Goal: Task Accomplishment & Management: Manage account settings

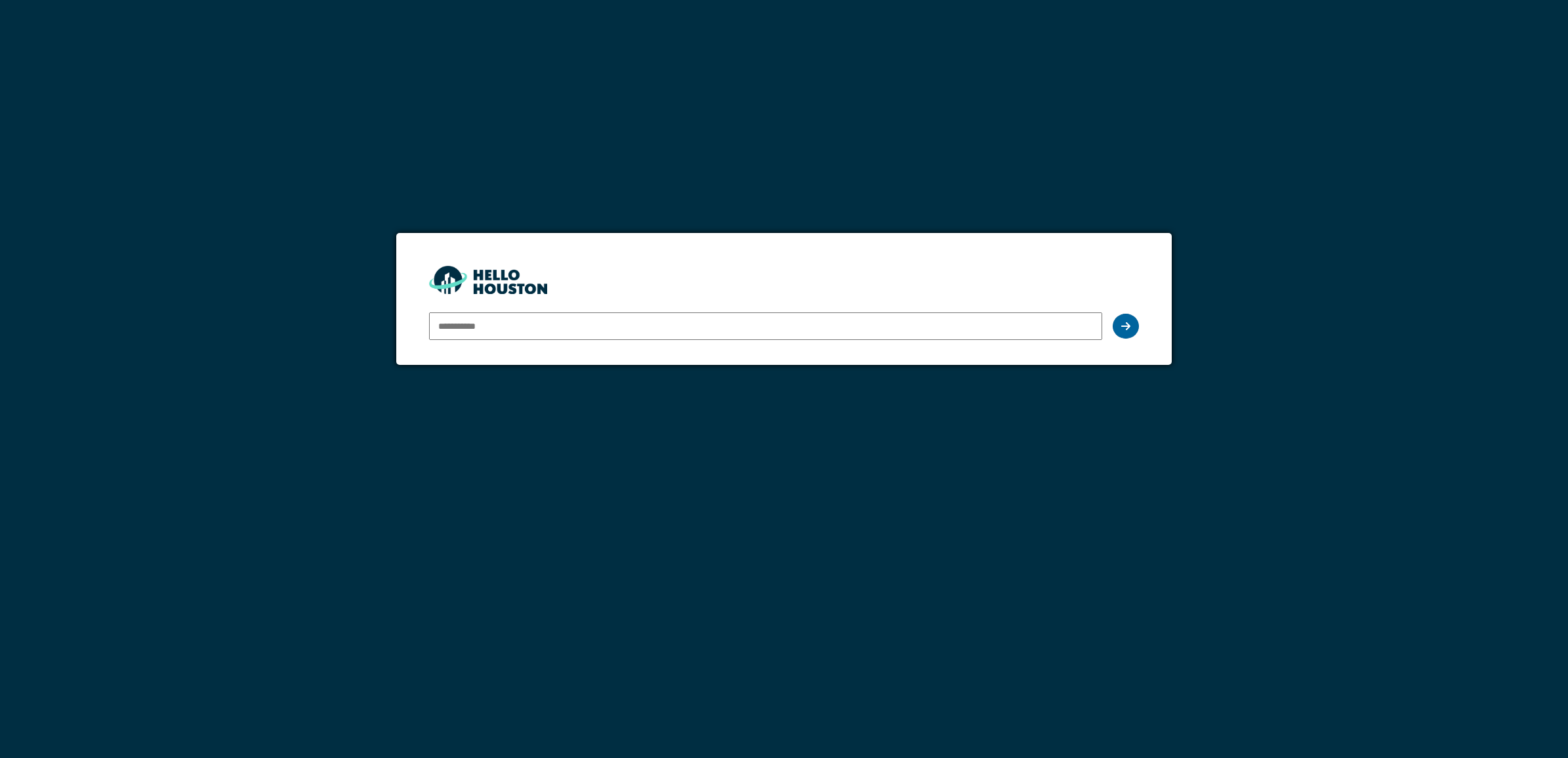
type input "**********"
click at [1136, 327] on div at bounding box center [1126, 326] width 26 height 25
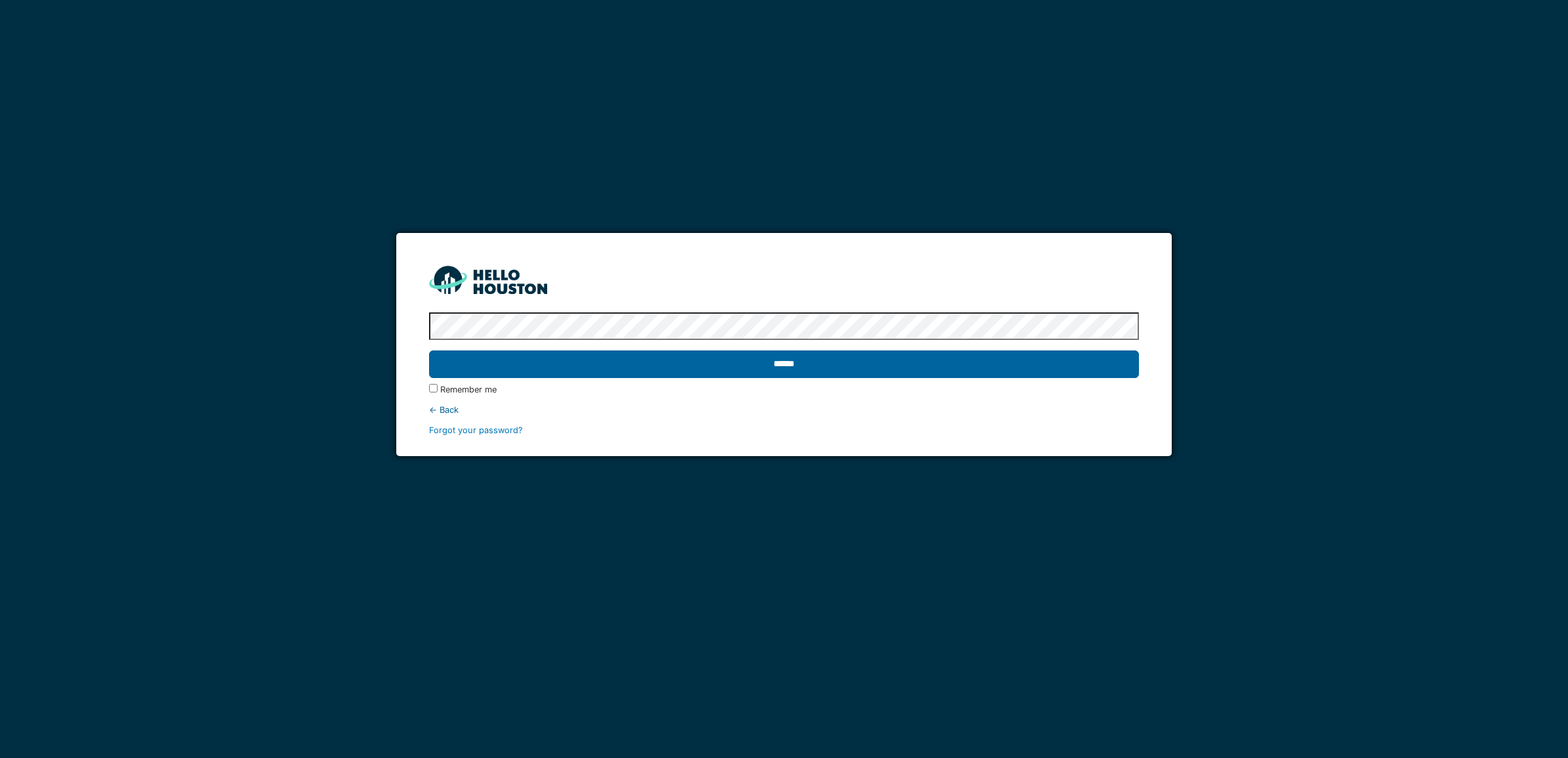
click at [855, 361] on input "******" at bounding box center [784, 364] width 710 height 28
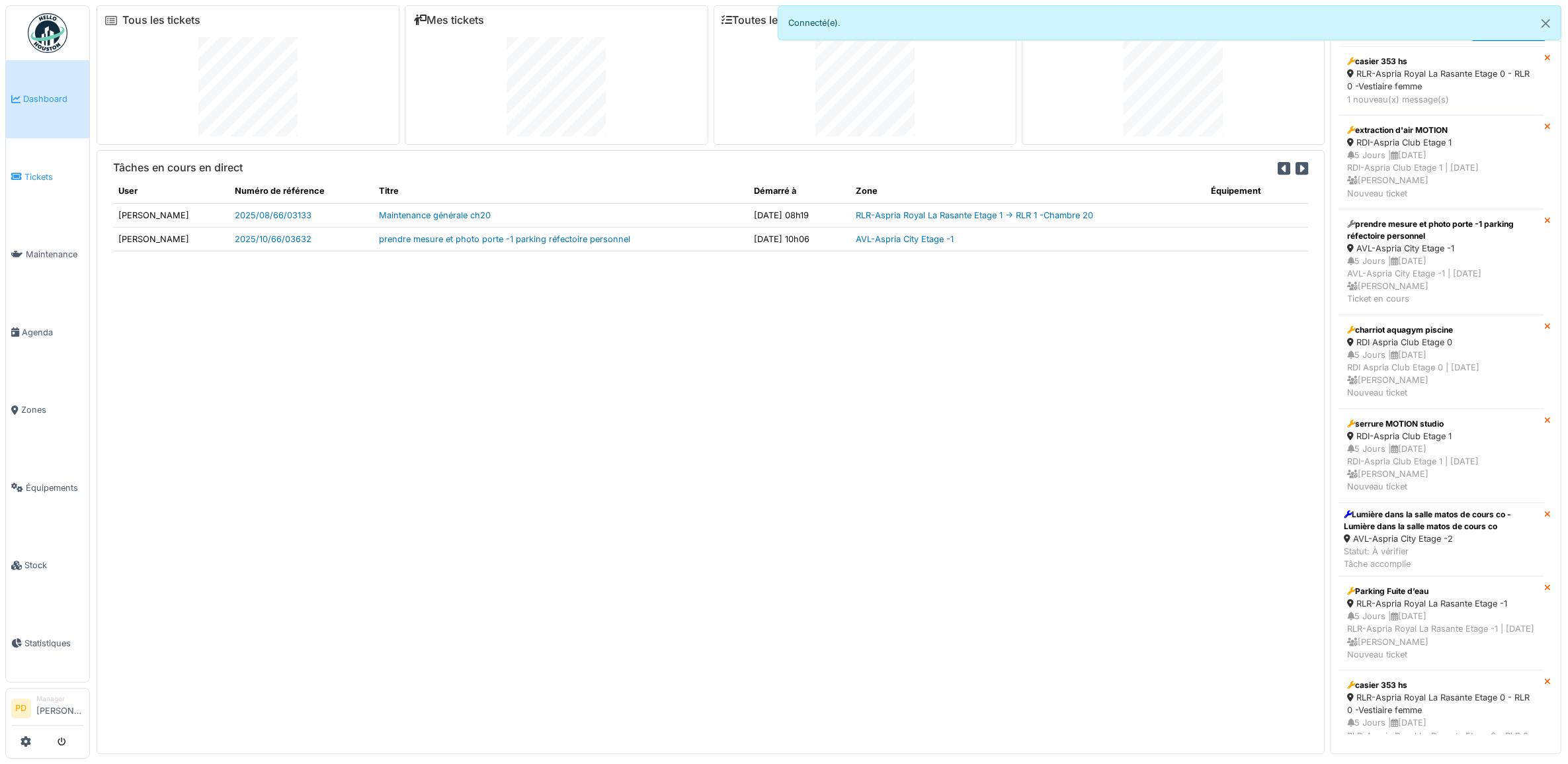
click at [44, 174] on span "Tickets" at bounding box center [54, 177] width 59 height 12
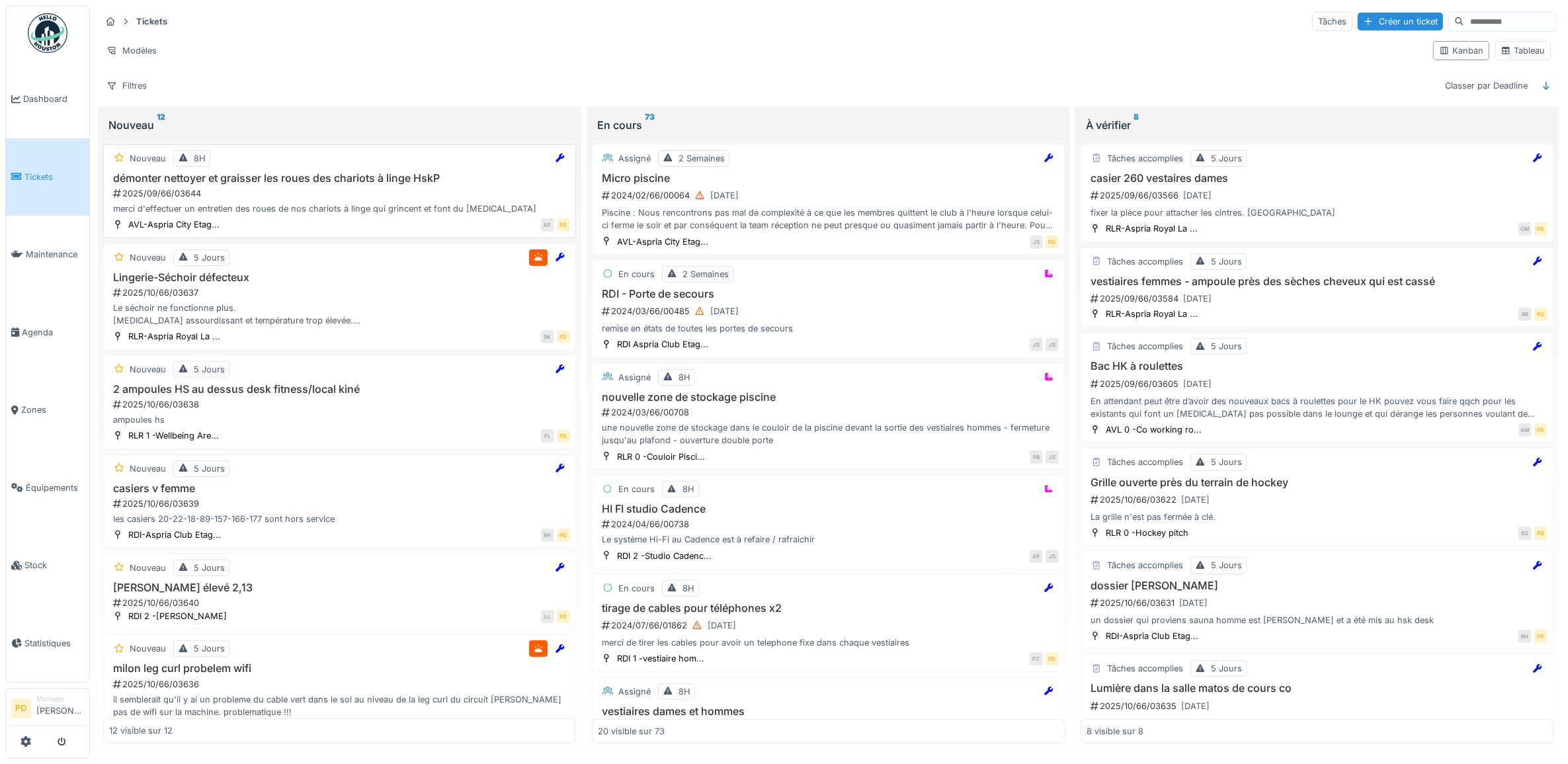
click at [315, 180] on h3 "démonter nettoyer et graisser les roues des chariots à linge HskP" at bounding box center [339, 178] width 461 height 12
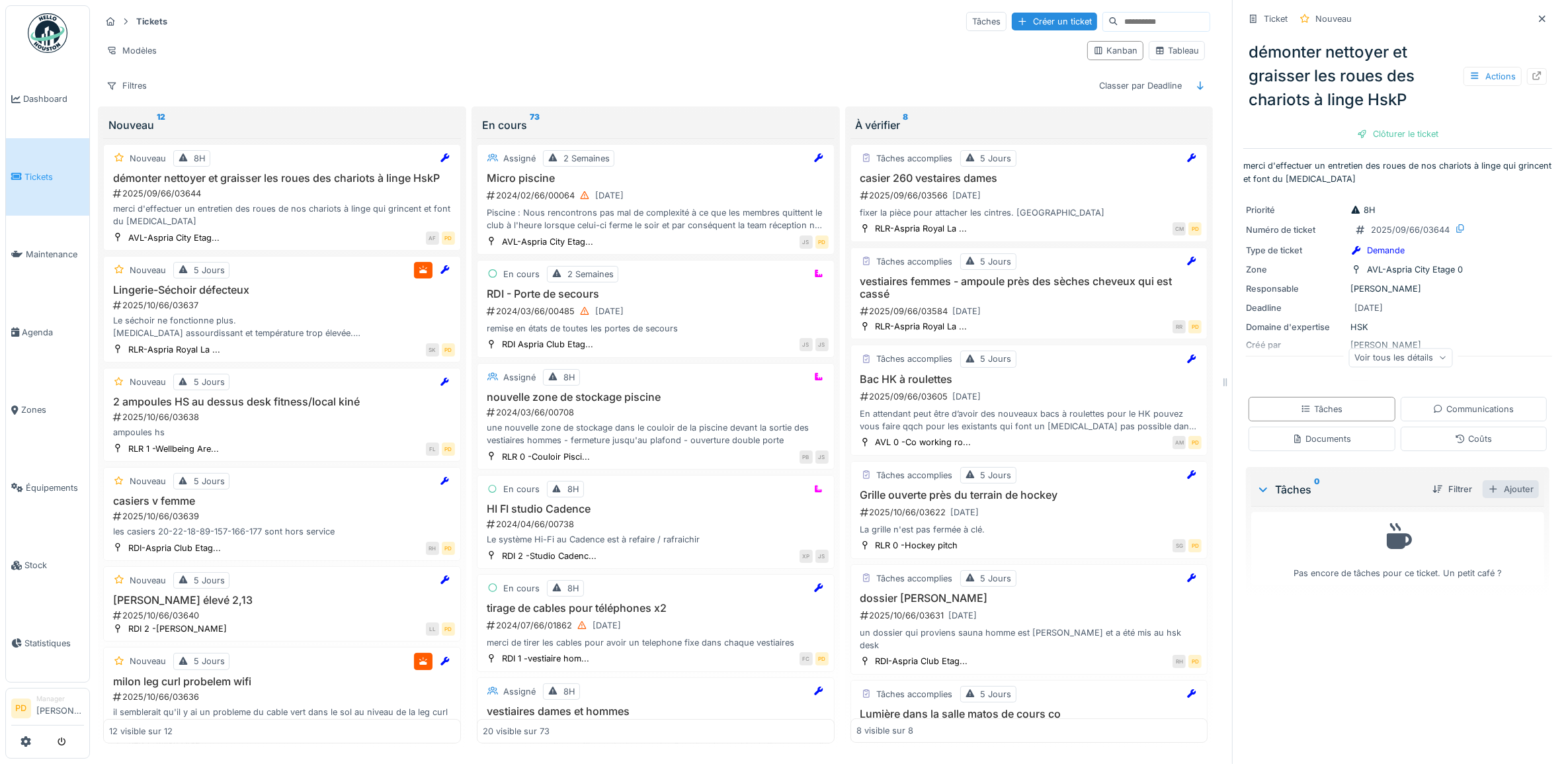
click at [1496, 491] on div "Ajouter" at bounding box center [1511, 490] width 56 height 18
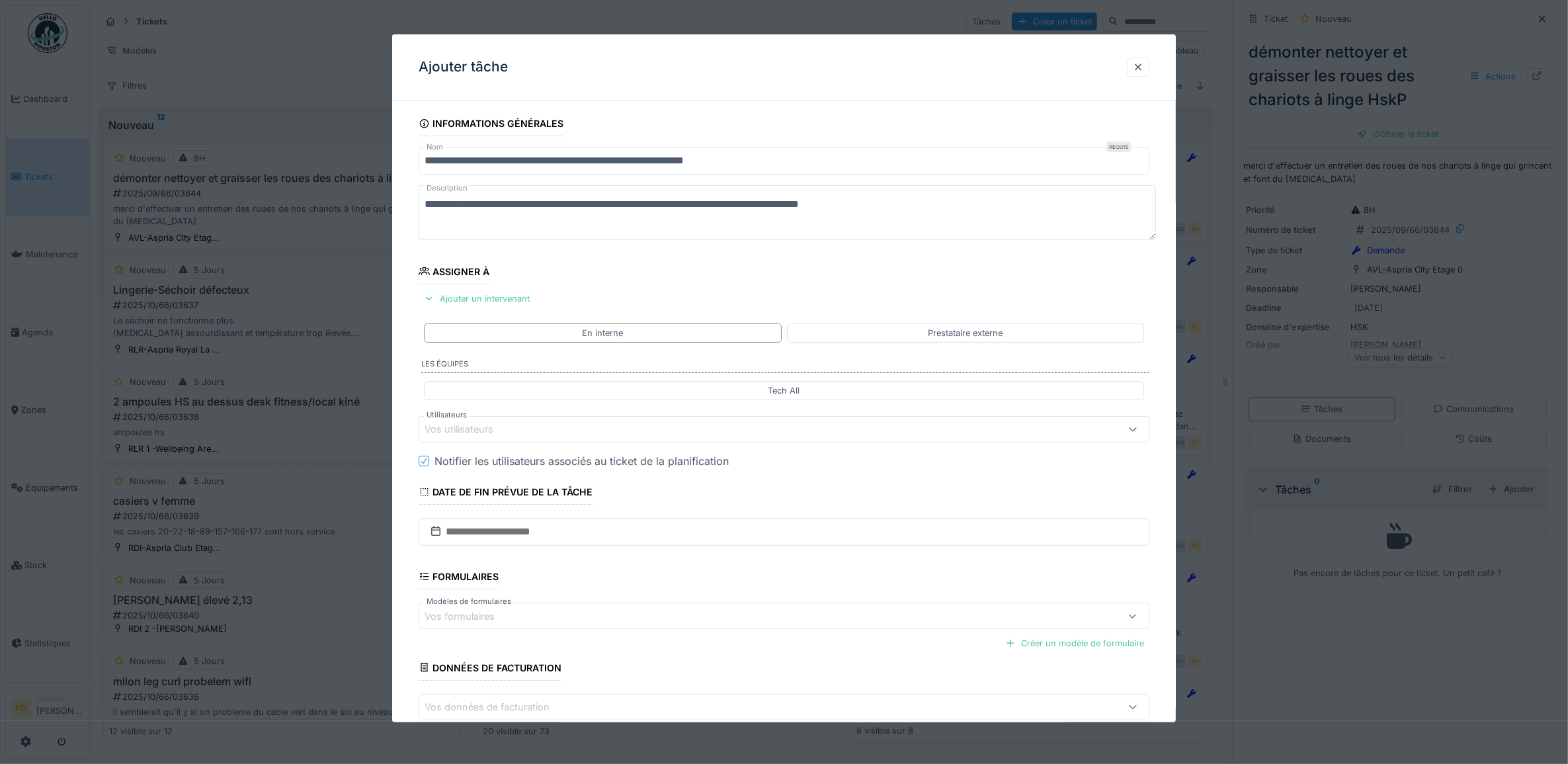
click at [506, 434] on div "Vos utilisateurs" at bounding box center [468, 429] width 87 height 14
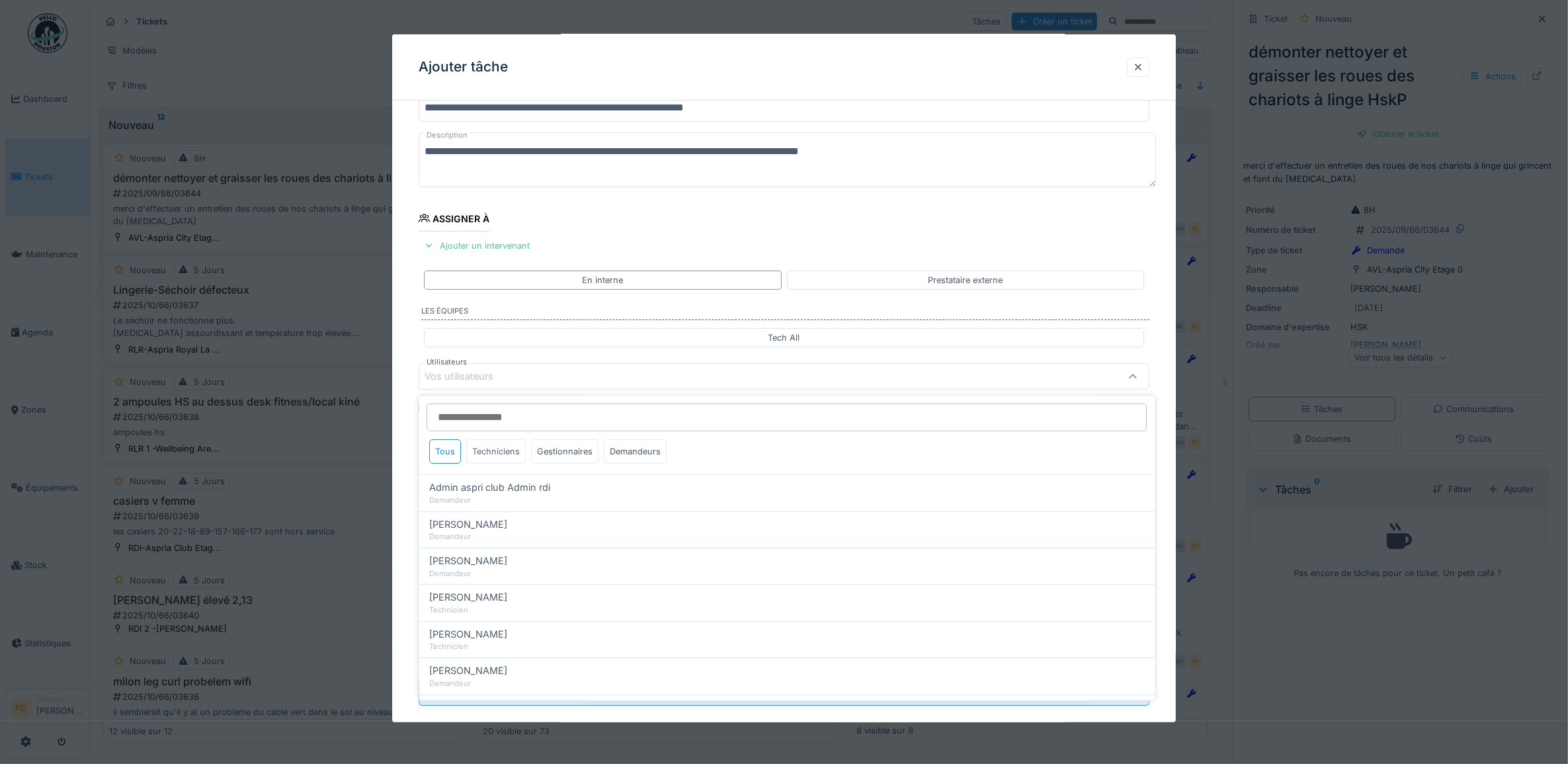
click at [503, 448] on div "Techniciens" at bounding box center [496, 452] width 59 height 25
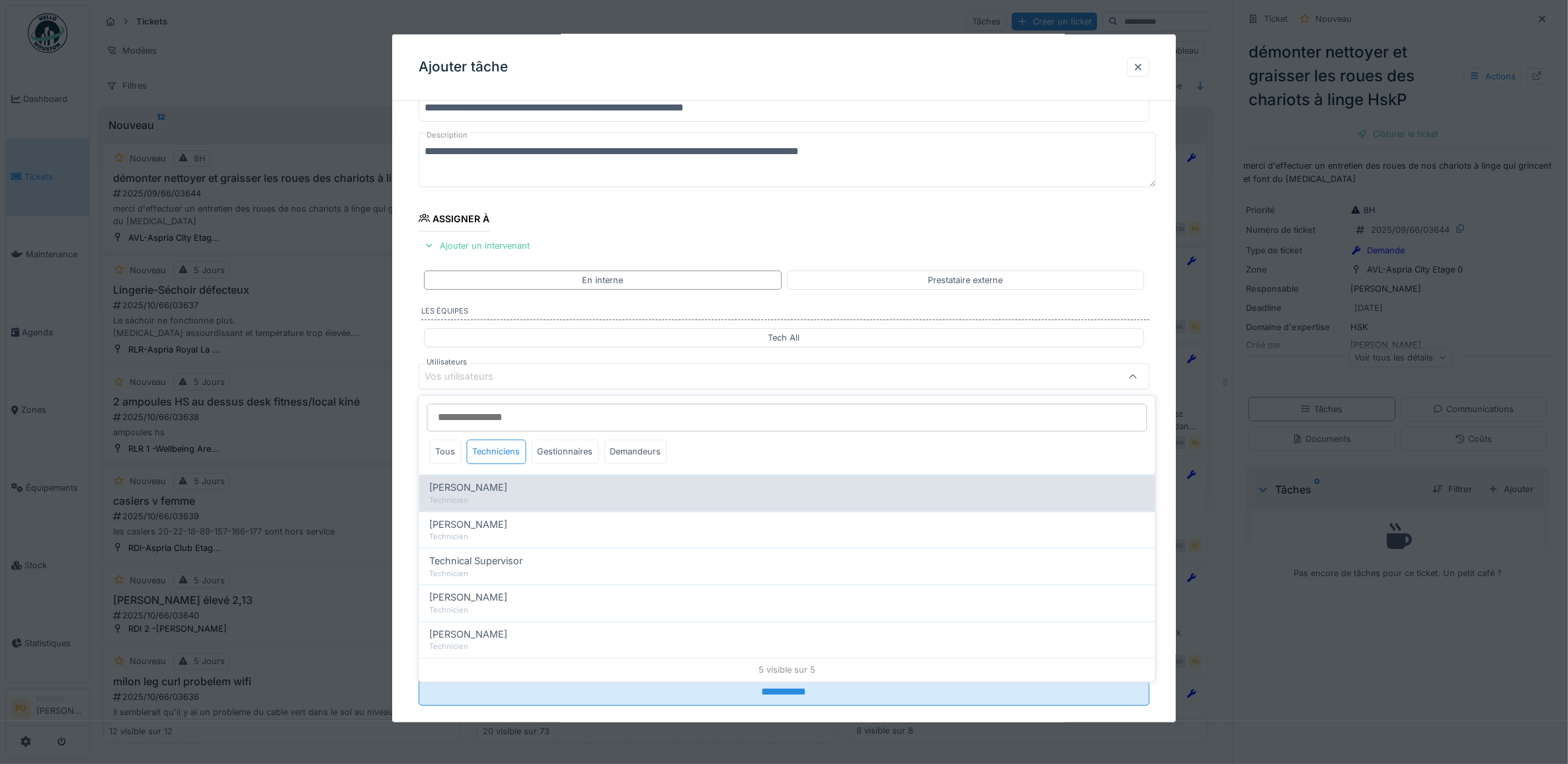
click at [481, 500] on div "Technicien" at bounding box center [787, 500] width 715 height 11
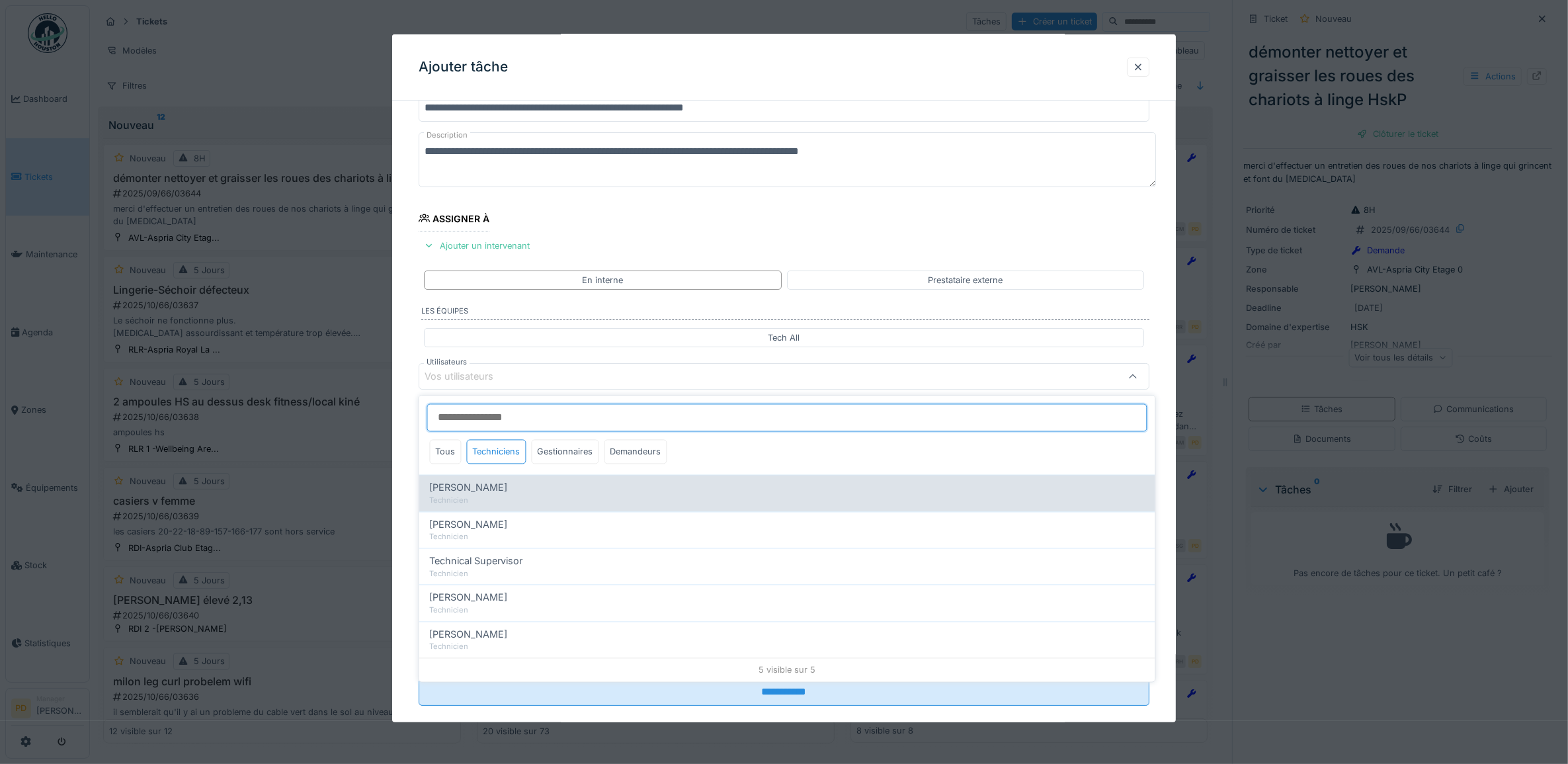
type input "*****"
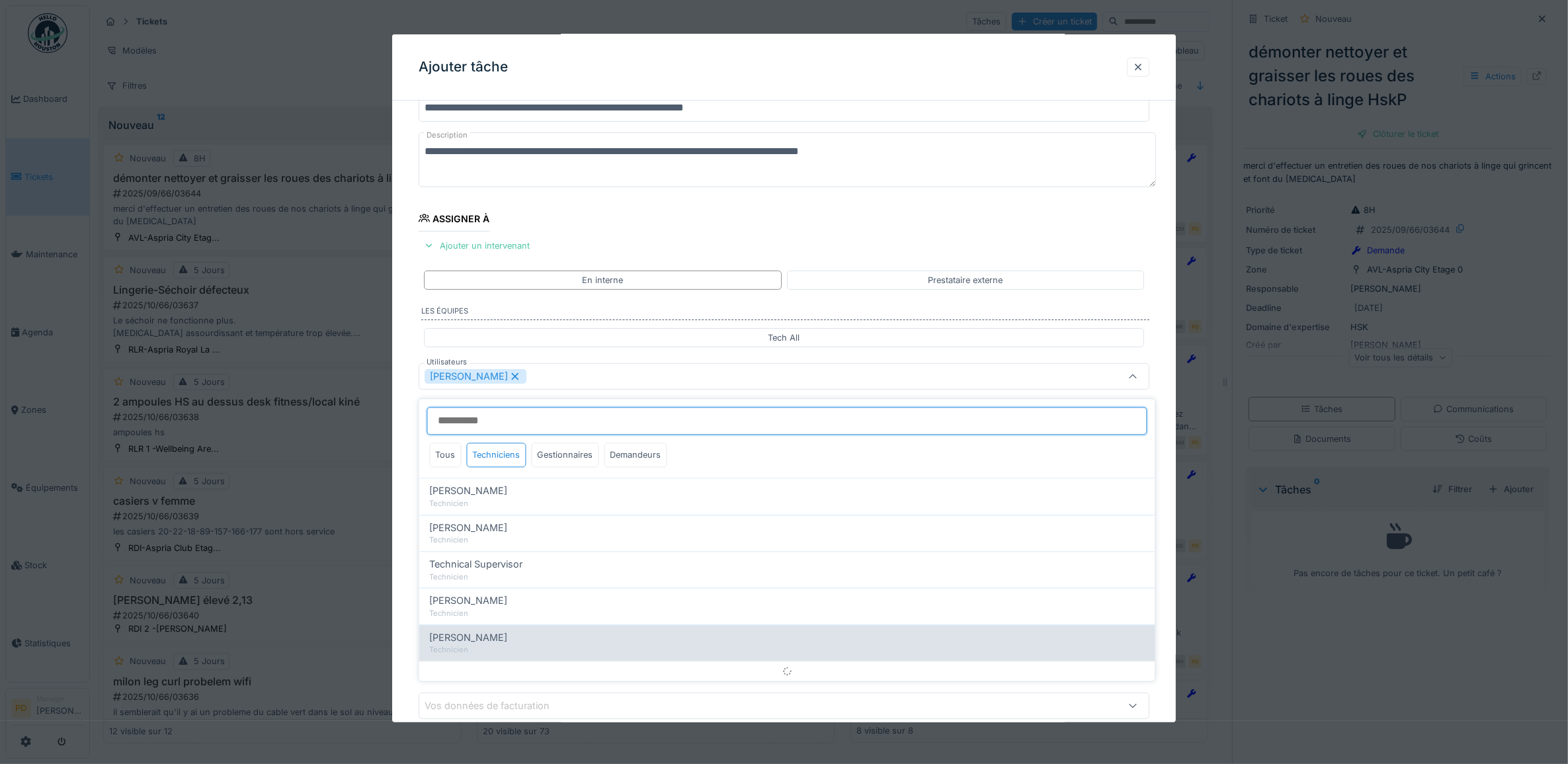
scroll to position [12, 0]
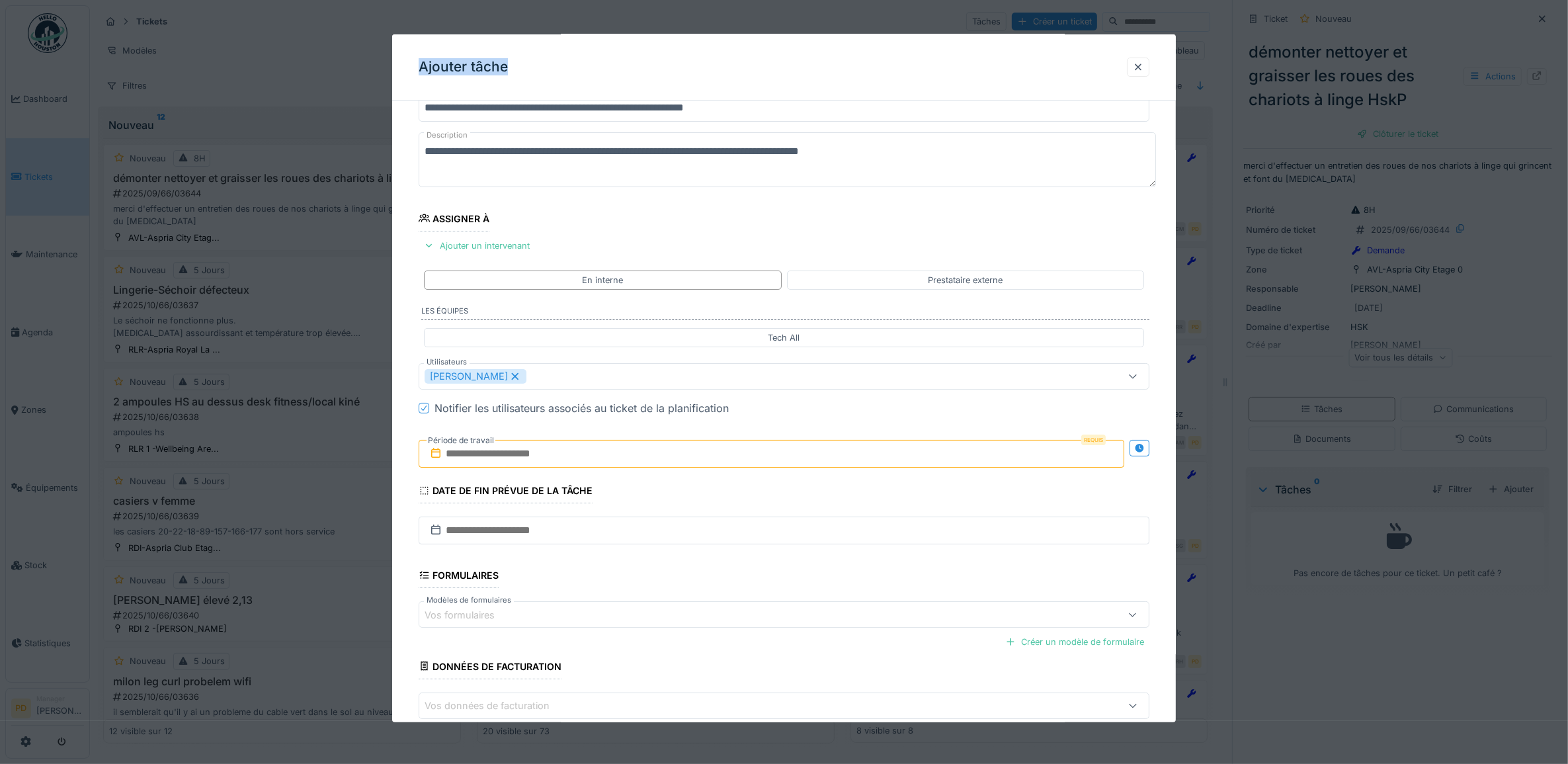
drag, startPoint x: 757, startPoint y: 52, endPoint x: 748, endPoint y: 3, distance: 49.8
click at [748, 3] on div "**********" at bounding box center [829, 382] width 1478 height 764
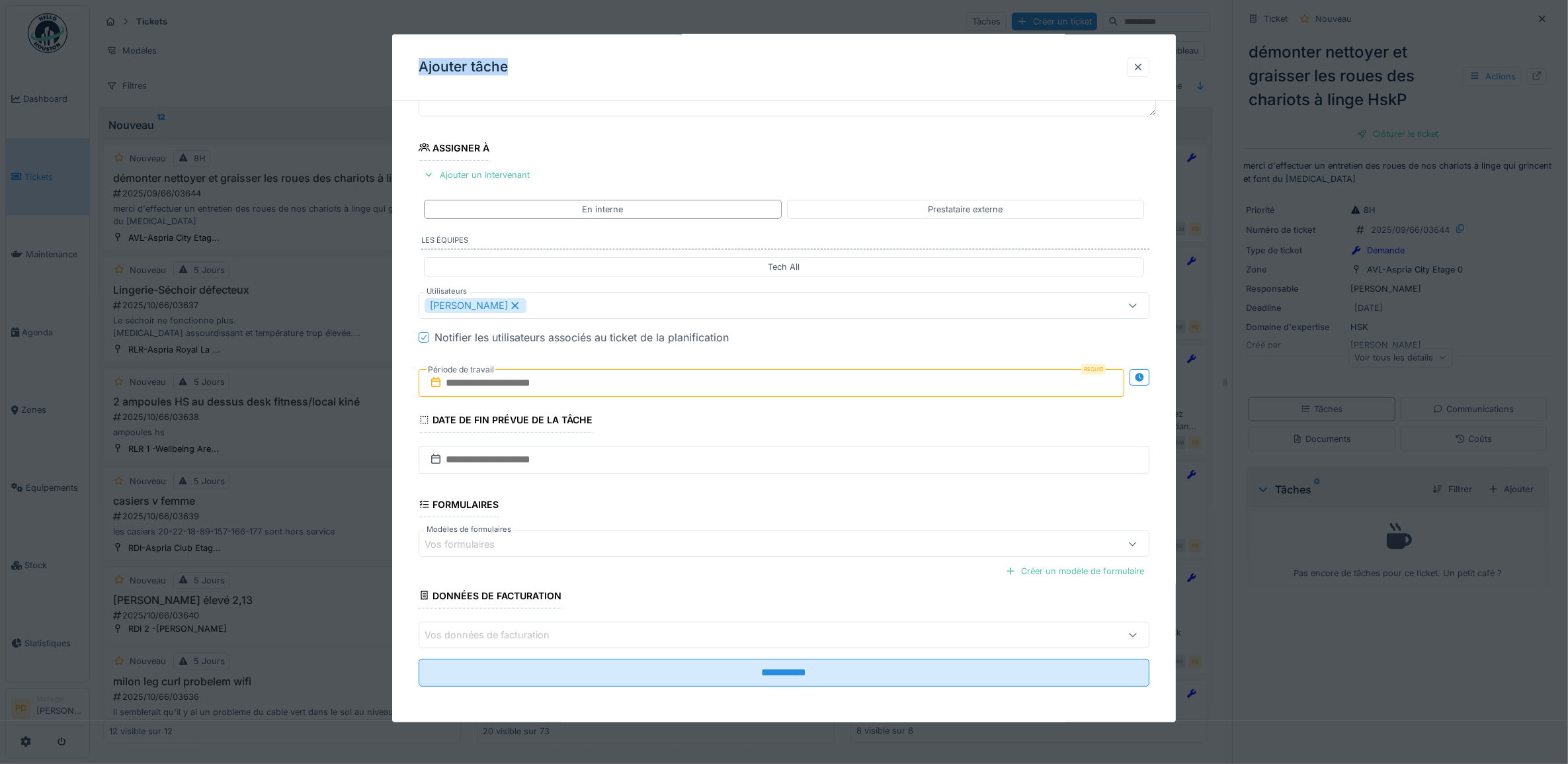
scroll to position [127, 0]
click at [564, 385] on input "text" at bounding box center [771, 382] width 706 height 28
click at [732, 553] on div "30" at bounding box center [731, 555] width 18 height 19
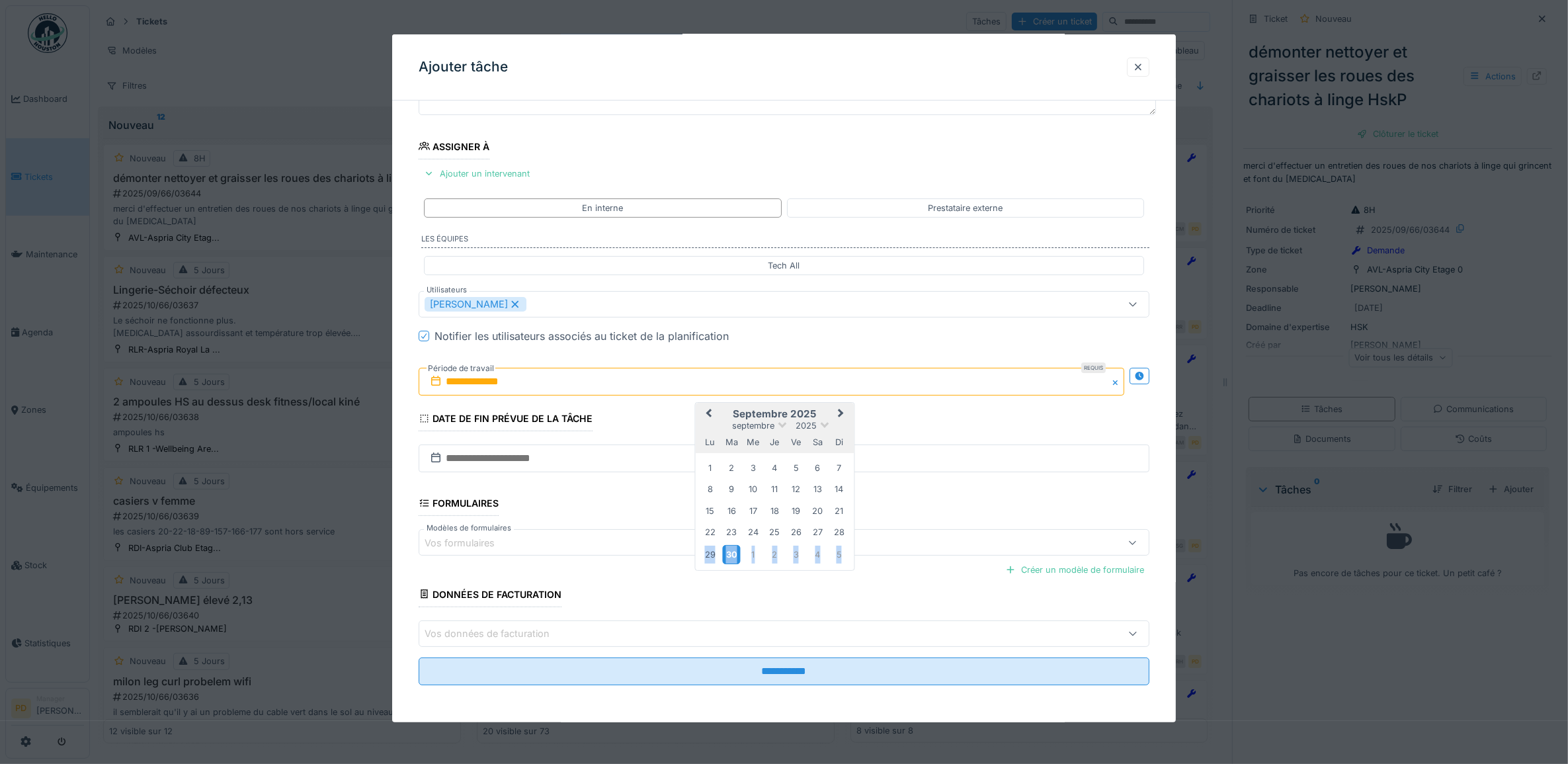
click at [732, 553] on div "30" at bounding box center [731, 555] width 18 height 19
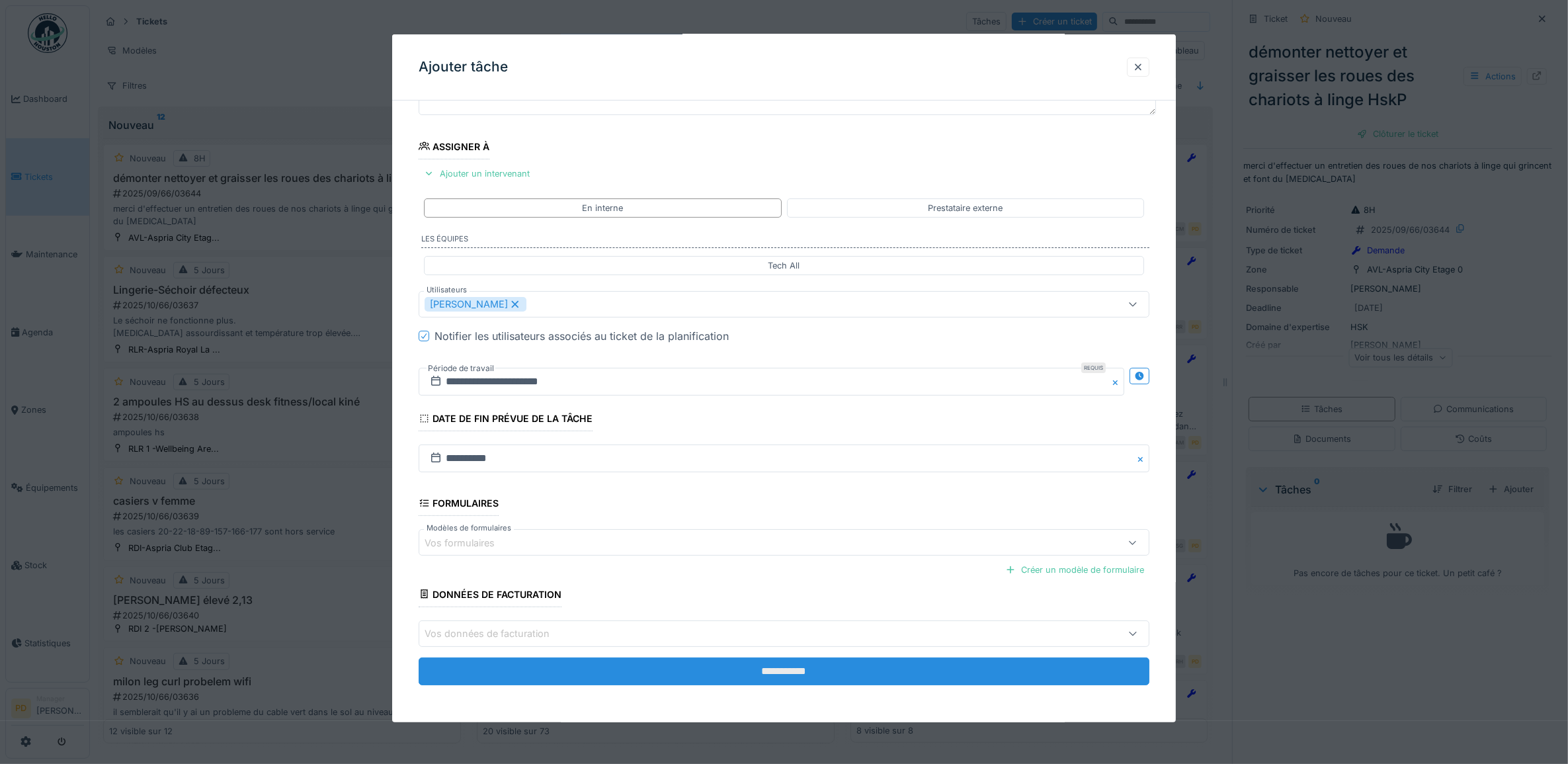
click at [772, 672] on input "**********" at bounding box center [784, 671] width 731 height 28
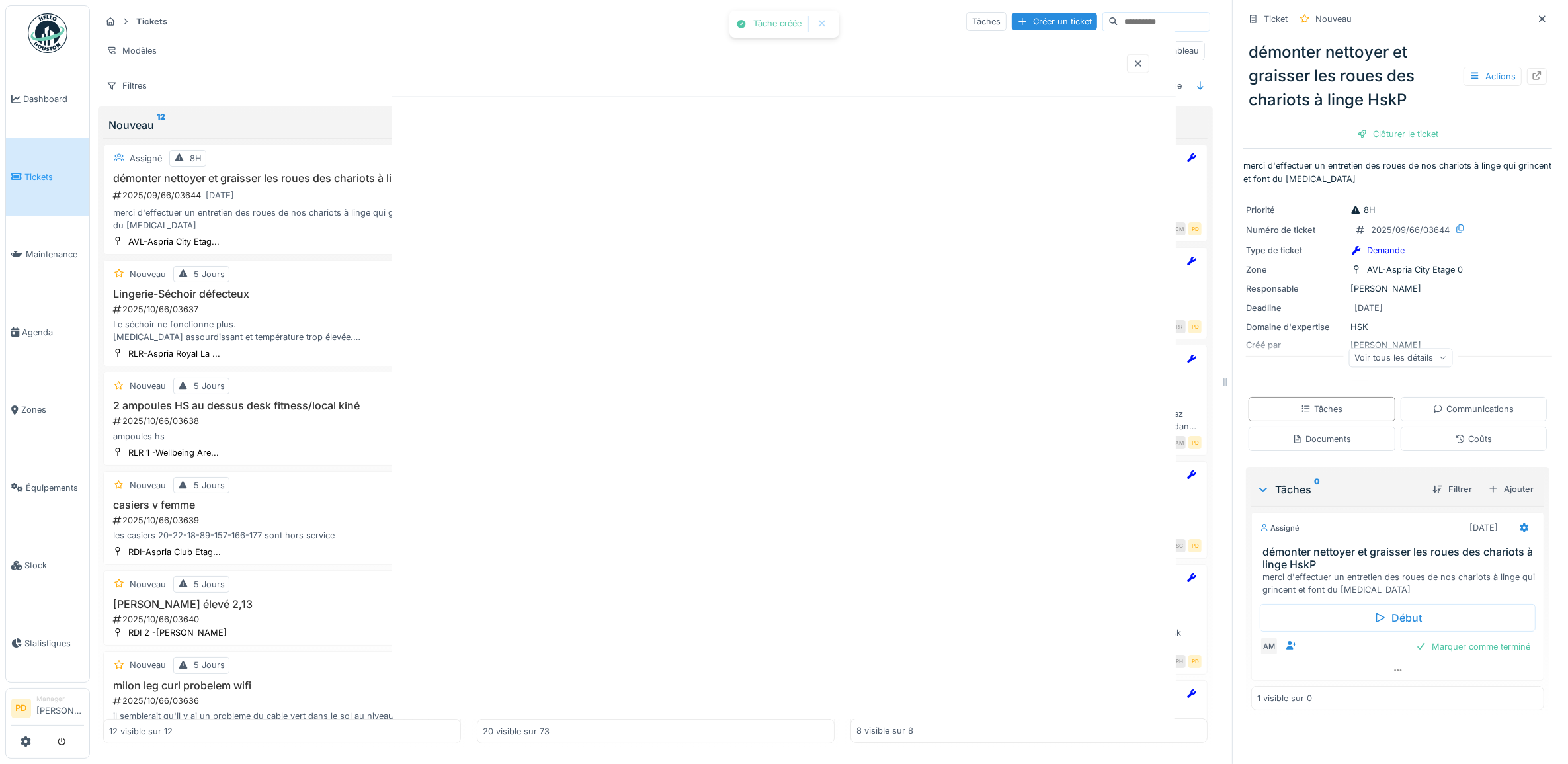
scroll to position [0, 0]
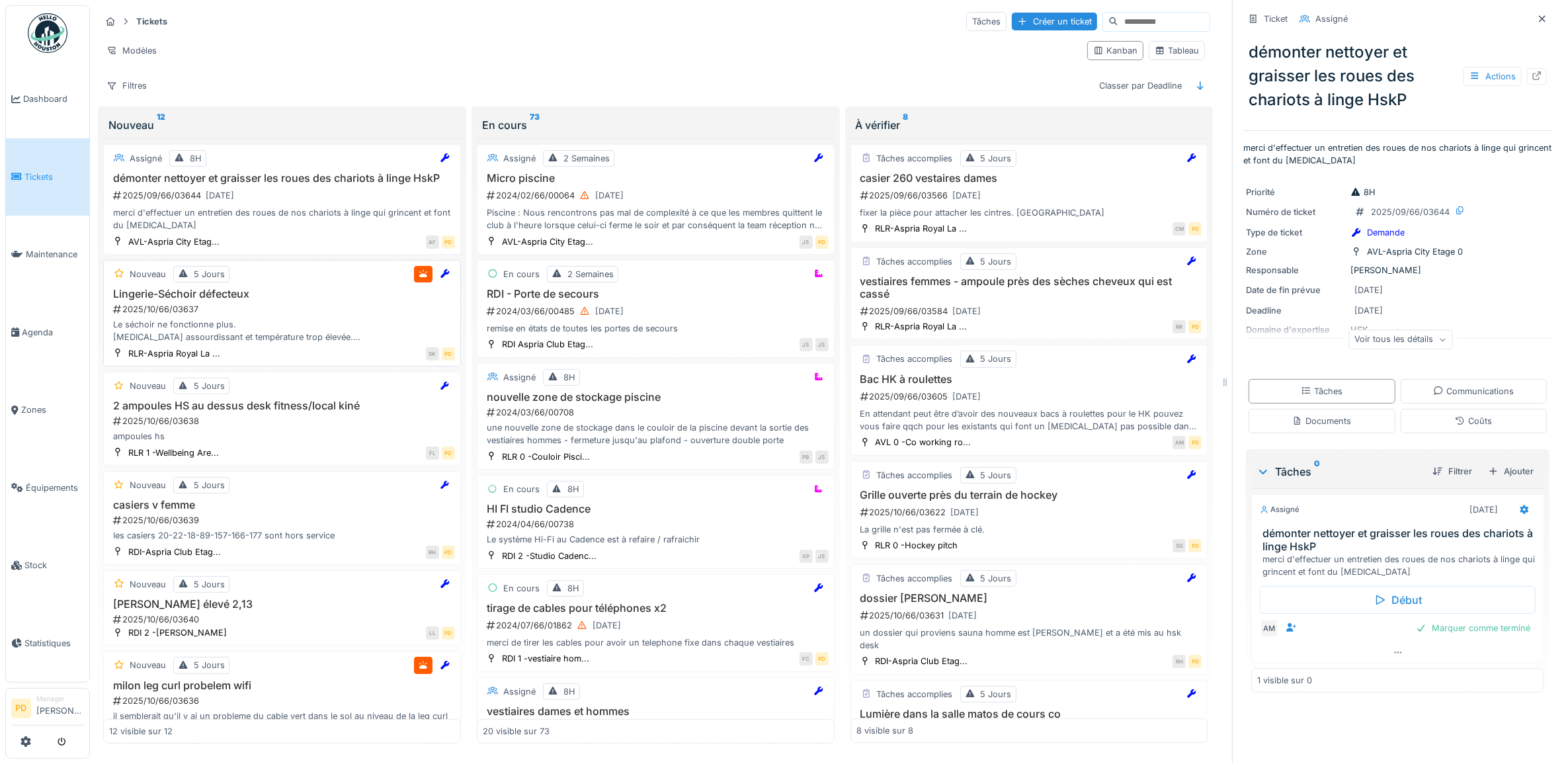
click at [244, 314] on div "2025/10/66/03637" at bounding box center [283, 309] width 343 height 12
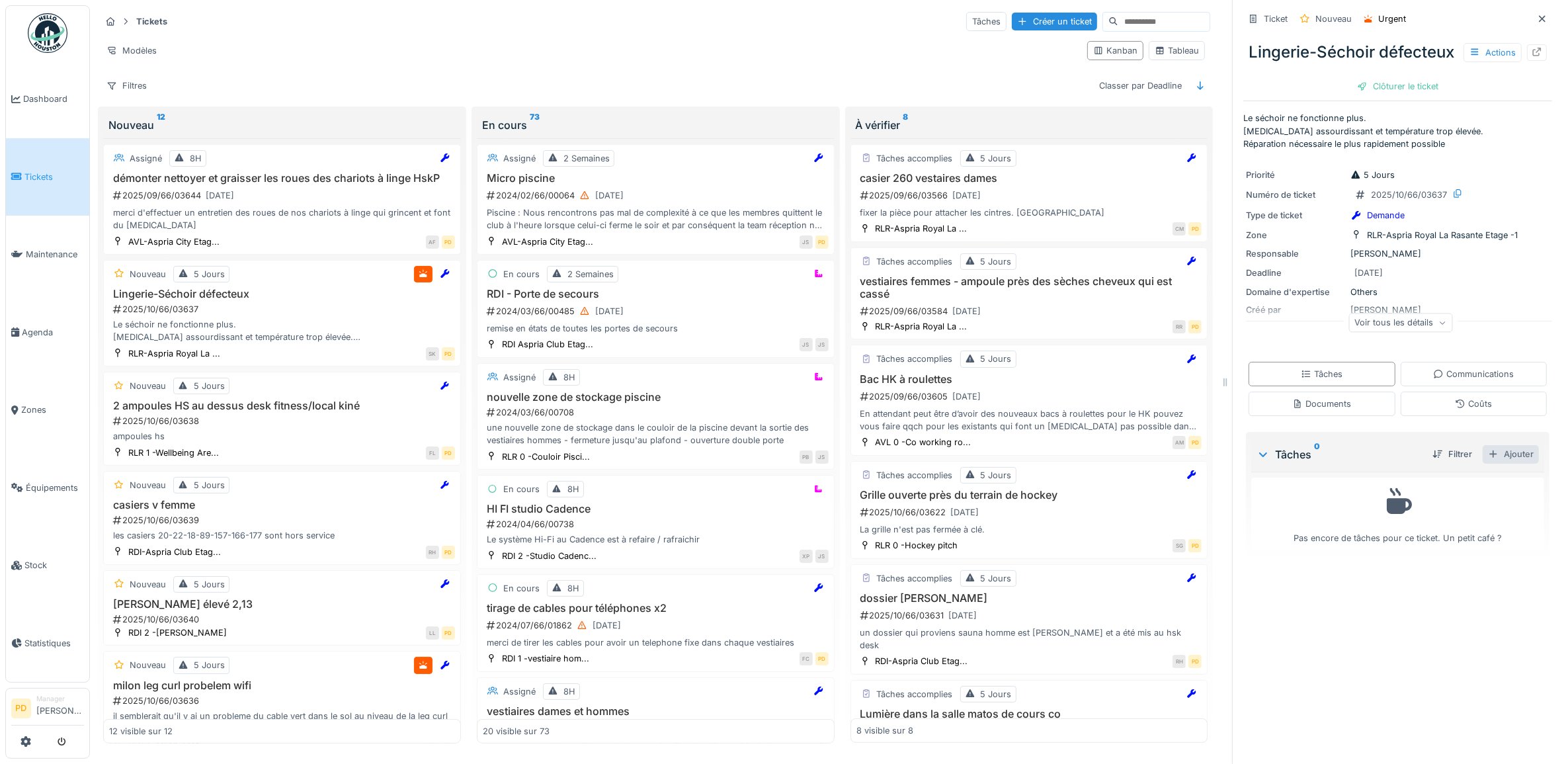
click at [1495, 463] on div "Ajouter" at bounding box center [1511, 454] width 56 height 18
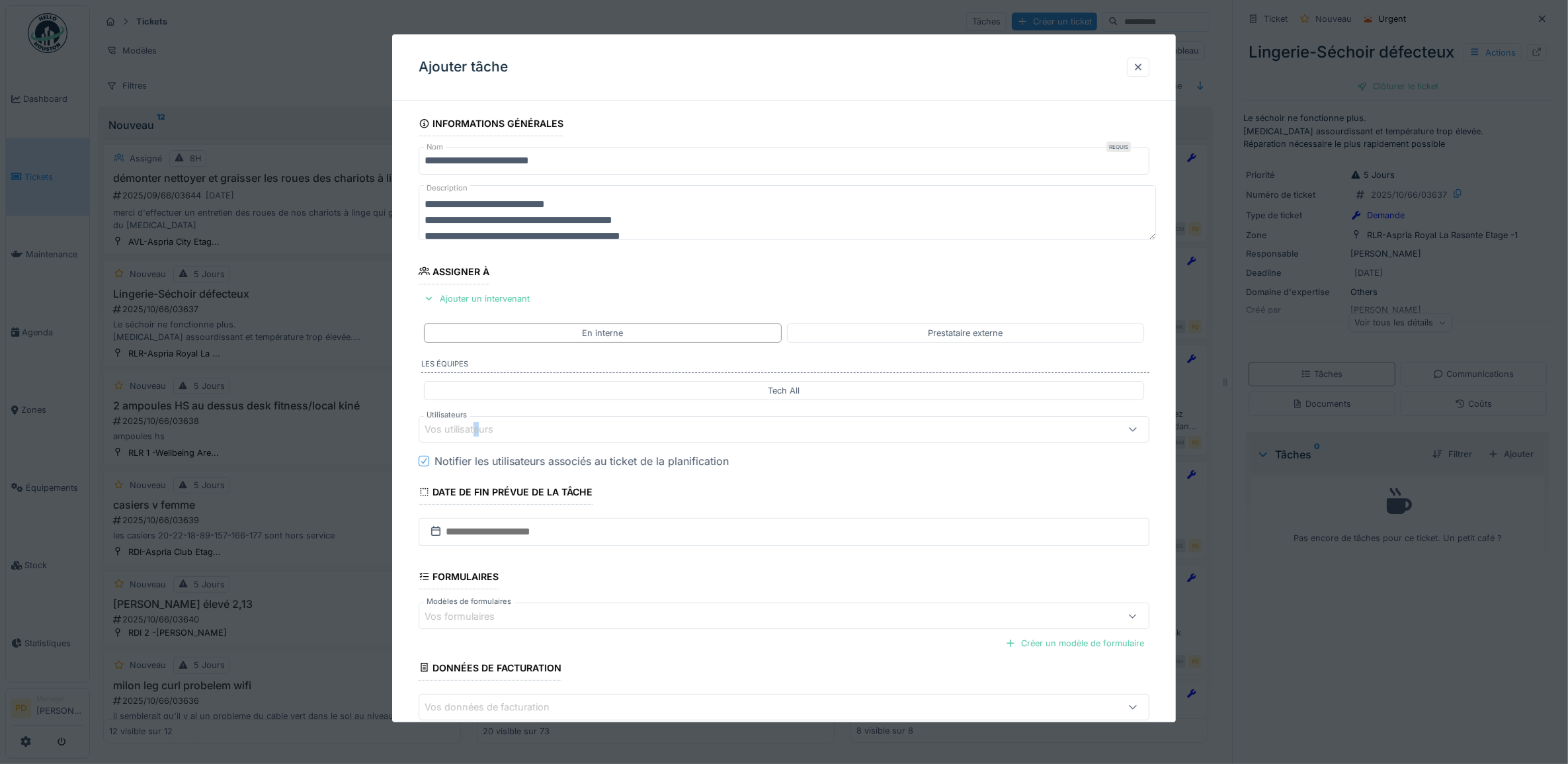
click at [474, 434] on div "Vos utilisateurs" at bounding box center [468, 429] width 87 height 14
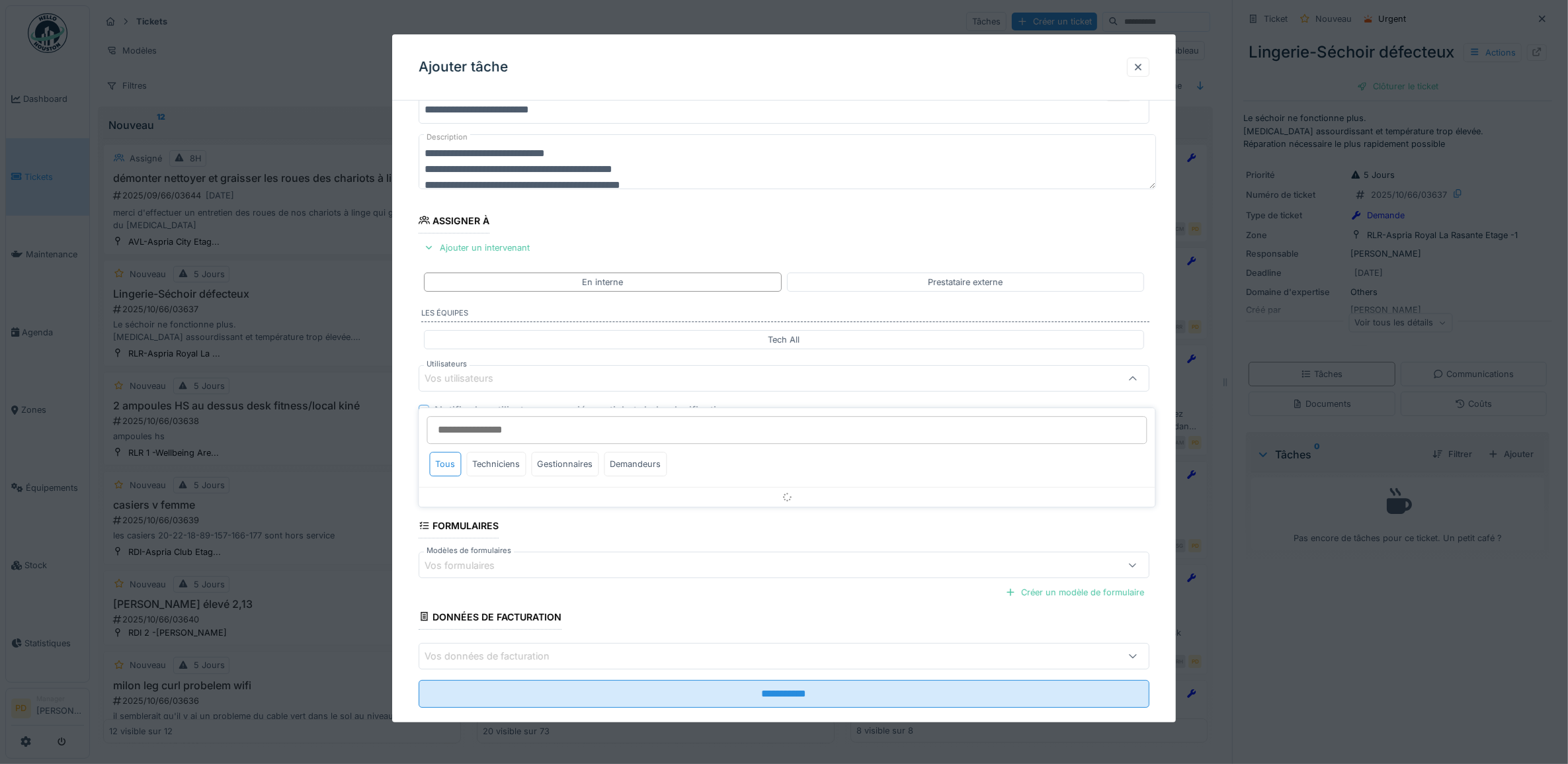
scroll to position [53, 0]
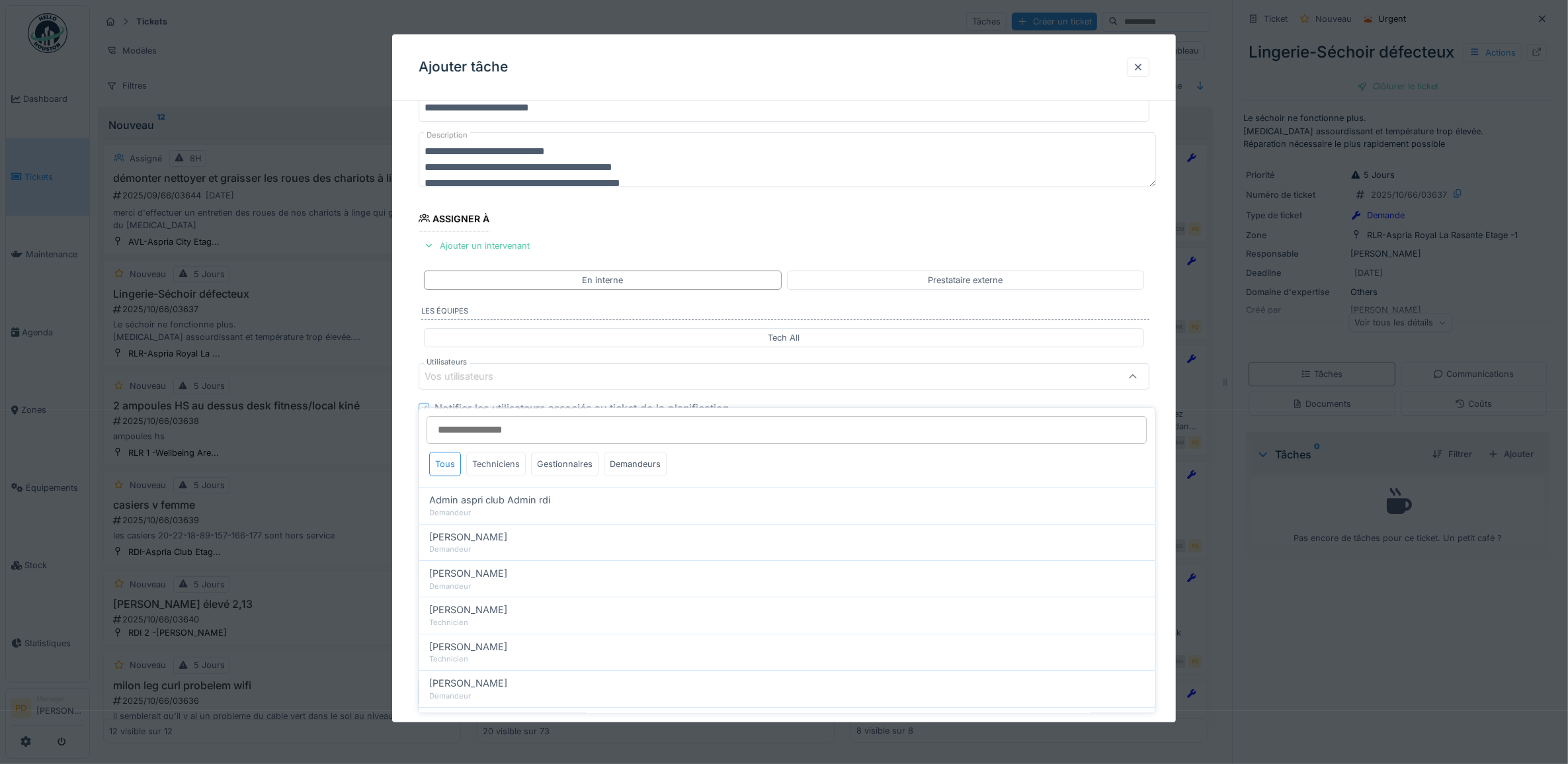
drag, startPoint x: 474, startPoint y: 434, endPoint x: 510, endPoint y: 452, distance: 40.2
click at [510, 452] on div "Techniciens" at bounding box center [496, 464] width 59 height 25
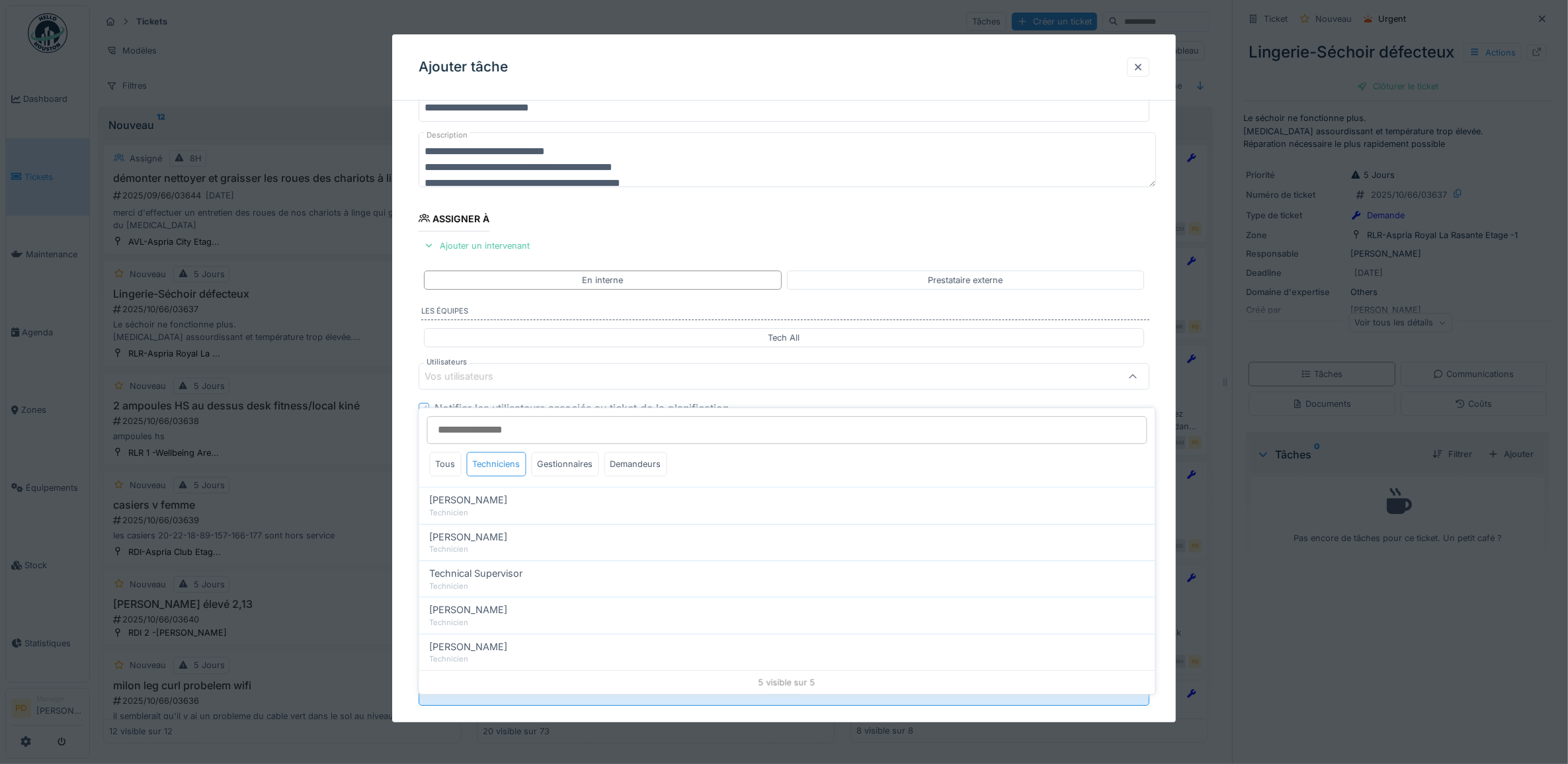
click at [510, 452] on div "Techniciens" at bounding box center [496, 464] width 59 height 25
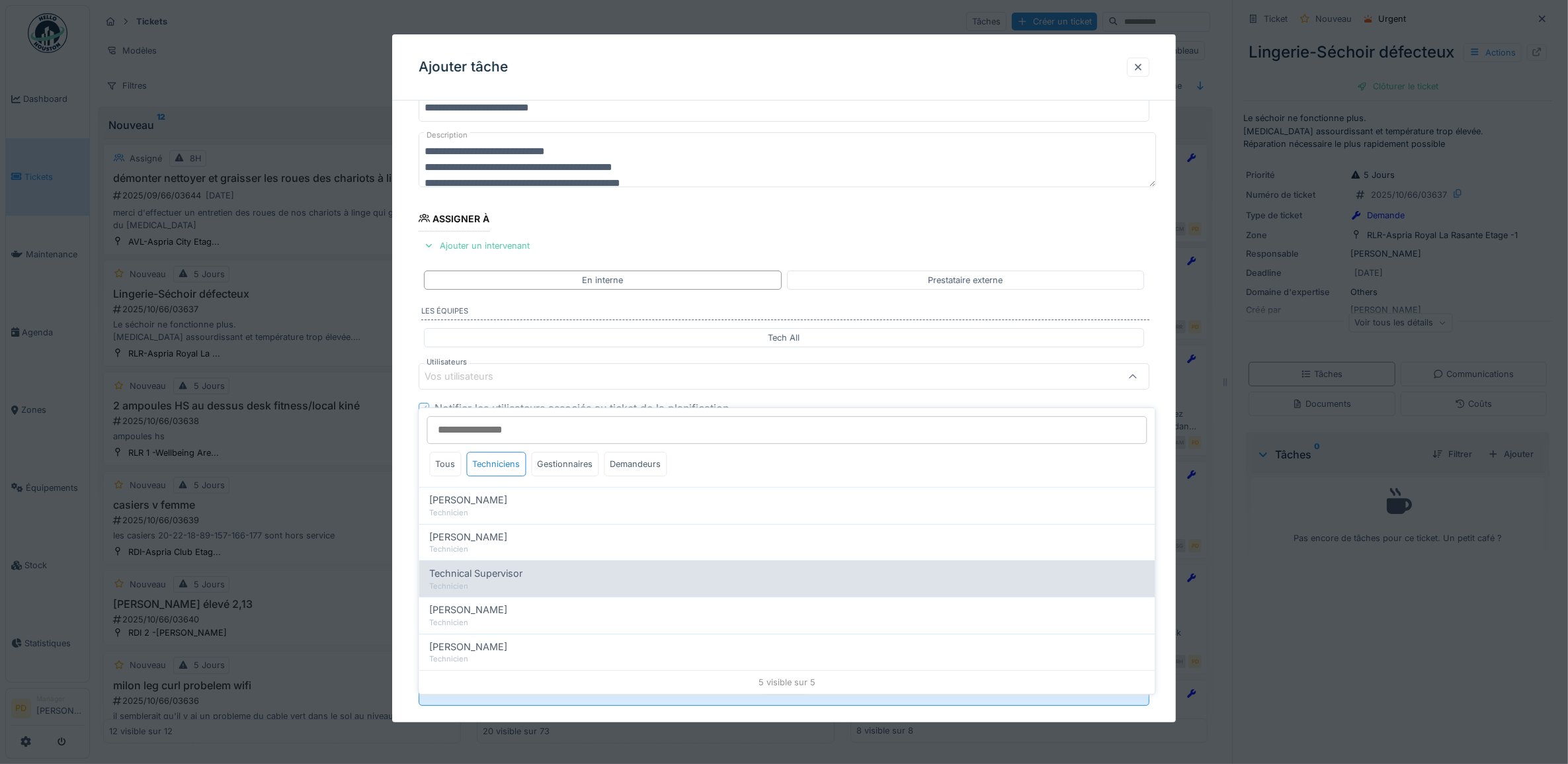
click at [504, 567] on span "Technical Supervisor" at bounding box center [476, 574] width 93 height 14
type input "****"
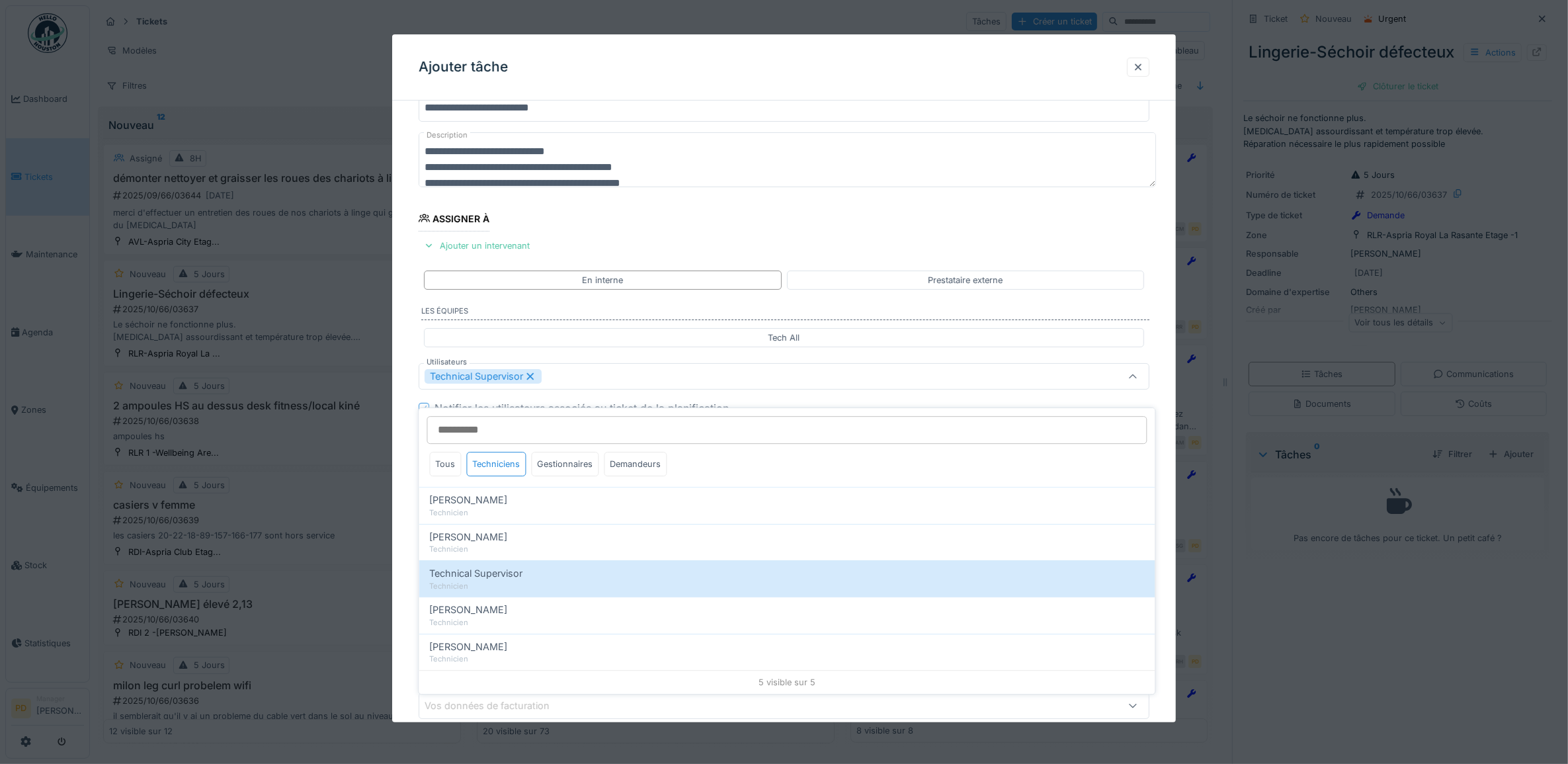
click at [401, 438] on div "**********" at bounding box center [784, 426] width 784 height 737
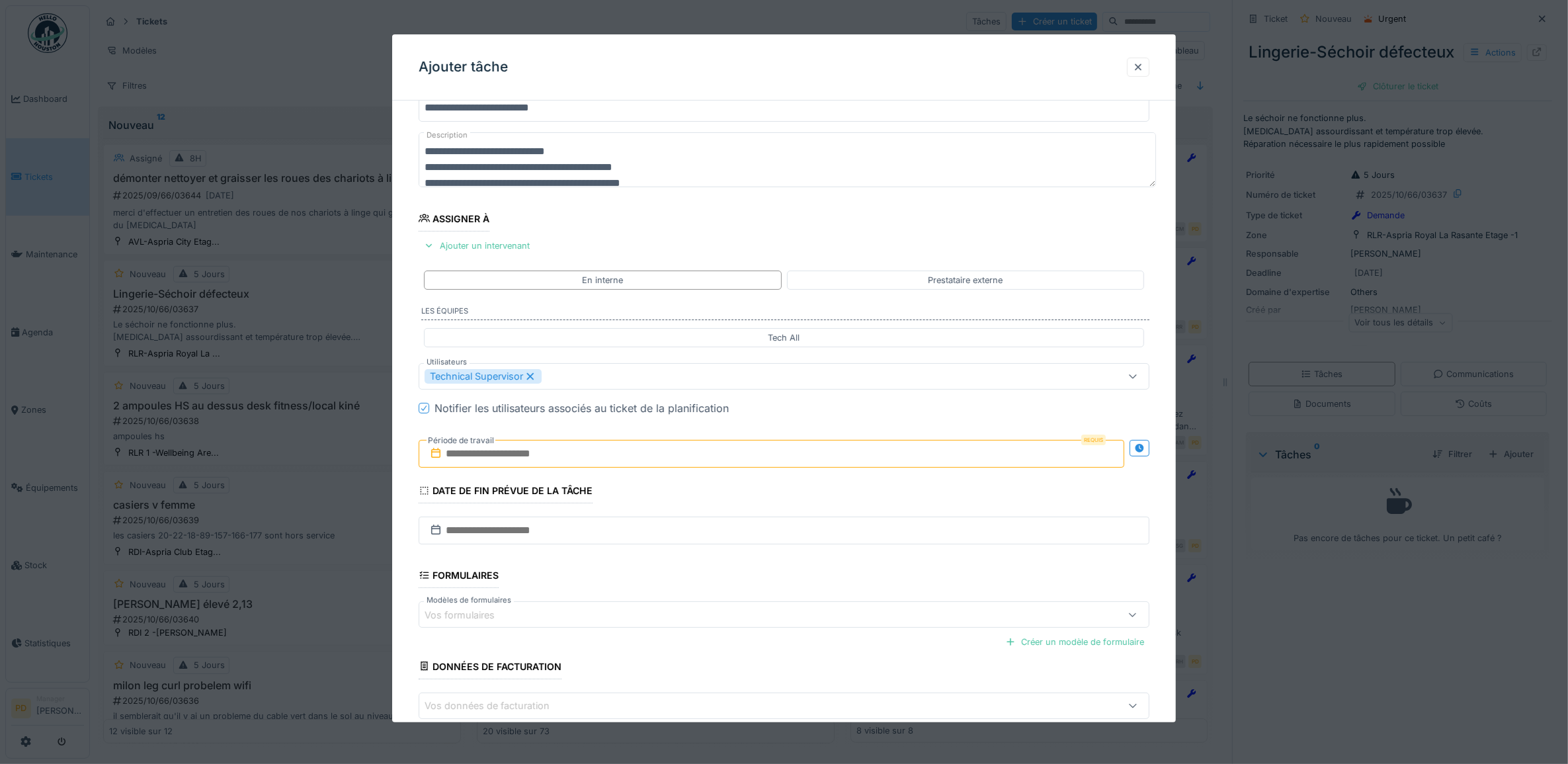
click at [488, 460] on input "text" at bounding box center [771, 453] width 706 height 28
click at [729, 629] on div "30" at bounding box center [731, 627] width 18 height 19
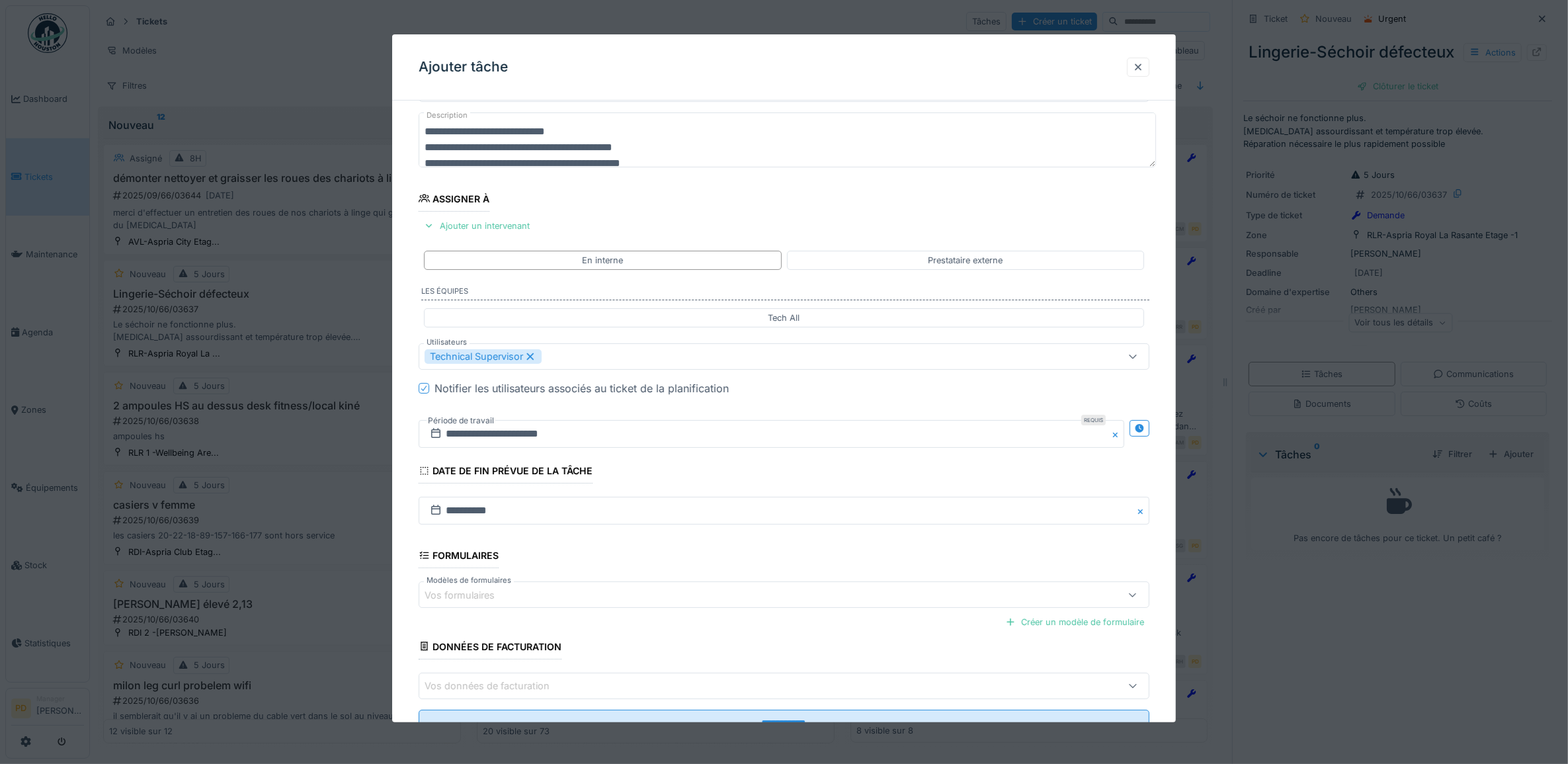
scroll to position [127, 0]
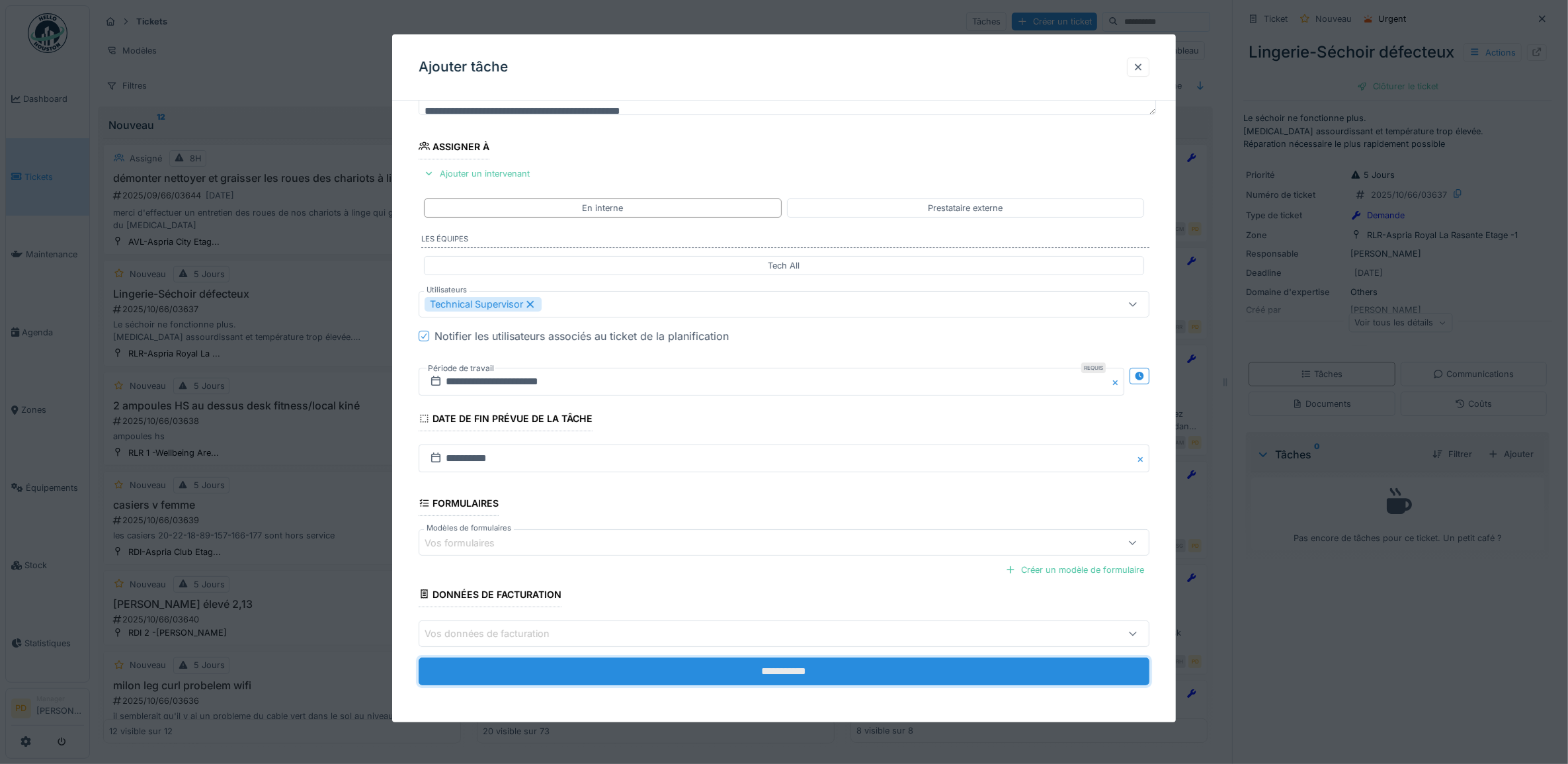
click at [768, 675] on input "**********" at bounding box center [784, 671] width 731 height 28
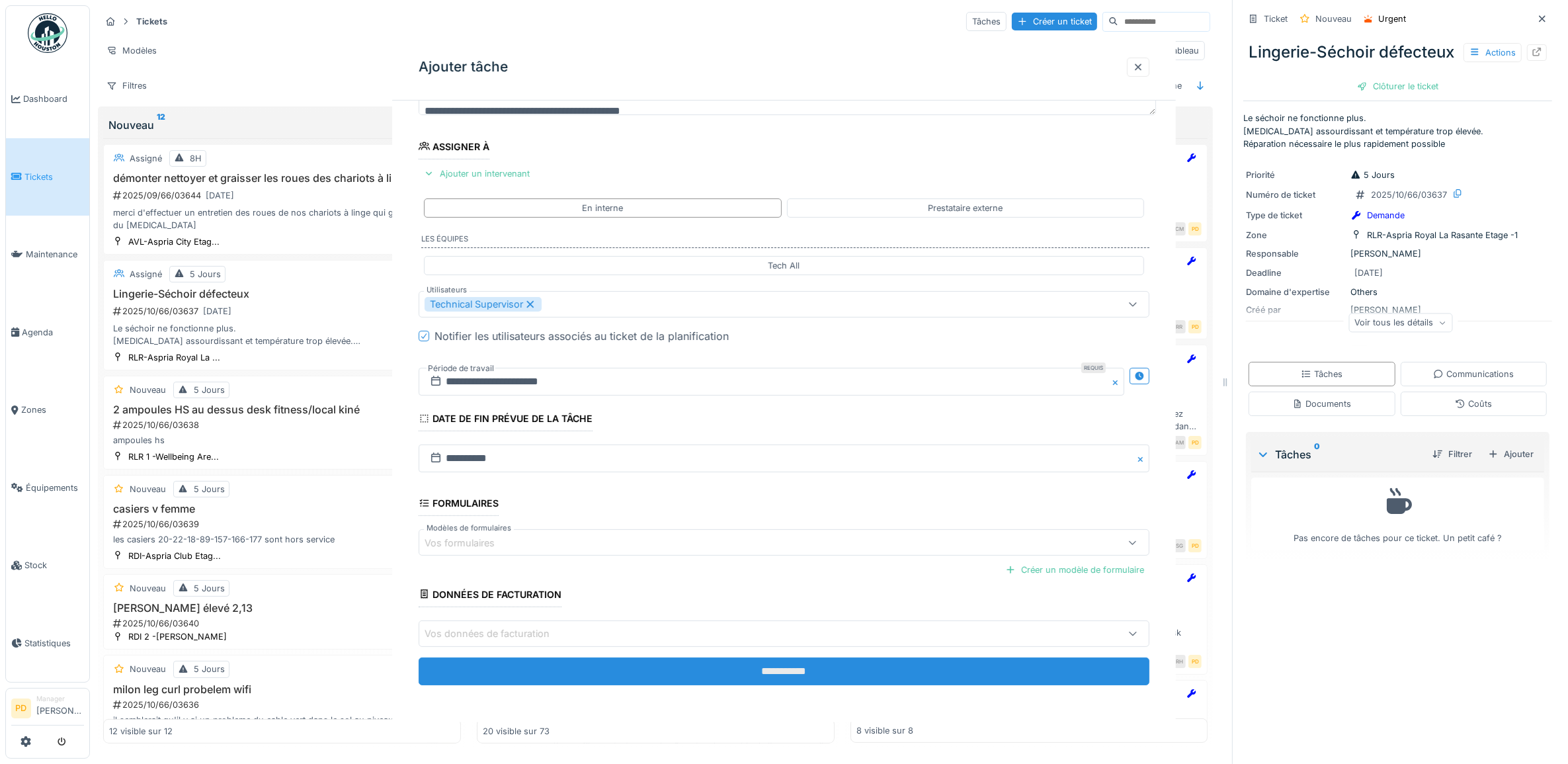
scroll to position [0, 0]
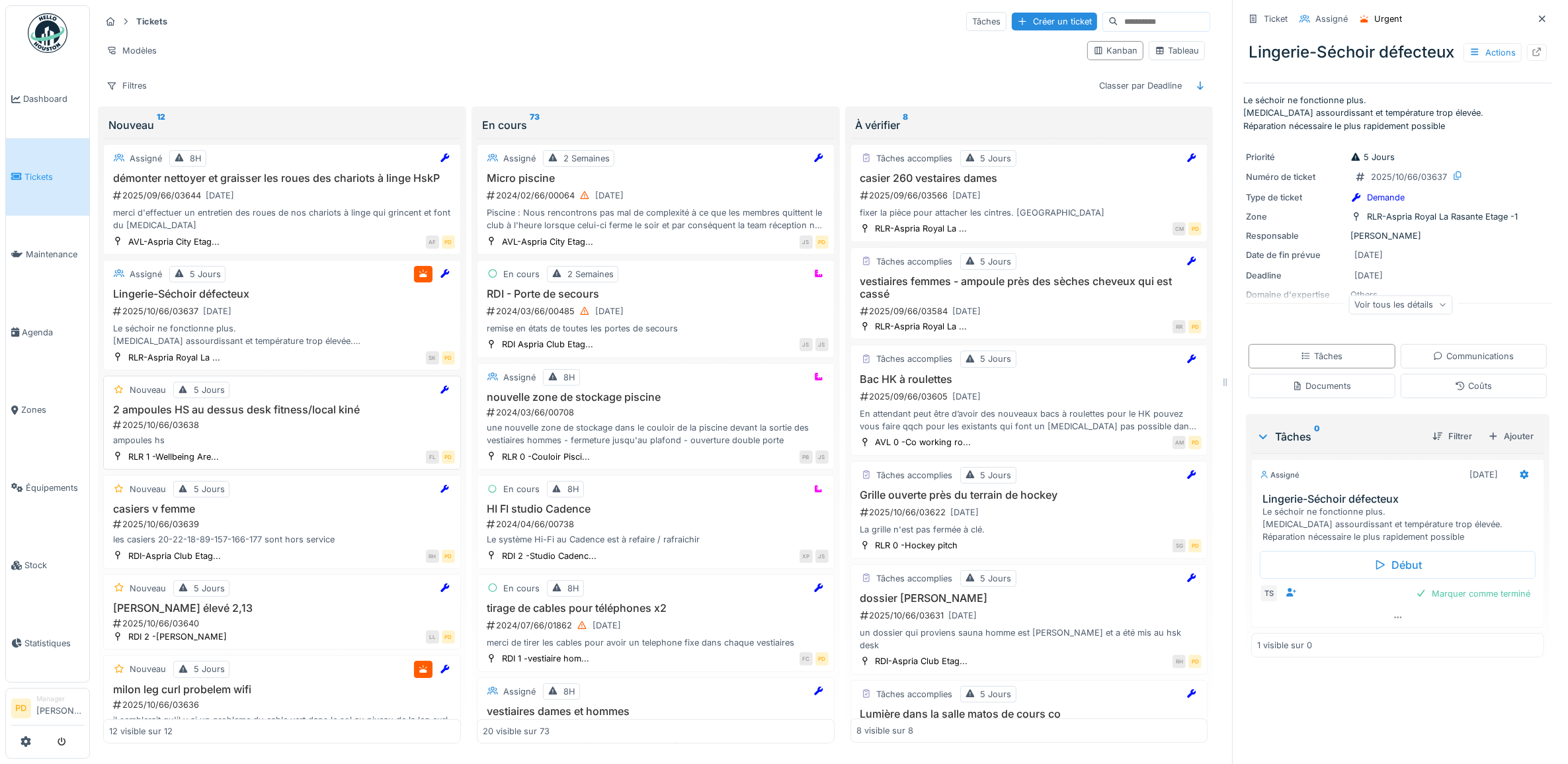
click at [260, 414] on h3 "2 ampoules HS au dessus desk fitness/local kiné" at bounding box center [282, 410] width 346 height 12
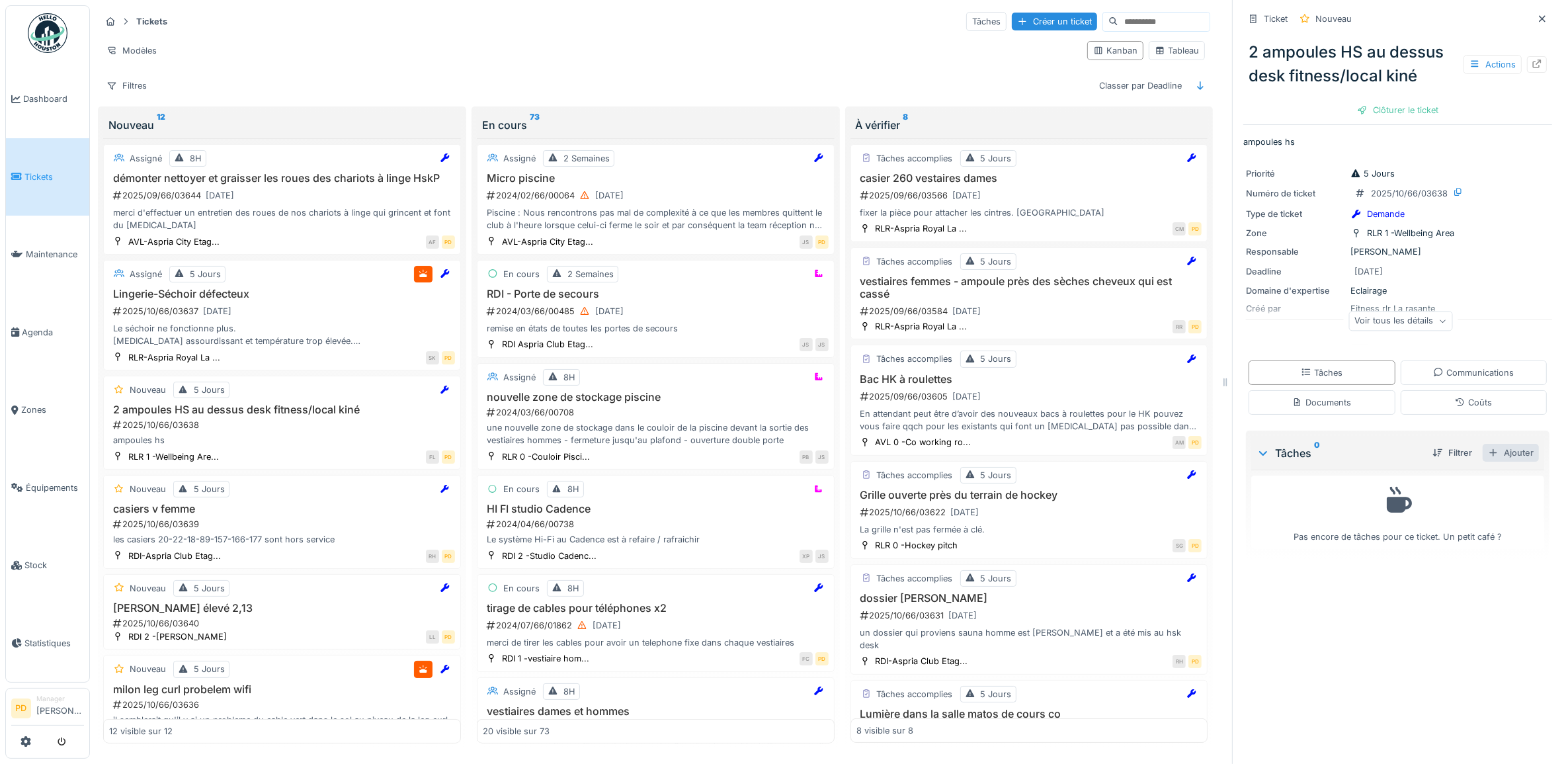
click at [1492, 444] on div "Ajouter" at bounding box center [1511, 453] width 56 height 18
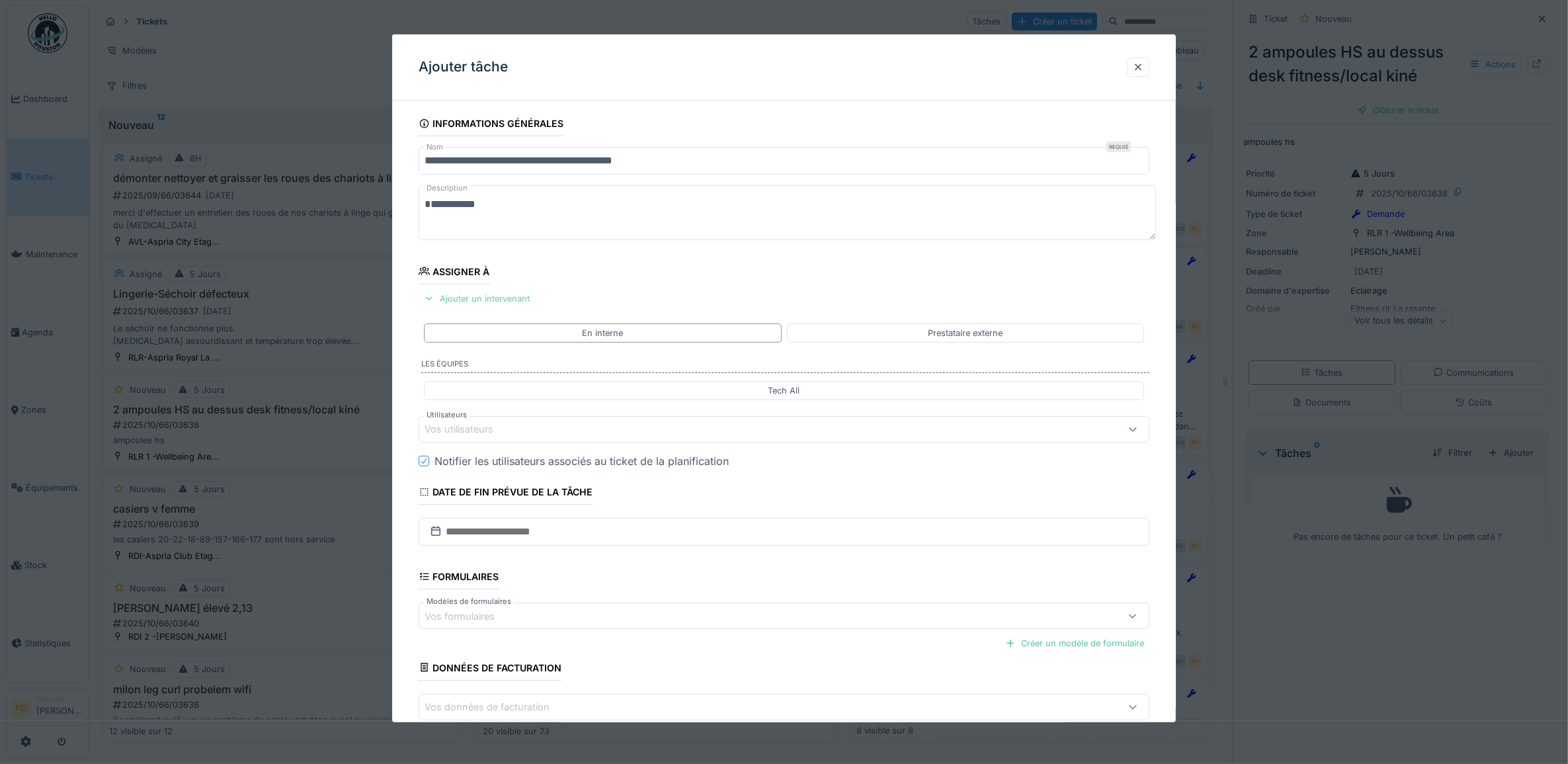
click at [498, 303] on div "Ajouter un intervenant" at bounding box center [476, 298] width 117 height 18
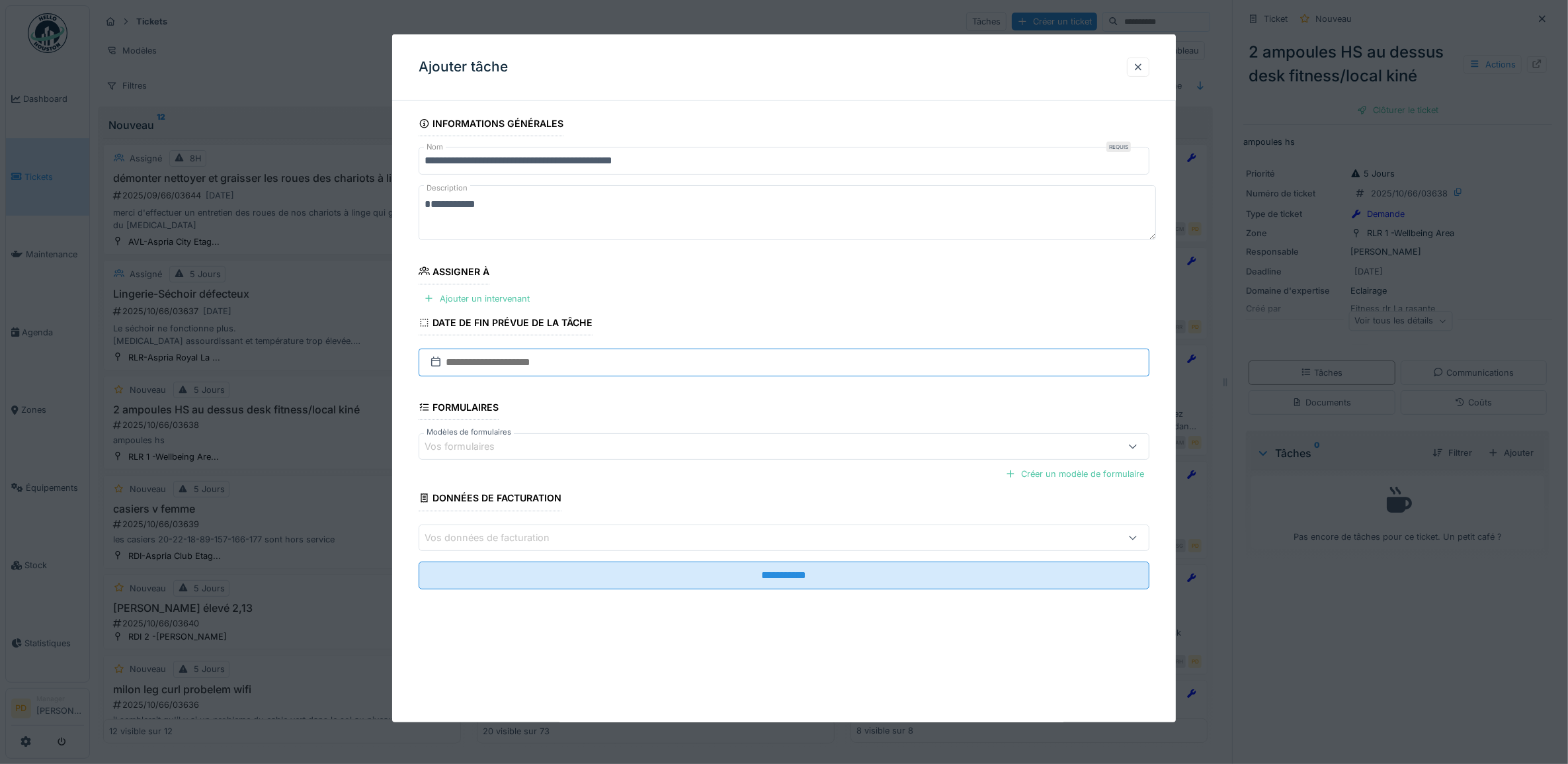
click at [499, 363] on input "text" at bounding box center [784, 363] width 731 height 28
click at [525, 301] on div "Ajouter un intervenant" at bounding box center [476, 298] width 117 height 18
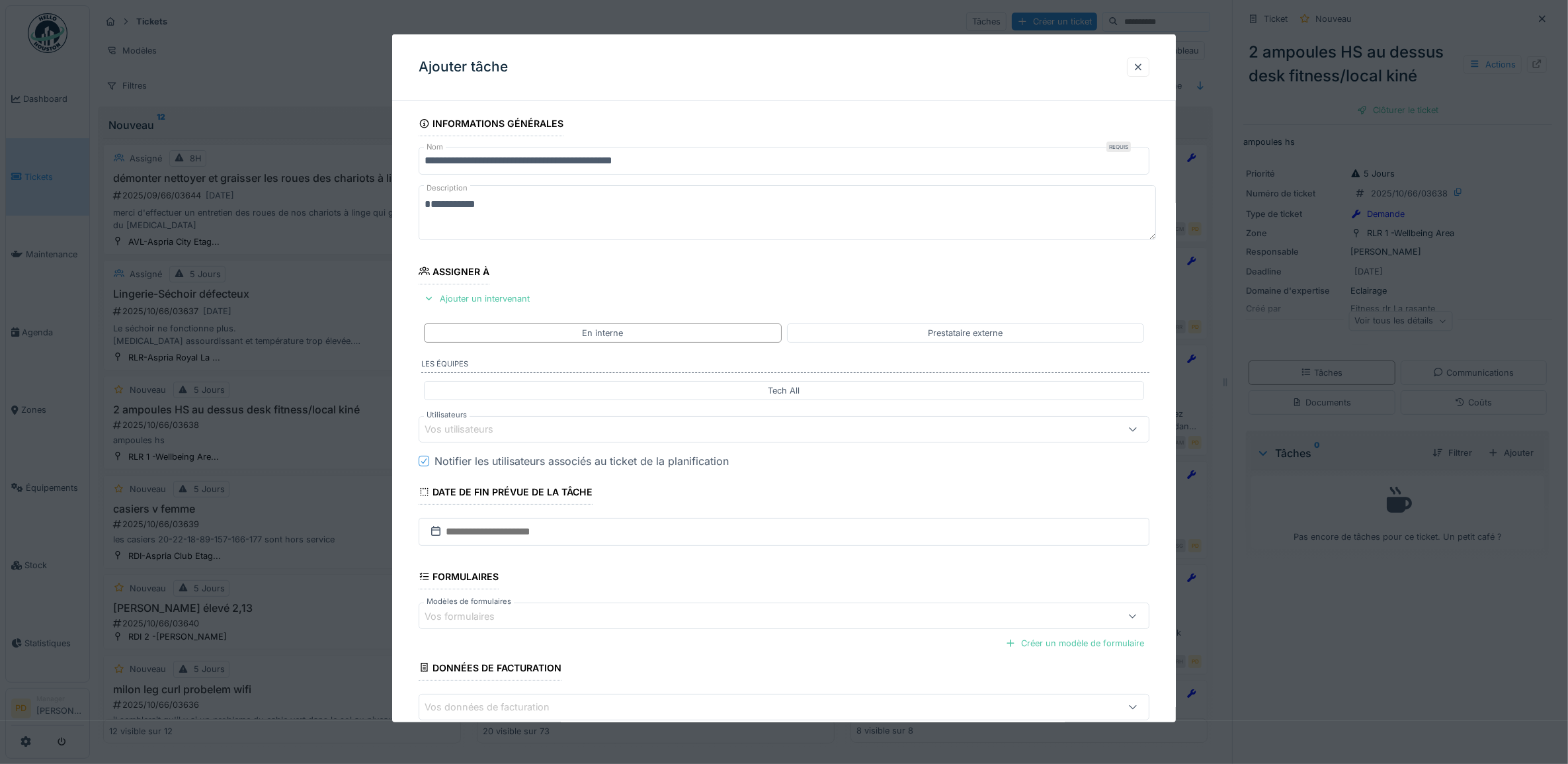
click at [549, 428] on div "Vos utilisateurs" at bounding box center [742, 429] width 637 height 14
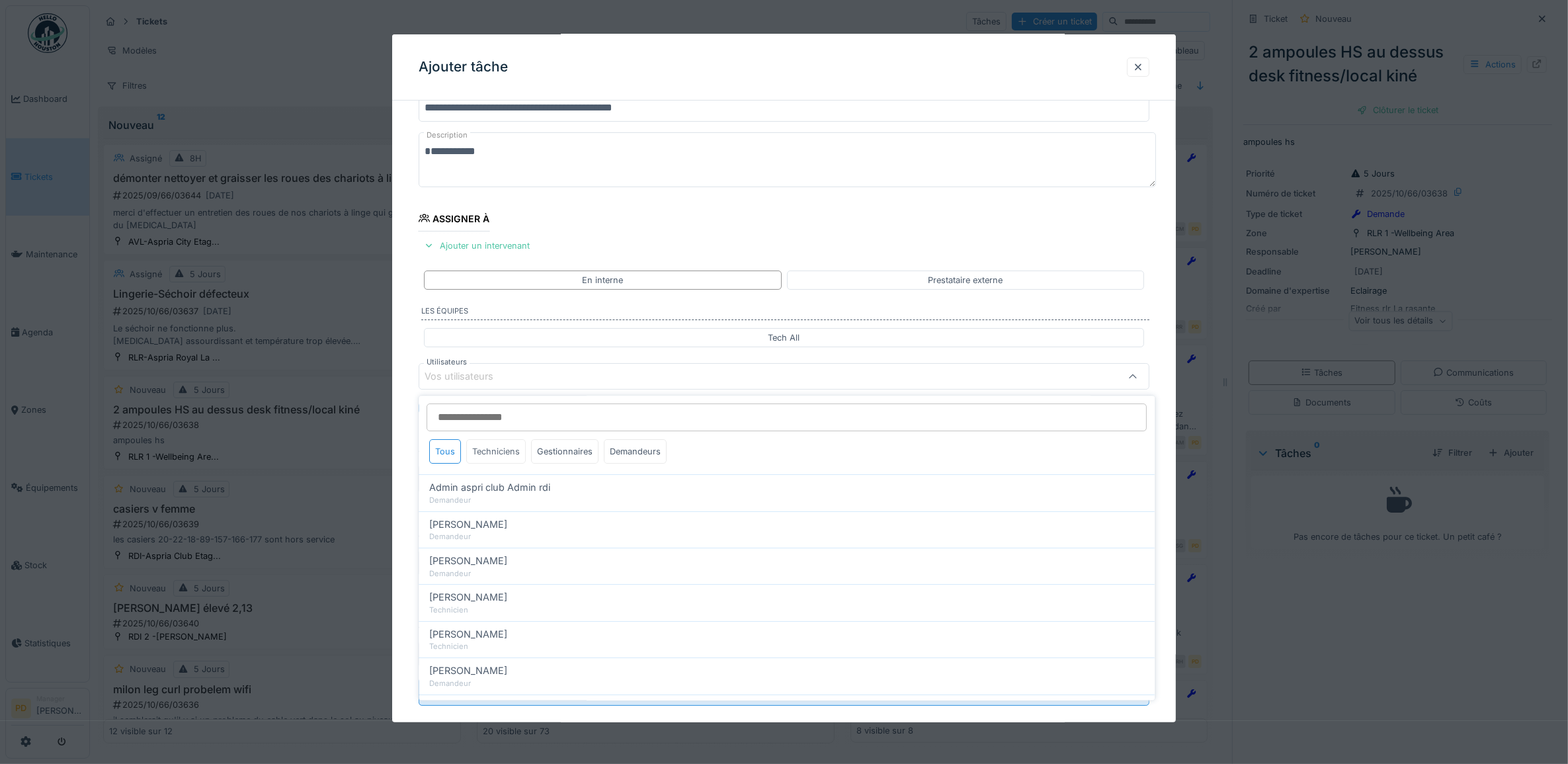
click at [506, 450] on div "Techniciens" at bounding box center [496, 452] width 59 height 25
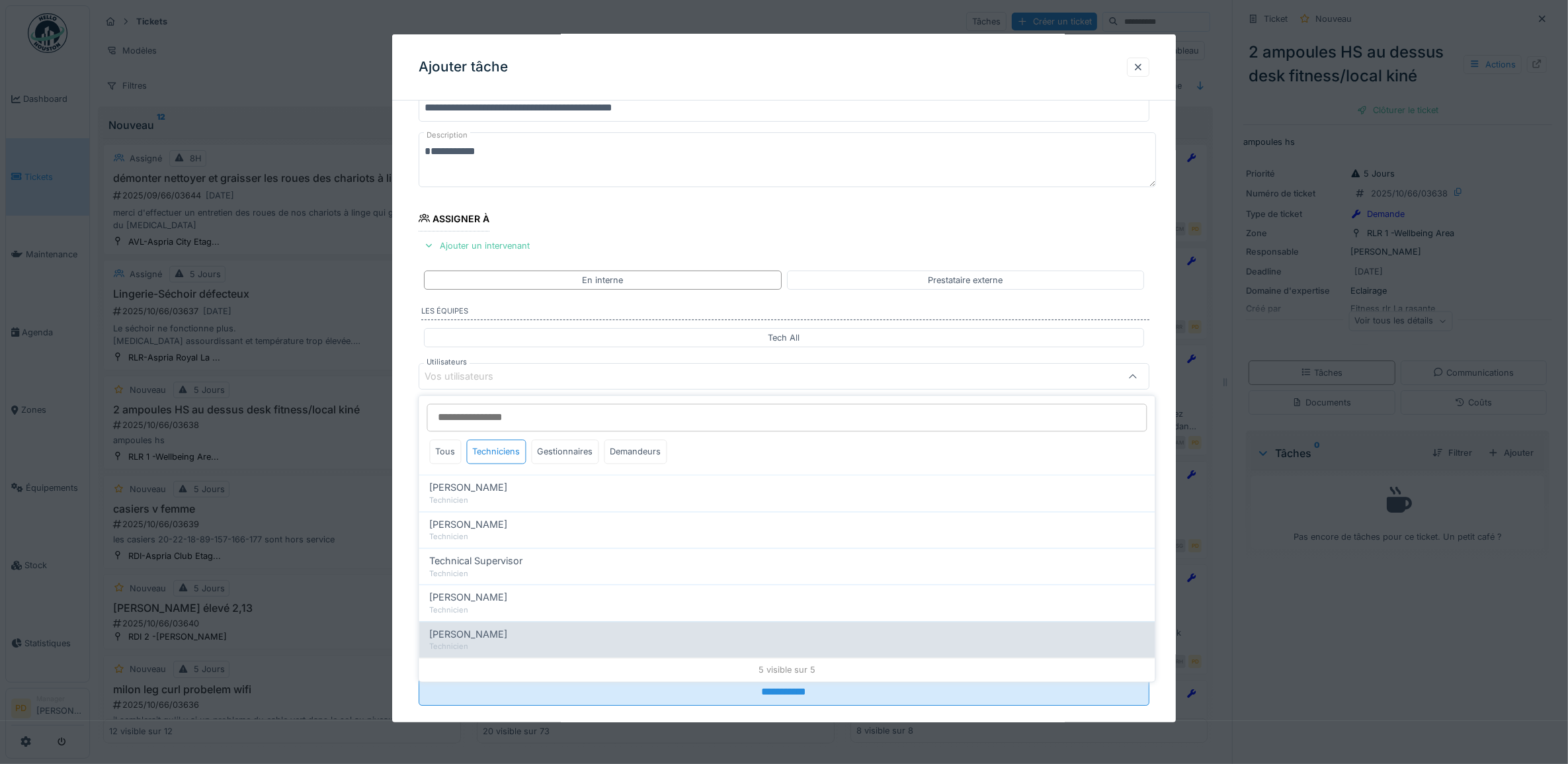
click at [482, 633] on span "Yusuf Siamar" at bounding box center [469, 634] width 78 height 14
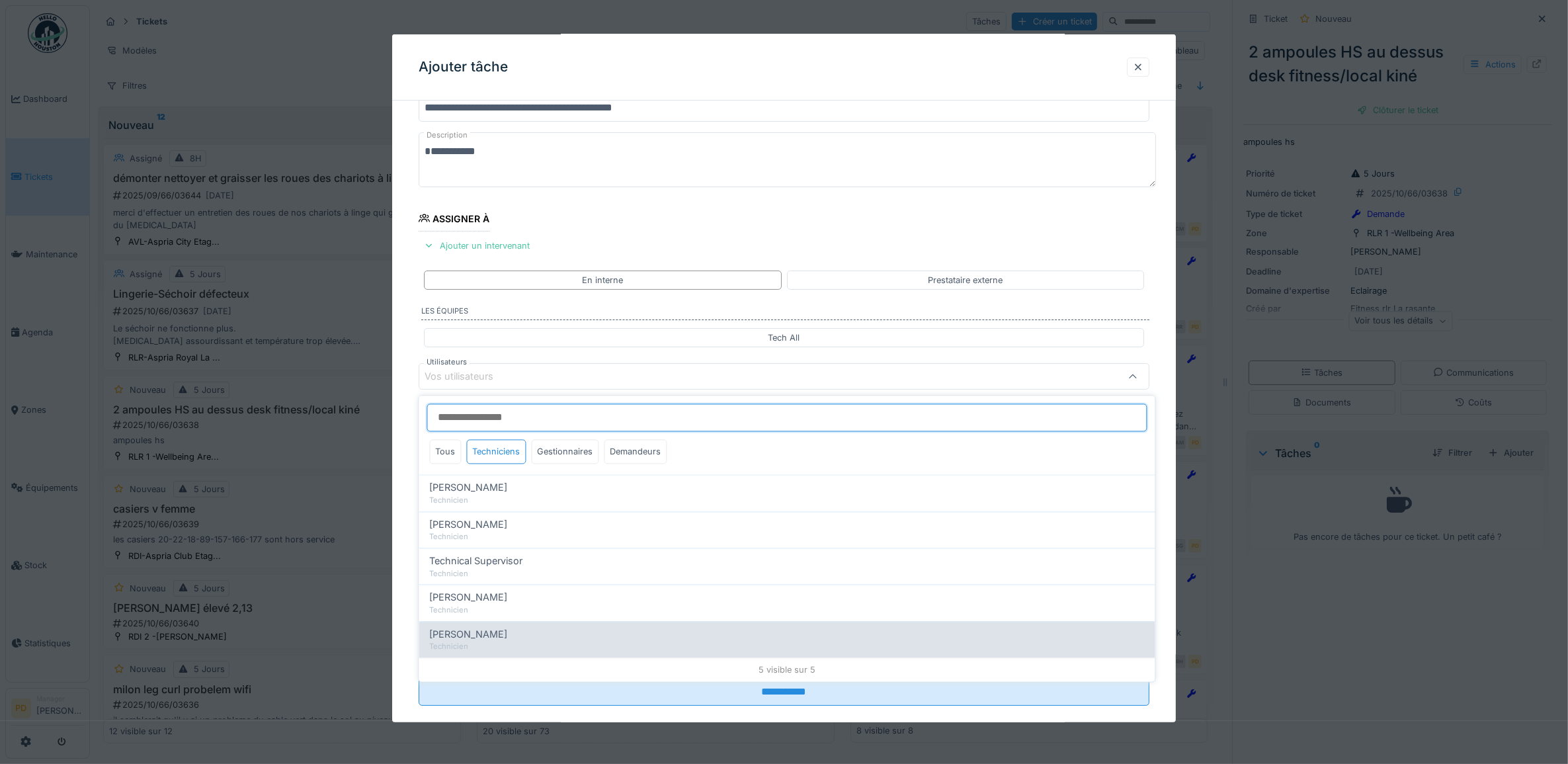
type input "*****"
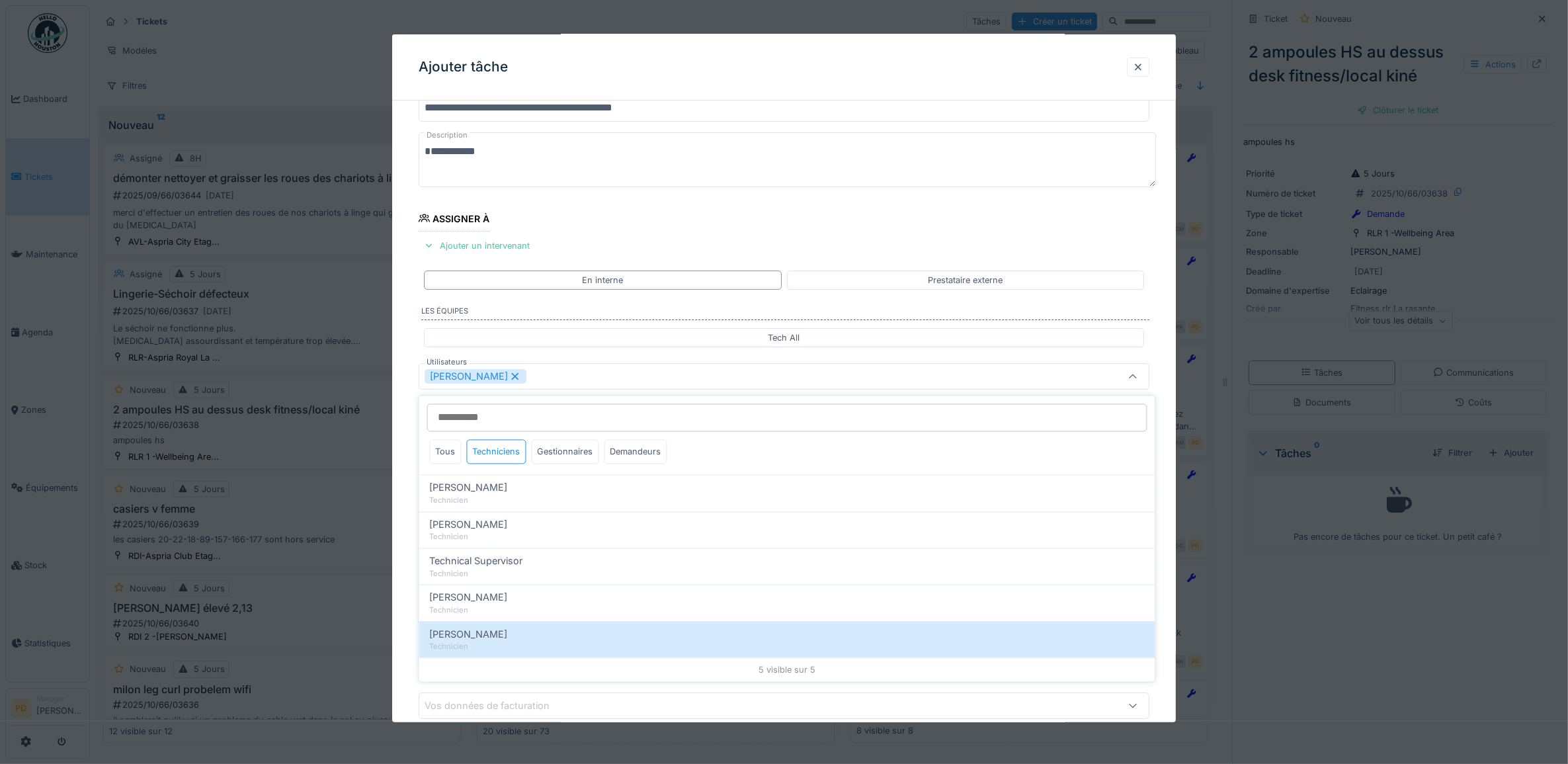
click at [411, 451] on div "**********" at bounding box center [784, 426] width 784 height 737
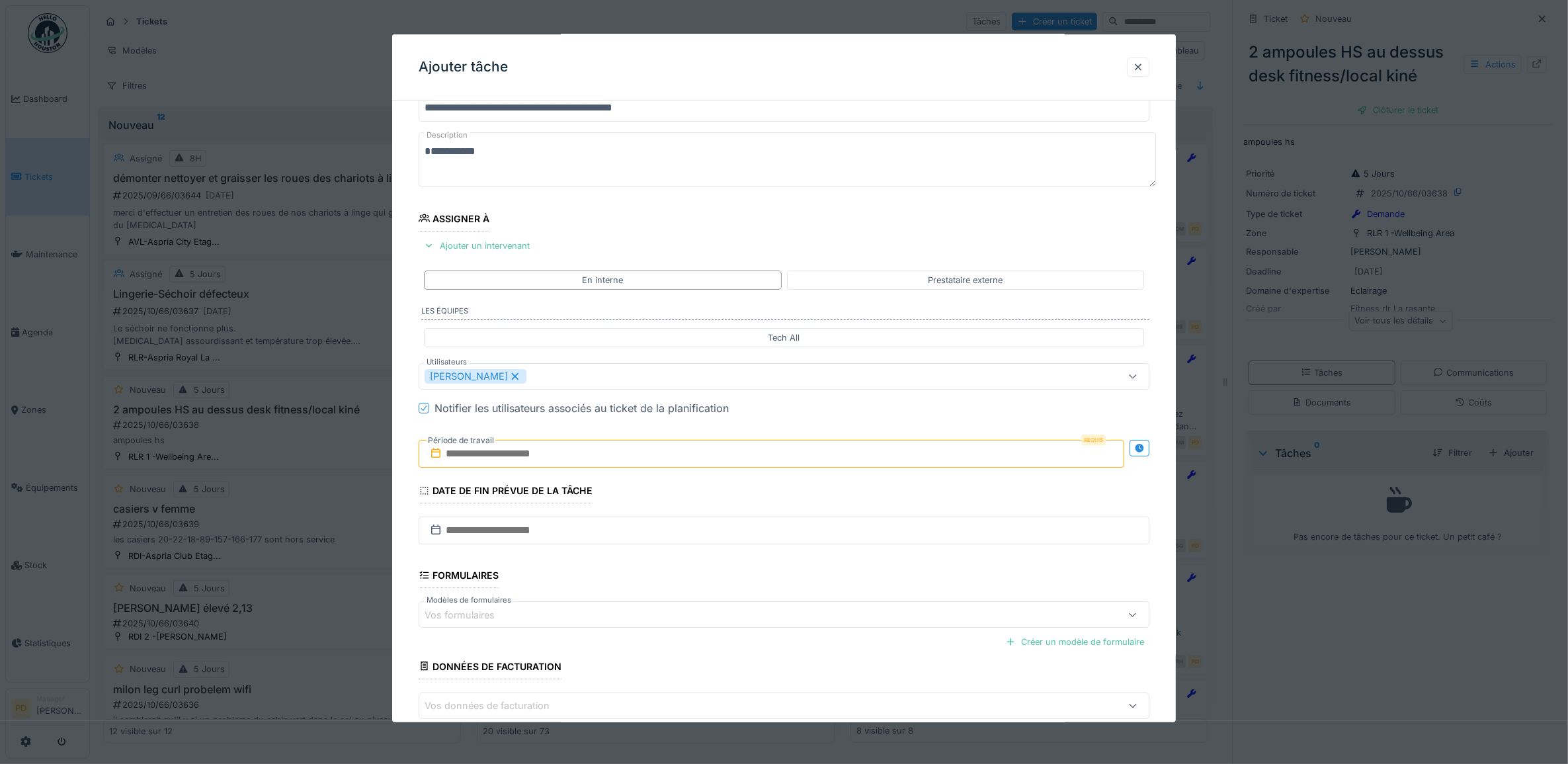
click at [487, 464] on input "text" at bounding box center [771, 453] width 706 height 28
click at [731, 624] on div "30" at bounding box center [731, 627] width 18 height 19
click at [732, 624] on div "30" at bounding box center [731, 627] width 18 height 19
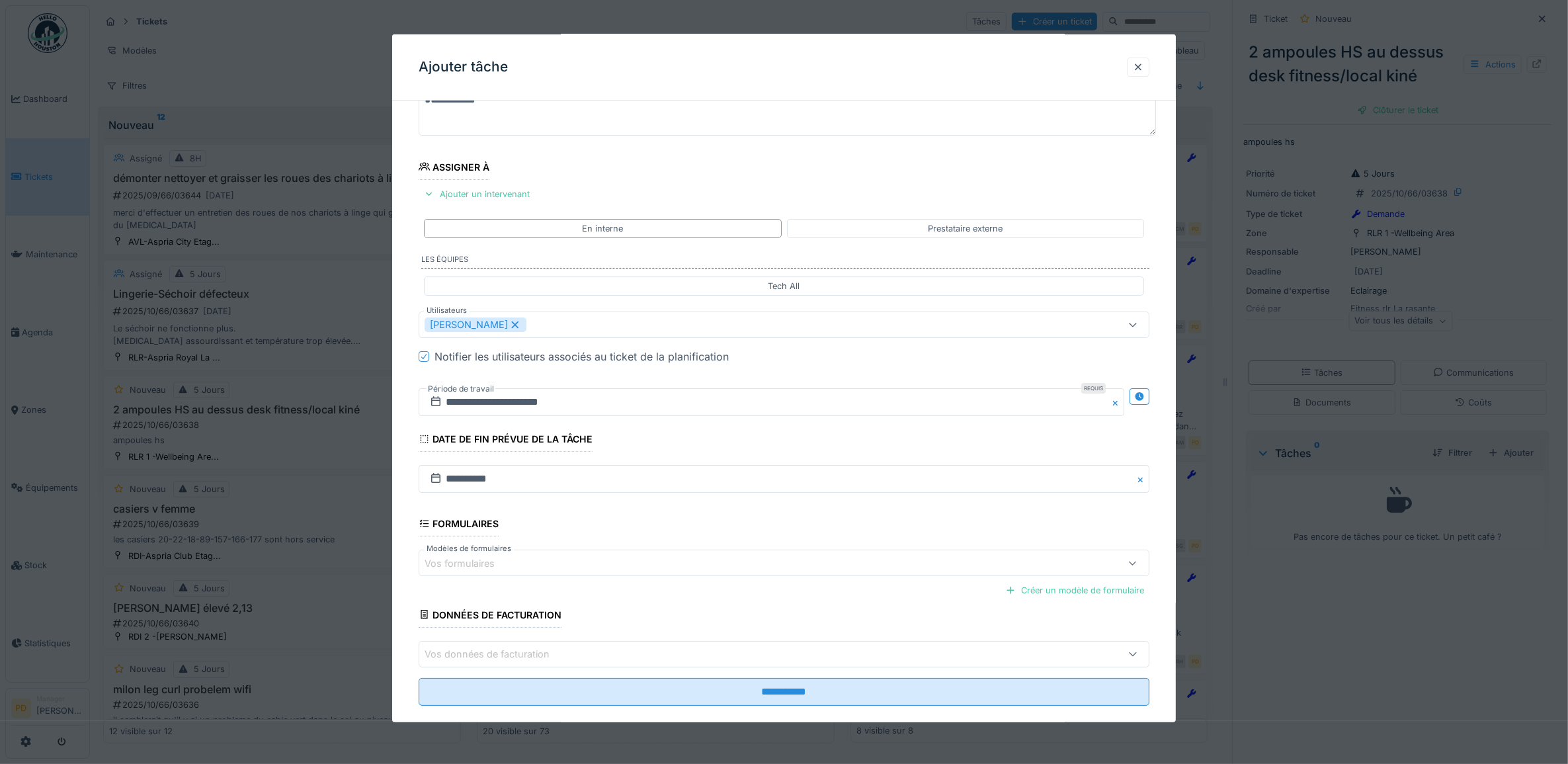
scroll to position [127, 0]
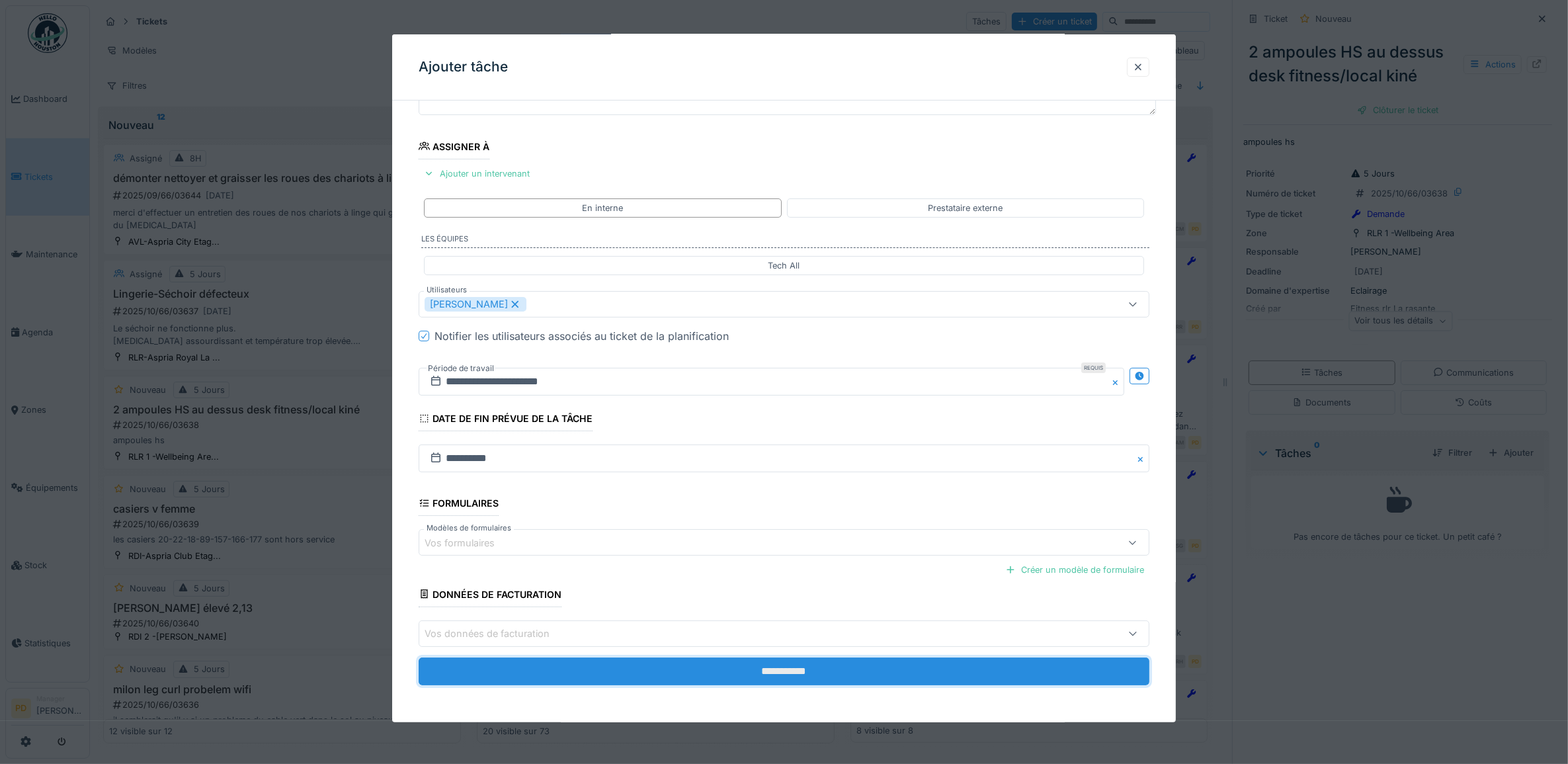
click at [769, 673] on input "**********" at bounding box center [784, 671] width 731 height 28
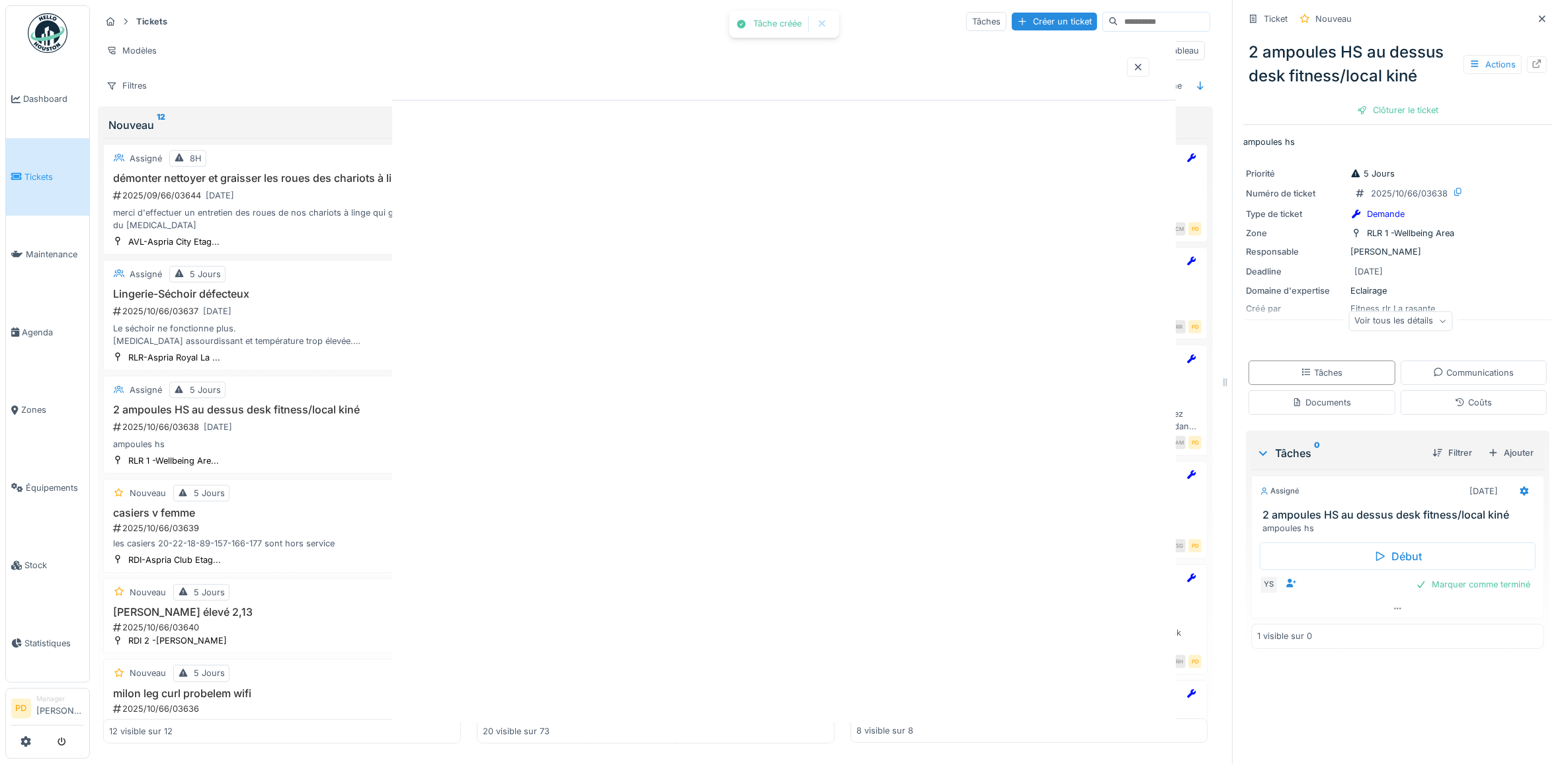
scroll to position [0, 0]
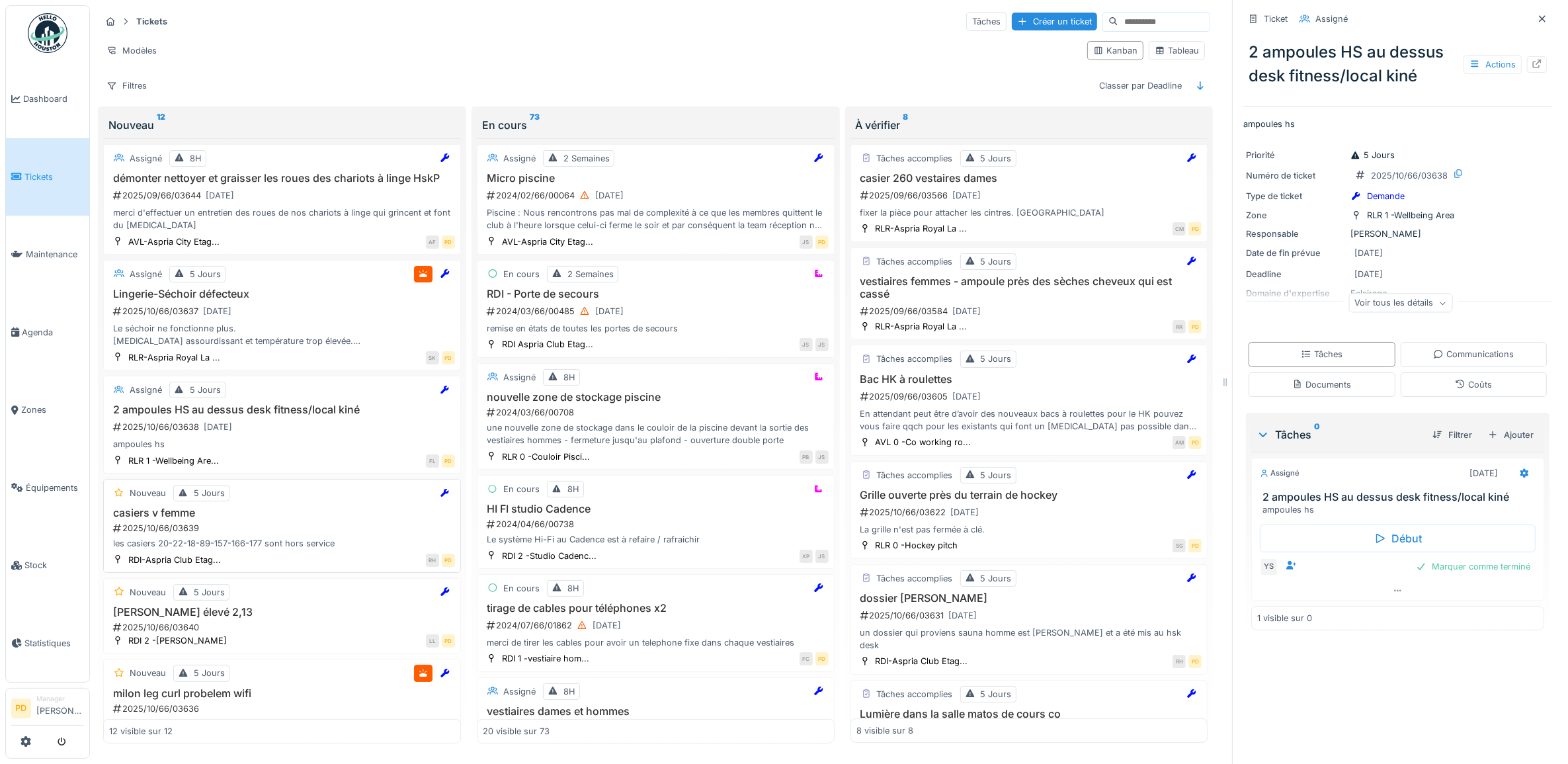
click at [239, 535] on div "2025/10/66/03639" at bounding box center [283, 528] width 343 height 12
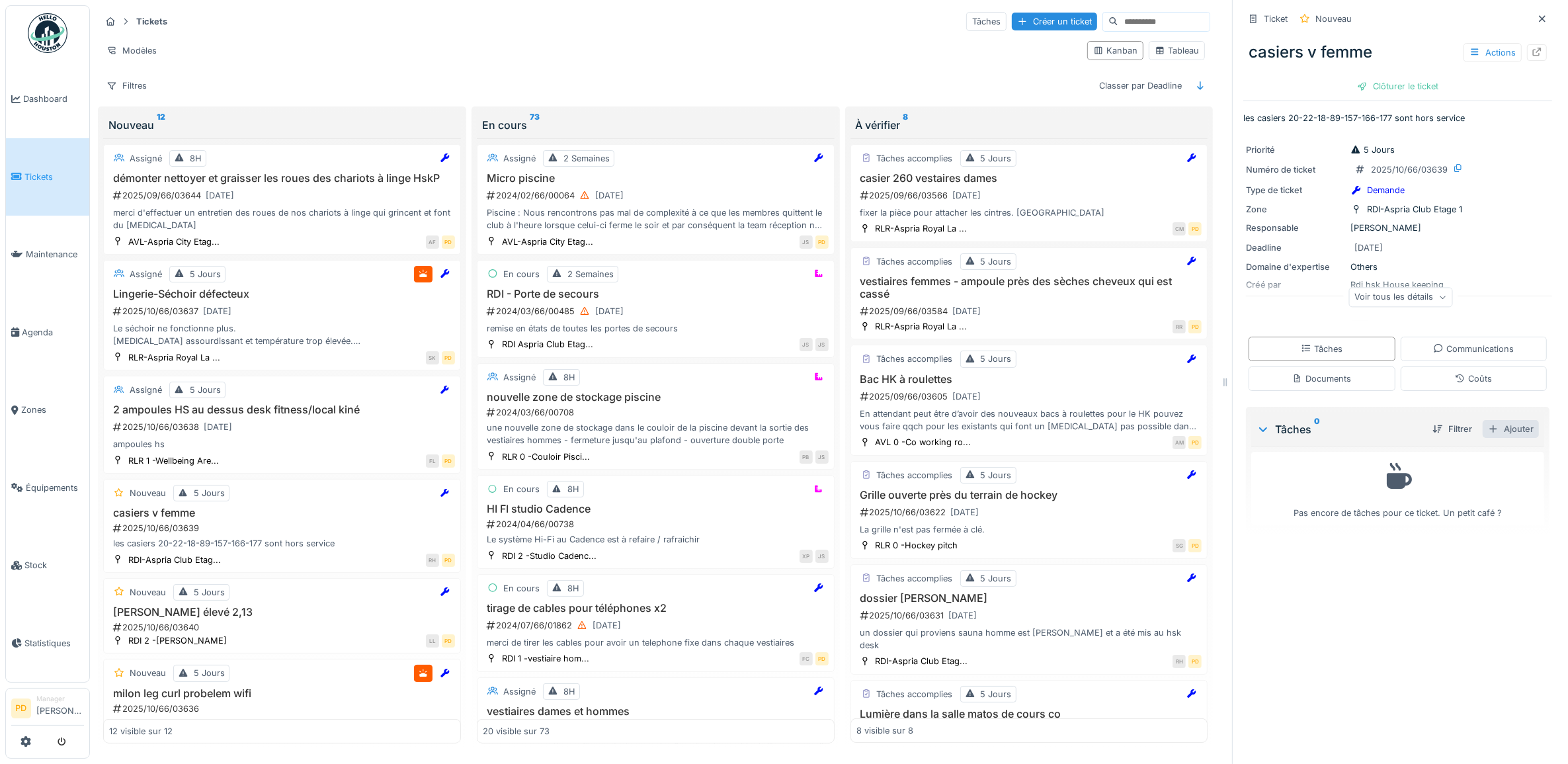
click at [1491, 434] on div "Ajouter" at bounding box center [1511, 429] width 56 height 18
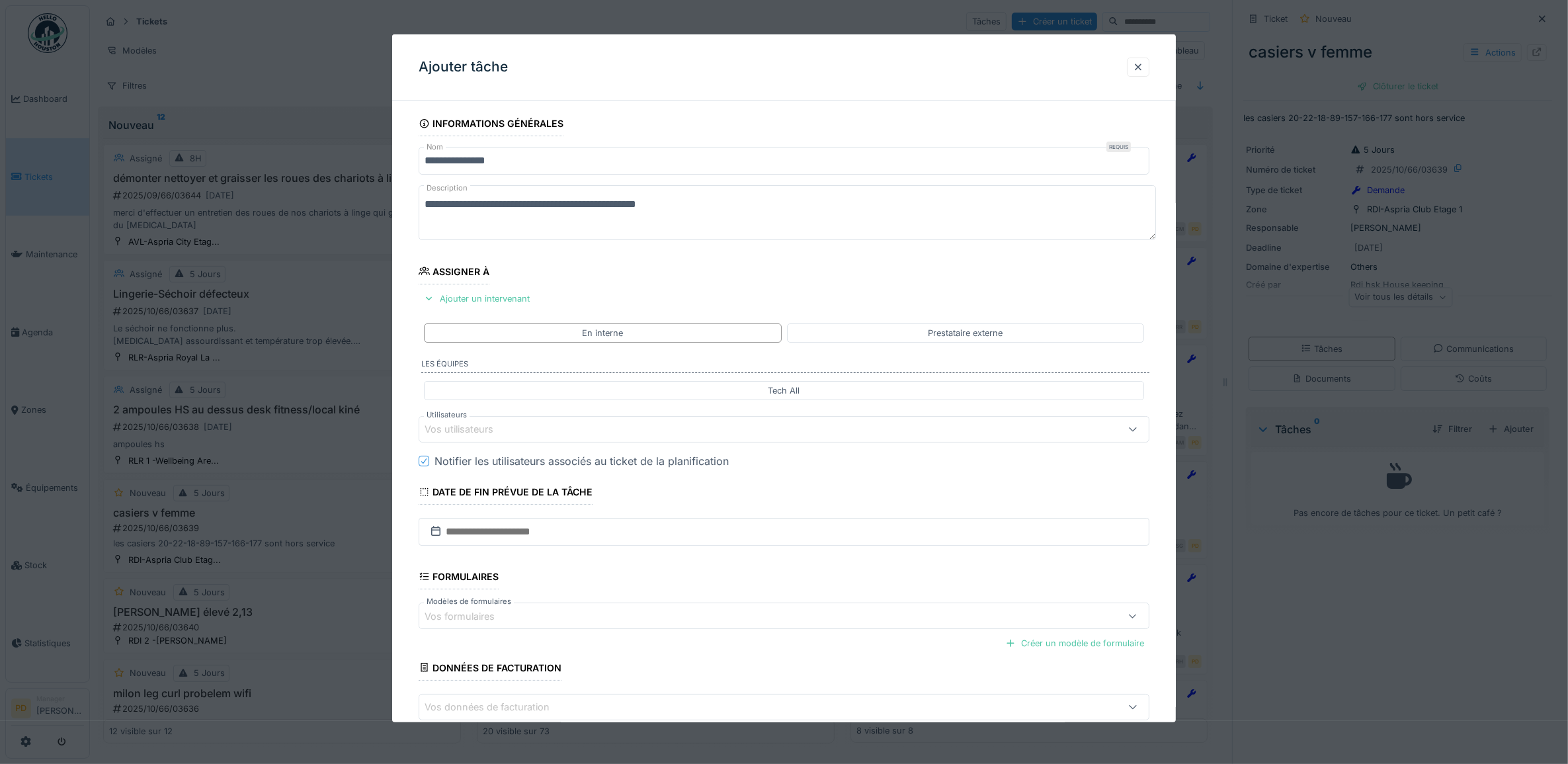
click at [513, 431] on div "Vos utilisateurs" at bounding box center [742, 429] width 637 height 14
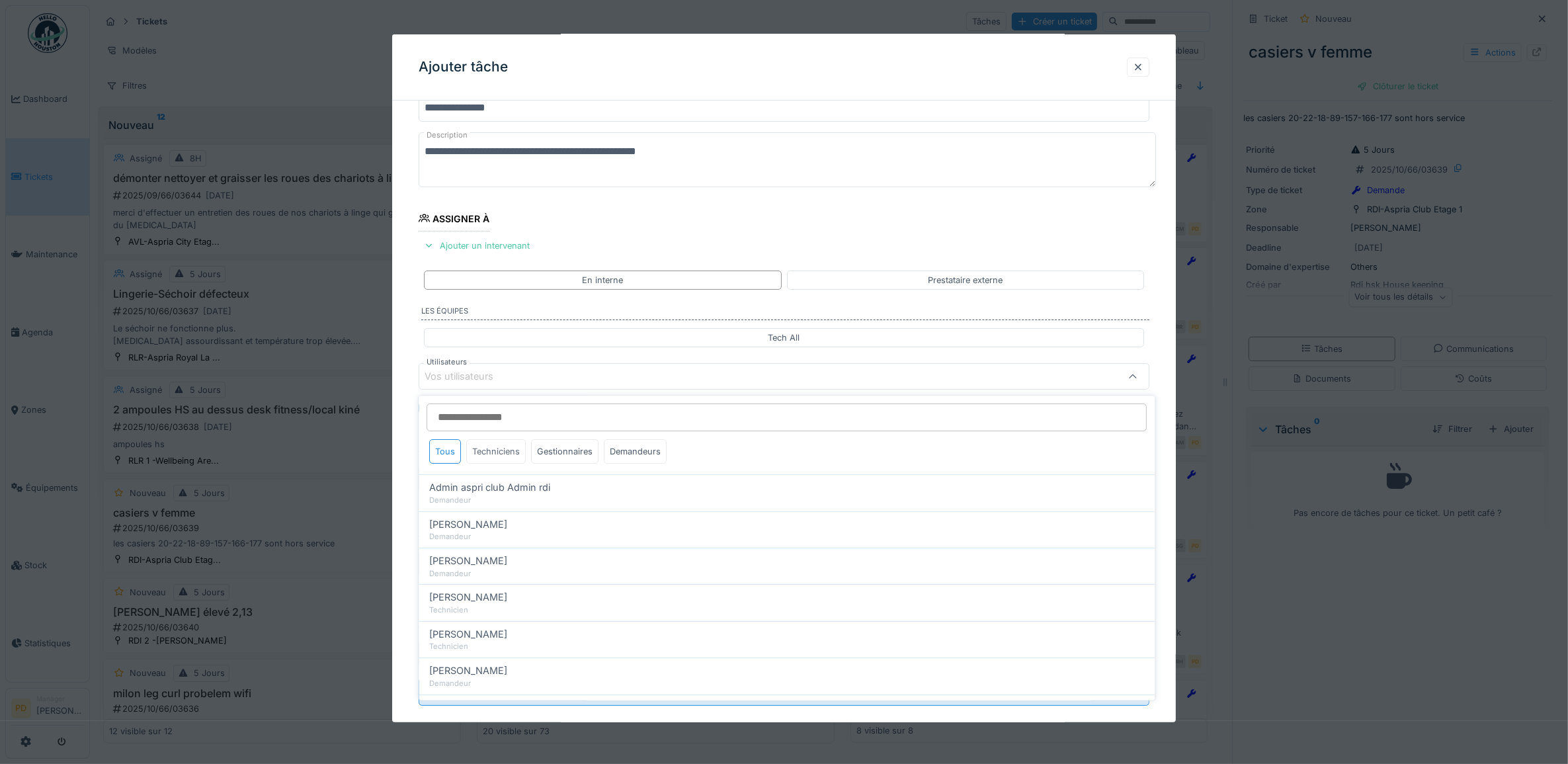
click at [514, 449] on div "Techniciens" at bounding box center [496, 452] width 59 height 25
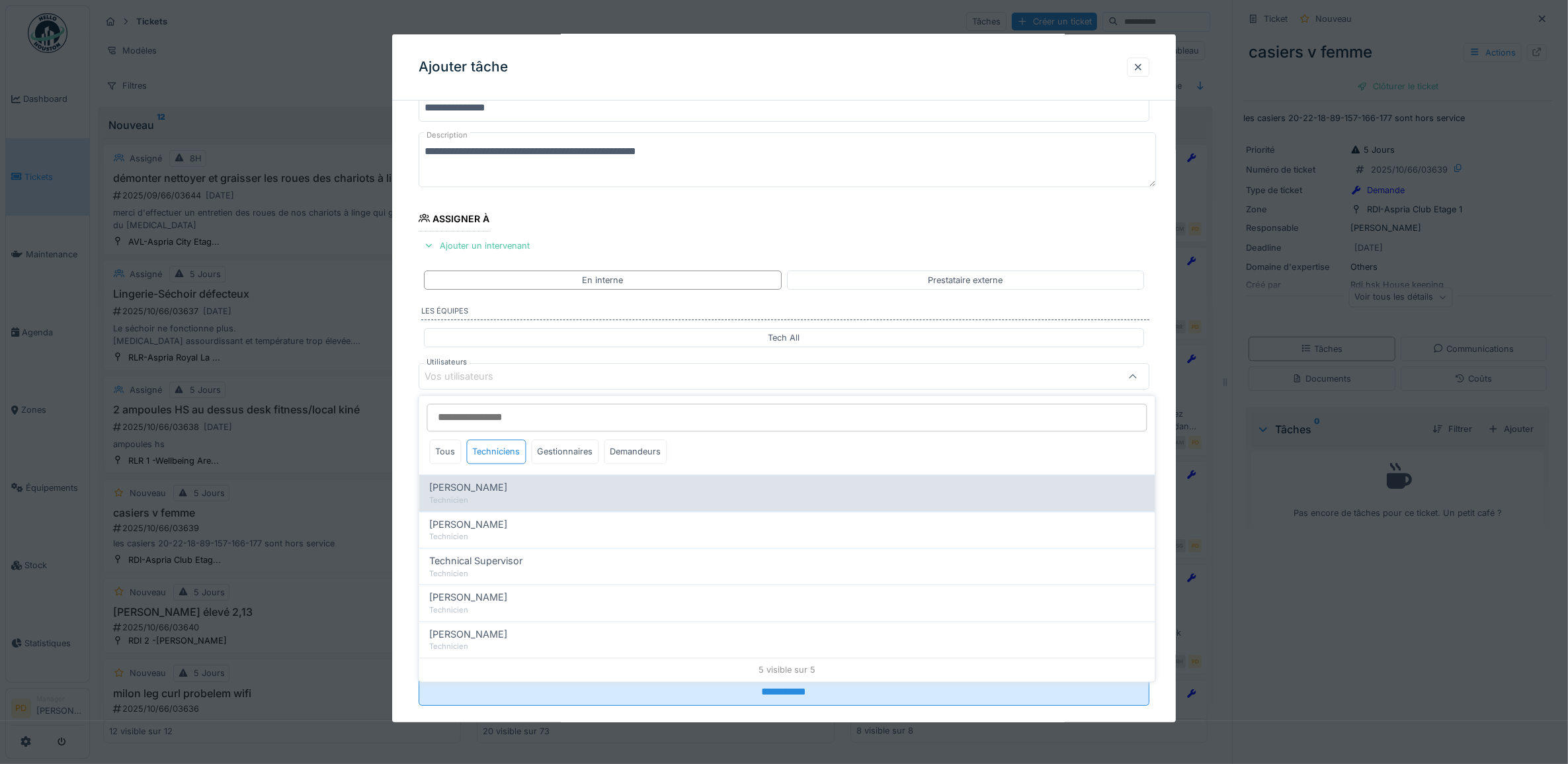
click at [484, 500] on div "Technicien" at bounding box center [787, 500] width 715 height 11
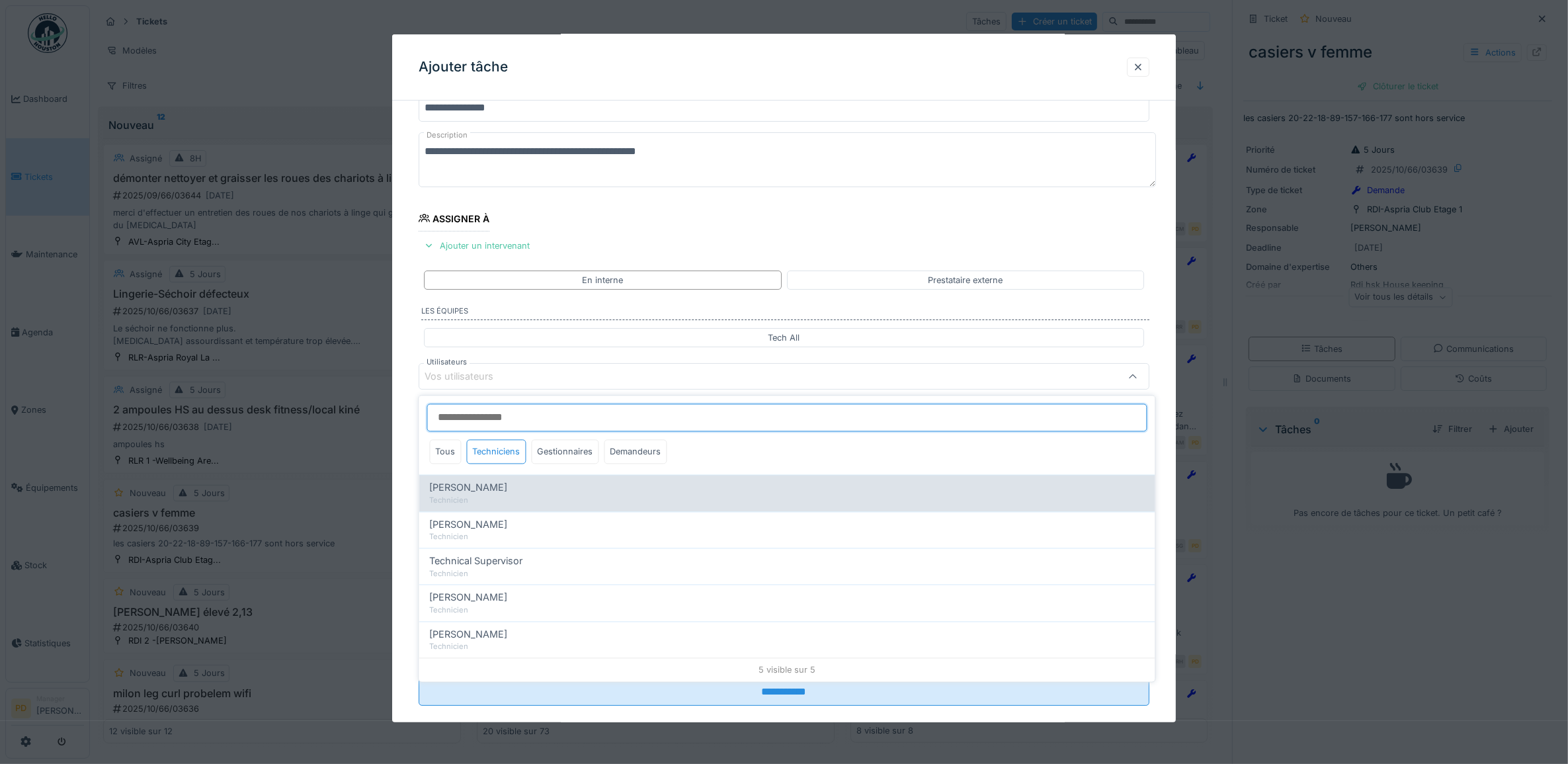
type input "*****"
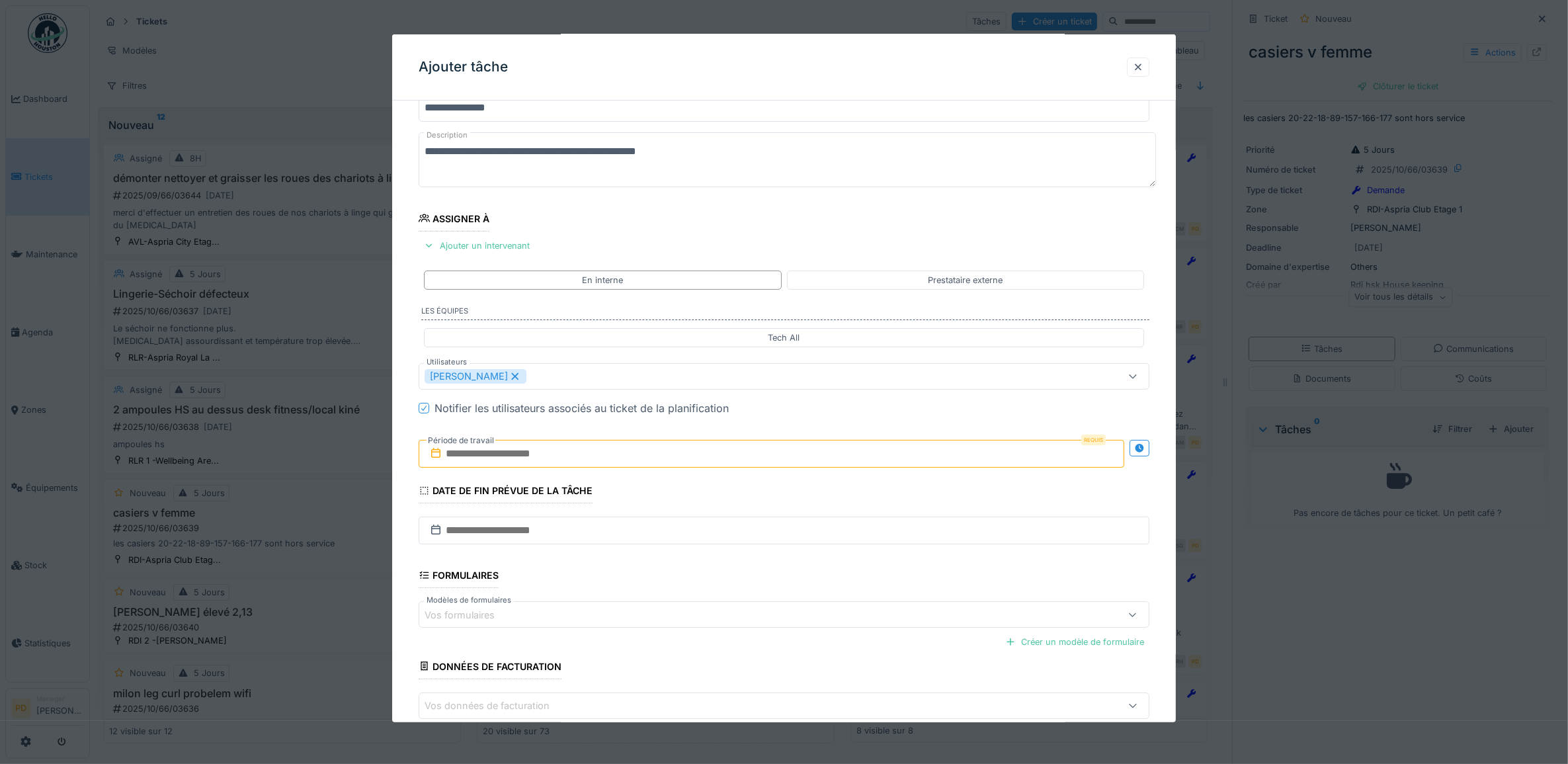
click at [411, 454] on div "**********" at bounding box center [784, 426] width 784 height 737
click at [527, 461] on input "text" at bounding box center [771, 453] width 706 height 28
click at [728, 625] on div "30" at bounding box center [731, 627] width 18 height 19
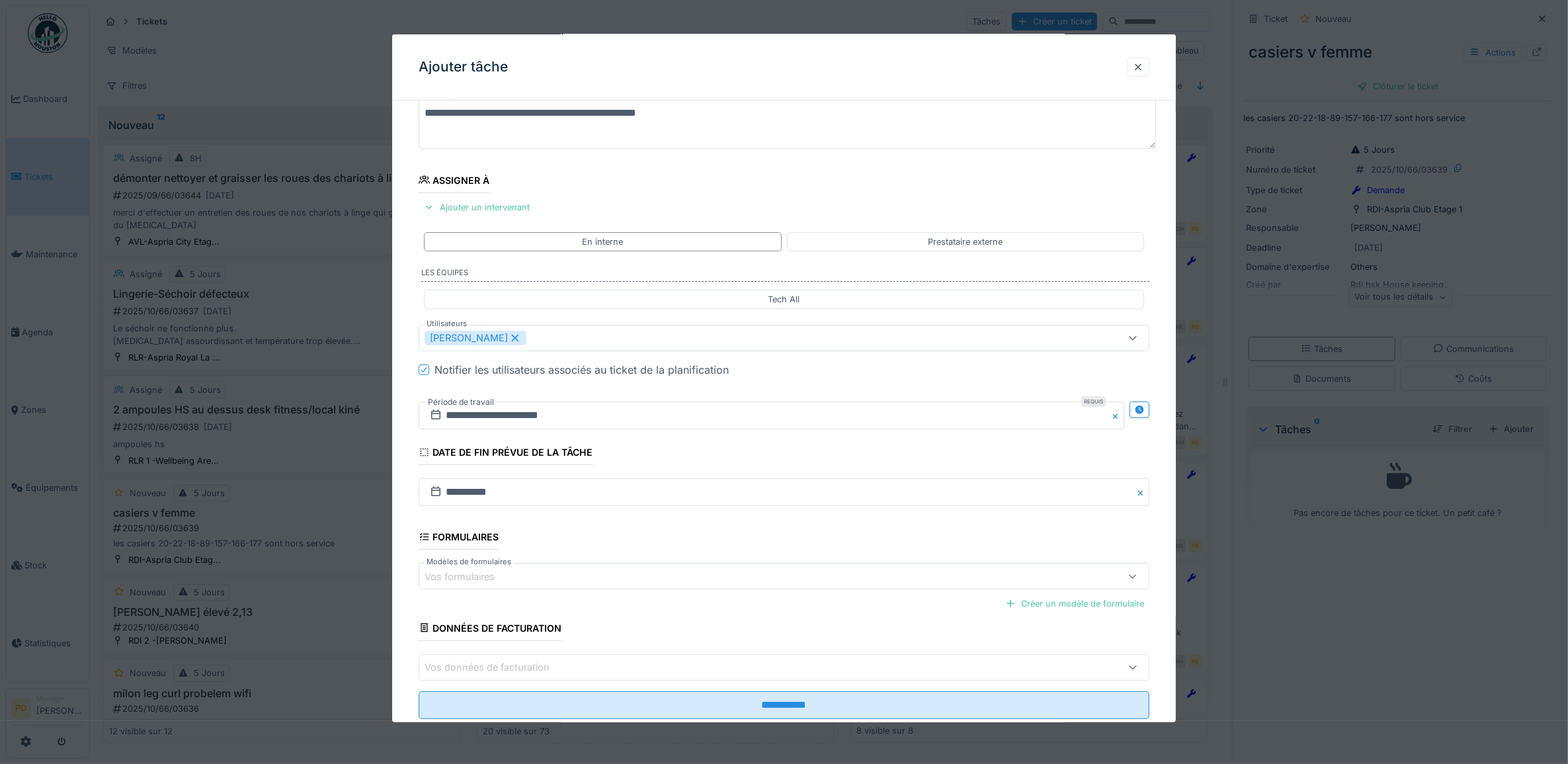
scroll to position [127, 0]
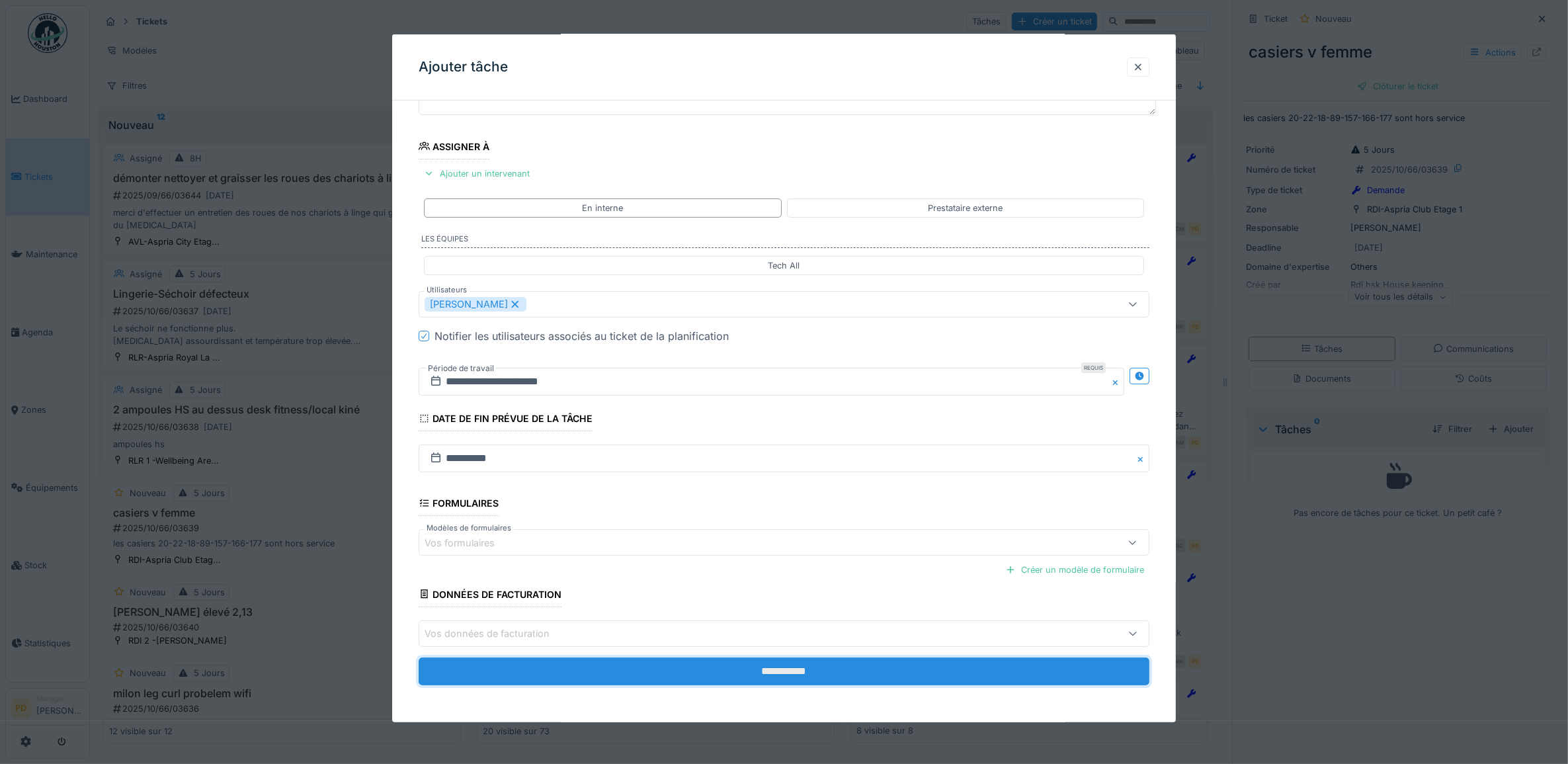
click at [790, 670] on input "**********" at bounding box center [784, 671] width 731 height 28
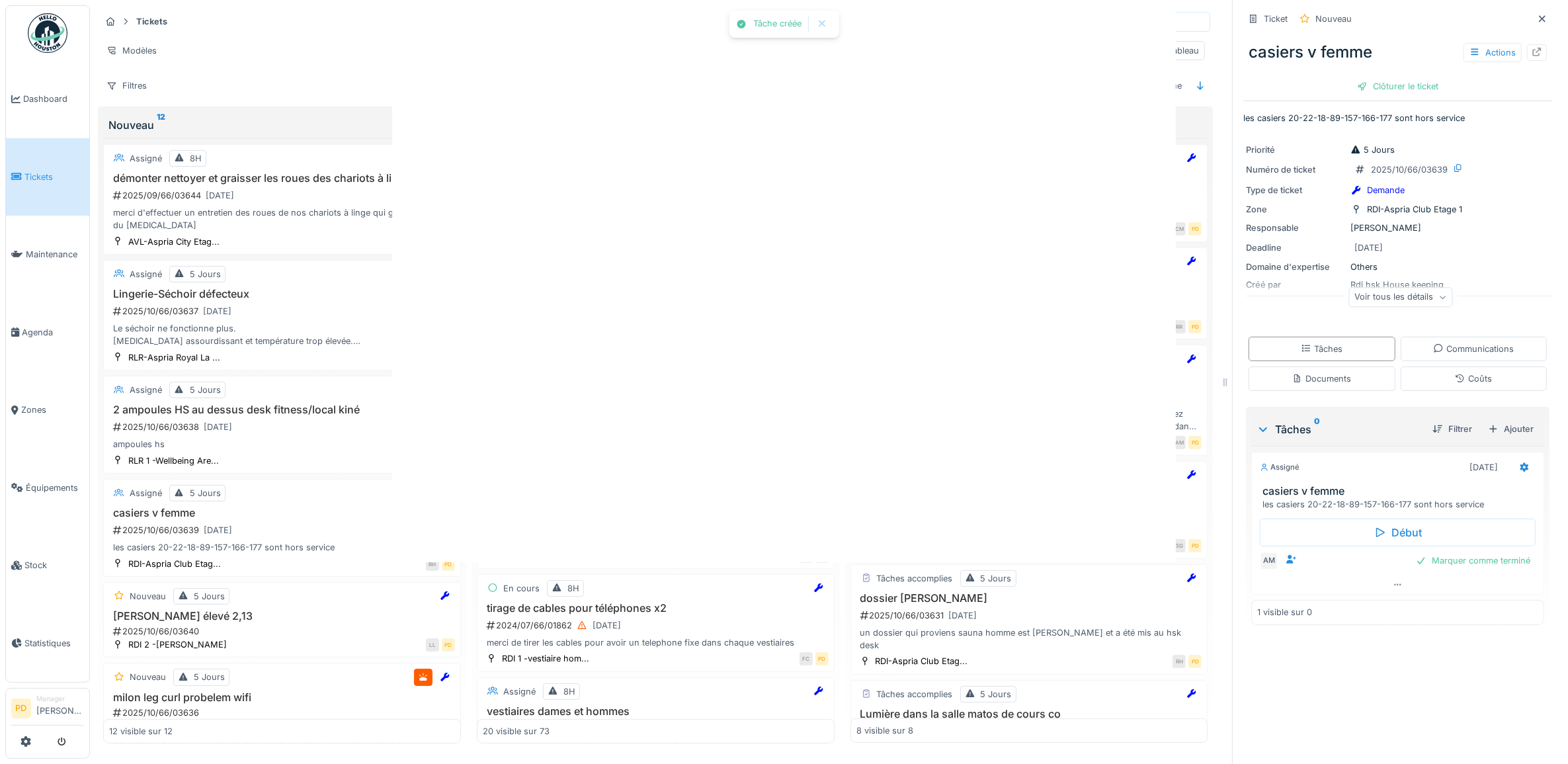
scroll to position [0, 0]
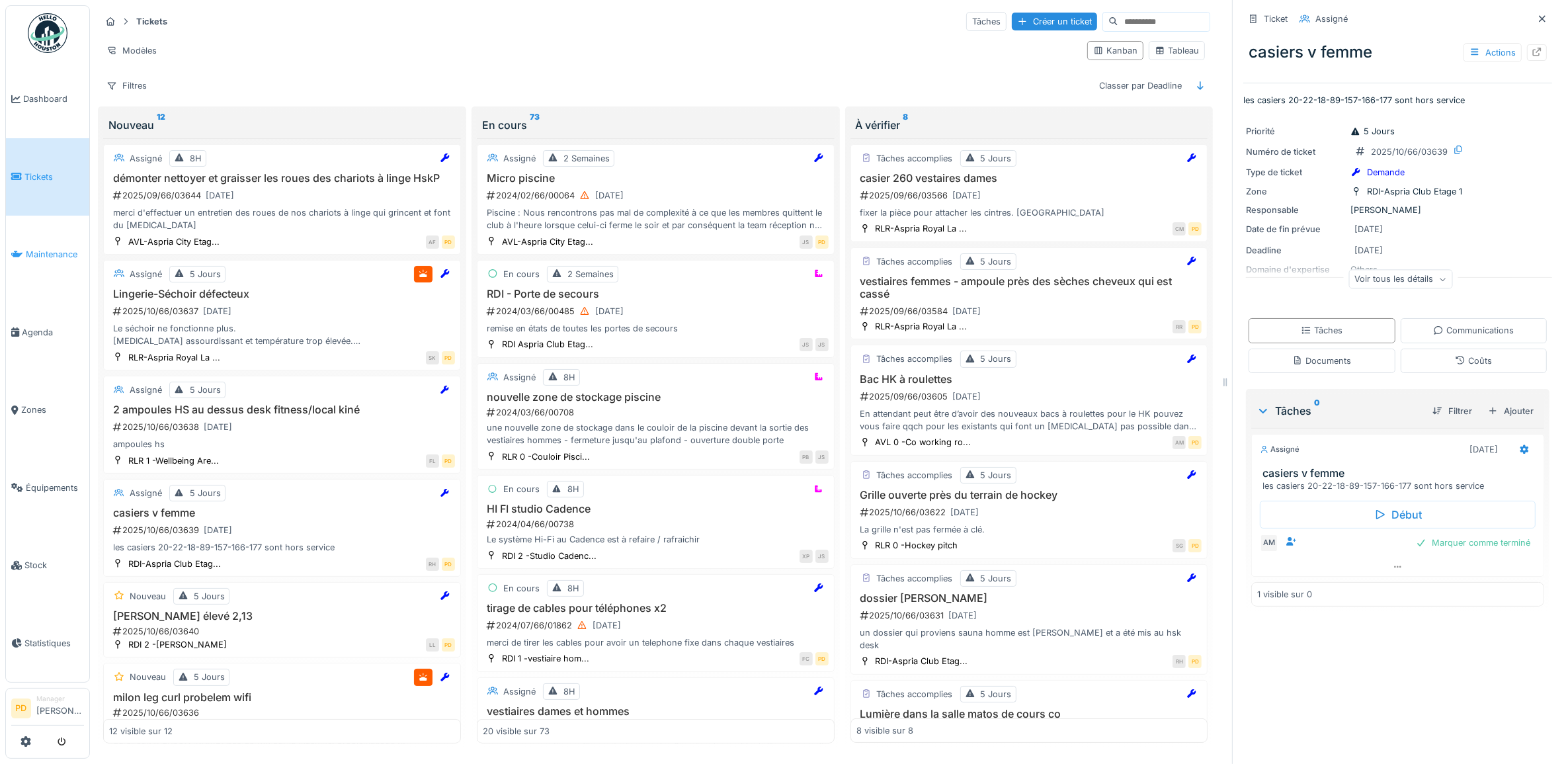
click at [51, 249] on span "Maintenance" at bounding box center [55, 254] width 58 height 12
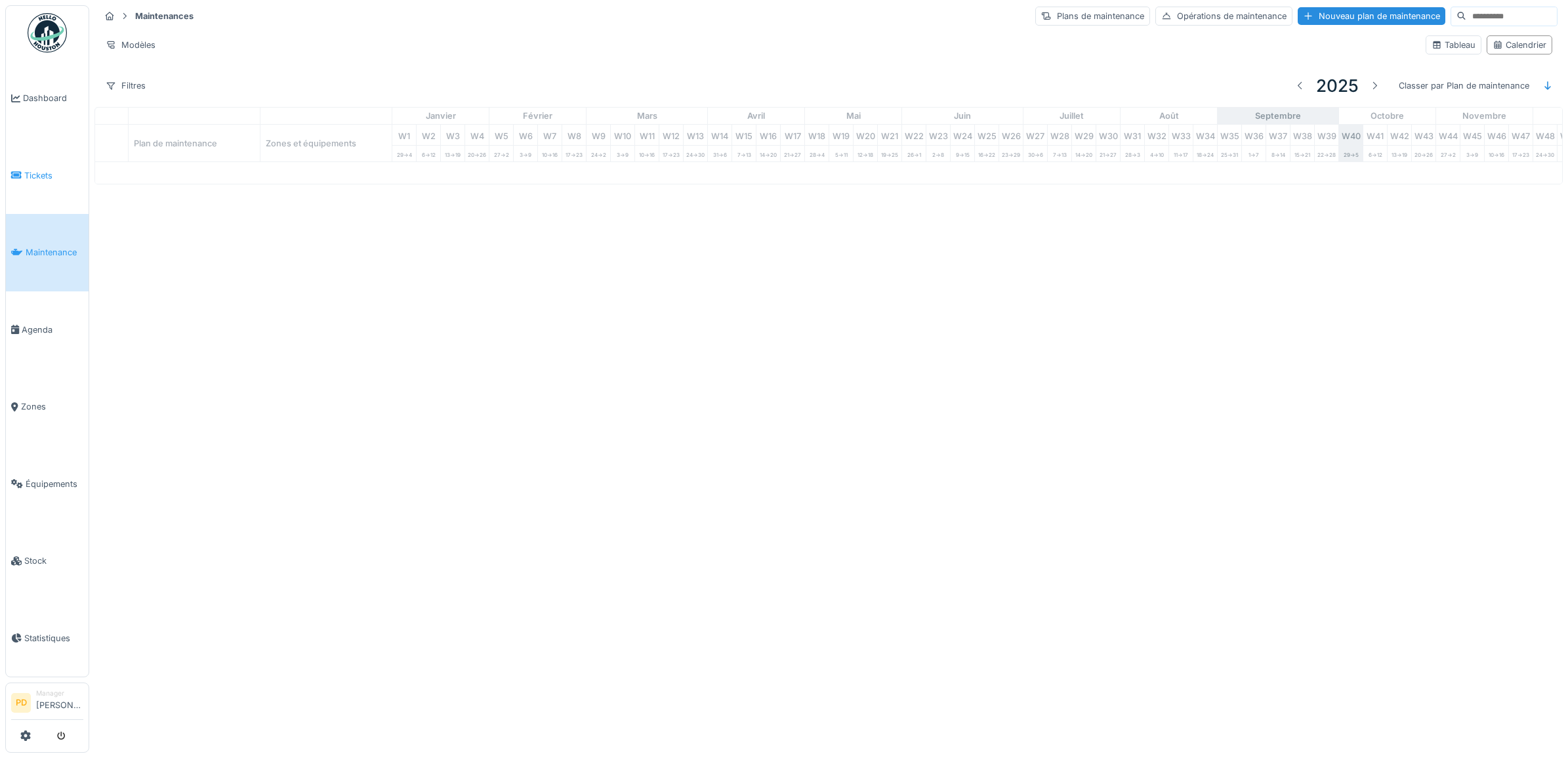
click at [46, 172] on span "Tickets" at bounding box center [53, 175] width 59 height 12
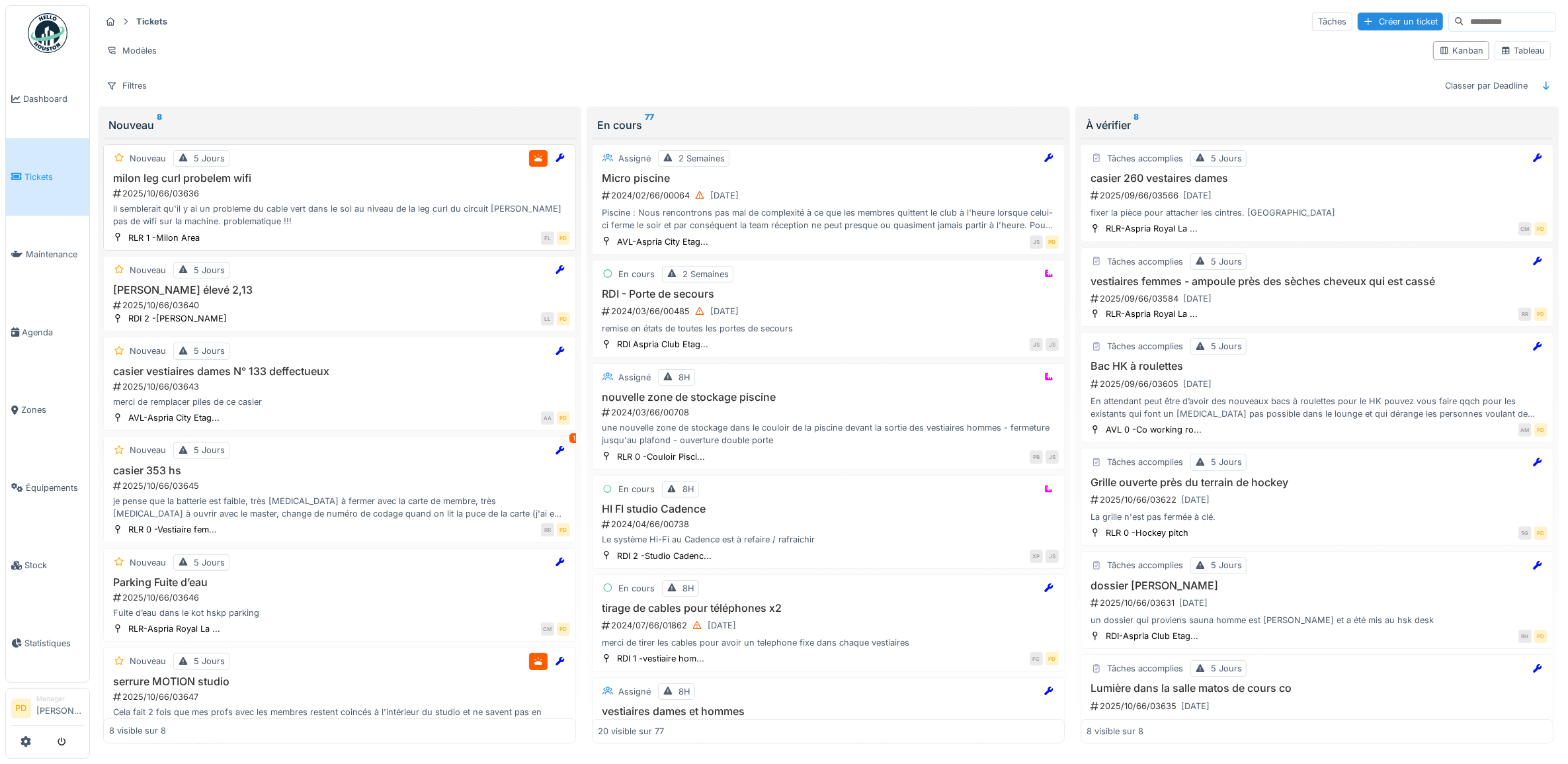
click at [317, 212] on div "il semblerait qu'il y ai un probleme du cable vert dans le sol au niveau de la …" at bounding box center [339, 215] width 461 height 25
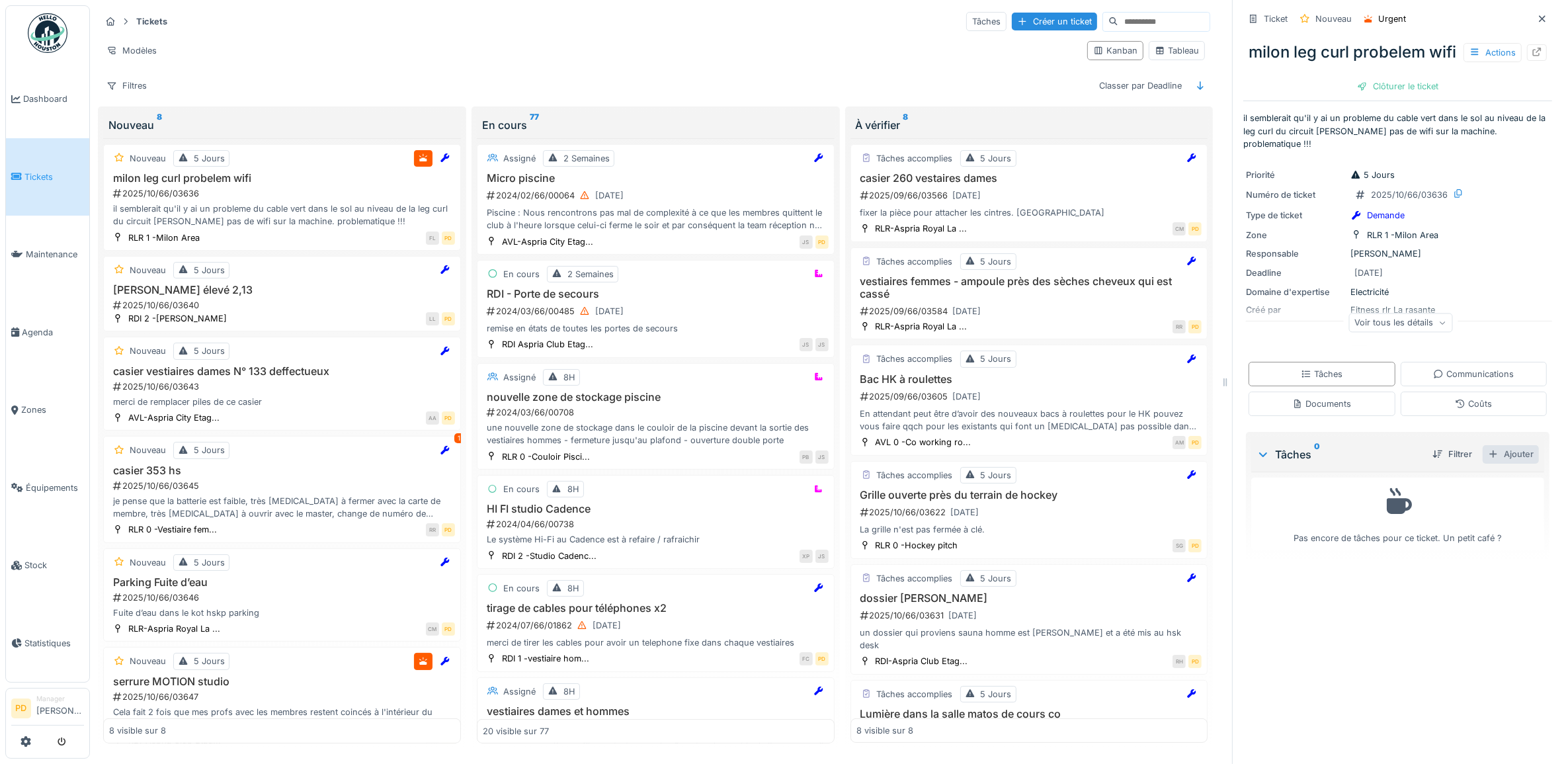
click at [1492, 463] on div "Ajouter" at bounding box center [1511, 454] width 56 height 18
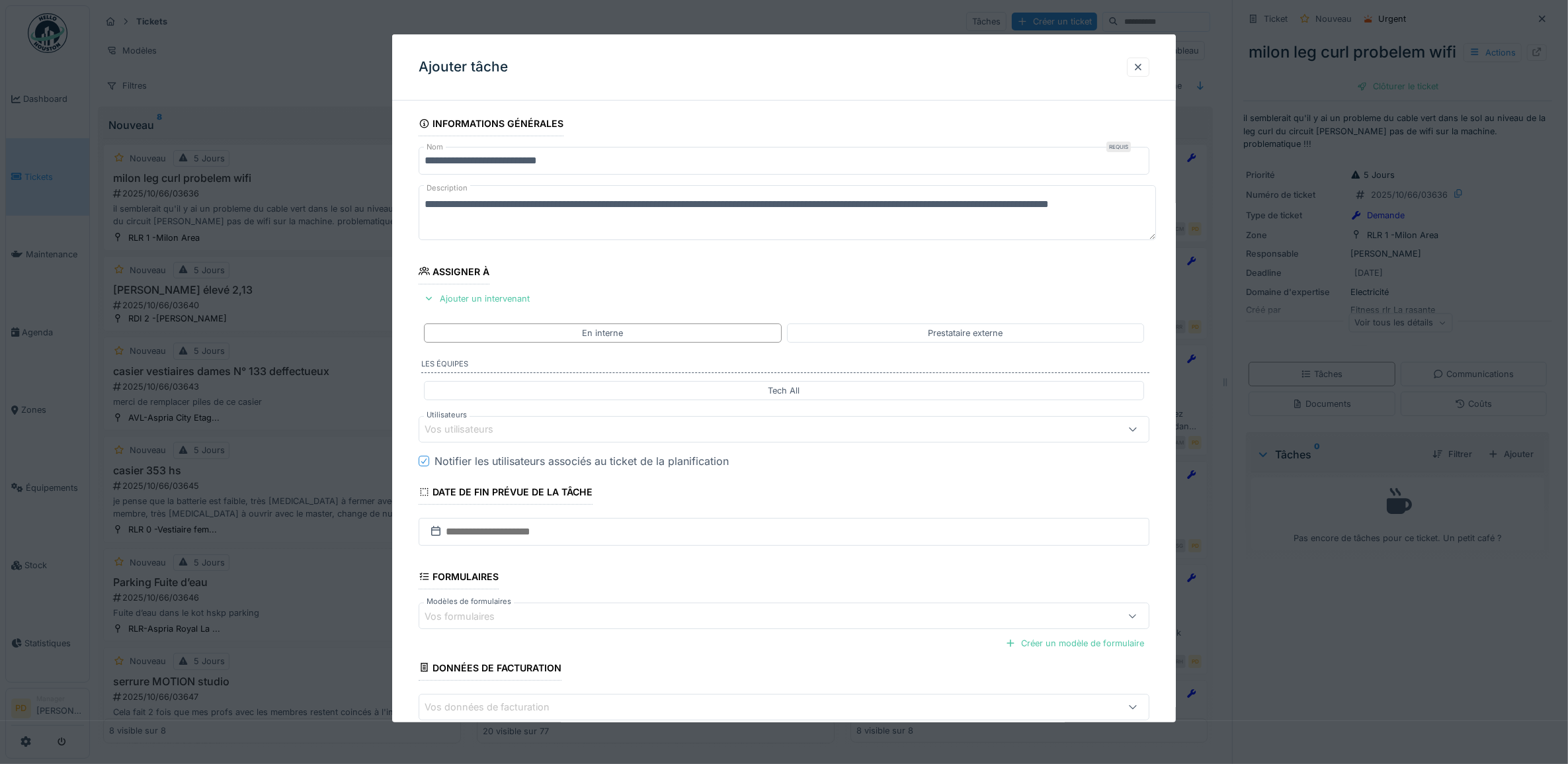
click at [493, 432] on div "Vos utilisateurs" at bounding box center [468, 429] width 87 height 14
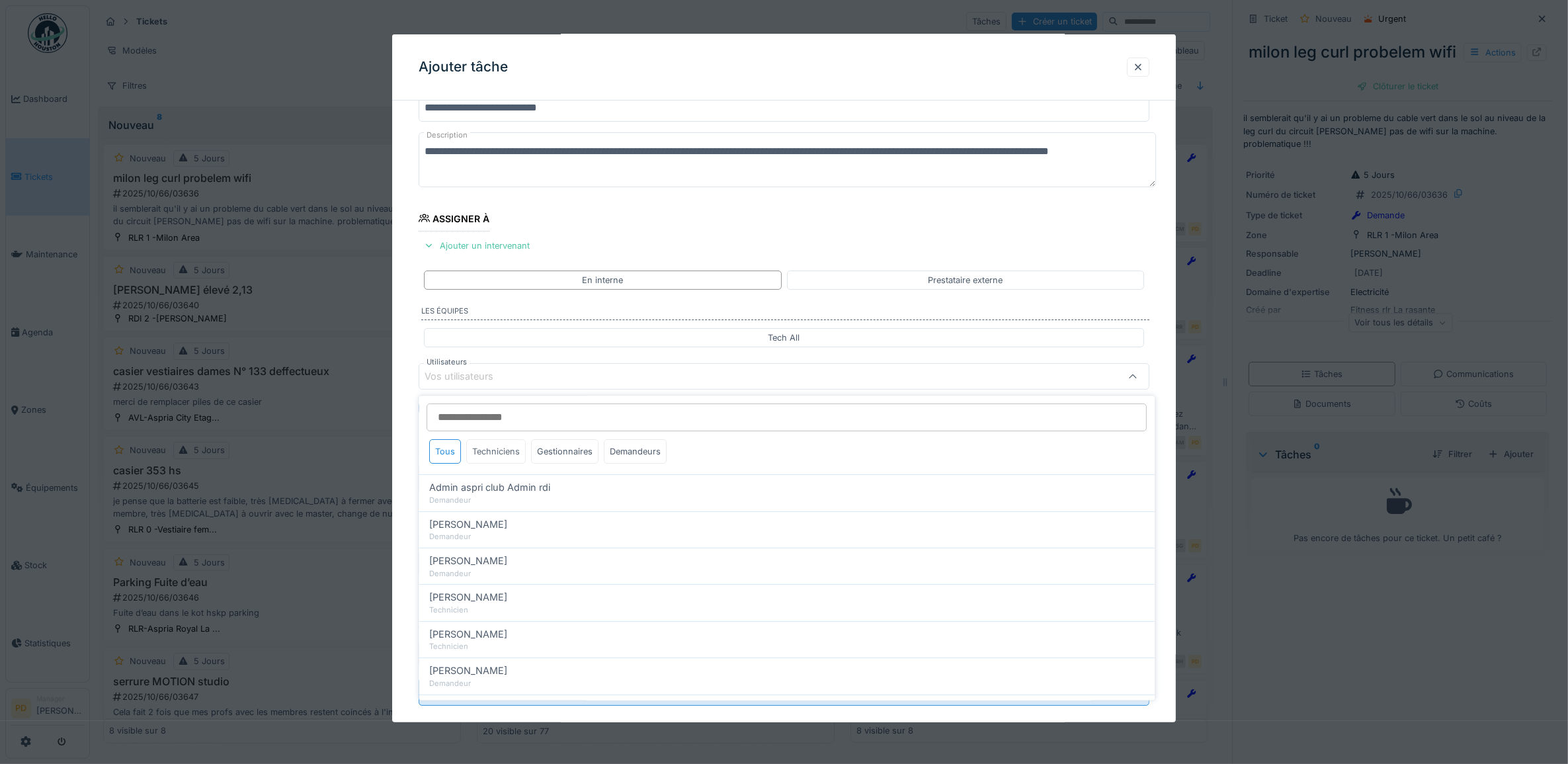
click at [491, 453] on div "Techniciens" at bounding box center [496, 452] width 59 height 25
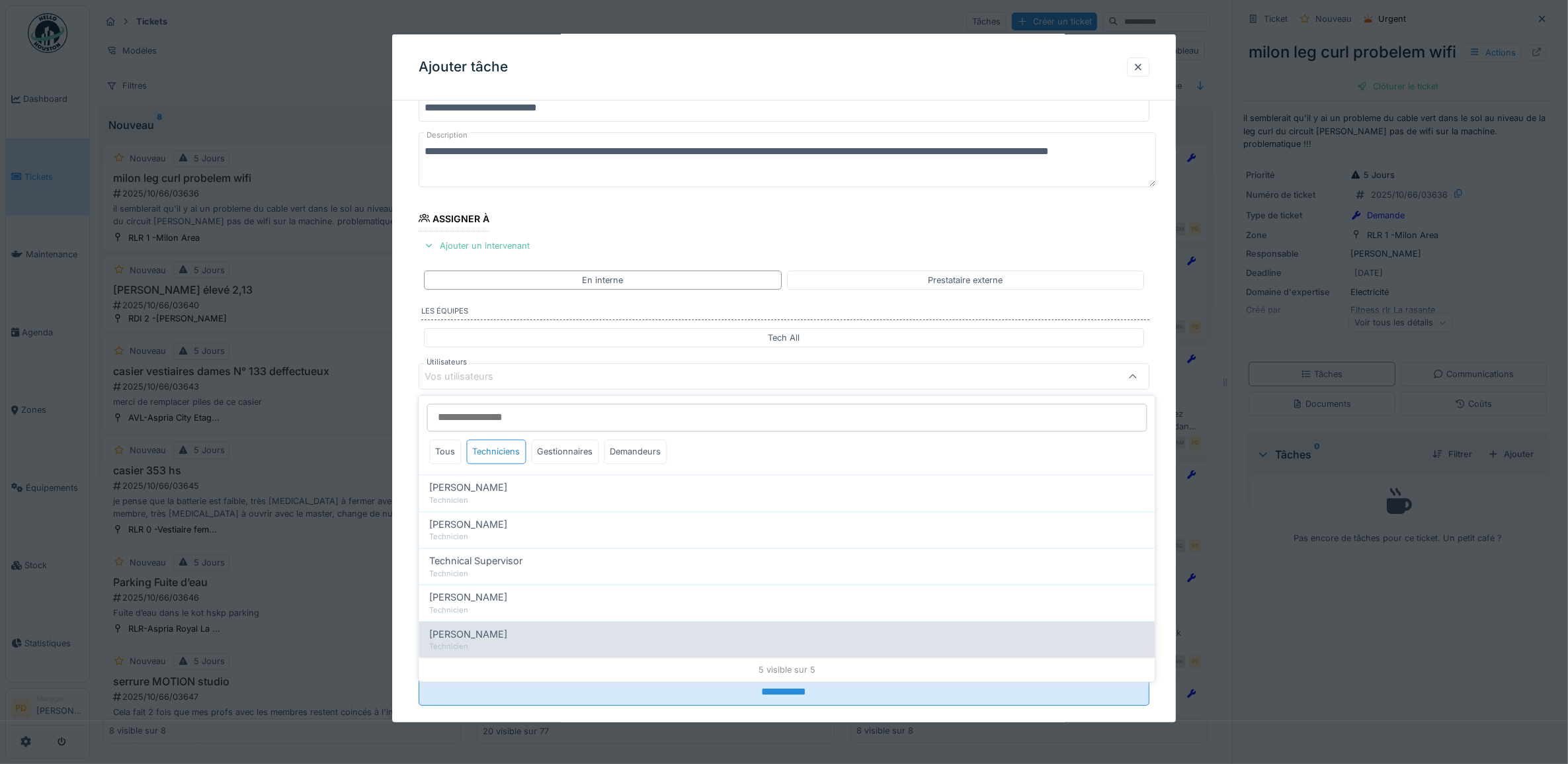
click at [476, 636] on span "[PERSON_NAME]" at bounding box center [469, 634] width 78 height 14
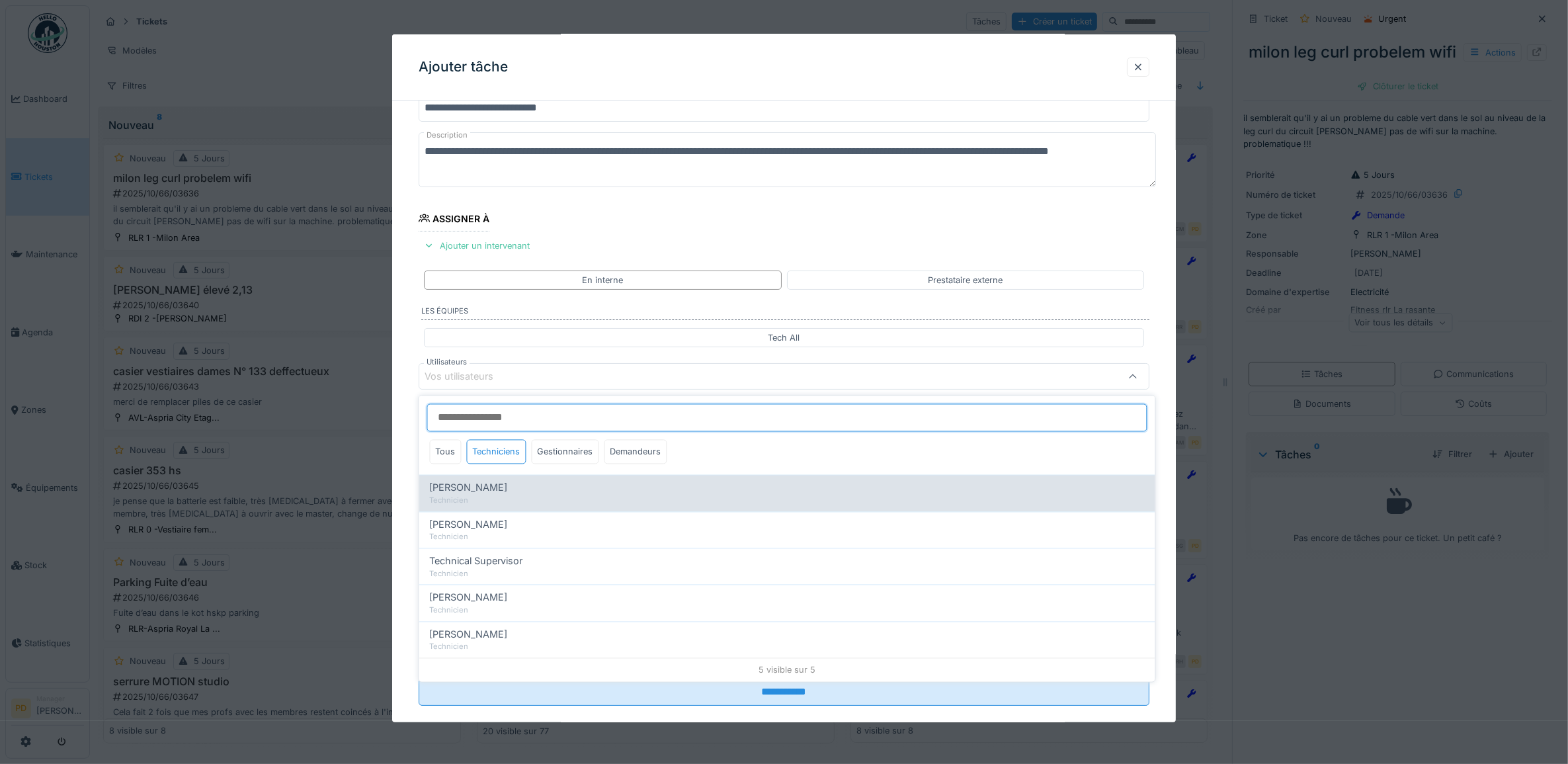
type input "*****"
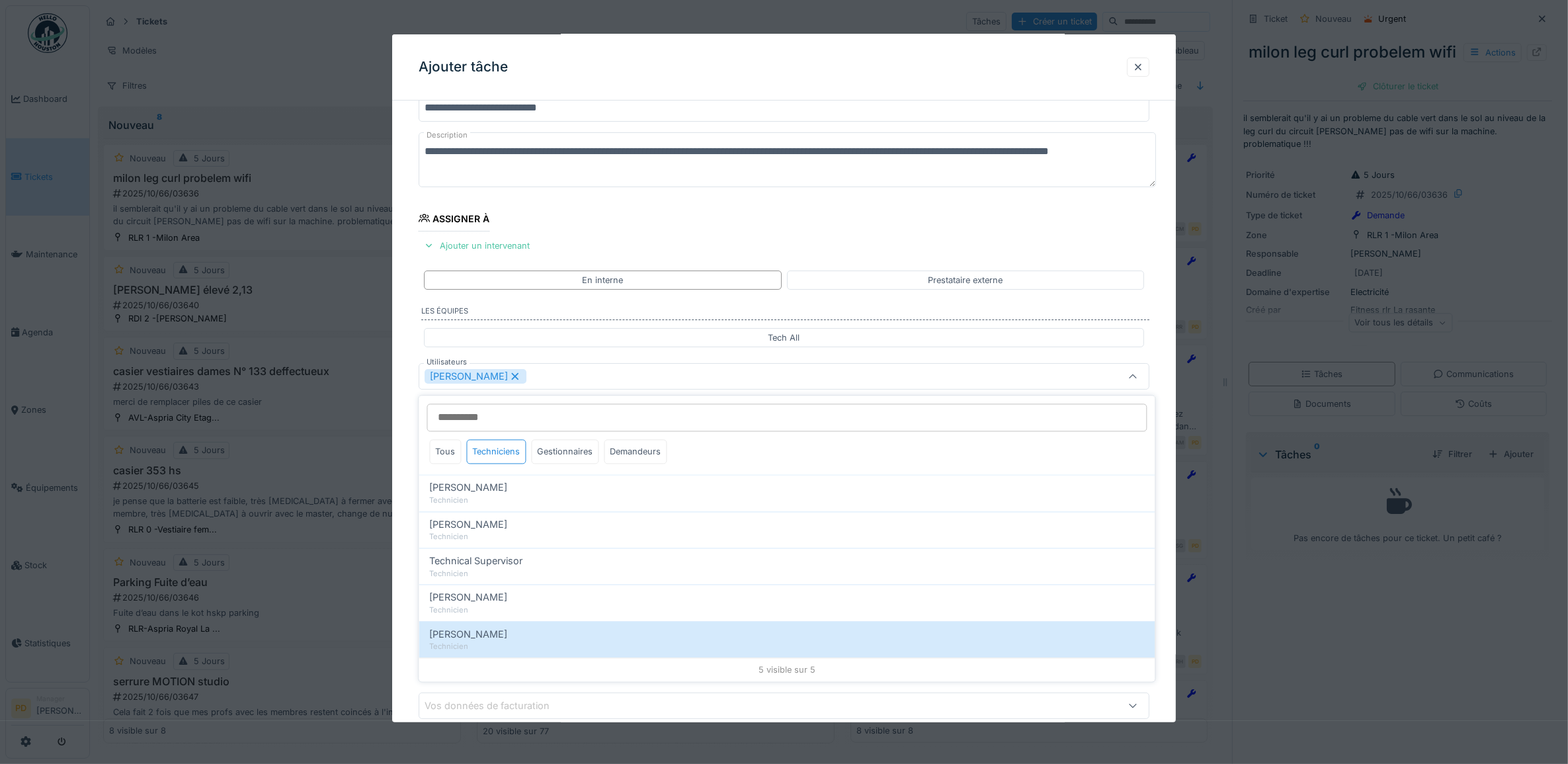
click at [414, 382] on div "**********" at bounding box center [784, 426] width 784 height 737
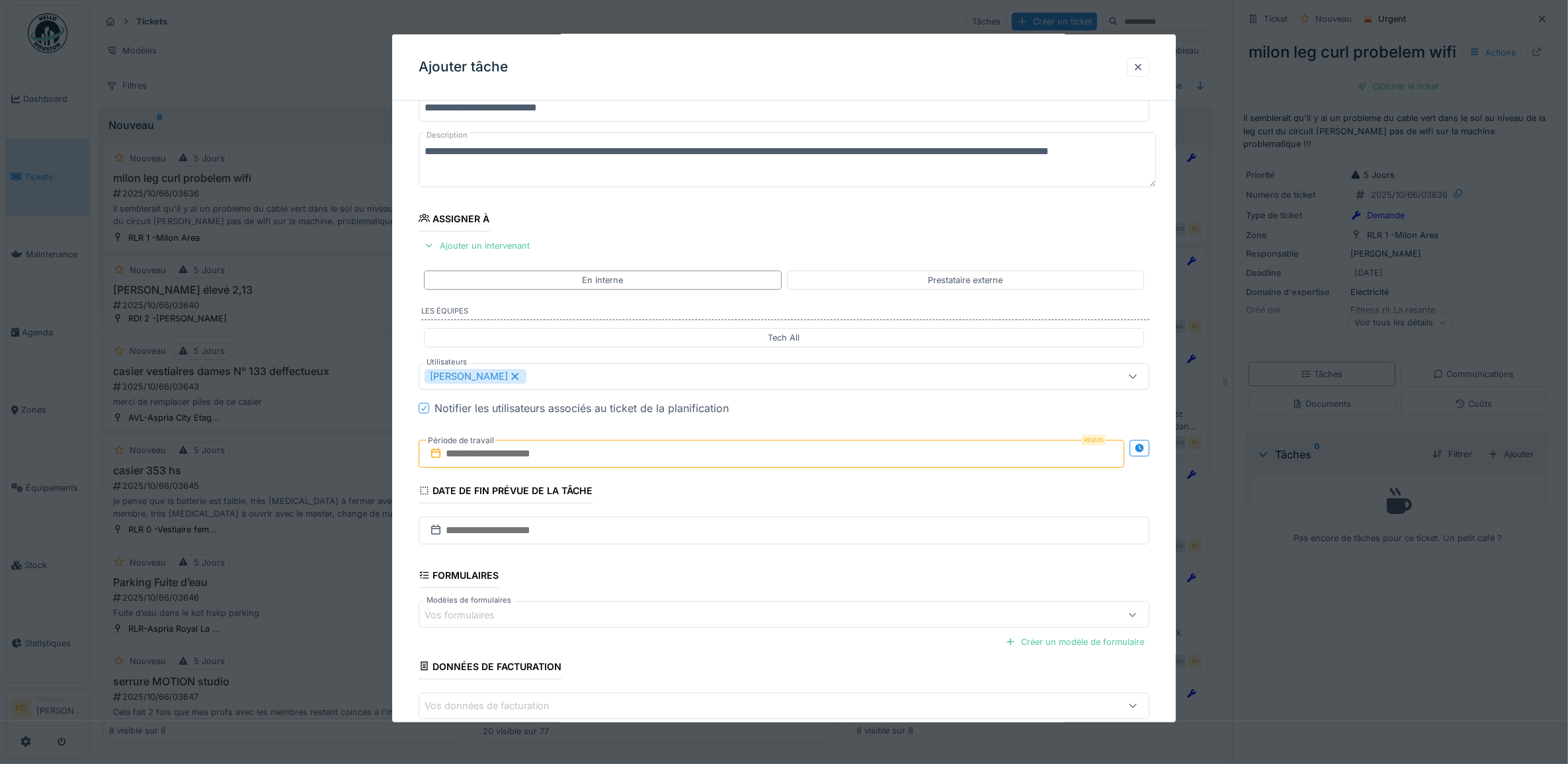
click at [497, 451] on input "text" at bounding box center [771, 453] width 706 height 28
click at [728, 631] on div "30" at bounding box center [731, 627] width 18 height 19
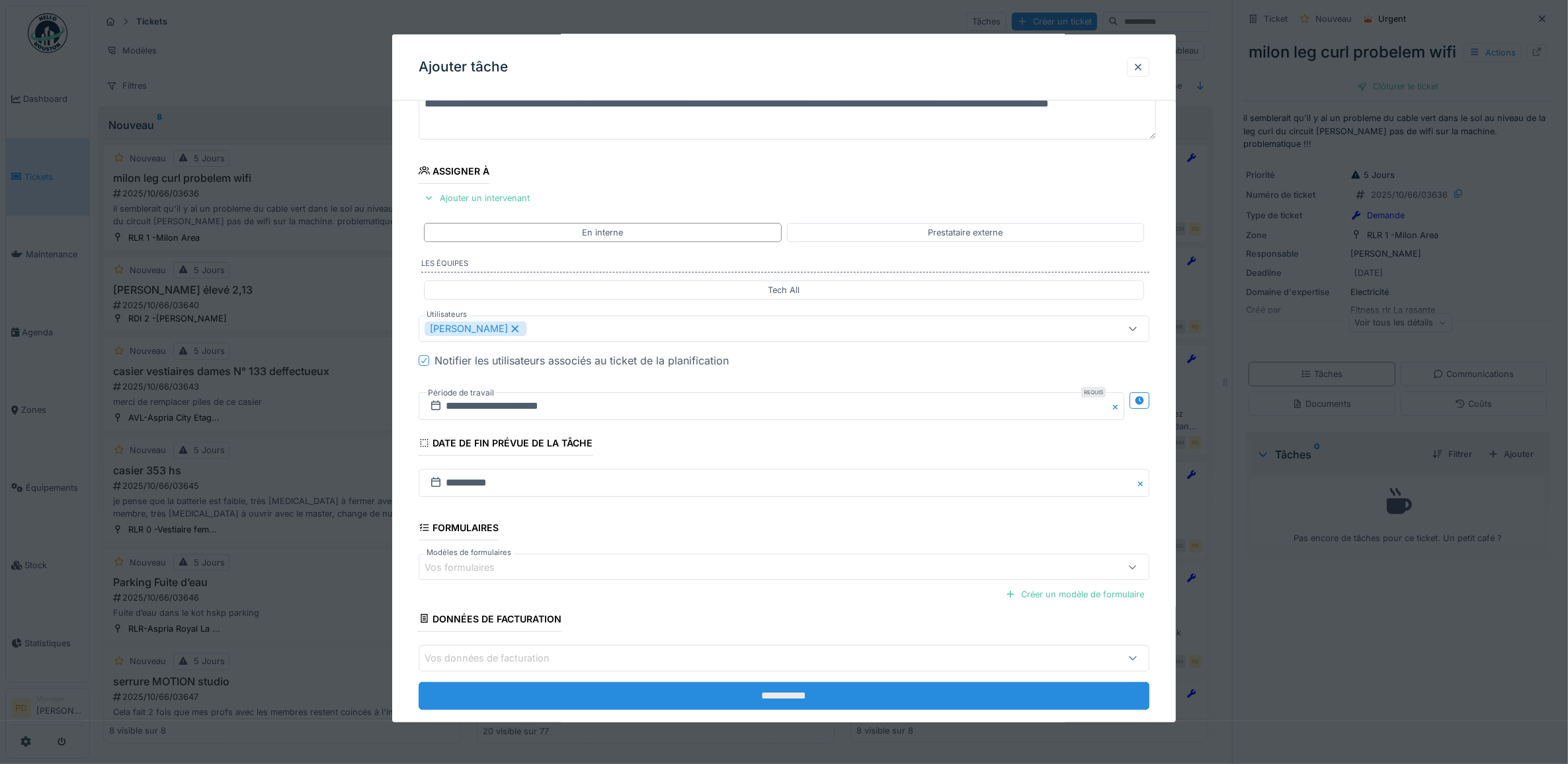
scroll to position [127, 0]
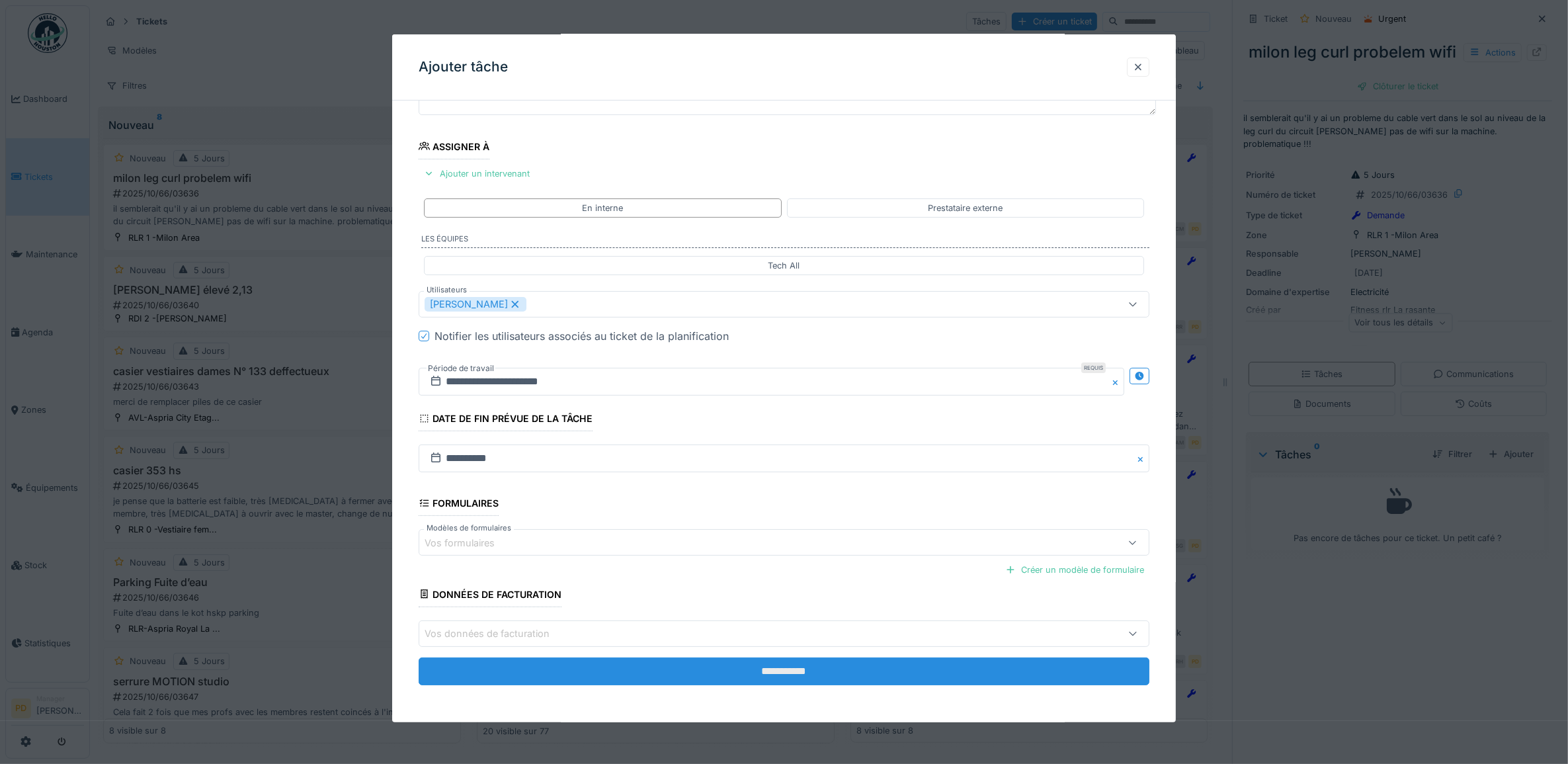
click at [726, 676] on input "**********" at bounding box center [784, 671] width 731 height 28
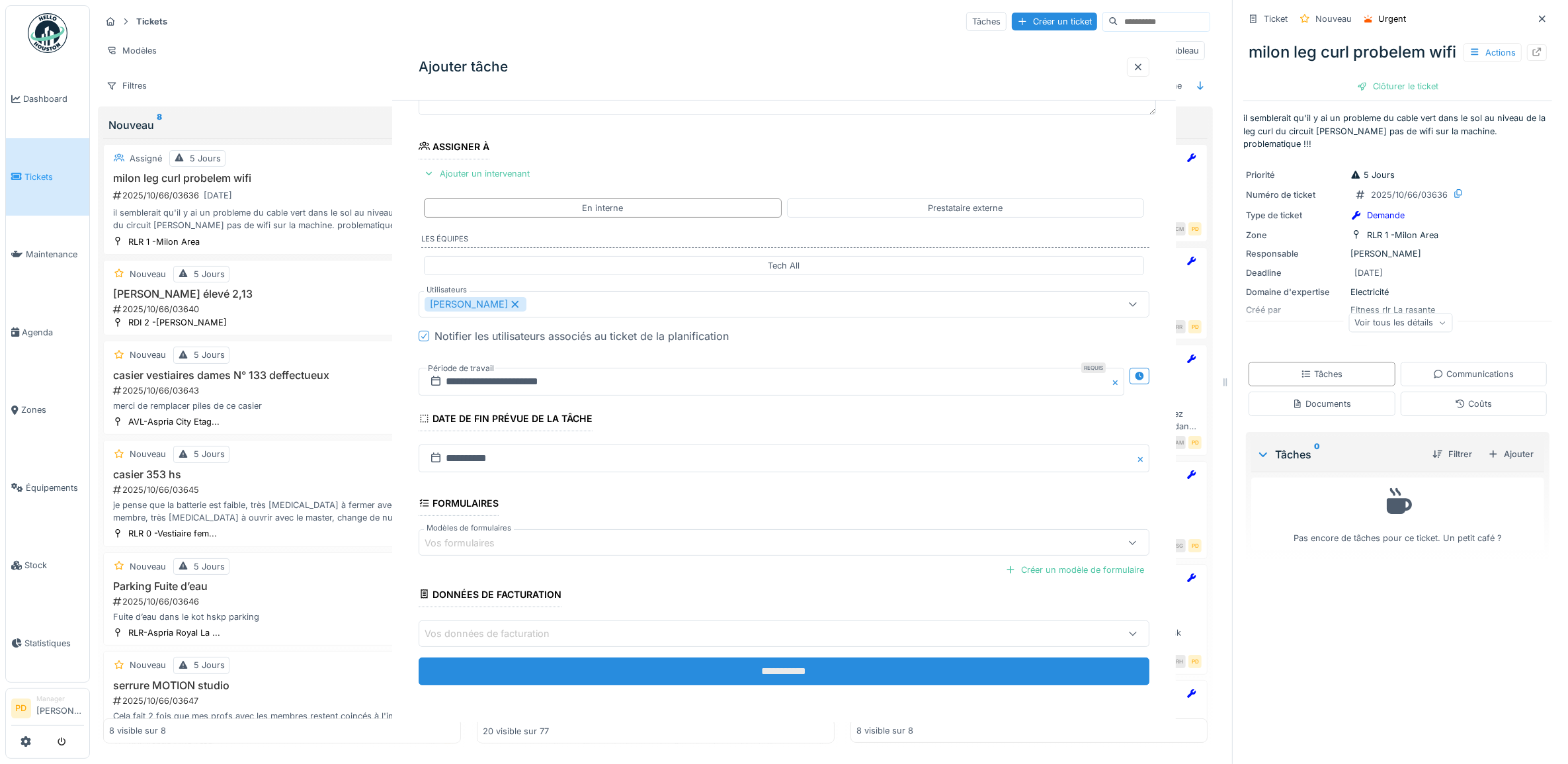
scroll to position [0, 0]
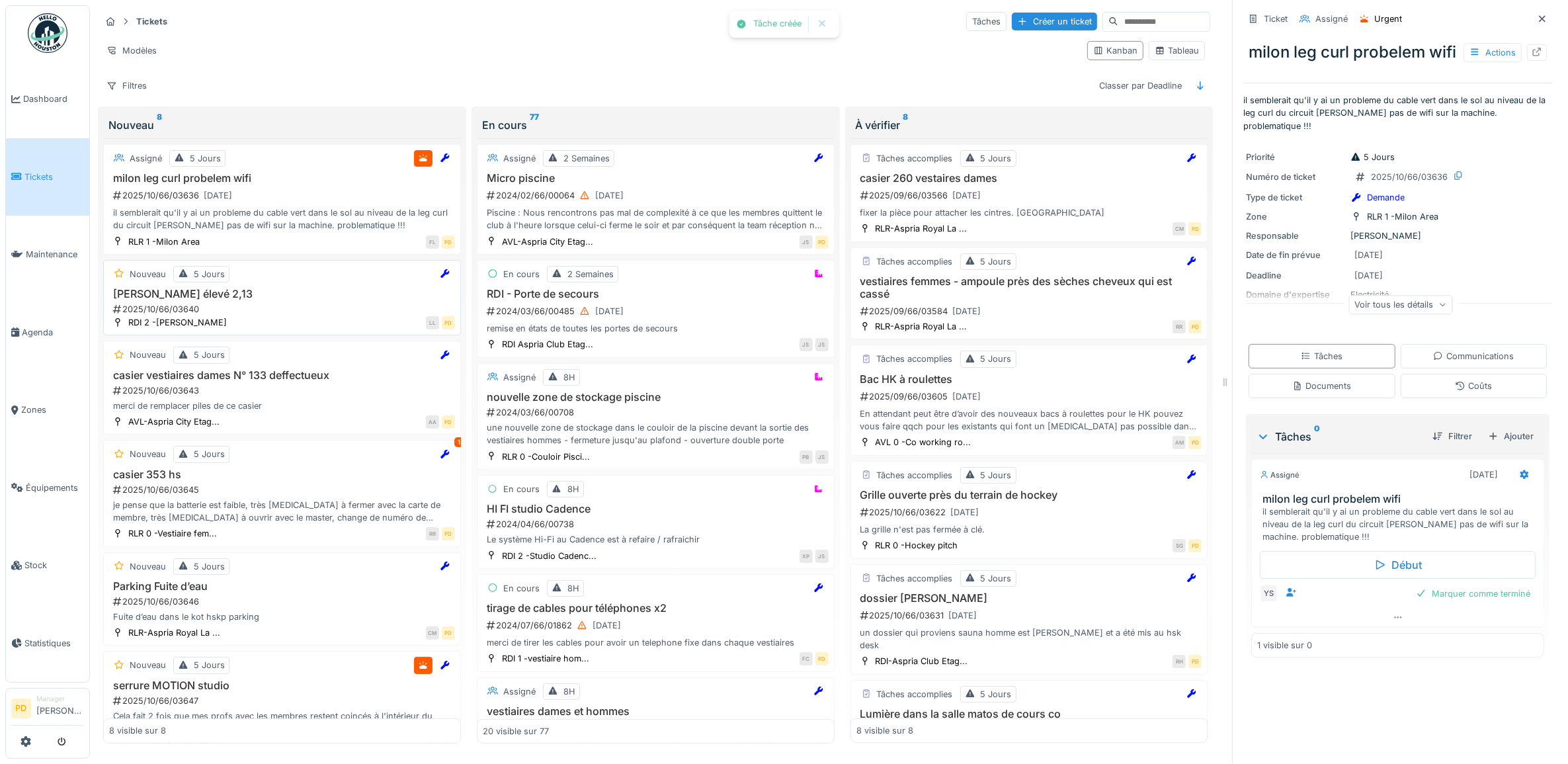
click at [265, 299] on h3 "Chlore jacuzzi élevé 2,13" at bounding box center [282, 294] width 346 height 12
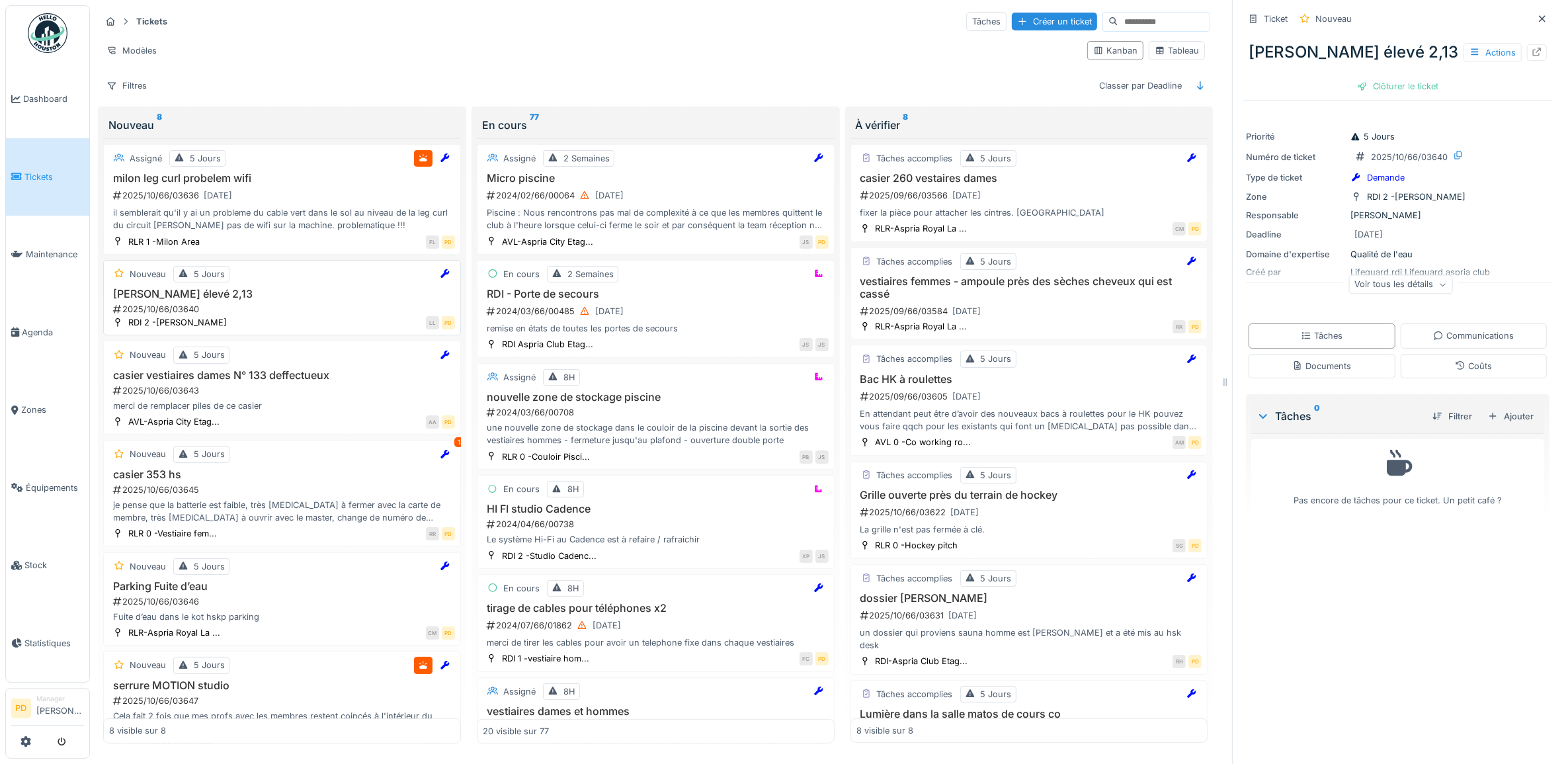
click at [323, 300] on h3 "Chlore jacuzzi élevé 2,13" at bounding box center [282, 294] width 346 height 12
click at [1495, 421] on div "Ajouter" at bounding box center [1511, 416] width 56 height 18
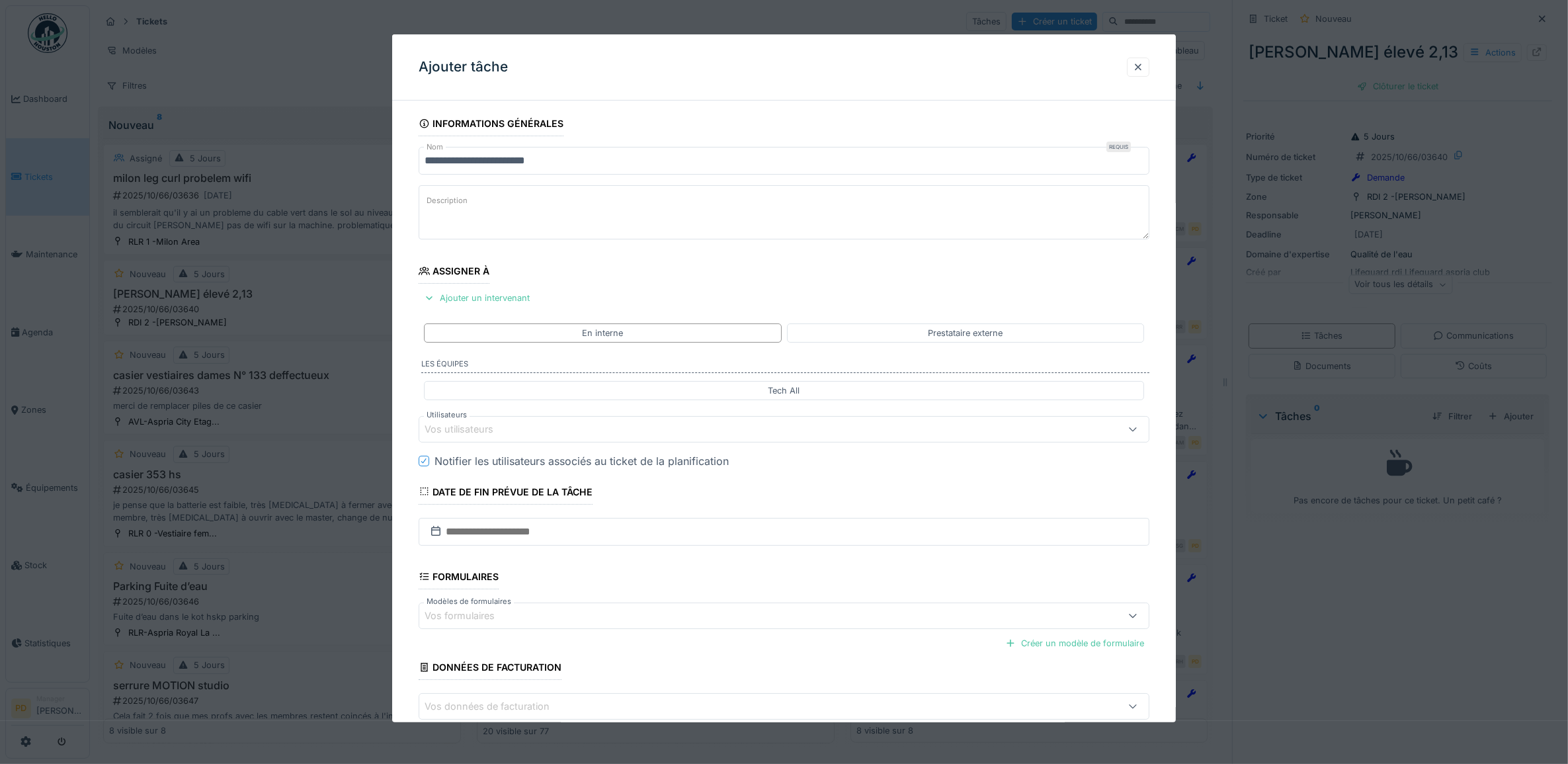
click at [500, 428] on div "Vos utilisateurs" at bounding box center [468, 429] width 87 height 14
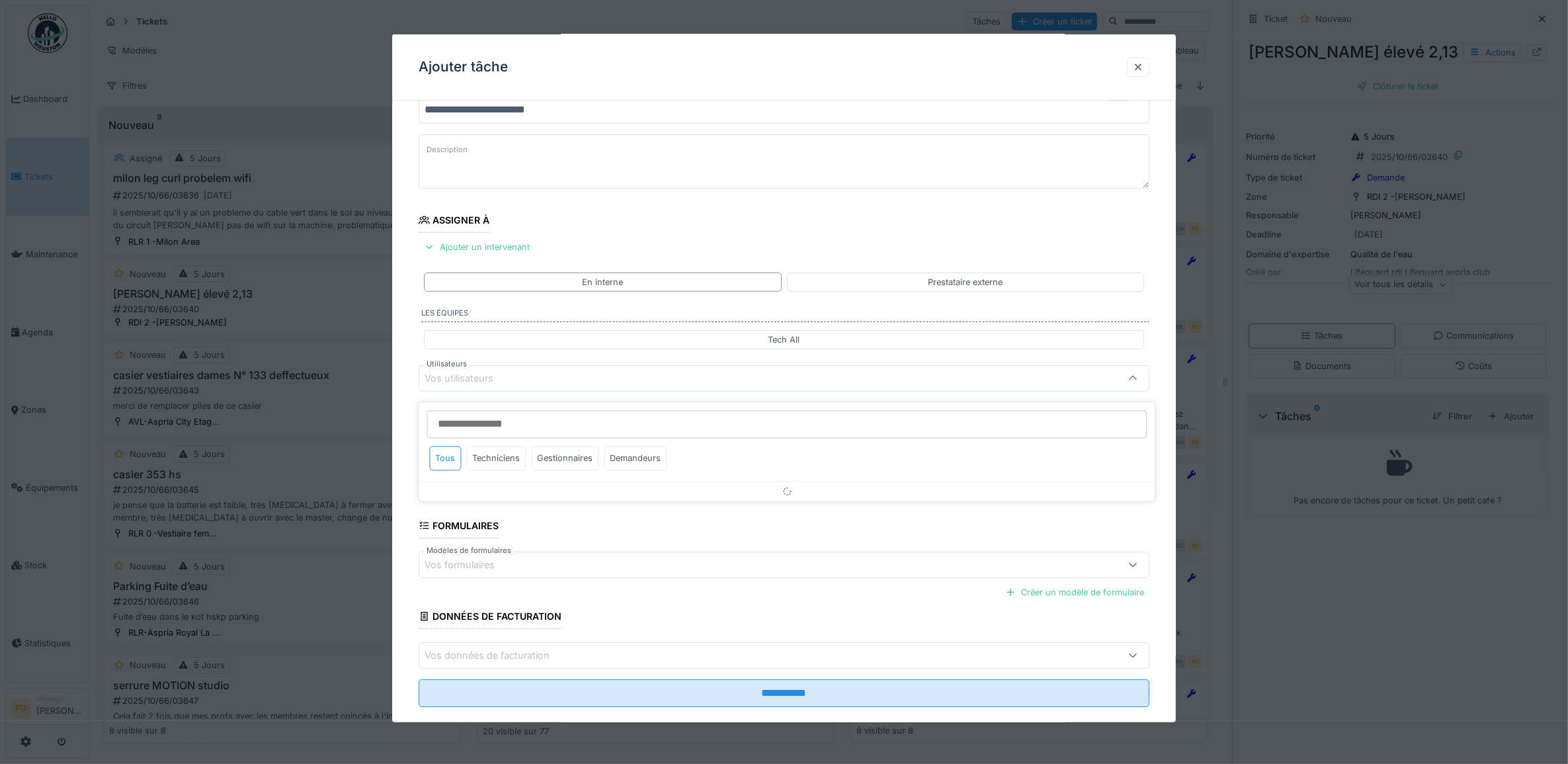
scroll to position [53, 0]
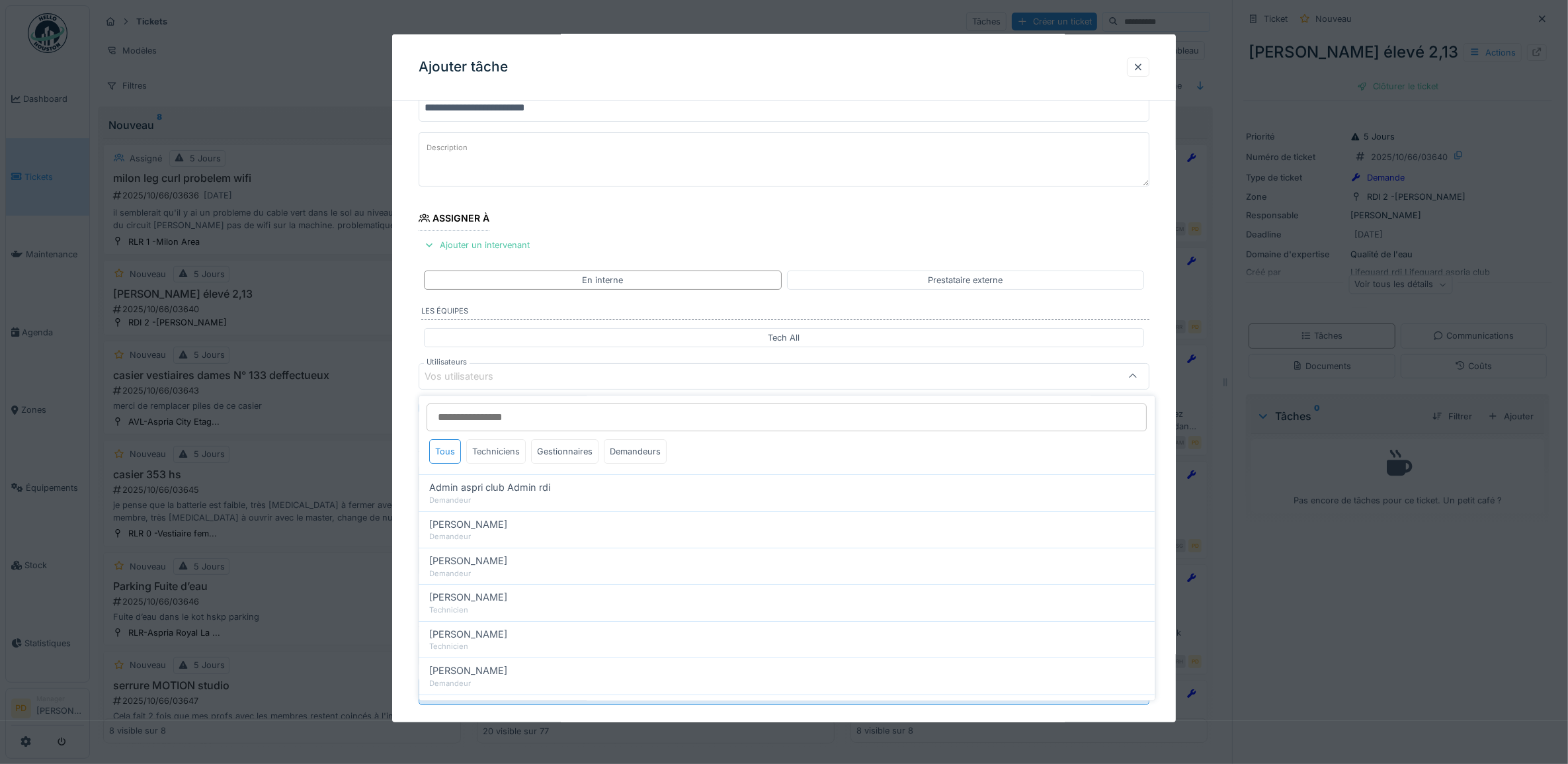
click at [495, 448] on div "Techniciens" at bounding box center [496, 452] width 59 height 25
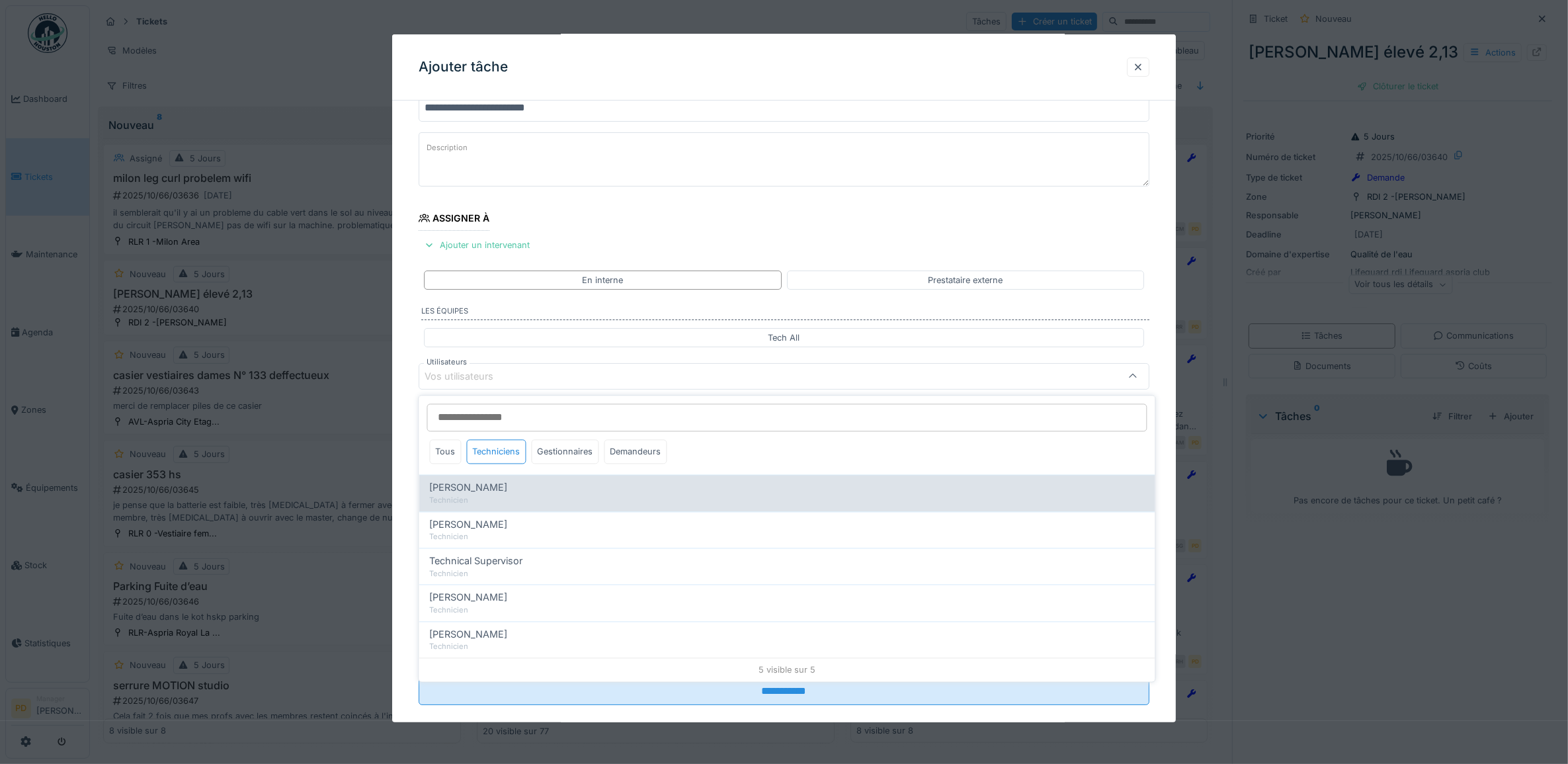
click at [506, 484] on span "Alexandre Michailidis" at bounding box center [469, 488] width 78 height 14
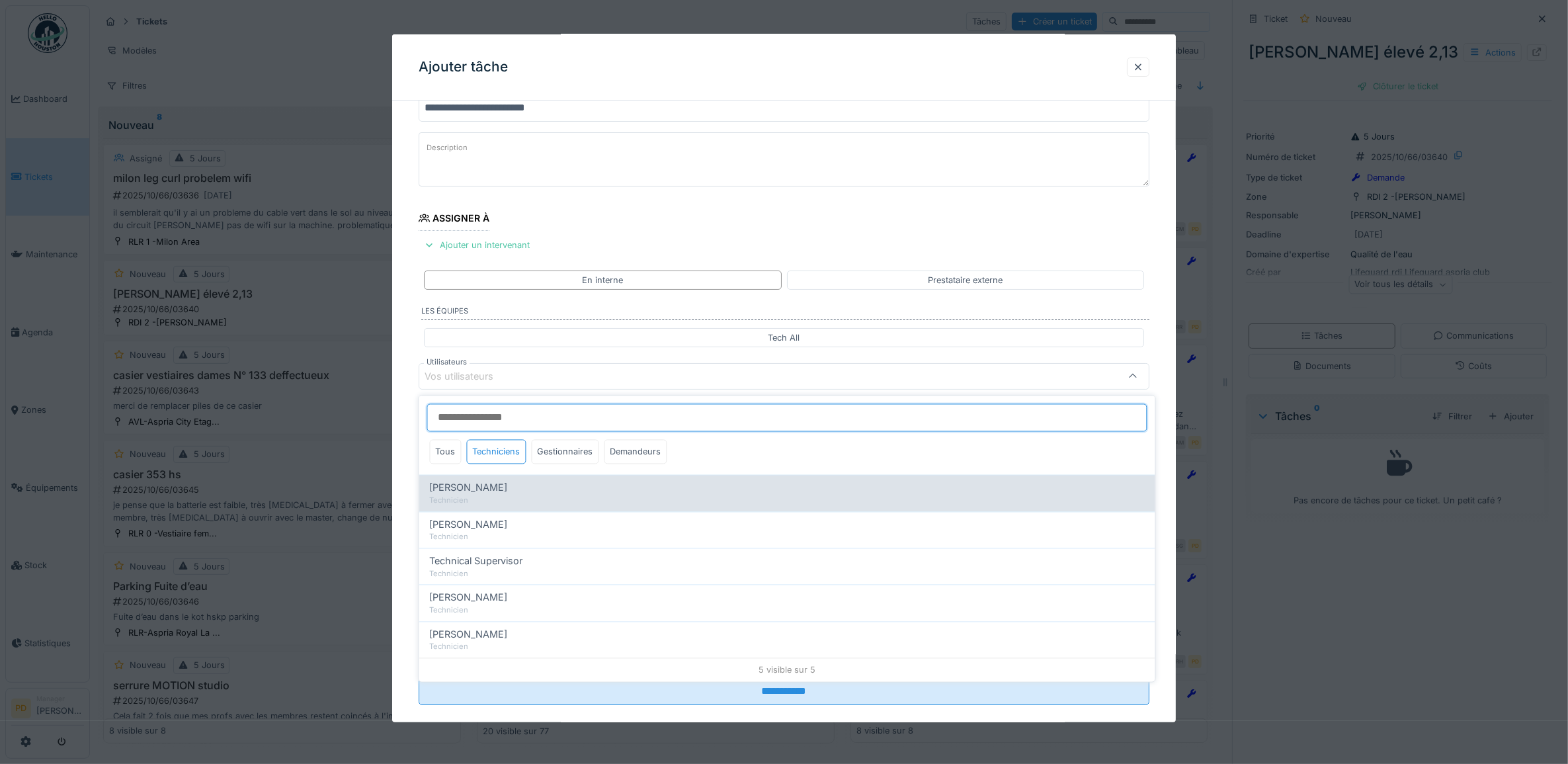
type input "*****"
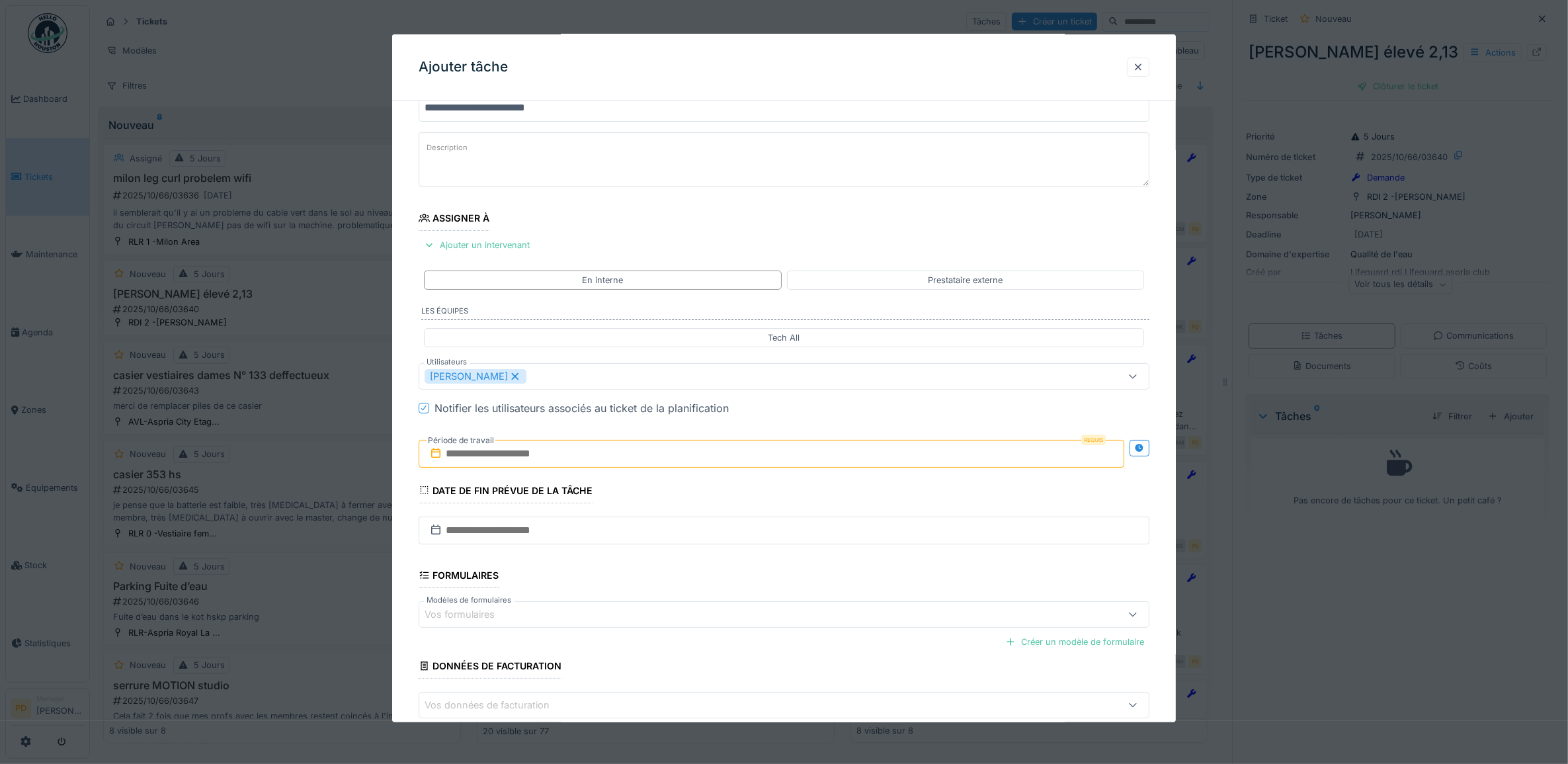
click at [405, 449] on div "**********" at bounding box center [784, 426] width 784 height 736
click at [519, 463] on input "text" at bounding box center [771, 453] width 706 height 28
click at [735, 626] on div "30" at bounding box center [731, 626] width 18 height 19
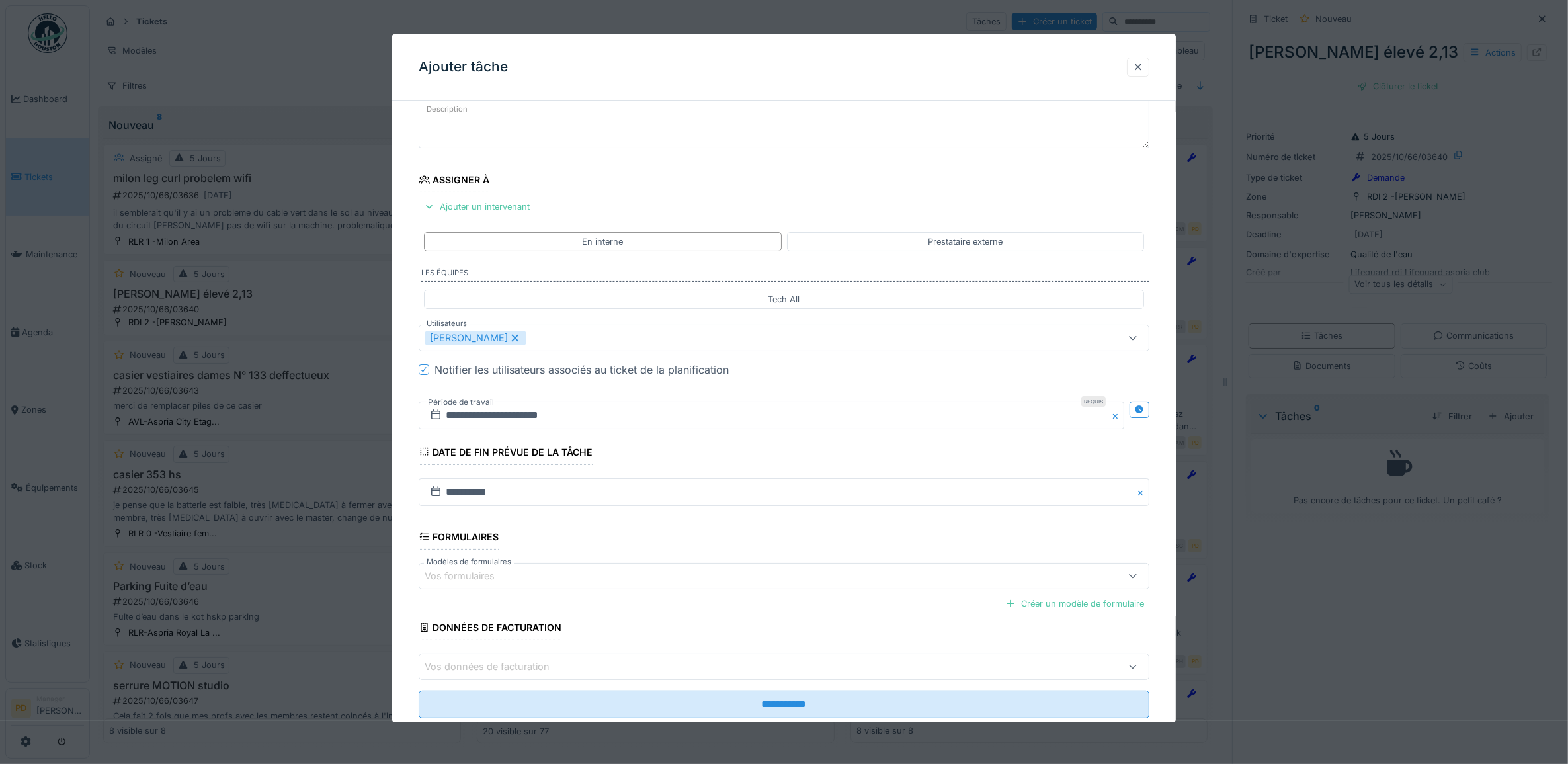
scroll to position [127, 0]
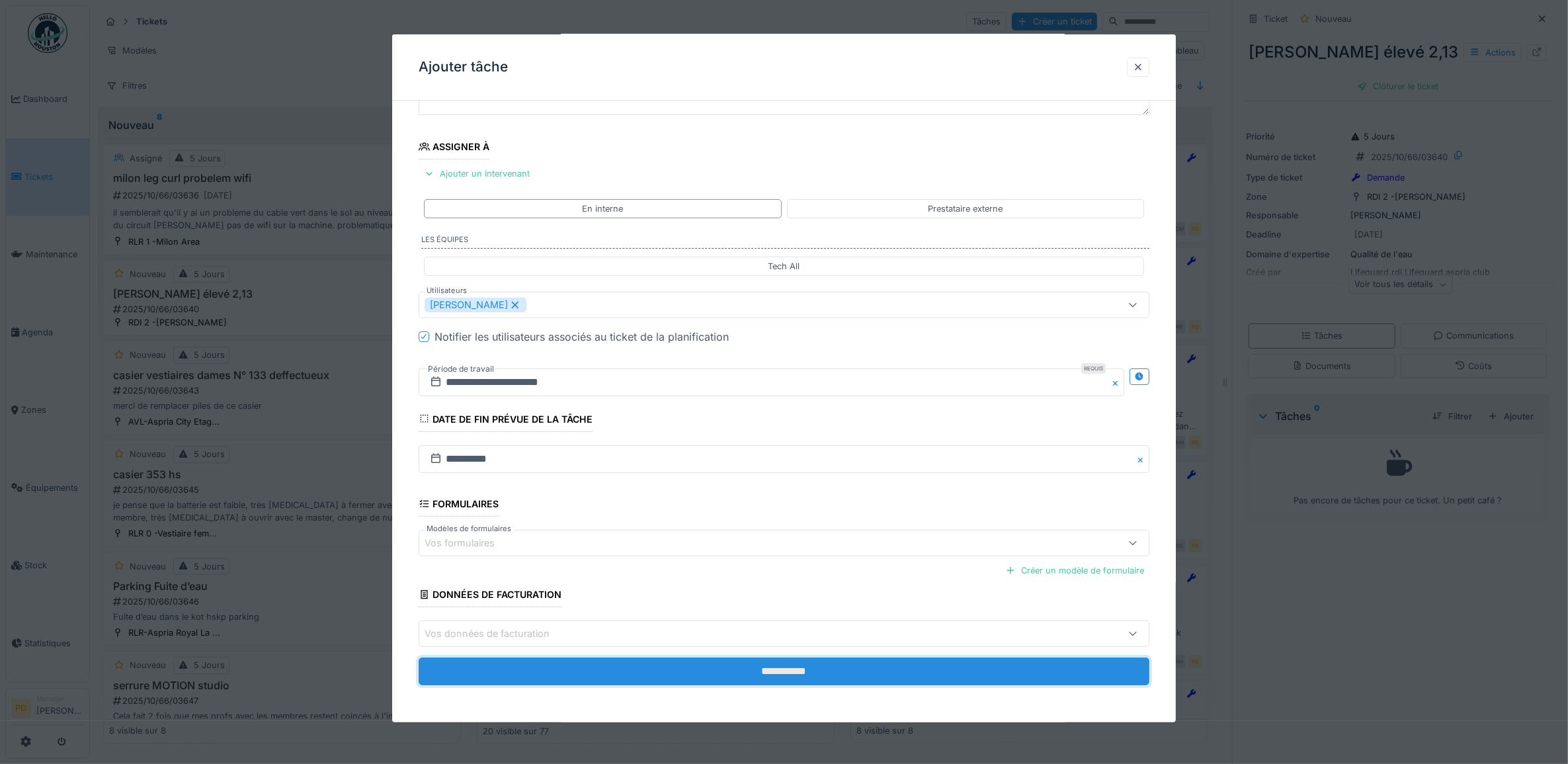
click at [807, 673] on input "**********" at bounding box center [784, 671] width 731 height 28
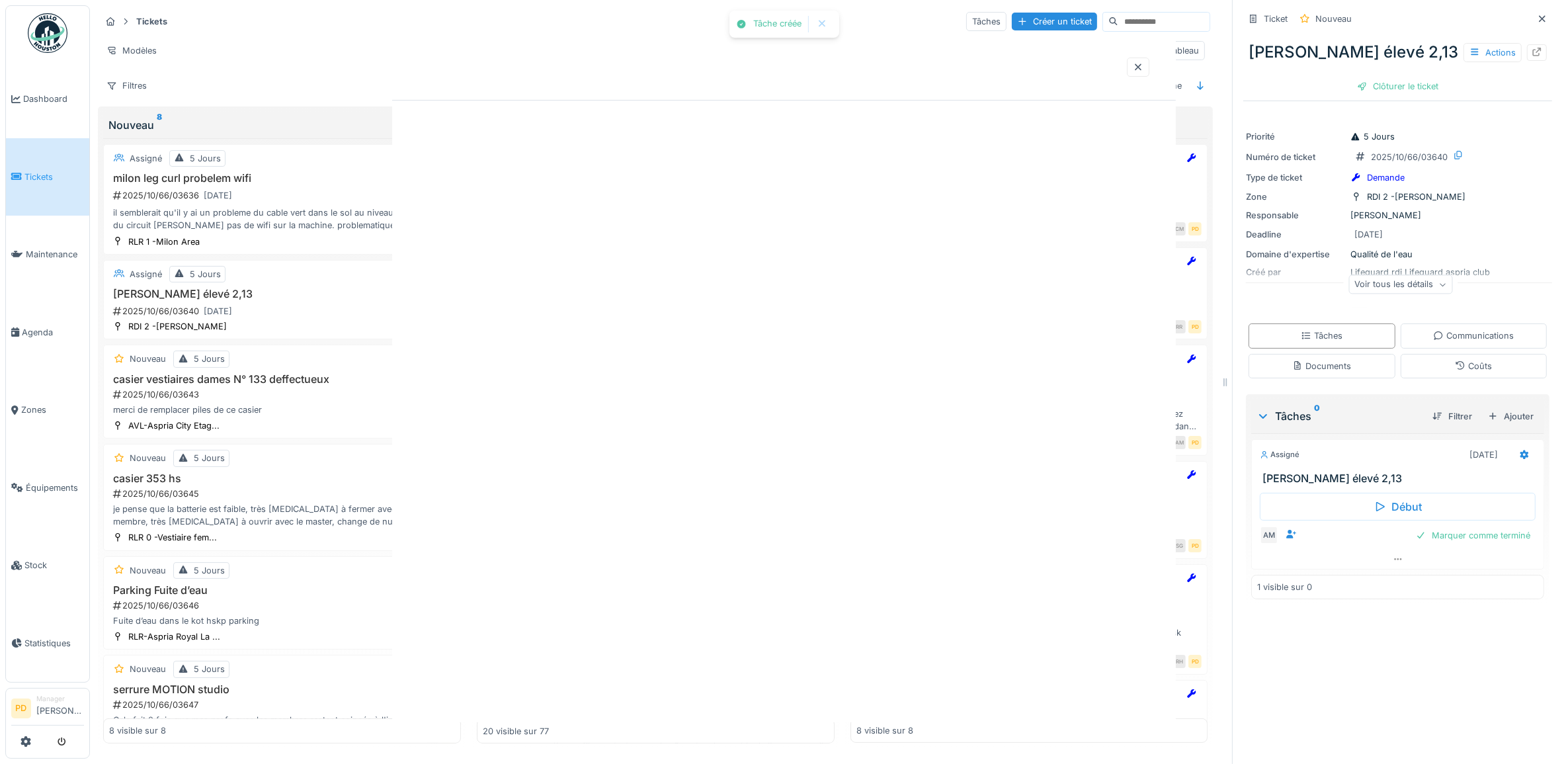
scroll to position [0, 0]
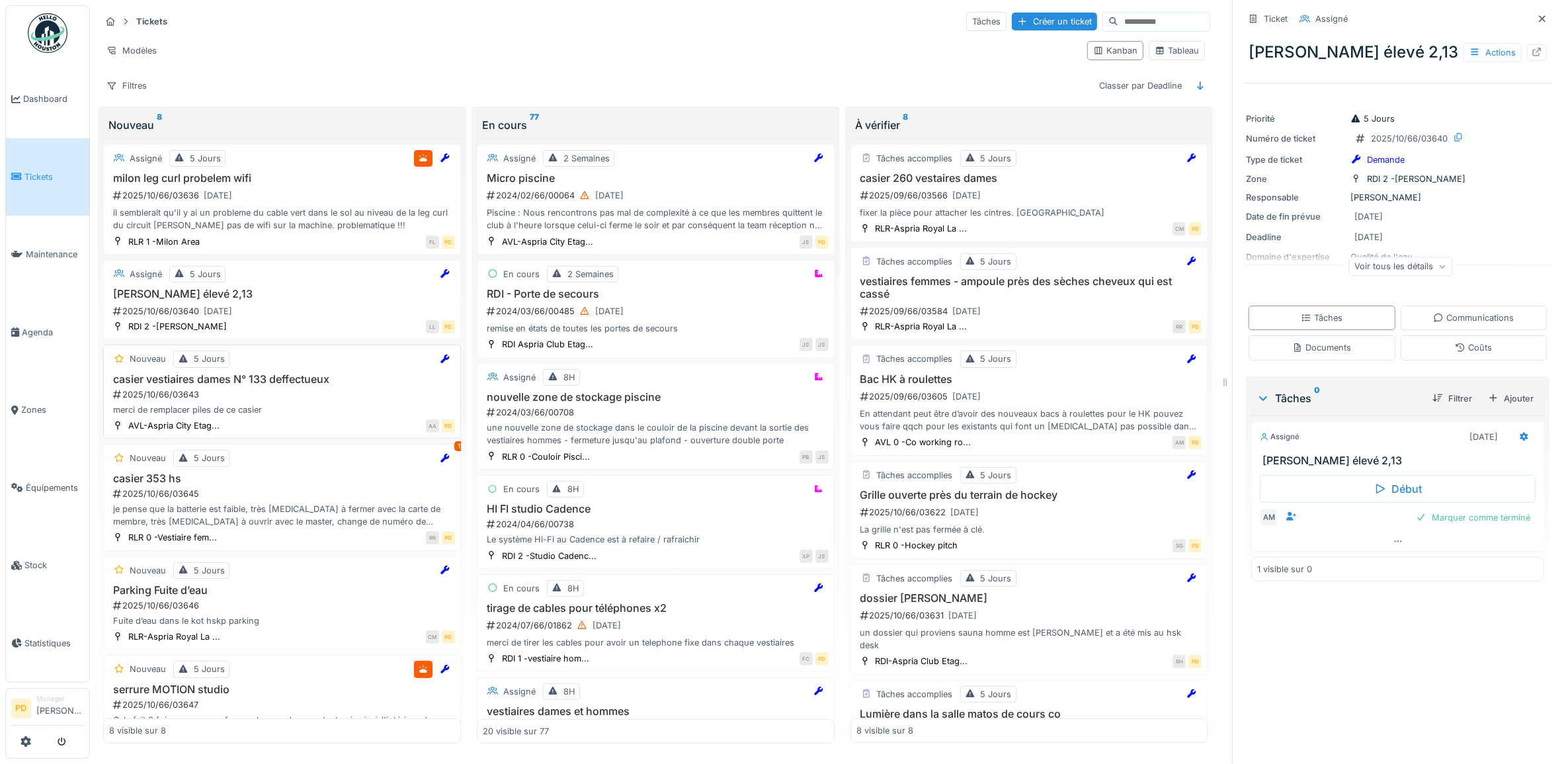
click at [263, 386] on h3 "casier vestiaires dames N° 133 deffectueux" at bounding box center [282, 380] width 346 height 12
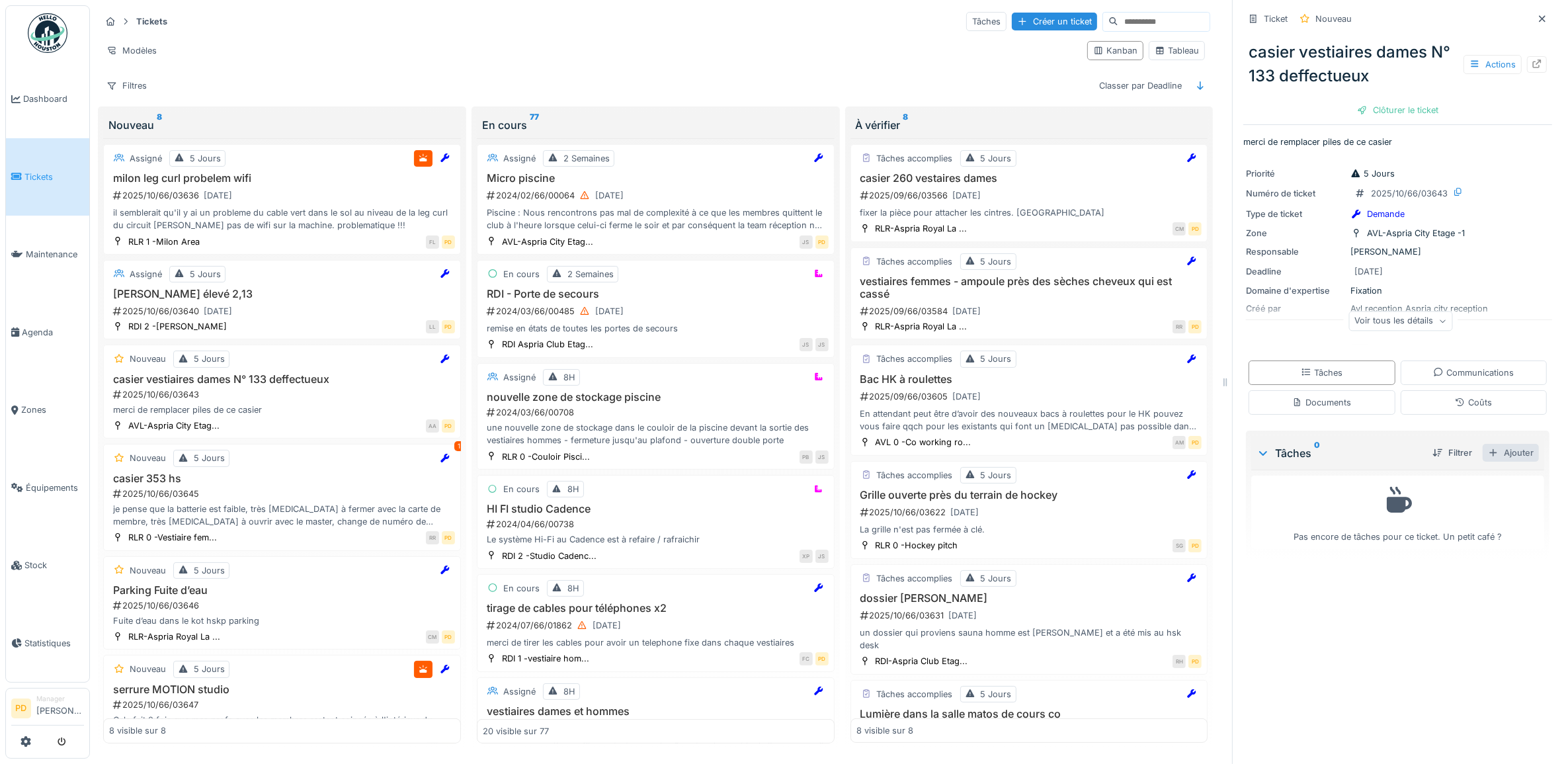
click at [1486, 454] on div "Ajouter" at bounding box center [1511, 453] width 56 height 18
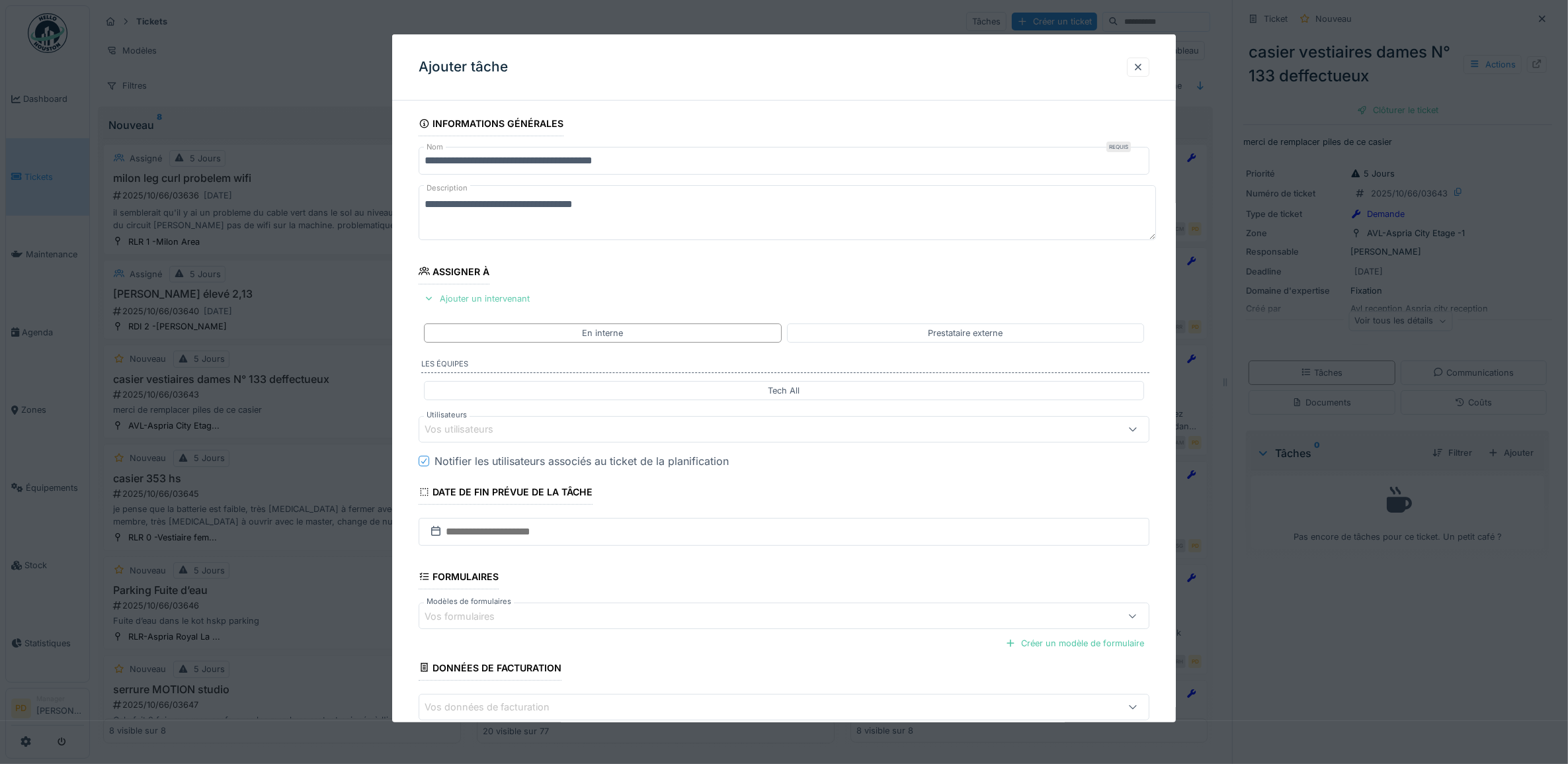
click at [521, 298] on div "Ajouter un intervenant" at bounding box center [476, 298] width 117 height 18
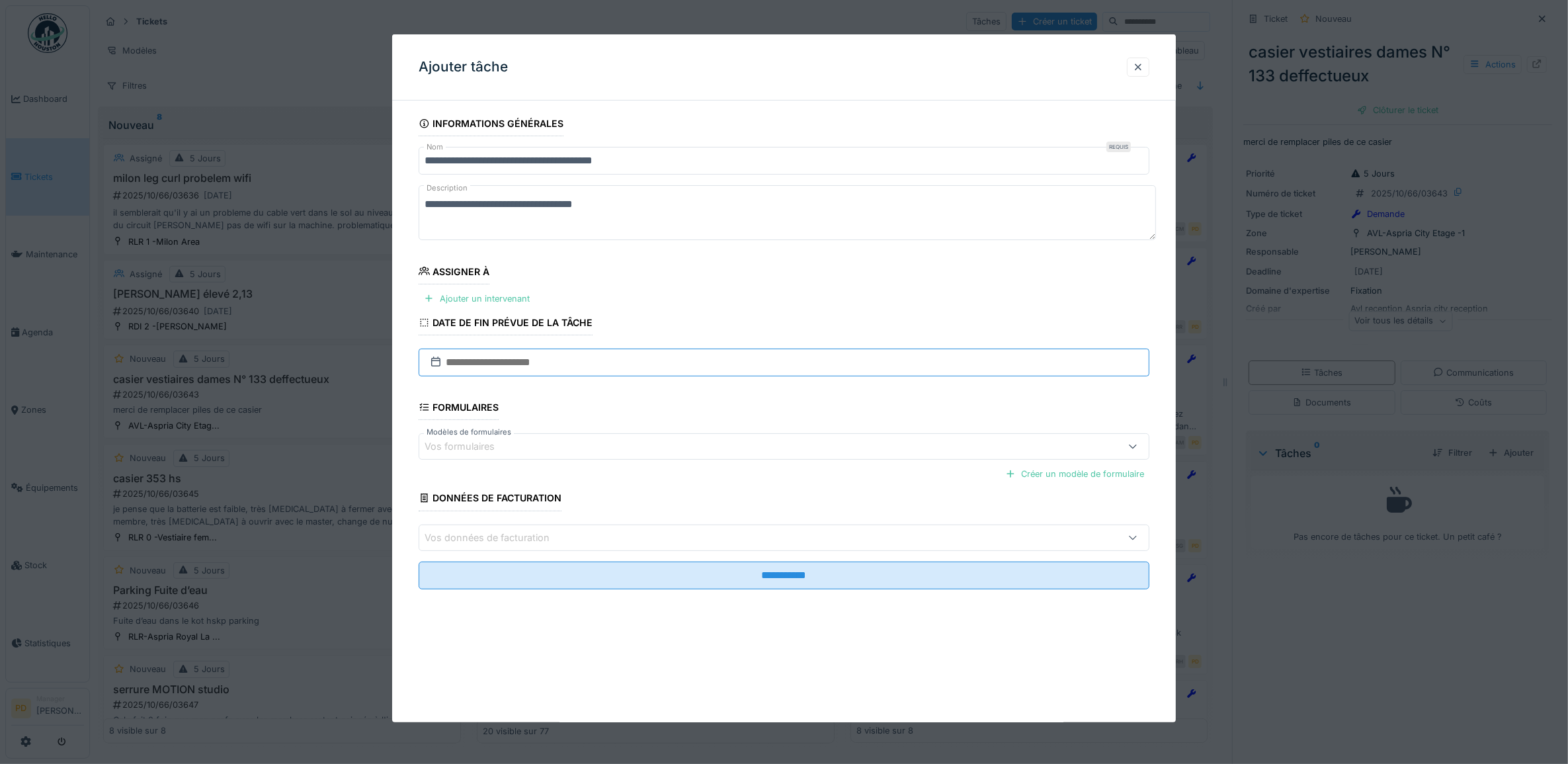
click at [525, 363] on input "text" at bounding box center [784, 363] width 731 height 28
click at [744, 534] on div "30" at bounding box center [744, 535] width 18 height 19
click at [503, 302] on div "Ajouter un intervenant" at bounding box center [476, 298] width 117 height 18
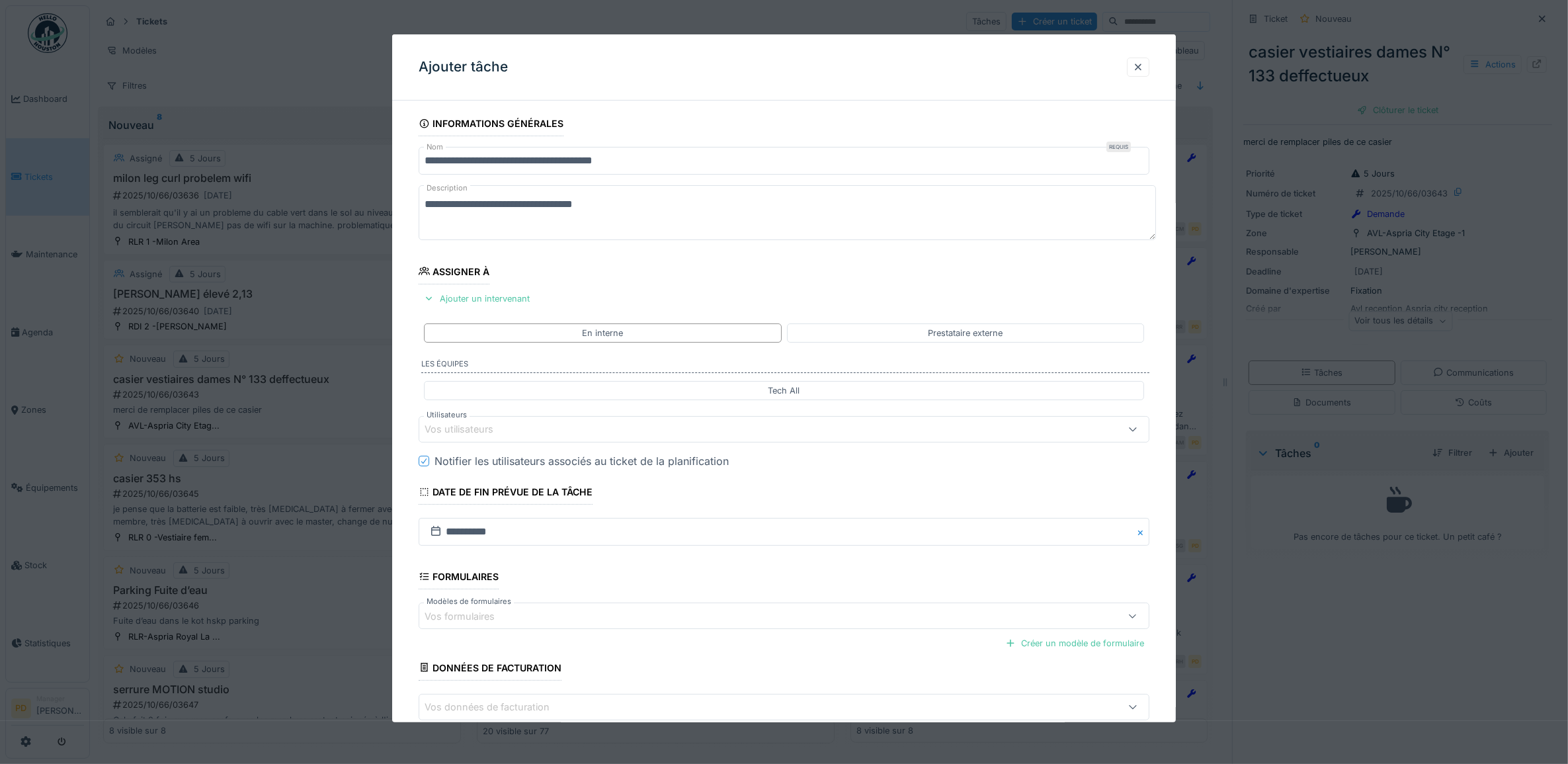
drag, startPoint x: 549, startPoint y: 427, endPoint x: 547, endPoint y: 404, distance: 23.1
click at [549, 427] on div "Vos utilisateurs" at bounding box center [742, 429] width 637 height 14
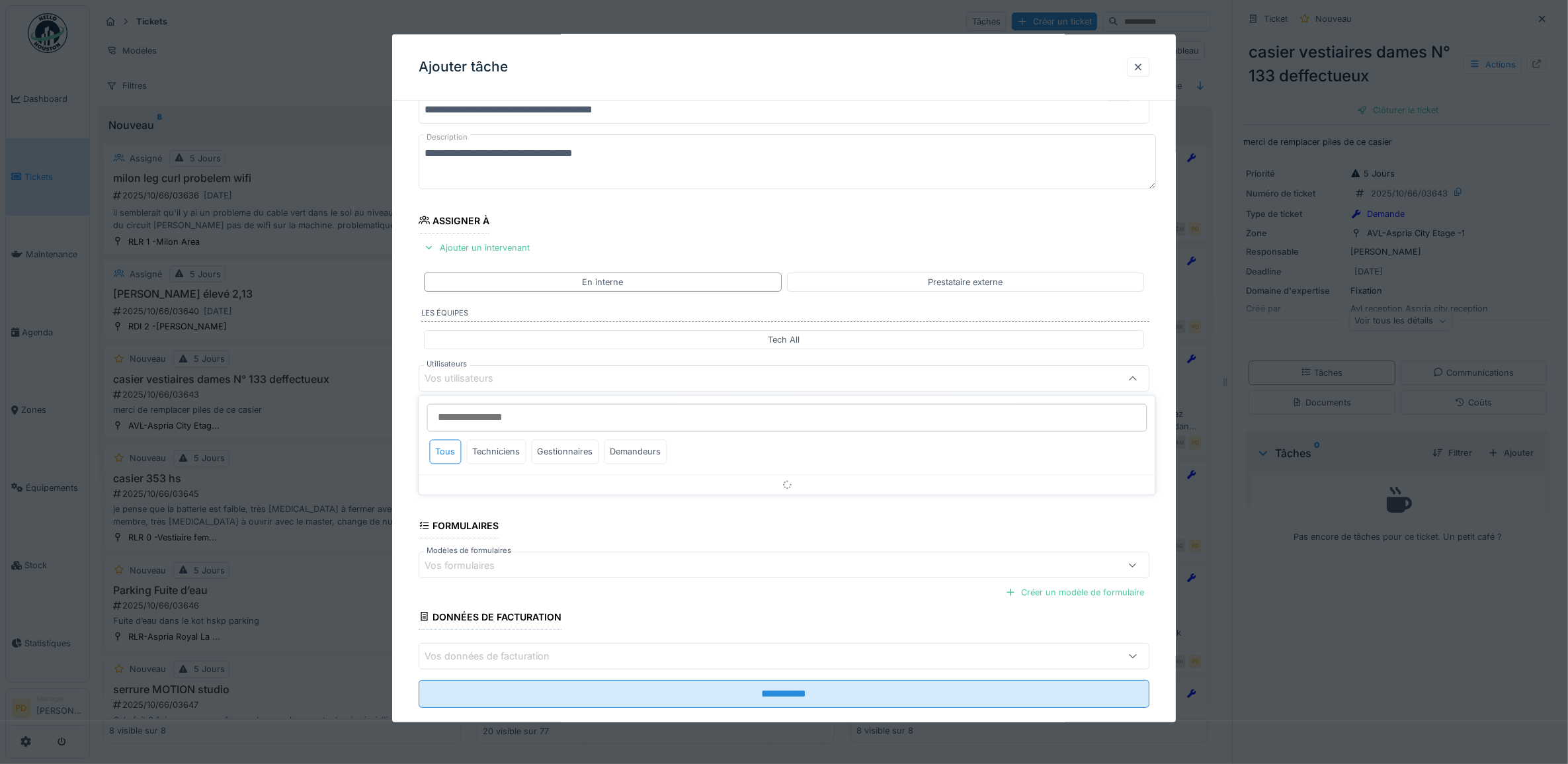
scroll to position [53, 0]
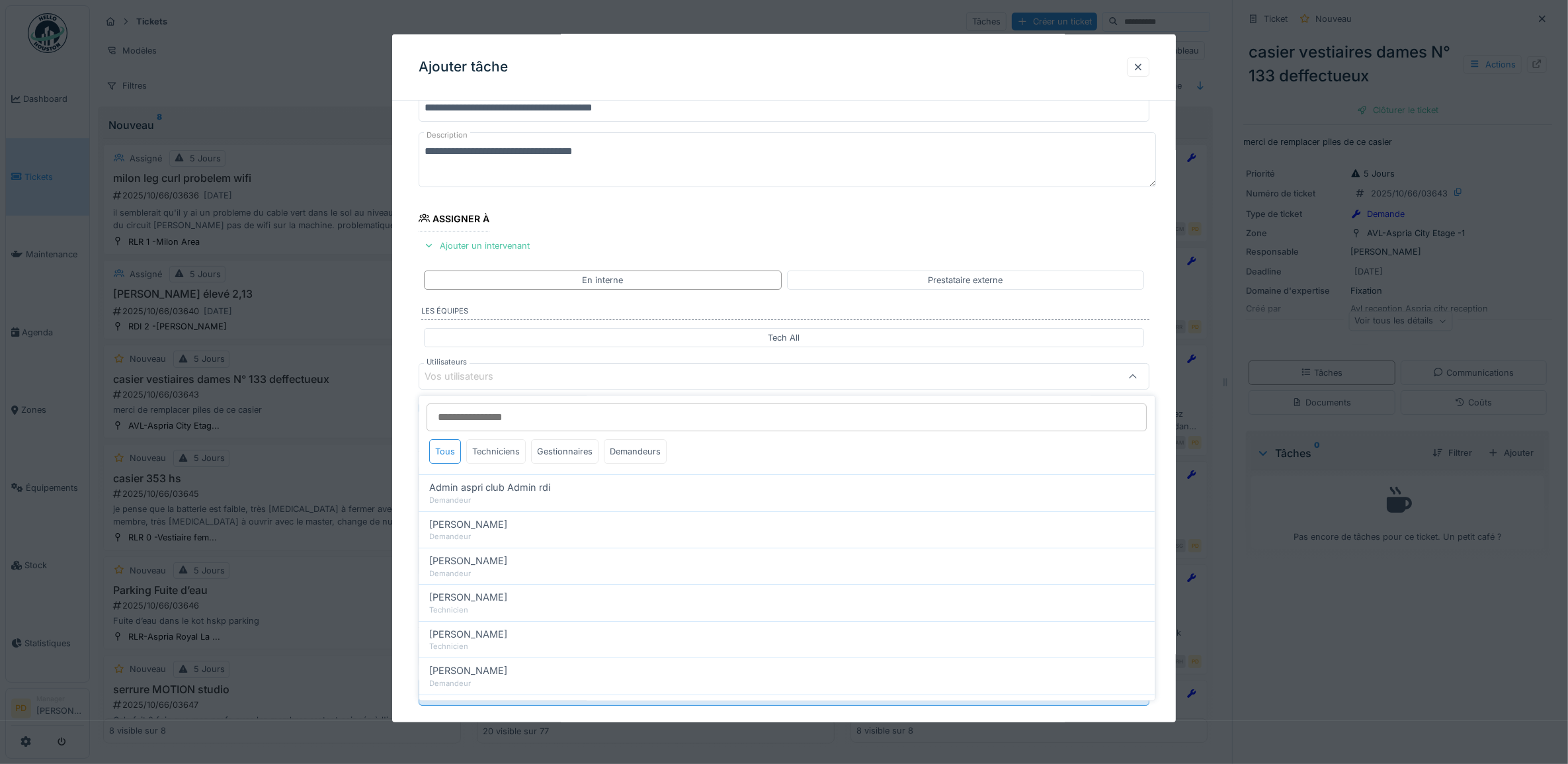
click at [506, 458] on div "Techniciens" at bounding box center [496, 452] width 59 height 25
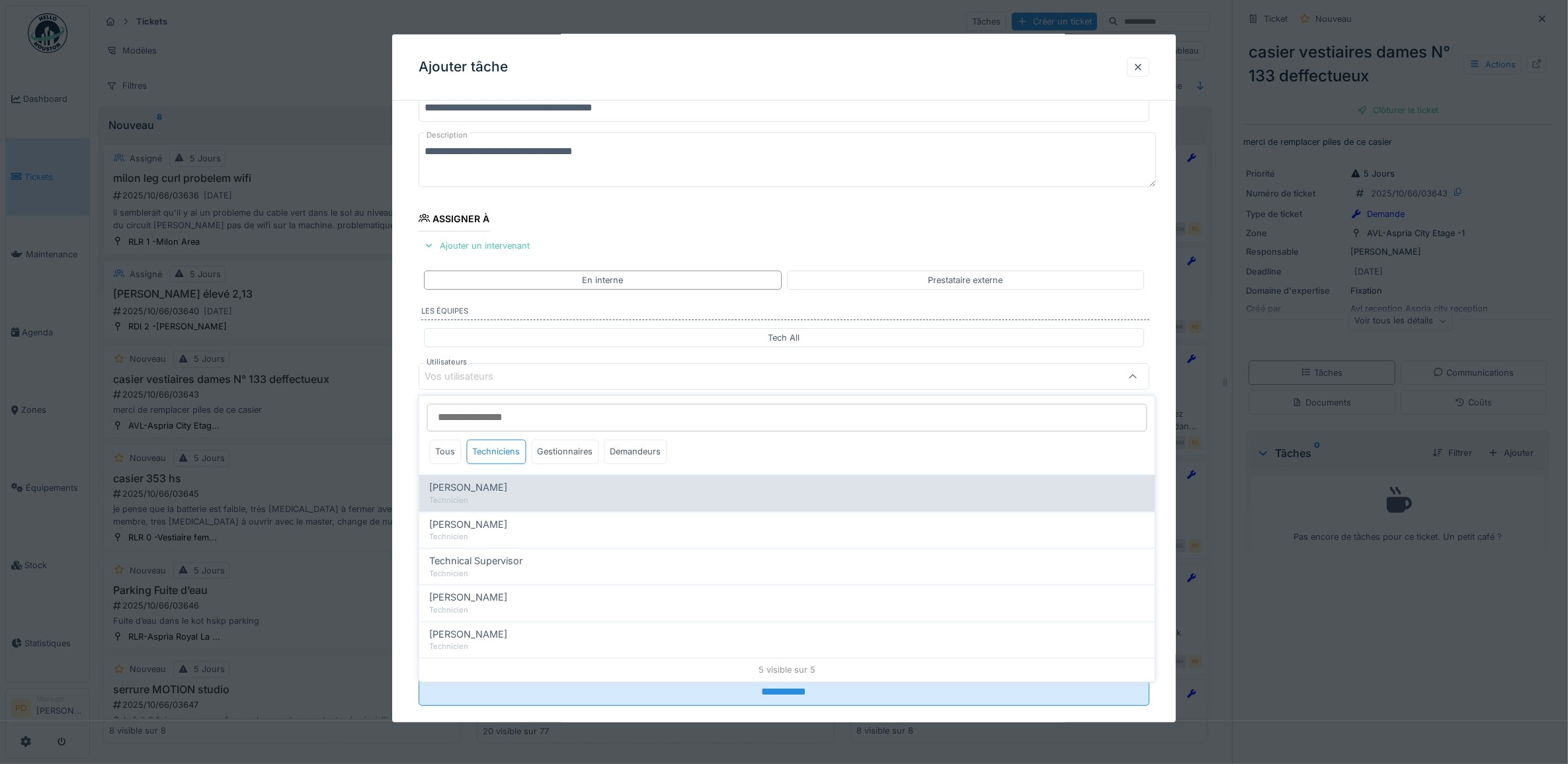
click at [511, 496] on div "Technicien" at bounding box center [787, 500] width 715 height 11
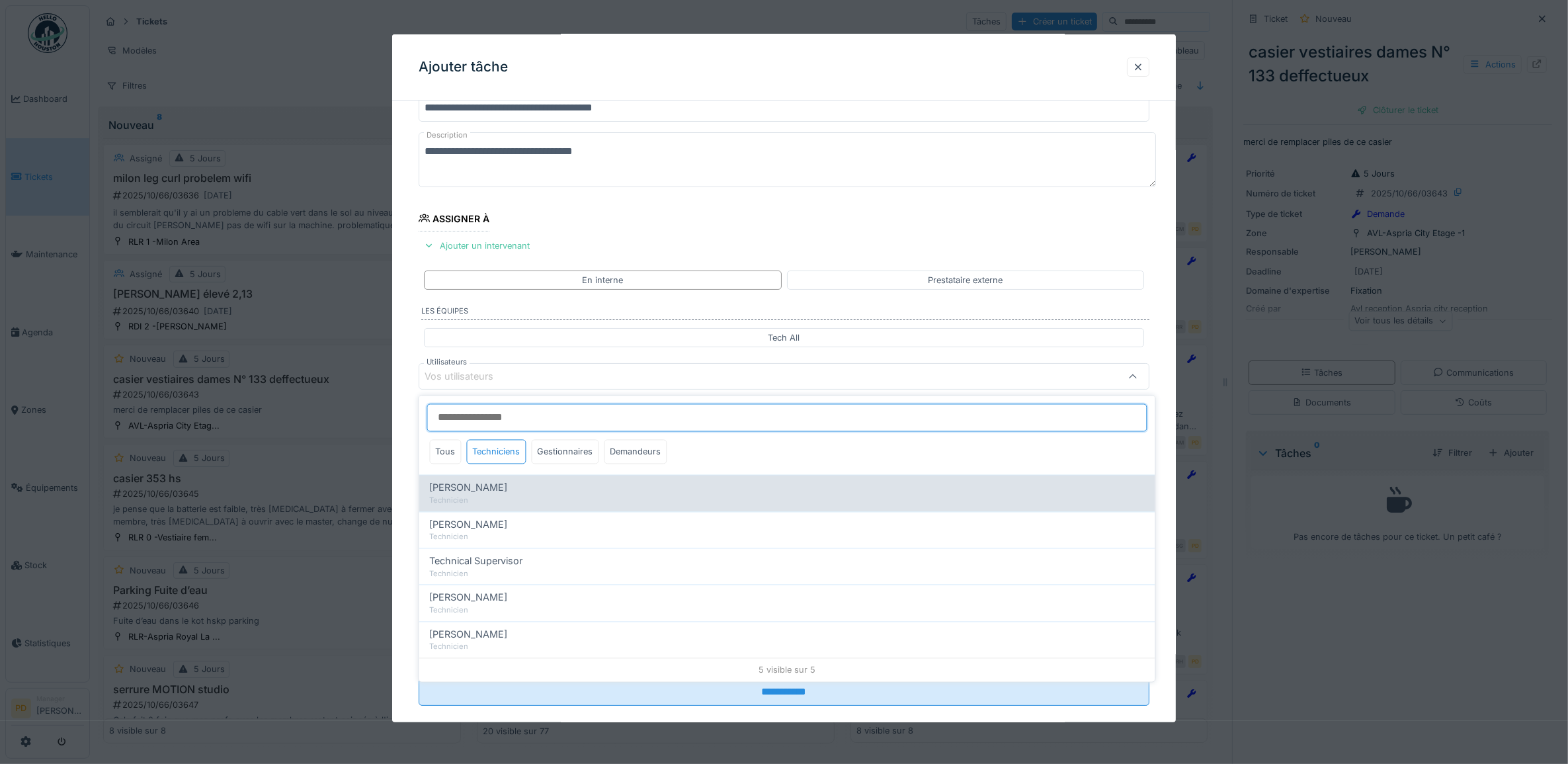
type input "*****"
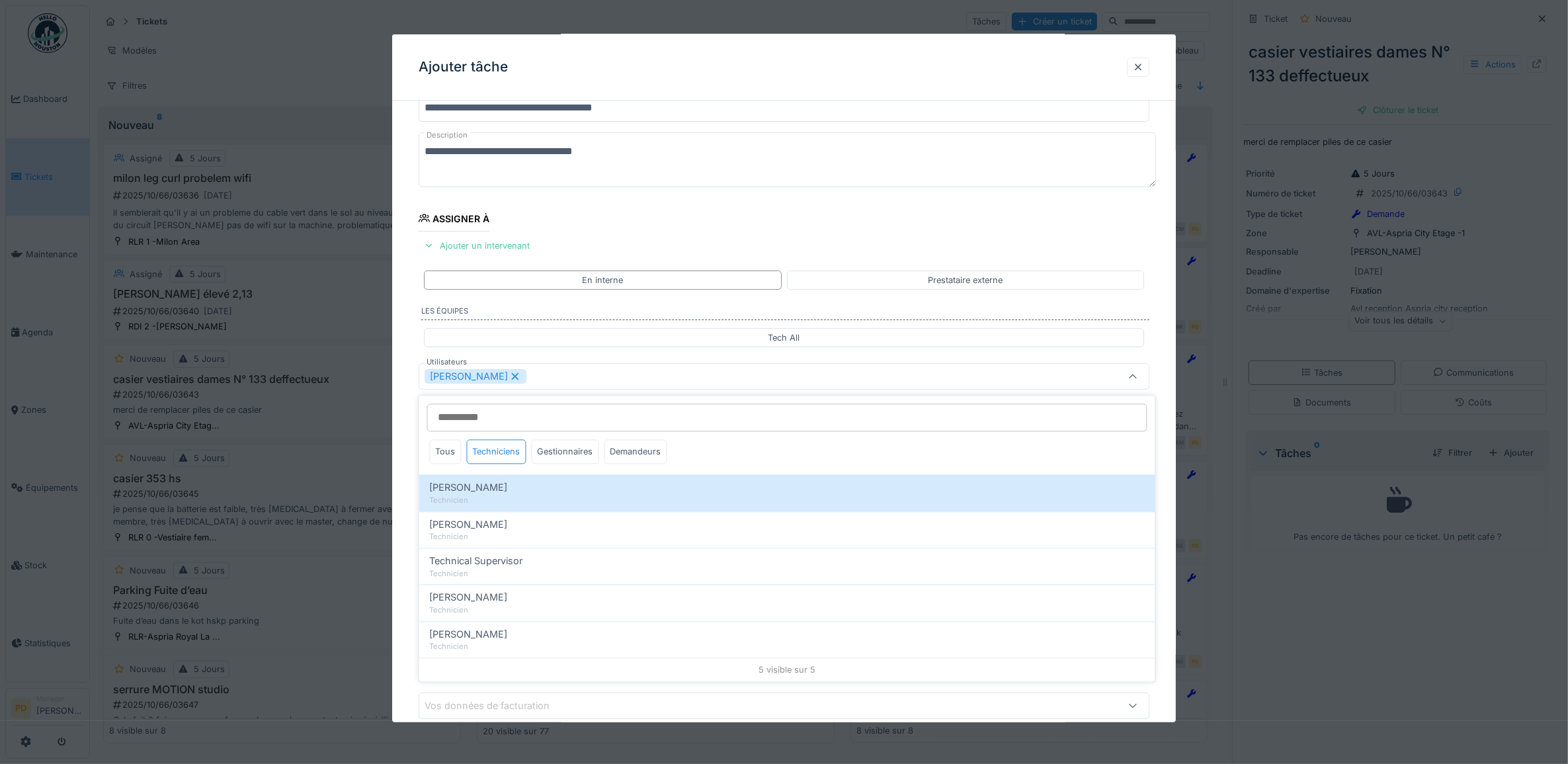
click at [404, 427] on div "**********" at bounding box center [784, 426] width 784 height 737
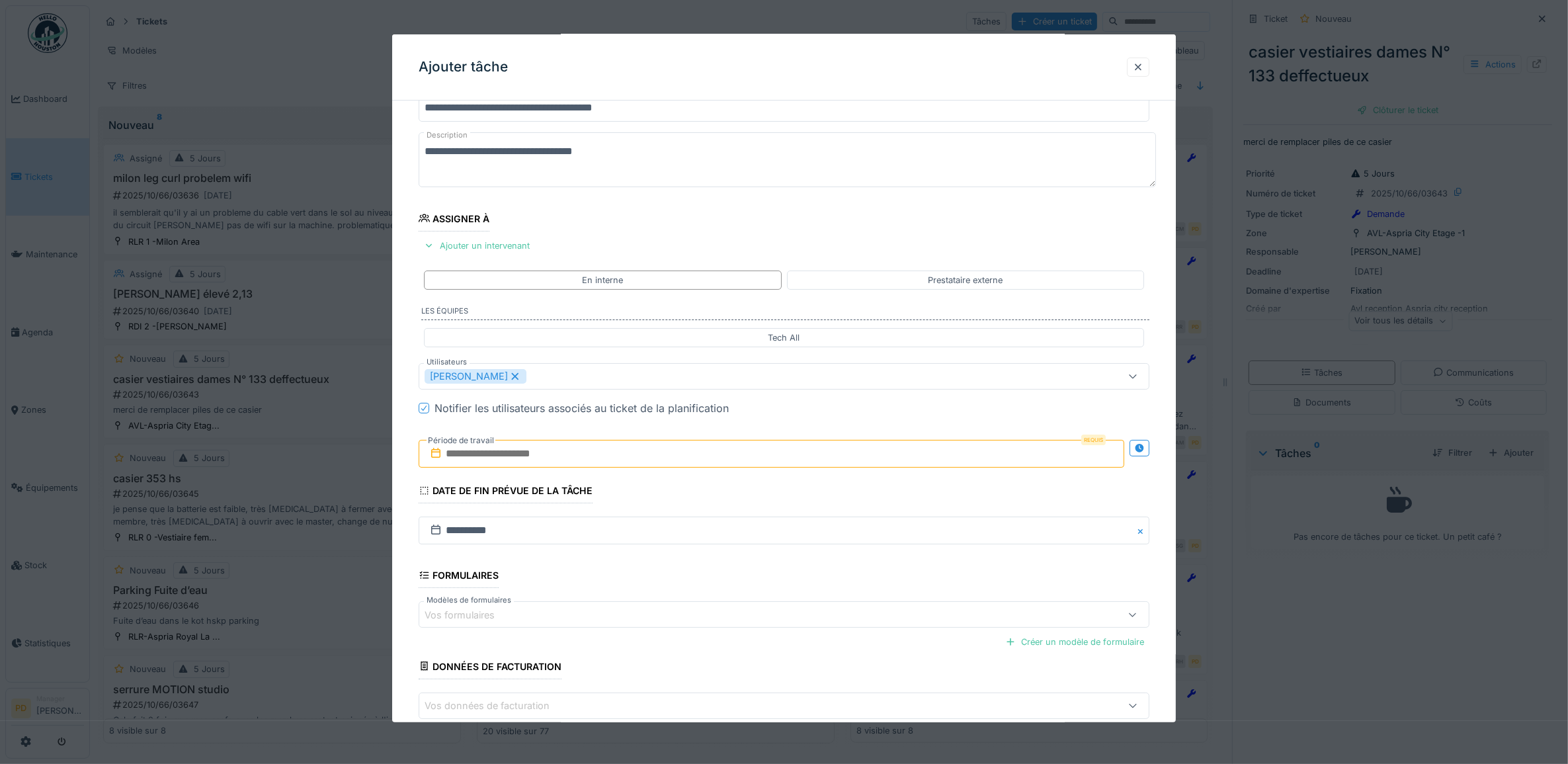
click at [550, 459] on input "text" at bounding box center [771, 453] width 706 height 28
click at [723, 622] on div "30" at bounding box center [731, 627] width 18 height 19
click at [731, 625] on div "30" at bounding box center [731, 627] width 18 height 19
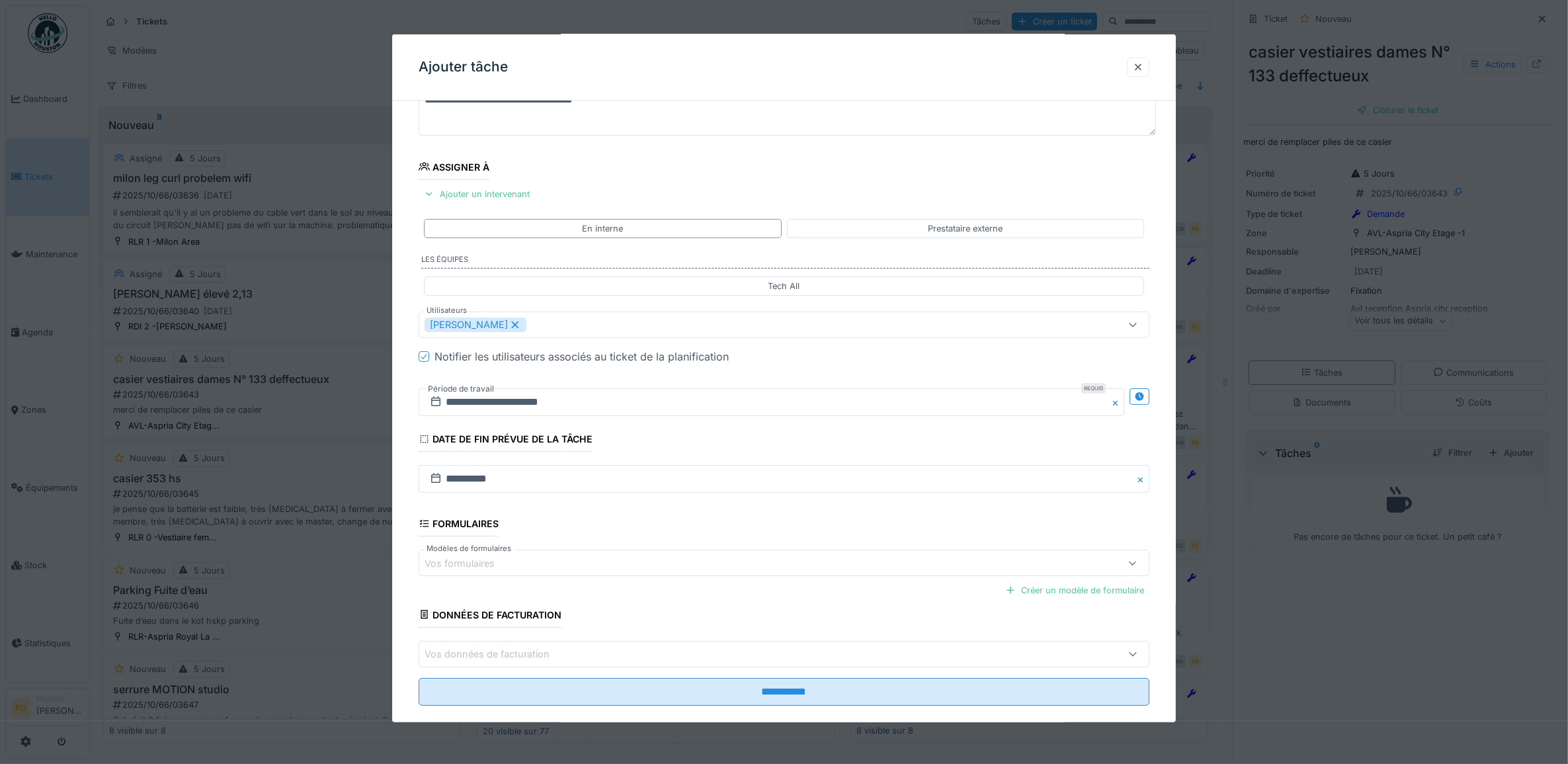
scroll to position [127, 0]
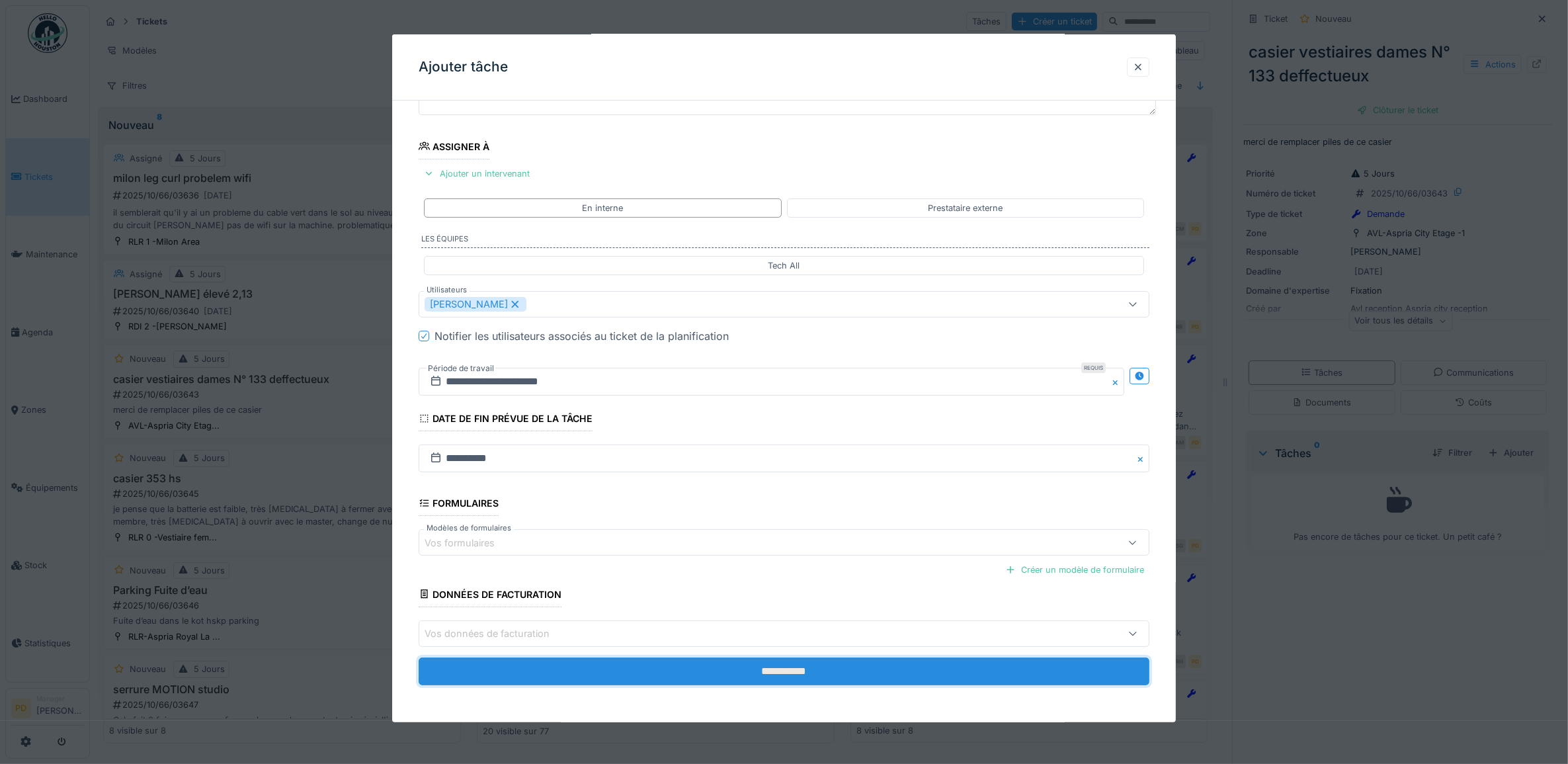
click at [784, 673] on input "**********" at bounding box center [784, 671] width 731 height 28
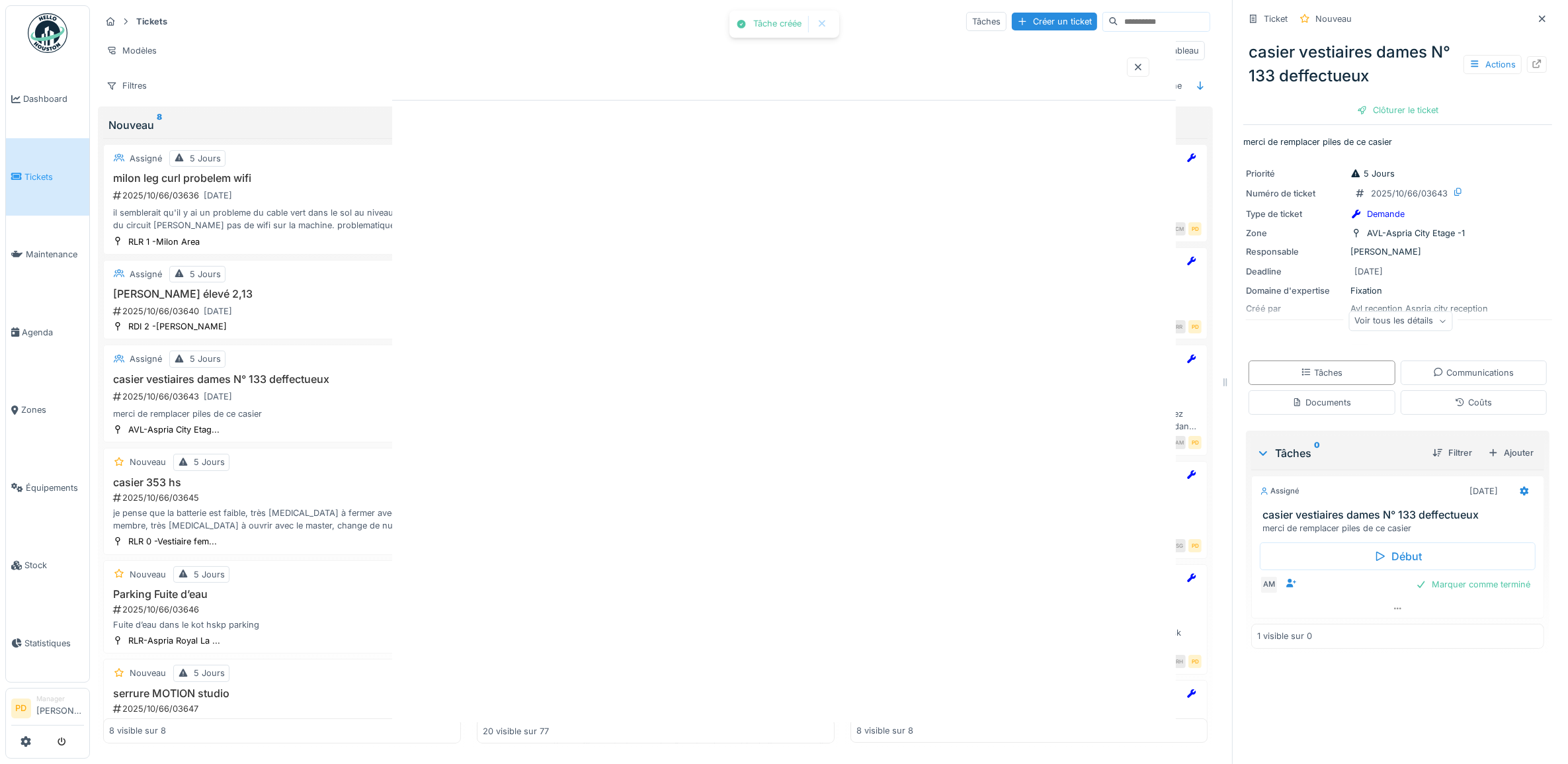
scroll to position [0, 0]
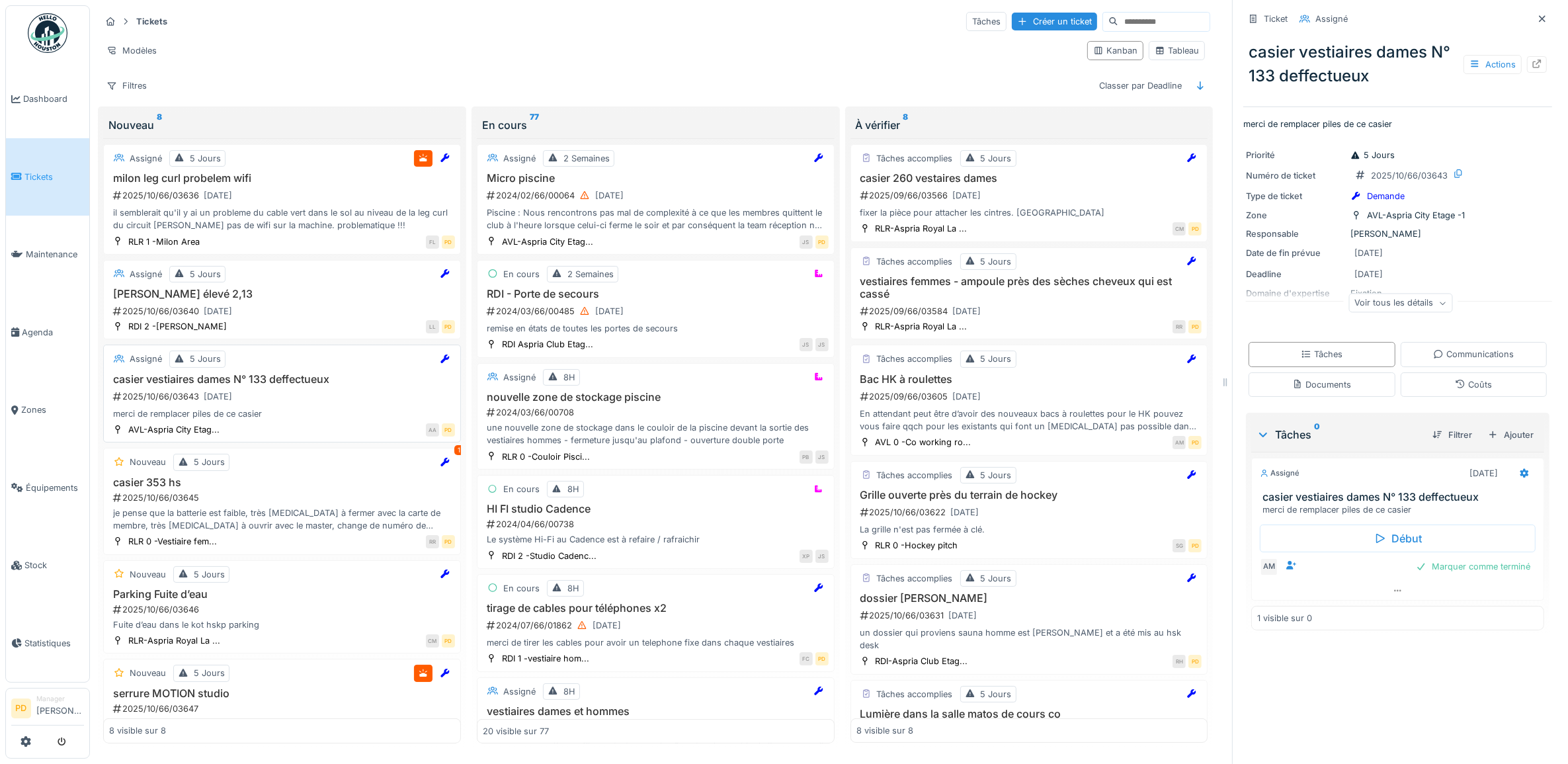
click at [306, 399] on div "2025/10/66/03643 30/09/2025" at bounding box center [283, 397] width 343 height 16
click at [31, 171] on span "Tickets" at bounding box center [54, 177] width 59 height 12
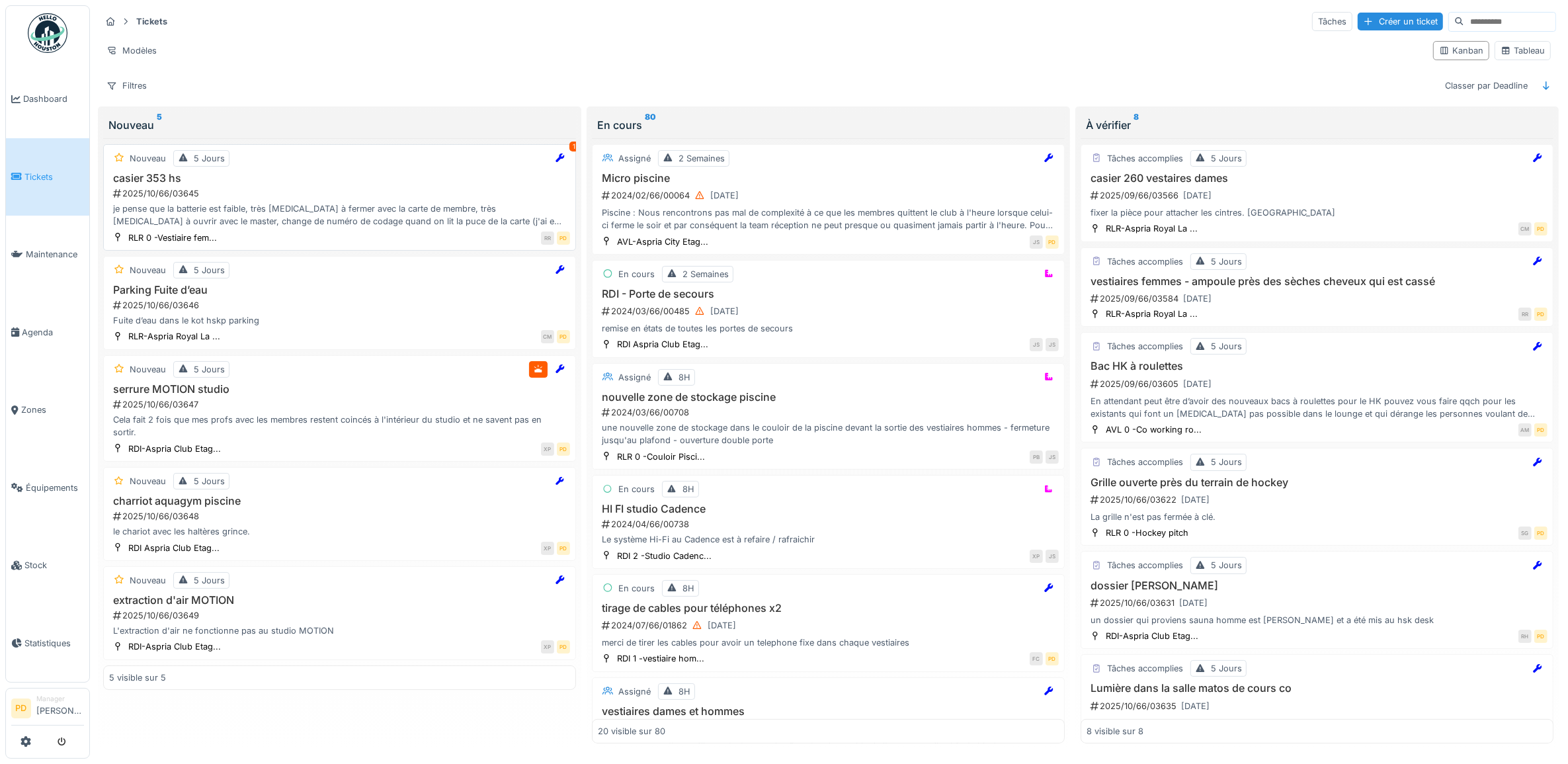
click at [349, 200] on div "2025/10/66/03645" at bounding box center [341, 193] width 459 height 12
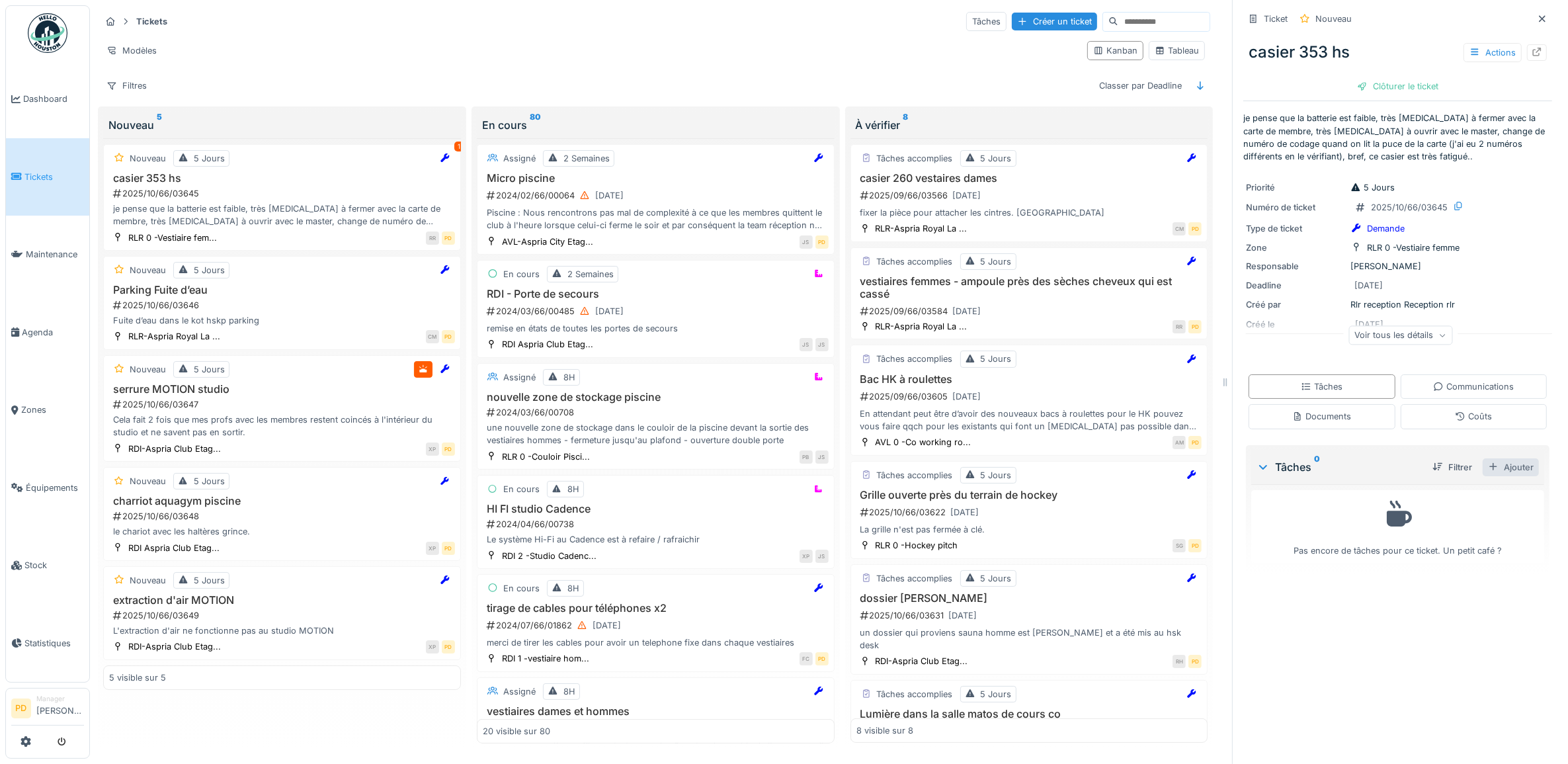
click at [1502, 467] on div "Ajouter" at bounding box center [1511, 468] width 56 height 18
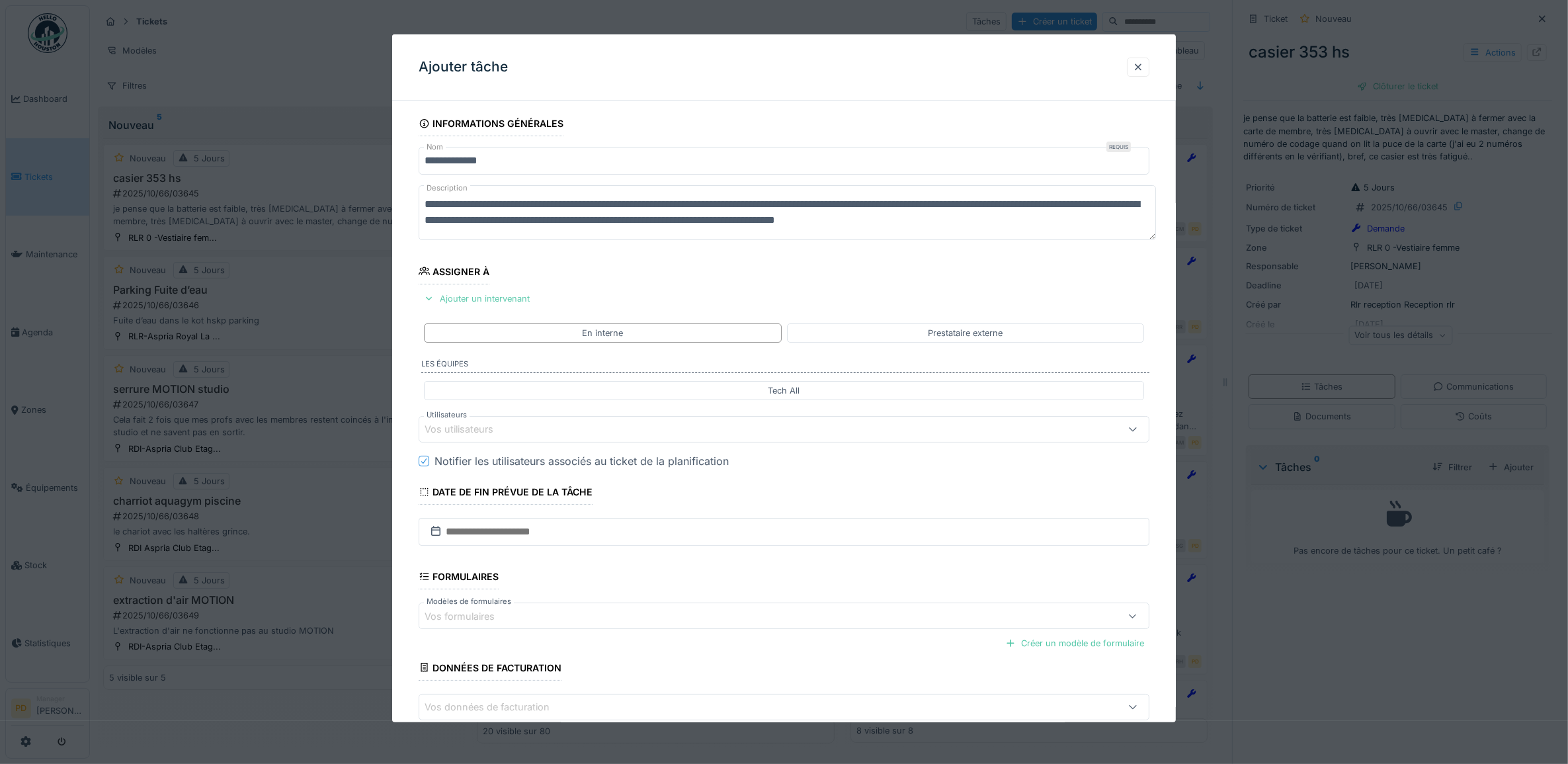
click at [514, 299] on div "Ajouter un intervenant" at bounding box center [476, 298] width 117 height 18
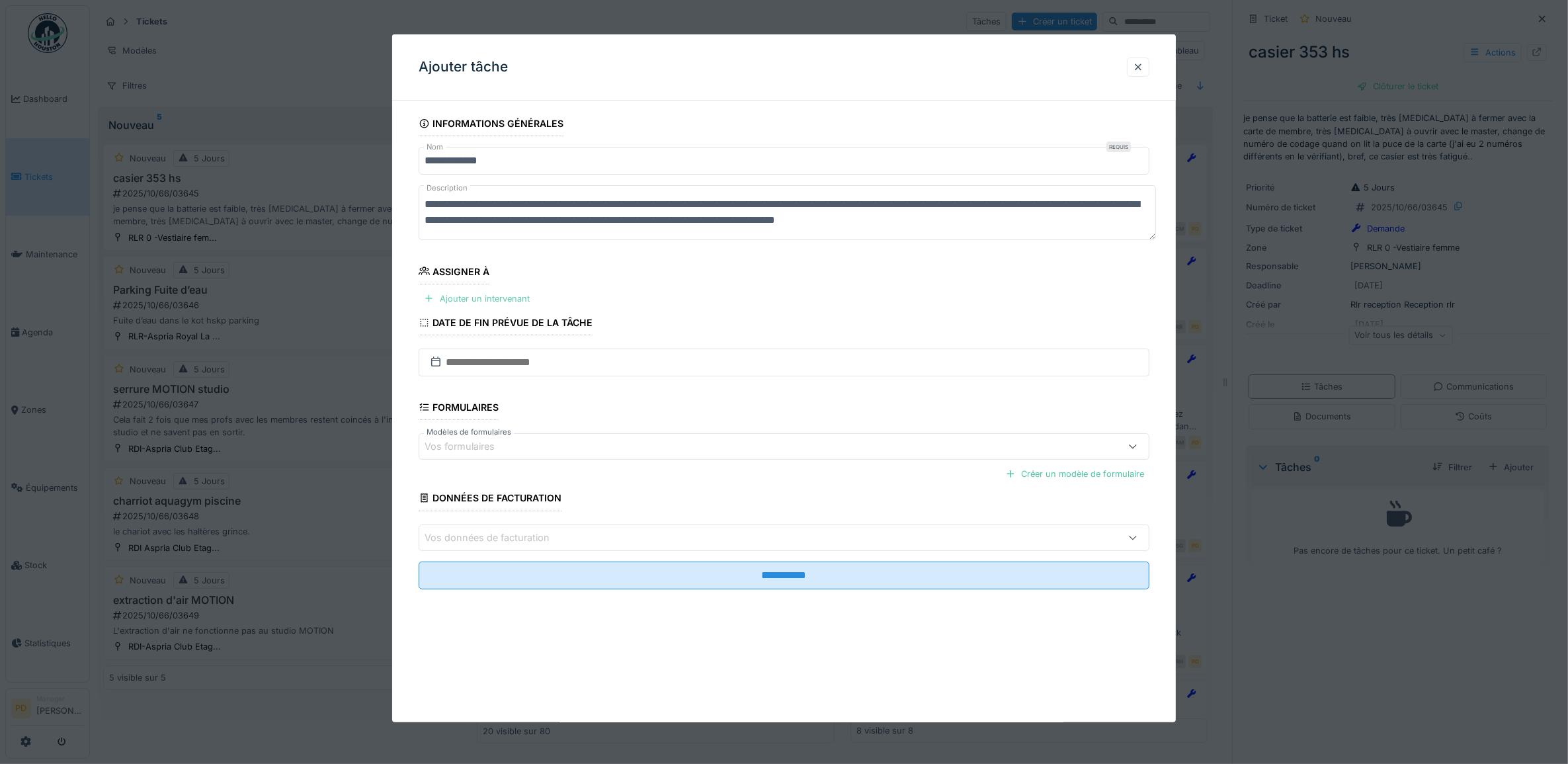
click at [484, 302] on div "Ajouter un intervenant" at bounding box center [476, 298] width 117 height 18
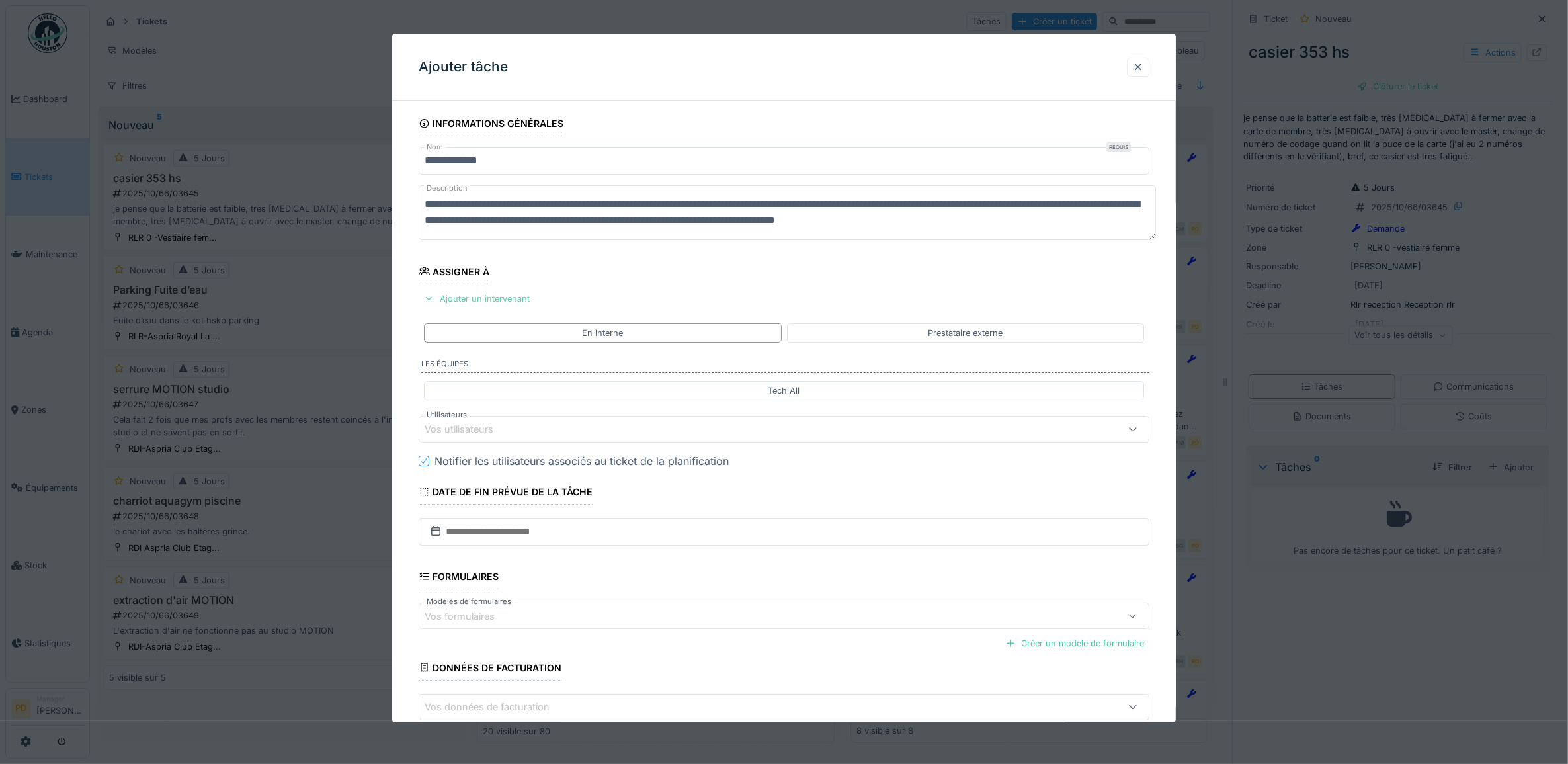
click at [482, 296] on div "Ajouter un intervenant" at bounding box center [476, 298] width 117 height 18
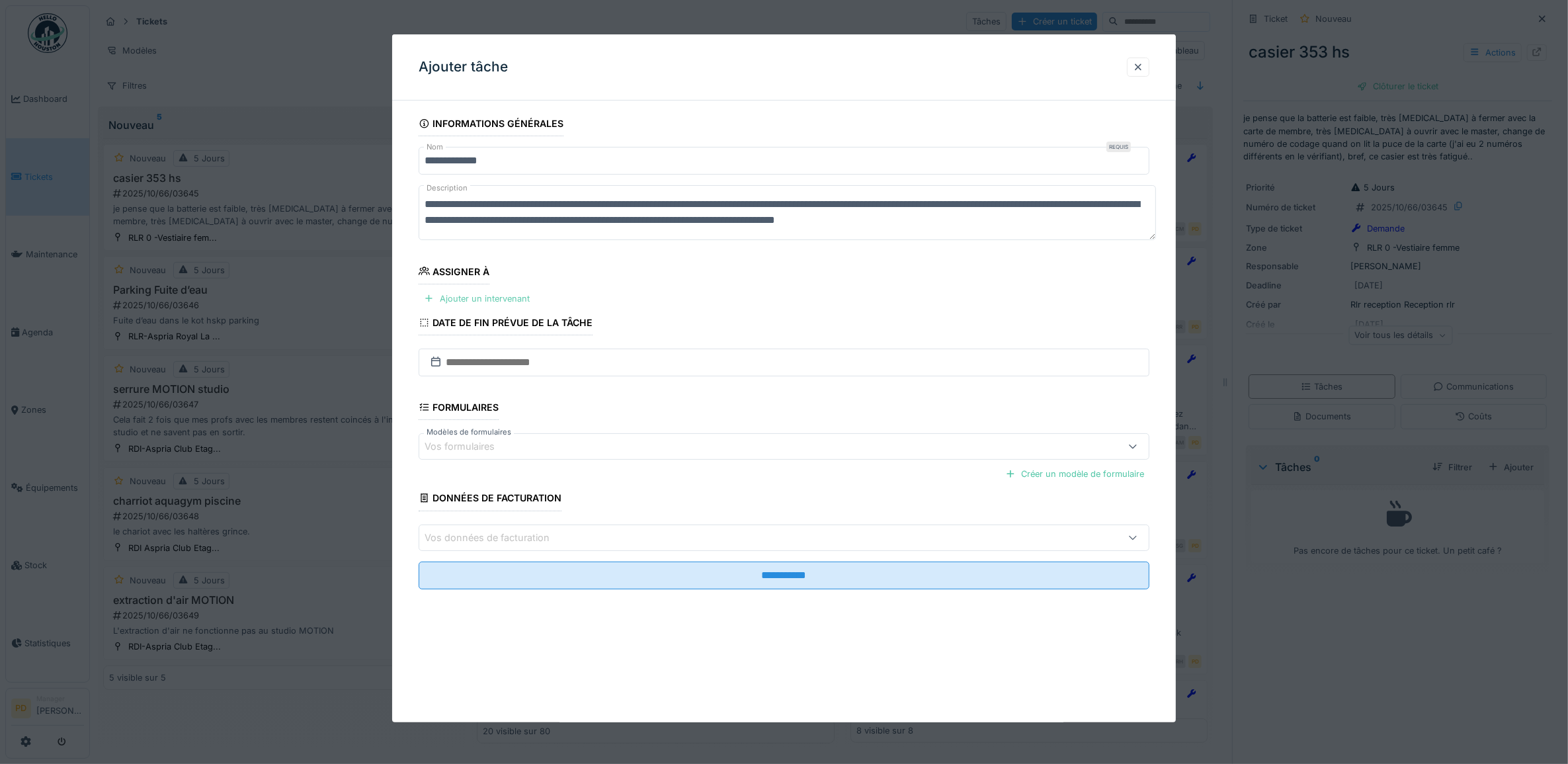
click at [482, 296] on div "Ajouter un intervenant" at bounding box center [476, 298] width 117 height 18
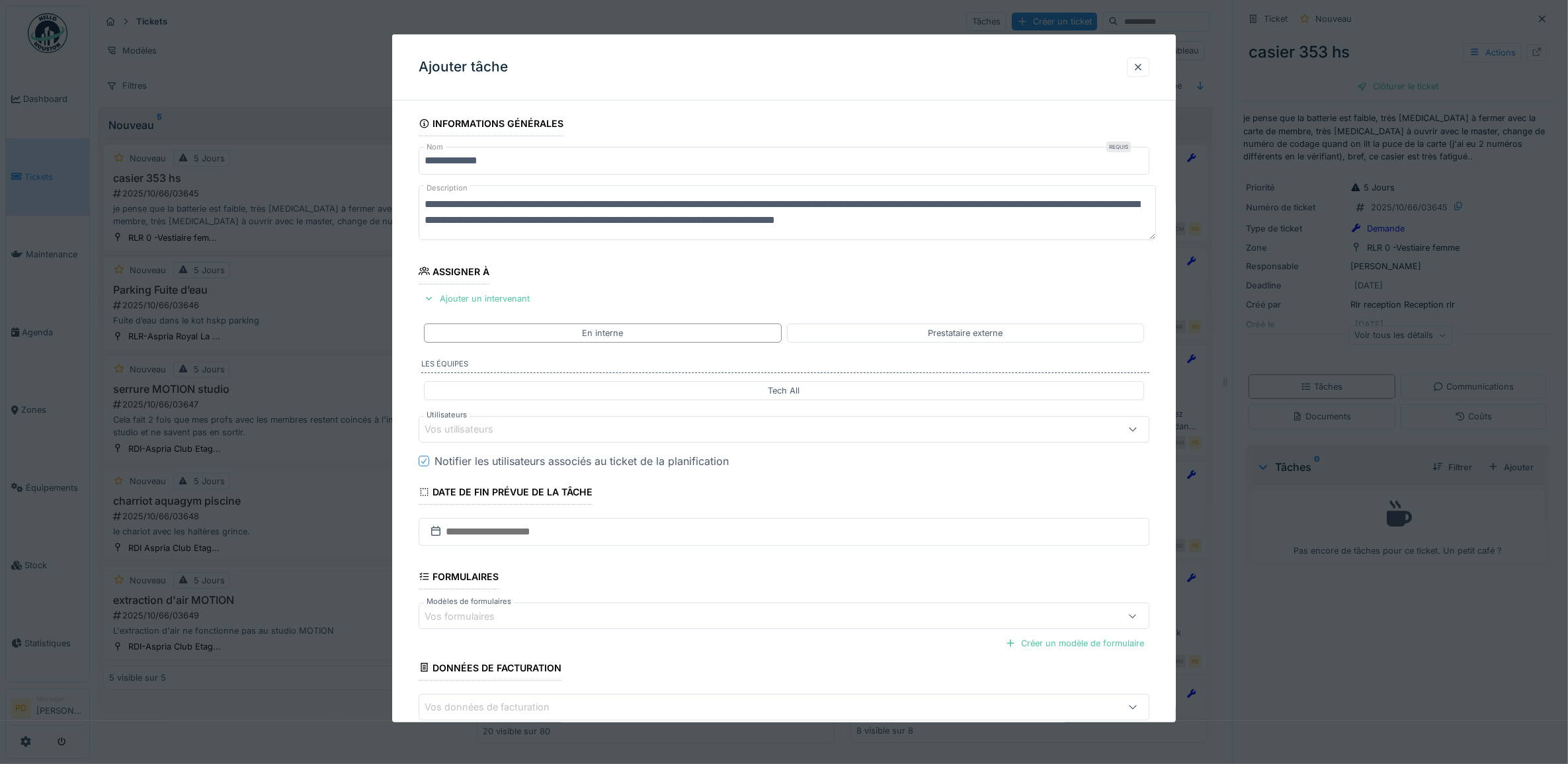
click at [513, 423] on div "Vos utilisateurs" at bounding box center [742, 429] width 637 height 14
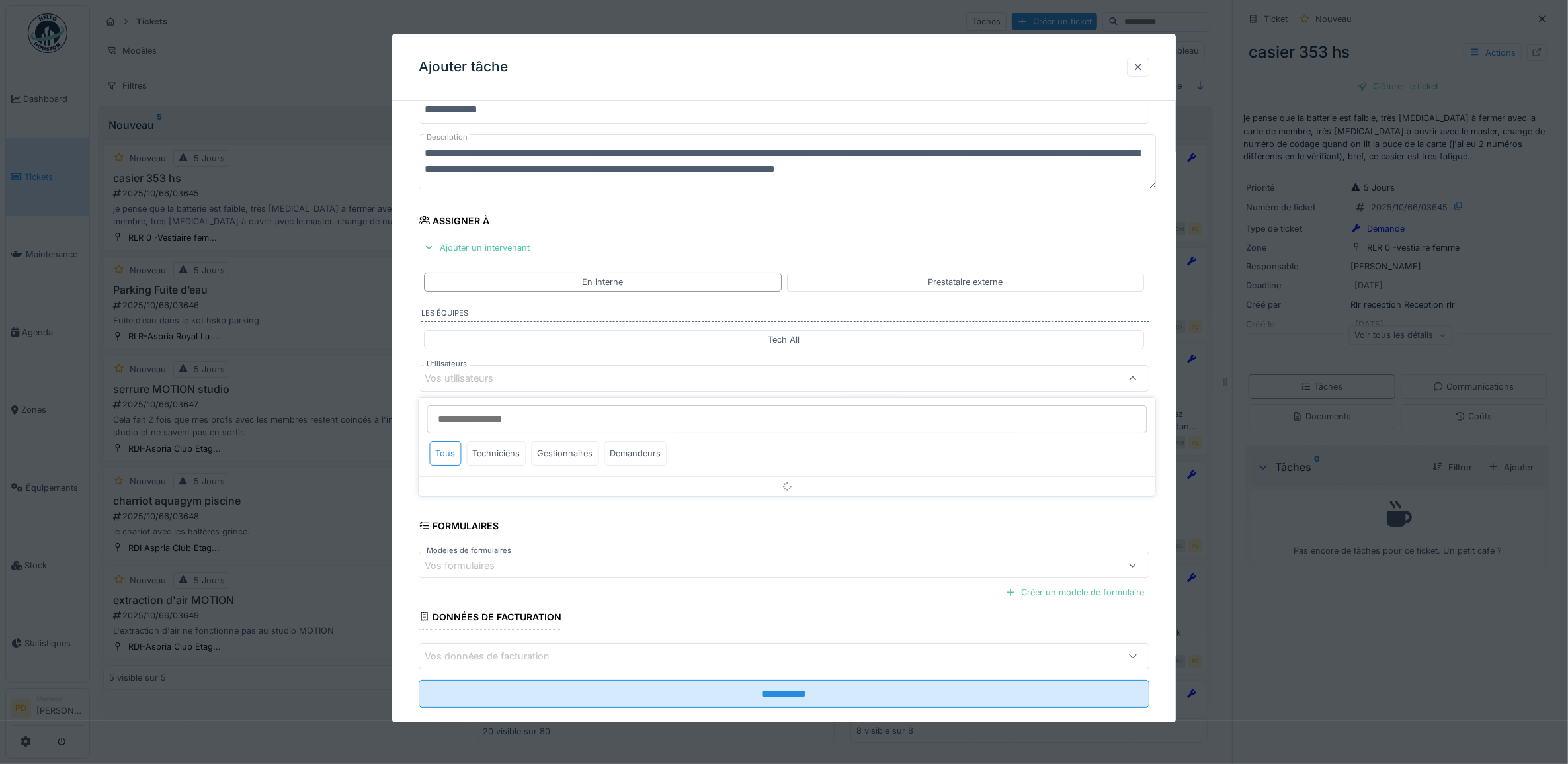
scroll to position [53, 0]
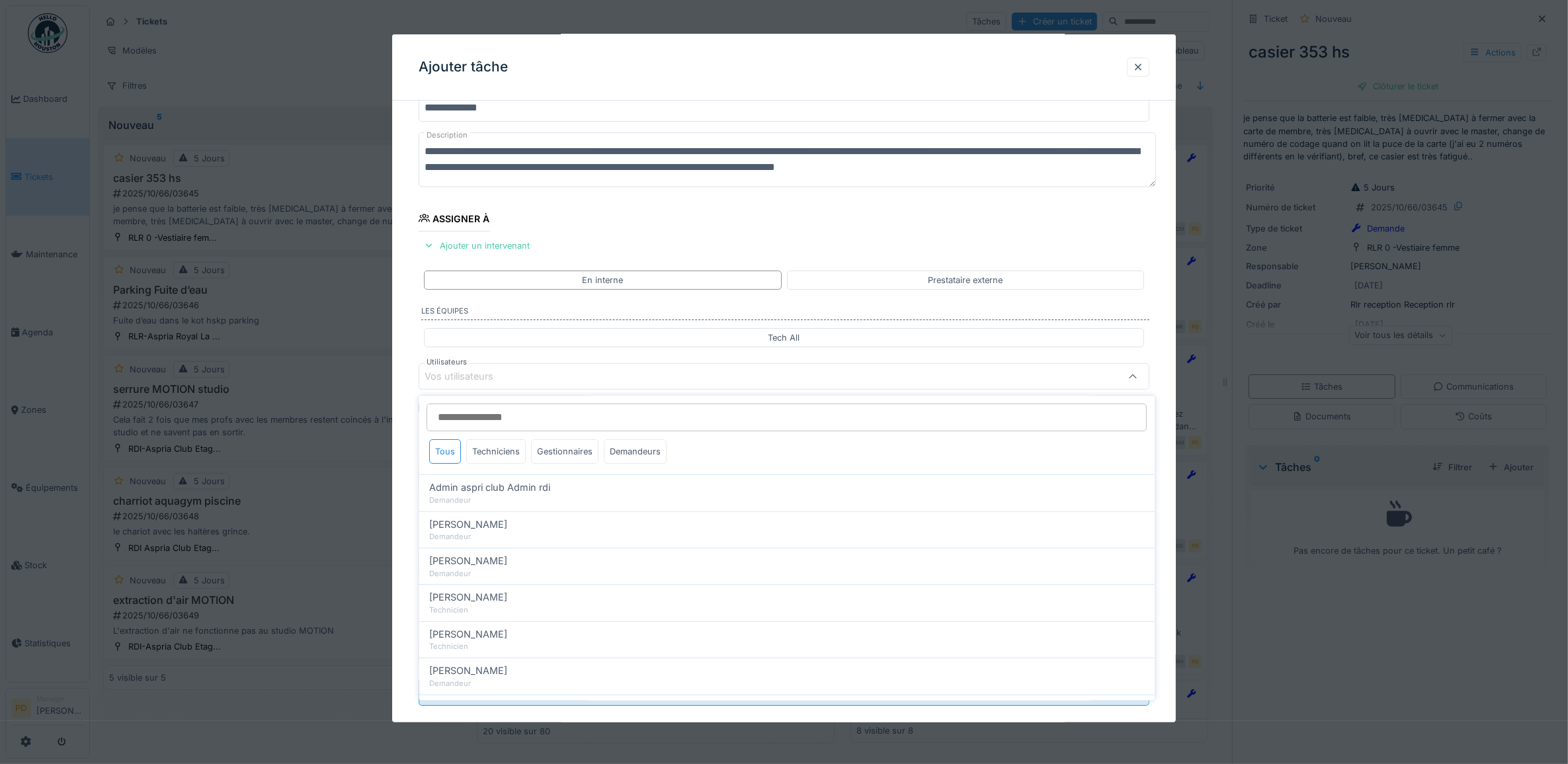
drag, startPoint x: 510, startPoint y: 448, endPoint x: 503, endPoint y: 431, distance: 18.4
click at [510, 447] on div "Techniciens" at bounding box center [496, 452] width 59 height 25
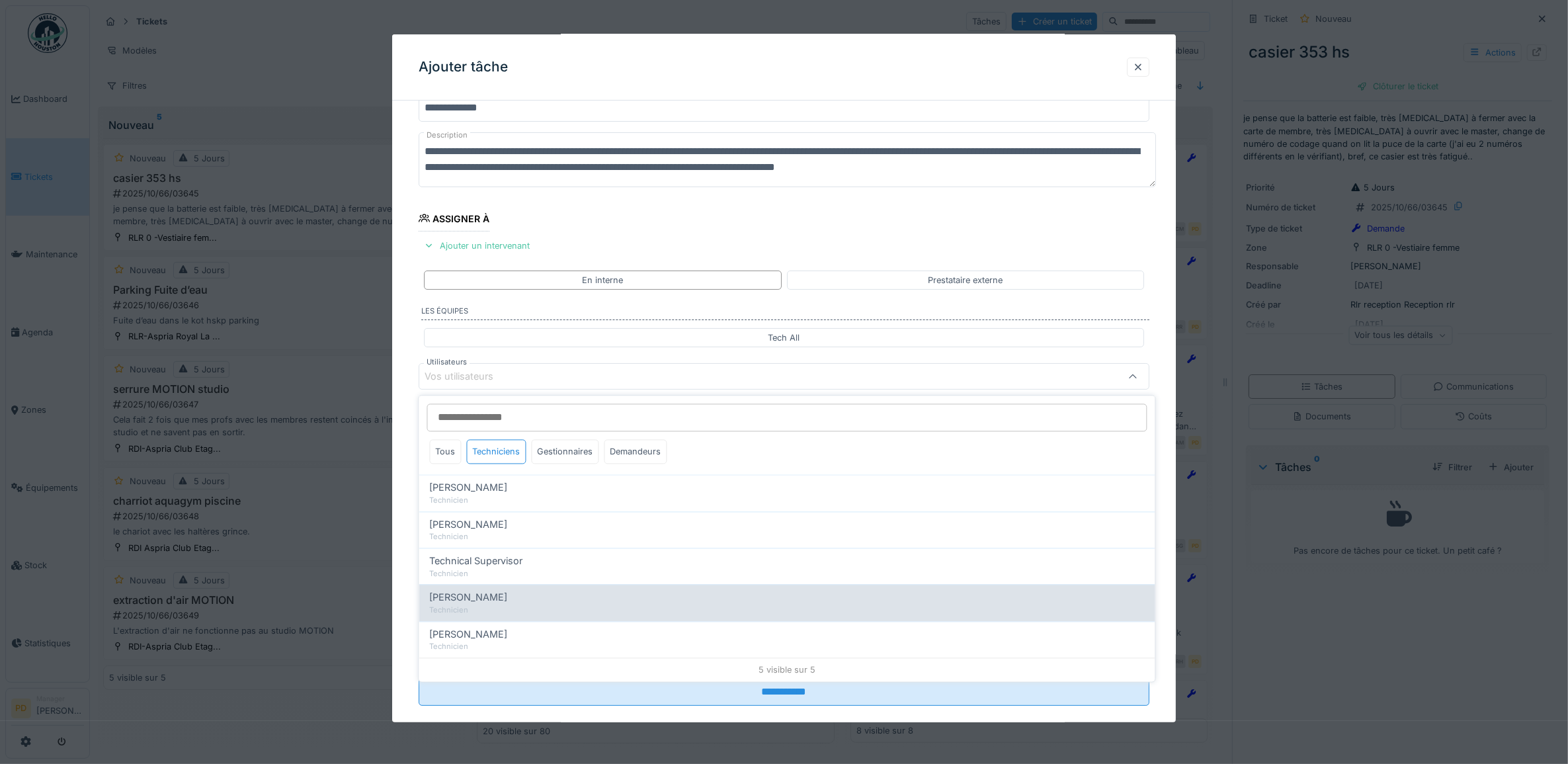
click at [497, 599] on span "[PERSON_NAME]" at bounding box center [469, 597] width 78 height 14
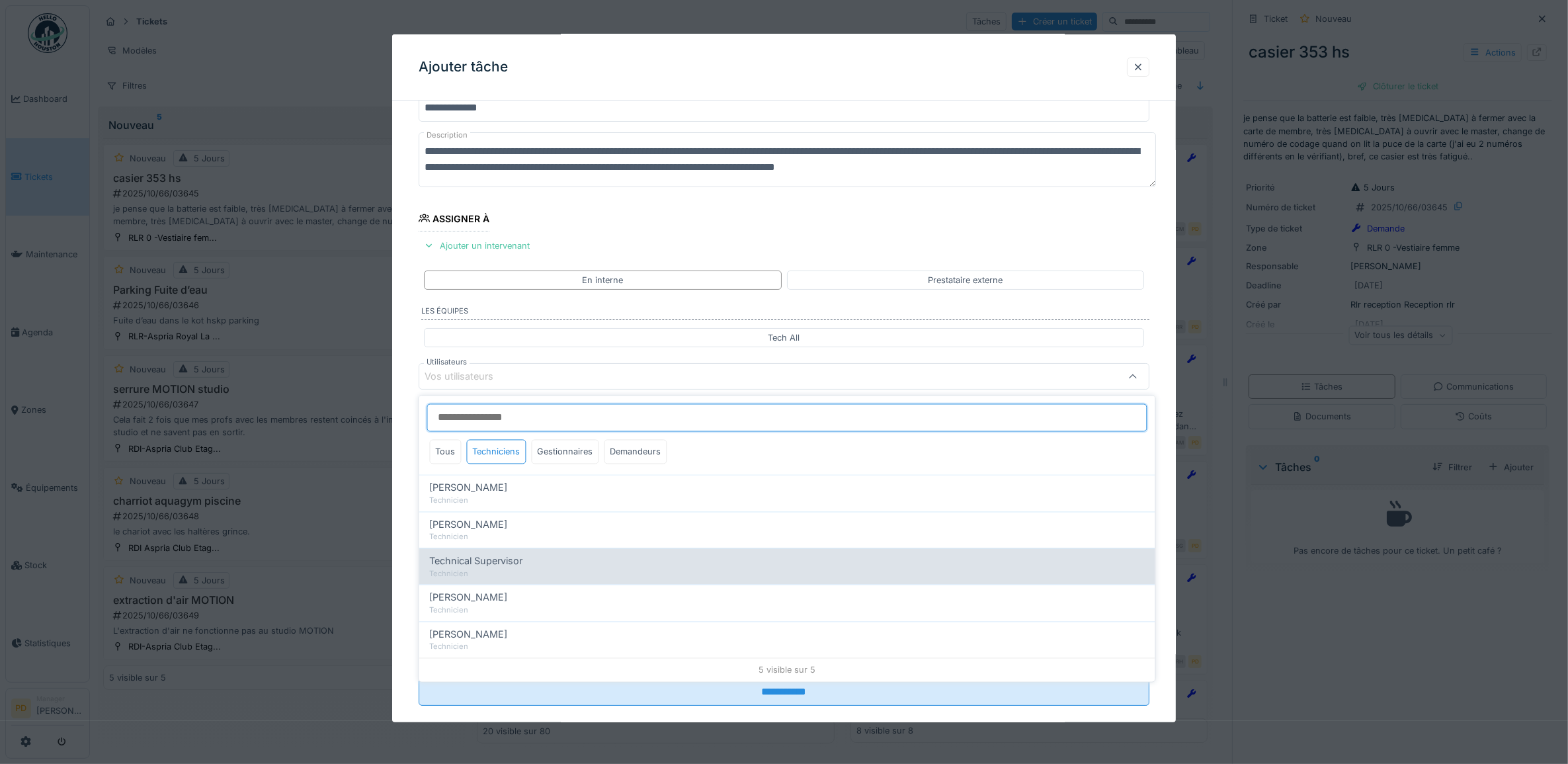
type input "****"
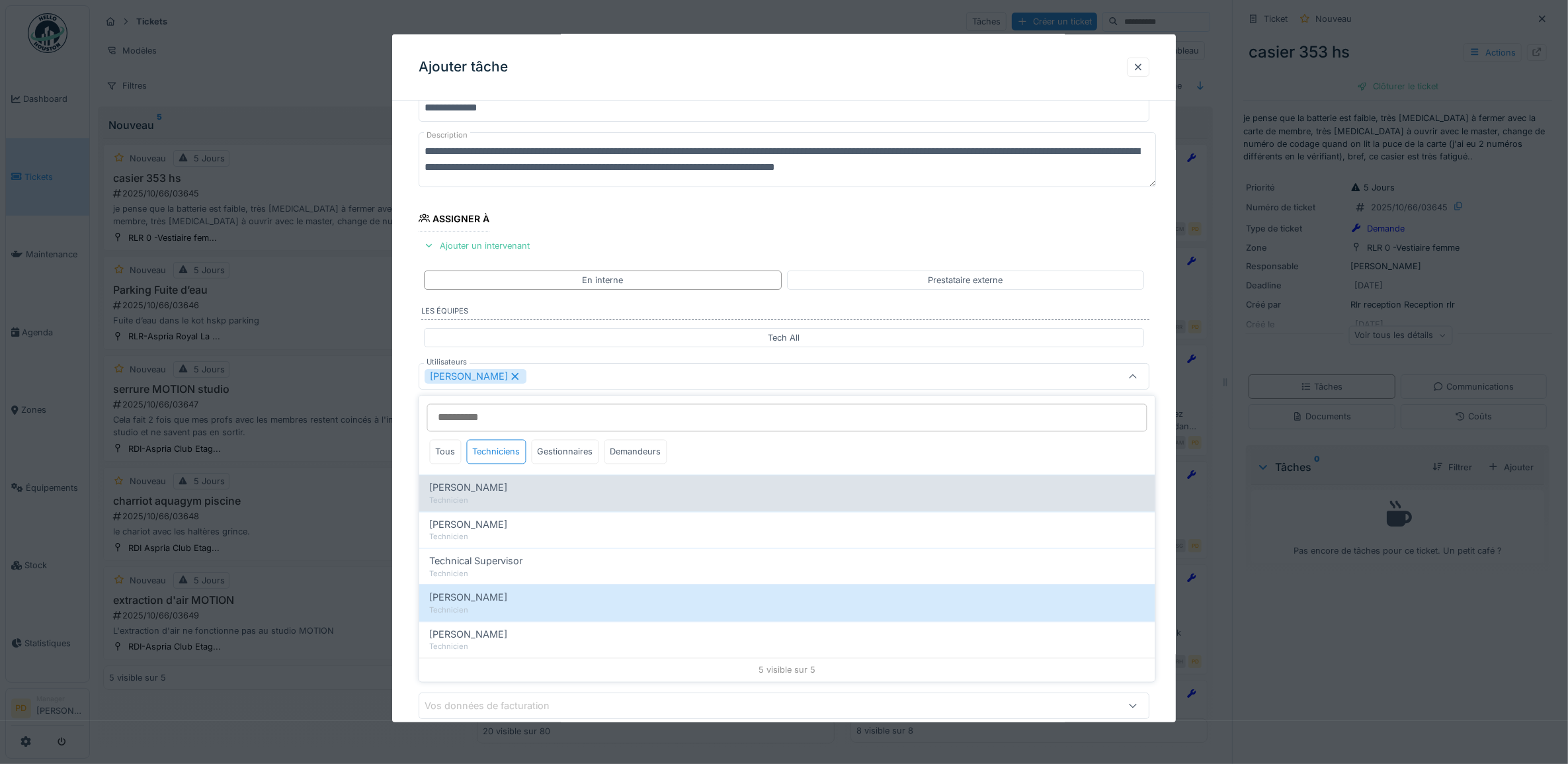
click at [418, 493] on div "Tous Techniciens Gestionnaires Demandeurs Alexandre Michailidis Technicien Alex…" at bounding box center [787, 539] width 738 height 287
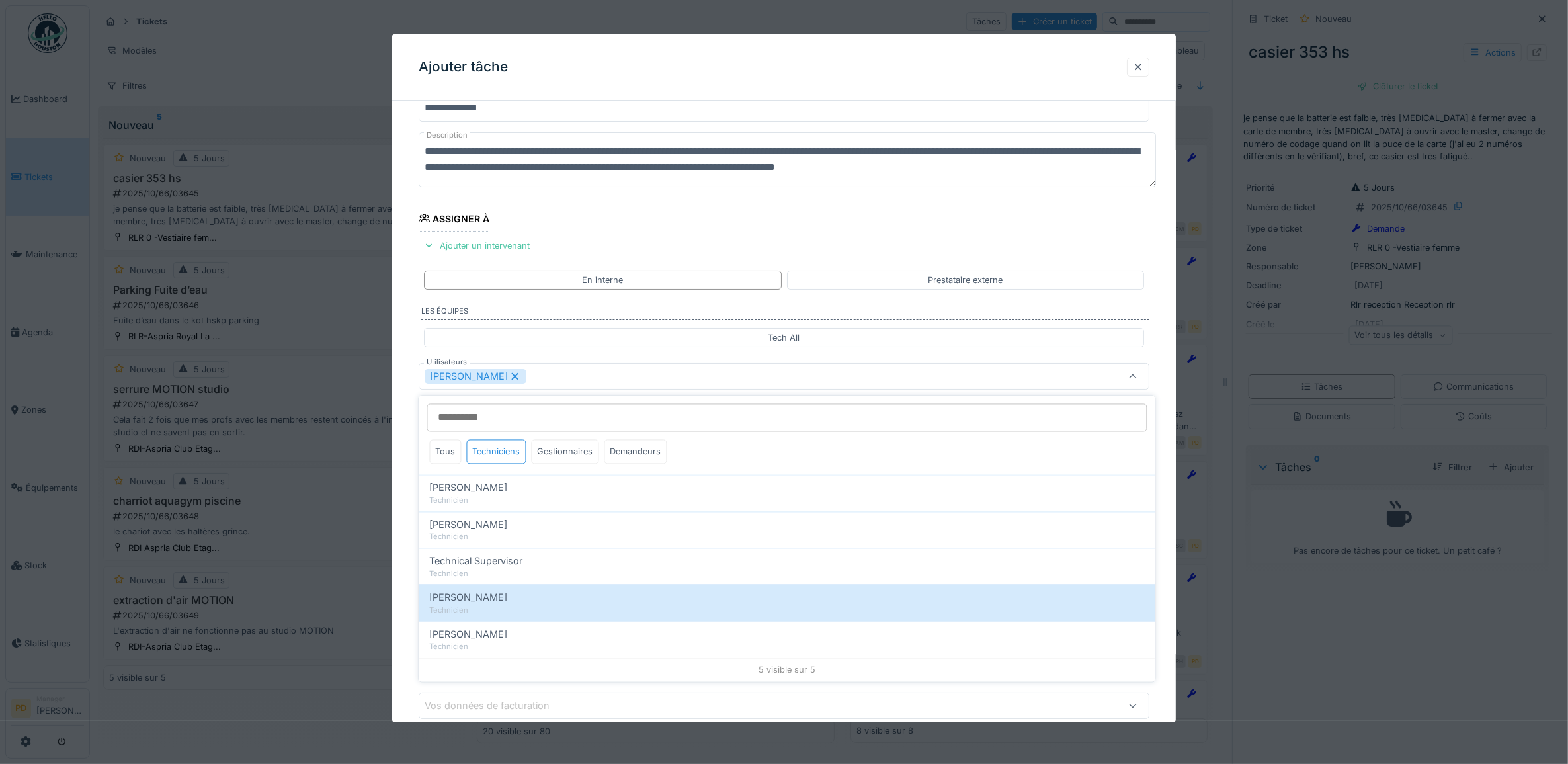
click at [411, 494] on div "**********" at bounding box center [784, 426] width 784 height 737
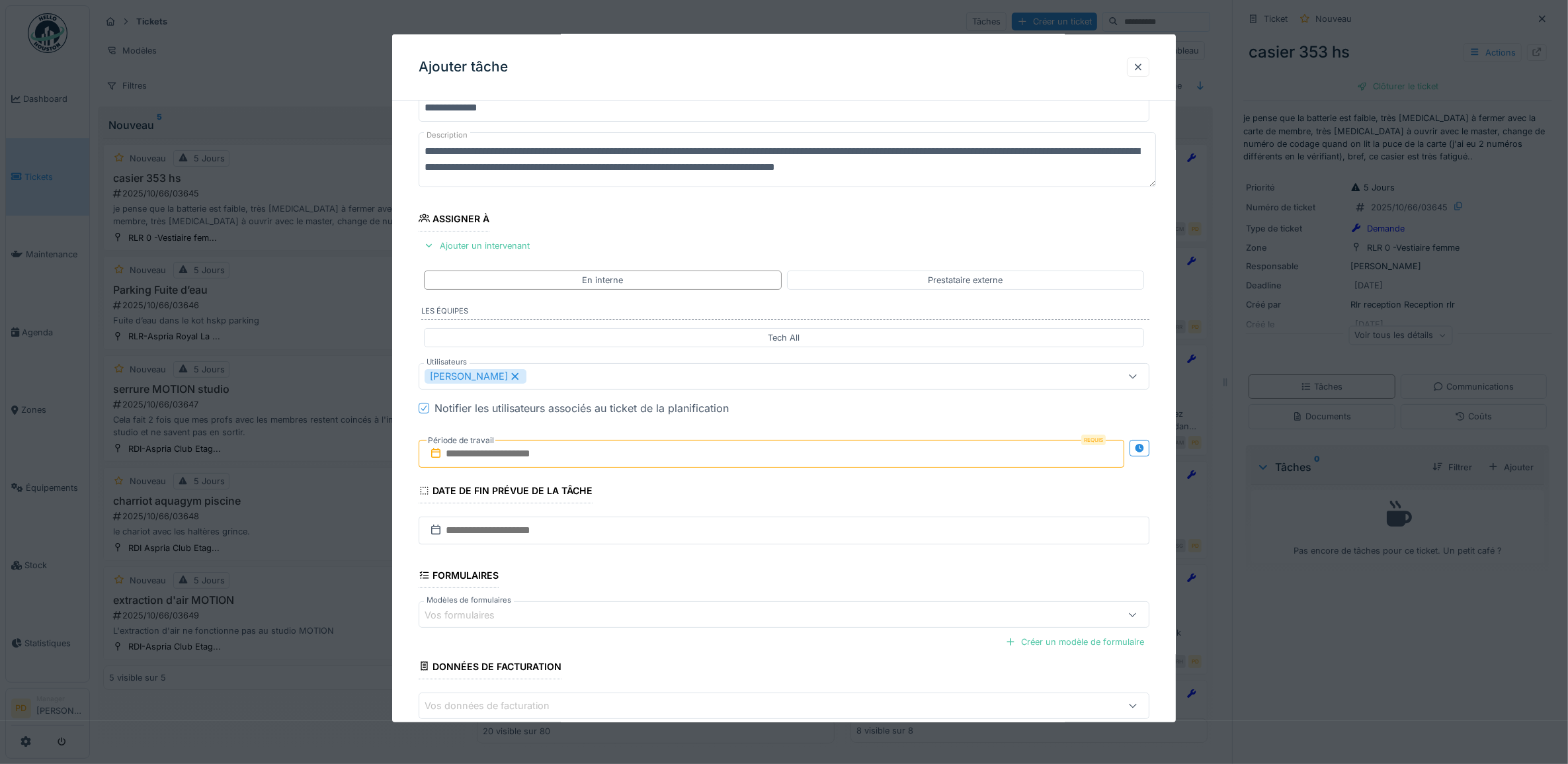
click at [521, 461] on input "text" at bounding box center [771, 453] width 706 height 28
click at [733, 631] on div "30" at bounding box center [731, 627] width 18 height 19
click at [733, 629] on div "30" at bounding box center [731, 627] width 18 height 19
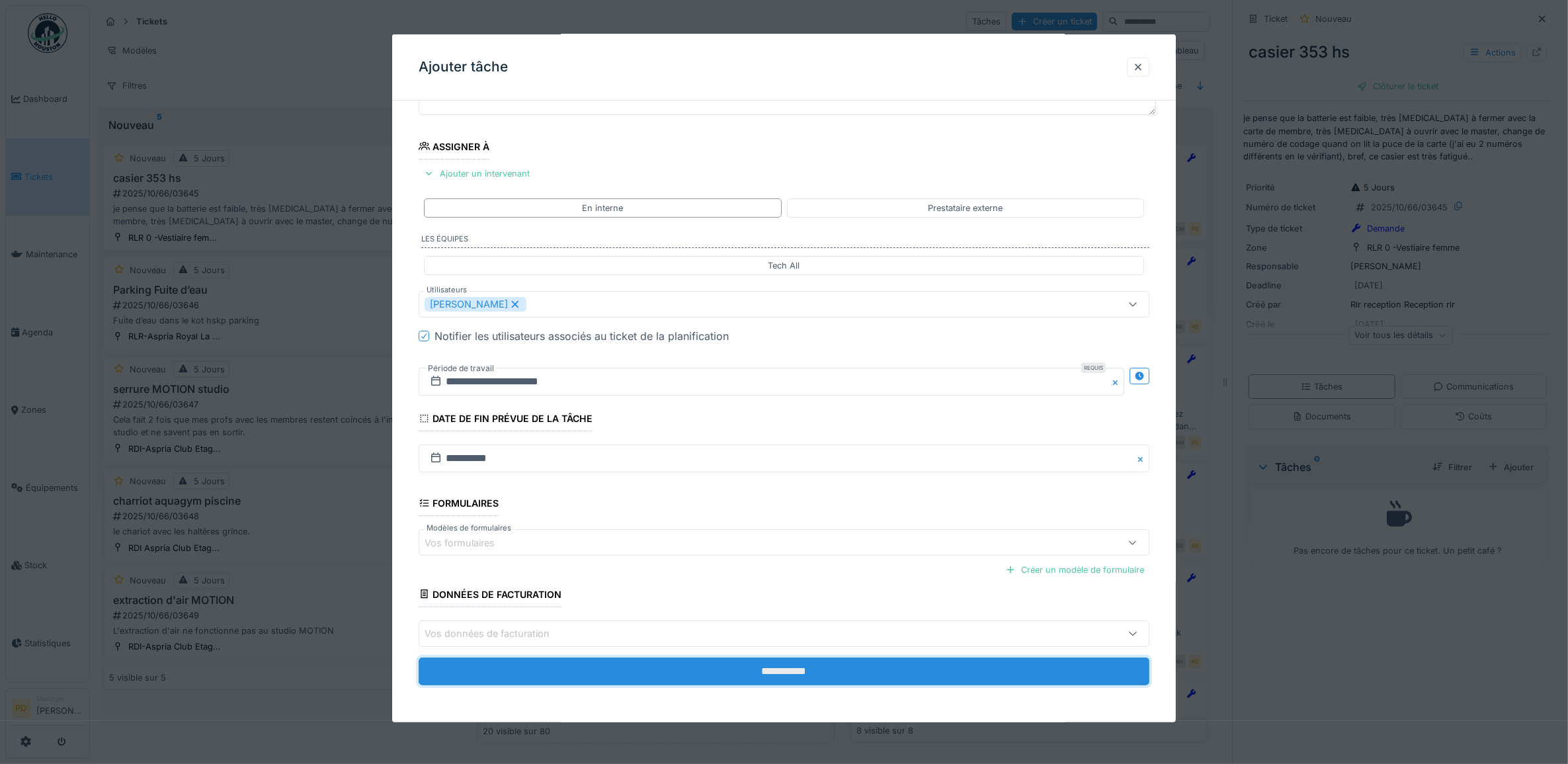
click at [772, 670] on input "**********" at bounding box center [784, 671] width 731 height 28
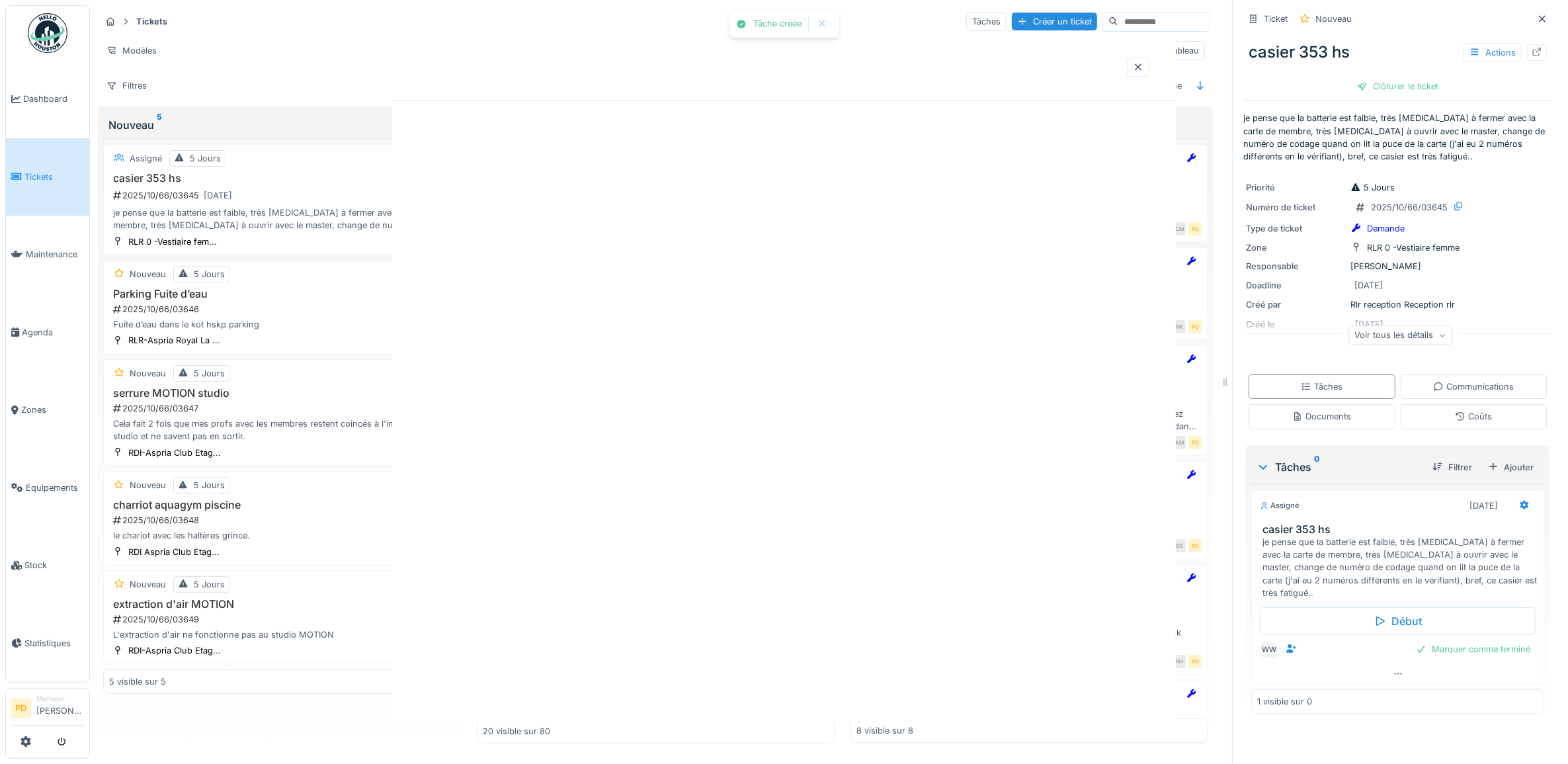
scroll to position [0, 0]
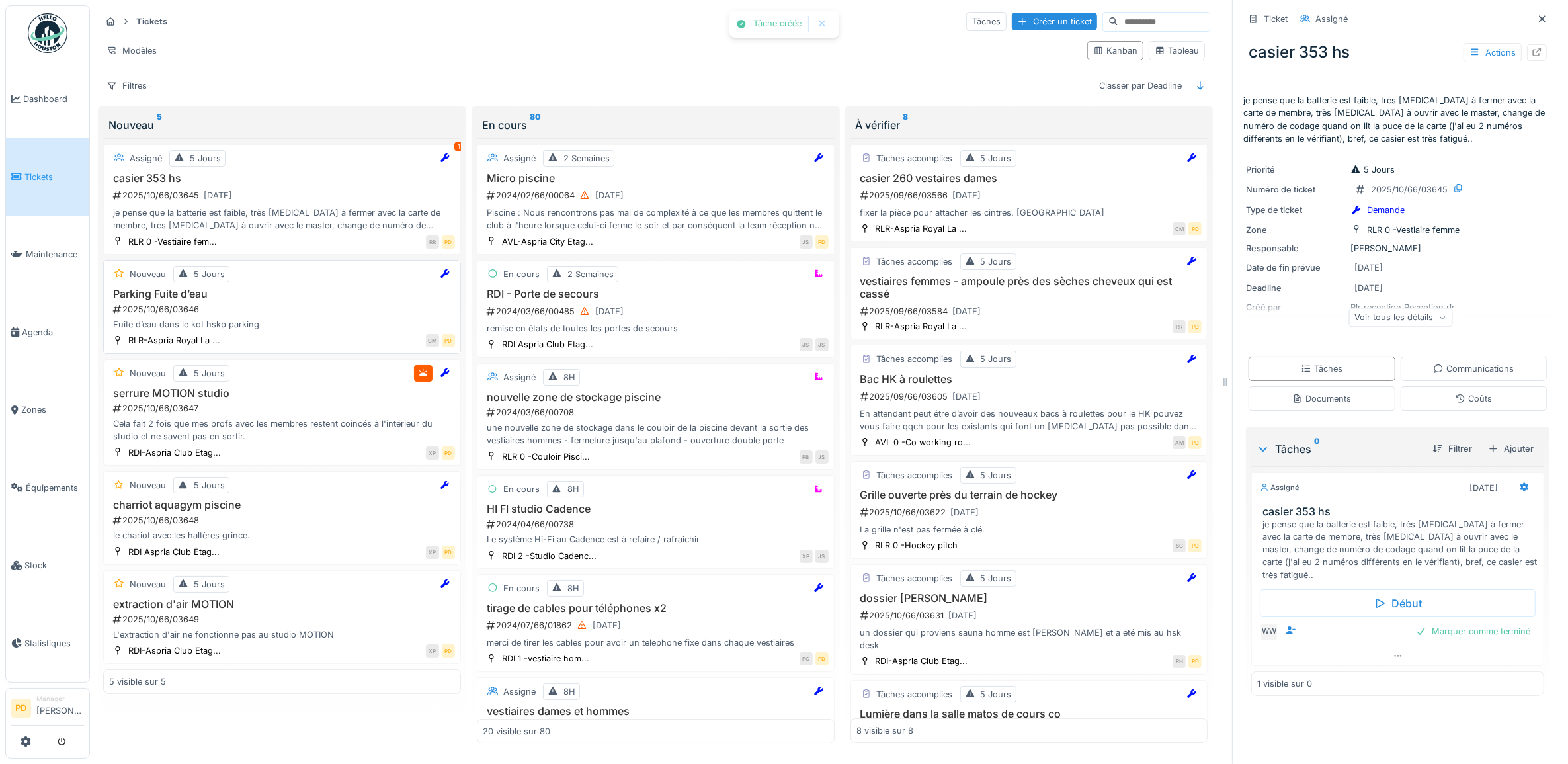
click at [205, 329] on div "Fuite d’eau dans le kot hskp parking" at bounding box center [282, 324] width 346 height 12
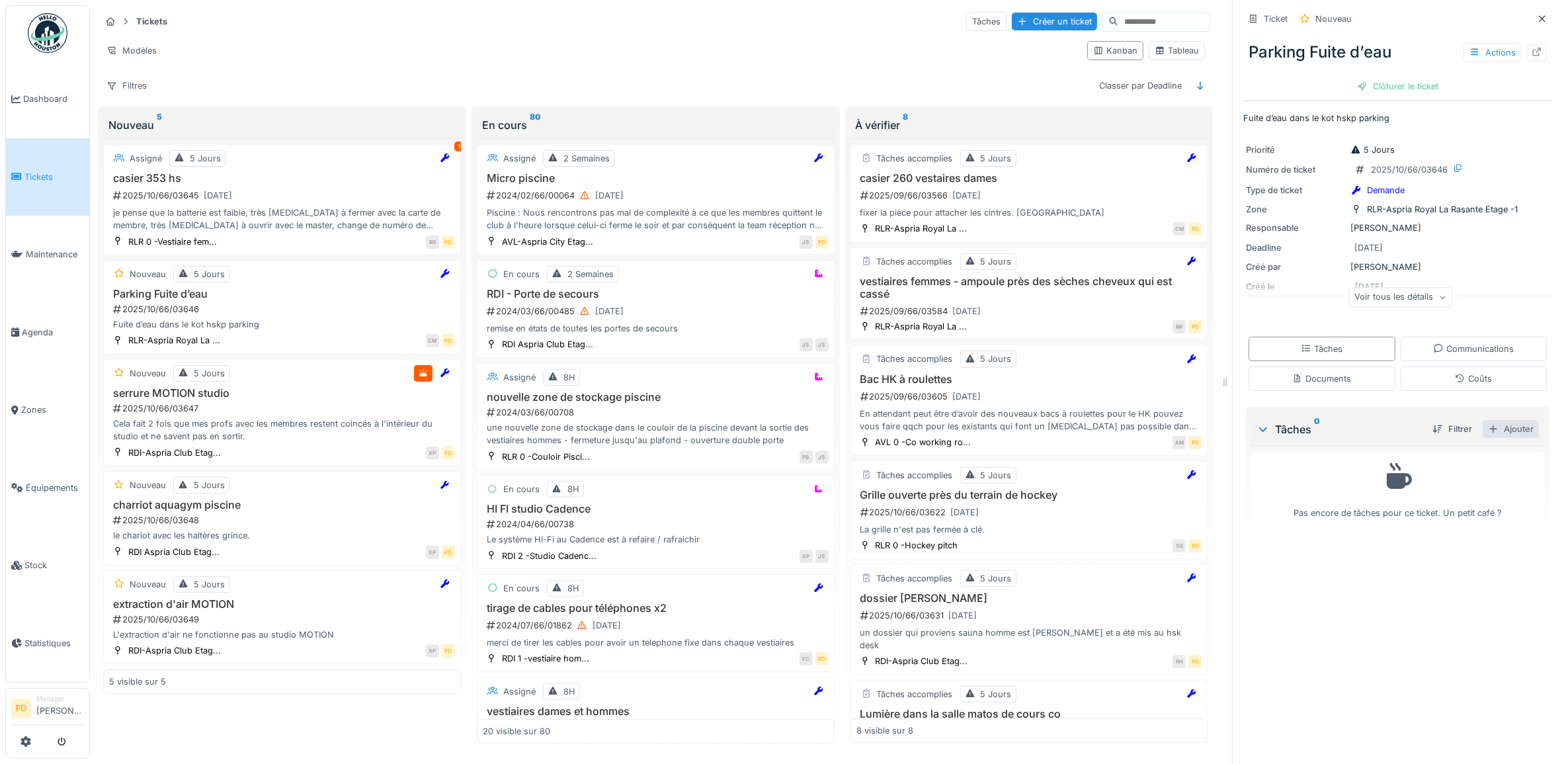
click at [1490, 427] on div "Ajouter" at bounding box center [1511, 429] width 56 height 18
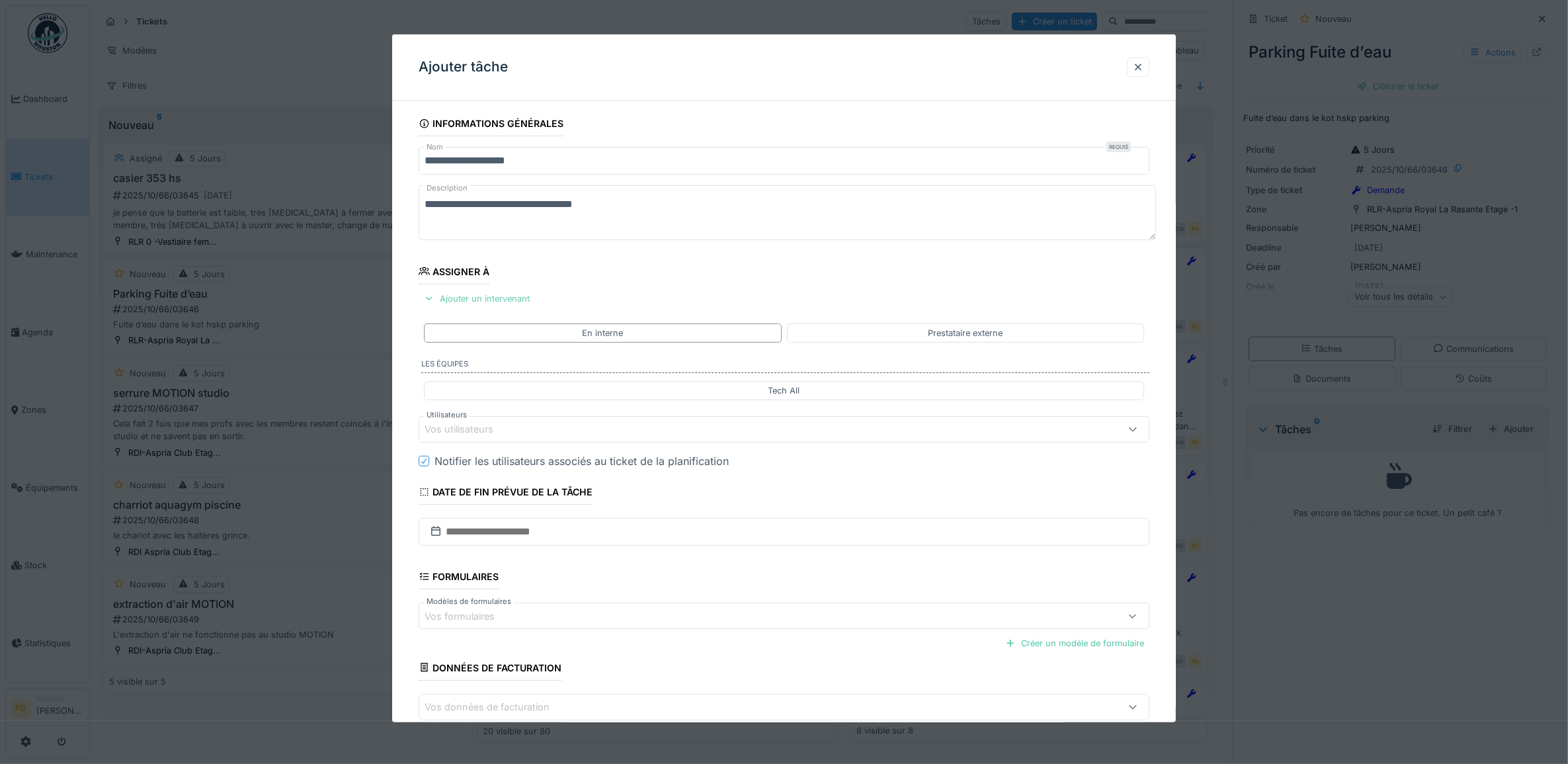
click at [514, 302] on div "Ajouter un intervenant" at bounding box center [476, 298] width 117 height 18
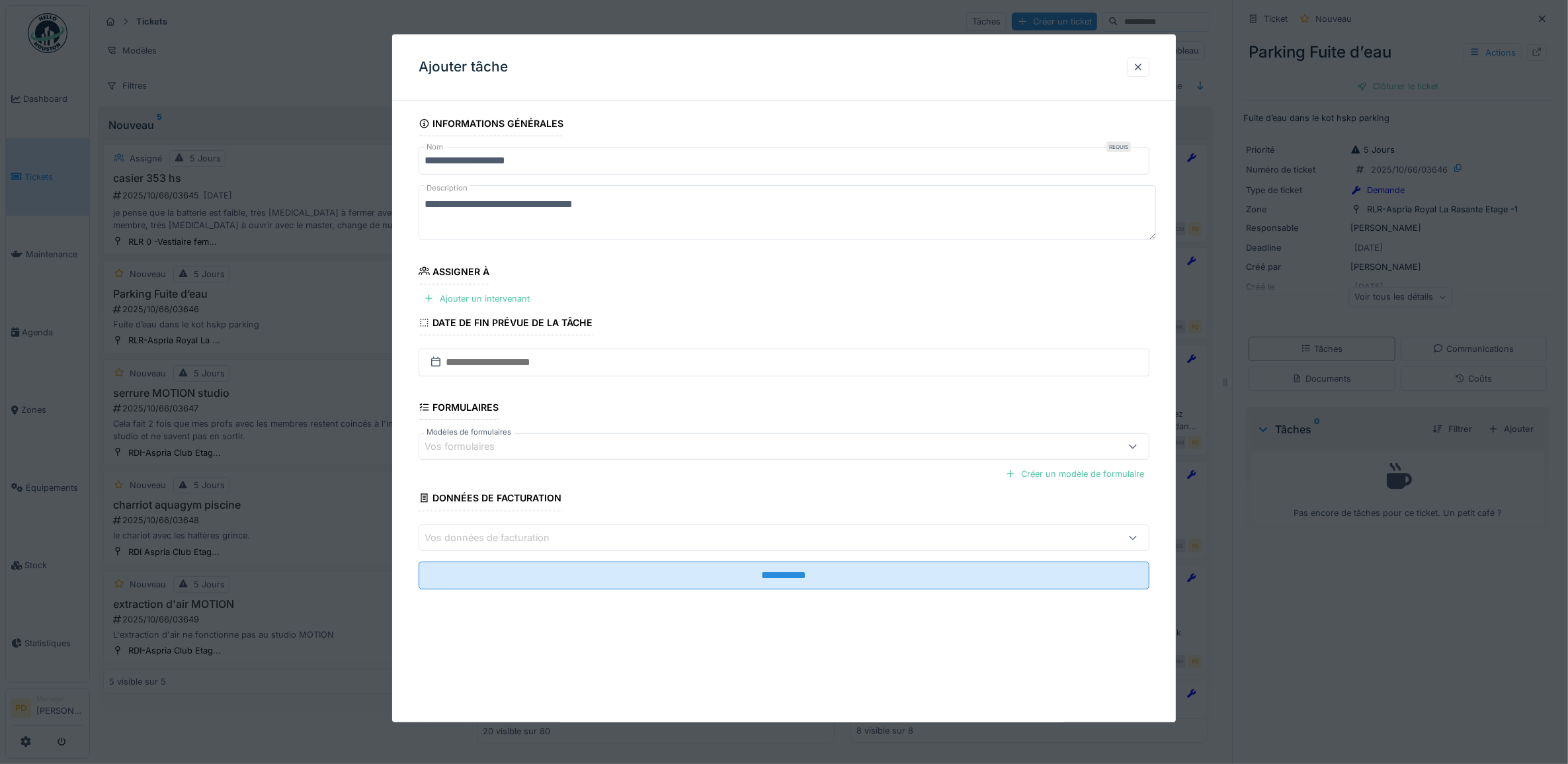
drag, startPoint x: 491, startPoint y: 299, endPoint x: 493, endPoint y: 314, distance: 15.1
click at [491, 300] on div "Ajouter un intervenant" at bounding box center [476, 298] width 117 height 18
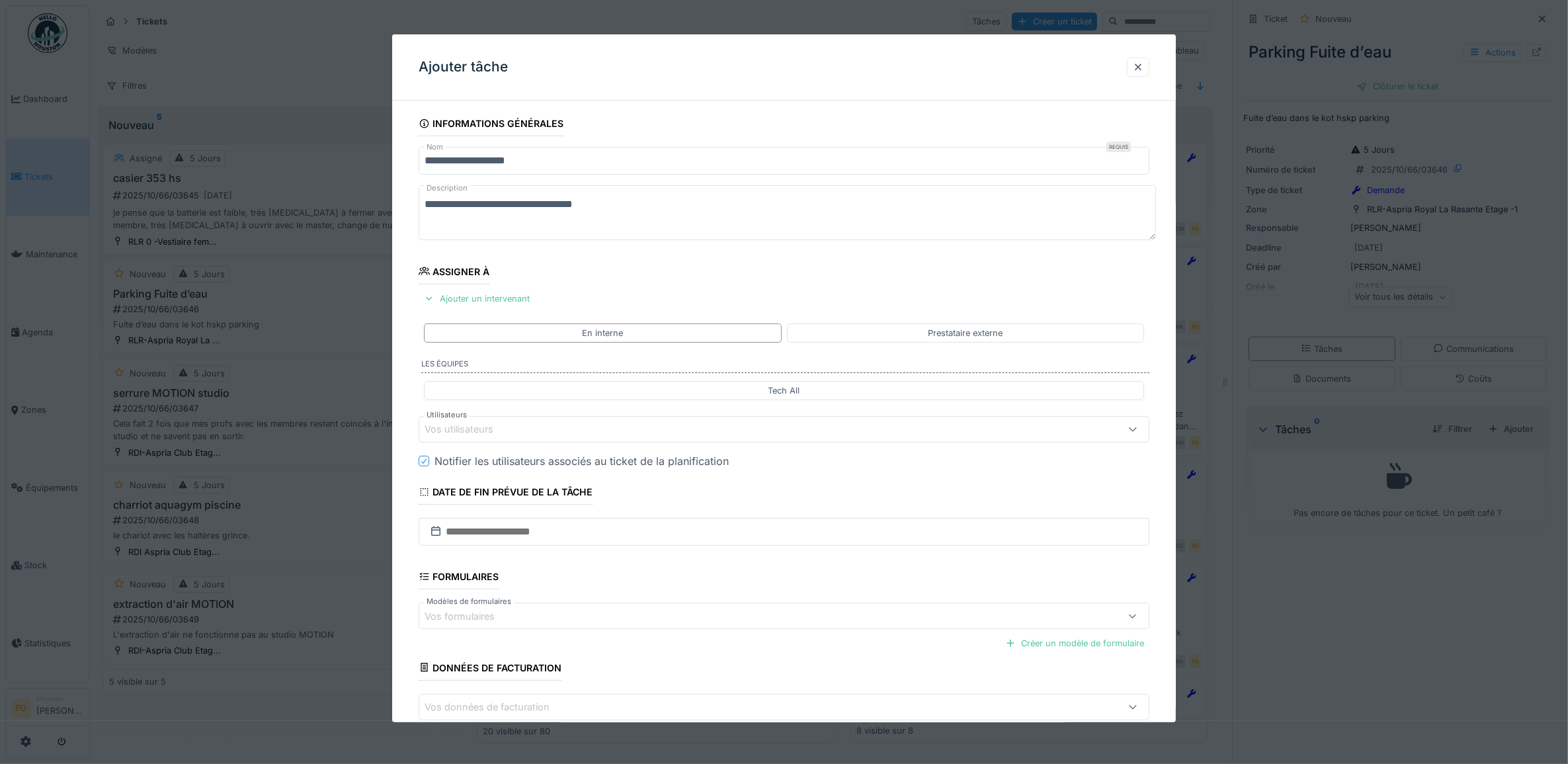
click at [508, 432] on div "Vos utilisateurs" at bounding box center [468, 429] width 87 height 14
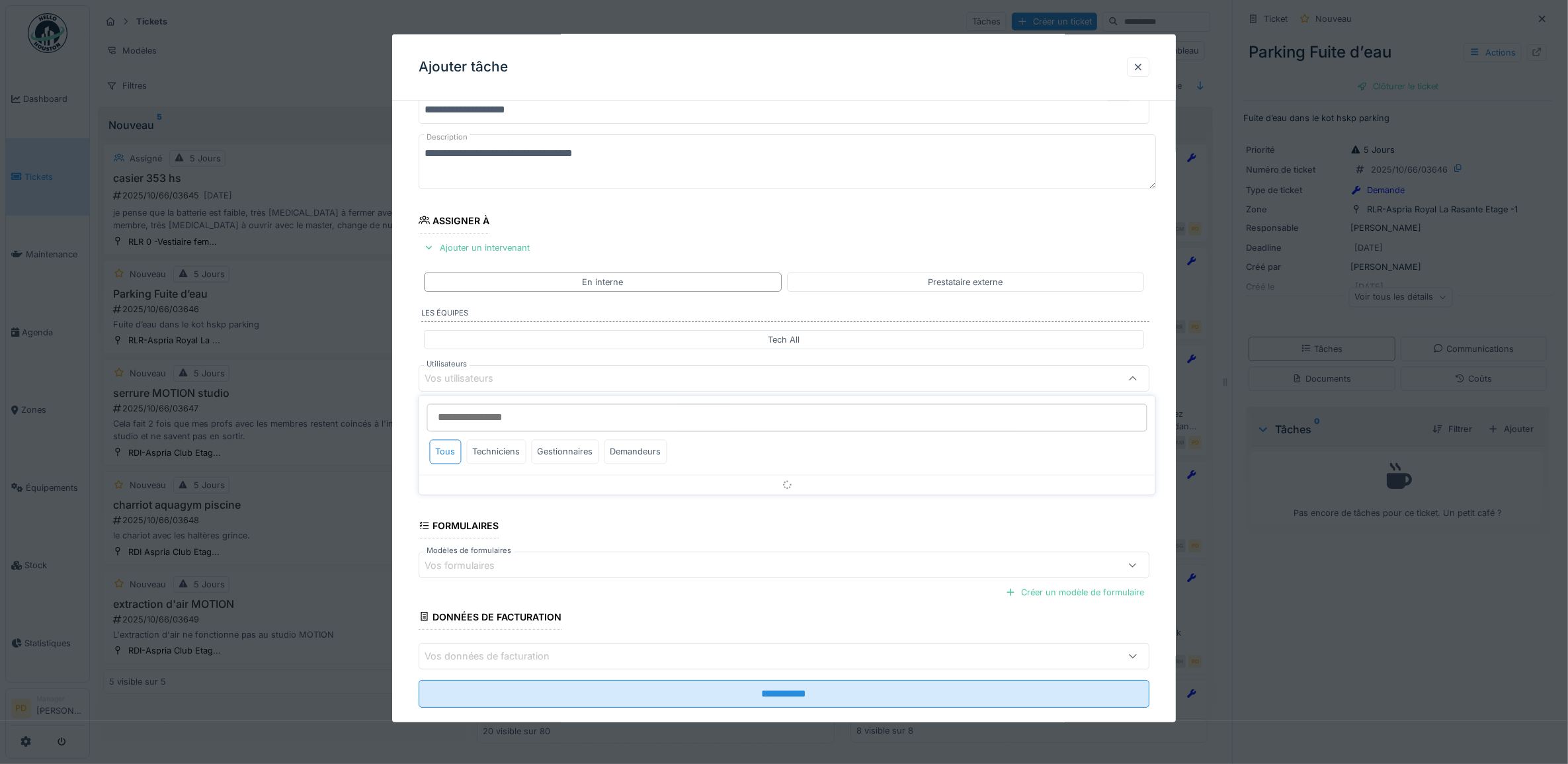
scroll to position [53, 0]
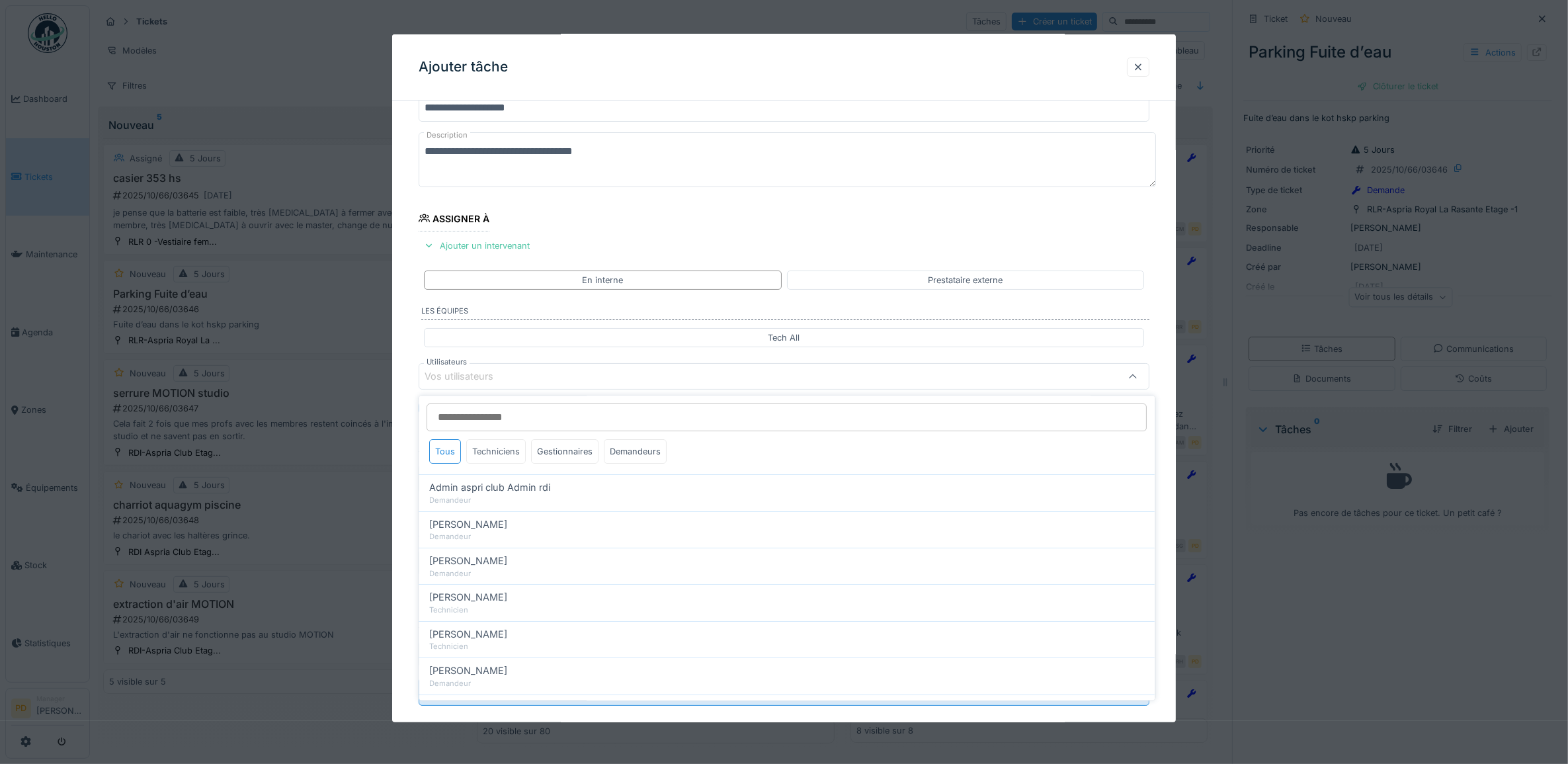
click at [497, 453] on div "Techniciens" at bounding box center [496, 452] width 59 height 25
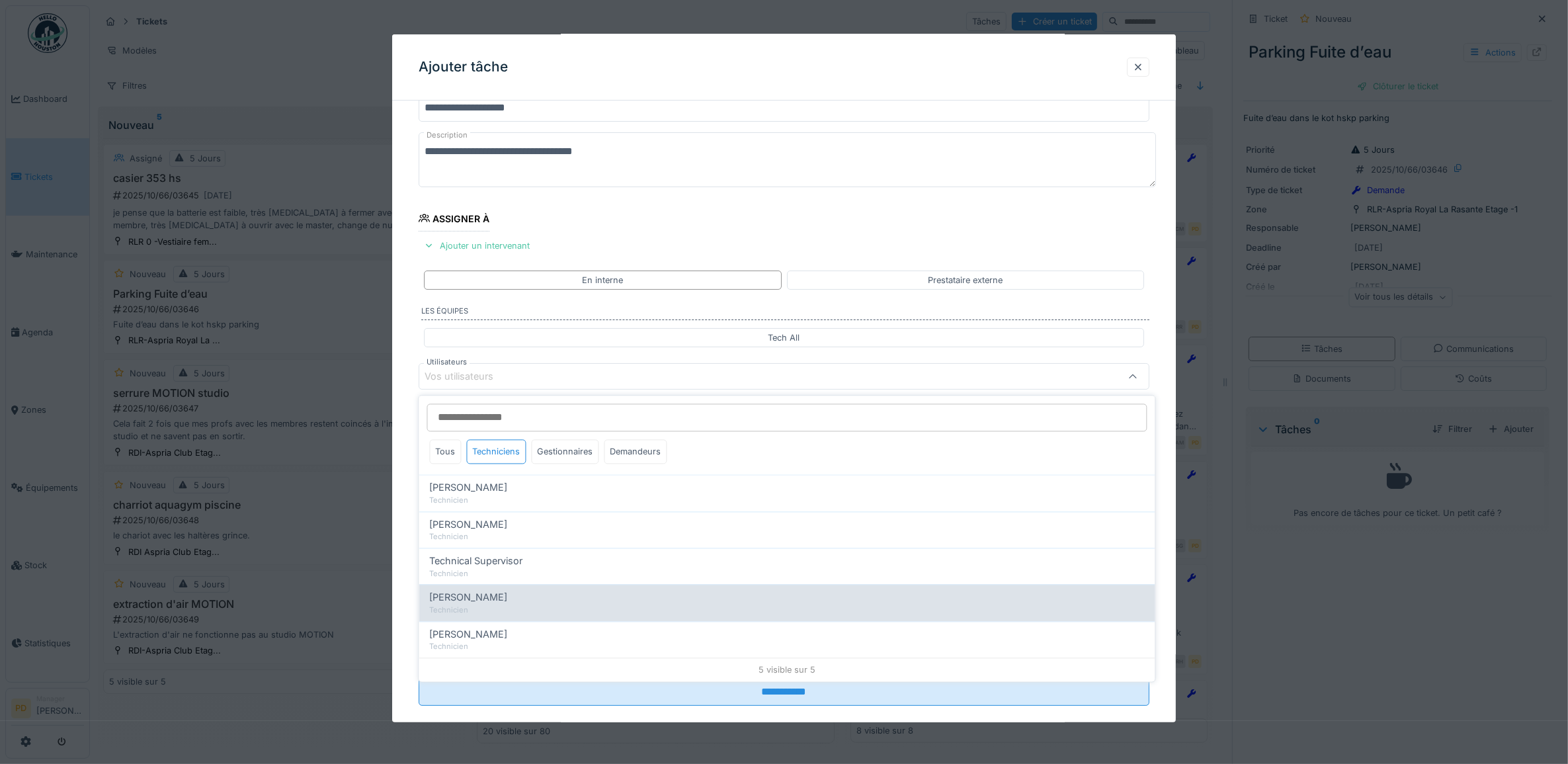
drag, startPoint x: 497, startPoint y: 600, endPoint x: 482, endPoint y: 593, distance: 16.6
click at [496, 600] on span "Wojciech Wierozebski" at bounding box center [469, 597] width 78 height 14
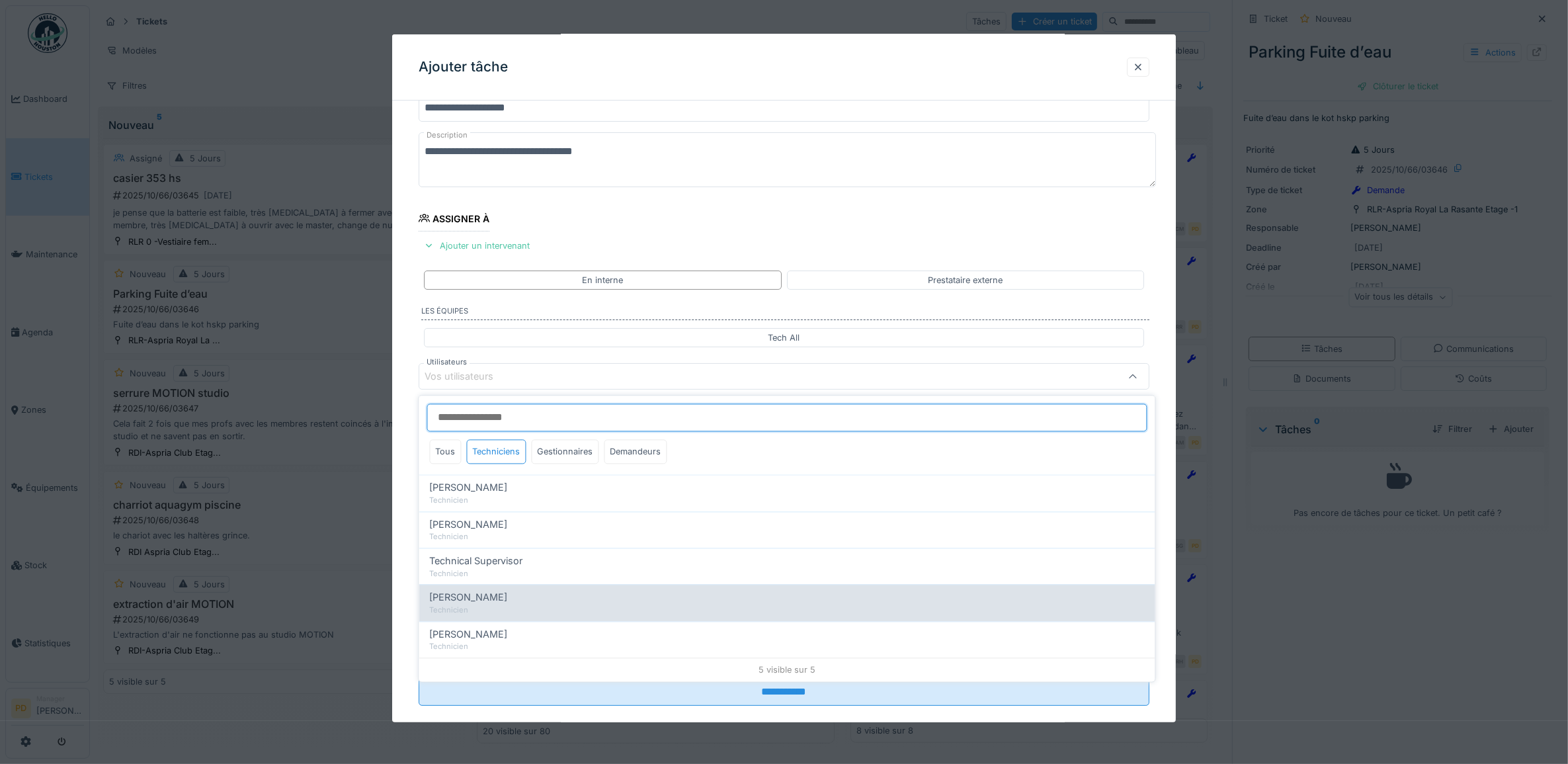
type input "****"
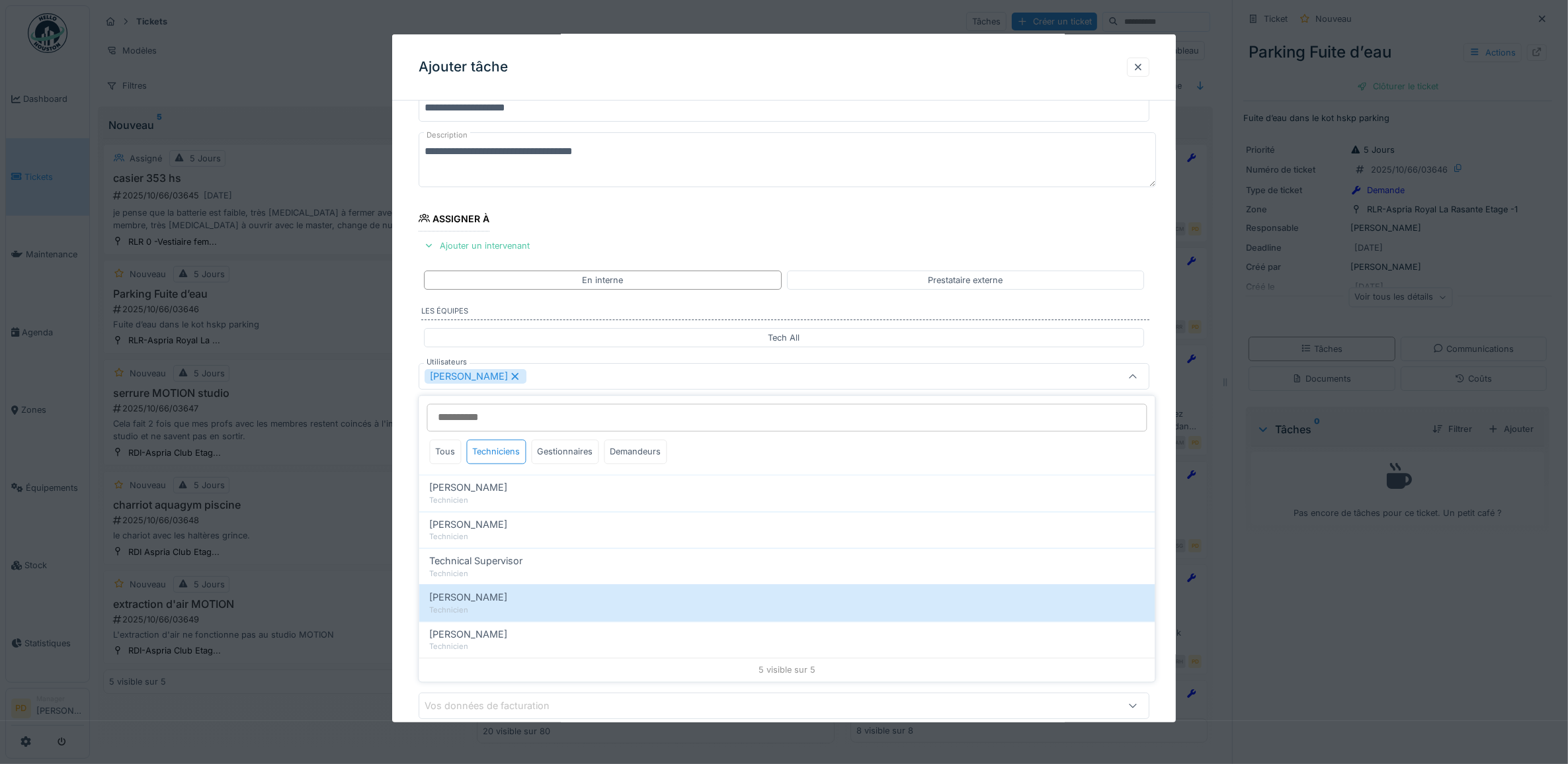
drag, startPoint x: 411, startPoint y: 457, endPoint x: 424, endPoint y: 462, distance: 13.9
click at [412, 457] on div "**********" at bounding box center [784, 426] width 784 height 737
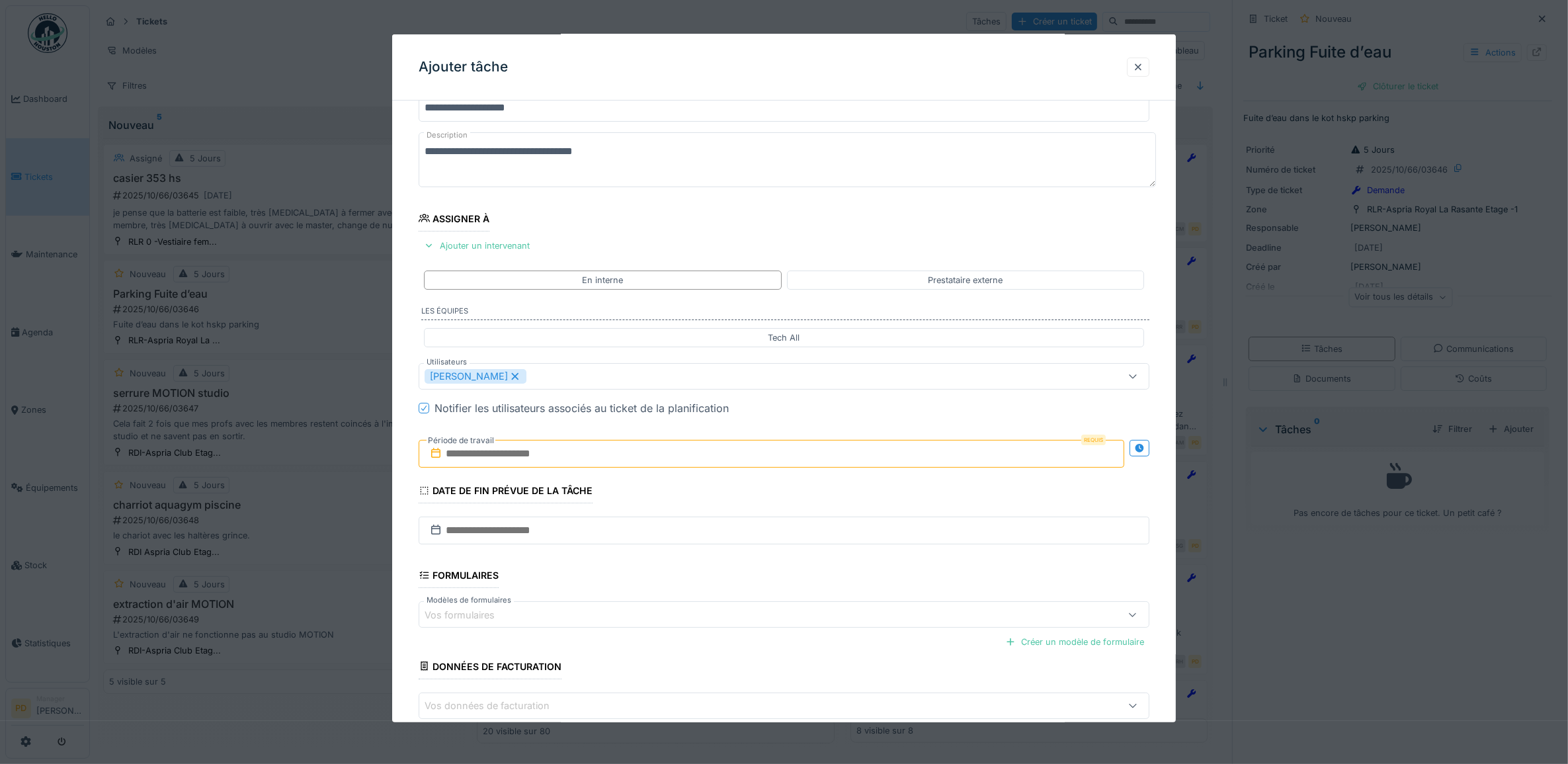
click at [537, 461] on input "text" at bounding box center [771, 453] width 706 height 28
click at [729, 624] on div "30" at bounding box center [731, 627] width 18 height 19
click at [731, 624] on div "30" at bounding box center [731, 627] width 18 height 19
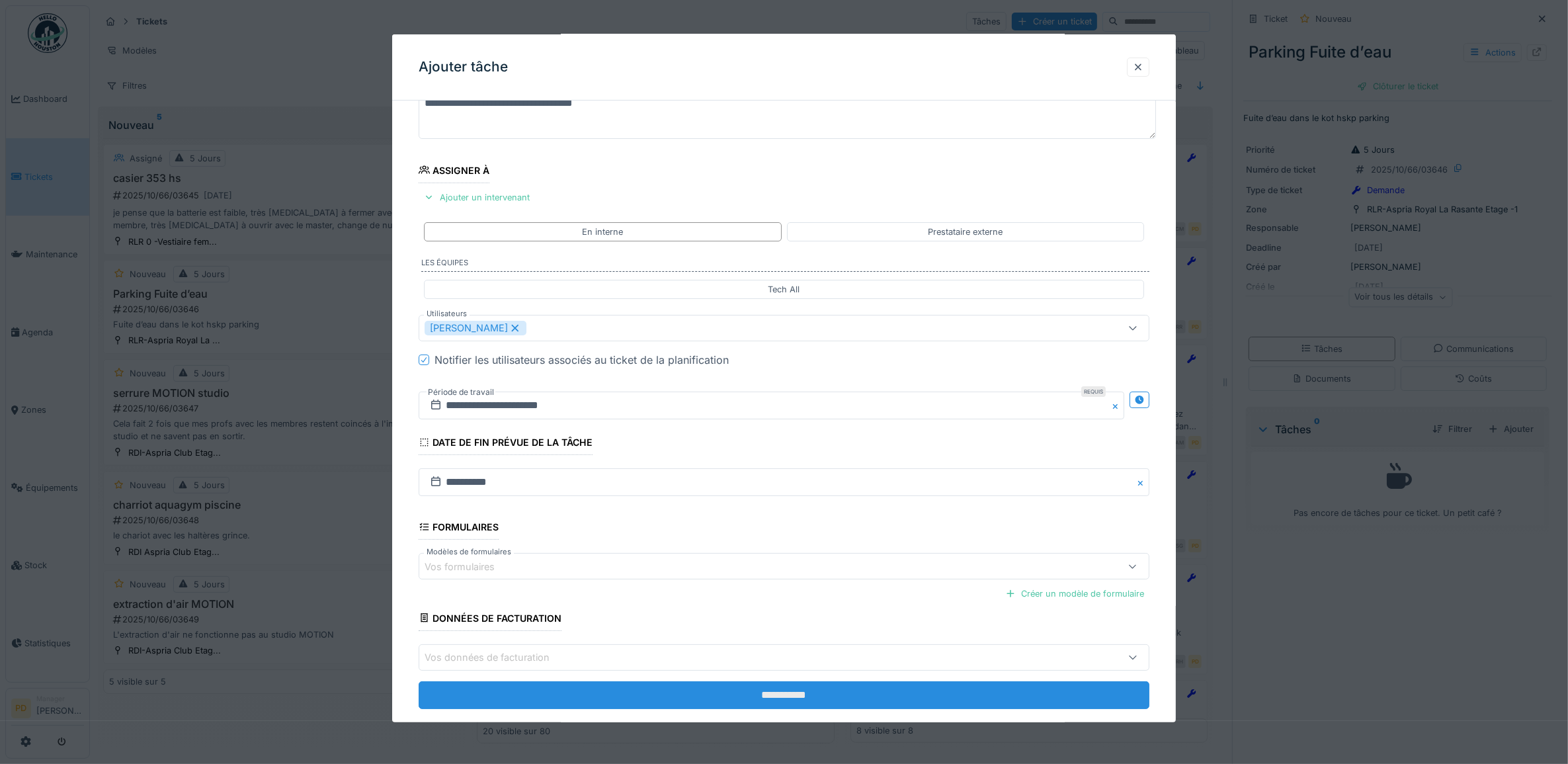
scroll to position [127, 0]
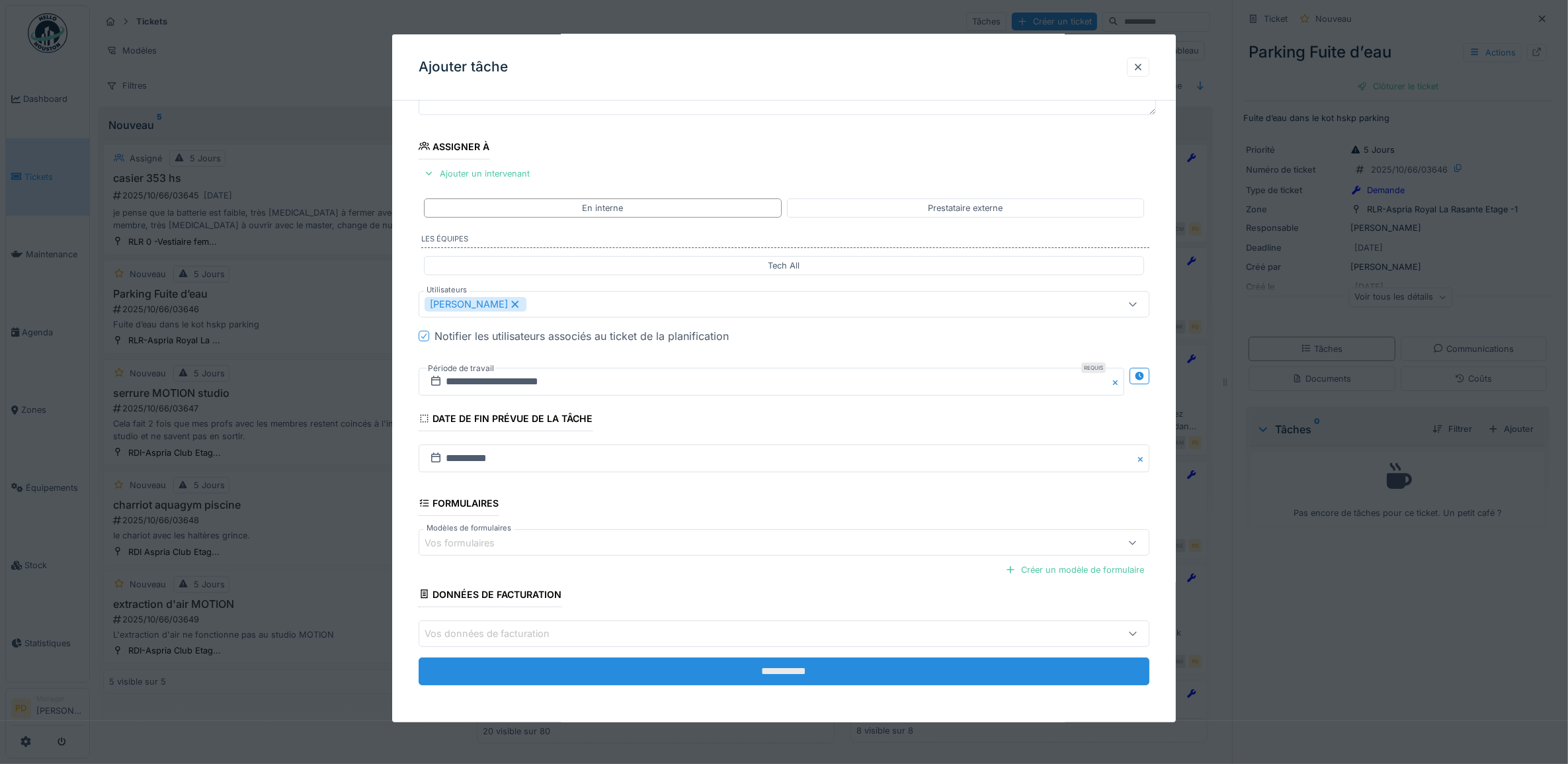
click at [784, 675] on input "**********" at bounding box center [784, 671] width 731 height 28
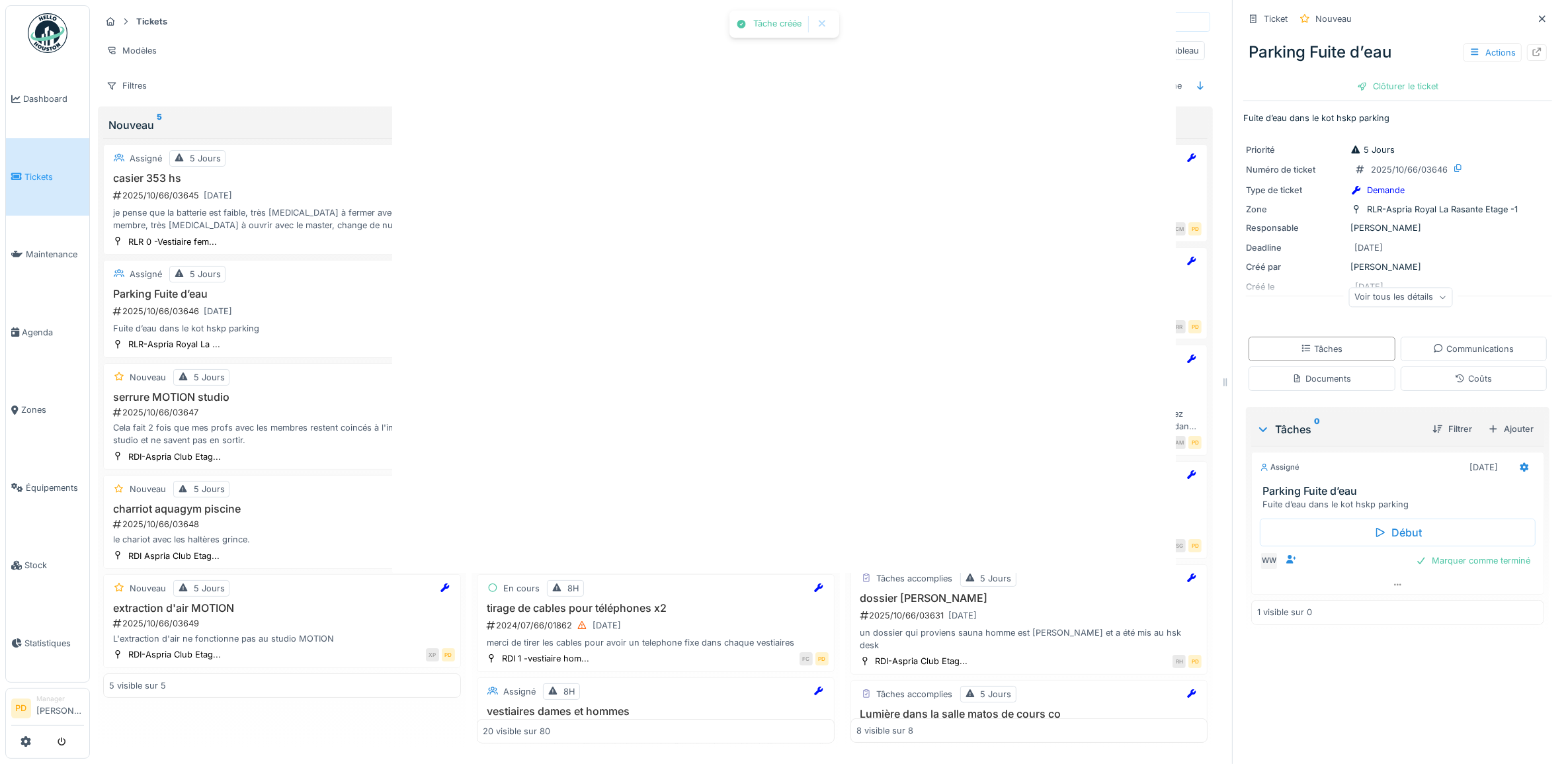
scroll to position [0, 0]
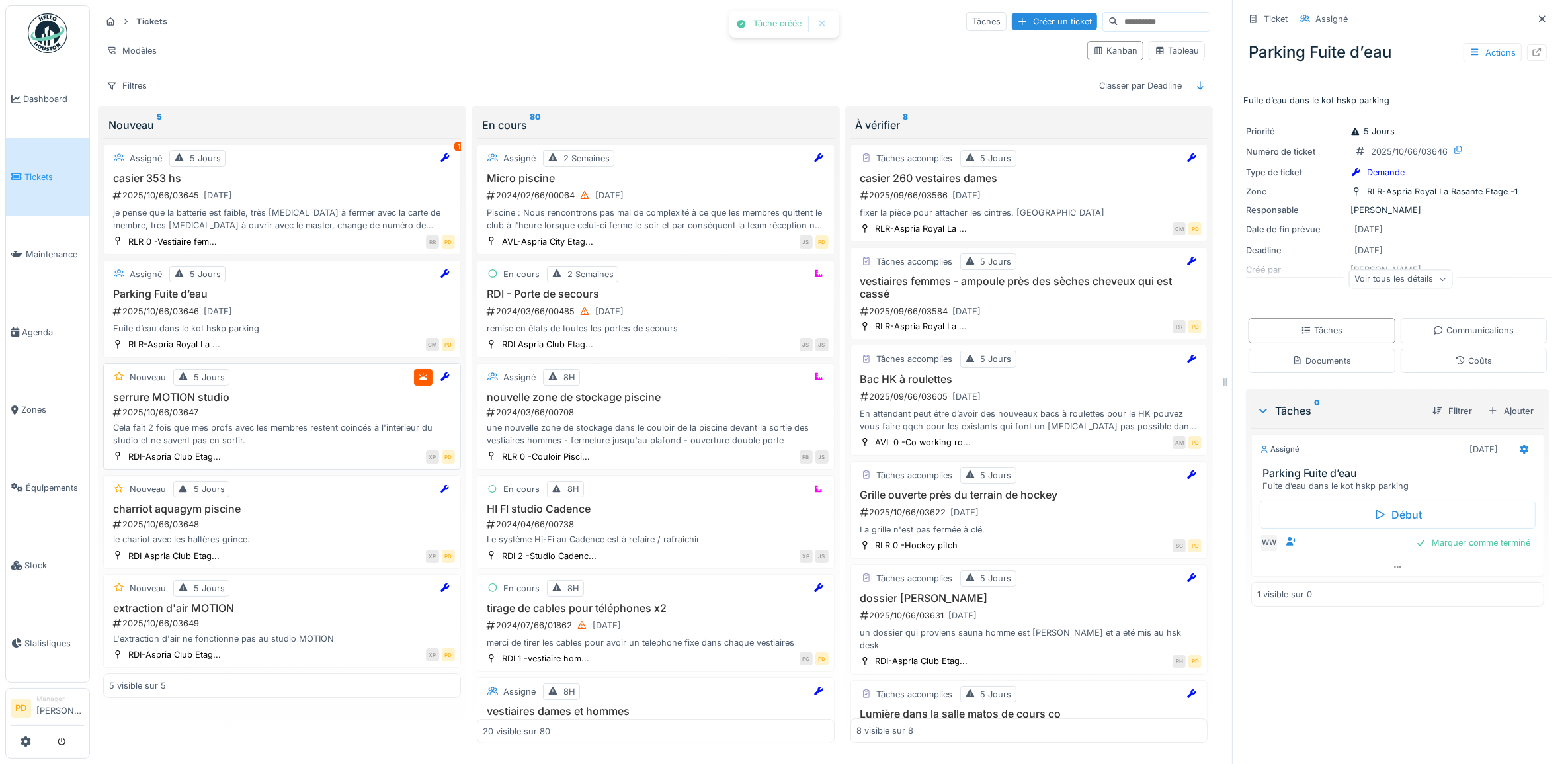
click at [292, 438] on div "Cela fait 2 fois que mes profs avec les membres restent coincés à l'intérieur d…" at bounding box center [282, 434] width 346 height 25
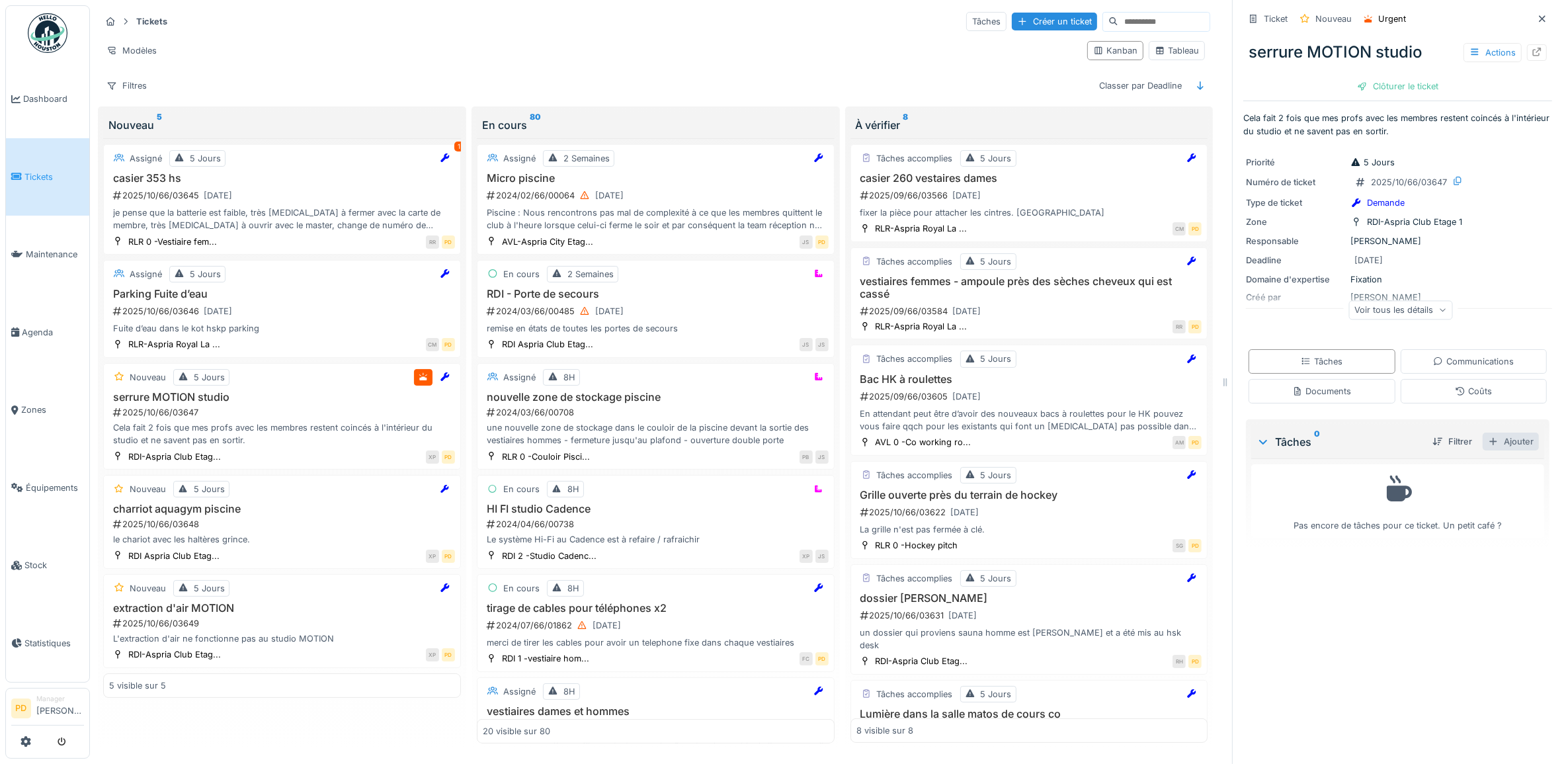
click at [1509, 450] on div "Ajouter" at bounding box center [1511, 442] width 56 height 18
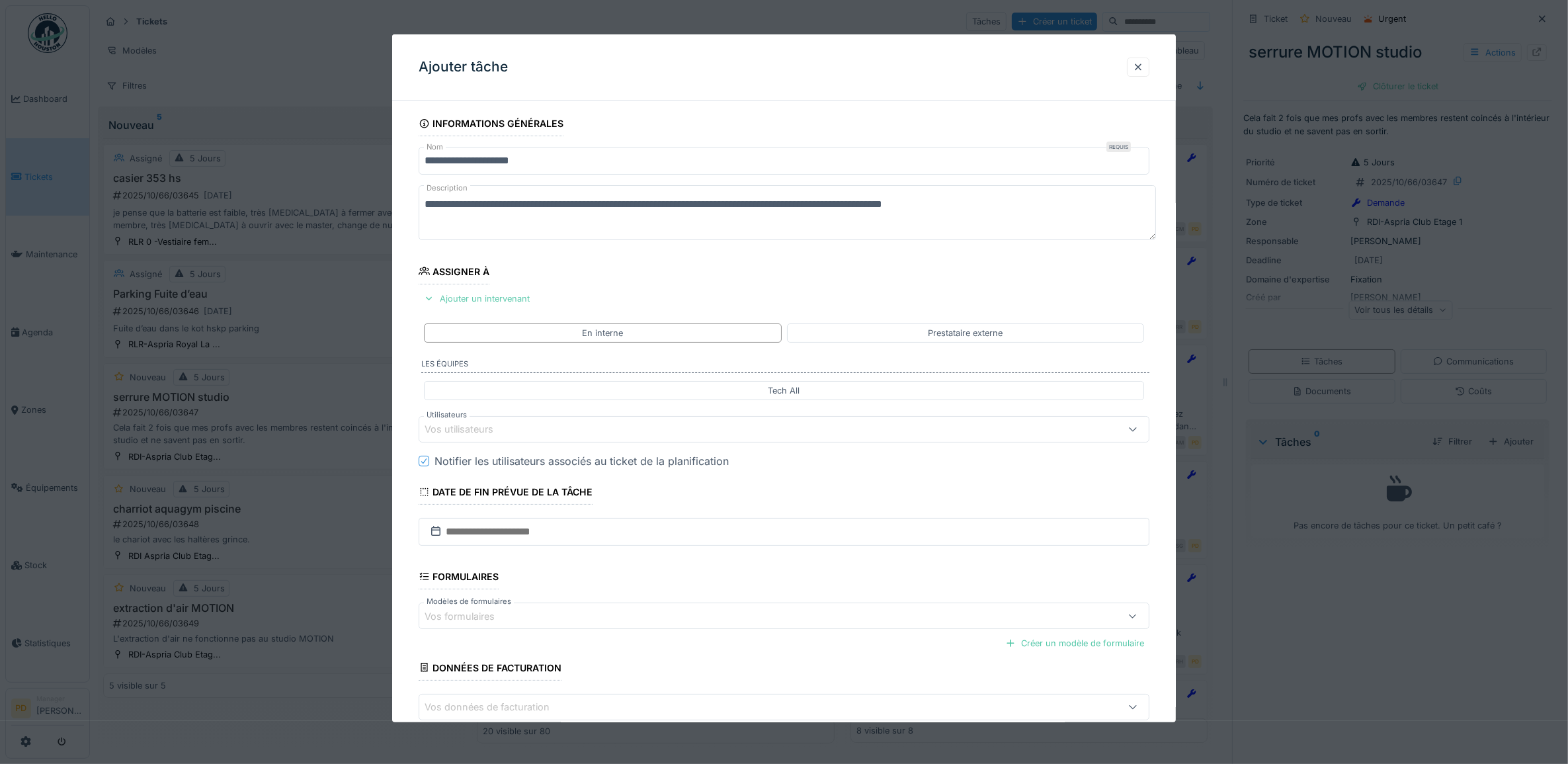
click at [484, 294] on div "Ajouter un intervenant" at bounding box center [476, 298] width 117 height 18
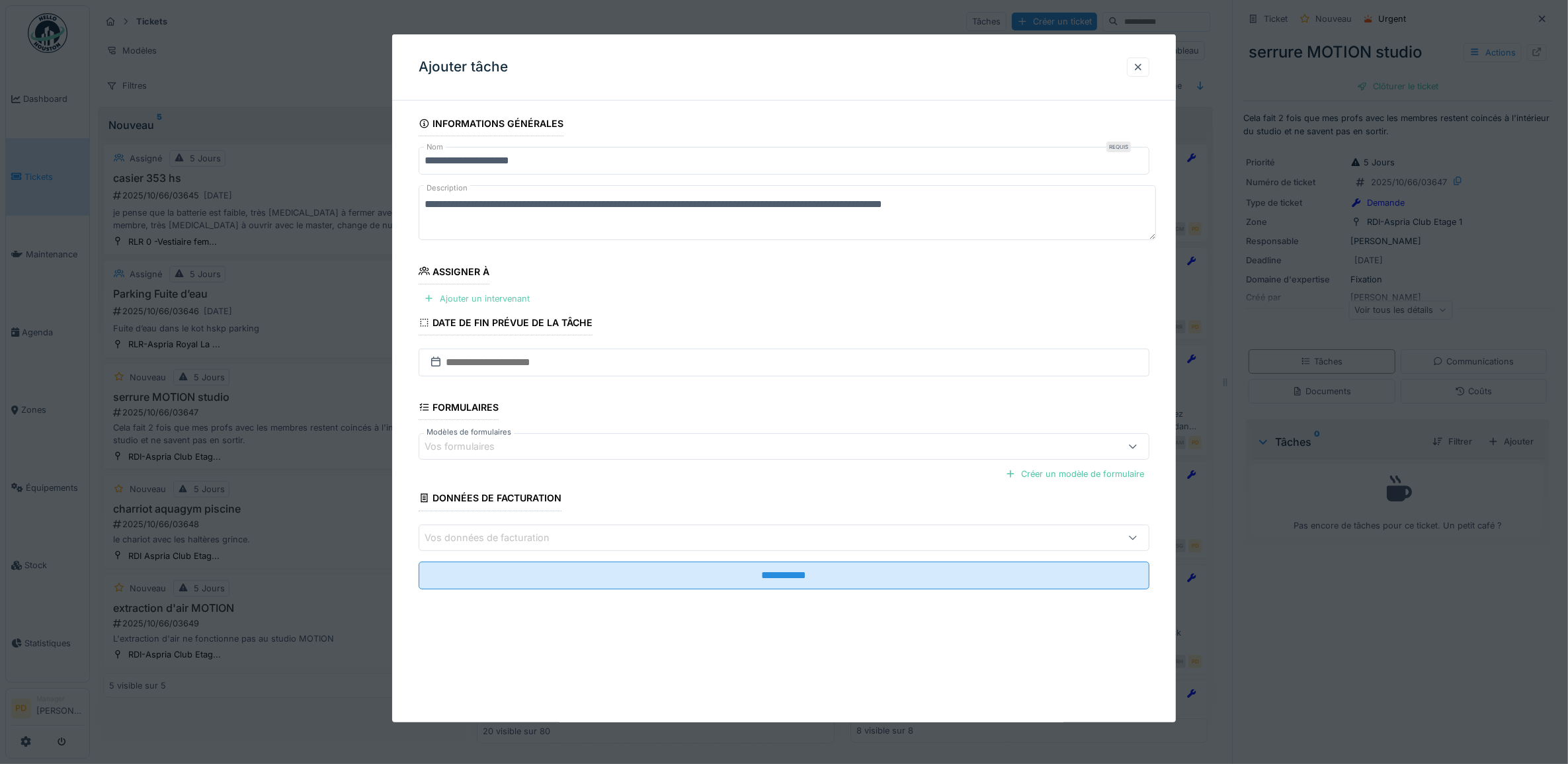
click at [497, 305] on div "Ajouter un intervenant" at bounding box center [476, 298] width 117 height 18
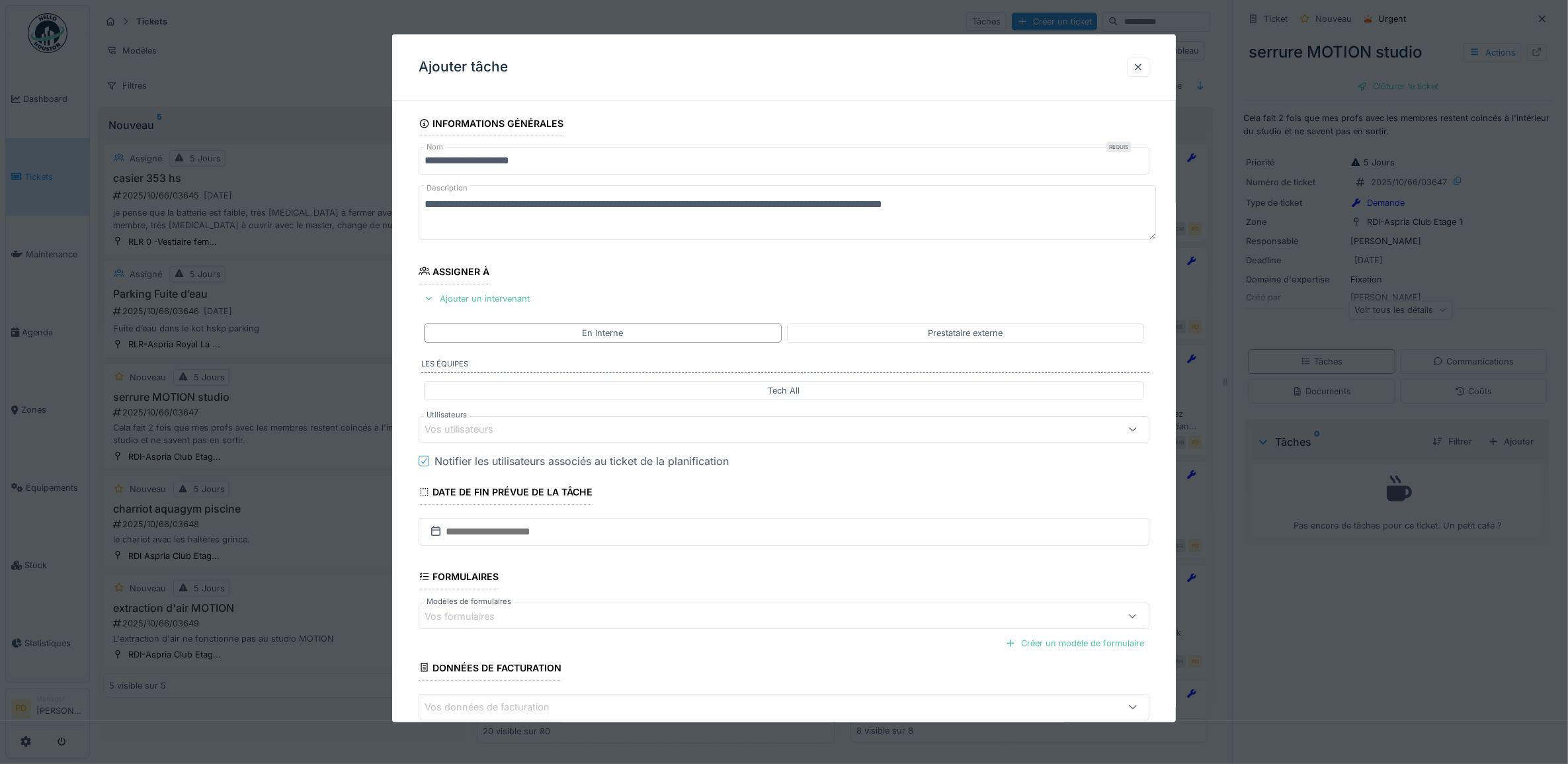
click at [480, 425] on div "Vos utilisateurs" at bounding box center [468, 429] width 87 height 14
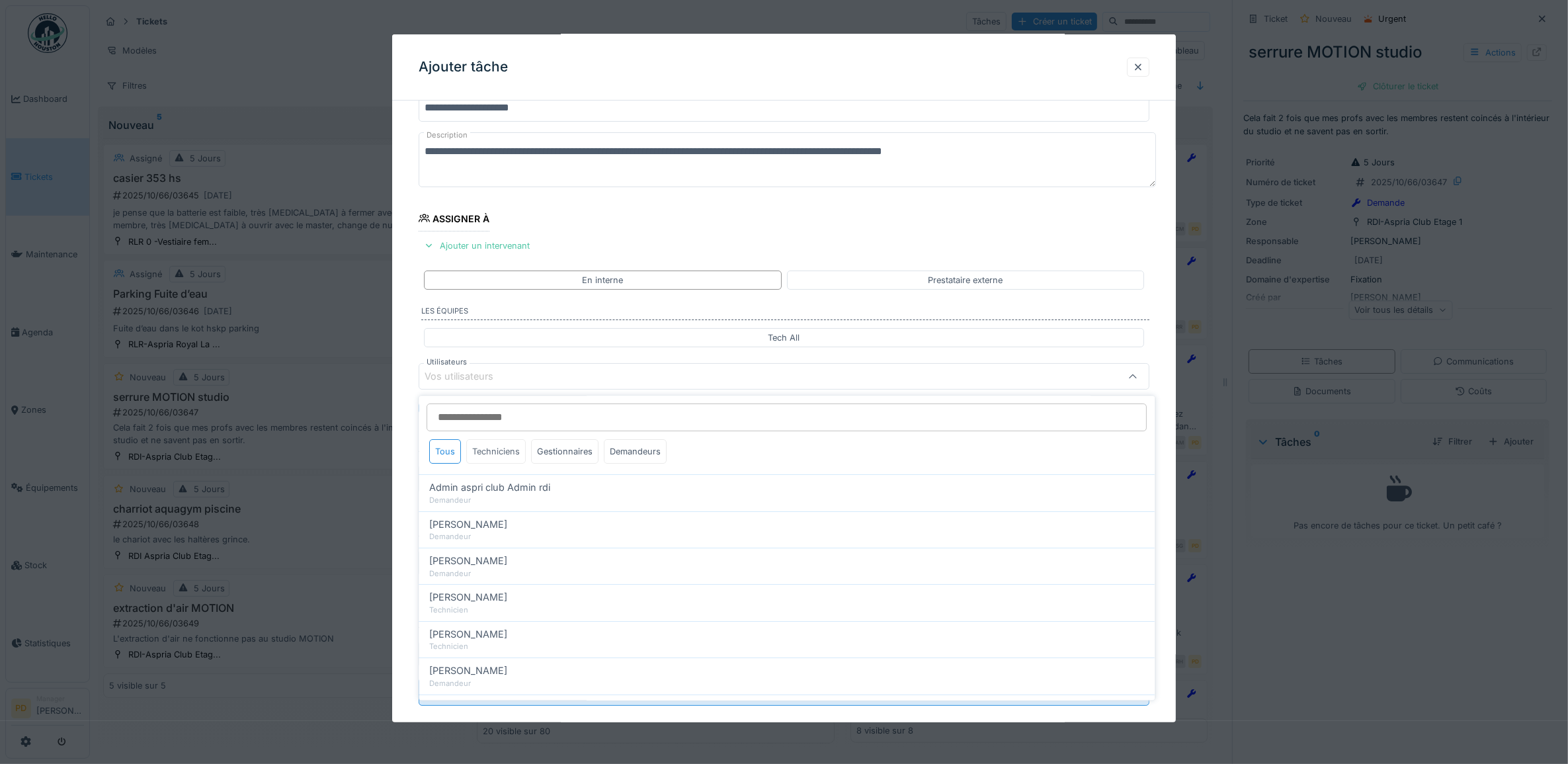
click at [507, 453] on div "Techniciens" at bounding box center [496, 452] width 59 height 25
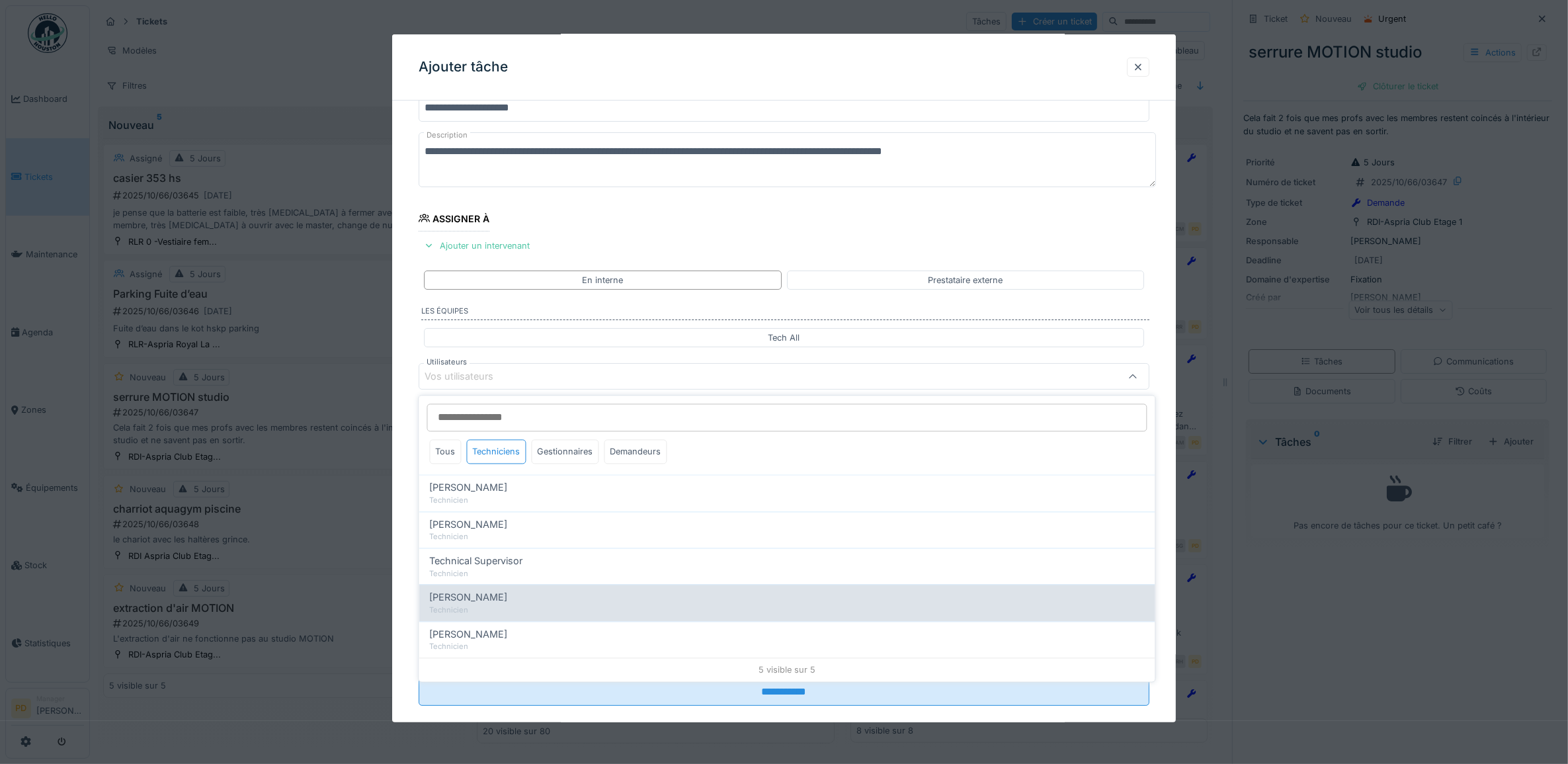
click at [500, 600] on span "Wojciech Wierozebski" at bounding box center [469, 597] width 78 height 14
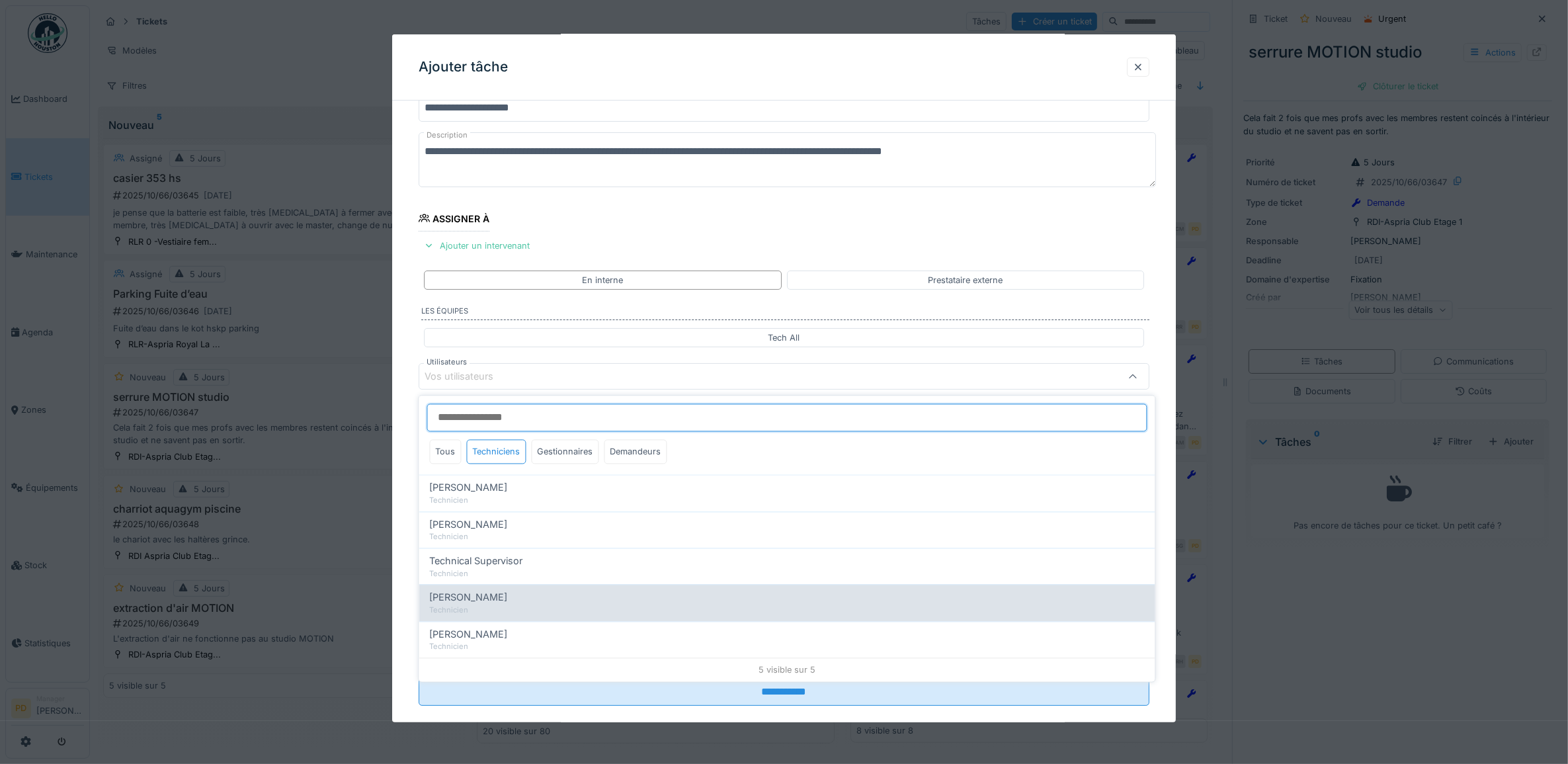
type input "****"
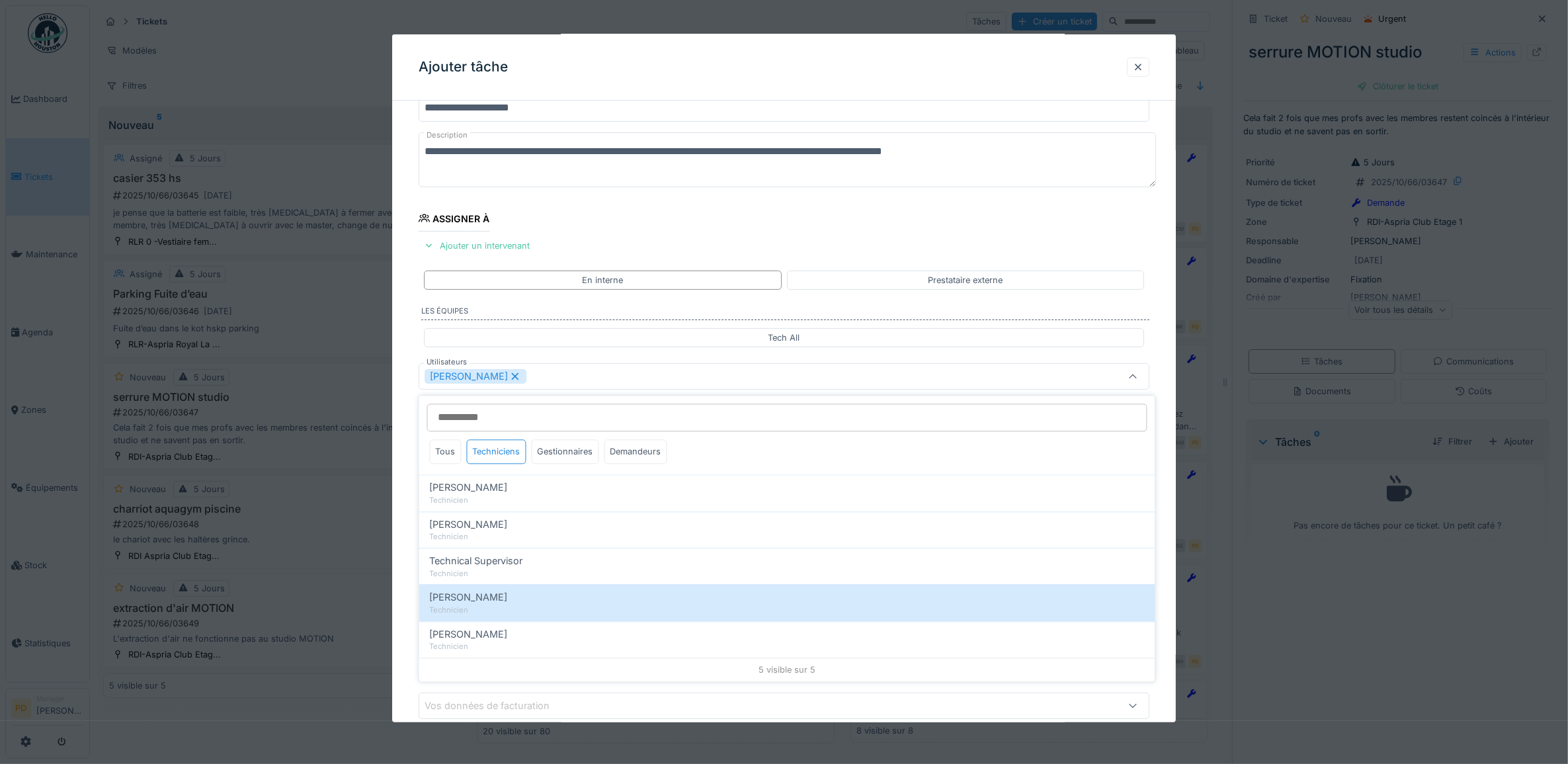
click at [519, 379] on icon at bounding box center [514, 377] width 8 height 8
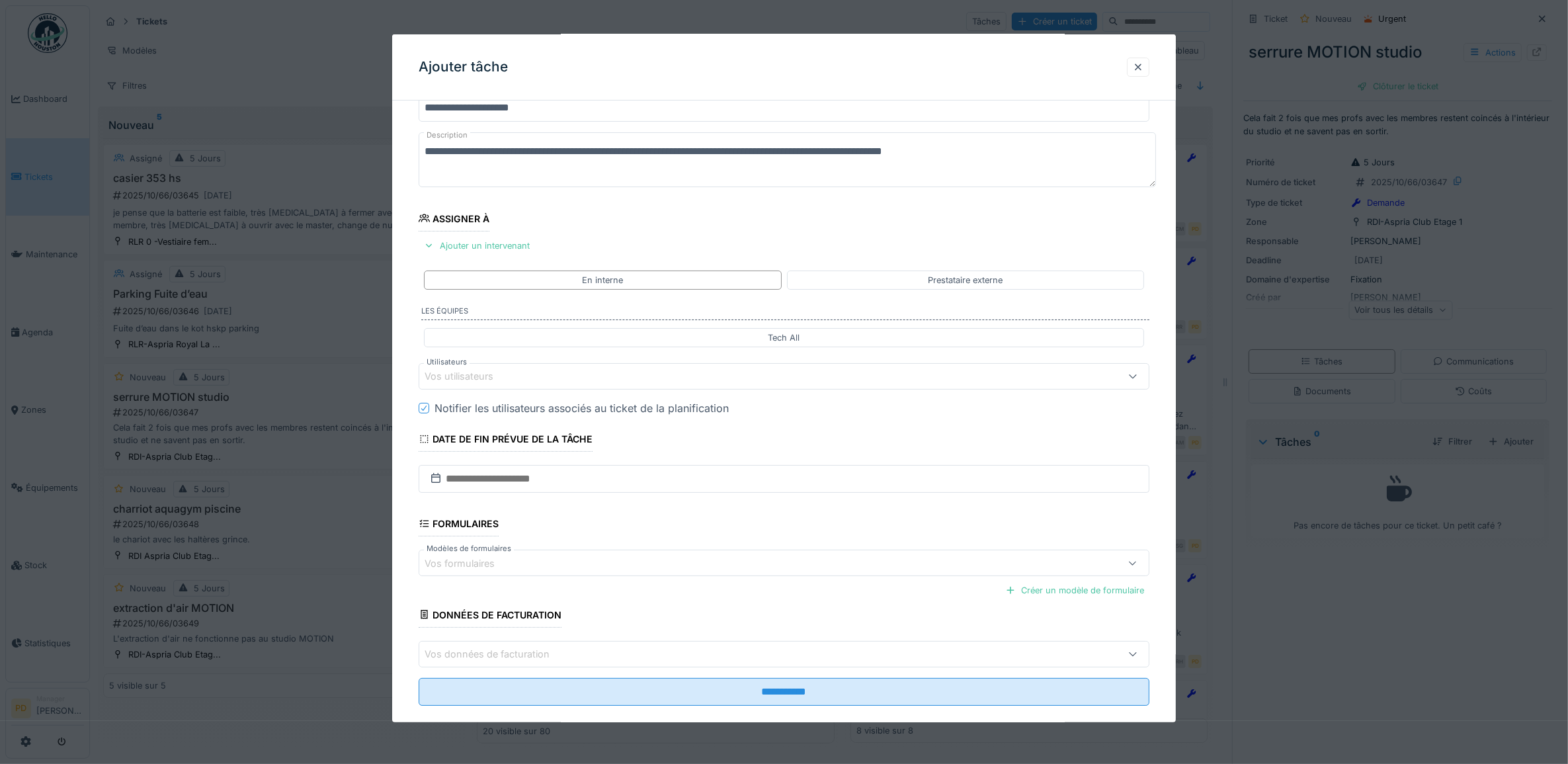
click at [514, 382] on div "Vos utilisateurs" at bounding box center [742, 376] width 637 height 14
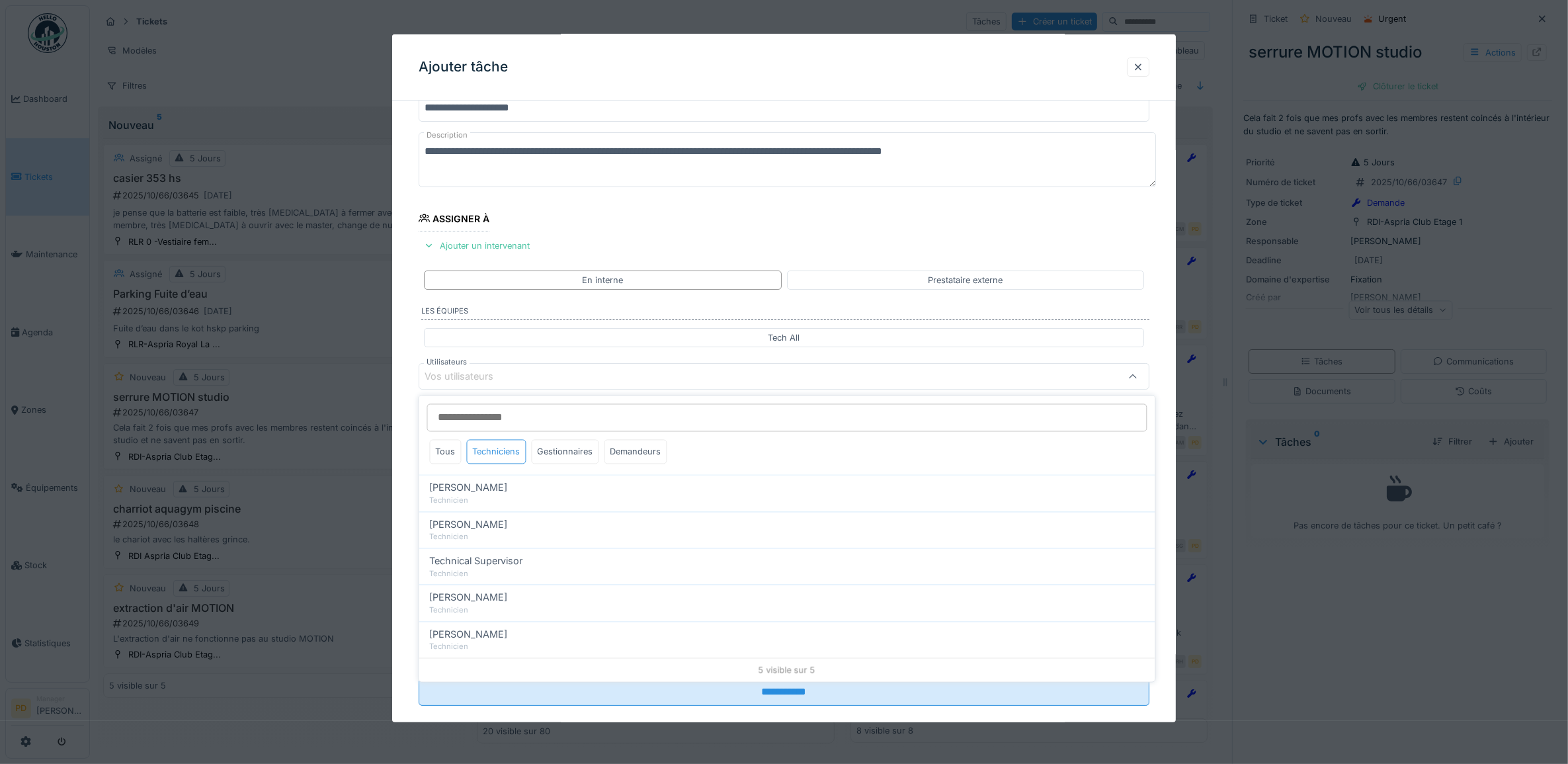
click at [507, 451] on div "Techniciens" at bounding box center [496, 452] width 59 height 25
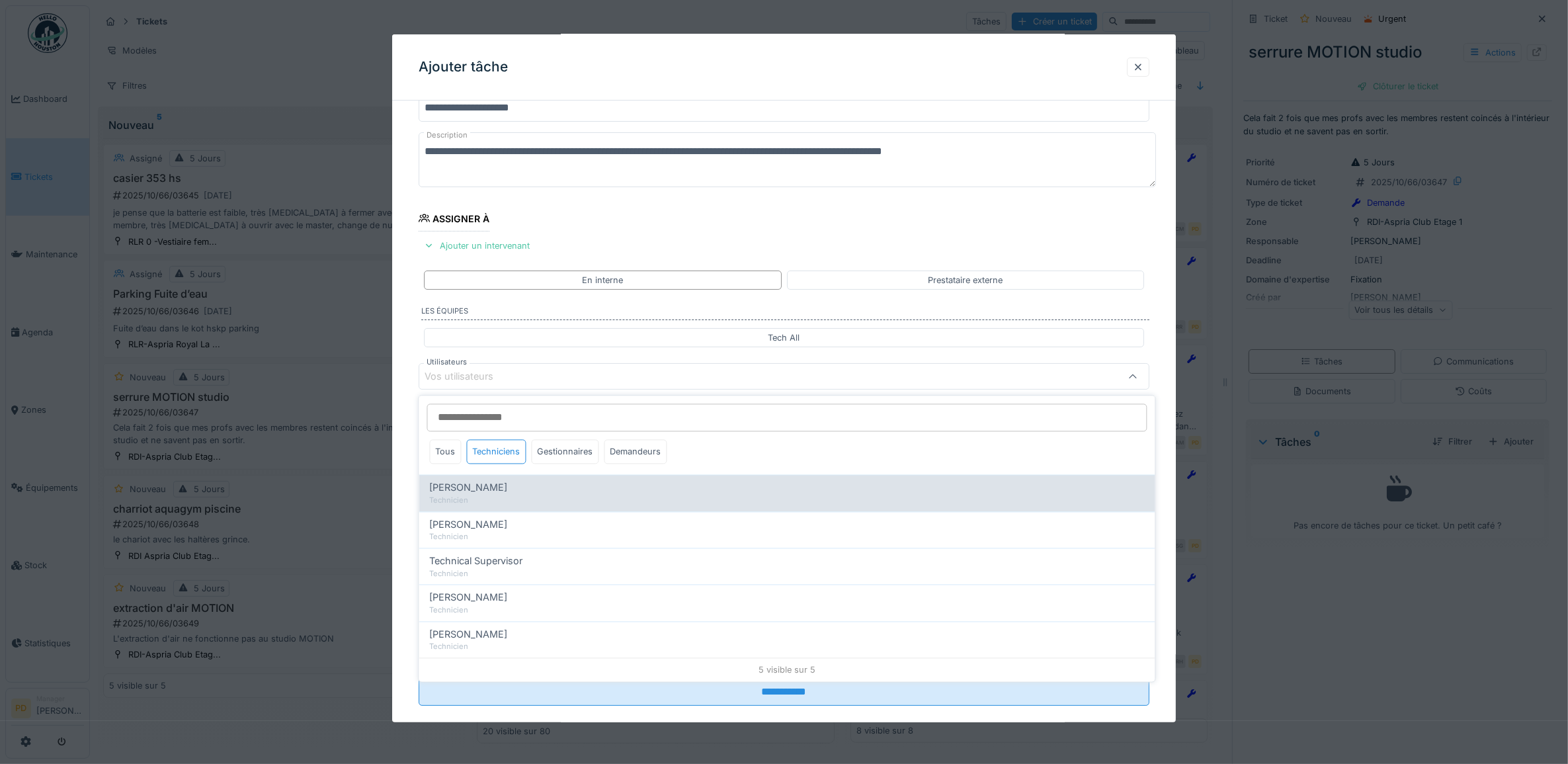
click at [507, 487] on span "Alexandre Michailidis" at bounding box center [469, 488] width 78 height 14
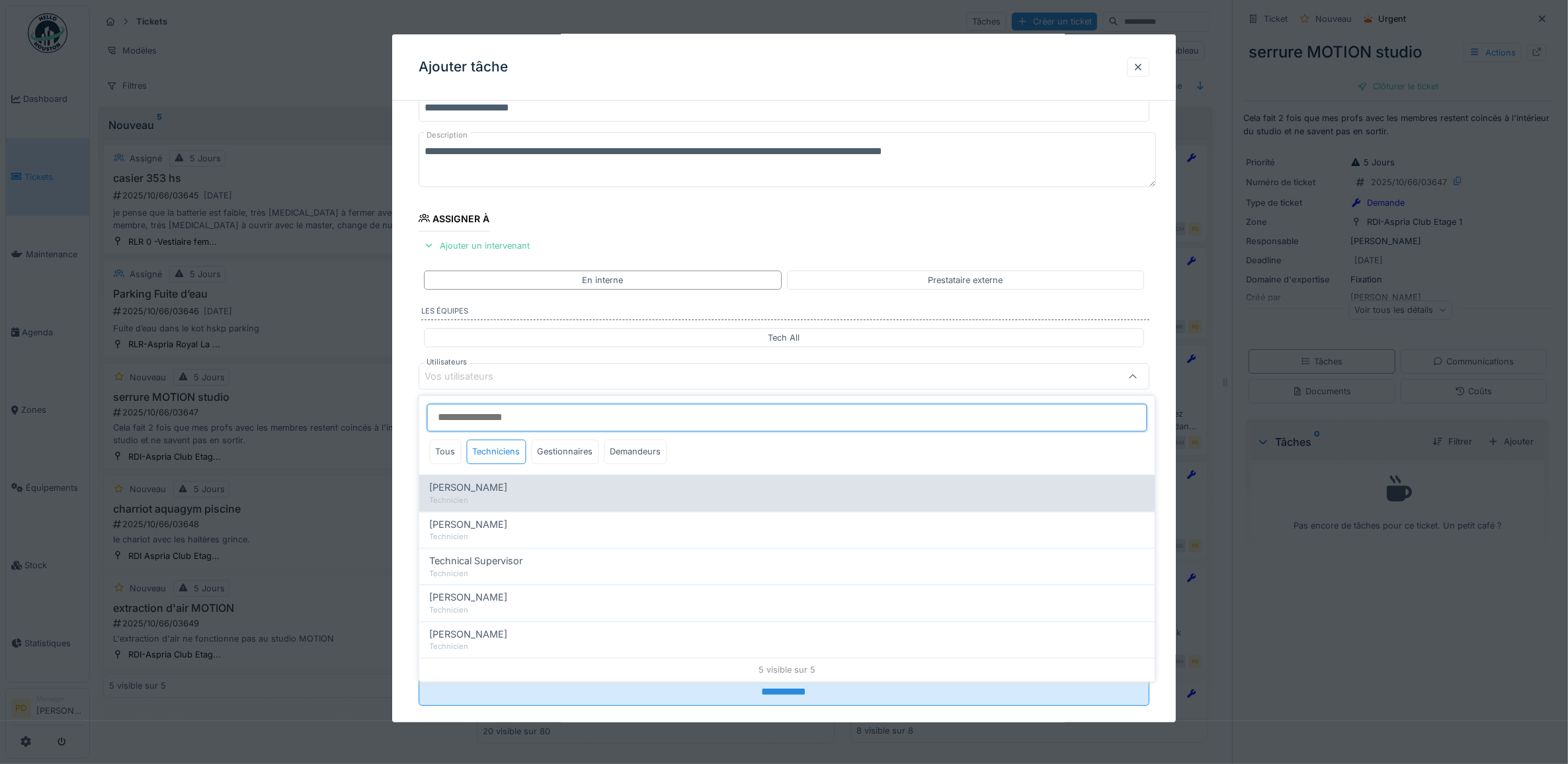
type input "*****"
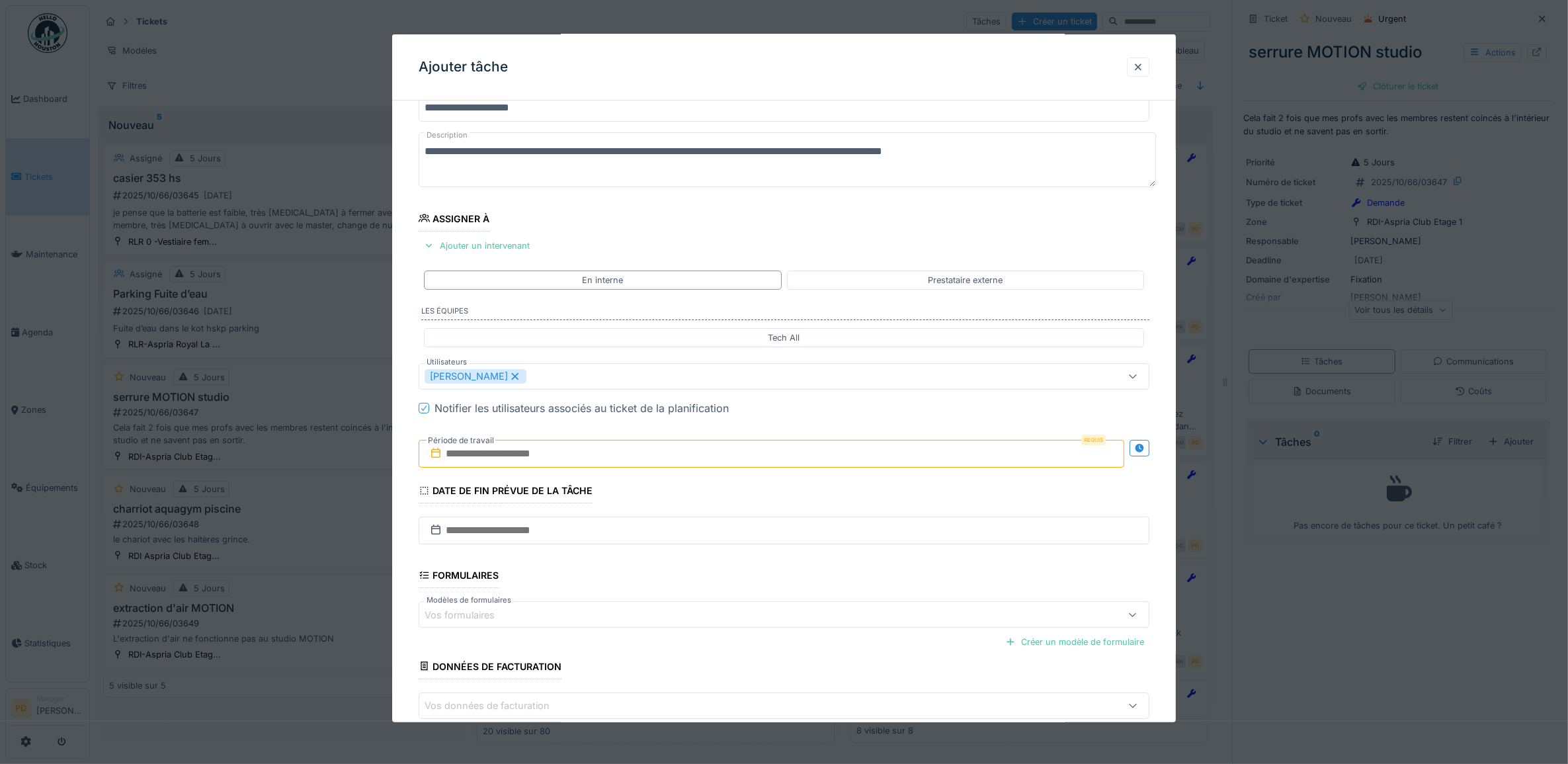
click at [409, 384] on div "**********" at bounding box center [784, 426] width 784 height 737
click at [465, 459] on input "text" at bounding box center [771, 453] width 706 height 28
click at [740, 634] on div "29 30 1 2 3 4 5" at bounding box center [774, 626] width 150 height 23
click at [727, 627] on div "30" at bounding box center [731, 627] width 18 height 19
click at [729, 629] on div "30" at bounding box center [731, 627] width 18 height 19
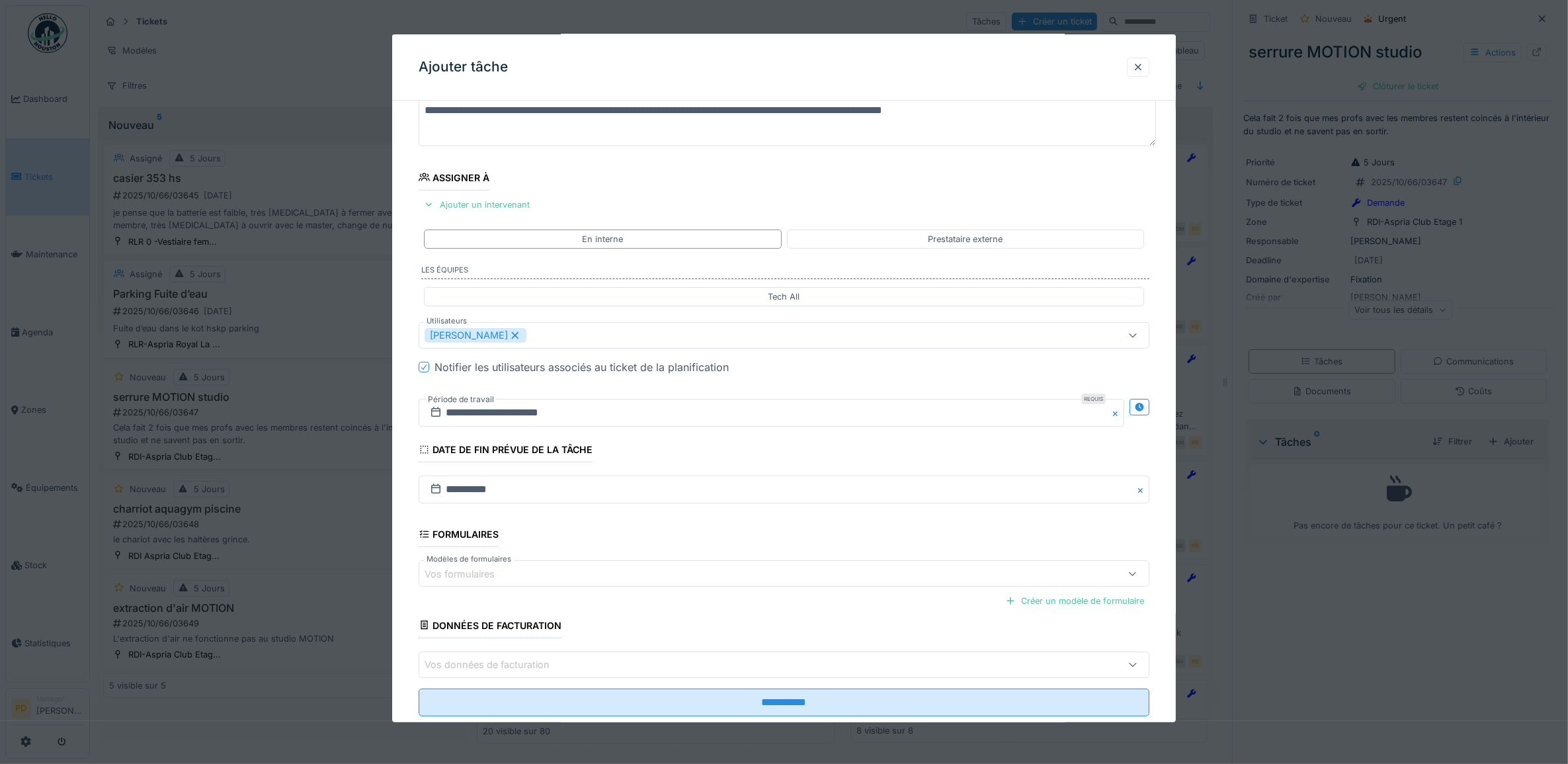
scroll to position [127, 0]
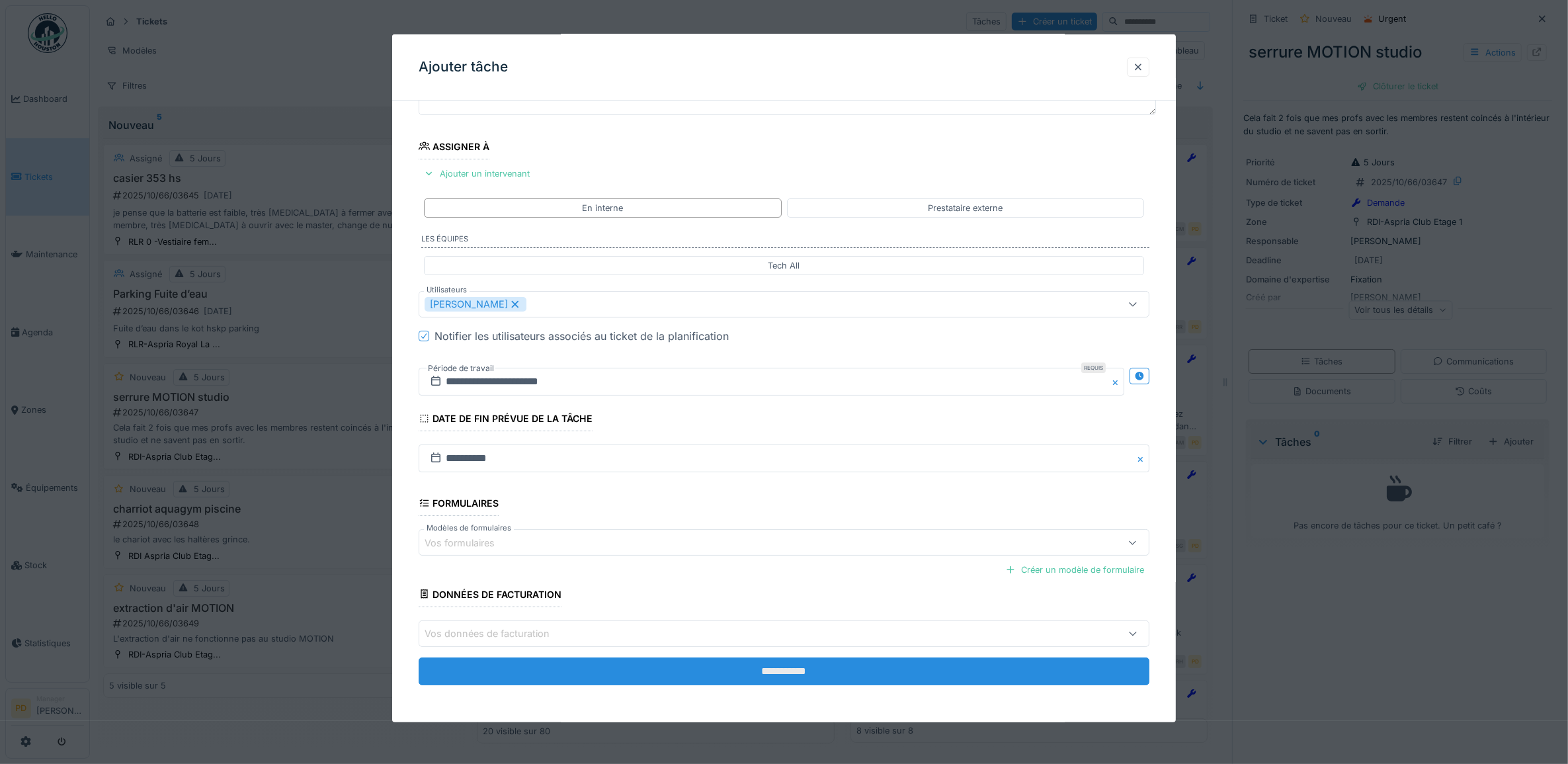
click at [719, 670] on input "**********" at bounding box center [784, 671] width 731 height 28
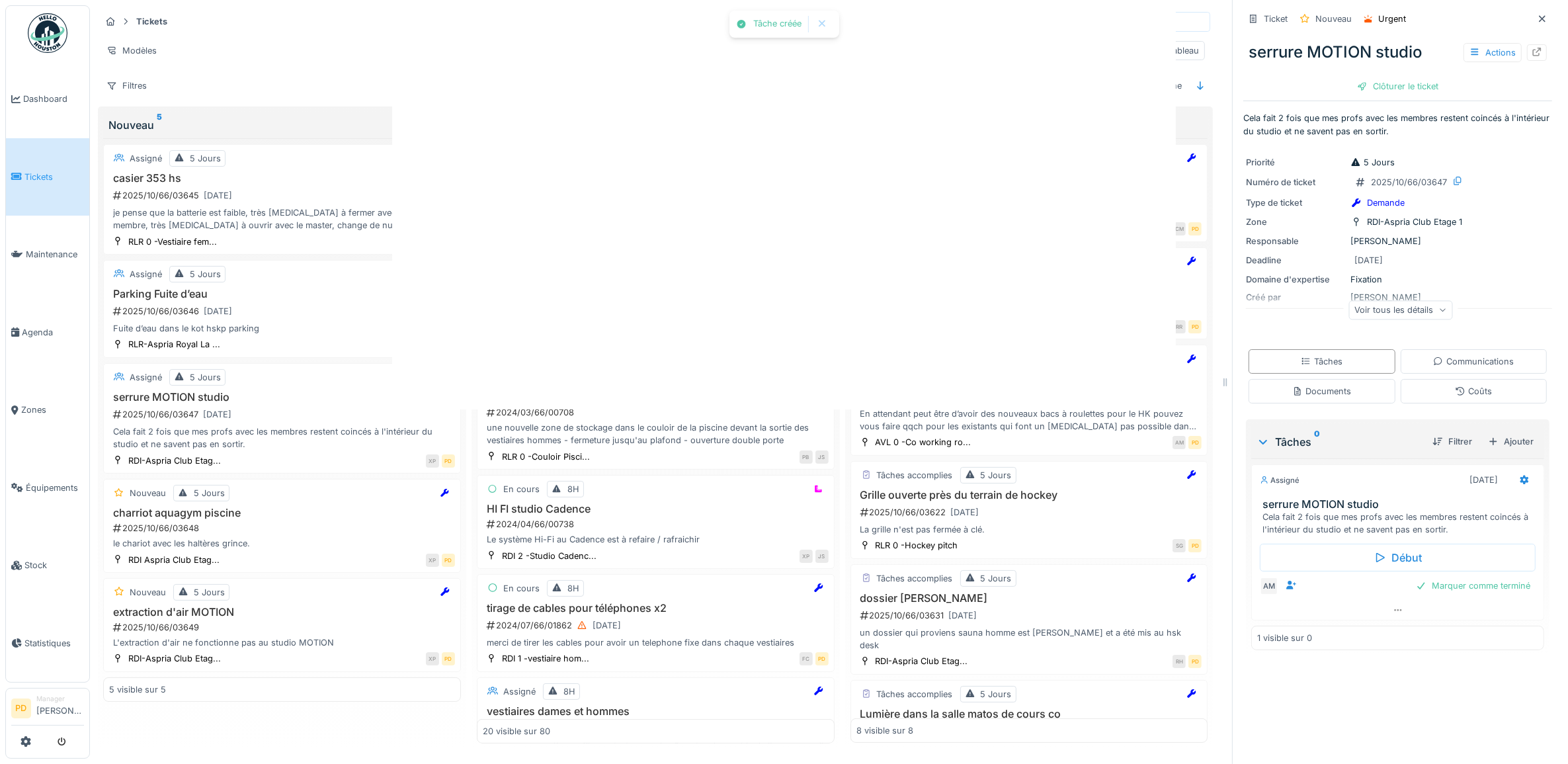
scroll to position [0, 0]
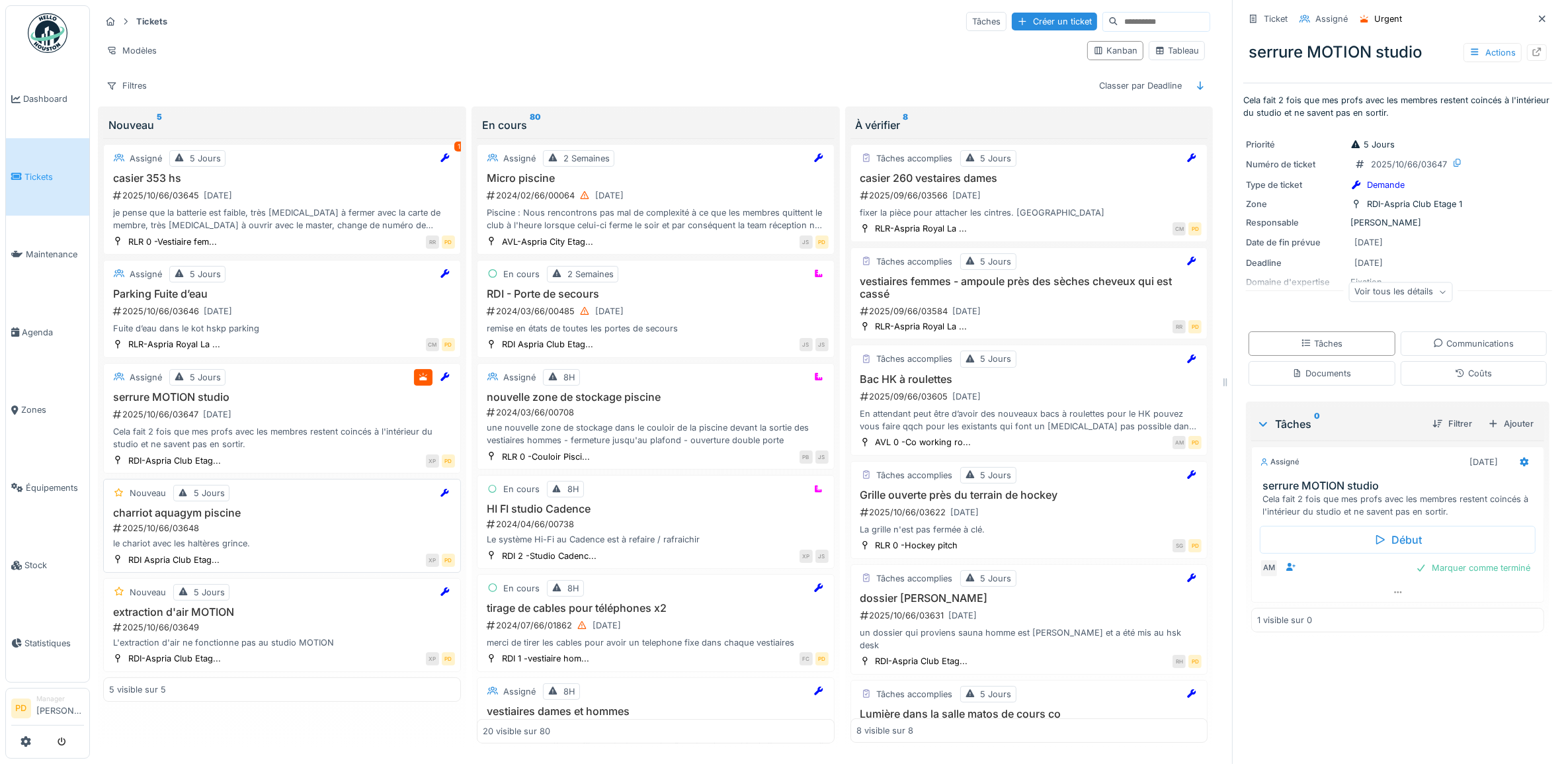
click at [265, 548] on div "le chariot avec les haltères grince." at bounding box center [282, 543] width 346 height 12
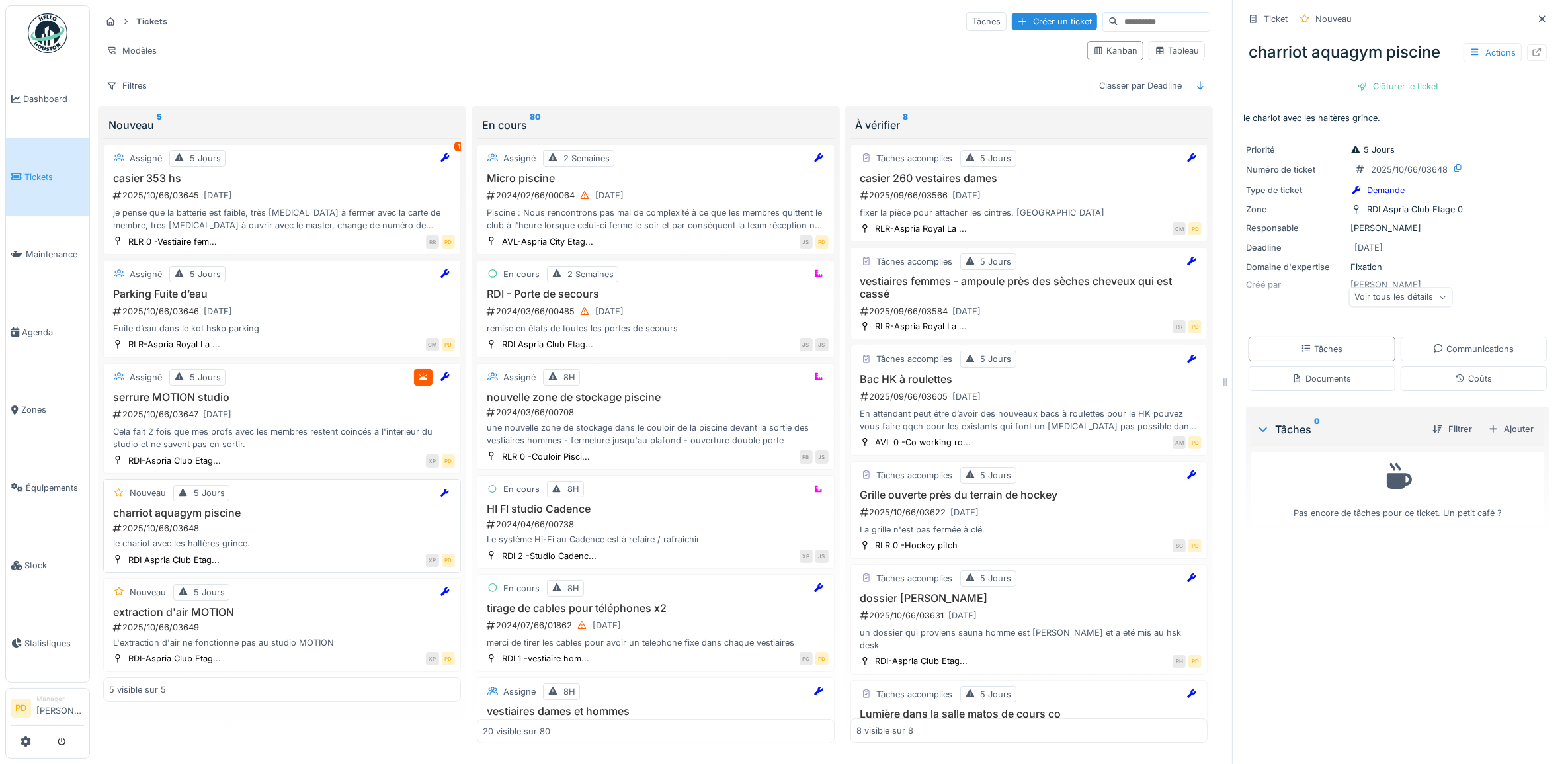
click at [274, 535] on div "2025/10/66/03648" at bounding box center [283, 528] width 343 height 12
click at [1492, 437] on div "Ajouter" at bounding box center [1511, 429] width 56 height 18
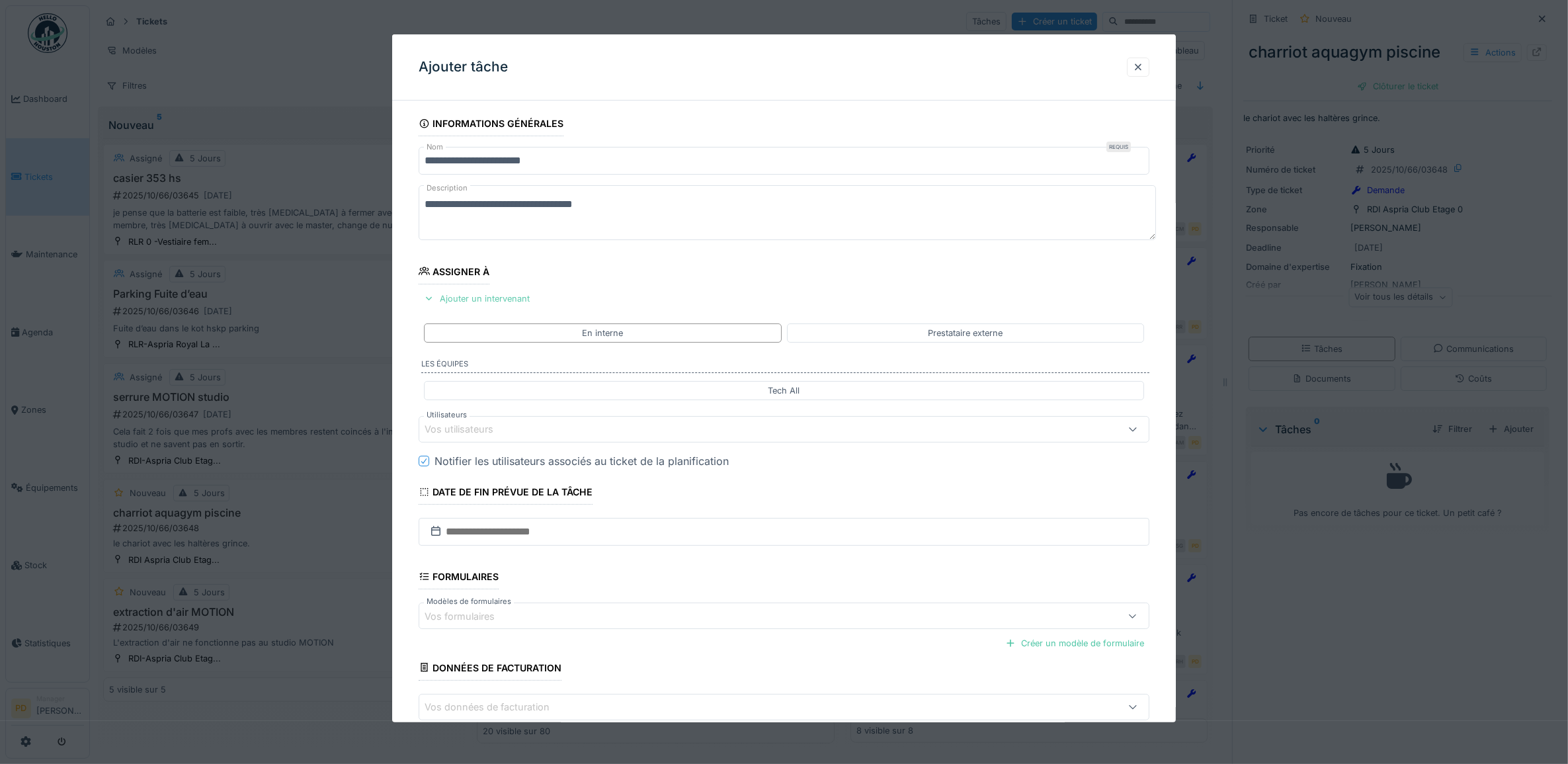
click at [476, 296] on div "Ajouter un intervenant" at bounding box center [476, 298] width 117 height 18
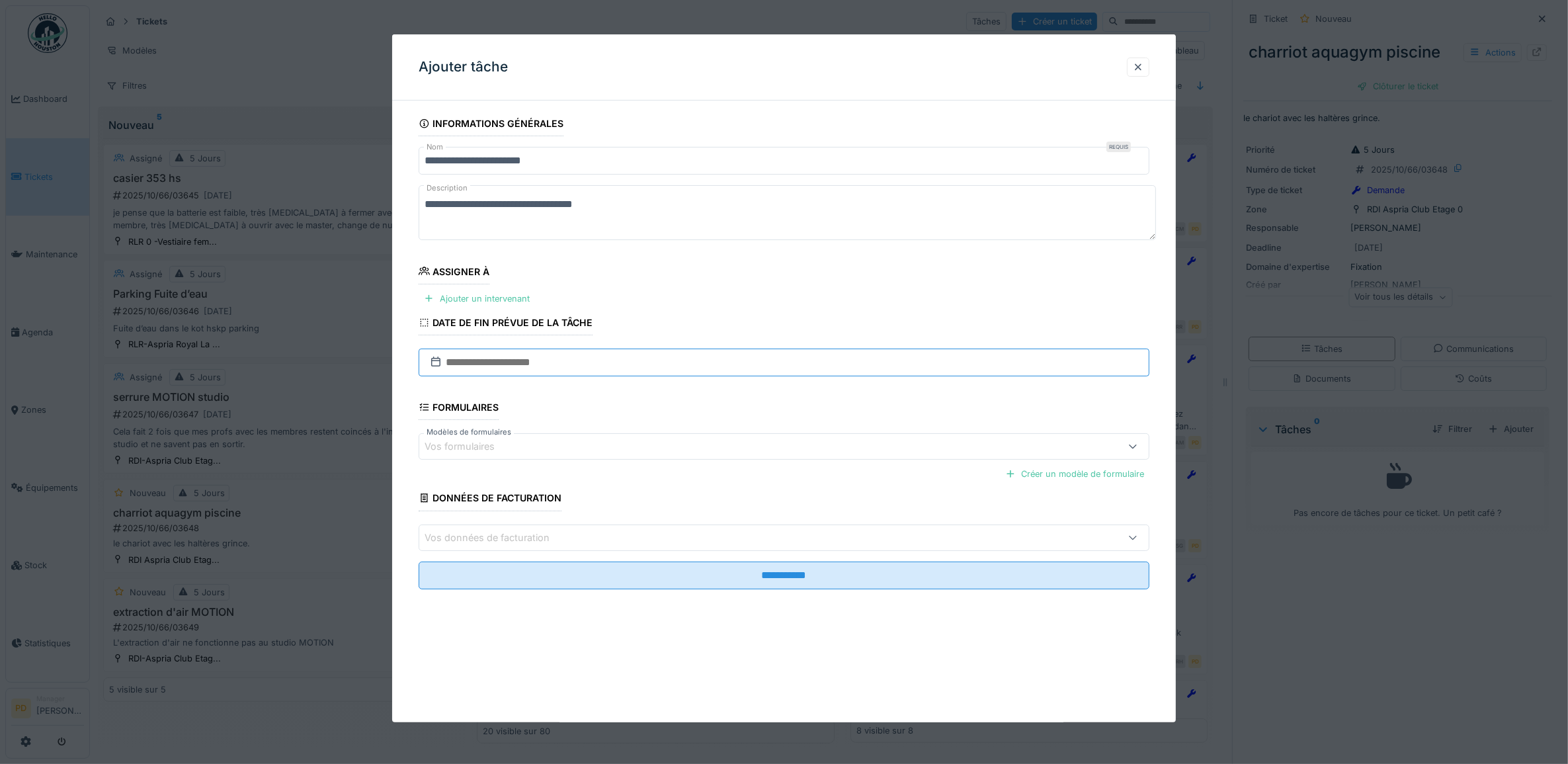
click at [491, 360] on input "text" at bounding box center [784, 363] width 731 height 28
click at [749, 540] on div "30" at bounding box center [744, 535] width 18 height 19
click at [507, 302] on div "Ajouter un intervenant" at bounding box center [476, 298] width 117 height 18
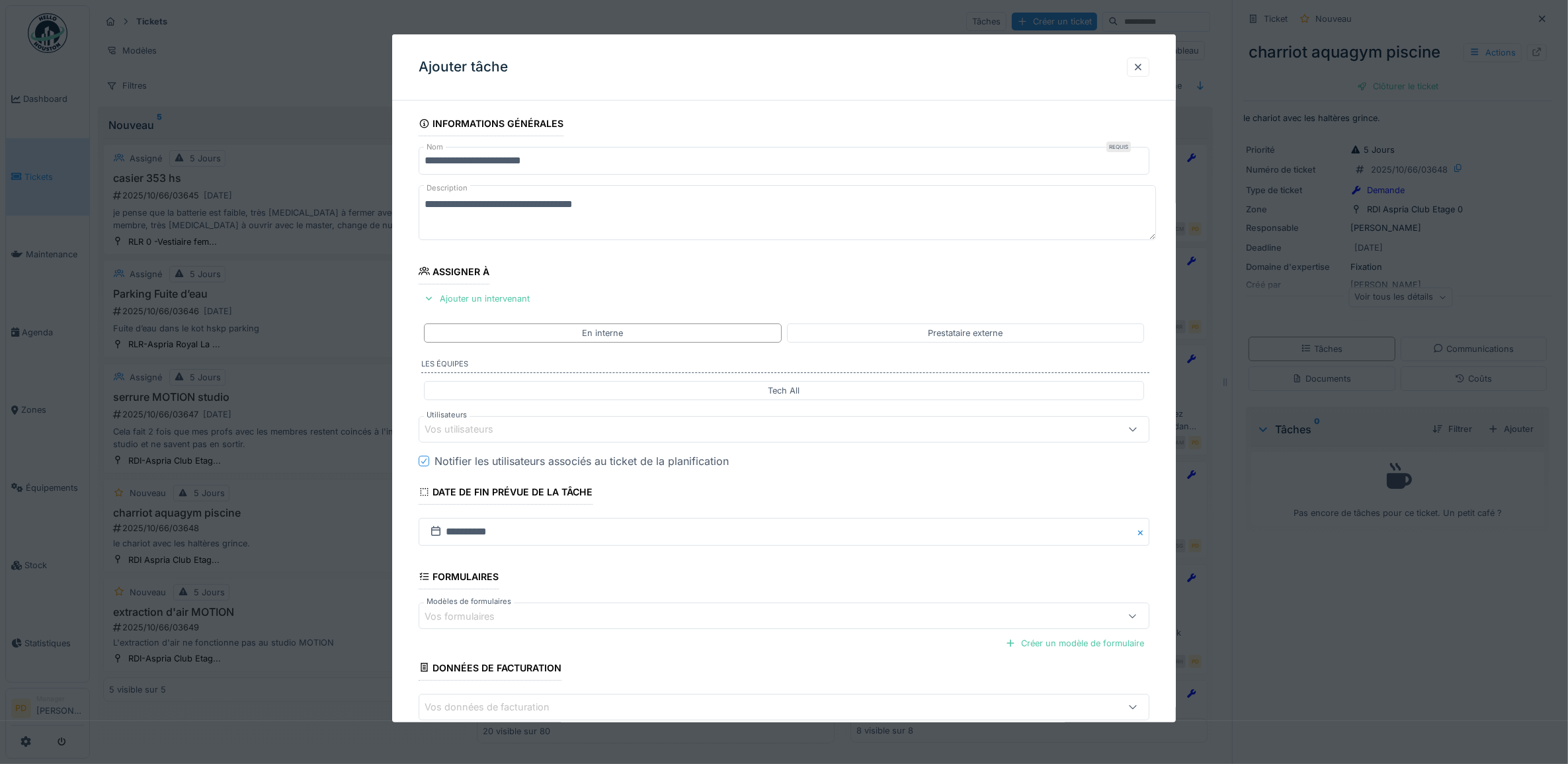
click at [503, 430] on div "Vos utilisateurs" at bounding box center [468, 429] width 87 height 14
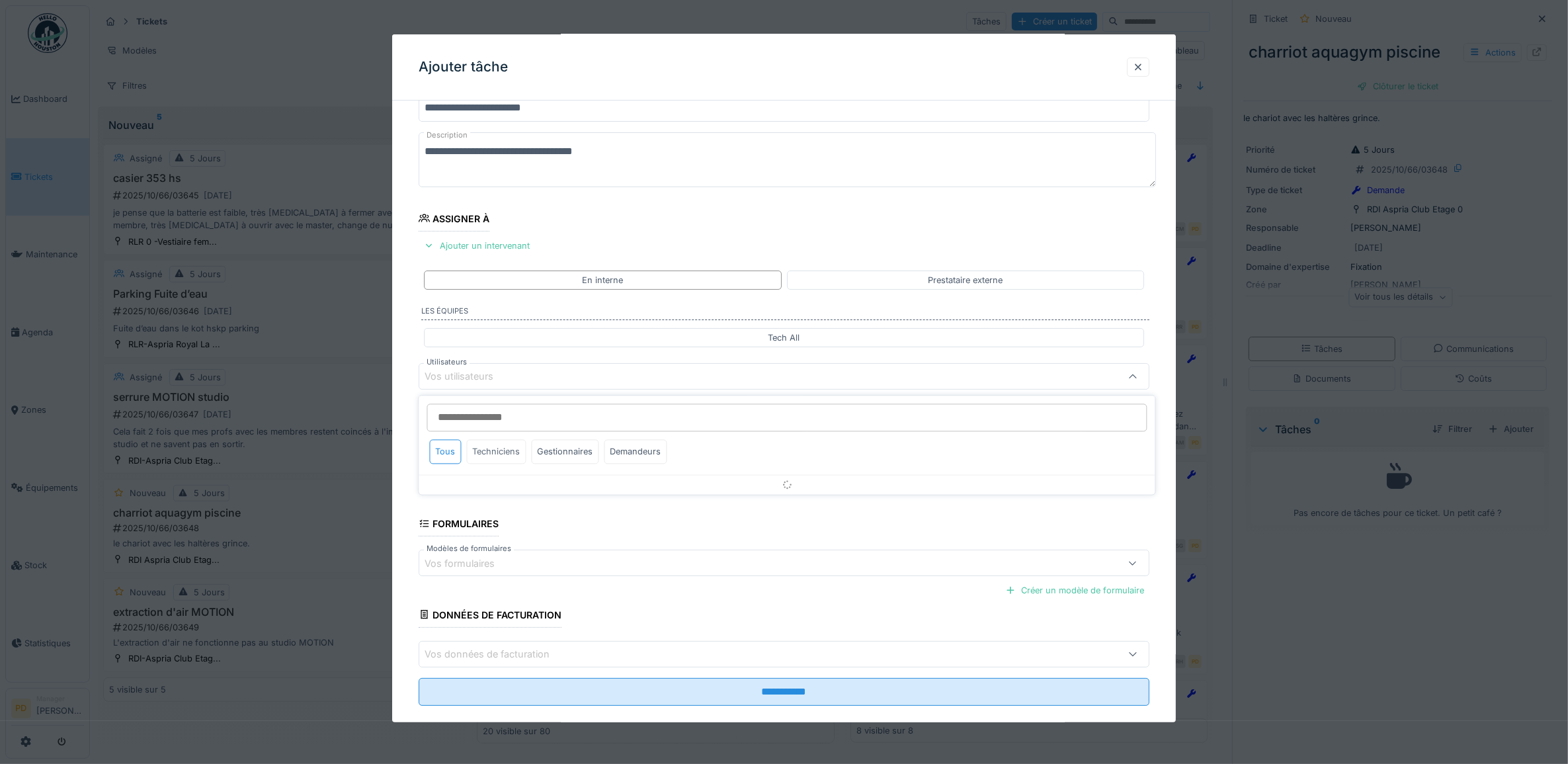
click at [509, 447] on div "Techniciens" at bounding box center [496, 452] width 59 height 25
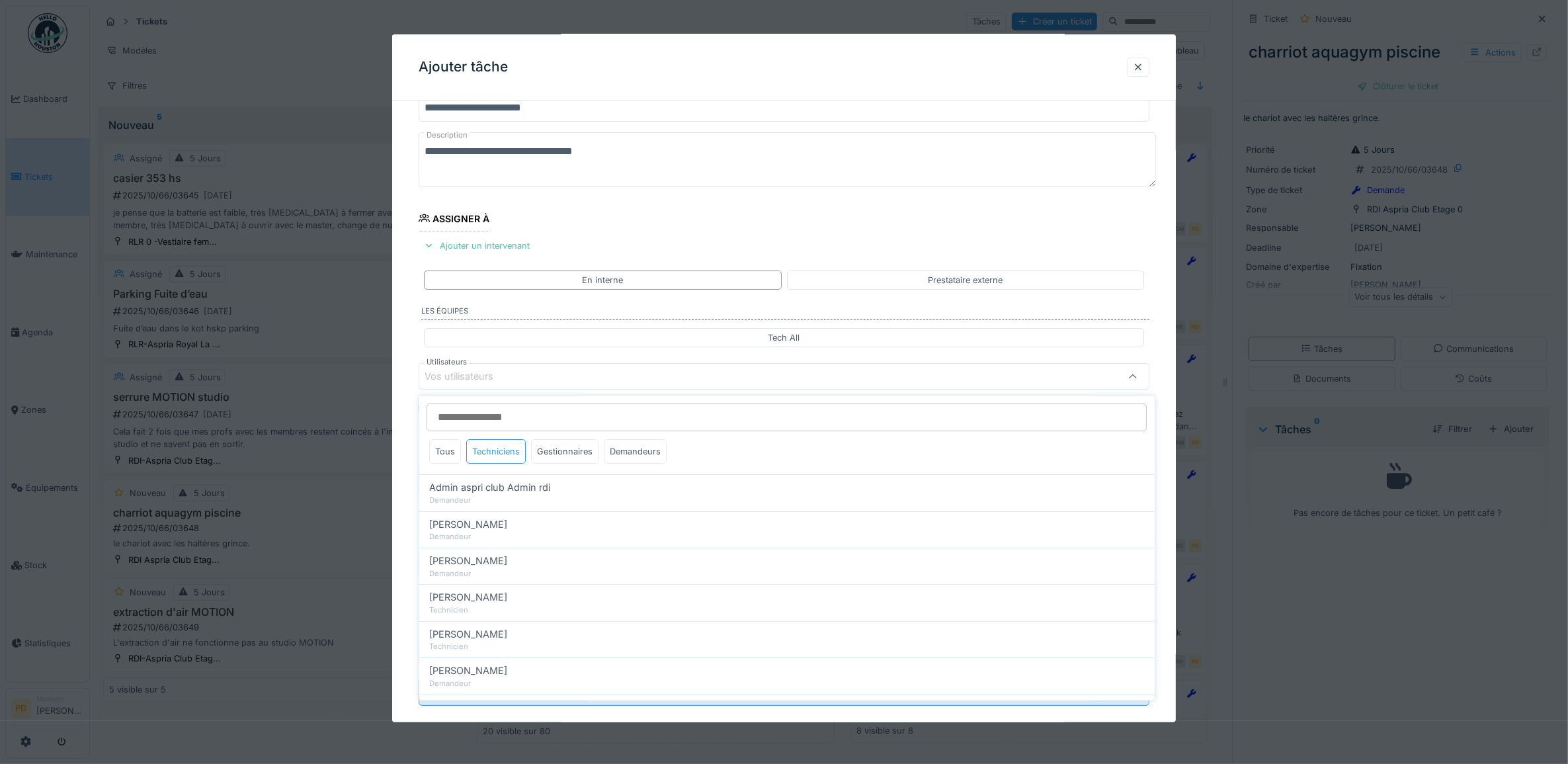
click at [504, 459] on div "Techniciens" at bounding box center [496, 452] width 59 height 25
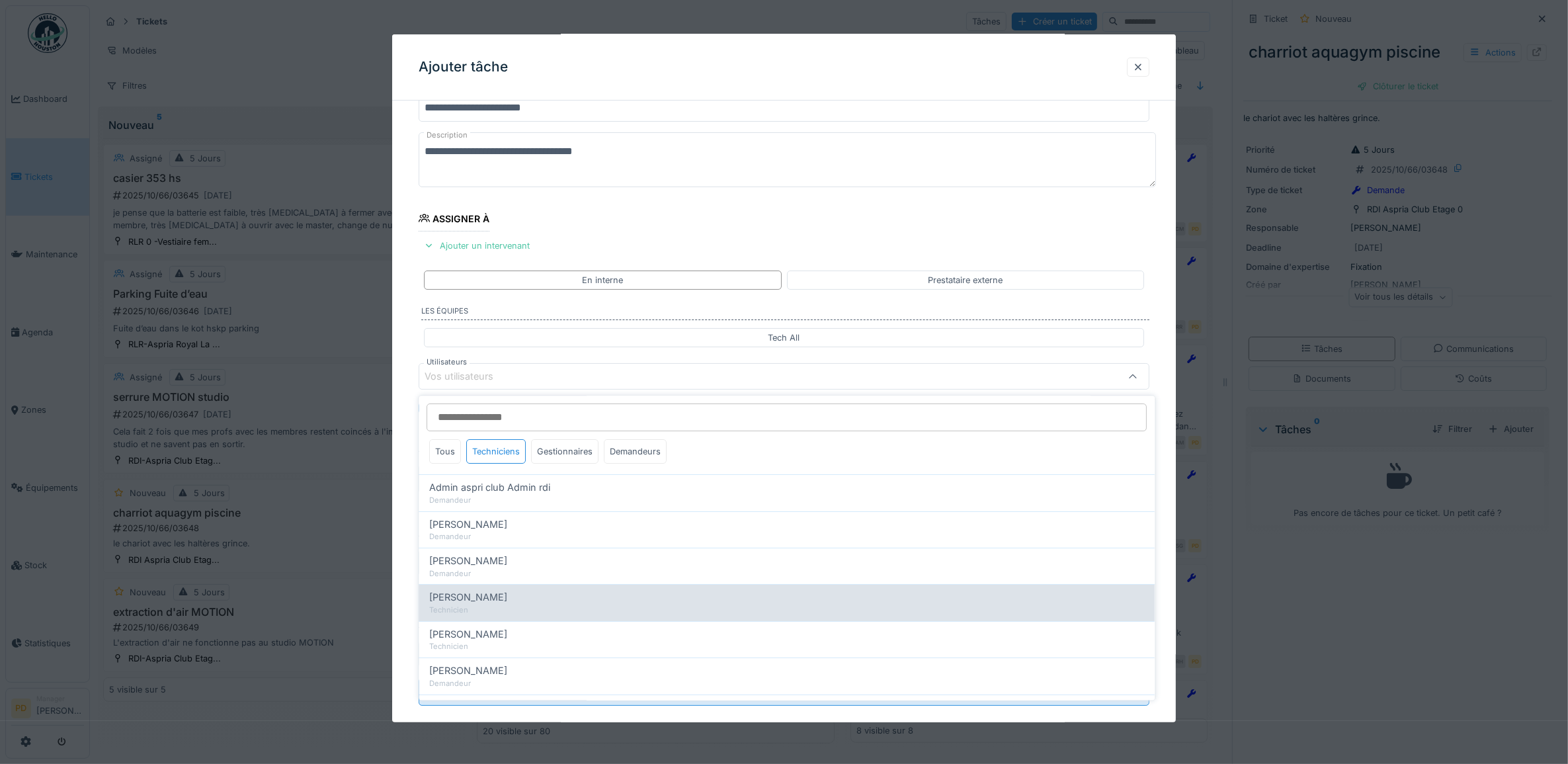
click at [508, 599] on span "Alexandre Michailidis" at bounding box center [469, 597] width 78 height 14
type input "*****"
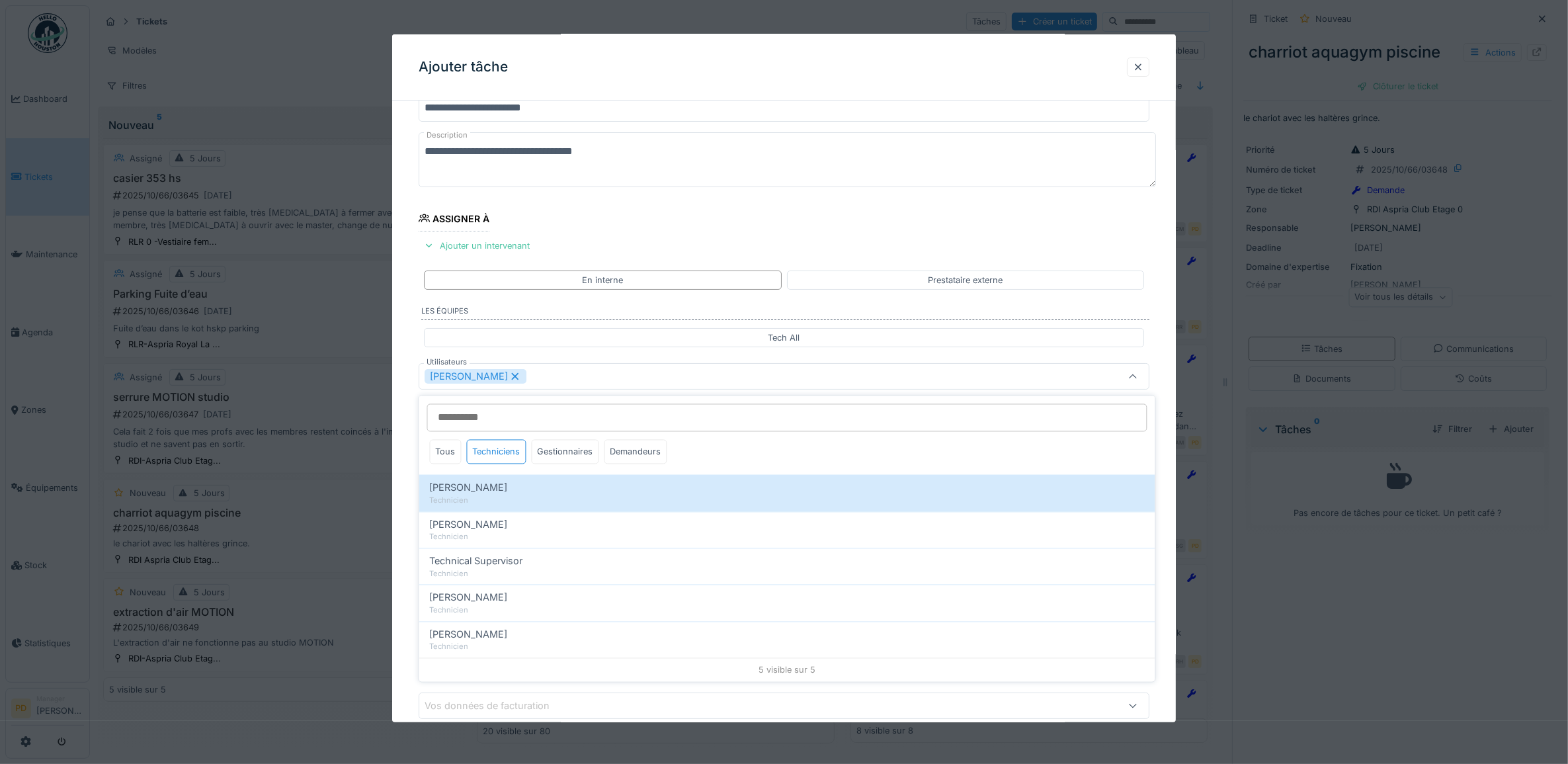
click at [416, 445] on div "**********" at bounding box center [784, 426] width 784 height 737
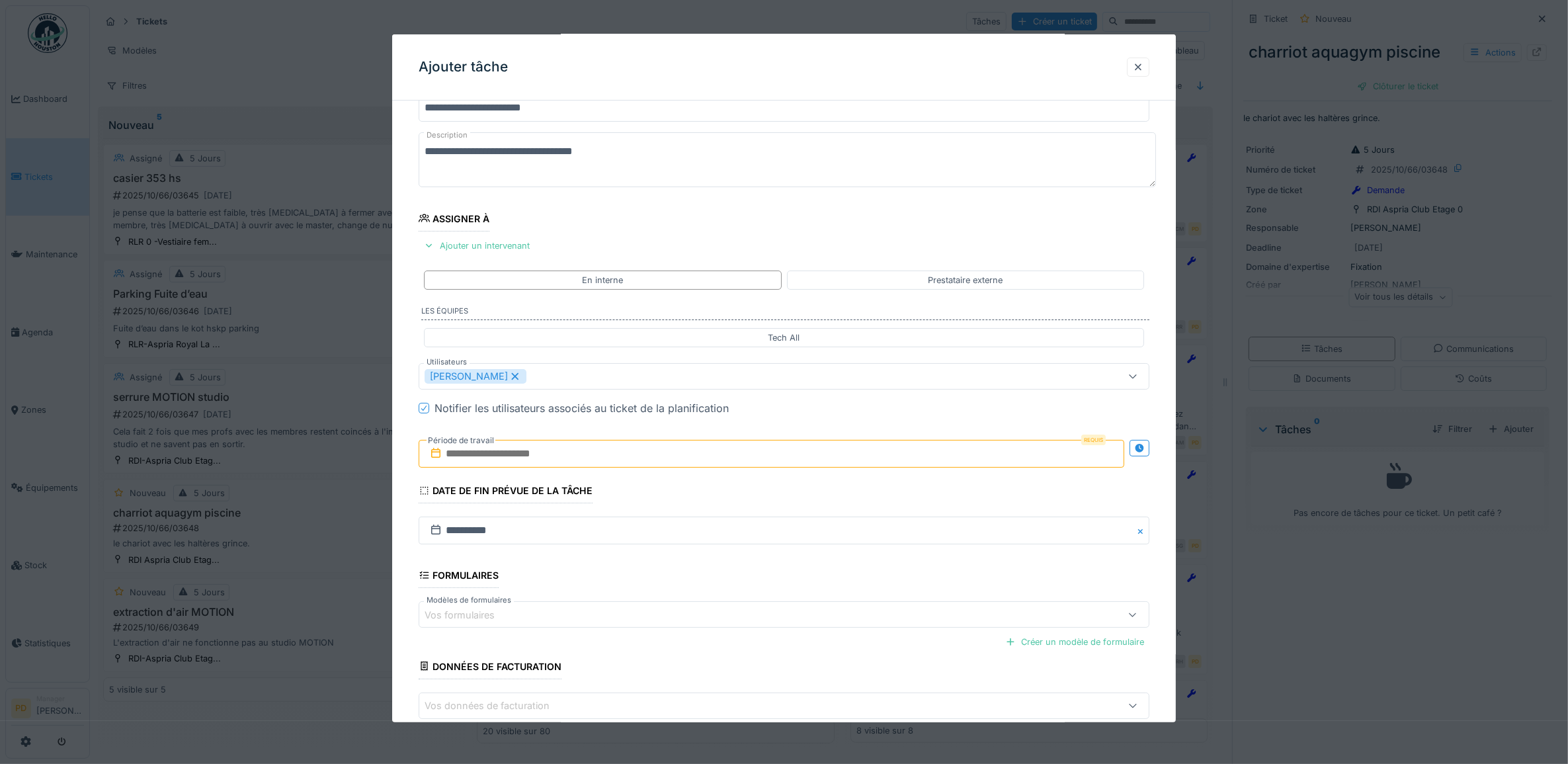
click at [478, 467] on input "text" at bounding box center [771, 453] width 706 height 28
click at [736, 632] on div "30" at bounding box center [731, 627] width 18 height 19
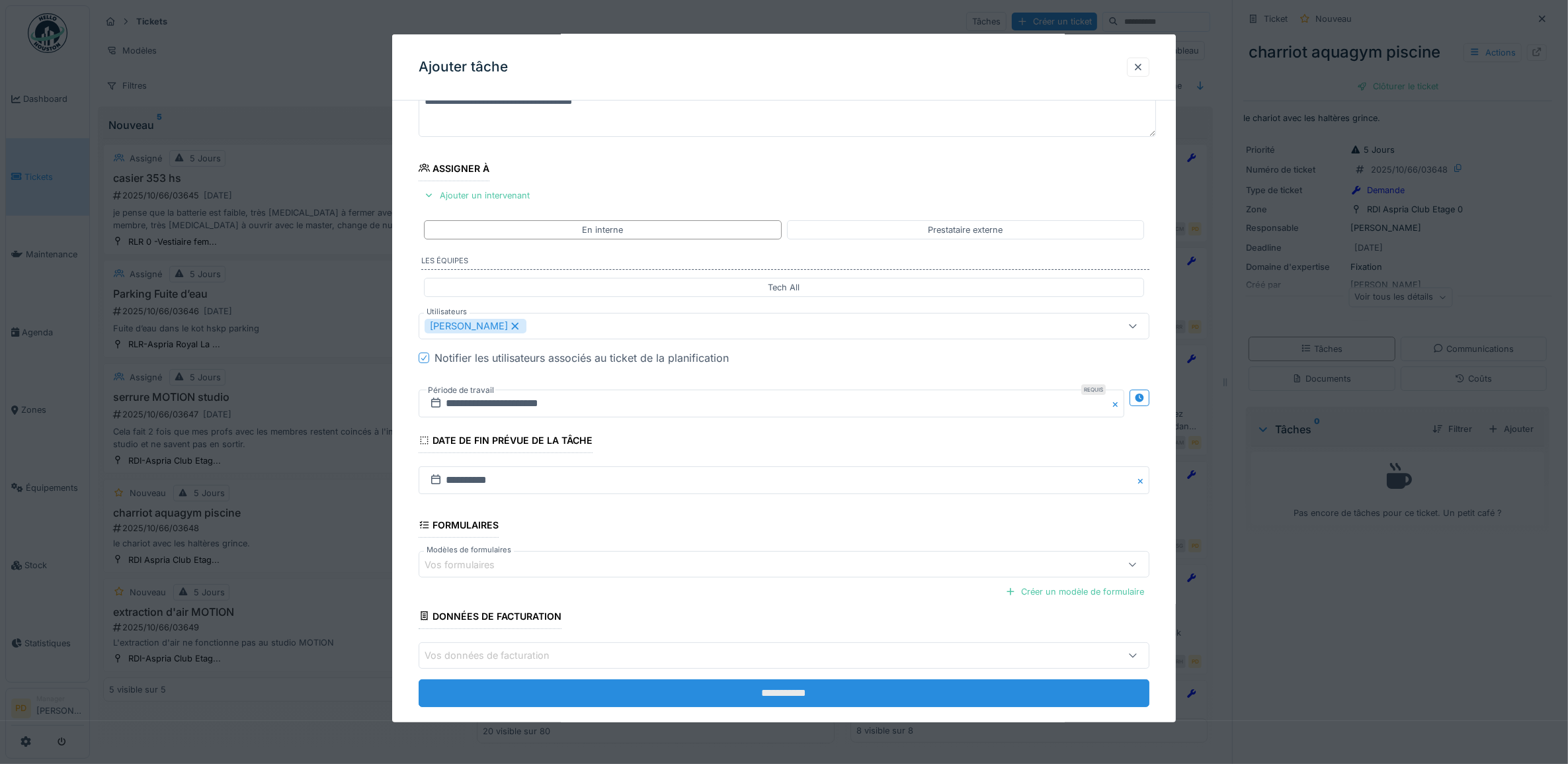
scroll to position [127, 0]
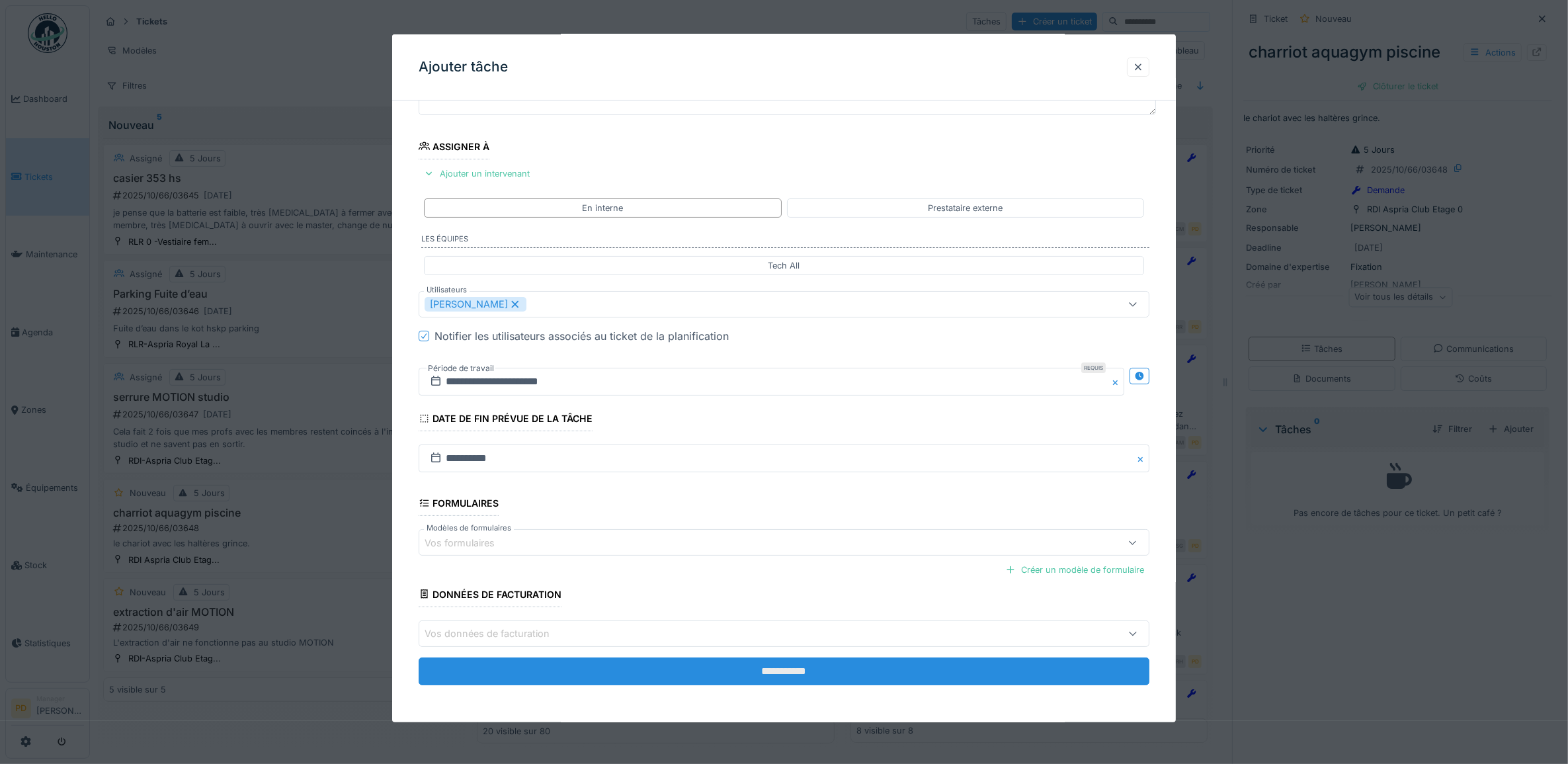
click at [808, 670] on input "**********" at bounding box center [784, 671] width 731 height 28
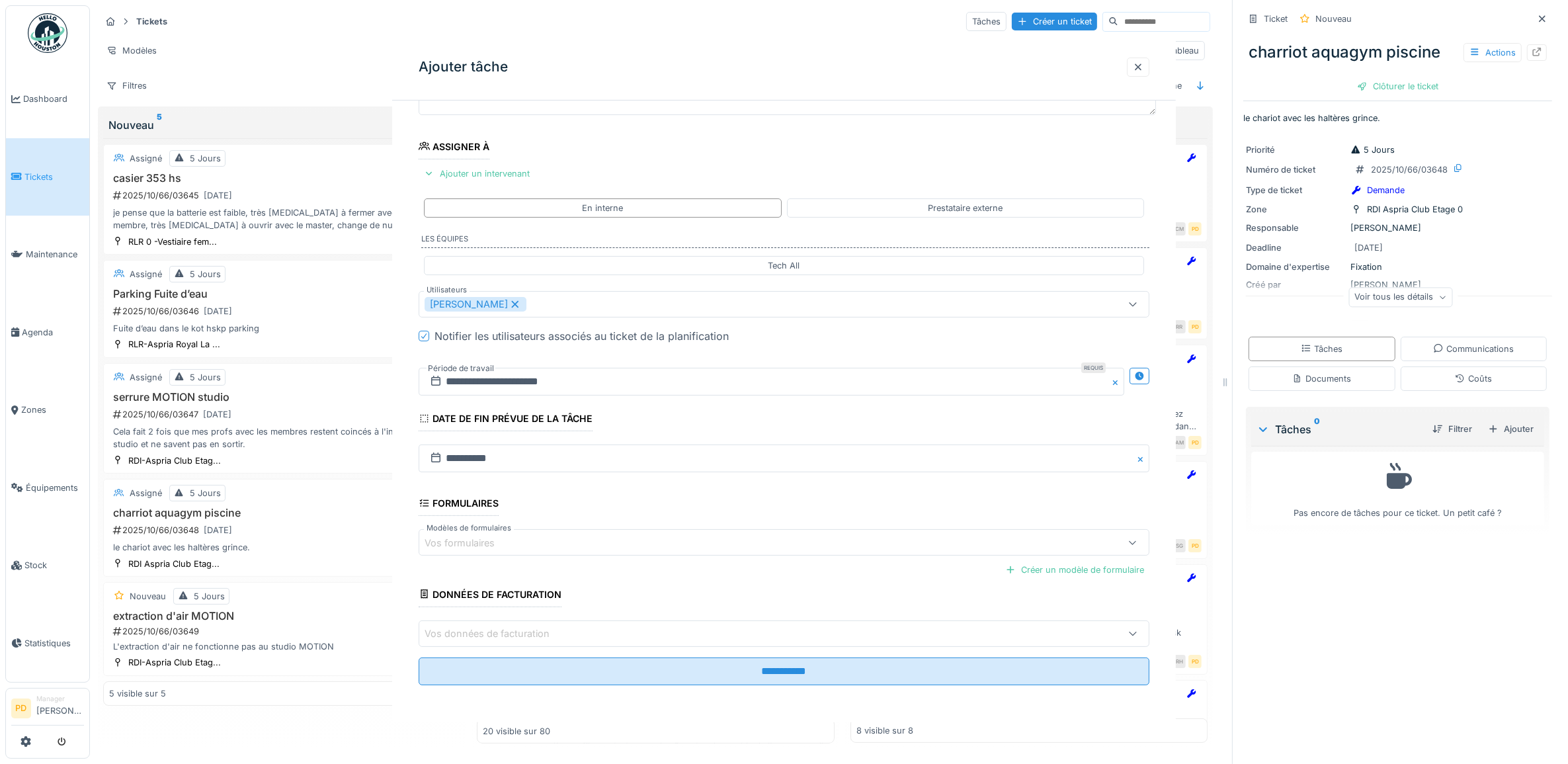
scroll to position [0, 0]
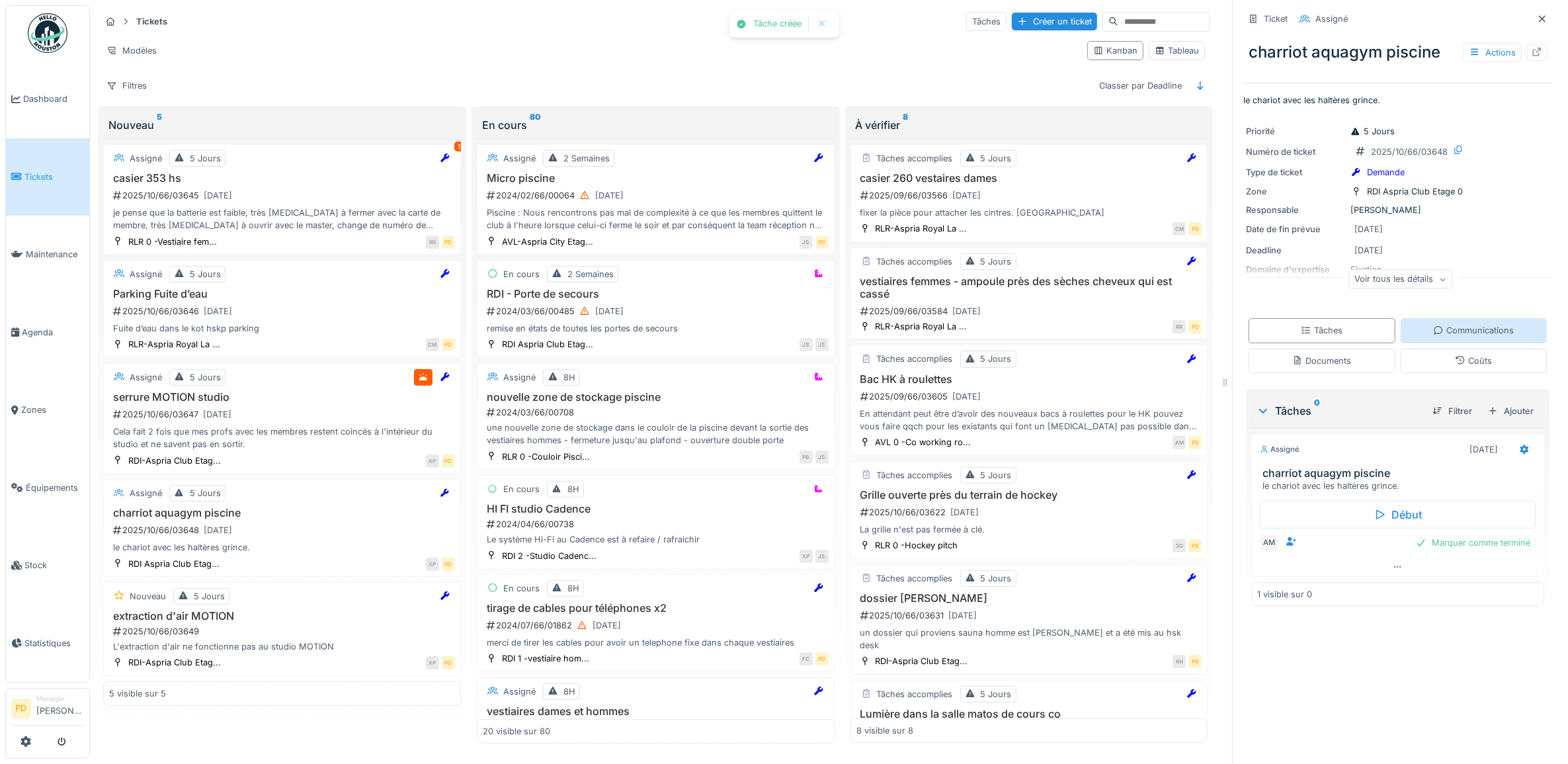
click at [1442, 332] on div "Communications" at bounding box center [1473, 330] width 81 height 12
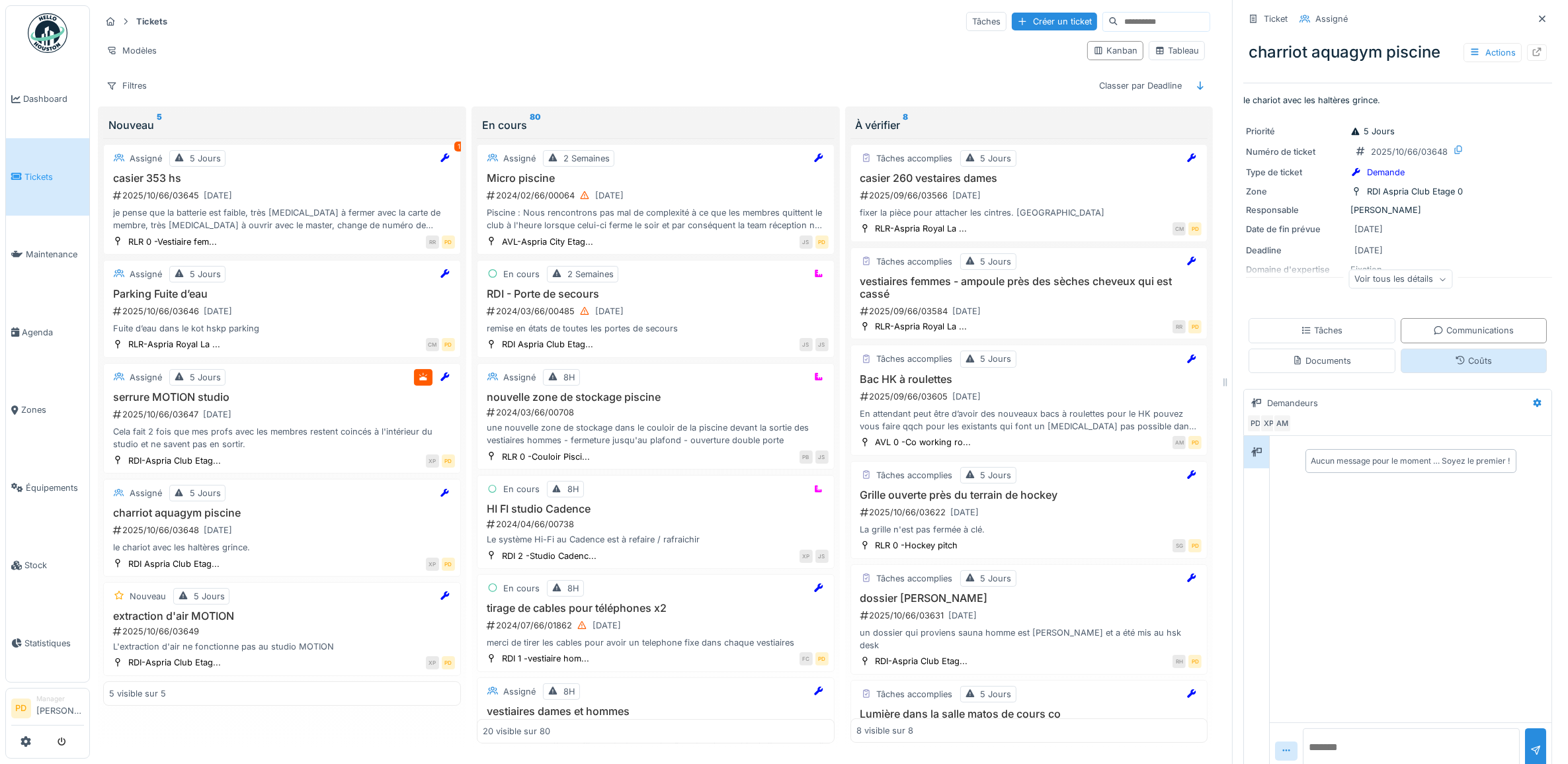
scroll to position [12, 0]
click at [1310, 737] on textarea at bounding box center [1411, 750] width 217 height 42
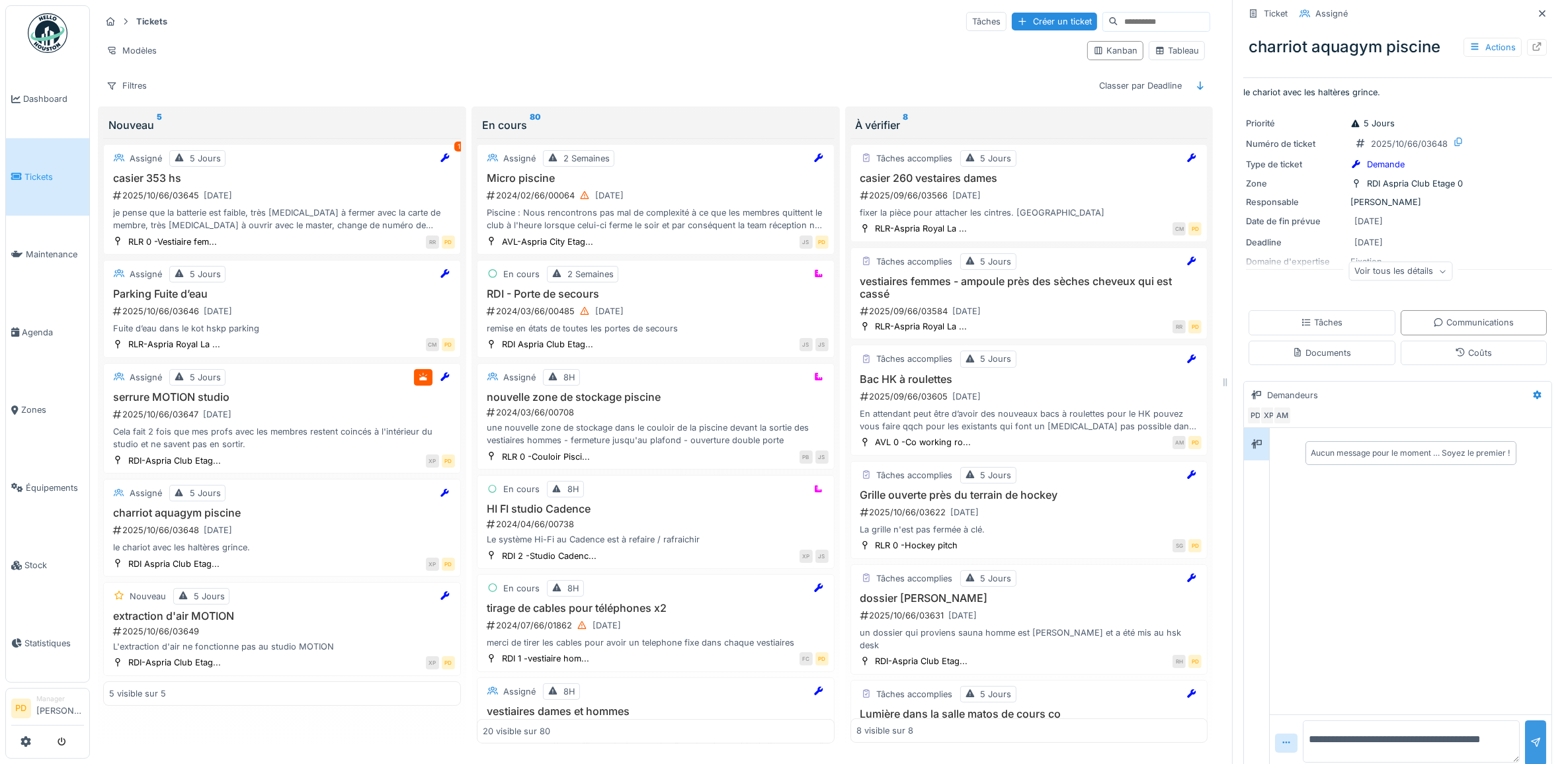
type textarea "**********"
click at [1530, 737] on div at bounding box center [1536, 744] width 11 height 12
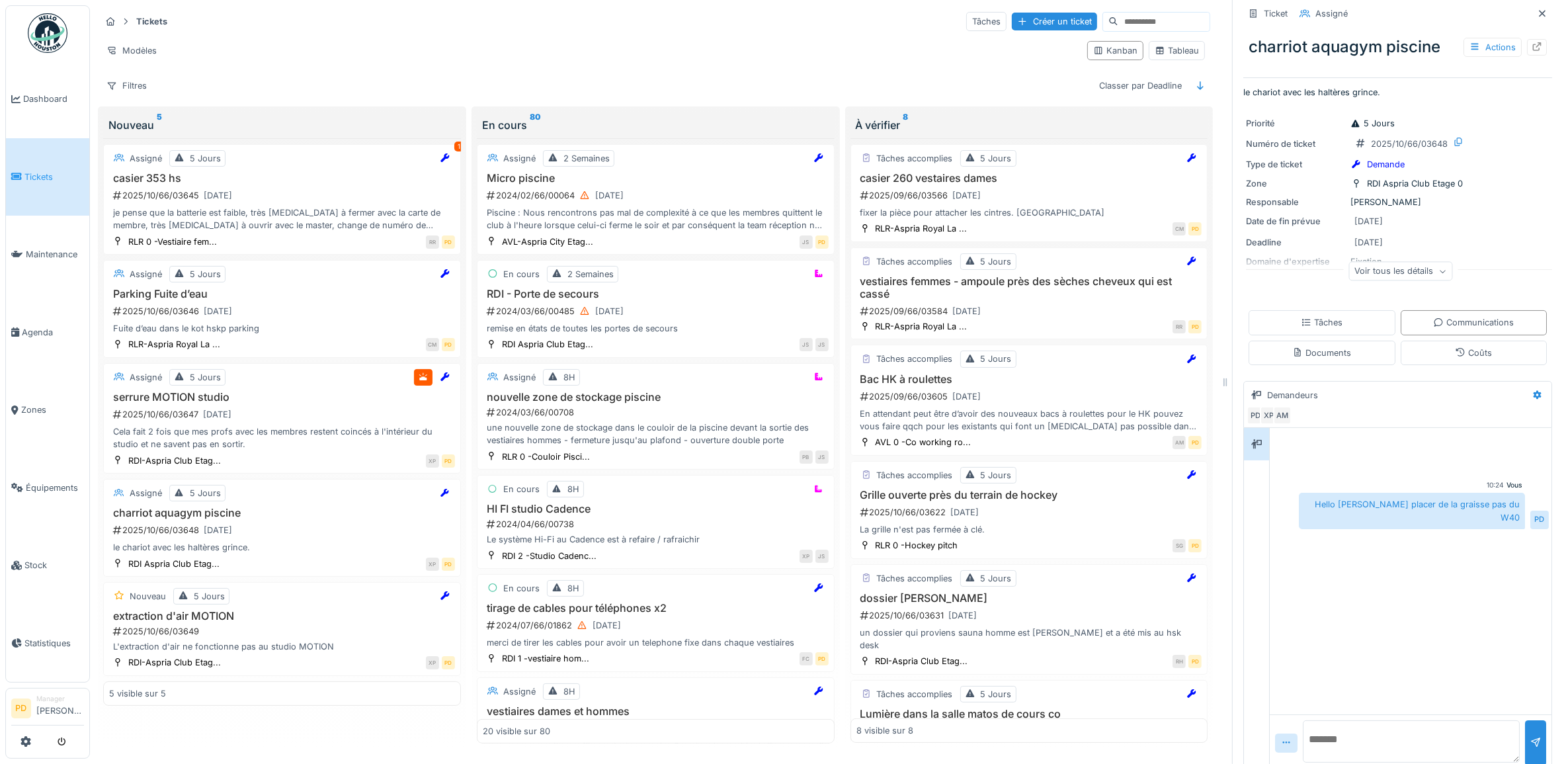
click at [47, 176] on span "Tickets" at bounding box center [54, 177] width 59 height 12
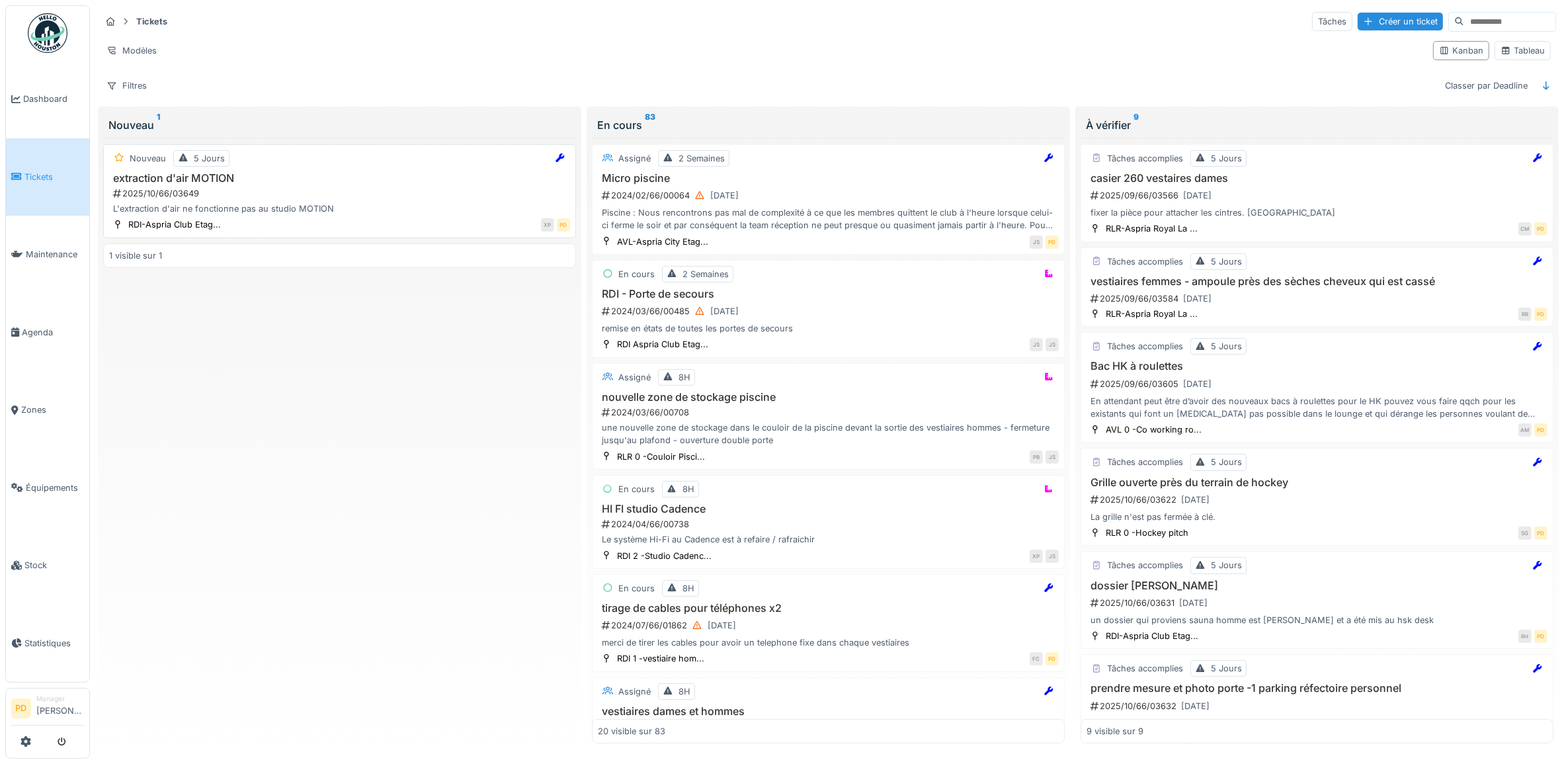
click at [338, 199] on div "2025/10/66/03649" at bounding box center [341, 193] width 459 height 12
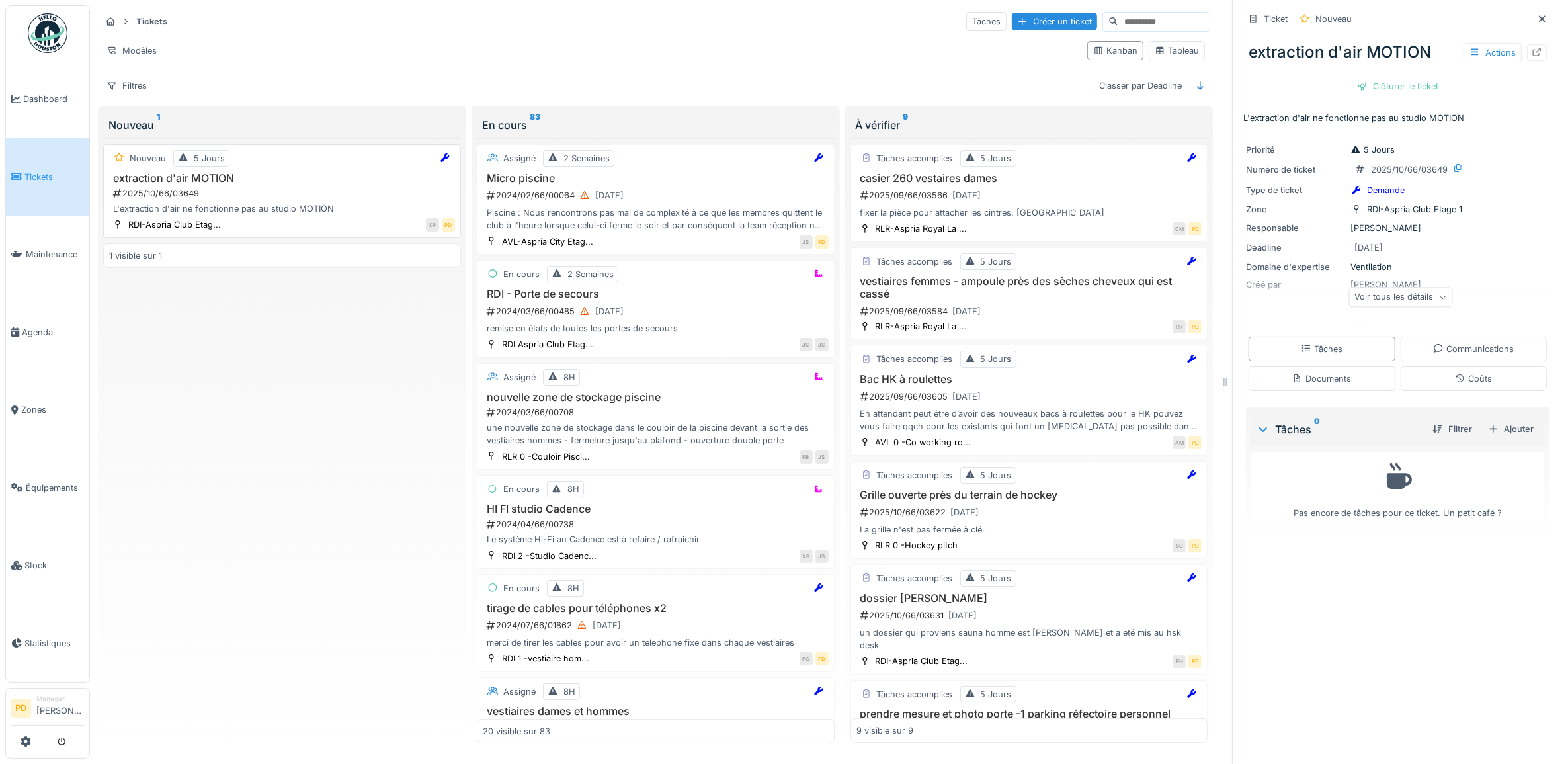
click at [218, 200] on div "2025/10/66/03649" at bounding box center [283, 193] width 343 height 12
click at [1483, 425] on div "Ajouter" at bounding box center [1511, 429] width 56 height 18
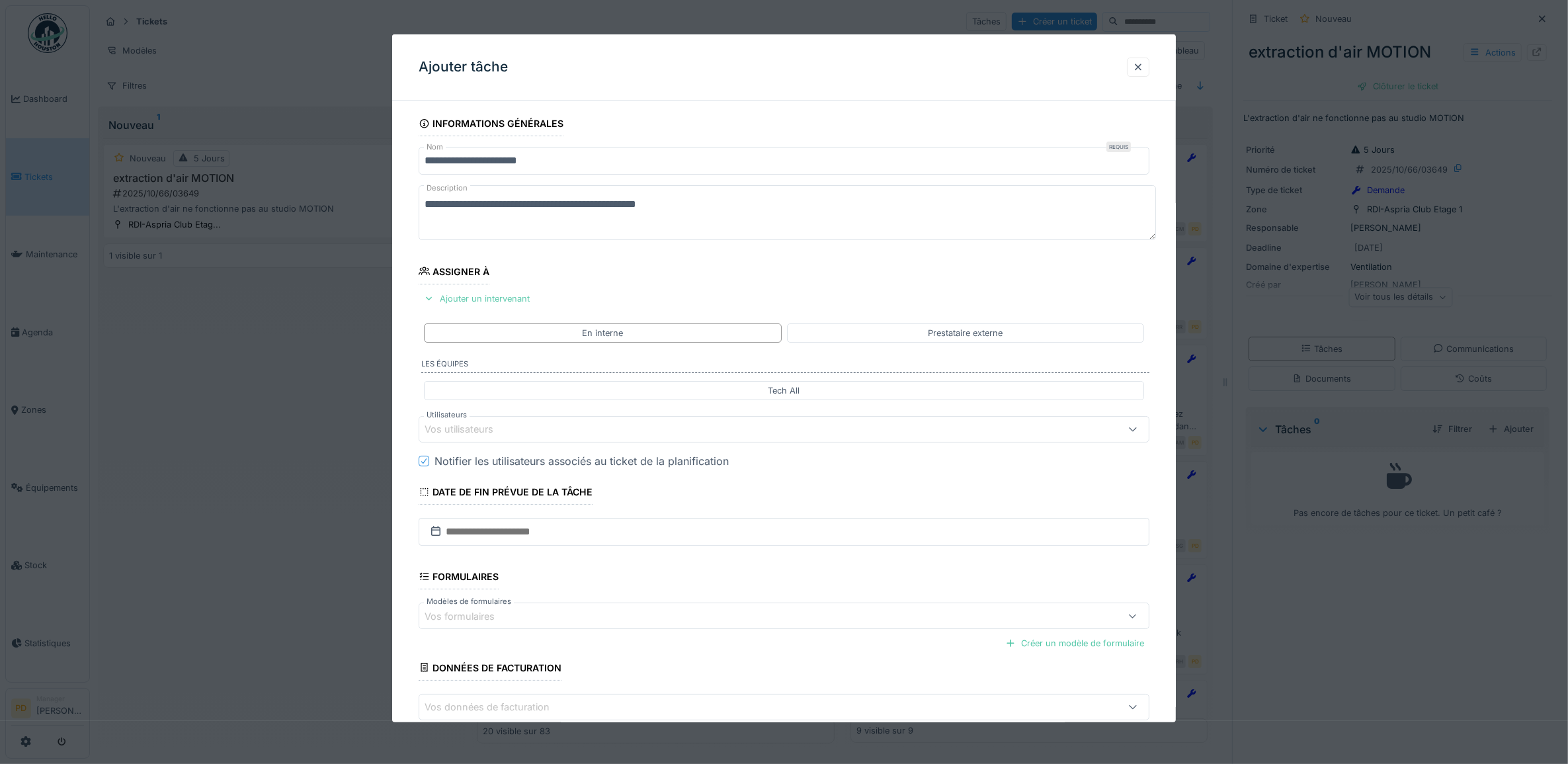
click at [451, 298] on div "Ajouter un intervenant" at bounding box center [476, 298] width 117 height 18
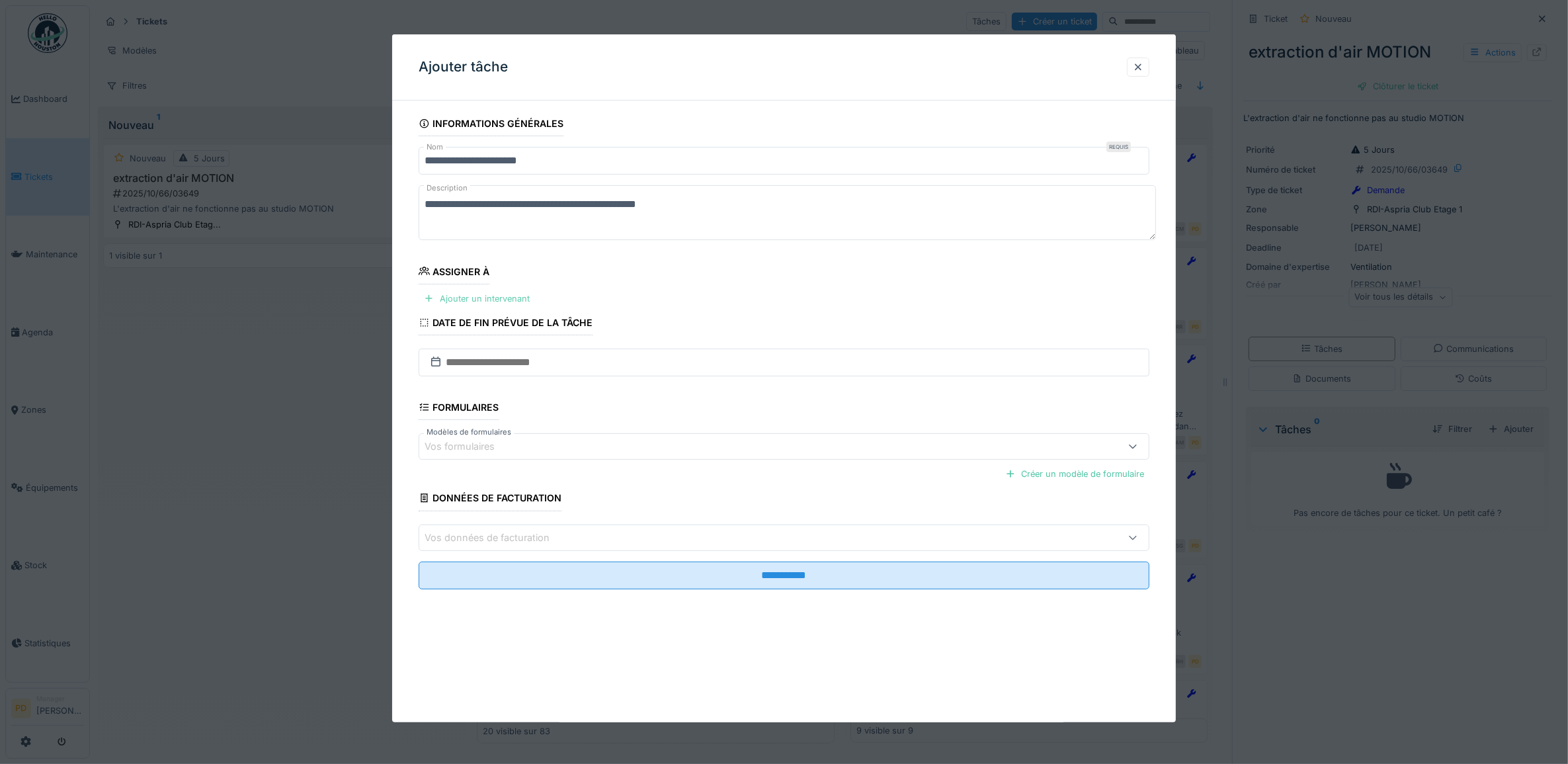
click at [500, 298] on div "Ajouter un intervenant" at bounding box center [476, 298] width 117 height 18
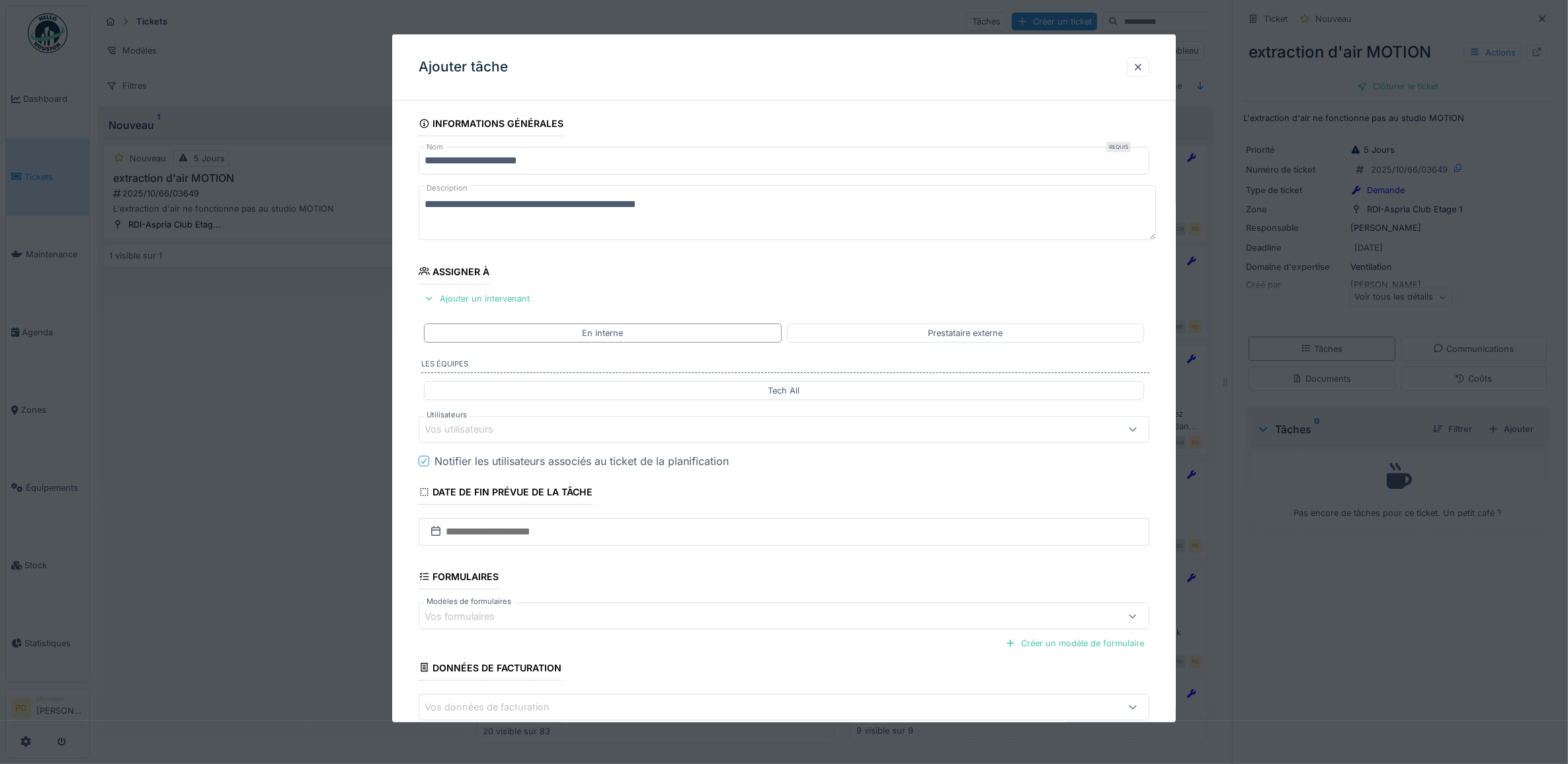
click at [559, 427] on div "Vos utilisateurs" at bounding box center [742, 429] width 637 height 14
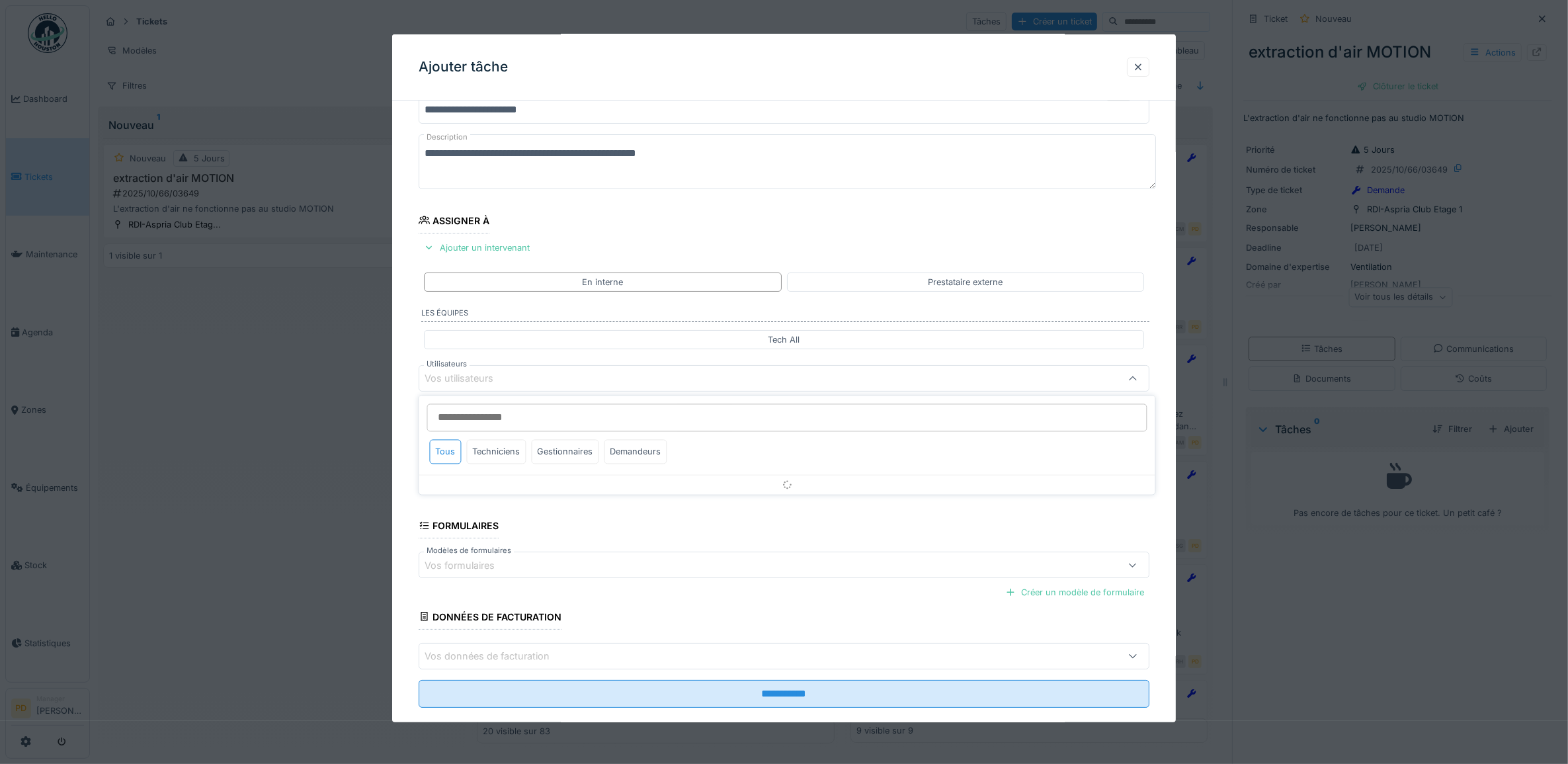
scroll to position [53, 0]
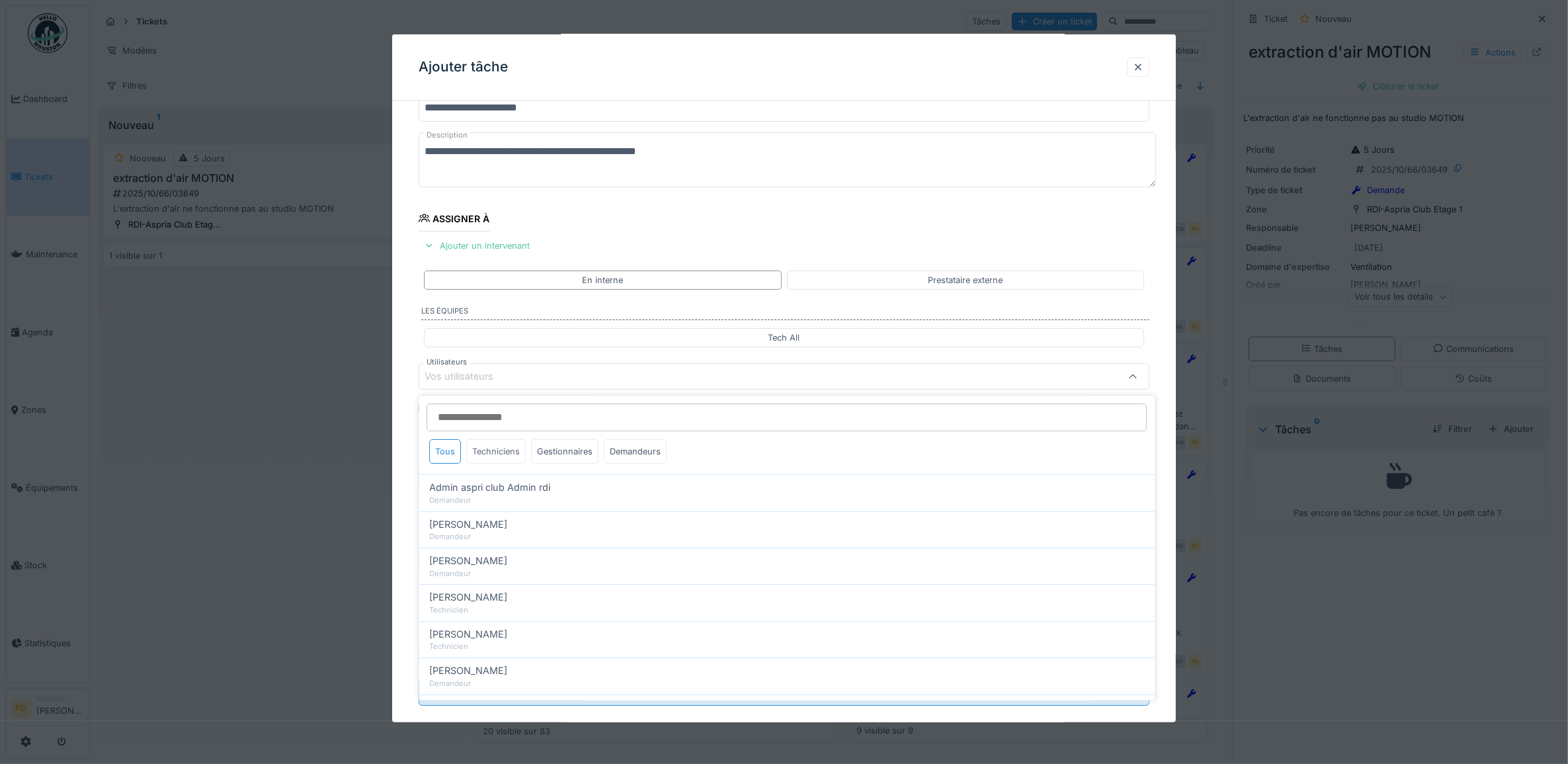
click at [517, 451] on div "Techniciens" at bounding box center [496, 452] width 59 height 25
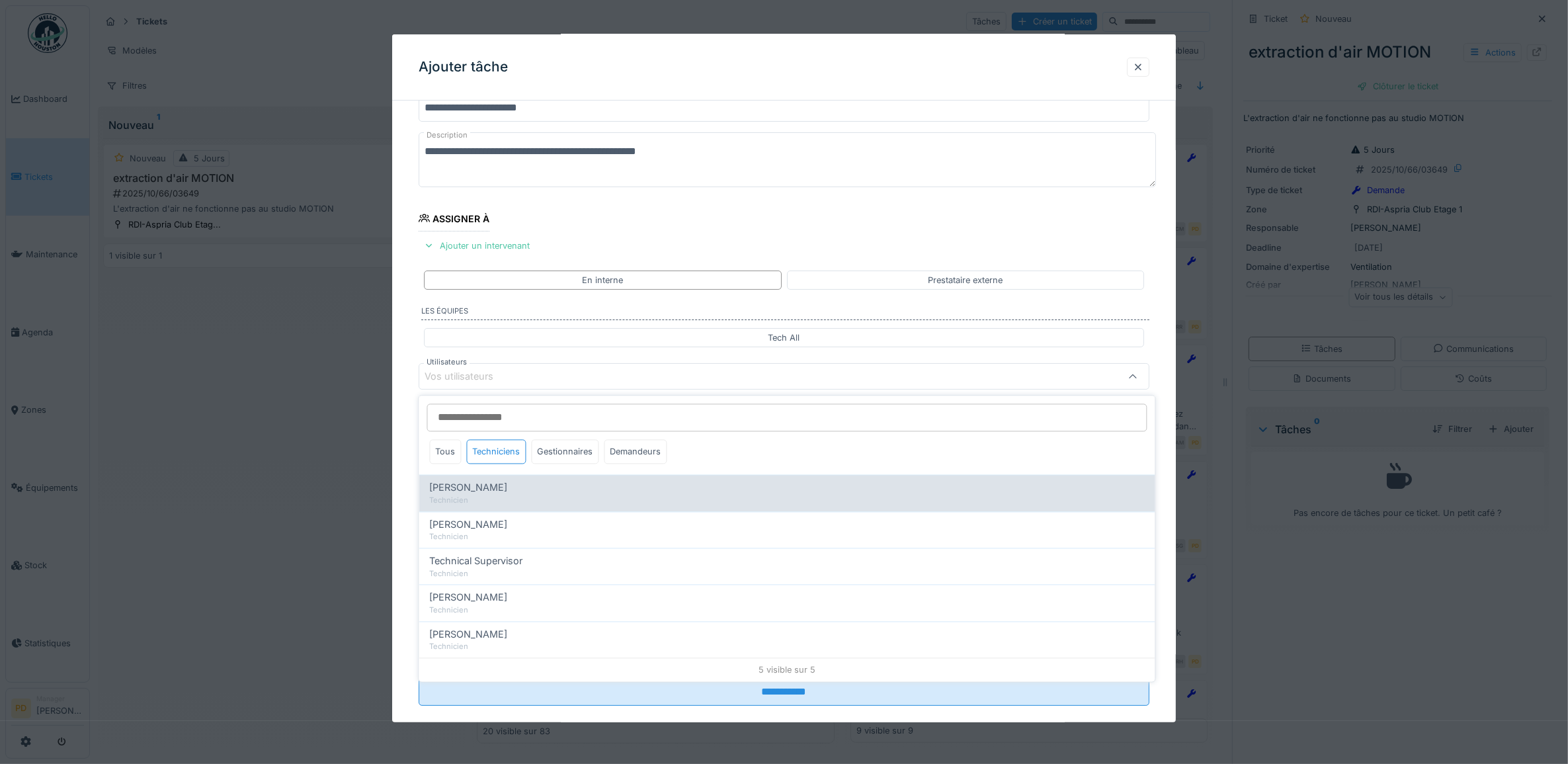
click at [508, 486] on span "[PERSON_NAME]" at bounding box center [469, 488] width 78 height 14
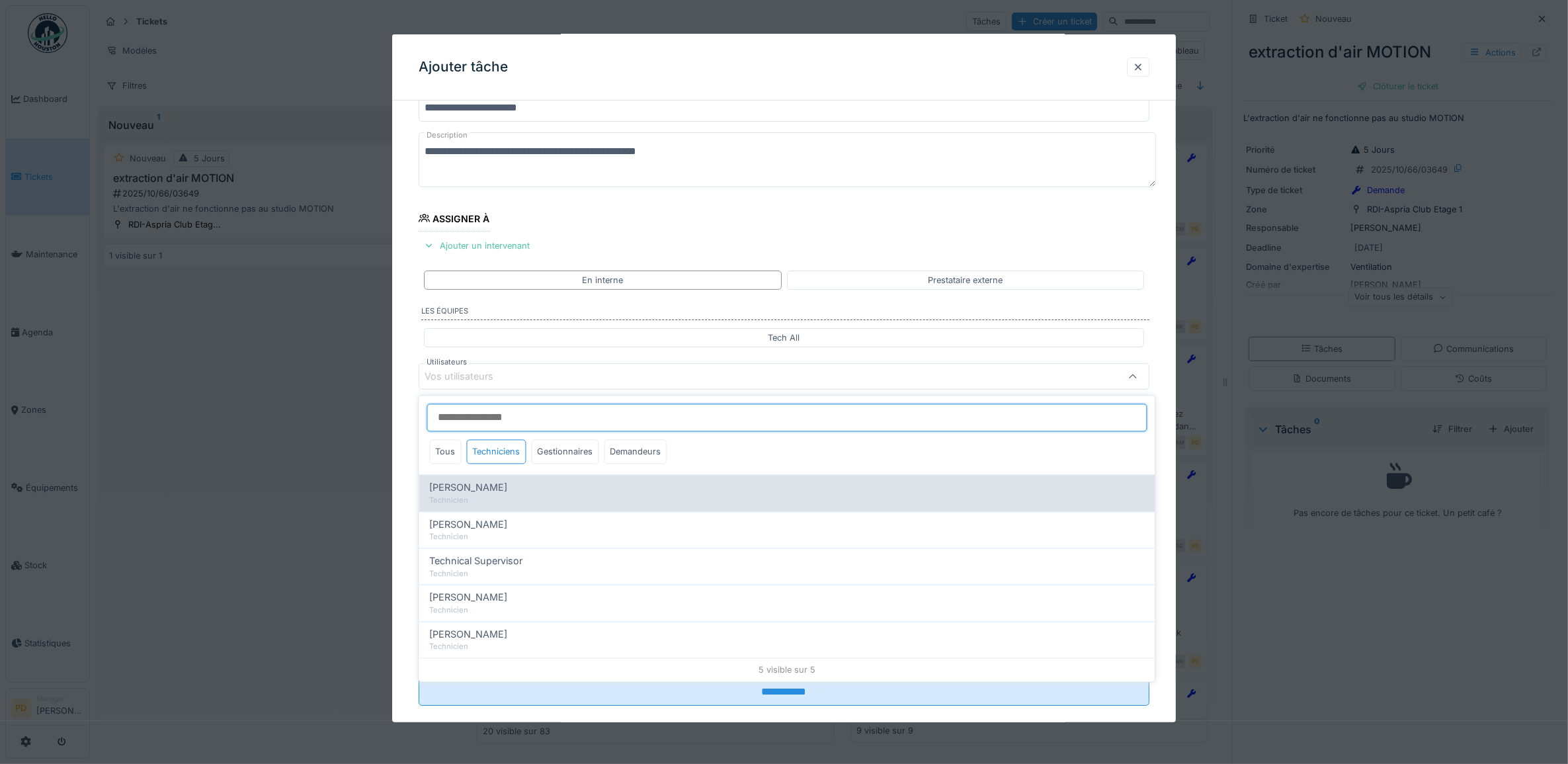
type input "*****"
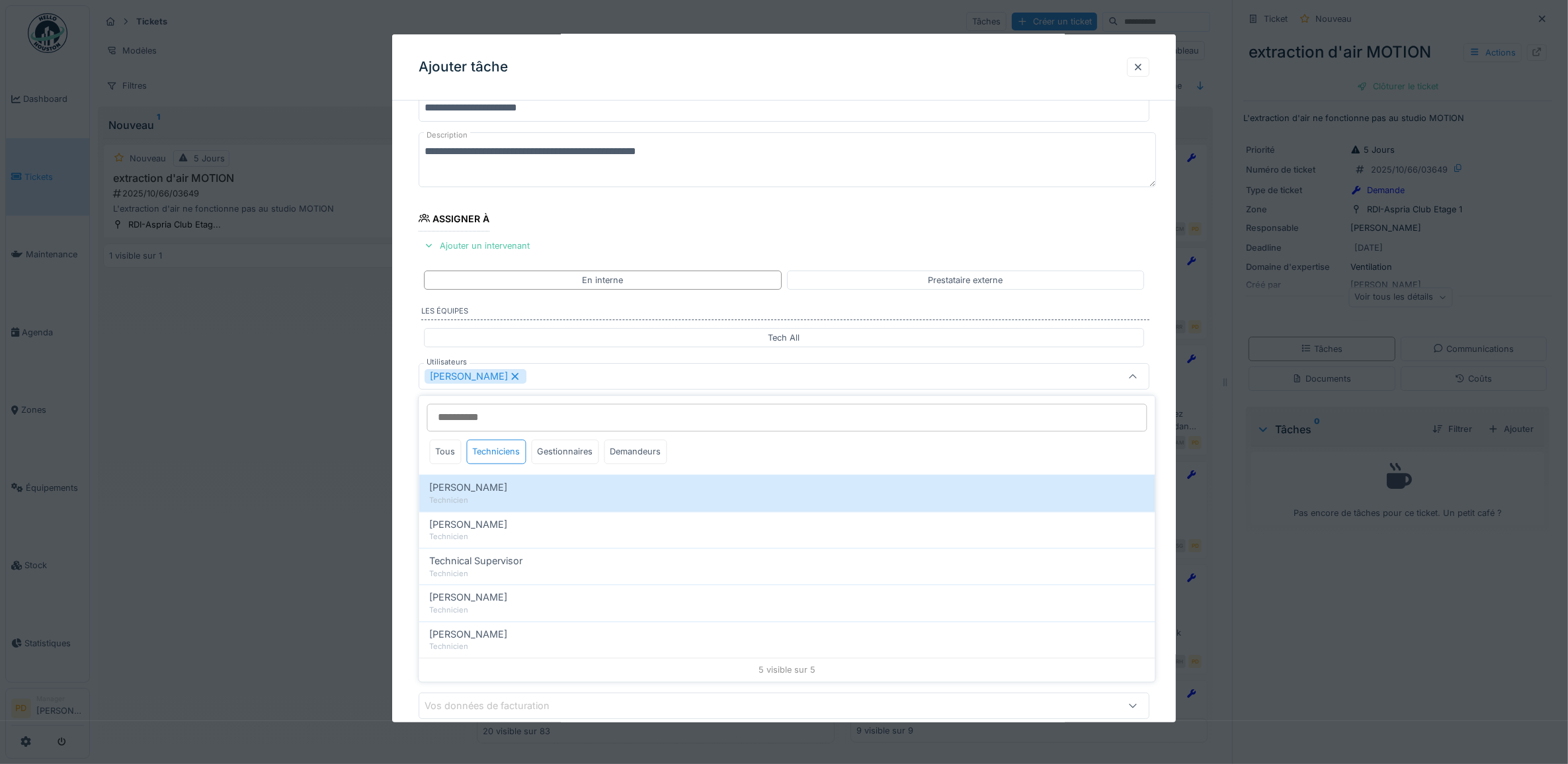
click at [418, 412] on div "**********" at bounding box center [784, 426] width 784 height 737
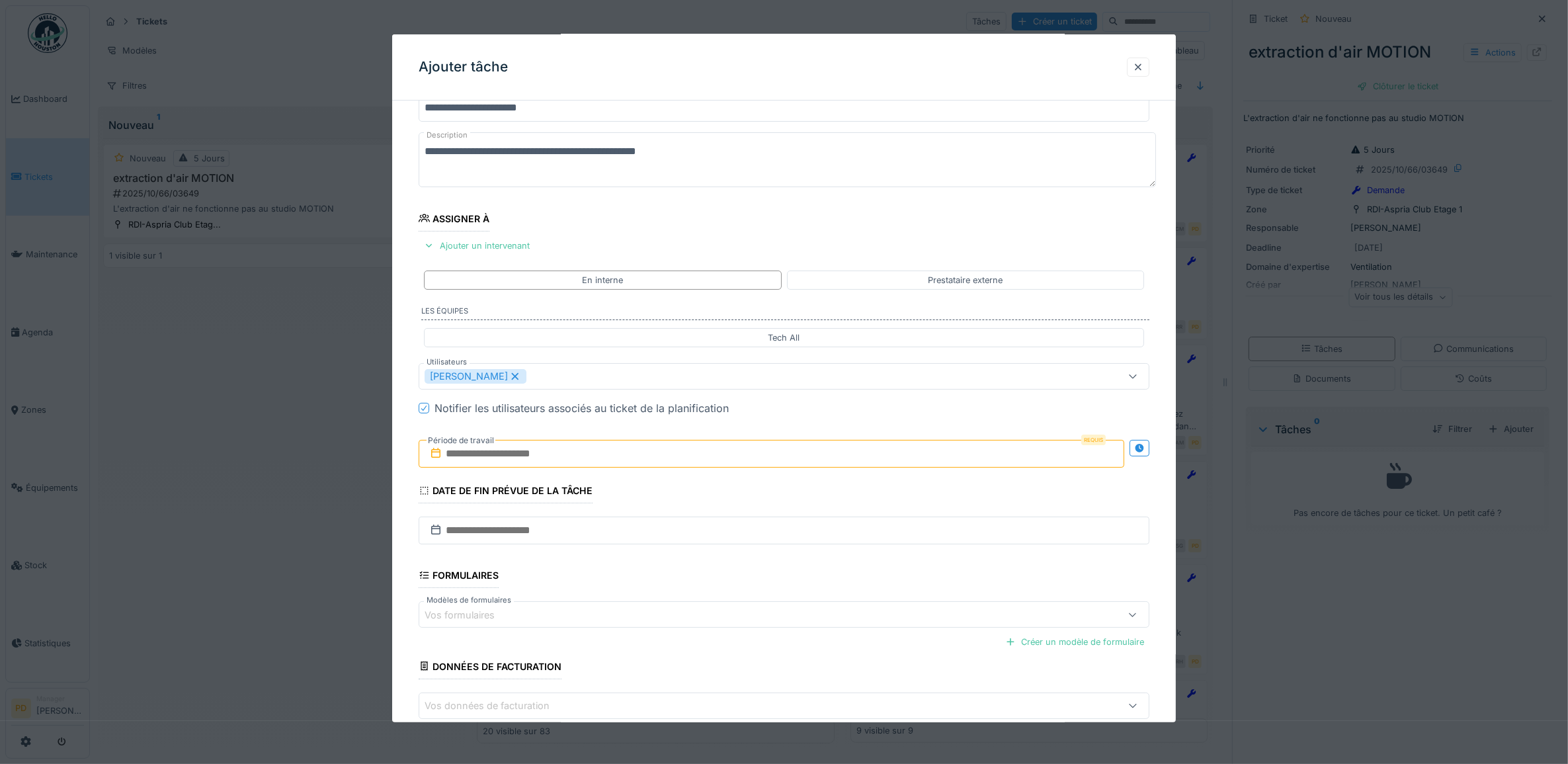
click at [466, 457] on input "text" at bounding box center [771, 453] width 706 height 28
click at [725, 629] on div "30" at bounding box center [731, 627] width 18 height 19
click at [729, 630] on div "30" at bounding box center [731, 627] width 18 height 19
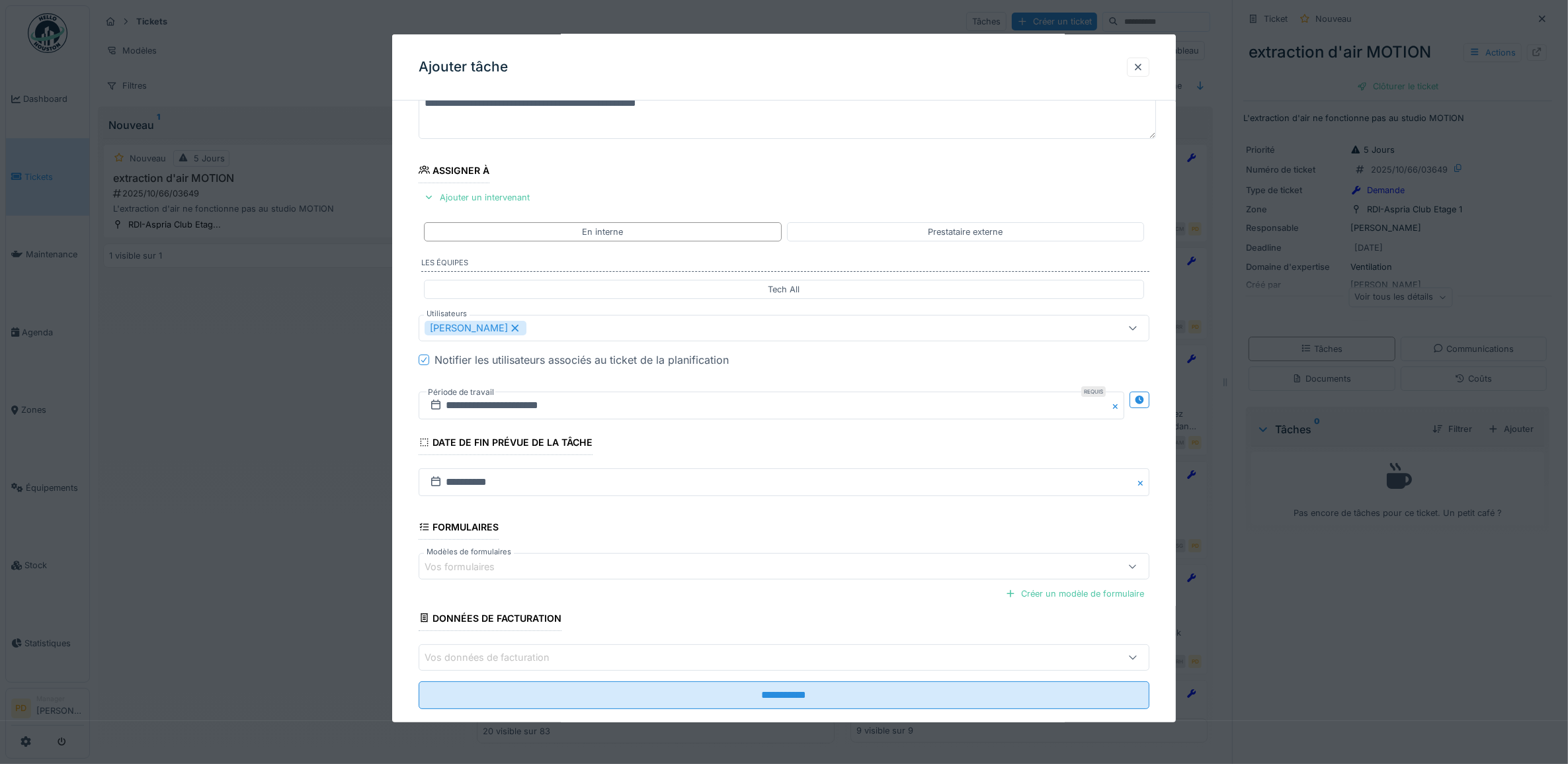
scroll to position [127, 0]
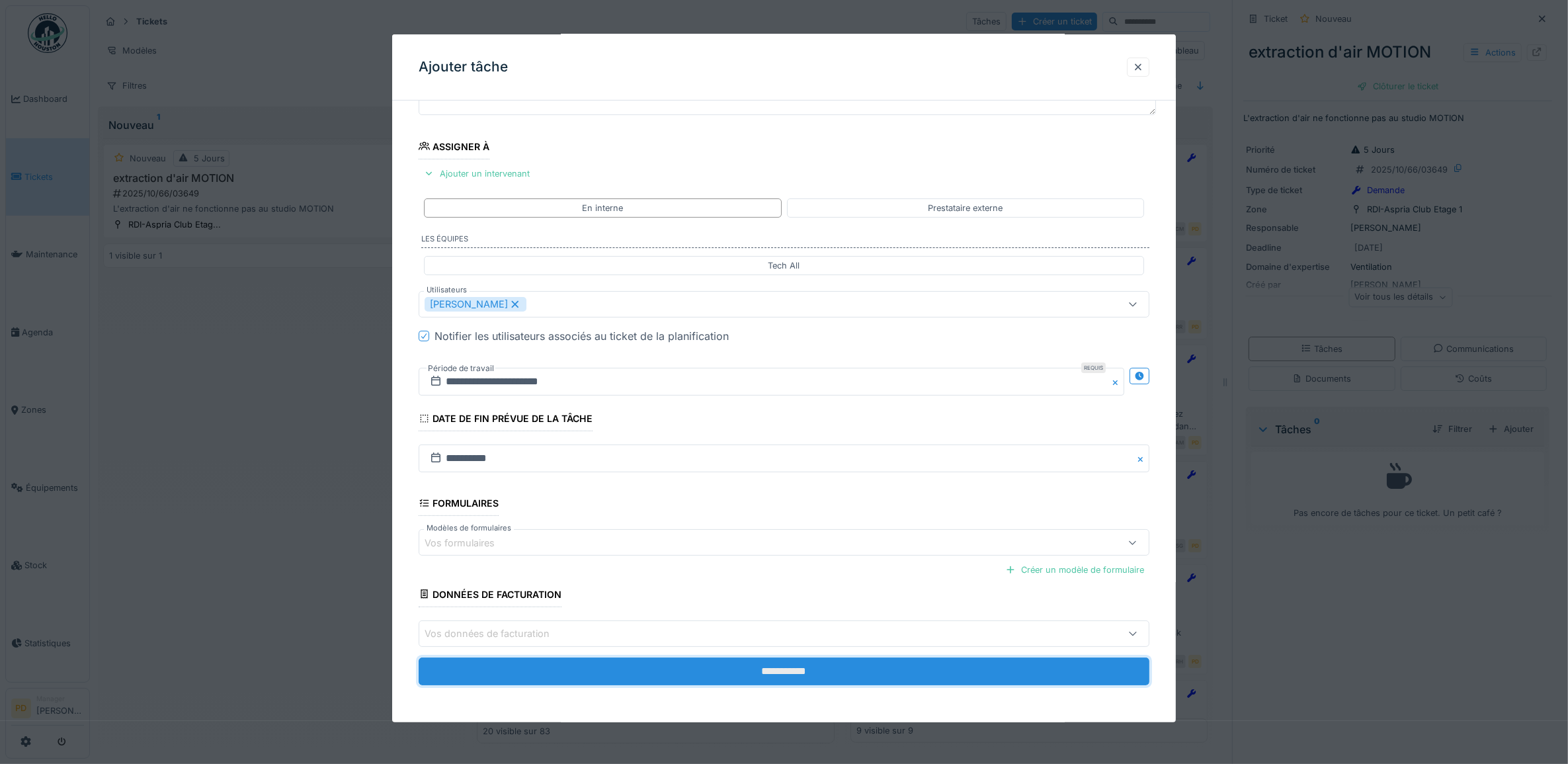
click at [778, 678] on input "**********" at bounding box center [784, 671] width 731 height 28
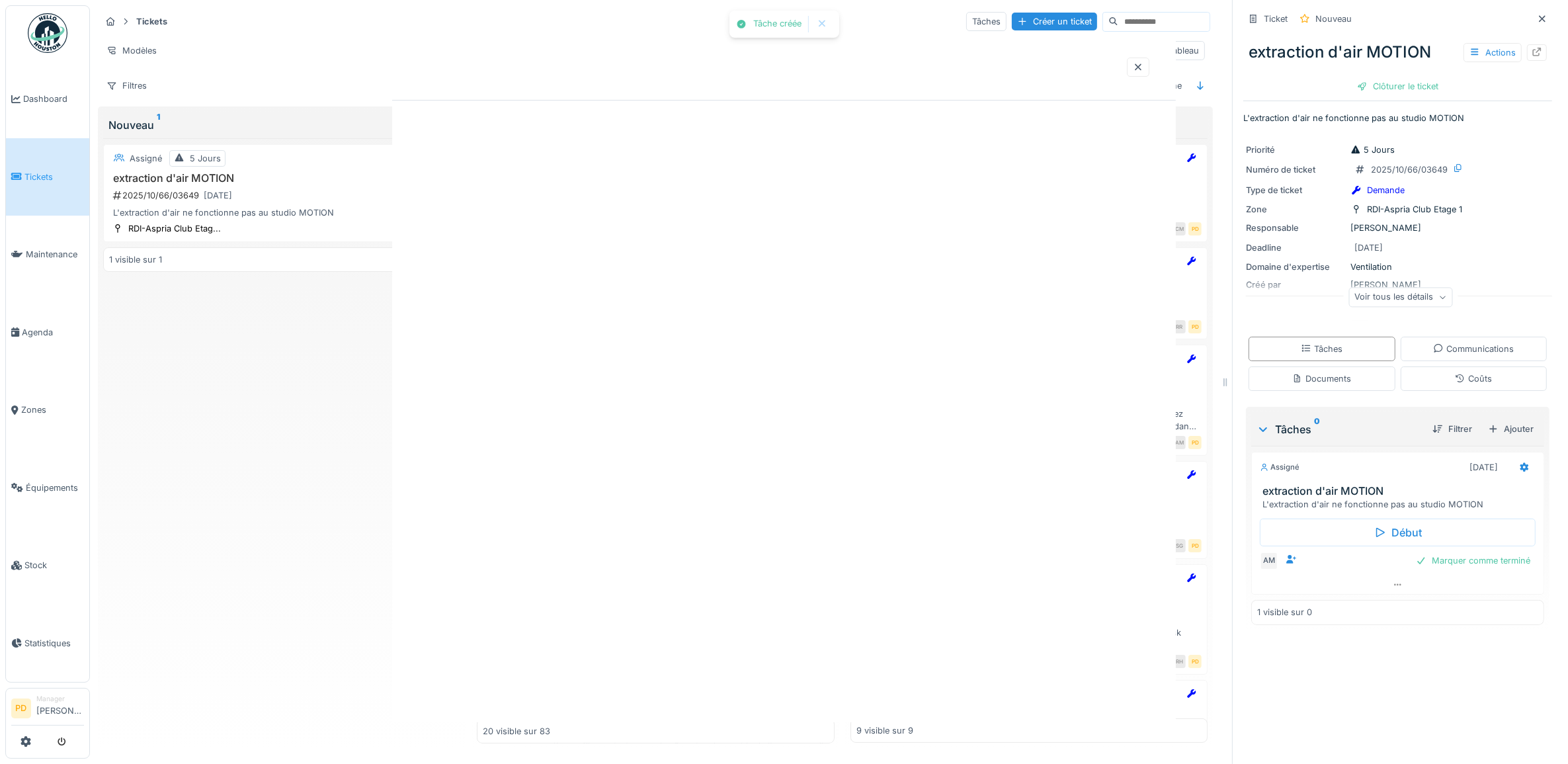
scroll to position [0, 0]
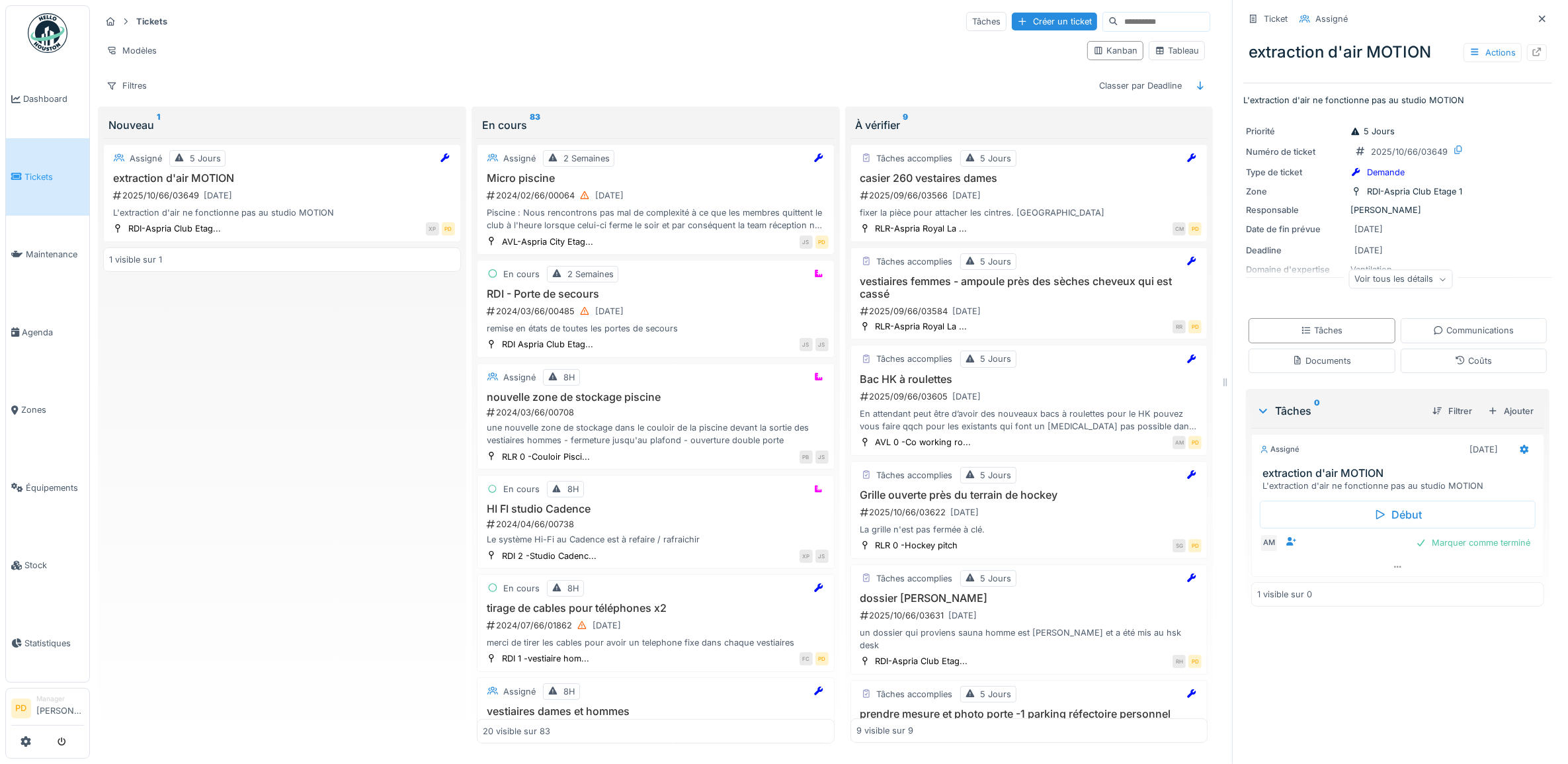
click at [1414, 283] on div "Voir tous les détails" at bounding box center [1400, 279] width 104 height 19
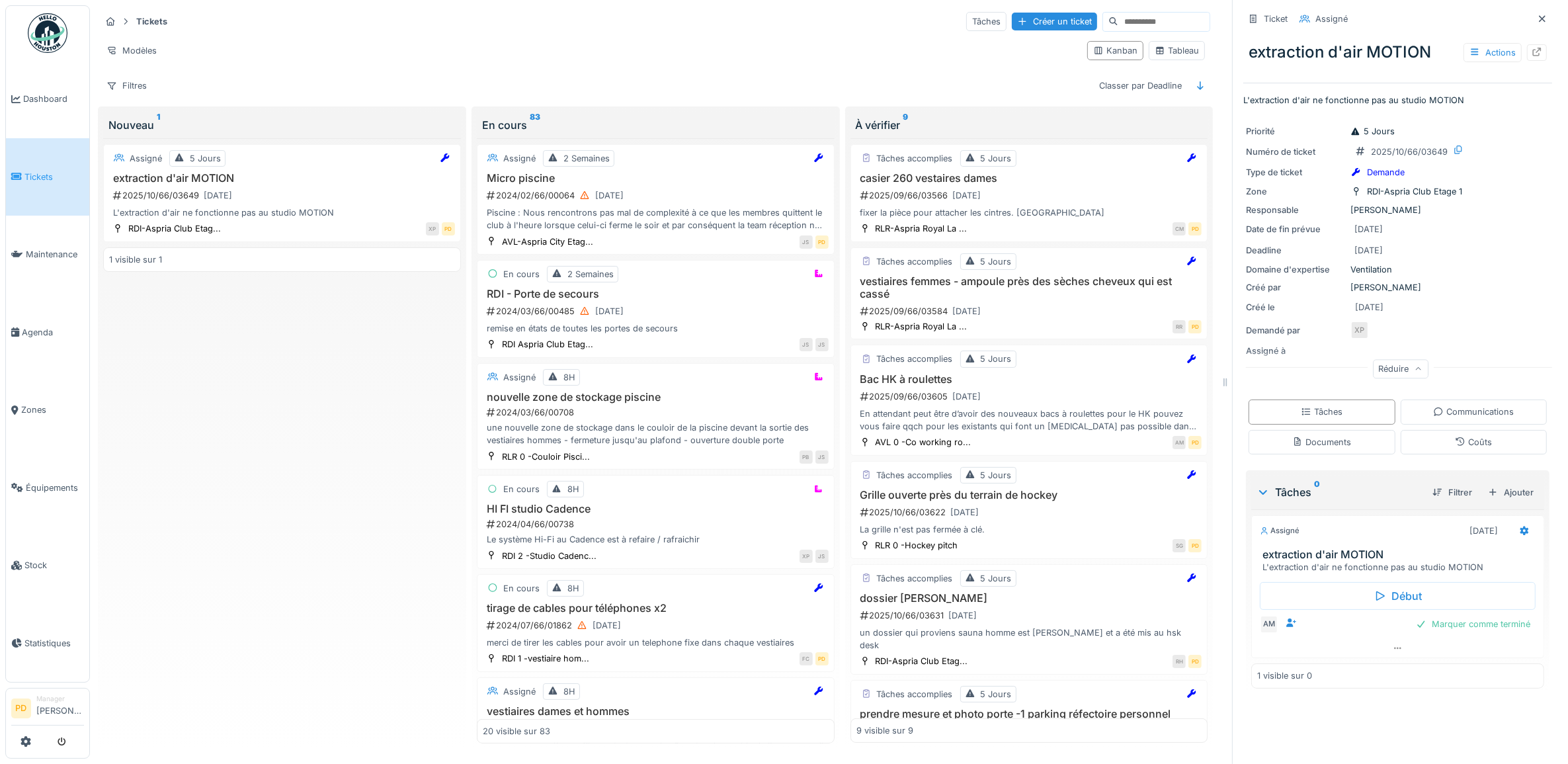
click at [38, 175] on span "Tickets" at bounding box center [54, 177] width 59 height 12
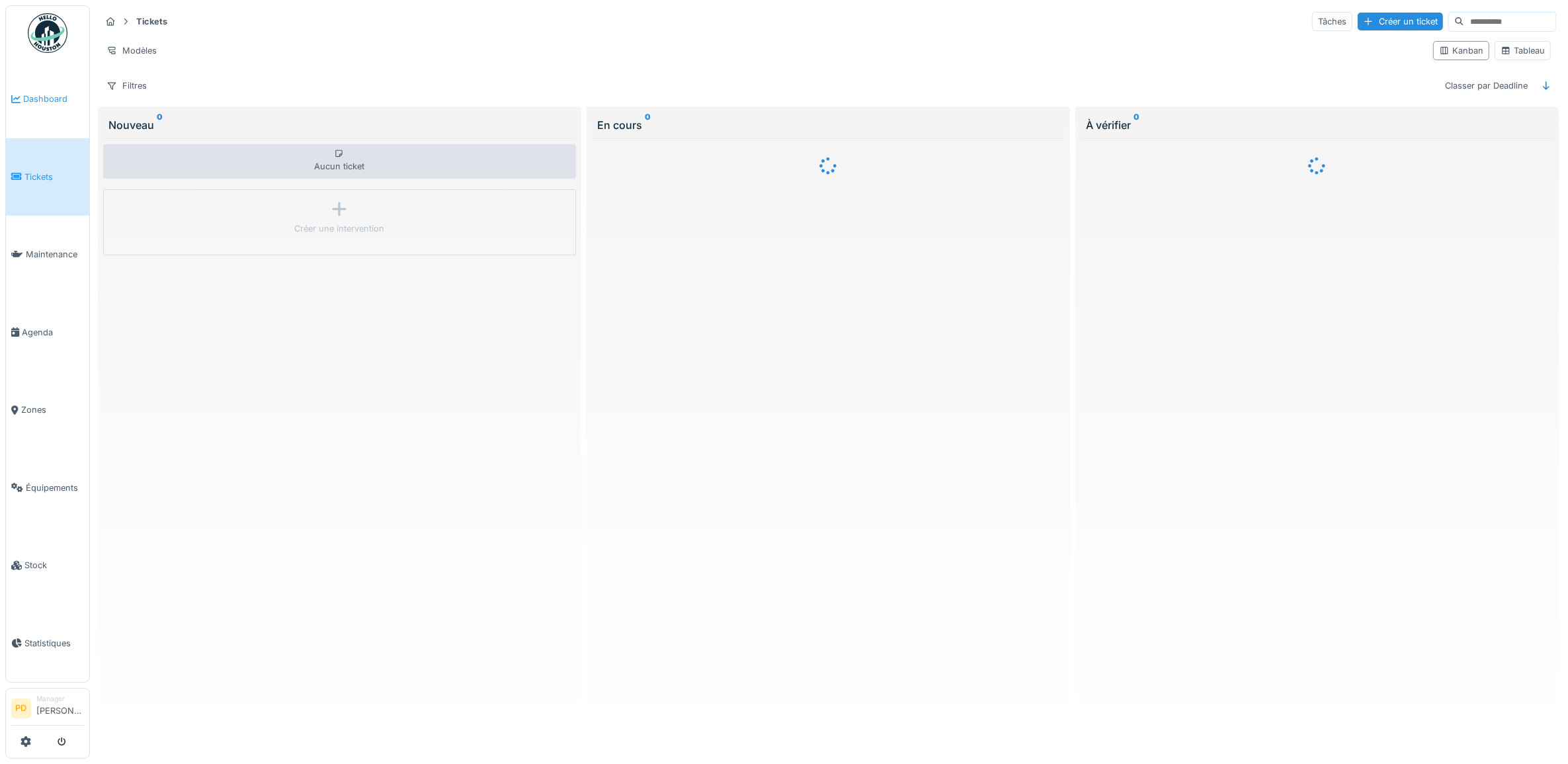
click at [56, 93] on span "Dashboard" at bounding box center [53, 99] width 61 height 12
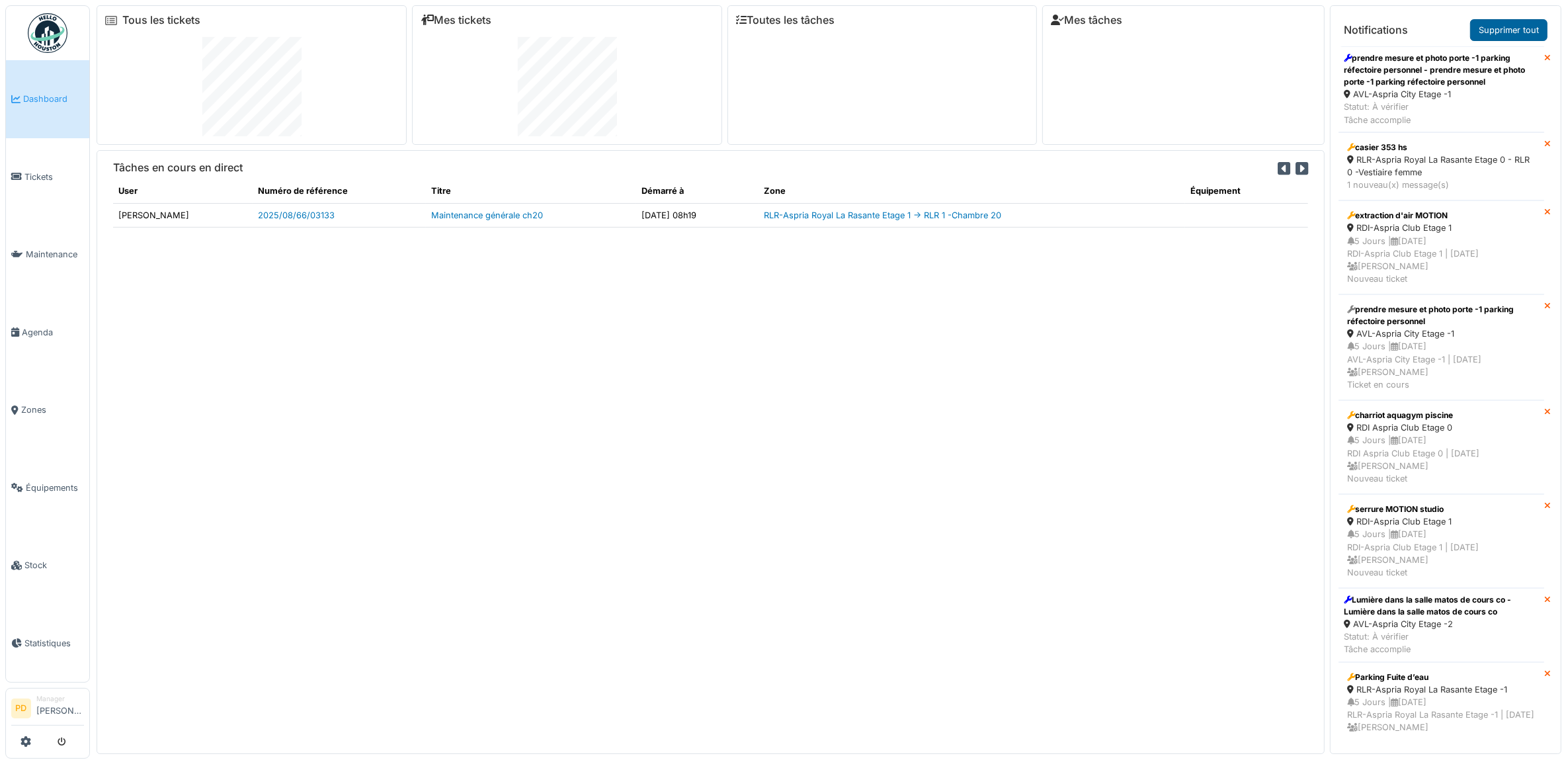
click at [1512, 27] on link "Supprimer tout" at bounding box center [1508, 30] width 77 height 22
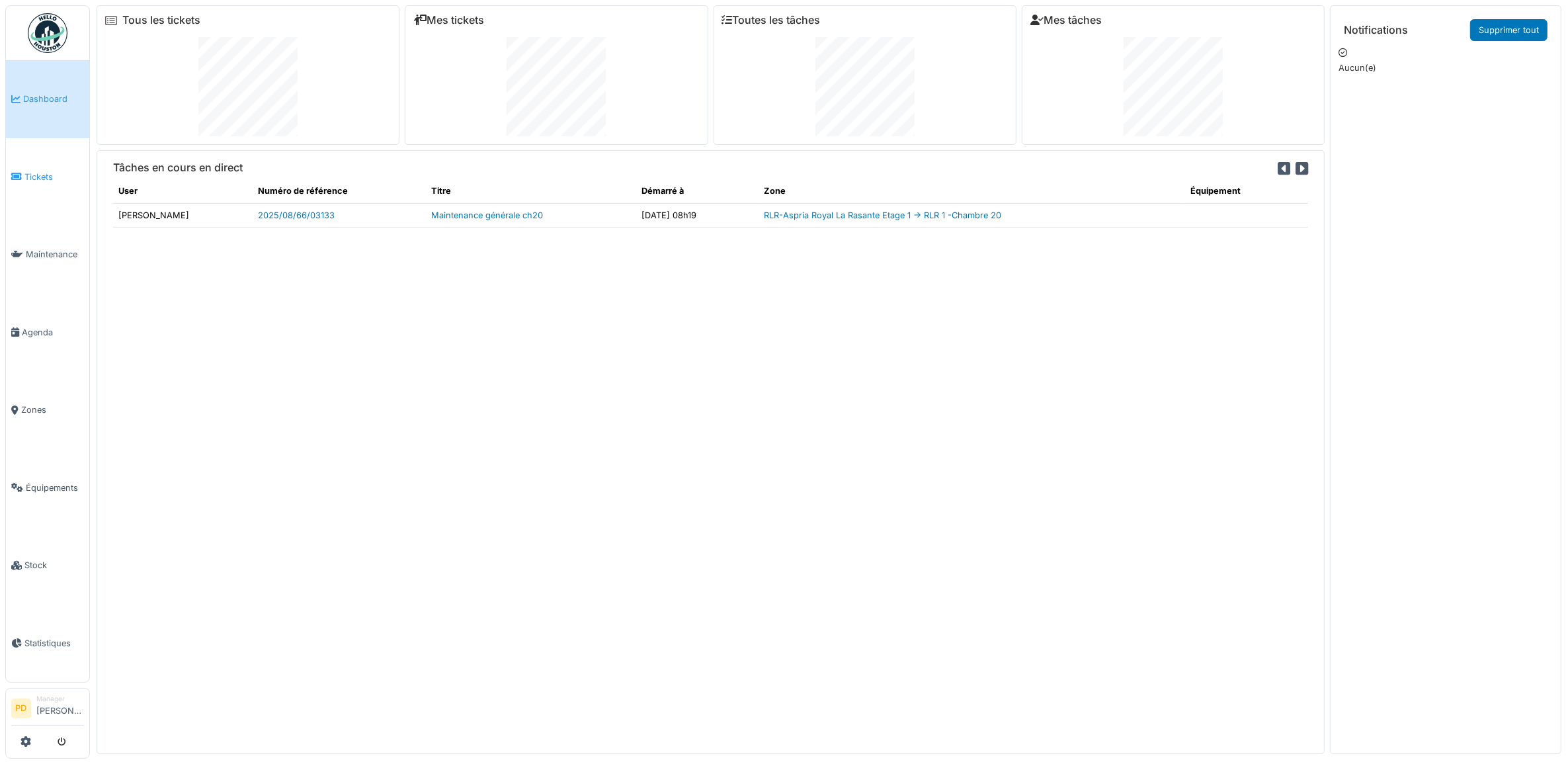
click at [37, 171] on span "Tickets" at bounding box center [54, 177] width 59 height 12
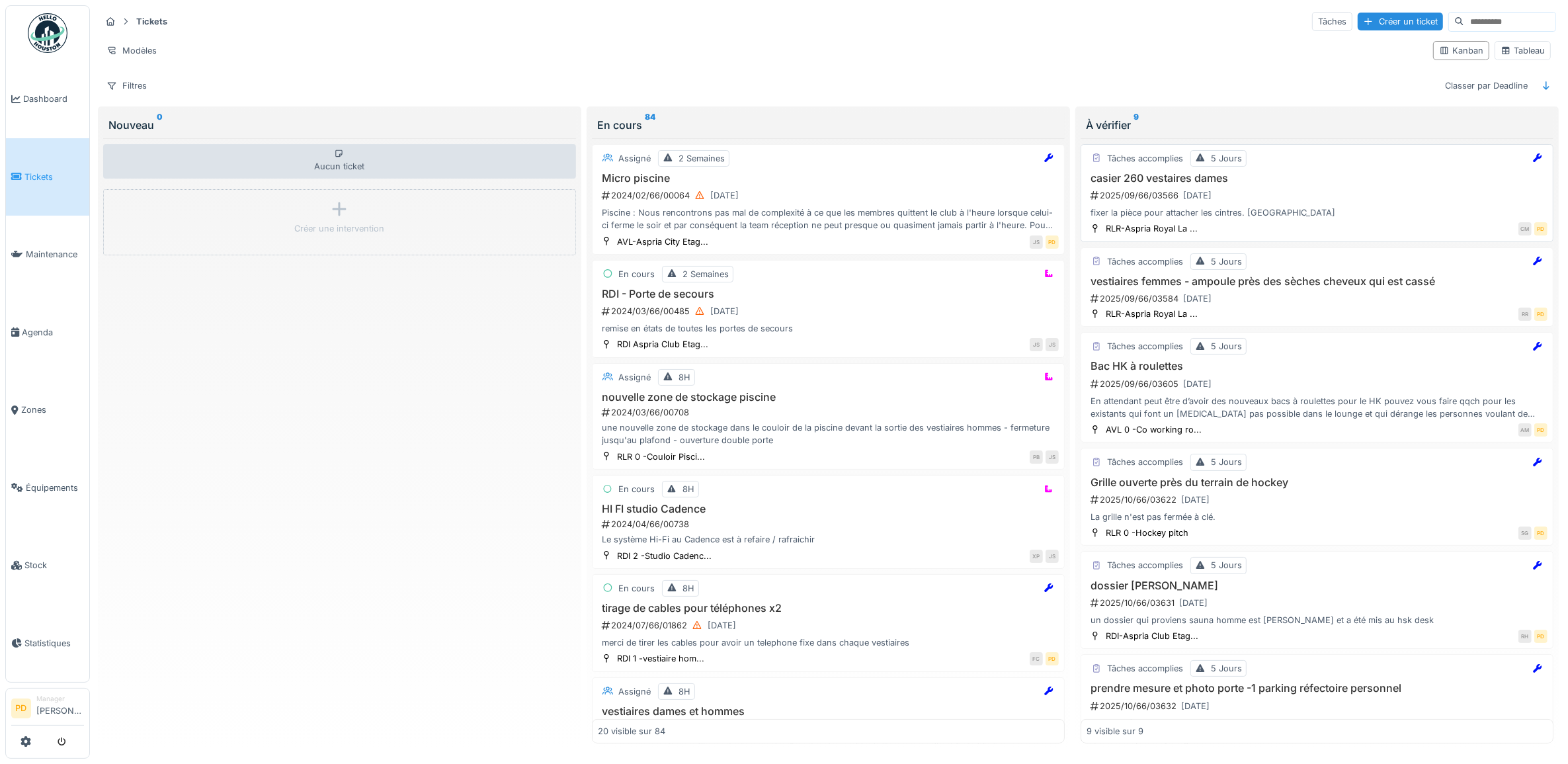
click at [1283, 202] on div "2025/09/66/03566 [DATE]" at bounding box center [1318, 195] width 459 height 16
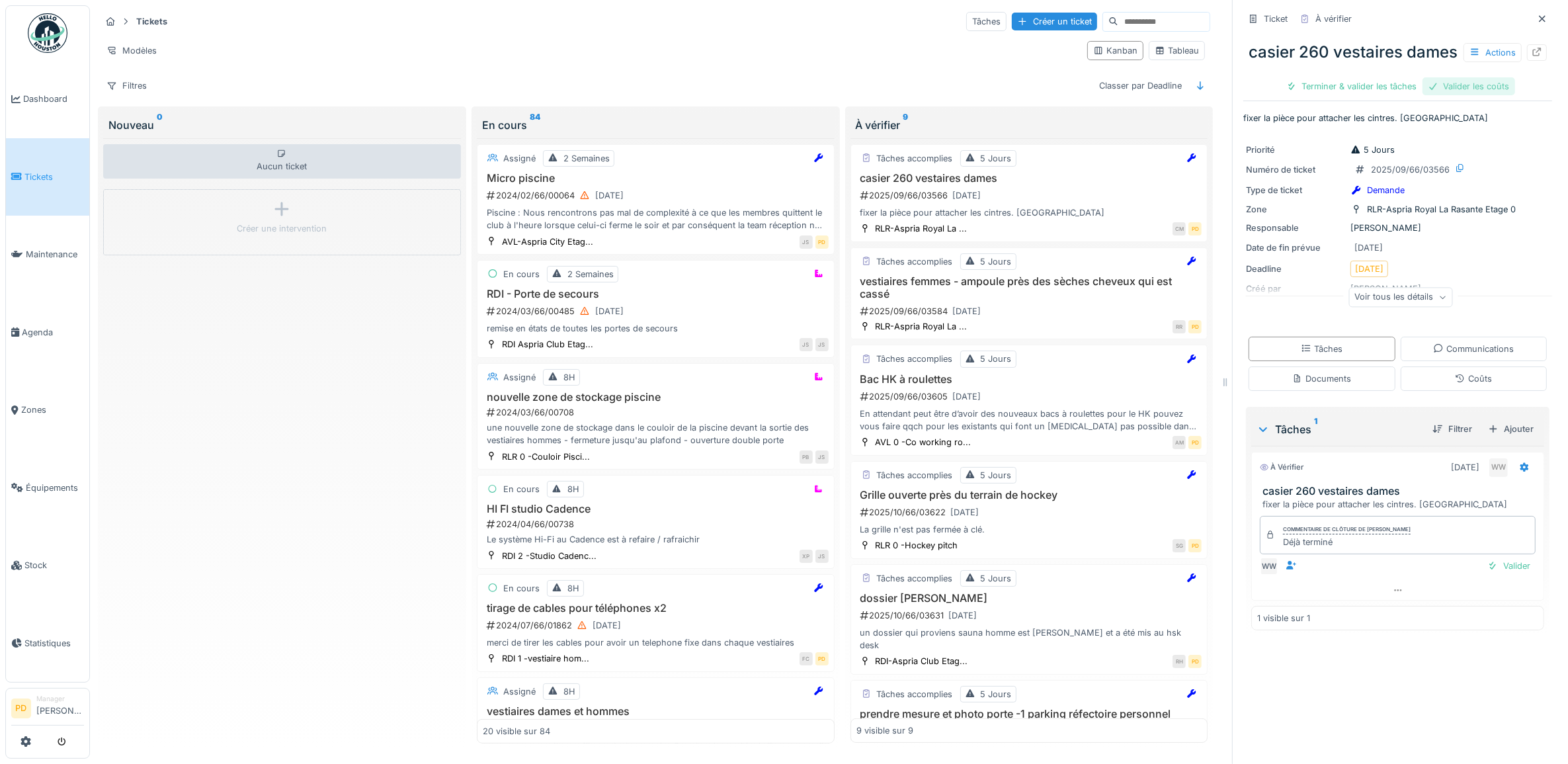
click at [1470, 96] on div "Valider les coûts" at bounding box center [1469, 86] width 93 height 18
click at [1403, 96] on div "Terminer & valider les tâches" at bounding box center [1397, 86] width 141 height 18
click at [1403, 96] on div "Clôturer le ticket" at bounding box center [1397, 86] width 92 height 18
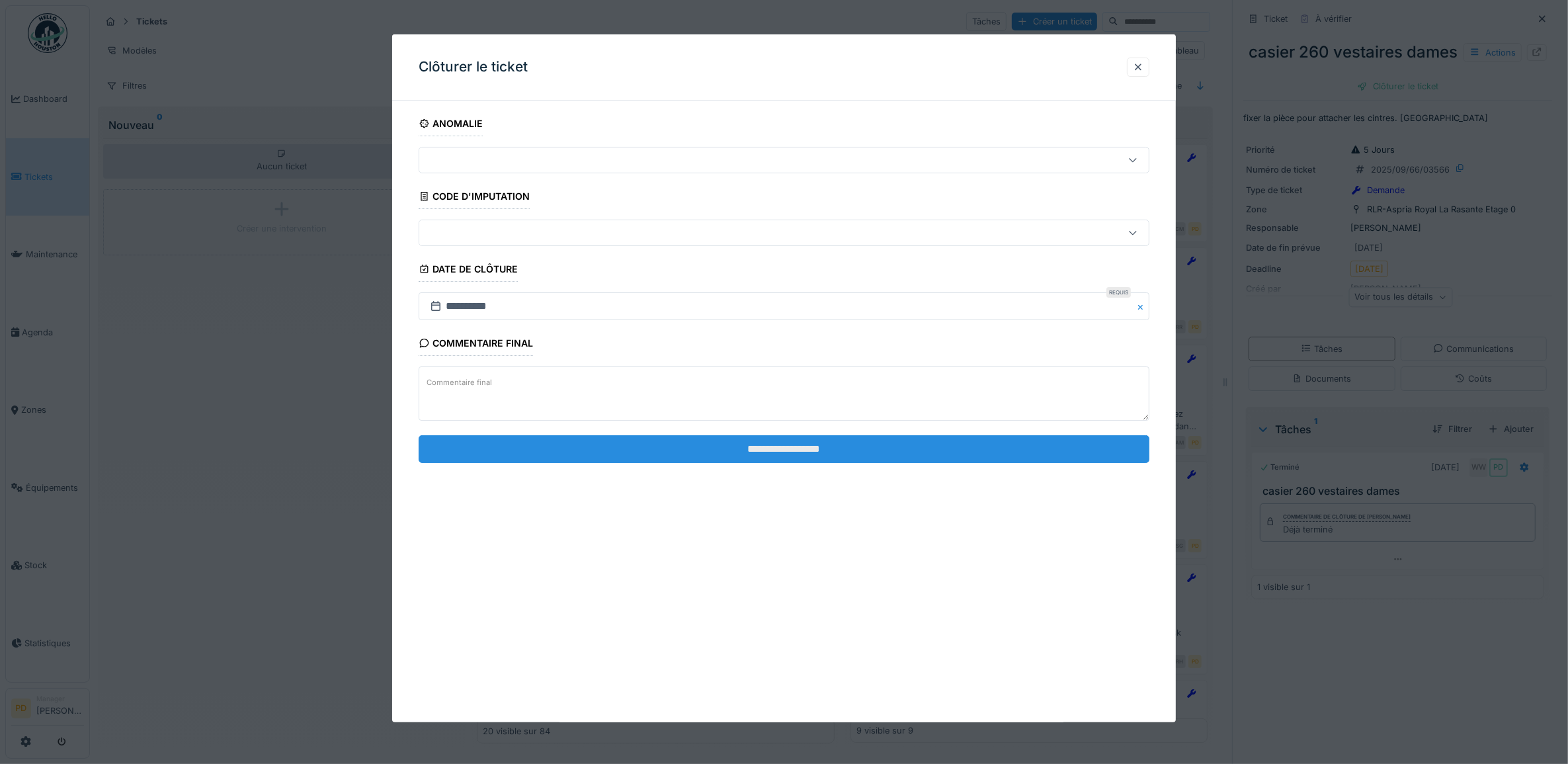
click at [974, 439] on input "**********" at bounding box center [784, 449] width 731 height 28
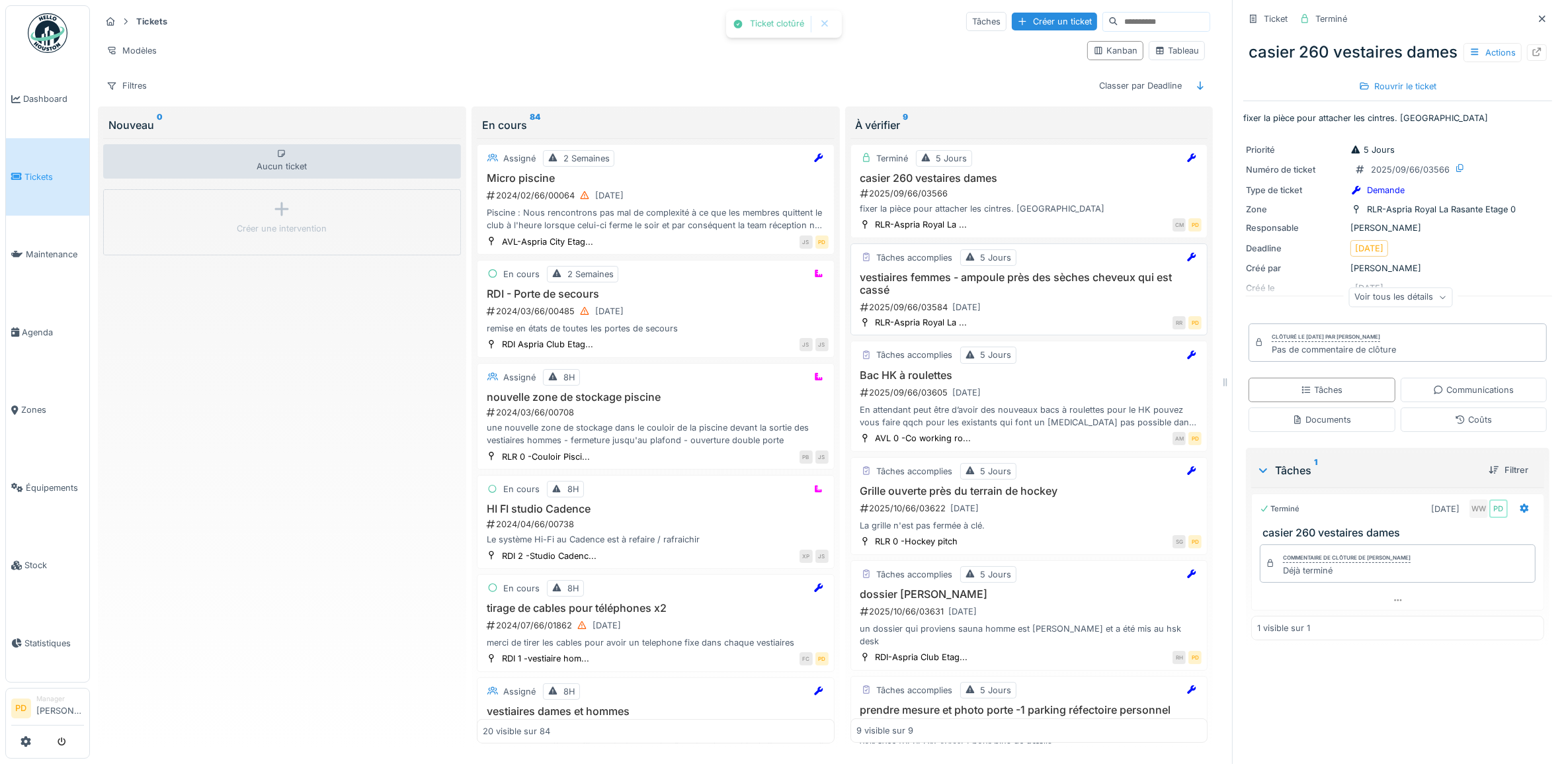
click at [1012, 289] on h3 "vestiaires femmes - ampoule près des sèches cheveux qui est cassé" at bounding box center [1029, 283] width 346 height 25
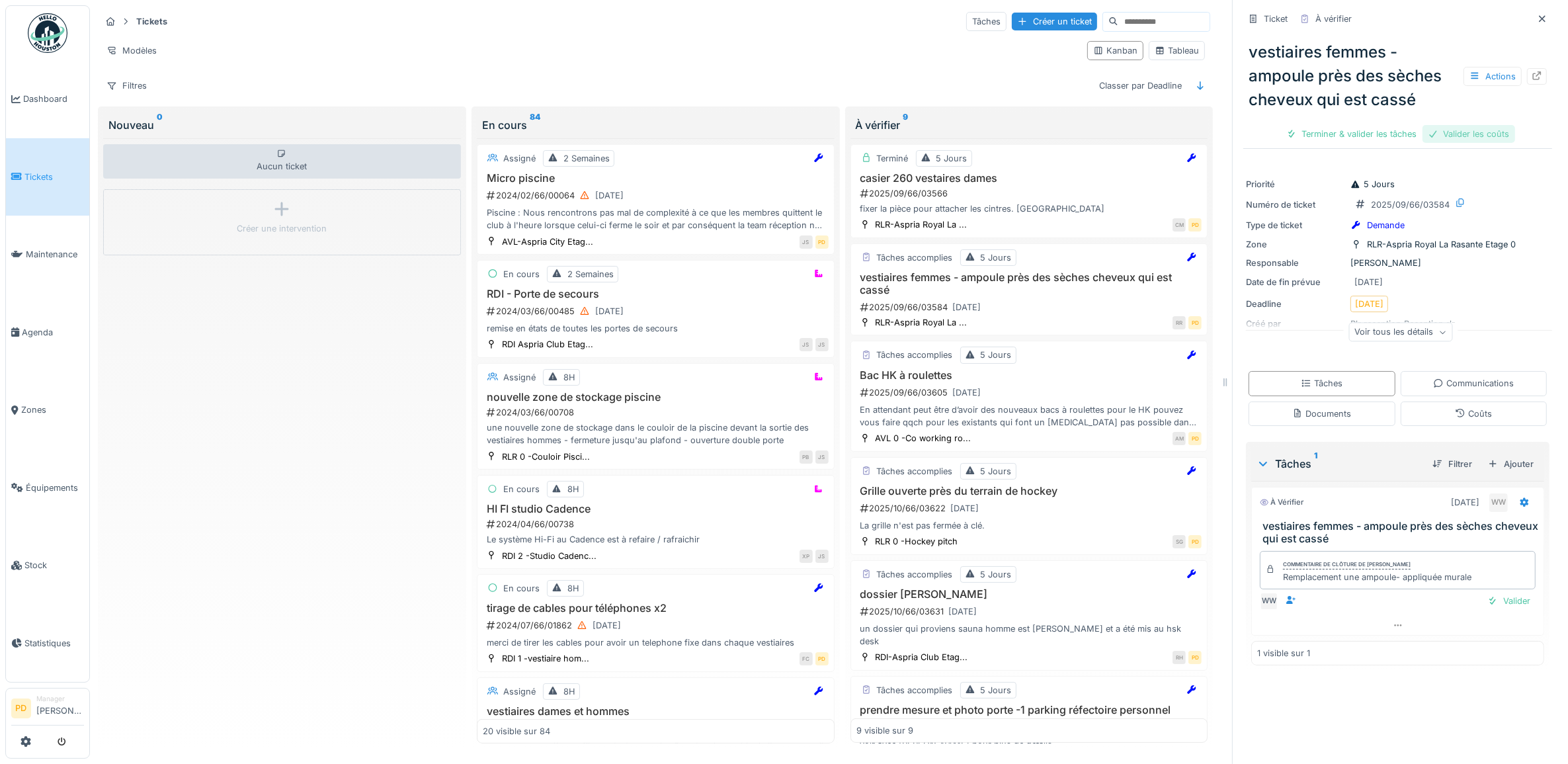
click at [1438, 127] on div "Valider les coûts" at bounding box center [1469, 134] width 93 height 18
click at [1417, 136] on div "Terminer & valider les tâches" at bounding box center [1397, 134] width 141 height 18
click at [1397, 136] on div "Clôturer le ticket" at bounding box center [1397, 134] width 92 height 18
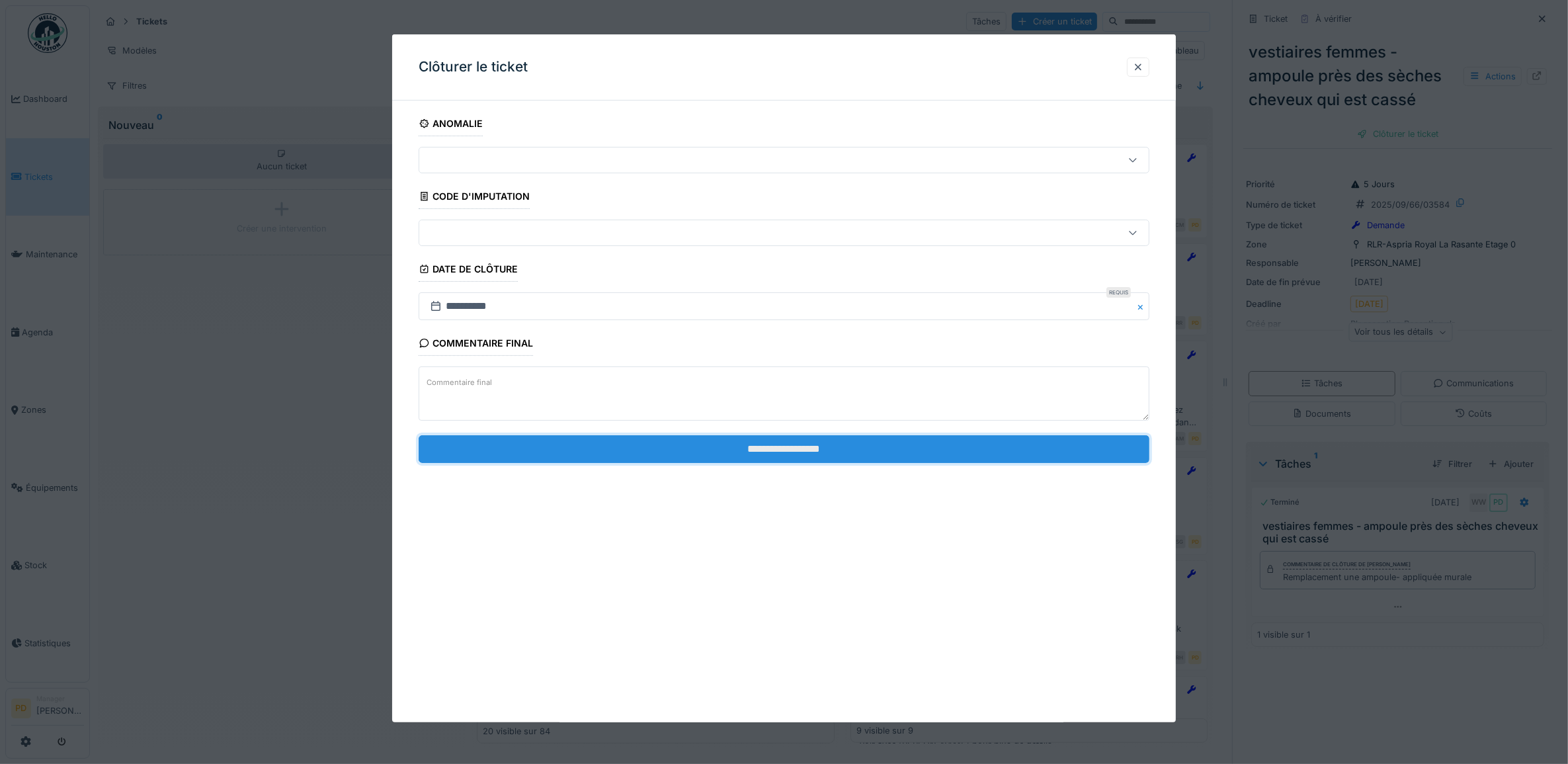
click at [951, 457] on input "**********" at bounding box center [784, 449] width 731 height 28
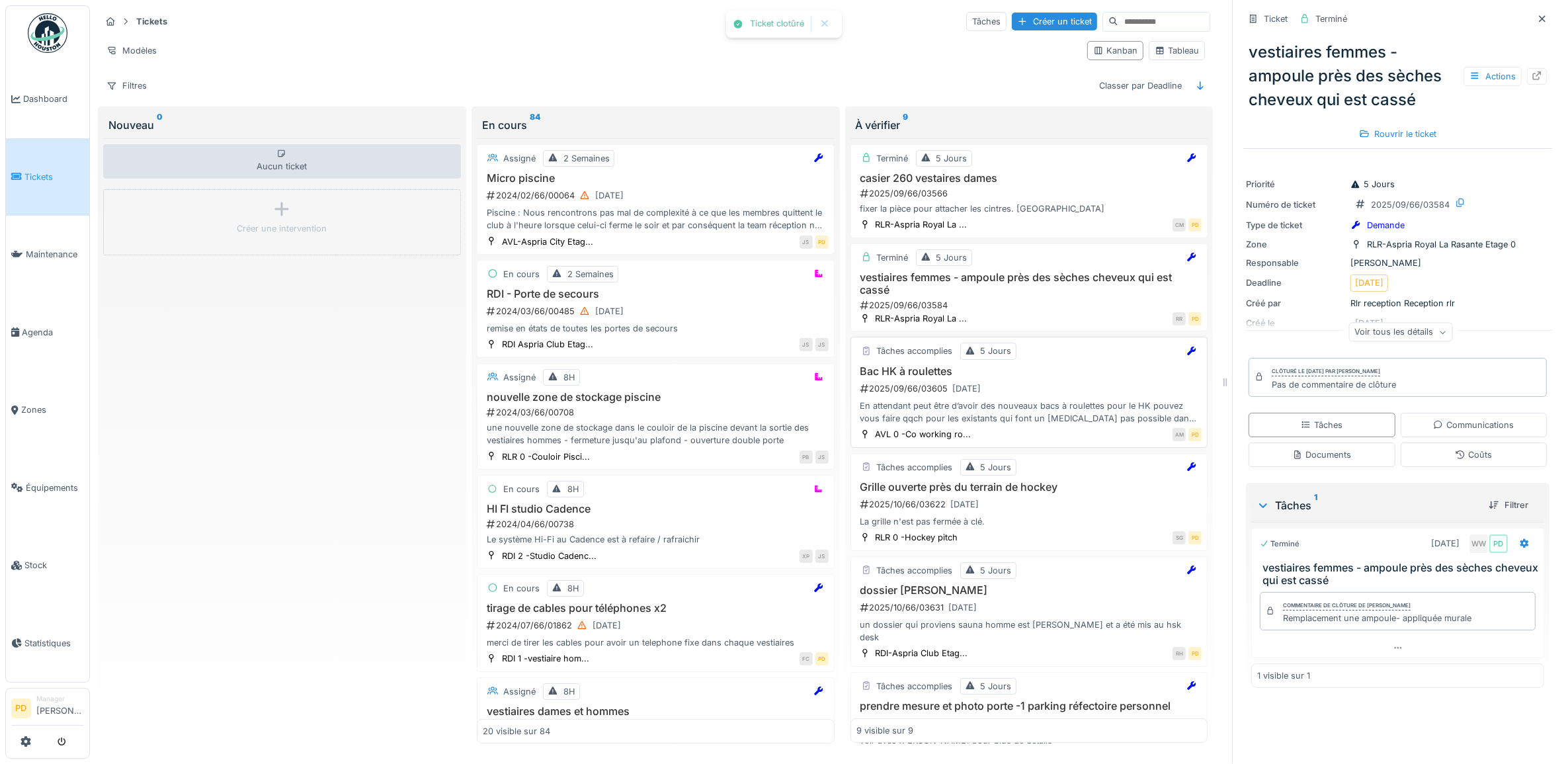
click at [1059, 371] on h3 "Bac HK à roulettes" at bounding box center [1029, 371] width 346 height 12
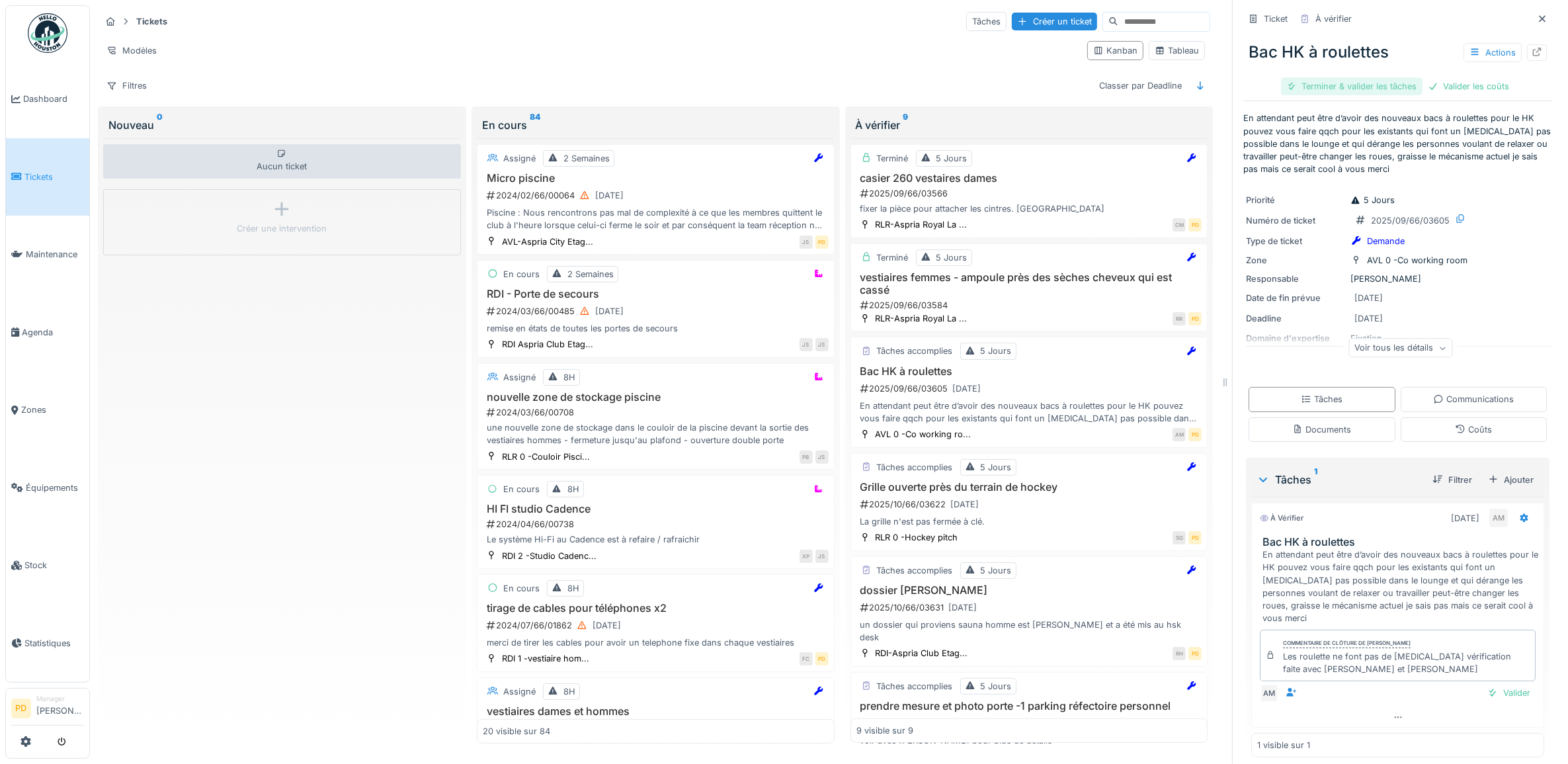
click at [1334, 91] on div "Terminer & valider les tâches" at bounding box center [1351, 86] width 141 height 18
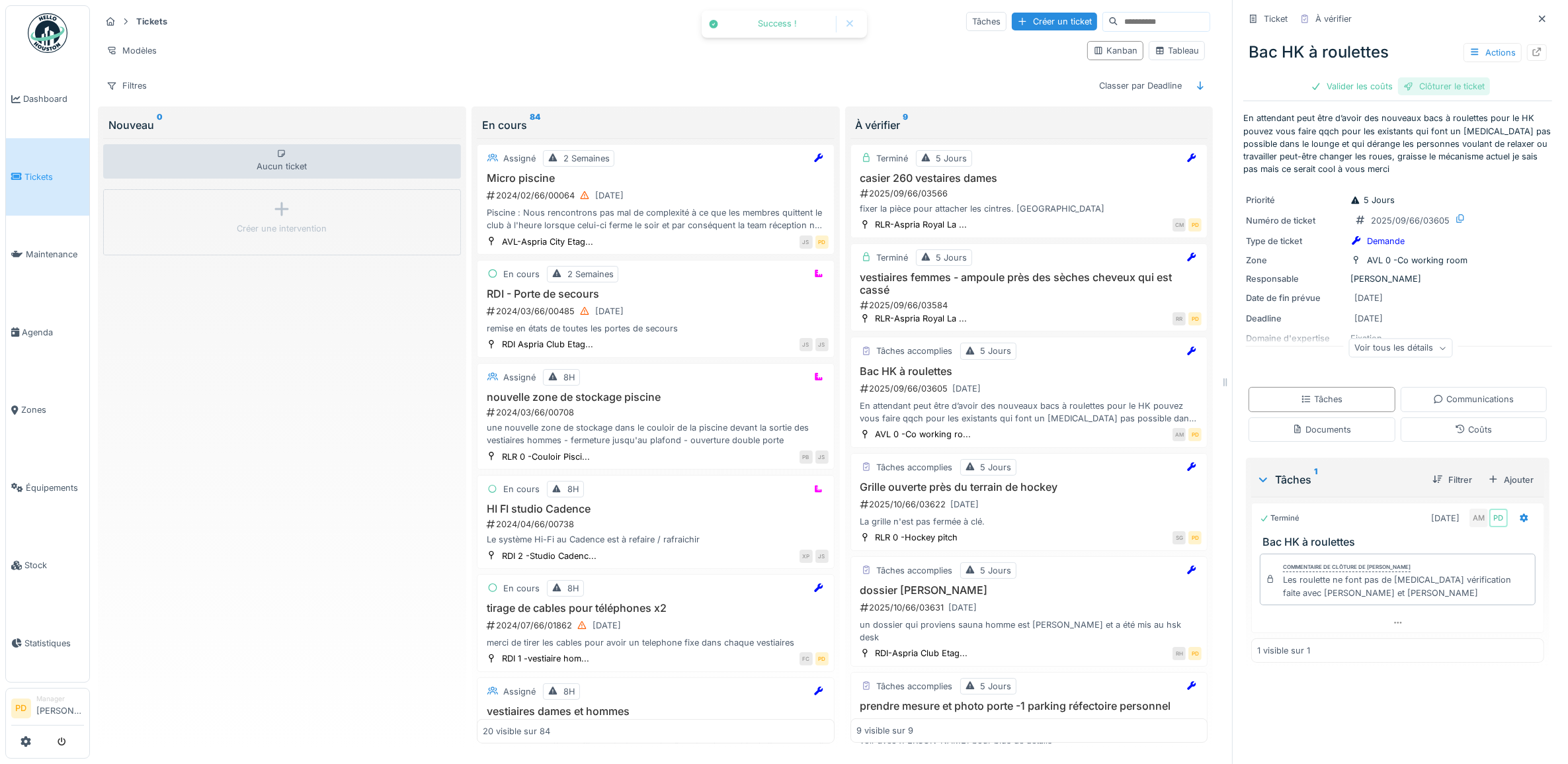
click at [1400, 85] on div "Clôturer le ticket" at bounding box center [1444, 86] width 92 height 18
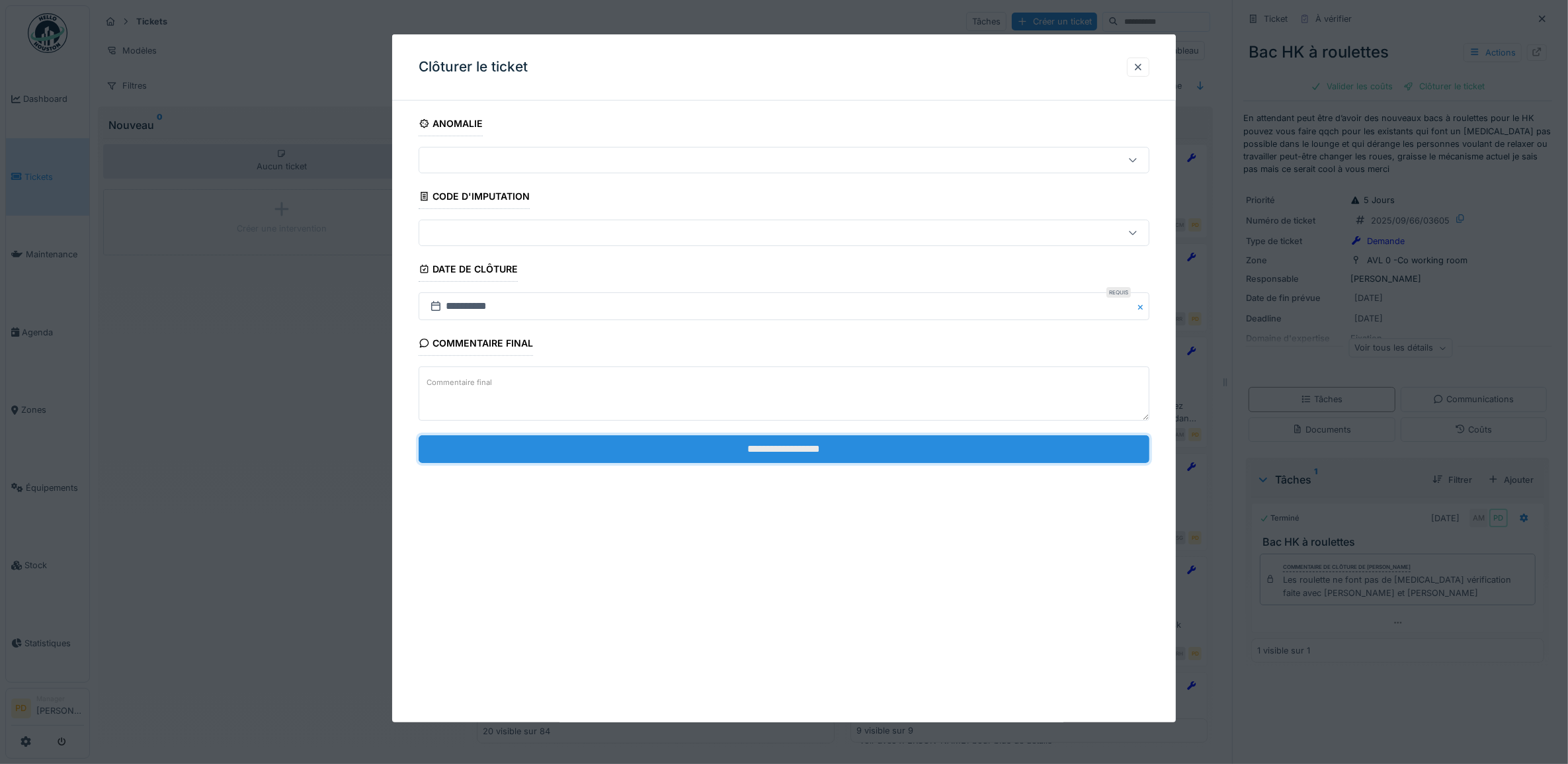
click at [966, 450] on input "**********" at bounding box center [784, 449] width 731 height 28
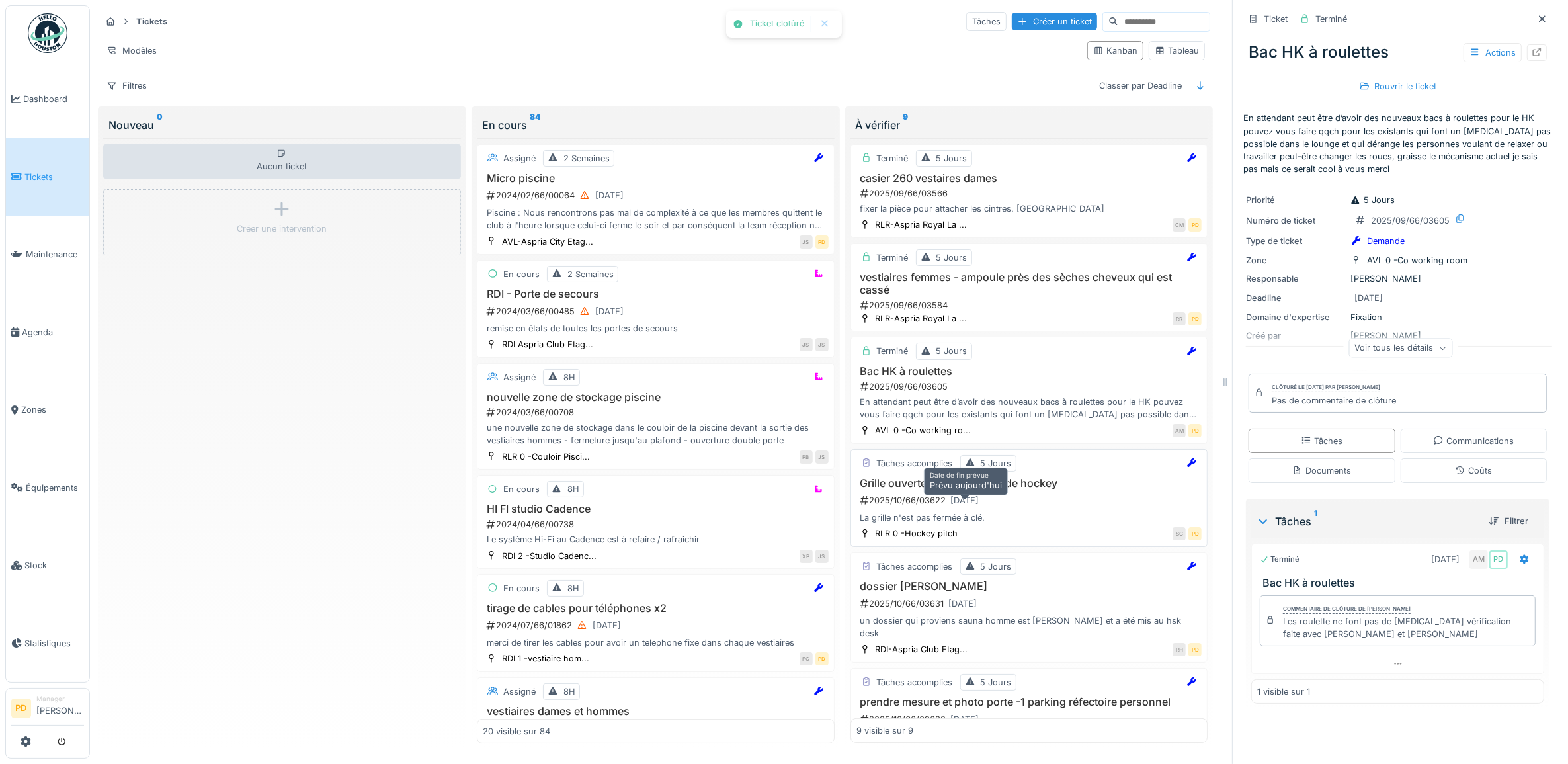
click at [979, 505] on div "[DATE]" at bounding box center [966, 500] width 29 height 12
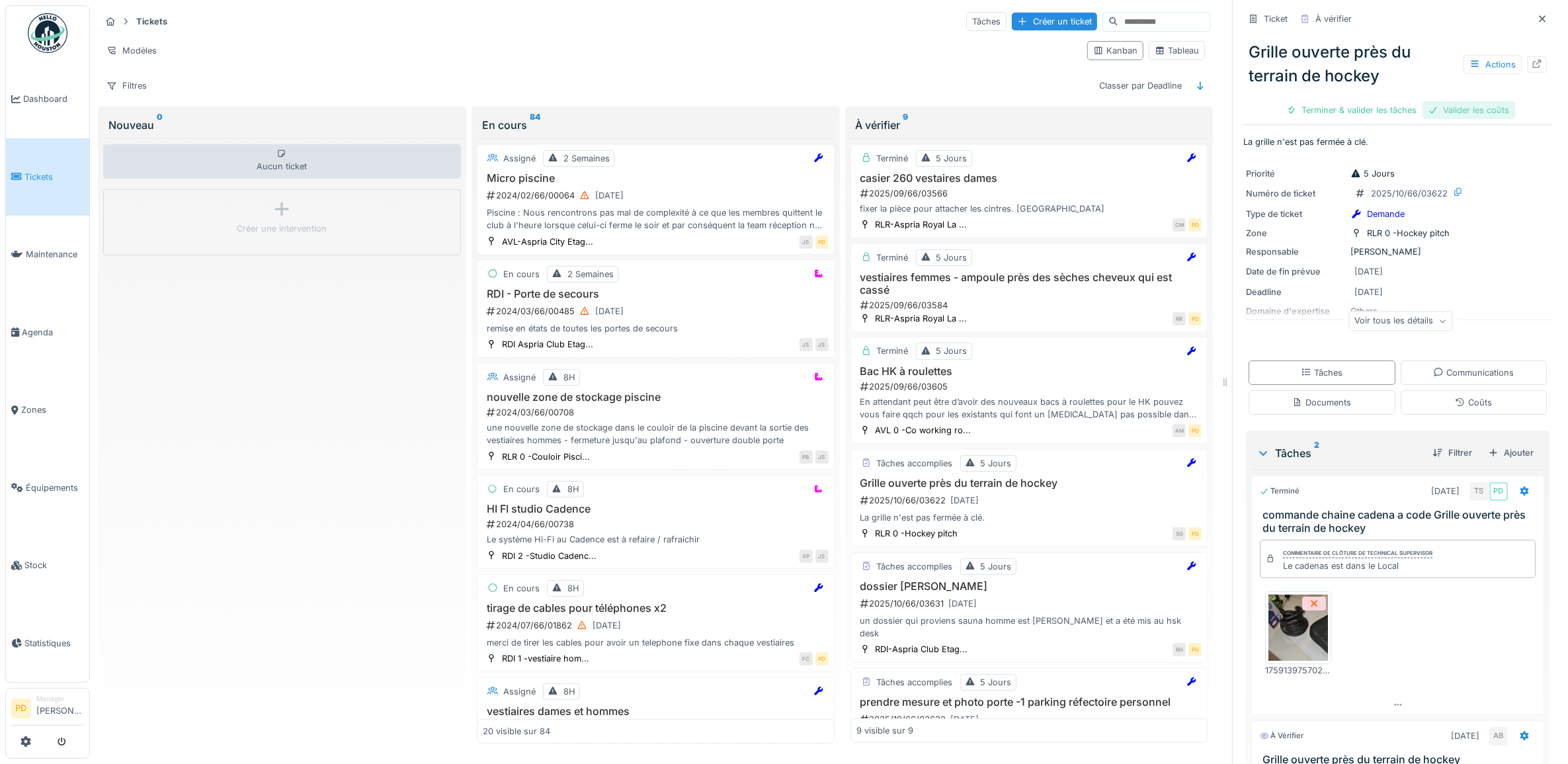
click at [1432, 110] on div "Valider les coûts" at bounding box center [1469, 110] width 93 height 18
click at [1432, 110] on div "Terminer & valider les tâches" at bounding box center [1397, 110] width 141 height 18
click at [1352, 117] on div "Clôturer le ticket" at bounding box center [1397, 110] width 92 height 18
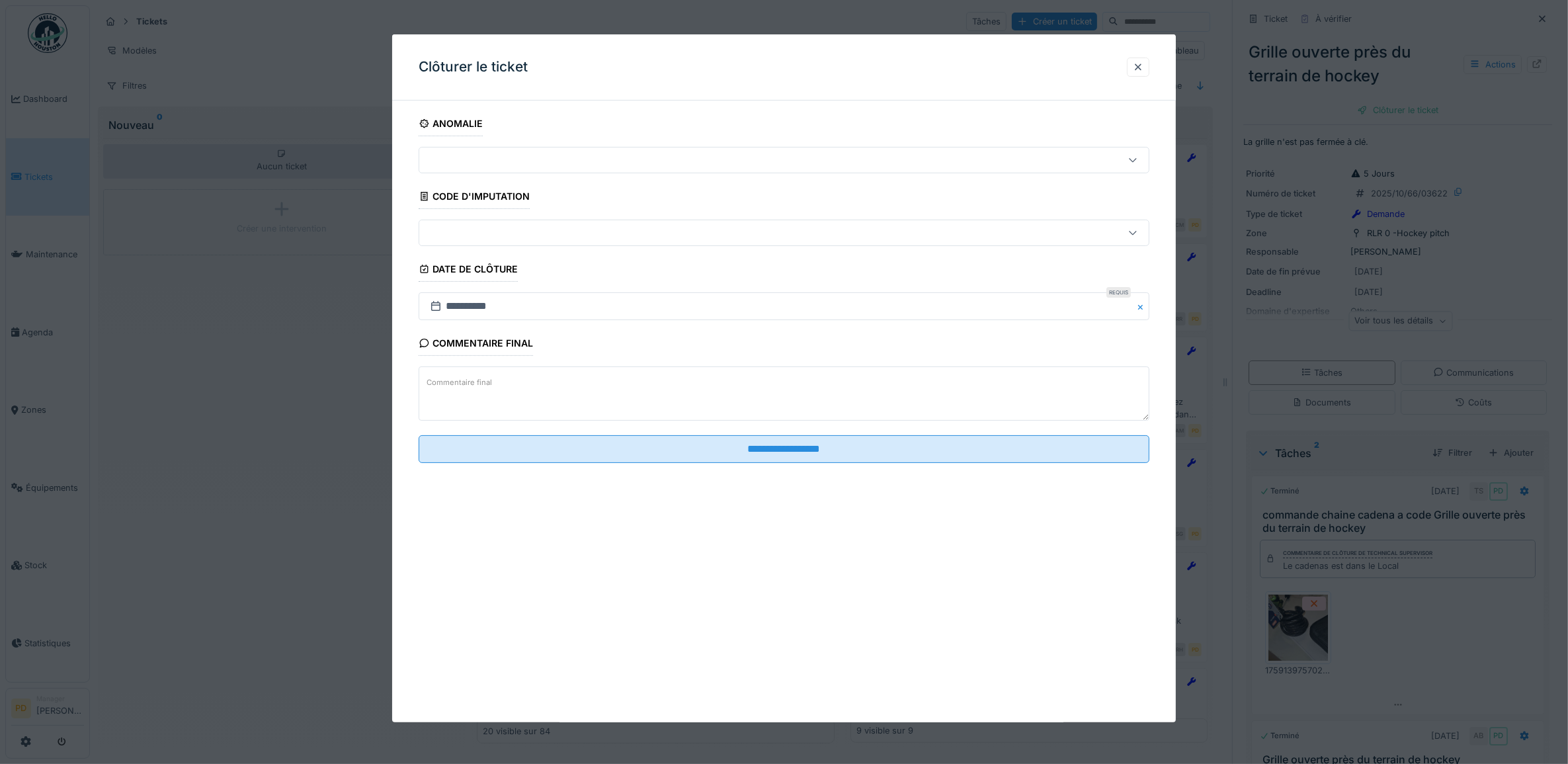
click at [759, 466] on fieldset "**********" at bounding box center [784, 292] width 731 height 363
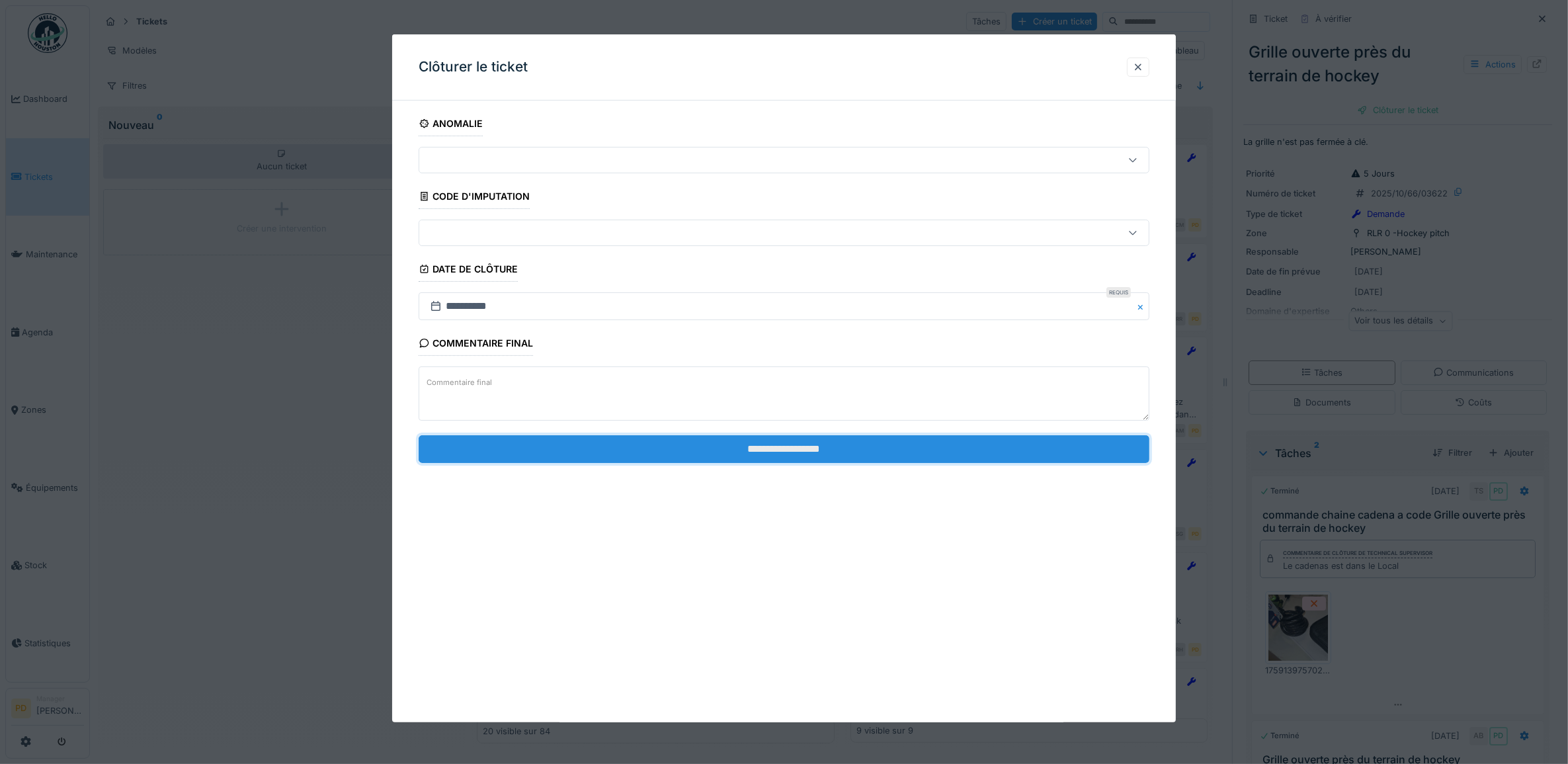
click at [765, 453] on input "**********" at bounding box center [784, 449] width 731 height 28
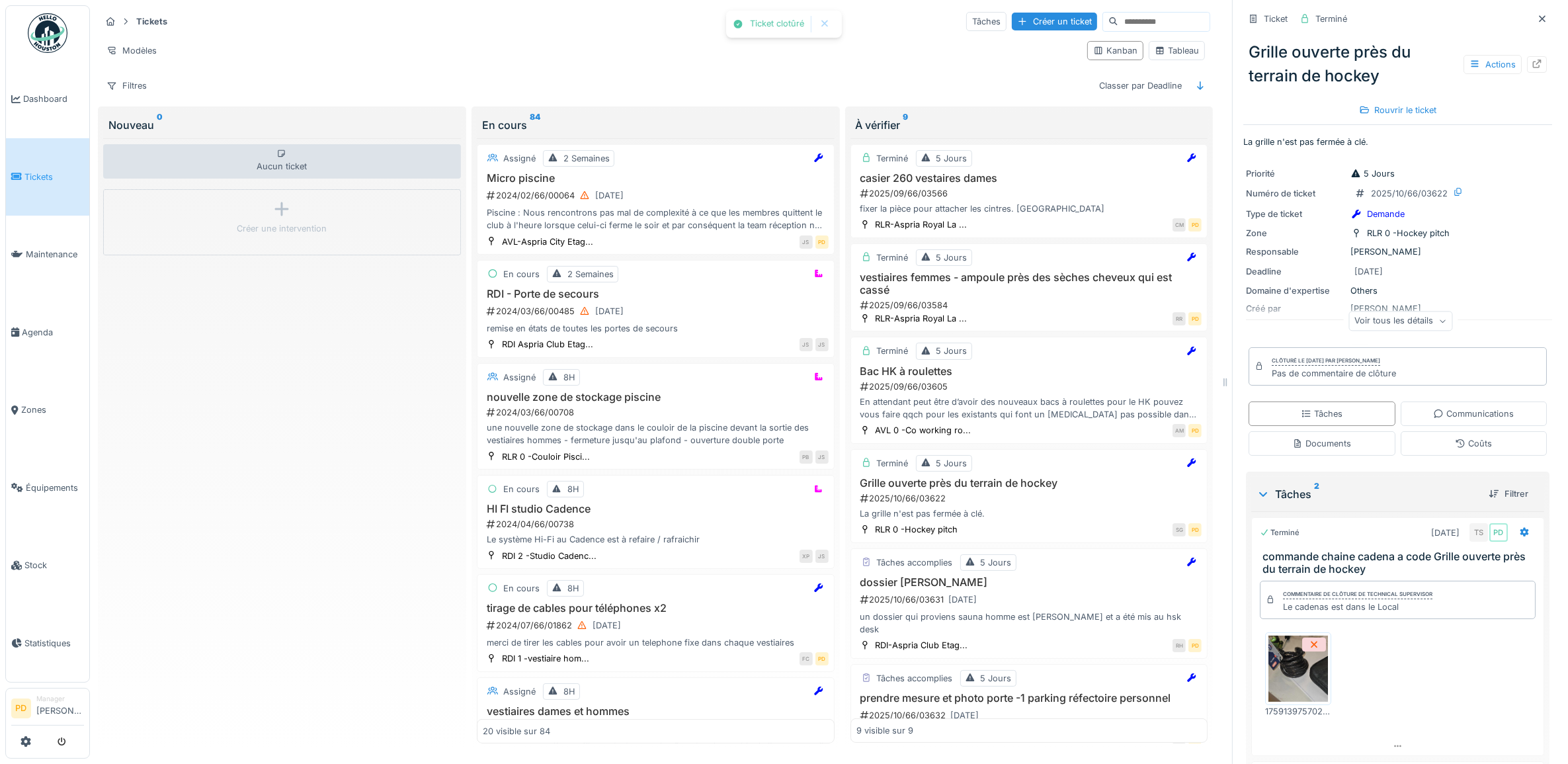
click at [51, 171] on span "Tickets" at bounding box center [54, 177] width 59 height 12
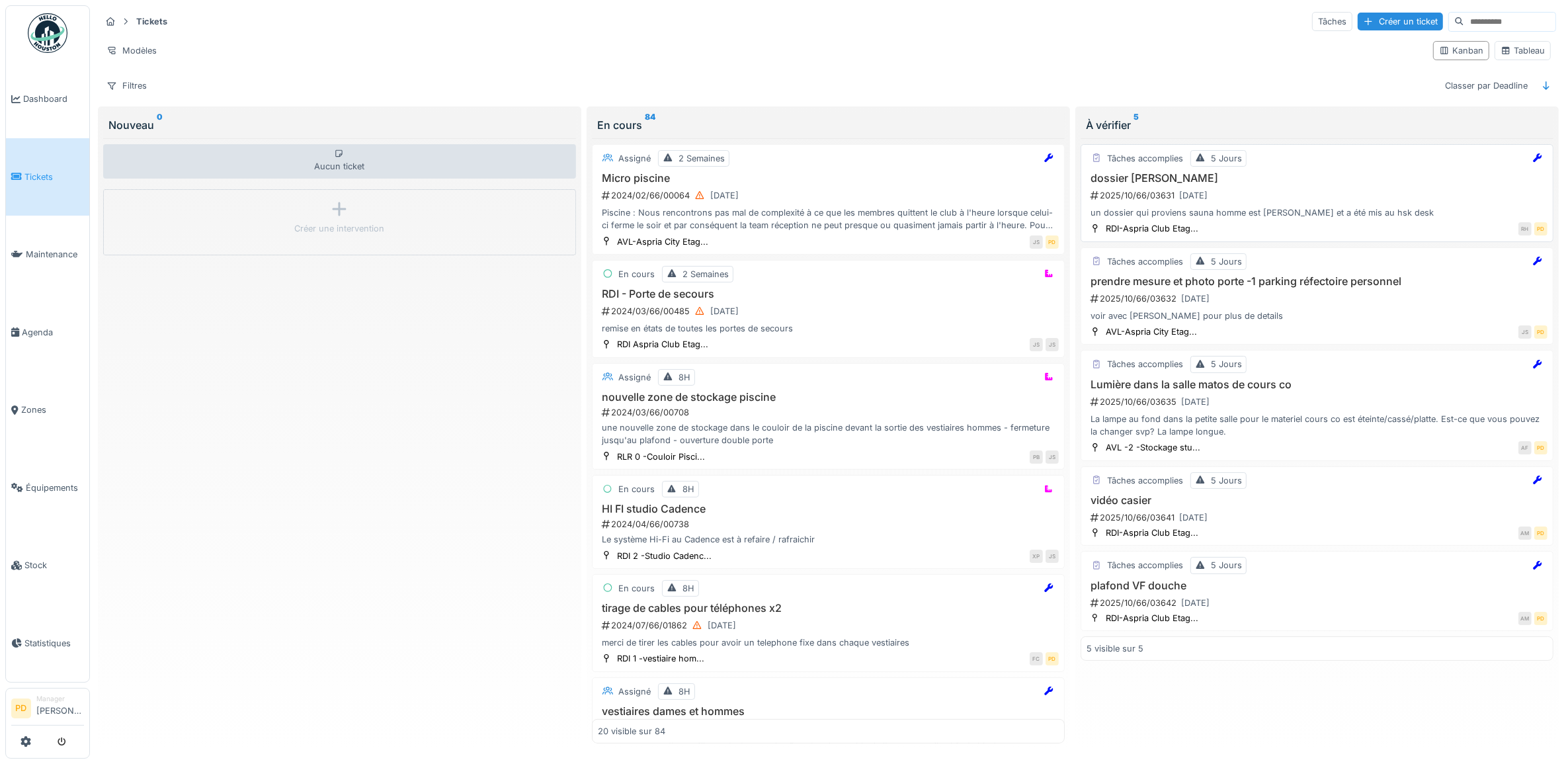
click at [1267, 203] on div "2025/10/66/03631 [DATE]" at bounding box center [1318, 195] width 459 height 16
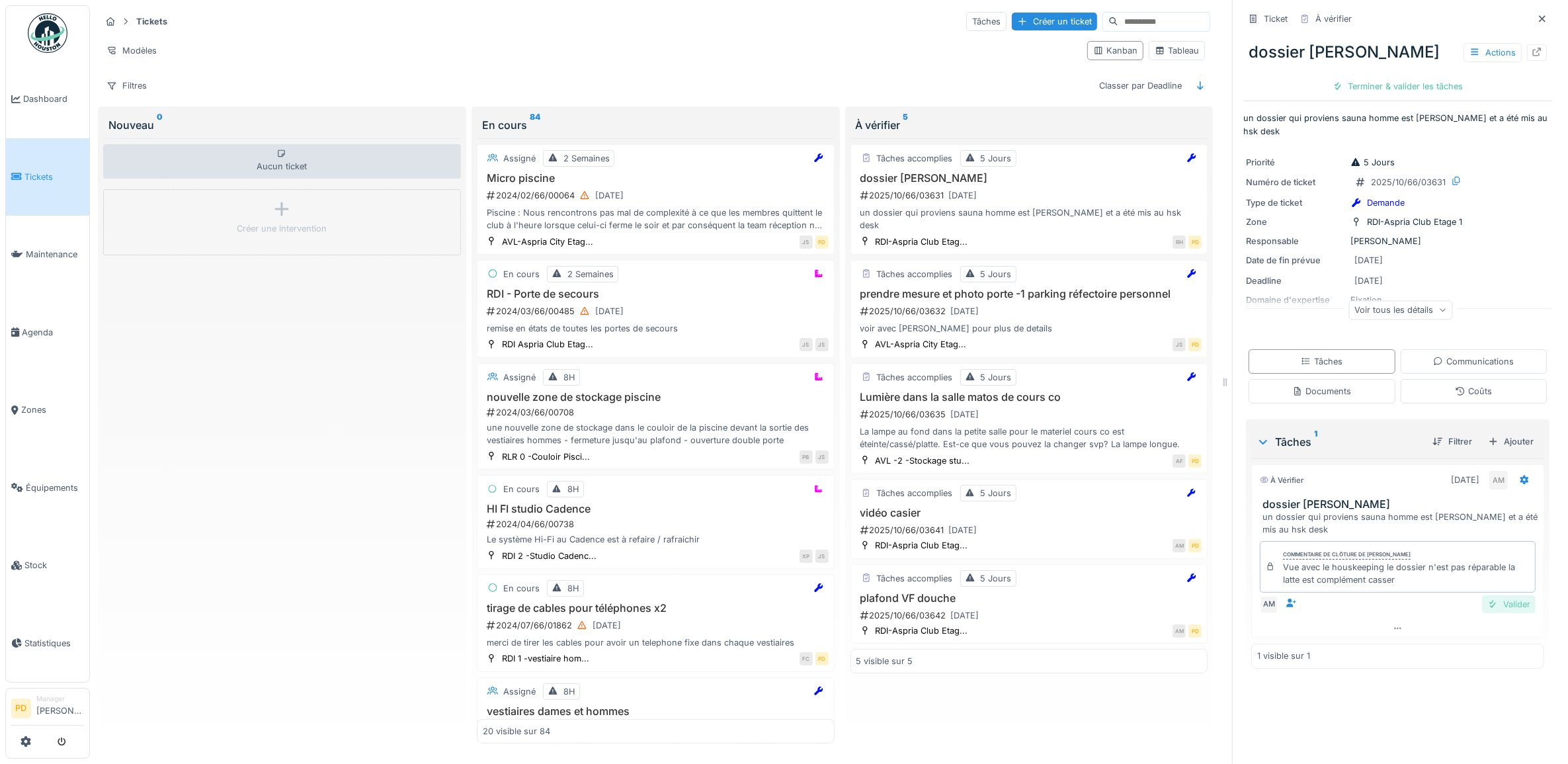
click at [1495, 595] on div "Valider" at bounding box center [1509, 604] width 53 height 18
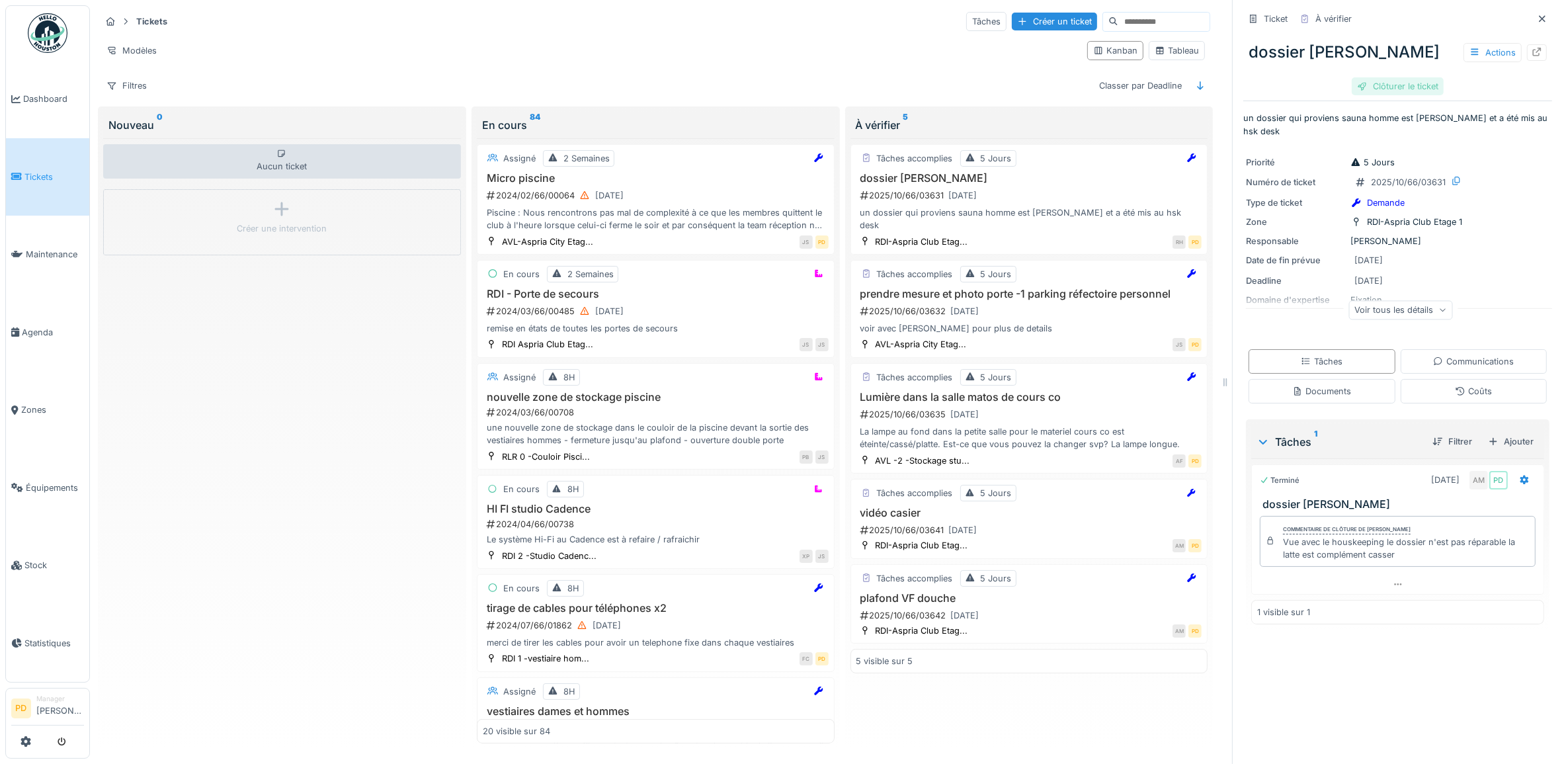
click at [1402, 83] on div "Clôturer le ticket" at bounding box center [1397, 86] width 92 height 18
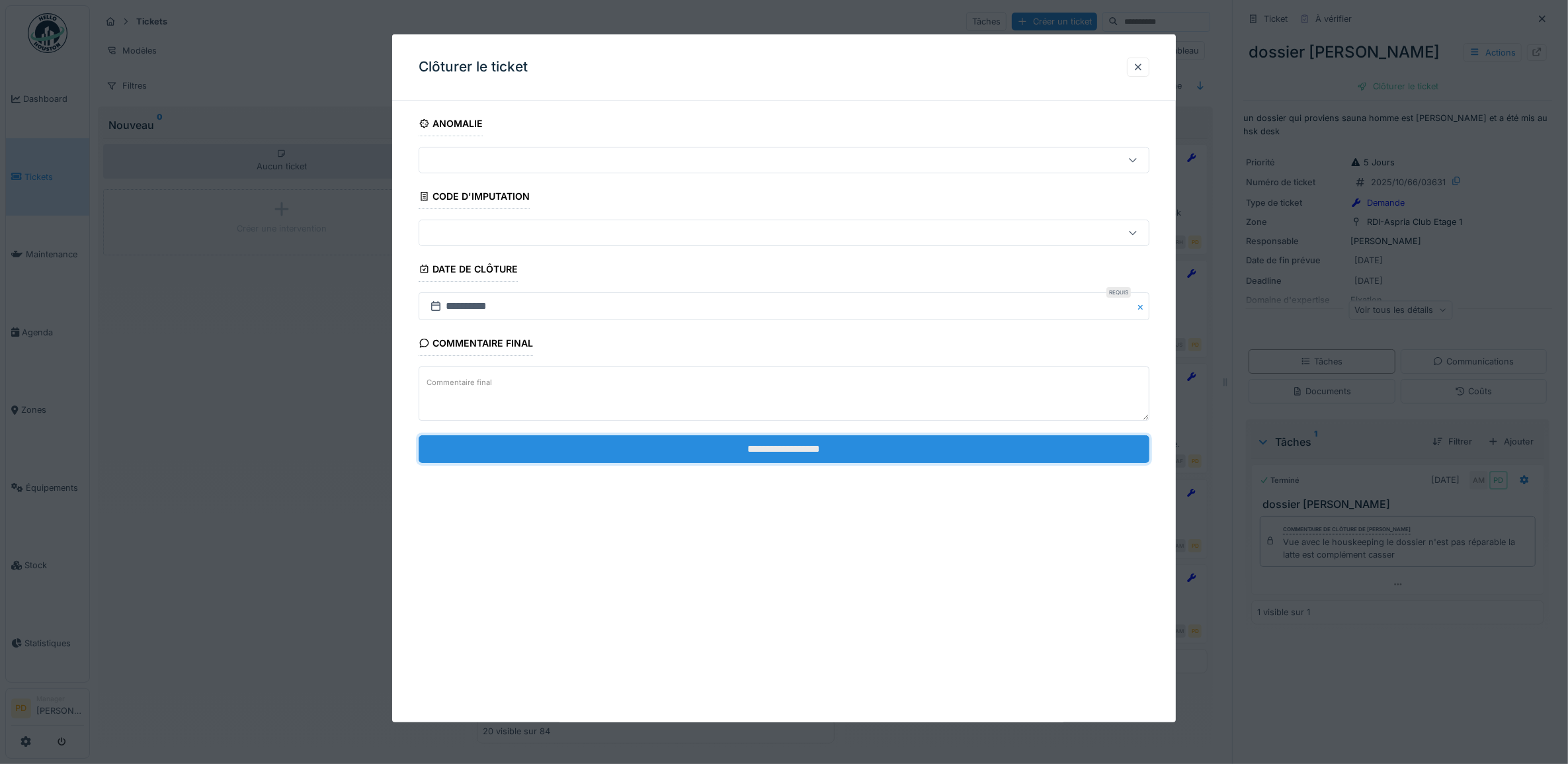
click at [910, 447] on input "**********" at bounding box center [784, 449] width 731 height 28
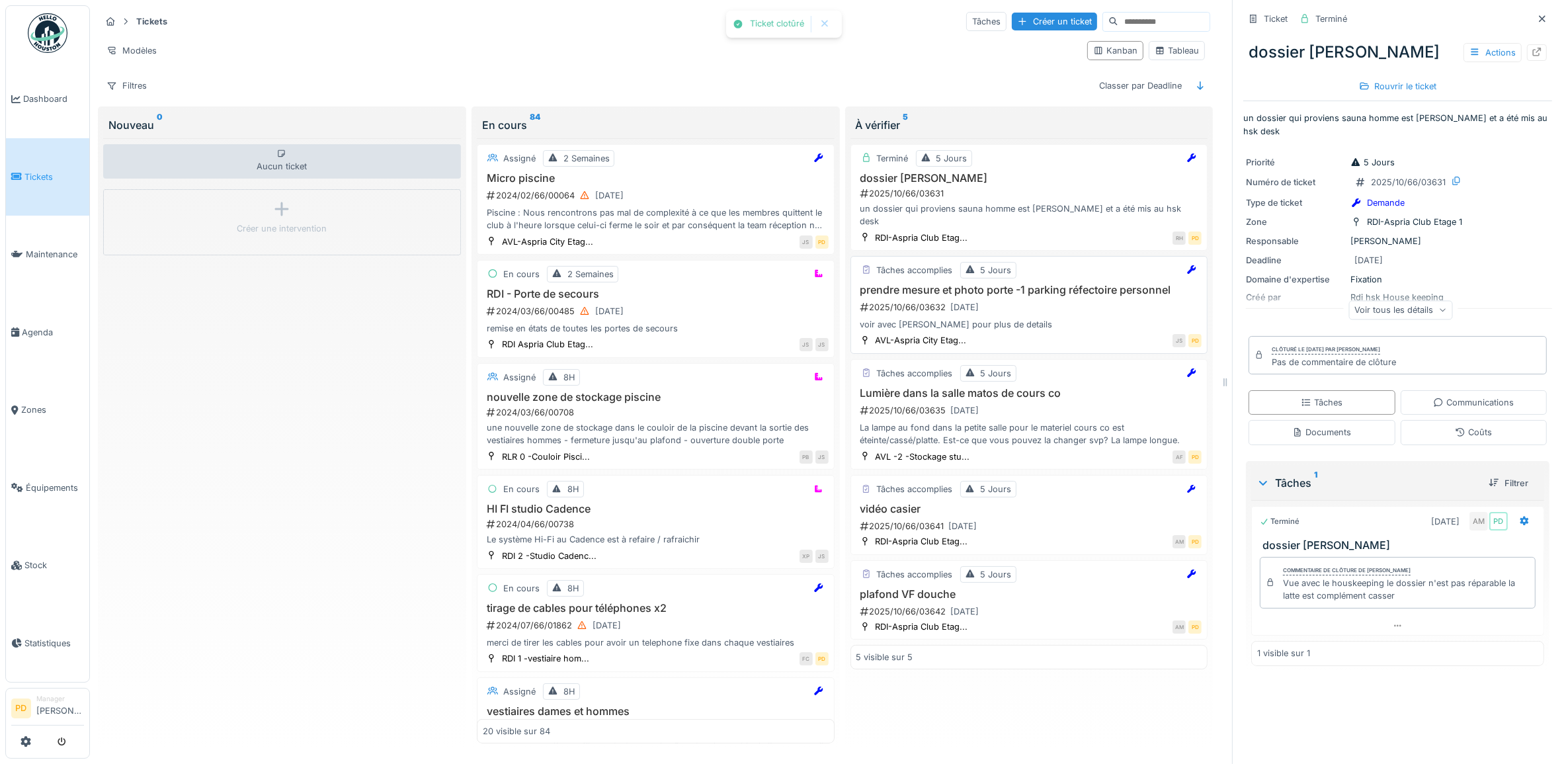
click at [1022, 285] on h3 "prendre mesure et photo porte -1 parking réfectoire personnel" at bounding box center [1029, 290] width 346 height 12
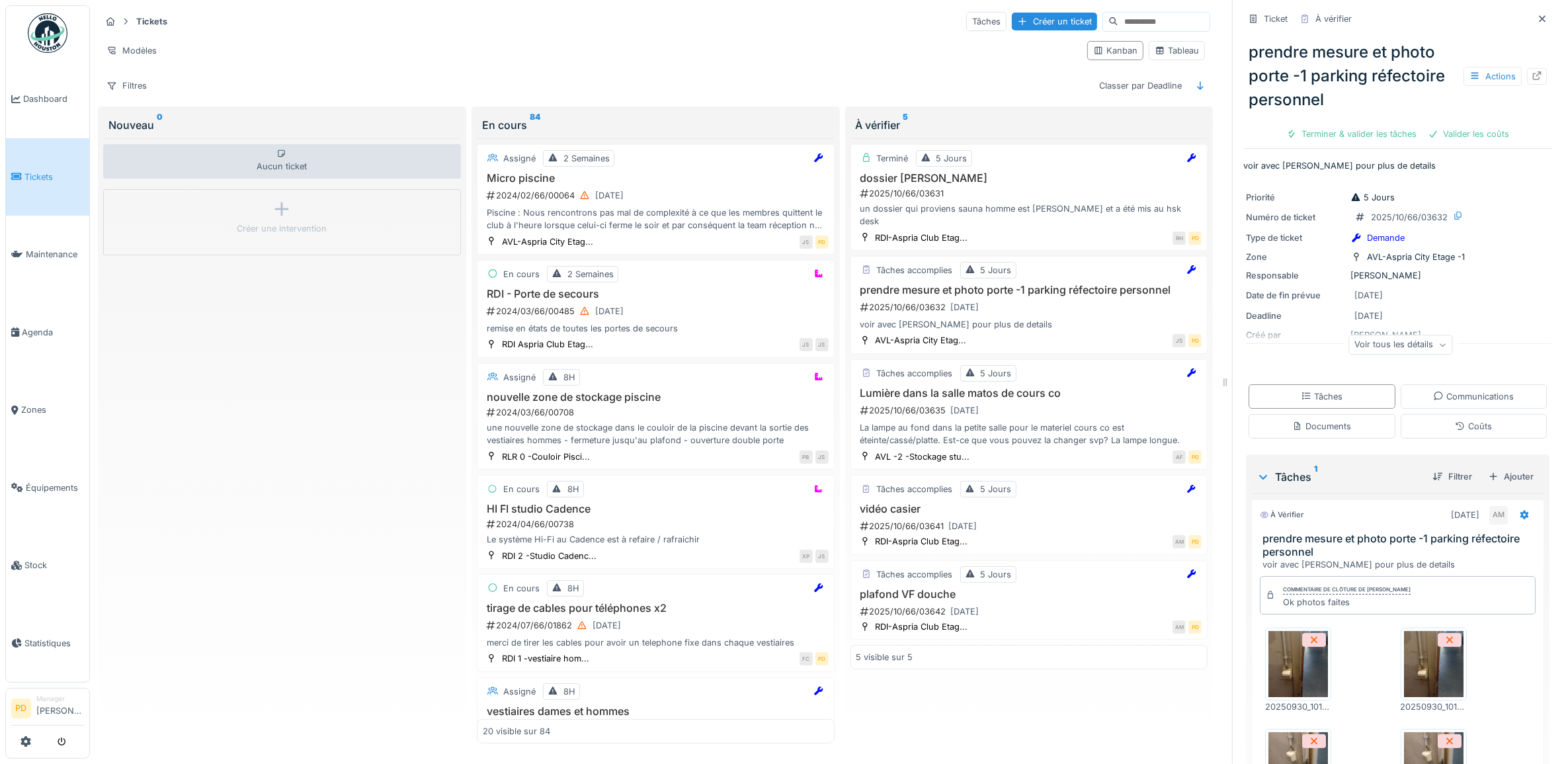
click at [48, 176] on span "Tickets" at bounding box center [54, 177] width 59 height 12
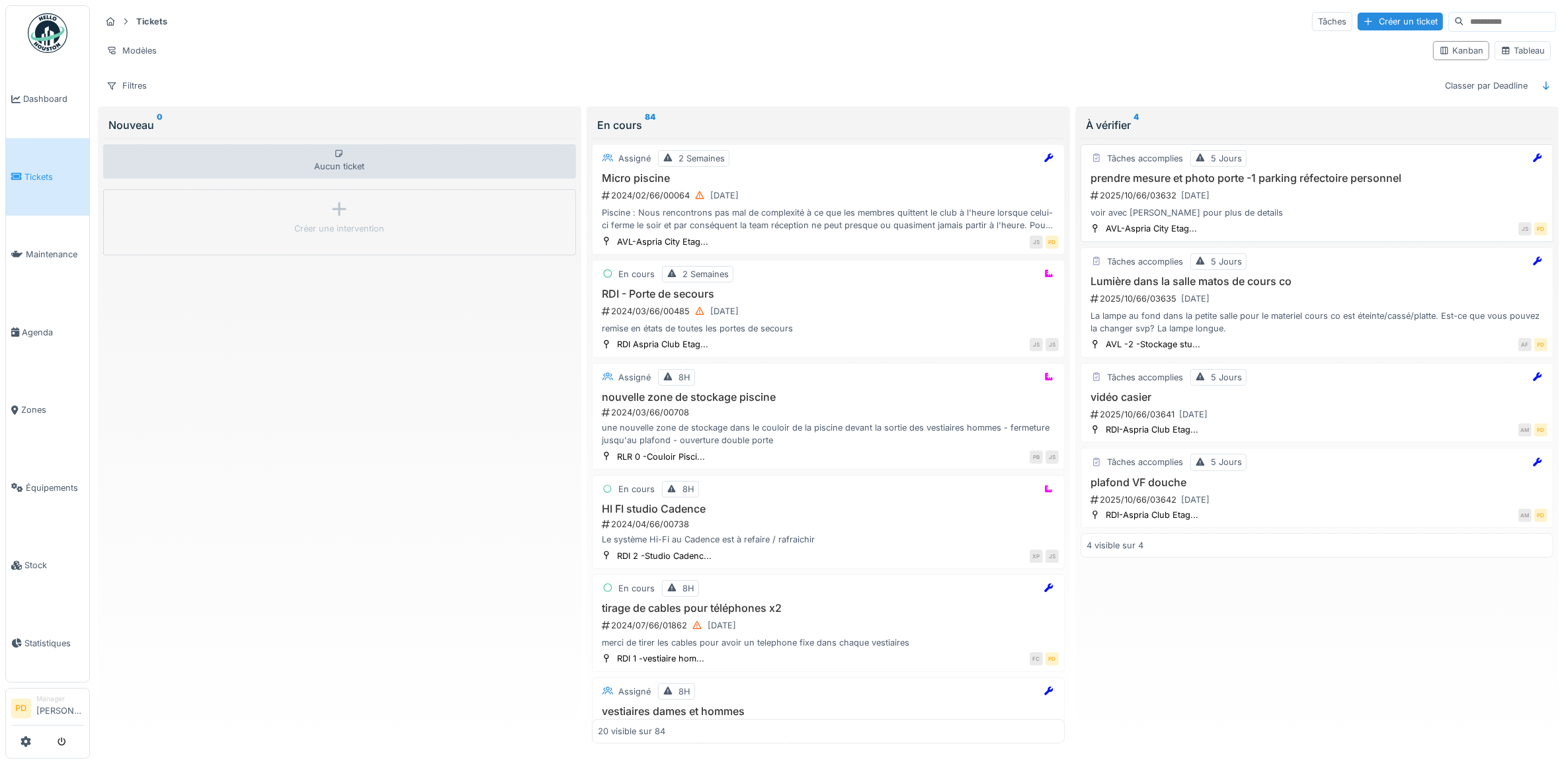
click at [1267, 203] on div "2025/10/66/03632 [DATE]" at bounding box center [1318, 195] width 459 height 16
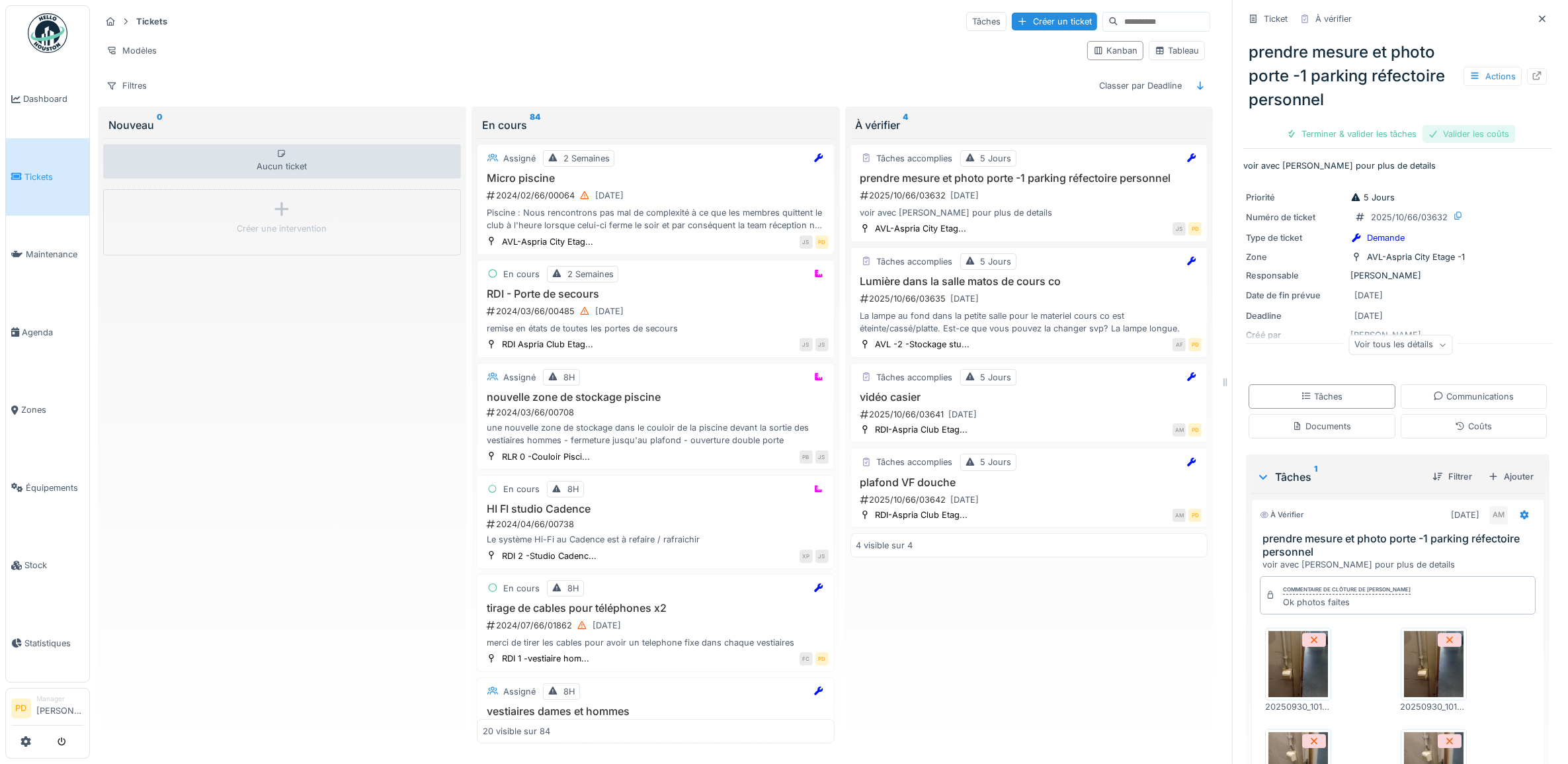
click at [1460, 137] on div "Valider les coûts" at bounding box center [1469, 134] width 93 height 18
click at [1412, 137] on div "Terminer & valider les tâches" at bounding box center [1397, 134] width 141 height 18
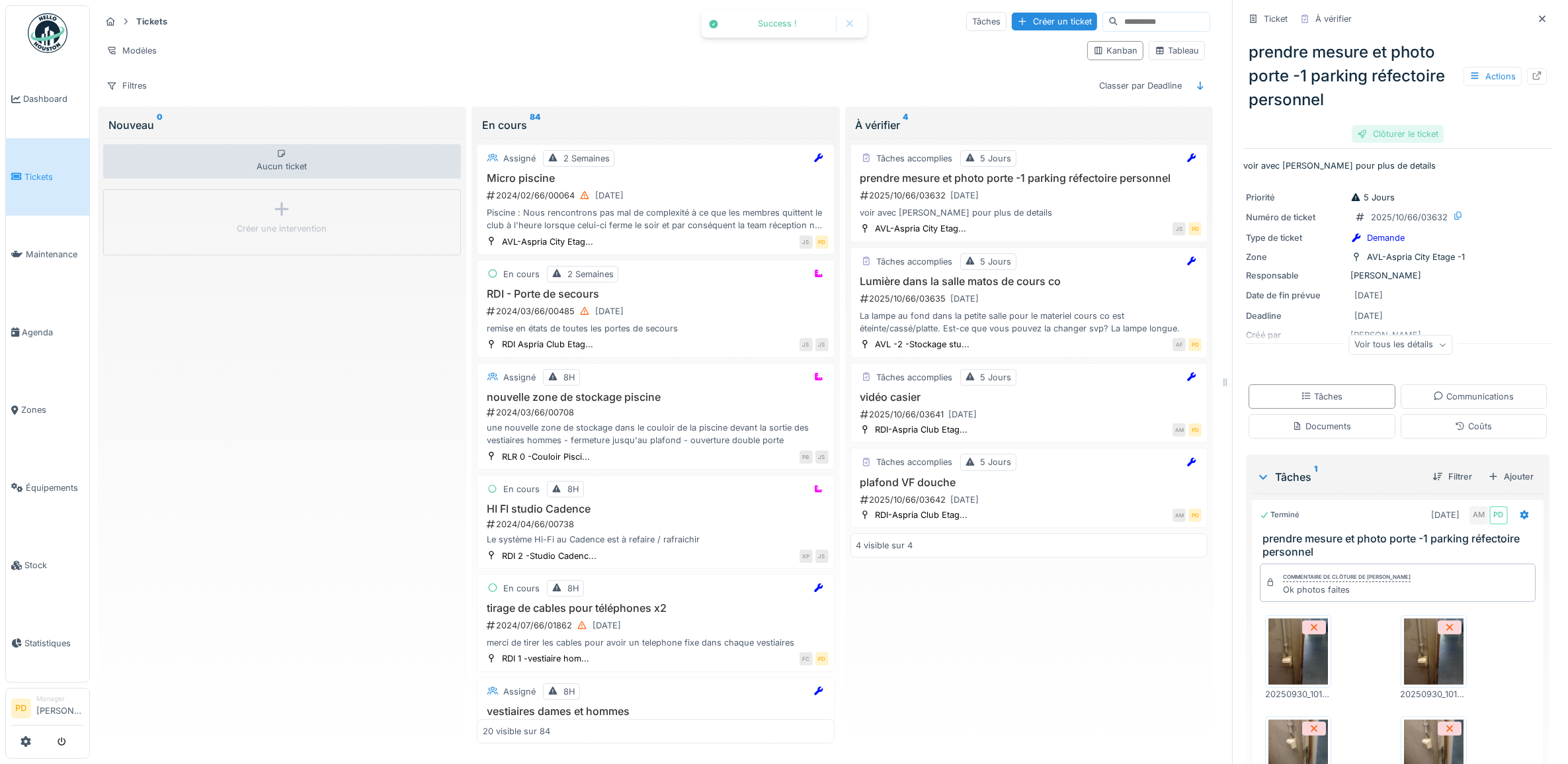
click at [1399, 137] on div "Clôturer le ticket" at bounding box center [1397, 134] width 92 height 18
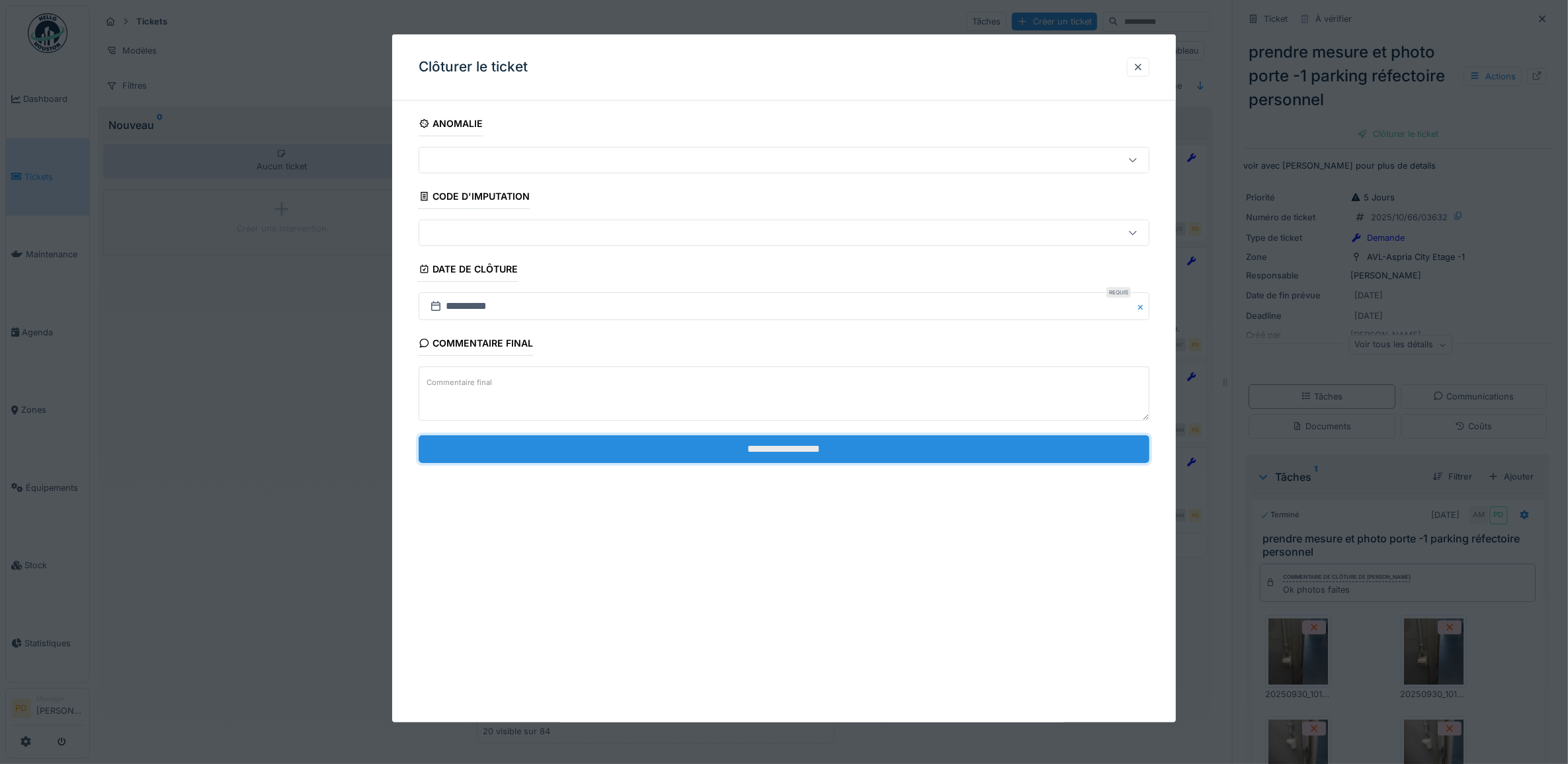
click at [944, 441] on input "**********" at bounding box center [784, 449] width 731 height 28
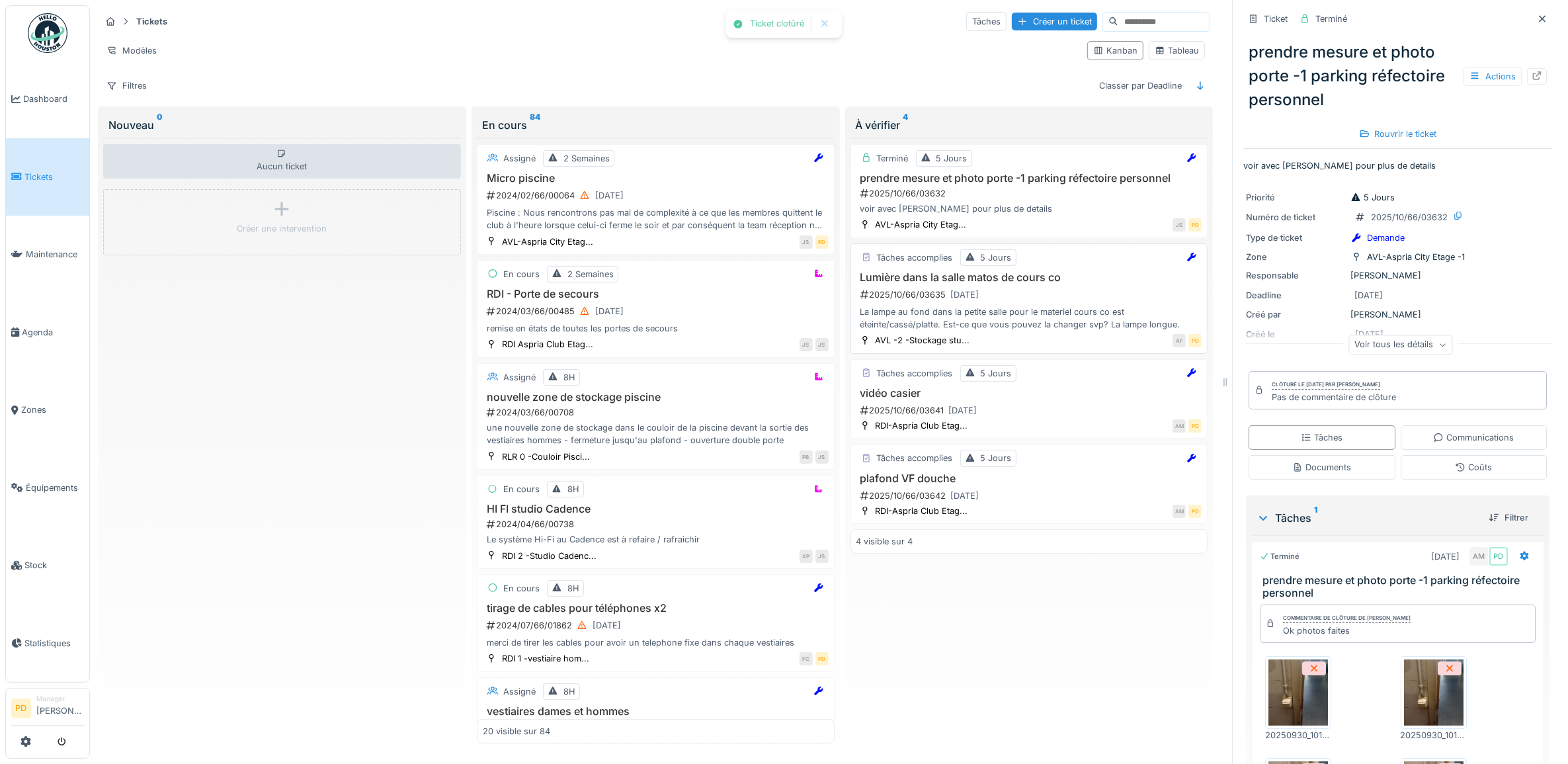
click at [1035, 284] on h3 "Lumière dans la salle matos de cours co" at bounding box center [1029, 277] width 346 height 12
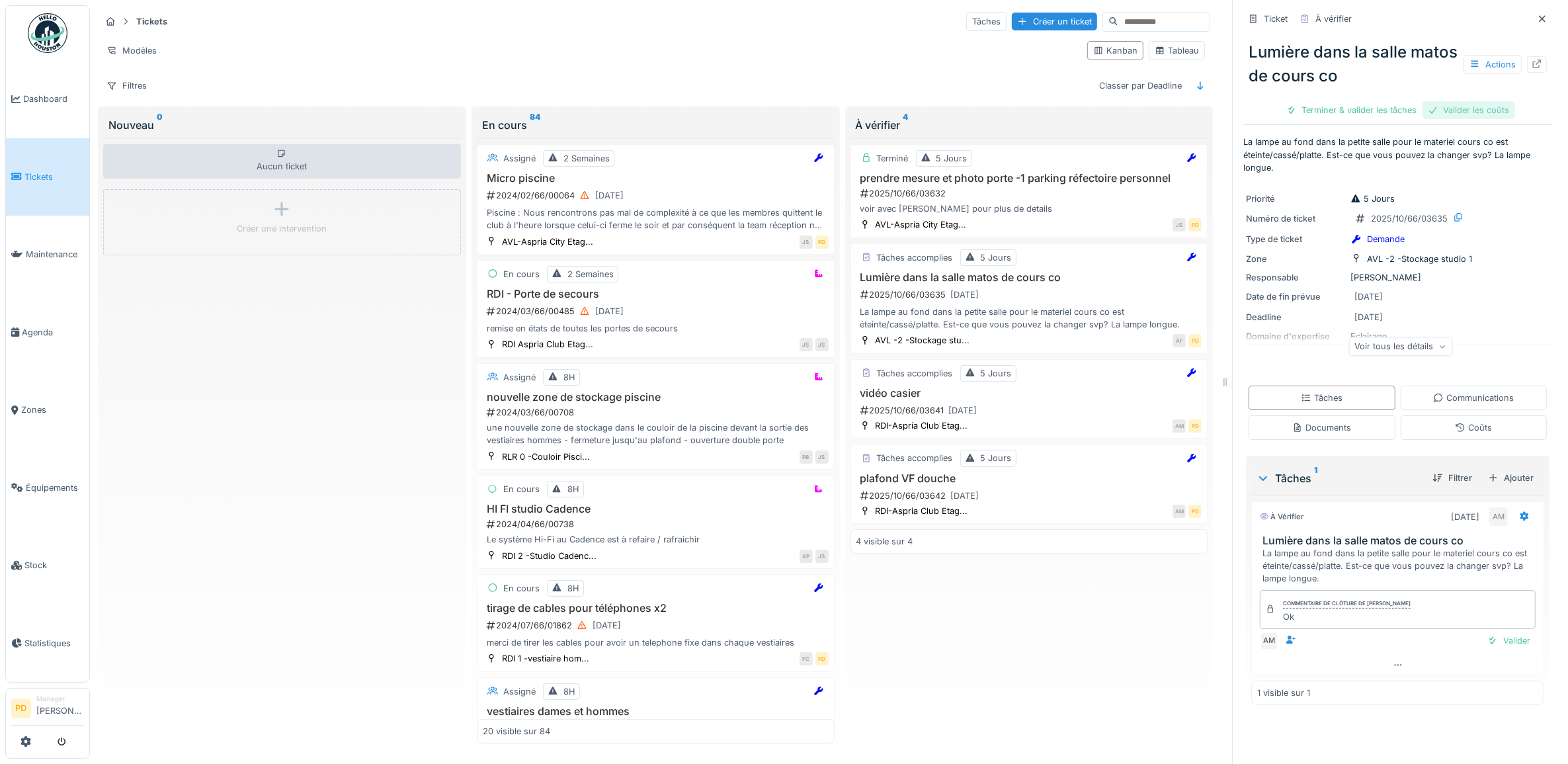
click at [1472, 107] on div "Valider les coûts" at bounding box center [1469, 110] width 93 height 18
click at [1387, 109] on div "Terminer & valider les tâches" at bounding box center [1397, 110] width 141 height 18
click at [1387, 109] on div "Clôturer le ticket" at bounding box center [1397, 110] width 92 height 18
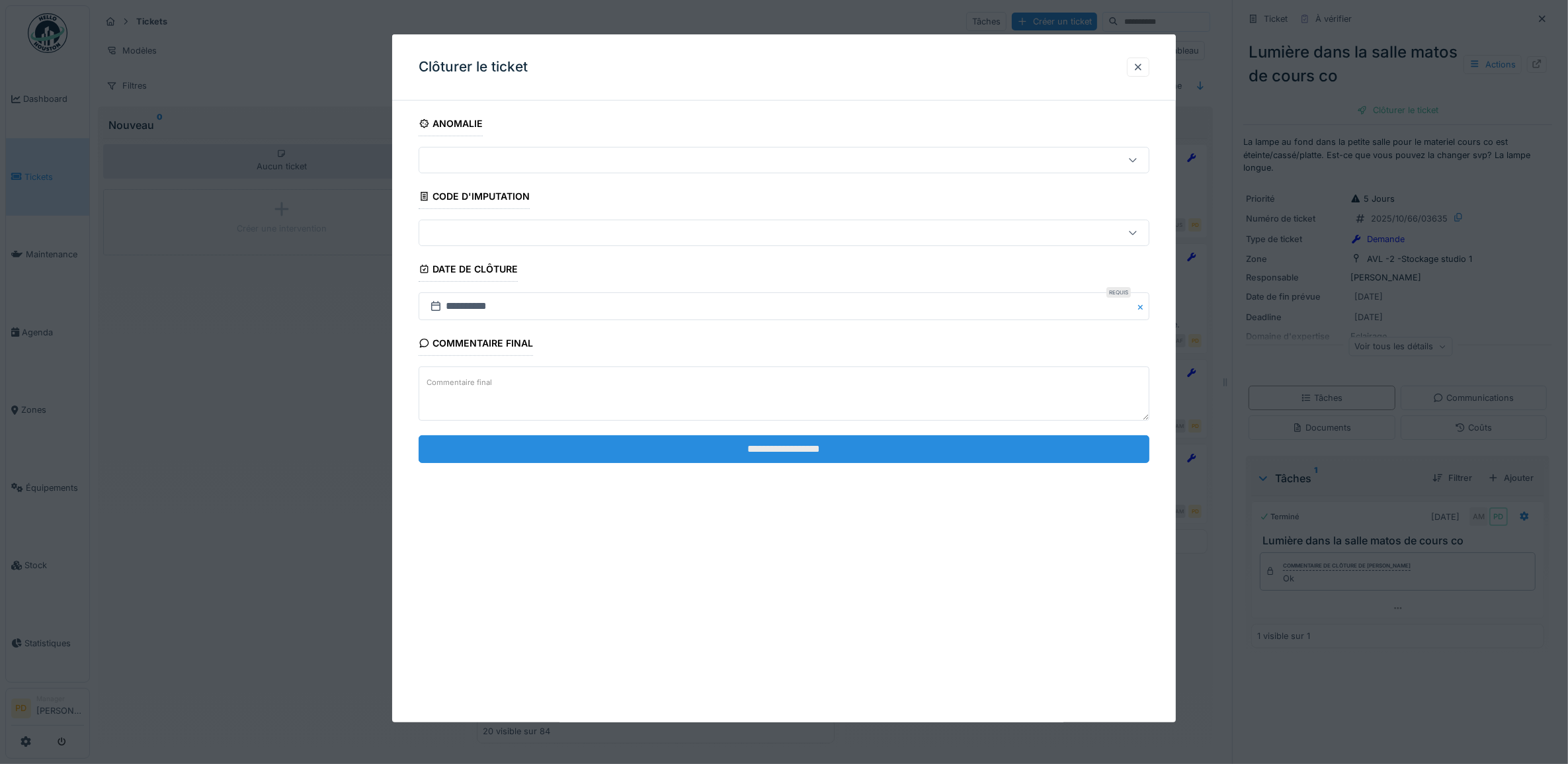
click at [1009, 443] on input "**********" at bounding box center [784, 449] width 731 height 28
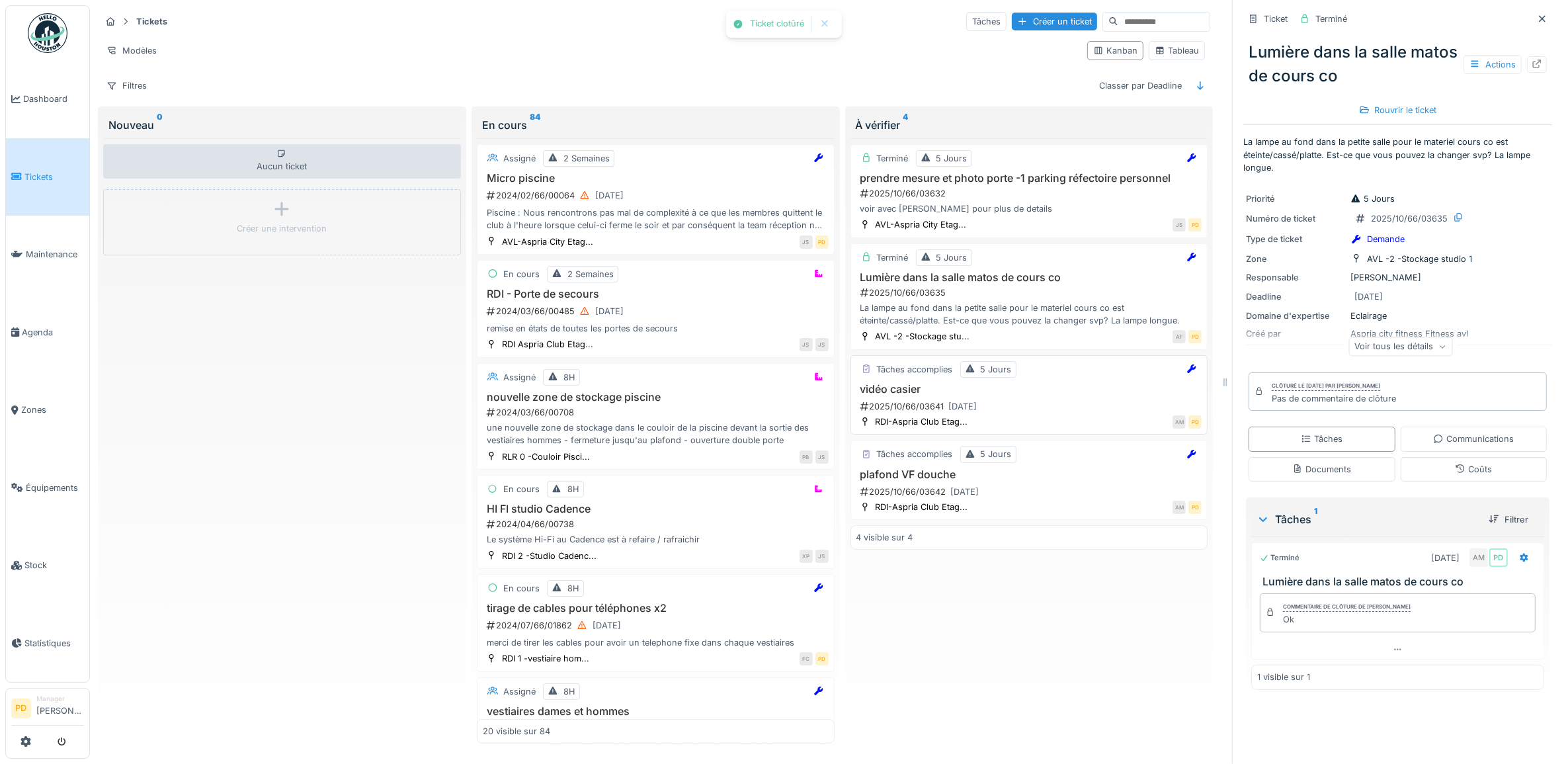
click at [1057, 387] on div "Tâches accomplies 5 Jours vidéo casier 2025/10/66/03641 30/09/2025 RDI-Aspria C…" at bounding box center [1029, 395] width 358 height 80
click at [1063, 396] on h3 "vidéo casier" at bounding box center [1029, 389] width 346 height 12
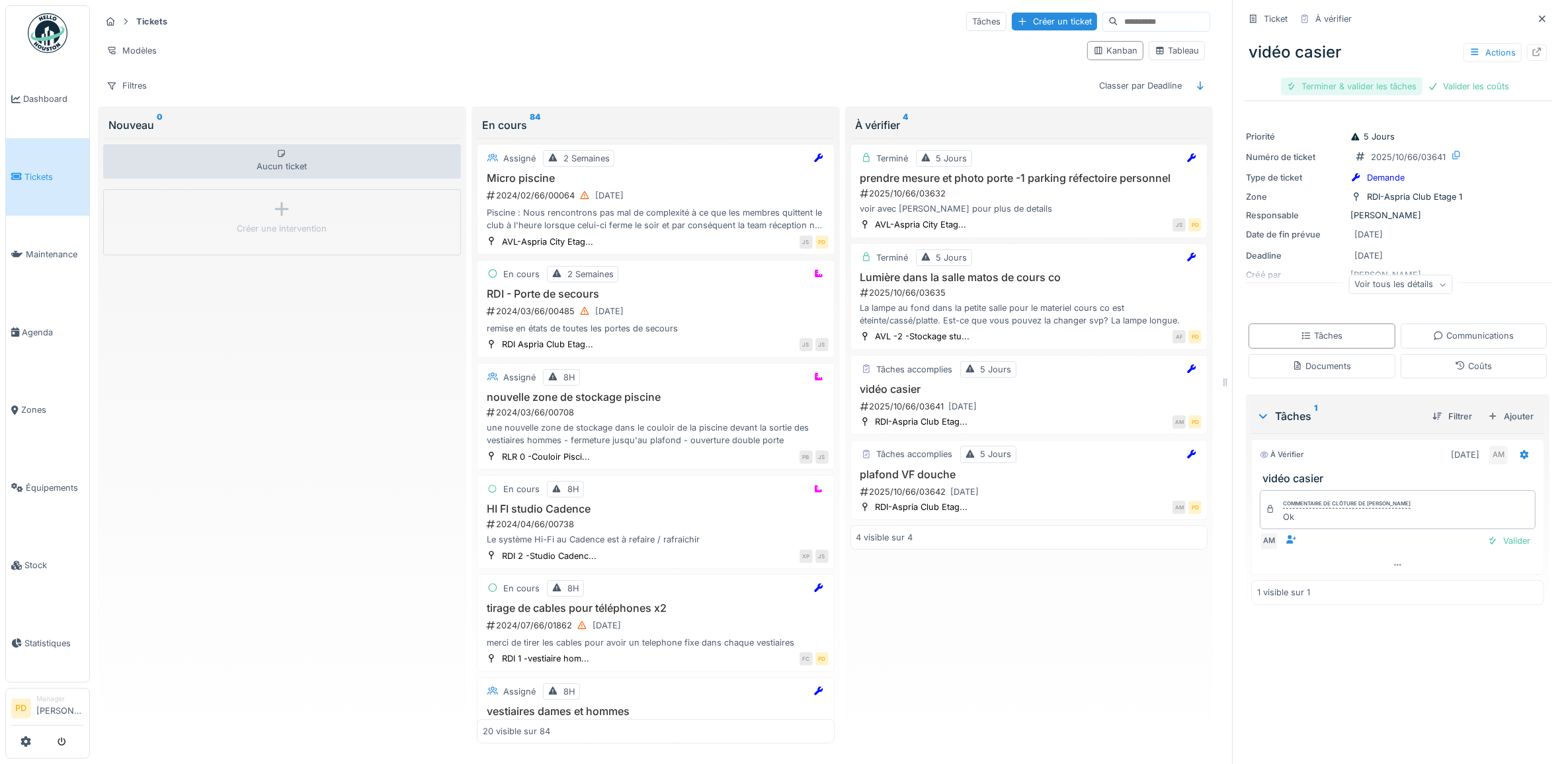
click at [1367, 89] on div "Terminer & valider les tâches" at bounding box center [1351, 86] width 141 height 18
click at [1367, 89] on div "Valider les coûts" at bounding box center [1352, 86] width 93 height 18
click at [1371, 89] on div "Clôturer le ticket" at bounding box center [1397, 86] width 92 height 18
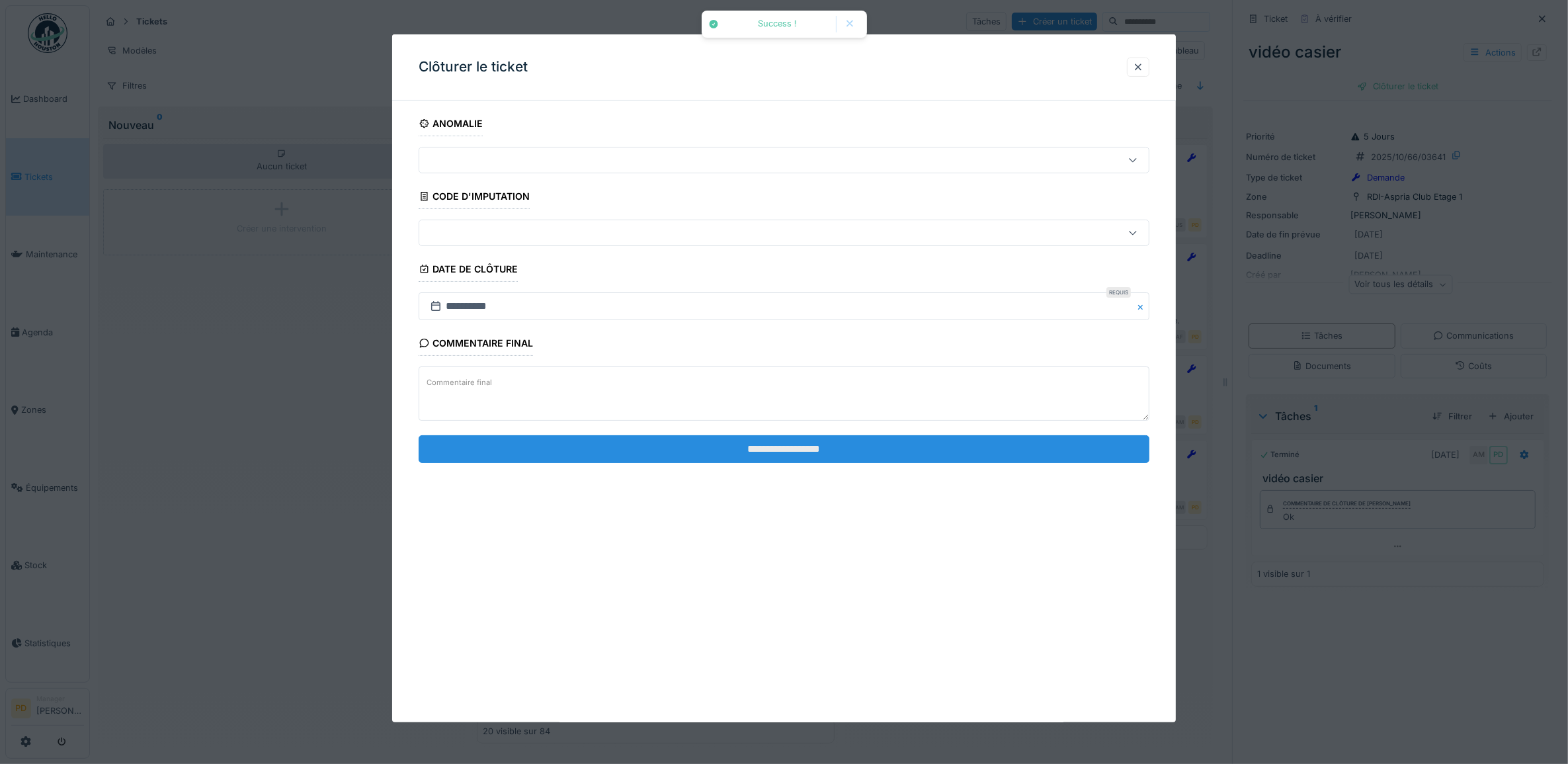
click at [997, 452] on input "**********" at bounding box center [784, 449] width 731 height 28
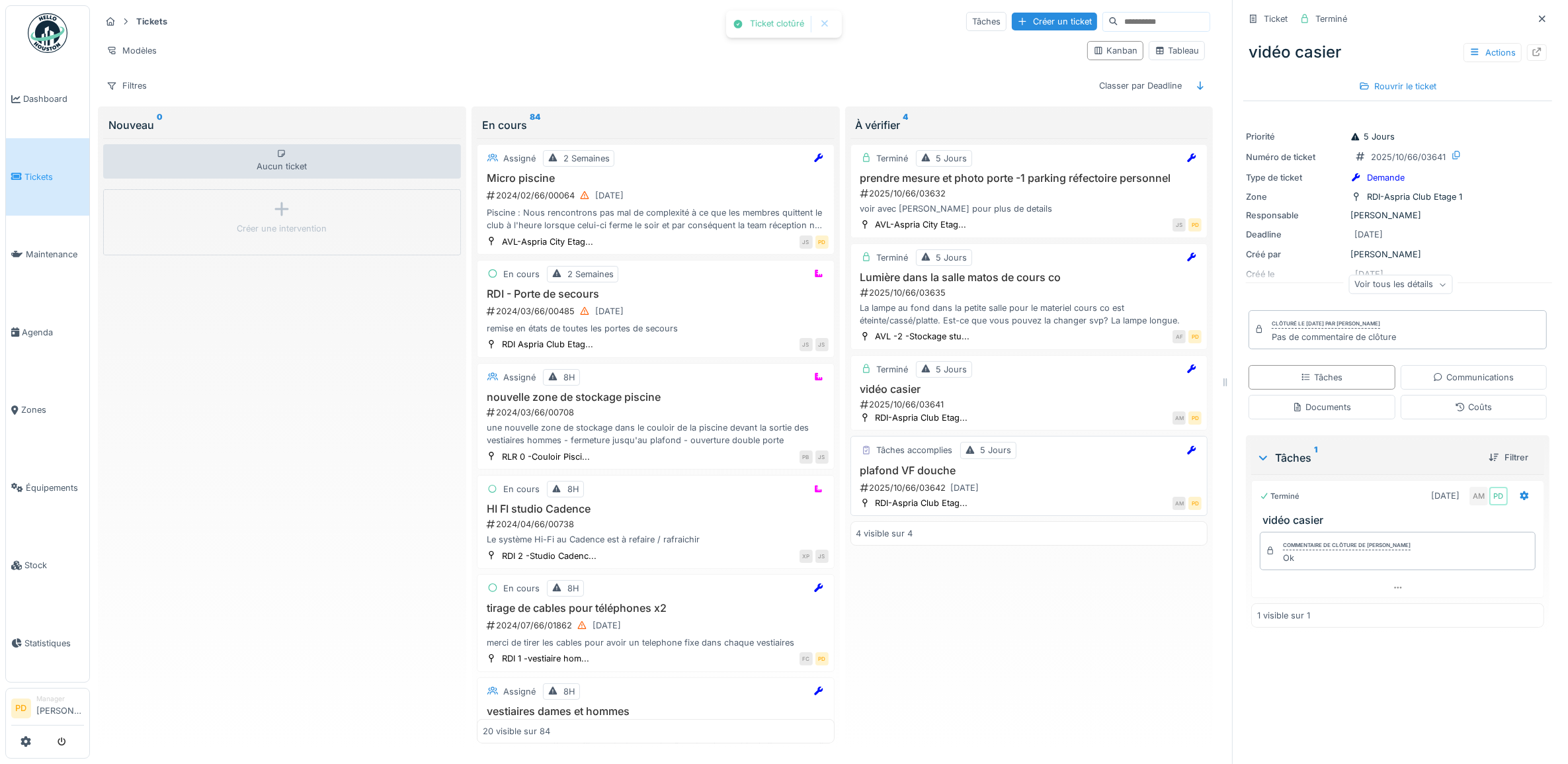
click at [998, 490] on div "2025/10/66/03642 30/09/2025" at bounding box center [1030, 488] width 343 height 16
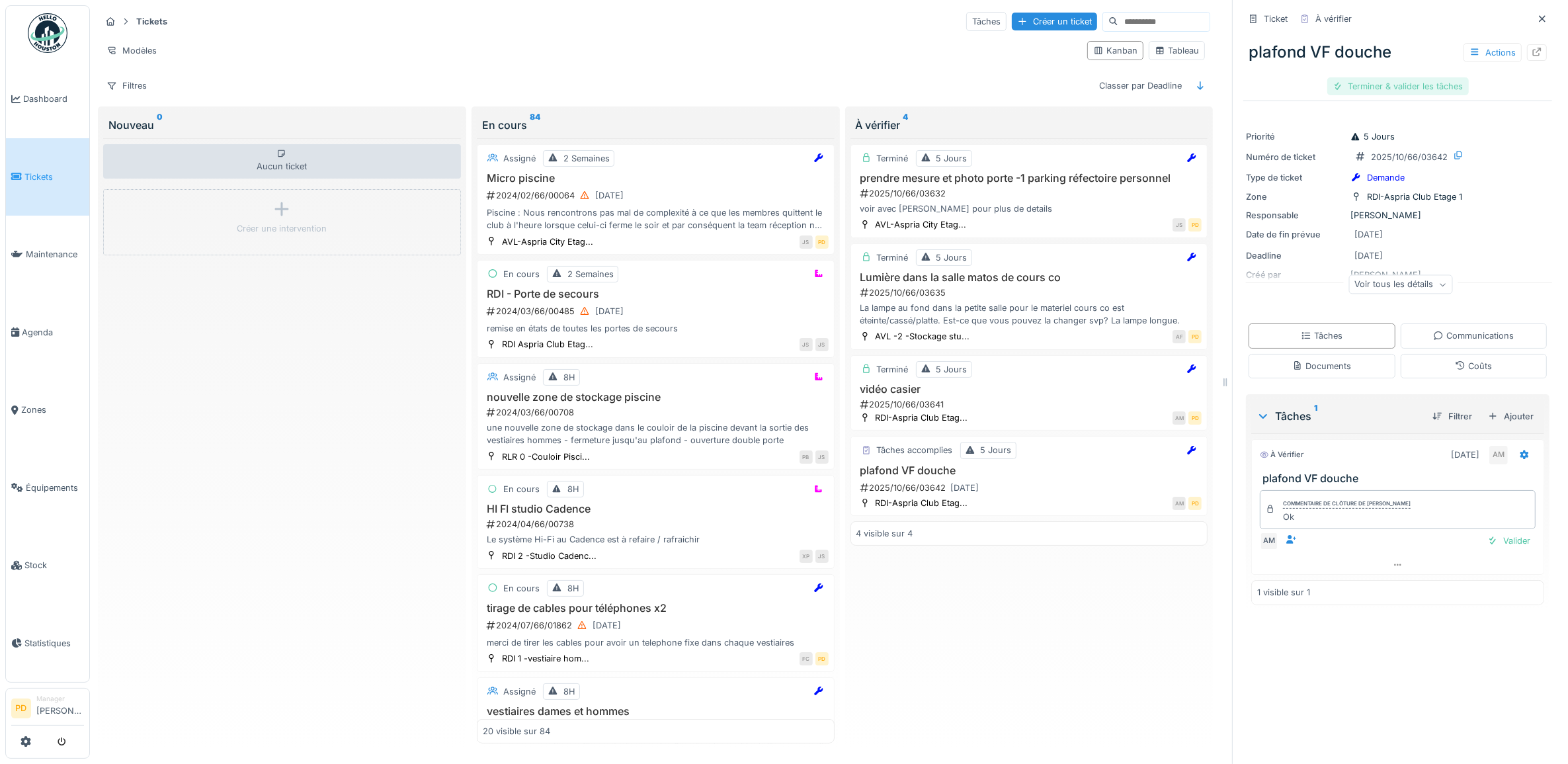
click at [1350, 86] on div "Terminer & valider les tâches" at bounding box center [1397, 86] width 141 height 18
click at [1352, 86] on div "Clôturer le ticket" at bounding box center [1397, 86] width 92 height 18
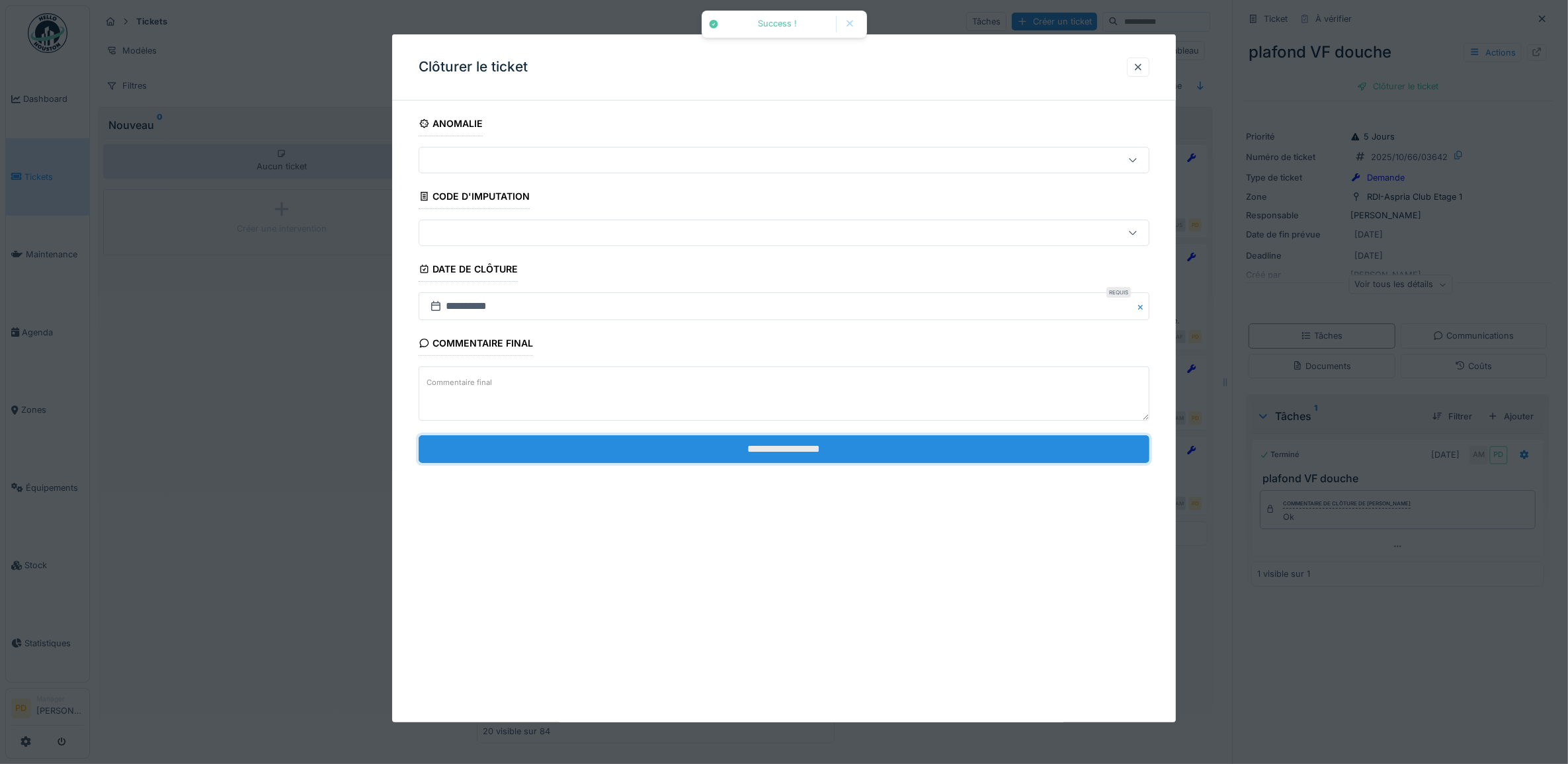
click at [992, 454] on input "**********" at bounding box center [784, 449] width 731 height 28
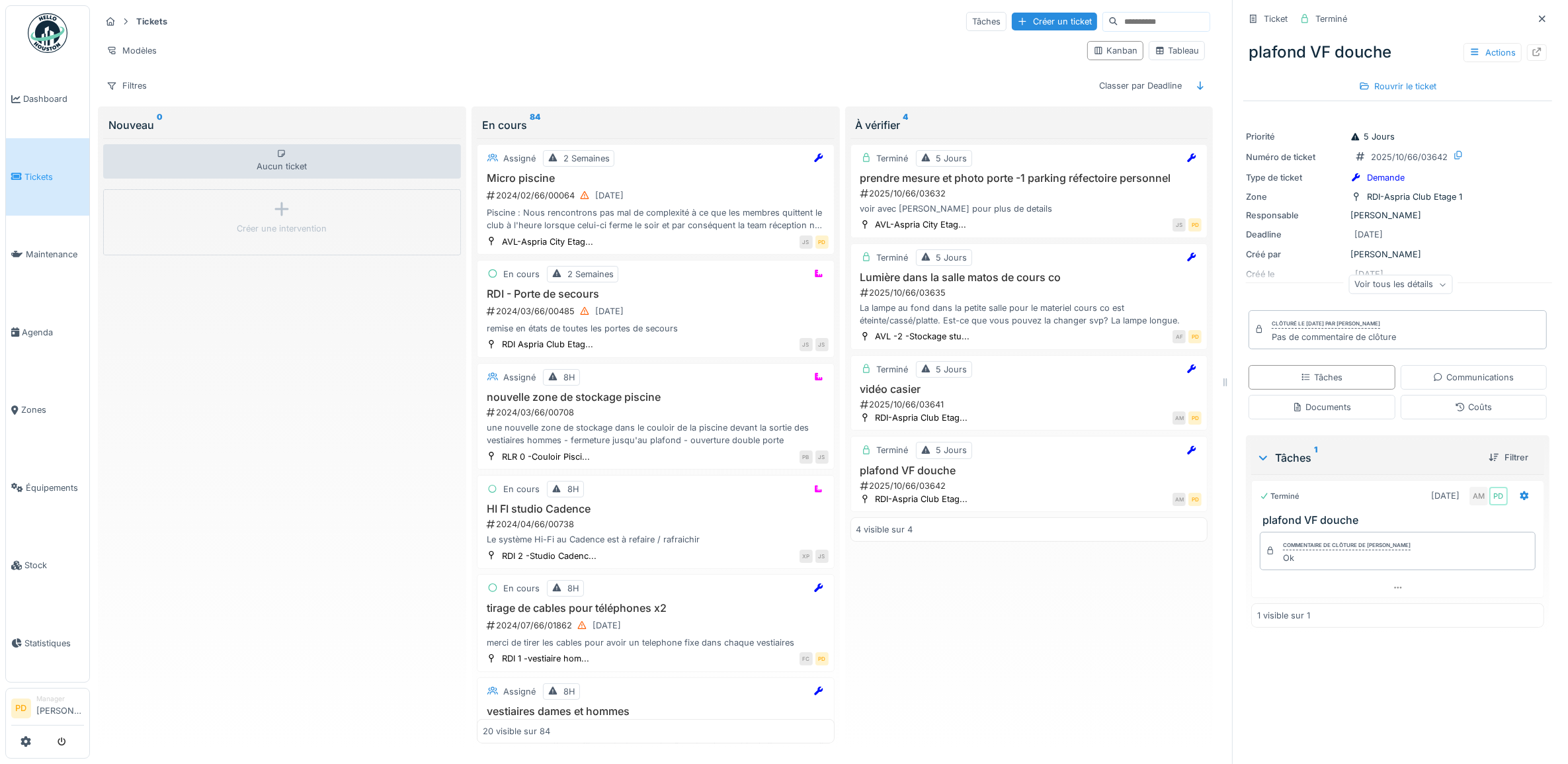
click at [54, 171] on span "Tickets" at bounding box center [54, 177] width 59 height 12
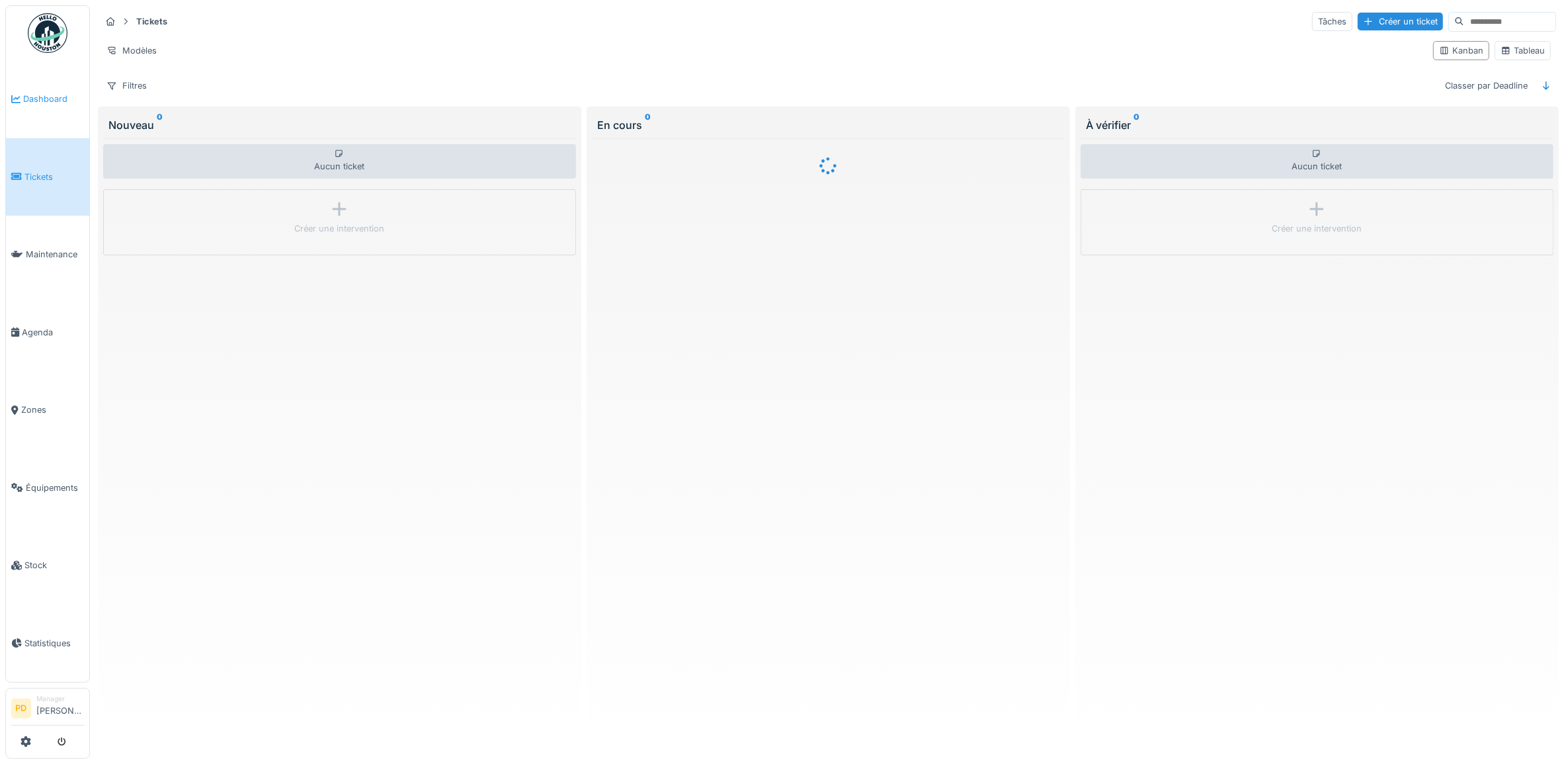
click at [50, 100] on span "Dashboard" at bounding box center [53, 99] width 61 height 12
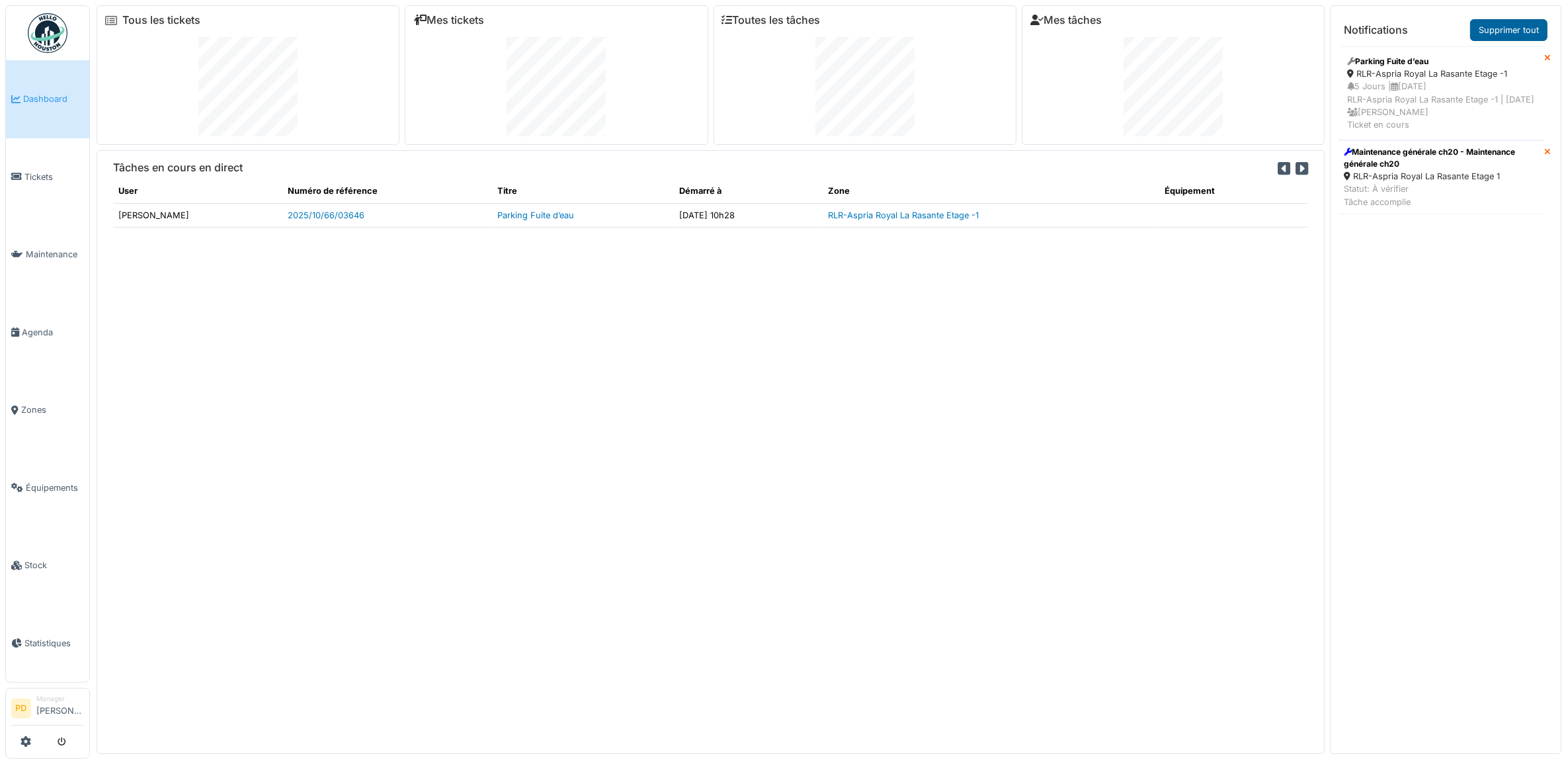
click at [1502, 33] on link "Supprimer tout" at bounding box center [1508, 30] width 77 height 22
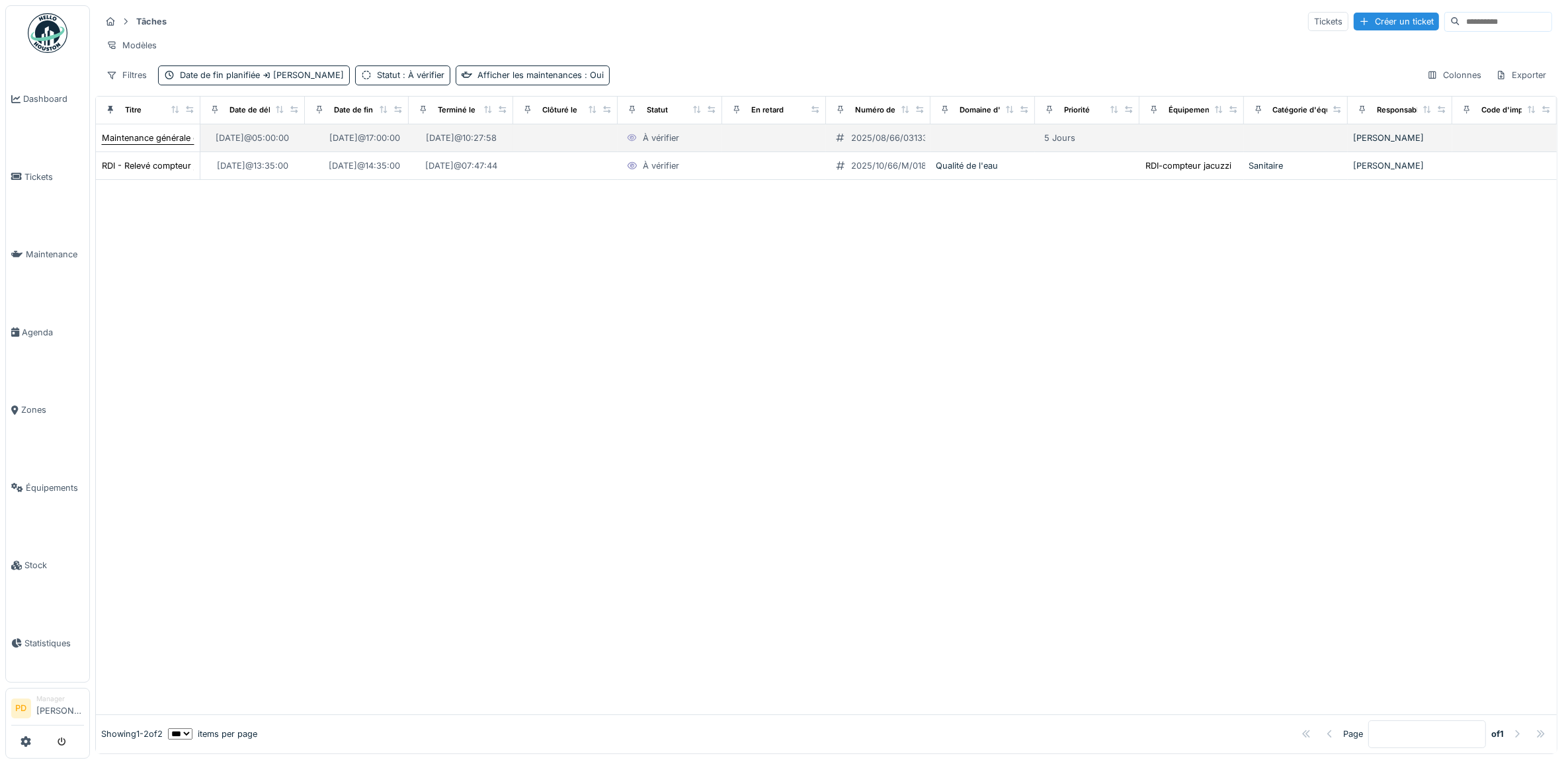
click at [147, 144] on div "Maintenance générale ch20" at bounding box center [158, 138] width 112 height 12
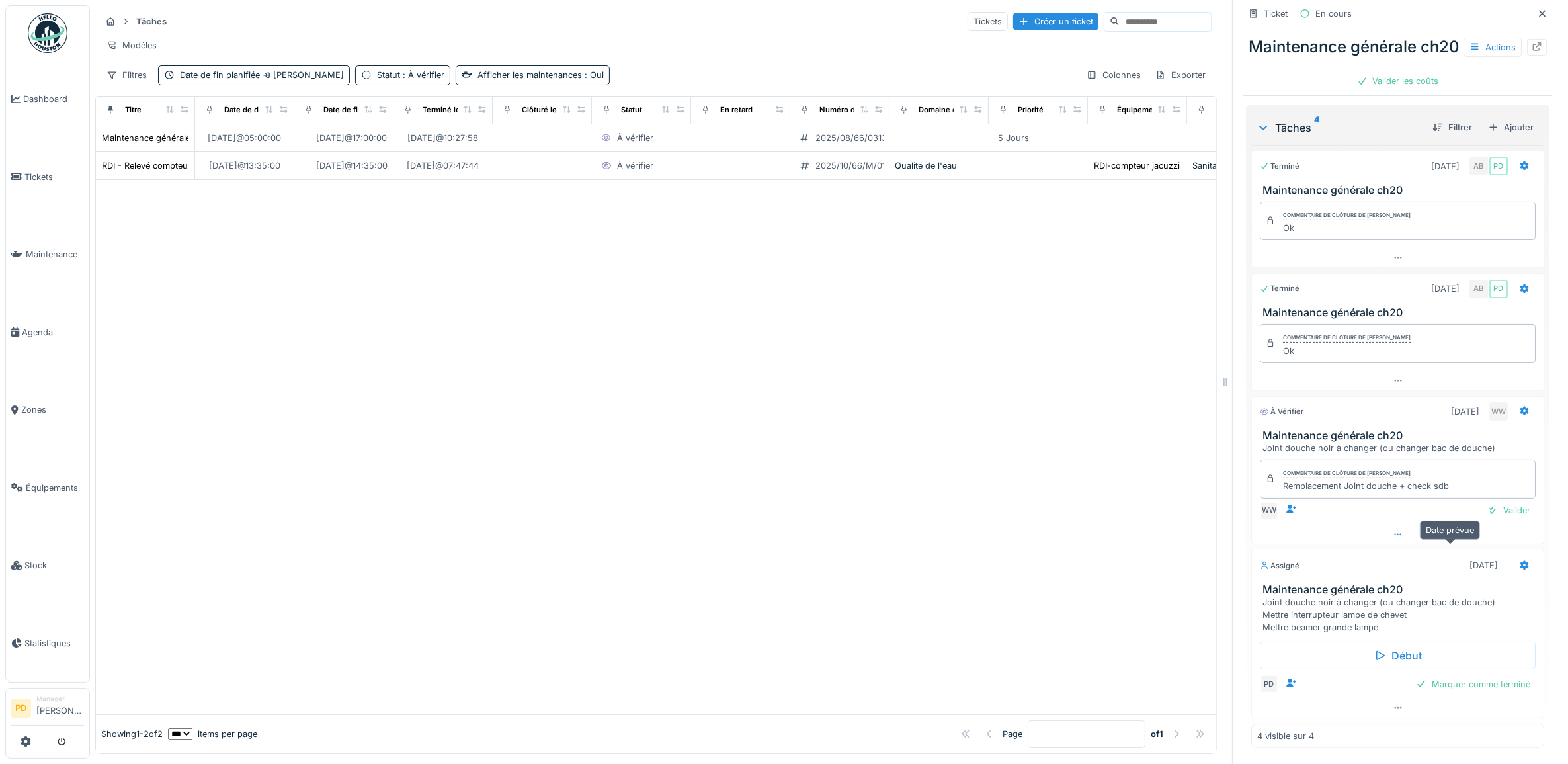
scroll to position [385, 0]
click at [1496, 502] on div "Valider" at bounding box center [1509, 511] width 53 height 18
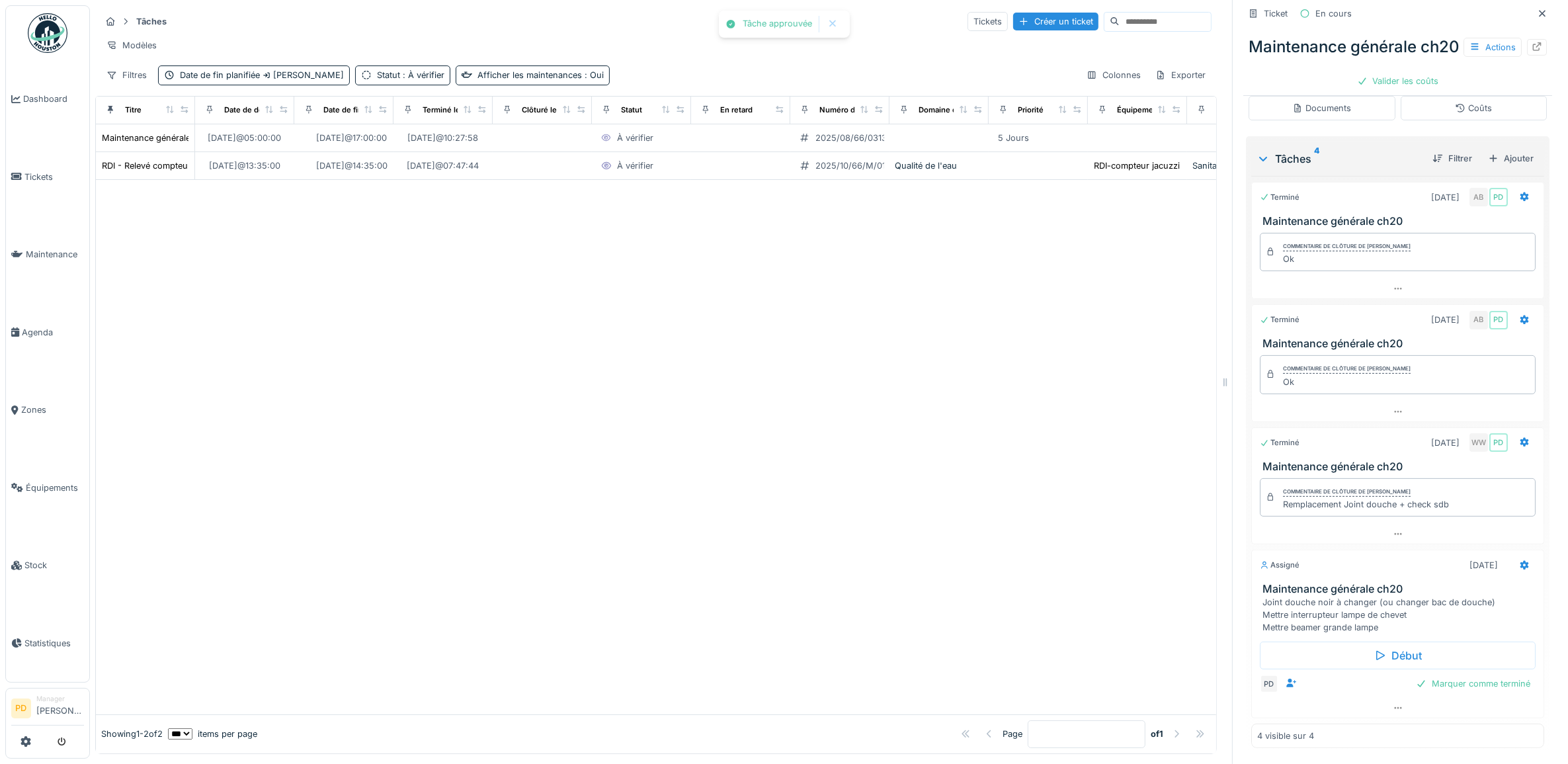
scroll to position [12, 0]
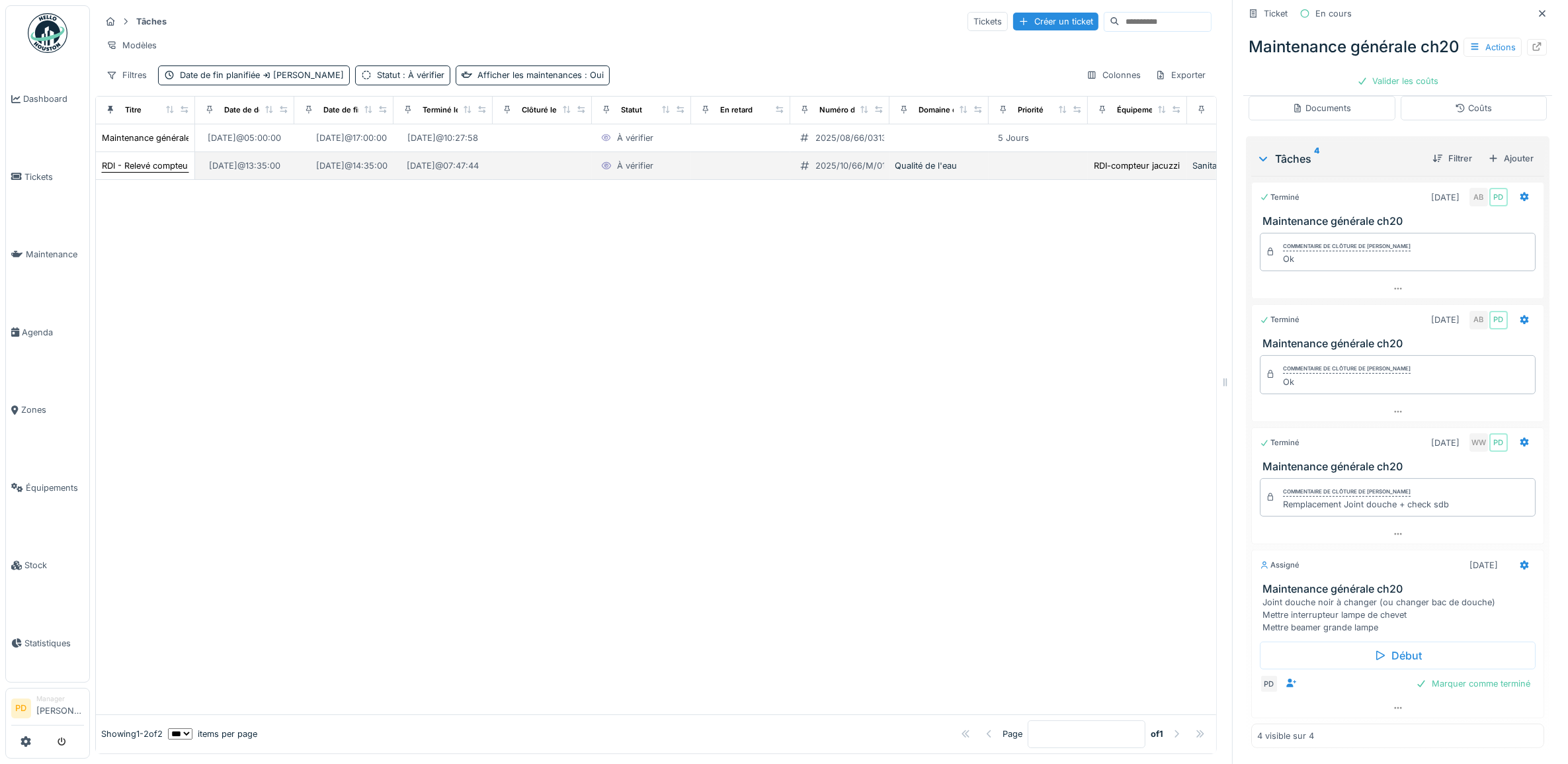
click at [158, 166] on div "RDI - Relevé compteur jacuzzi" at bounding box center [161, 166] width 119 height 12
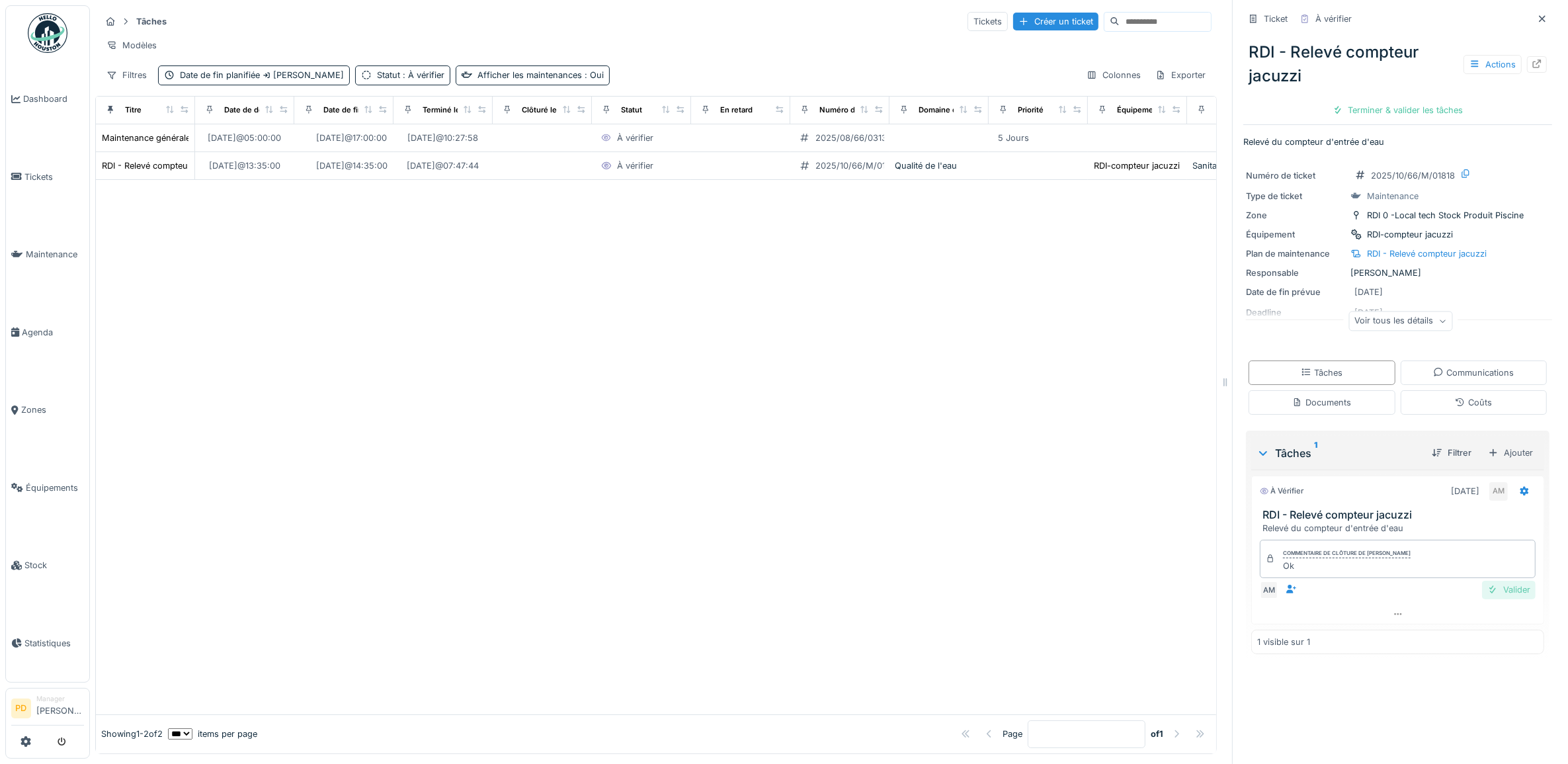
click at [1482, 581] on div "Valider" at bounding box center [1509, 590] width 53 height 18
click at [54, 102] on span "Dashboard" at bounding box center [53, 99] width 61 height 12
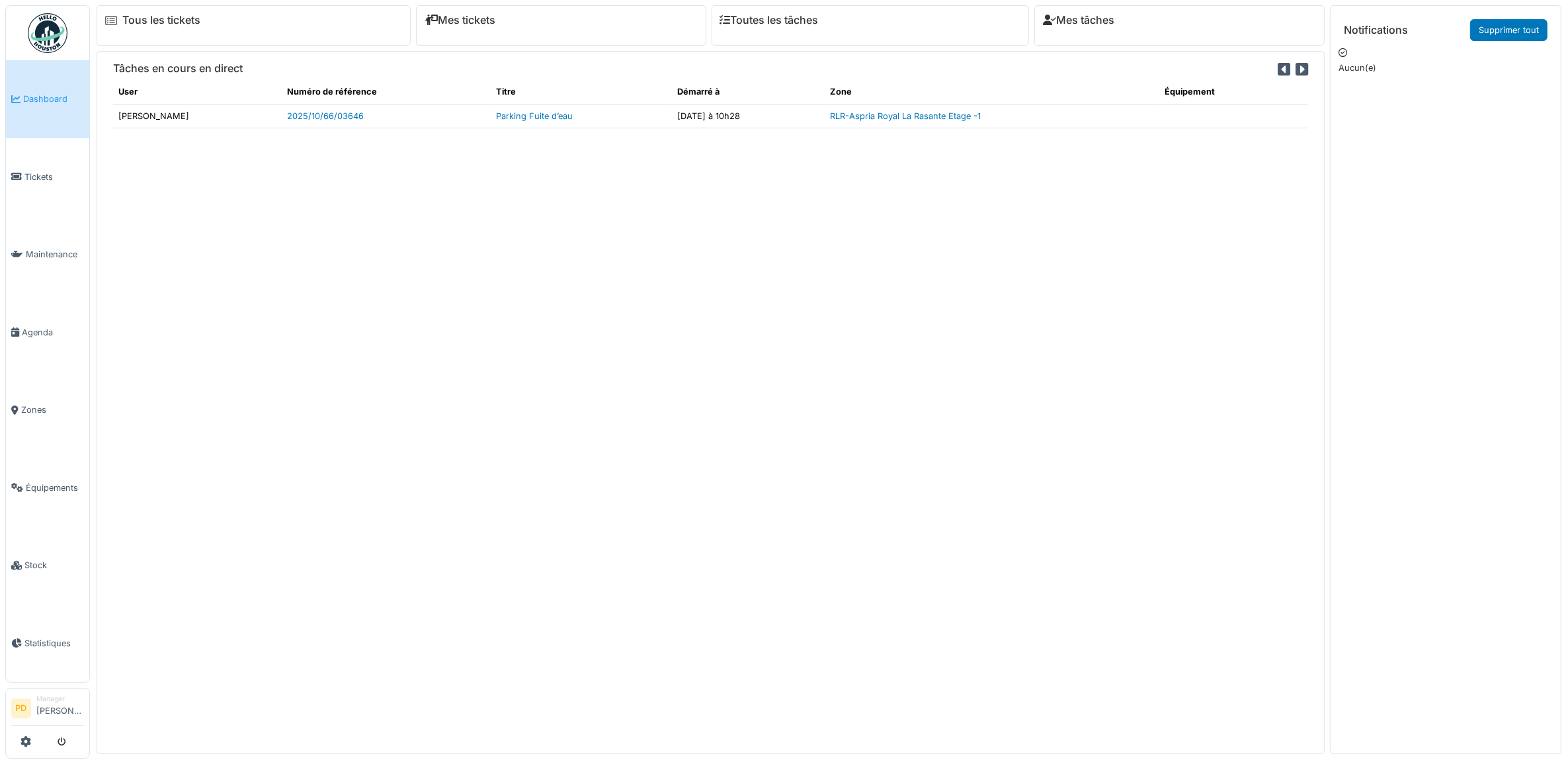
click at [57, 103] on span "Dashboard" at bounding box center [53, 99] width 61 height 12
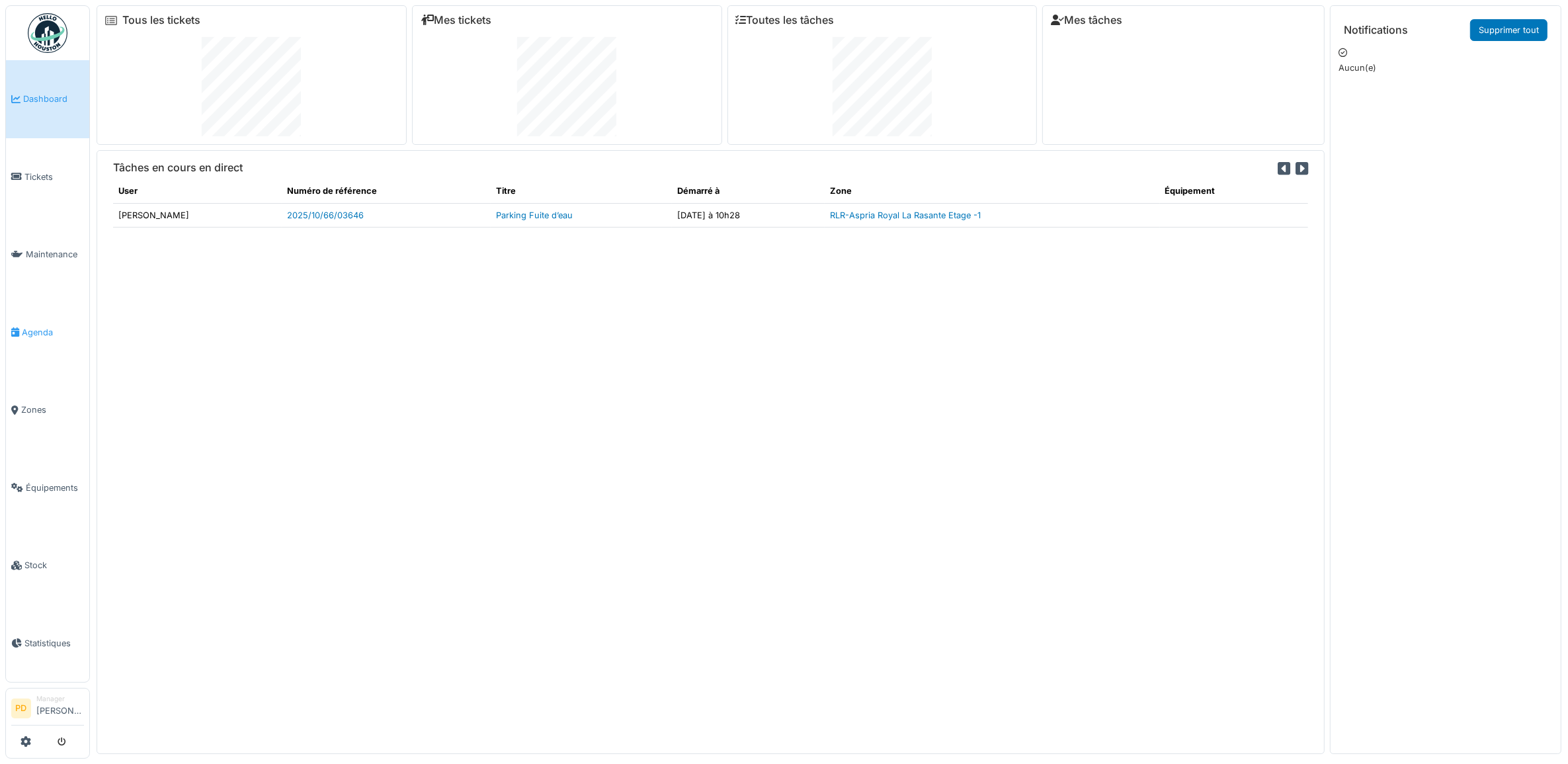
click at [37, 326] on span "Agenda" at bounding box center [53, 333] width 62 height 12
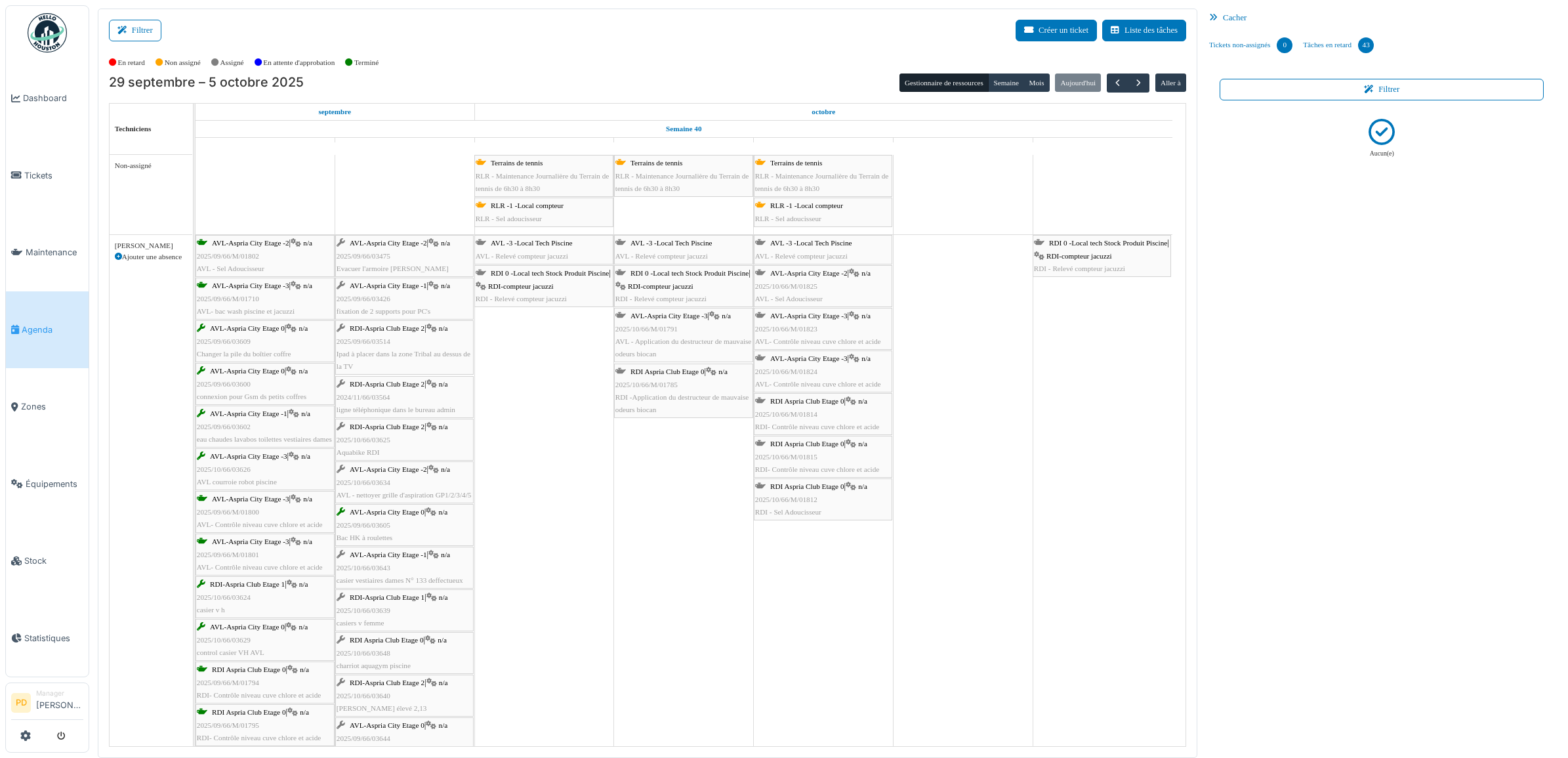
click at [525, 207] on span "RLR -1 -Local compteur" at bounding box center [527, 206] width 73 height 8
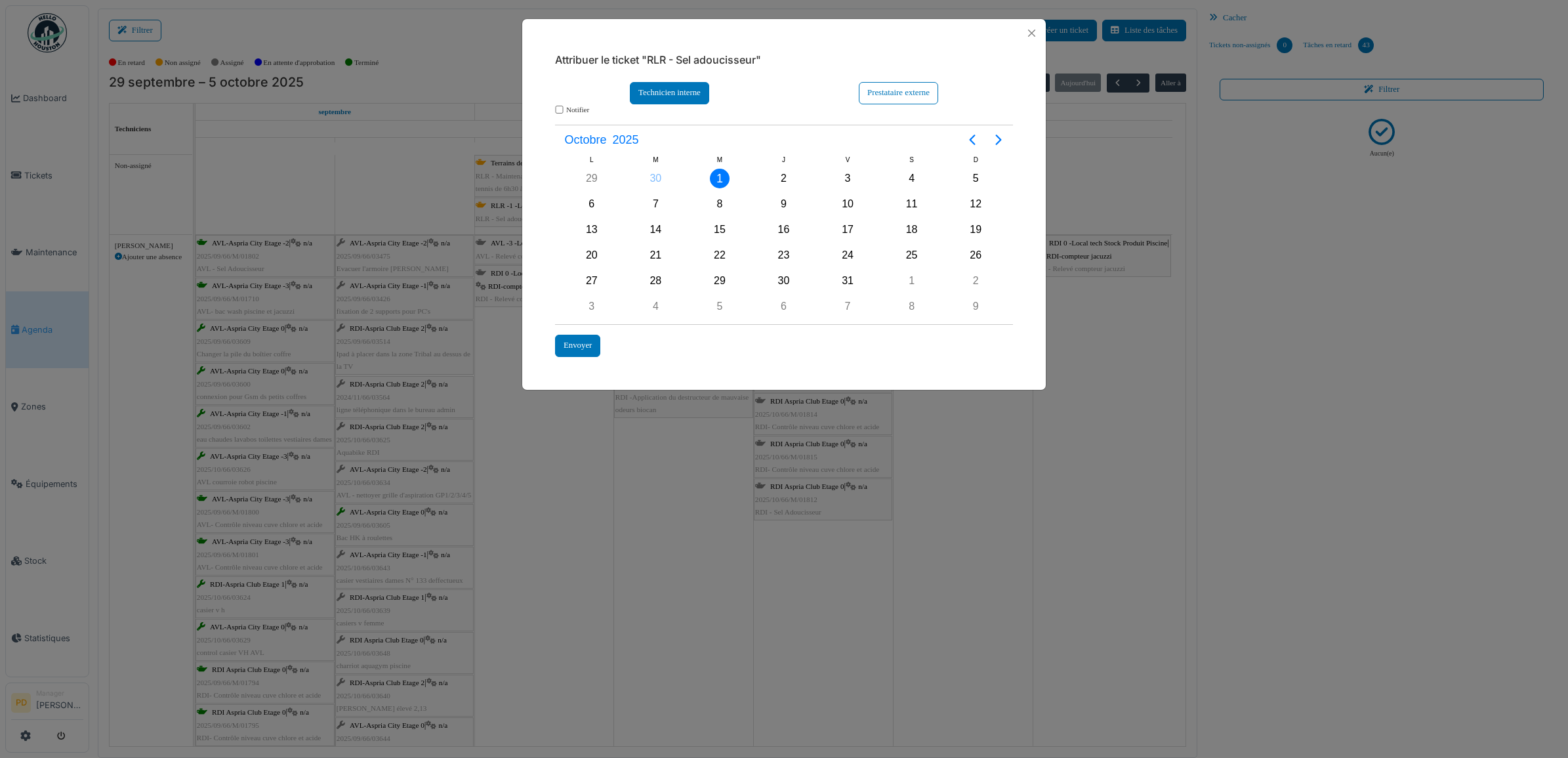
click at [682, 102] on div "Technicien interne" at bounding box center [669, 93] width 79 height 22
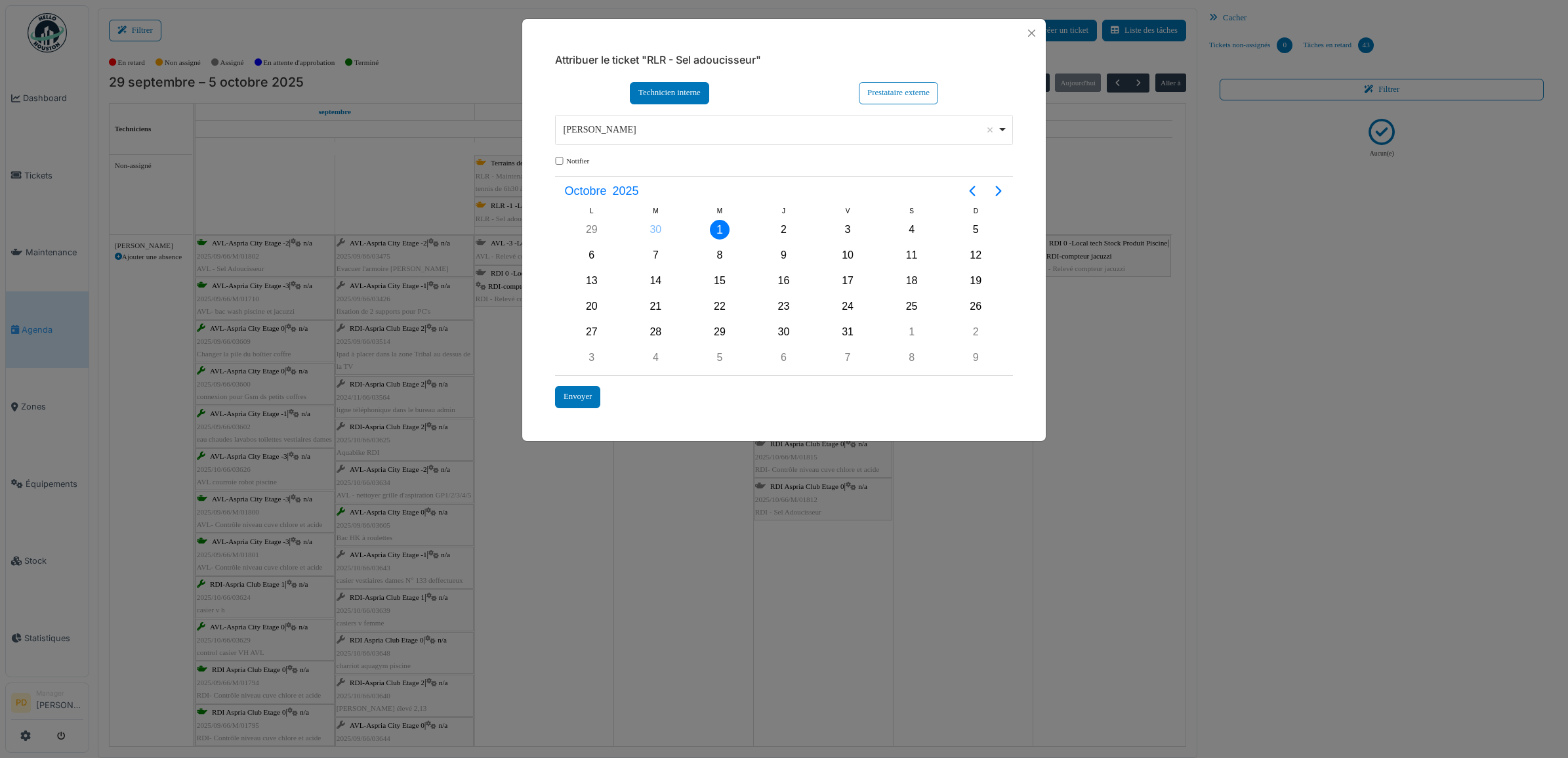
click at [607, 135] on div "Alexandre Michailidis Remove item" at bounding box center [780, 129] width 434 height 14
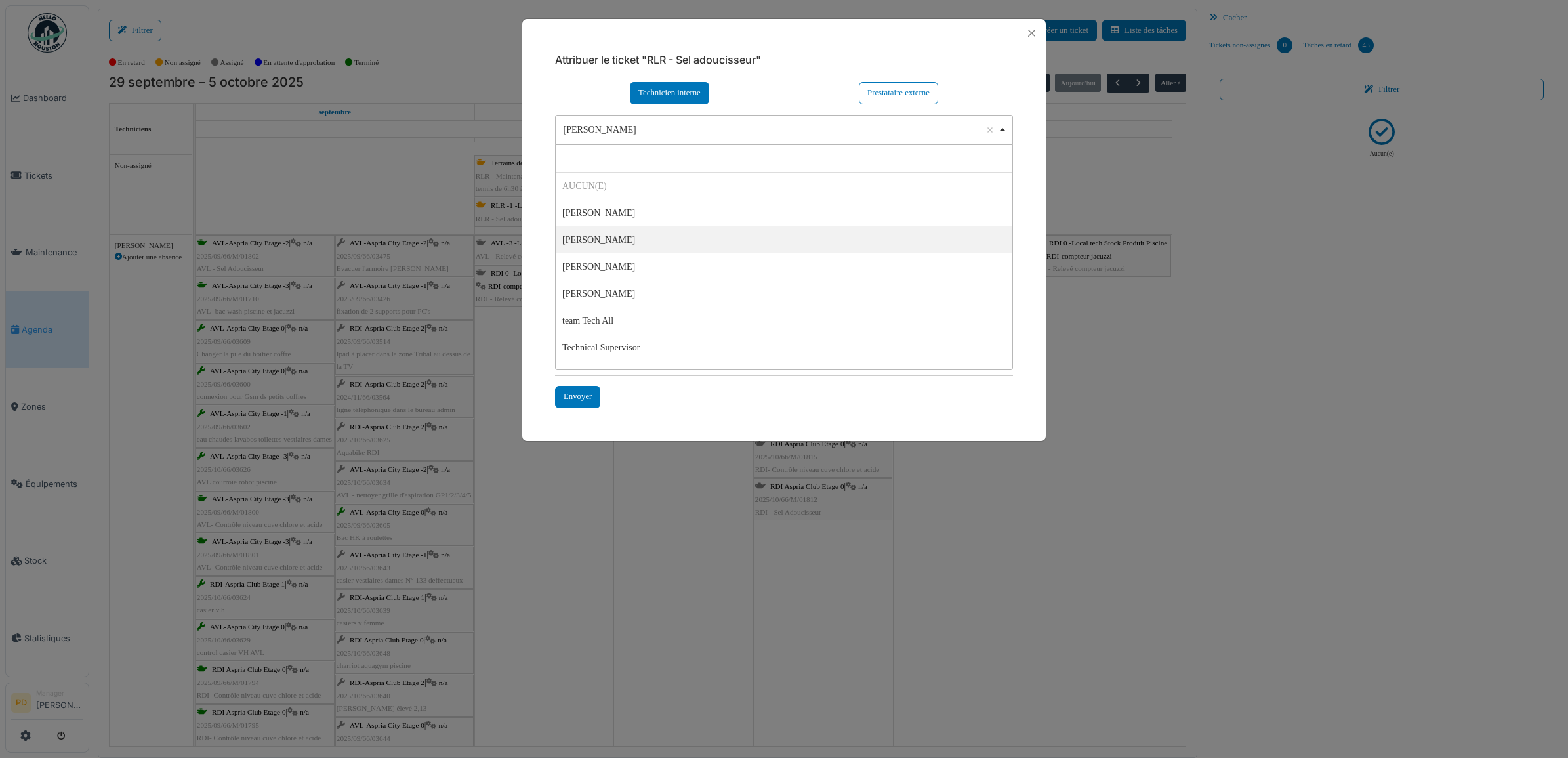
select select "*****"
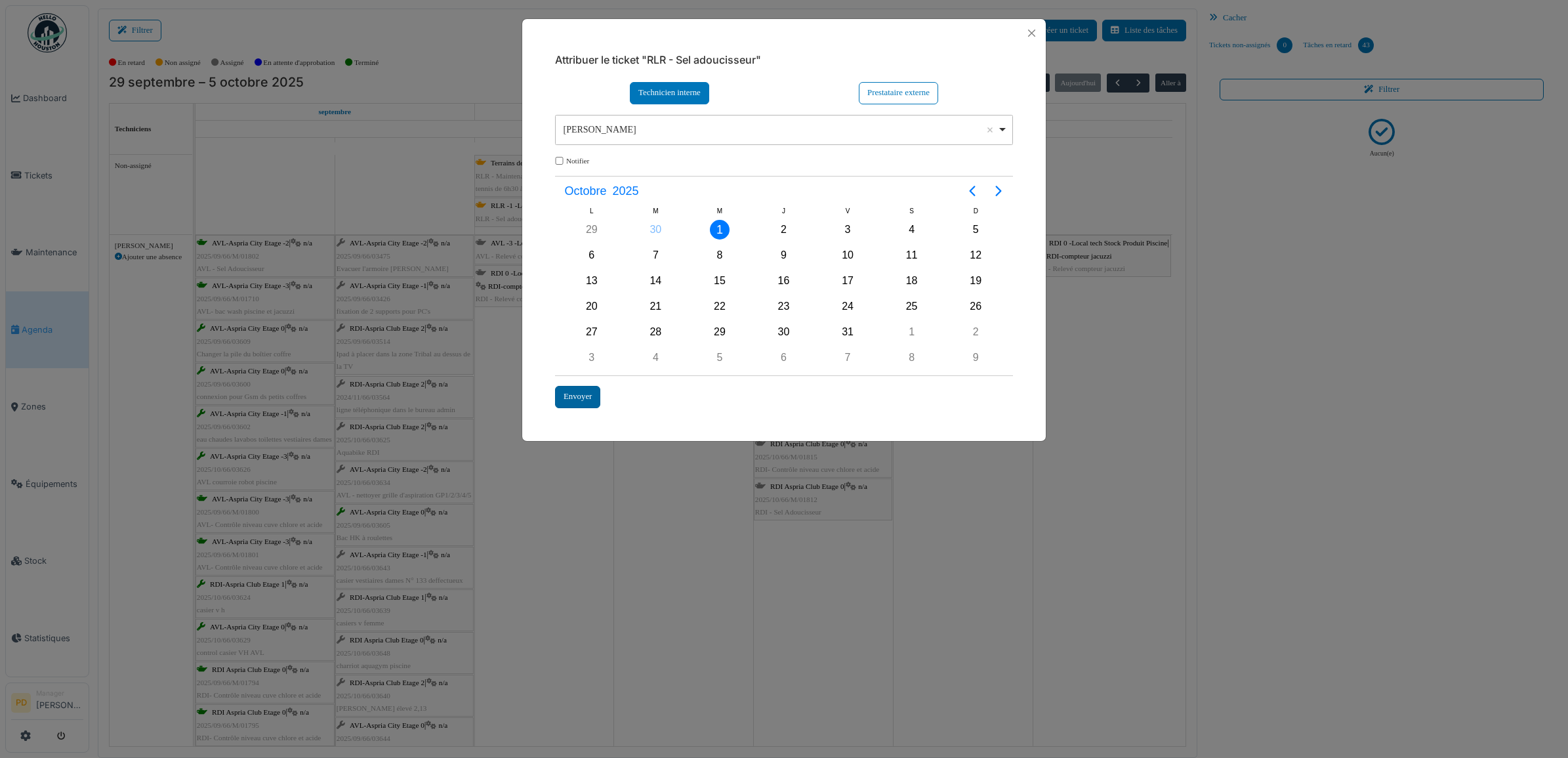
click at [583, 395] on div "Envoyer" at bounding box center [578, 397] width 45 height 22
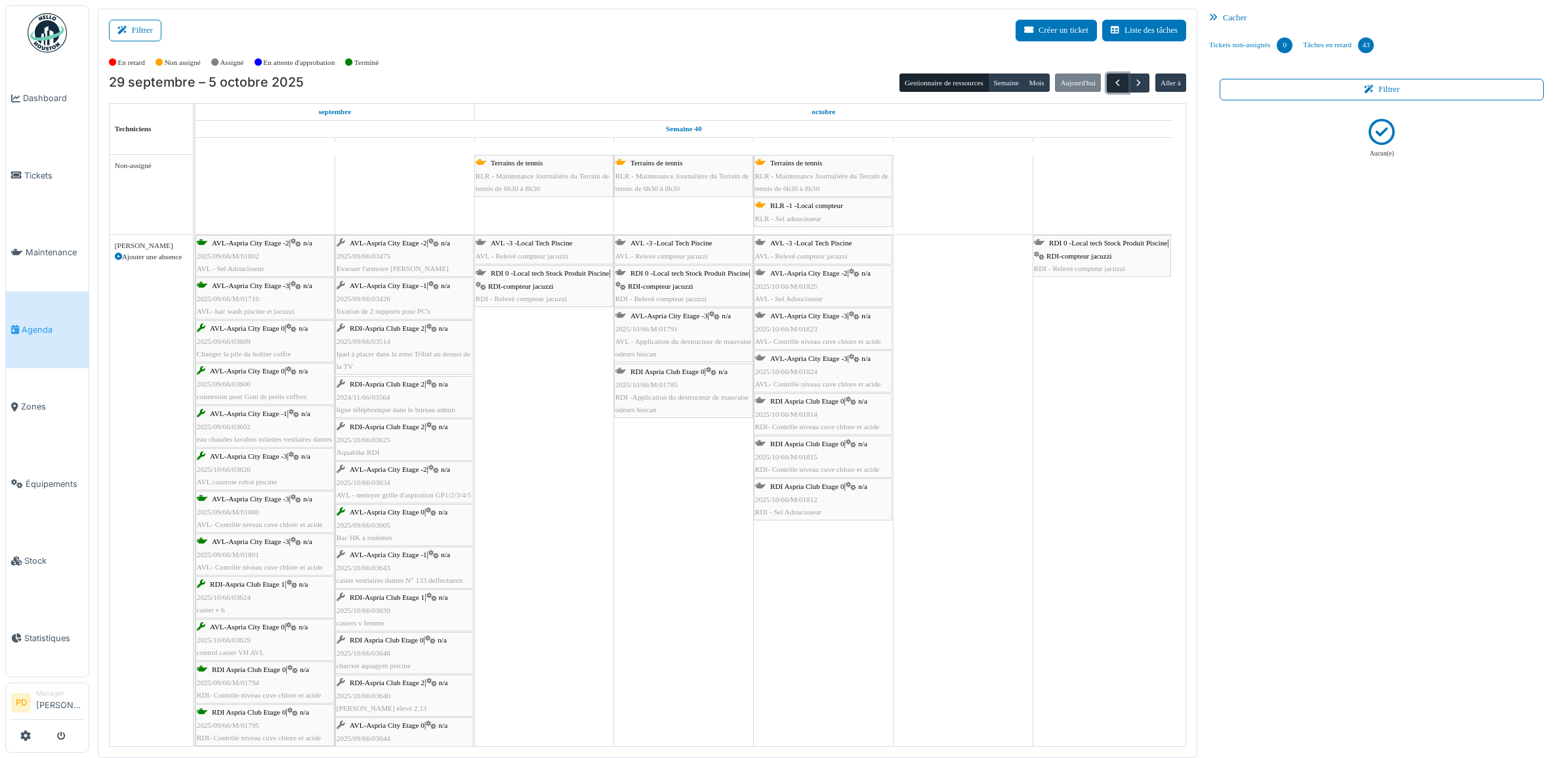
click at [1116, 84] on span "button" at bounding box center [1118, 83] width 11 height 11
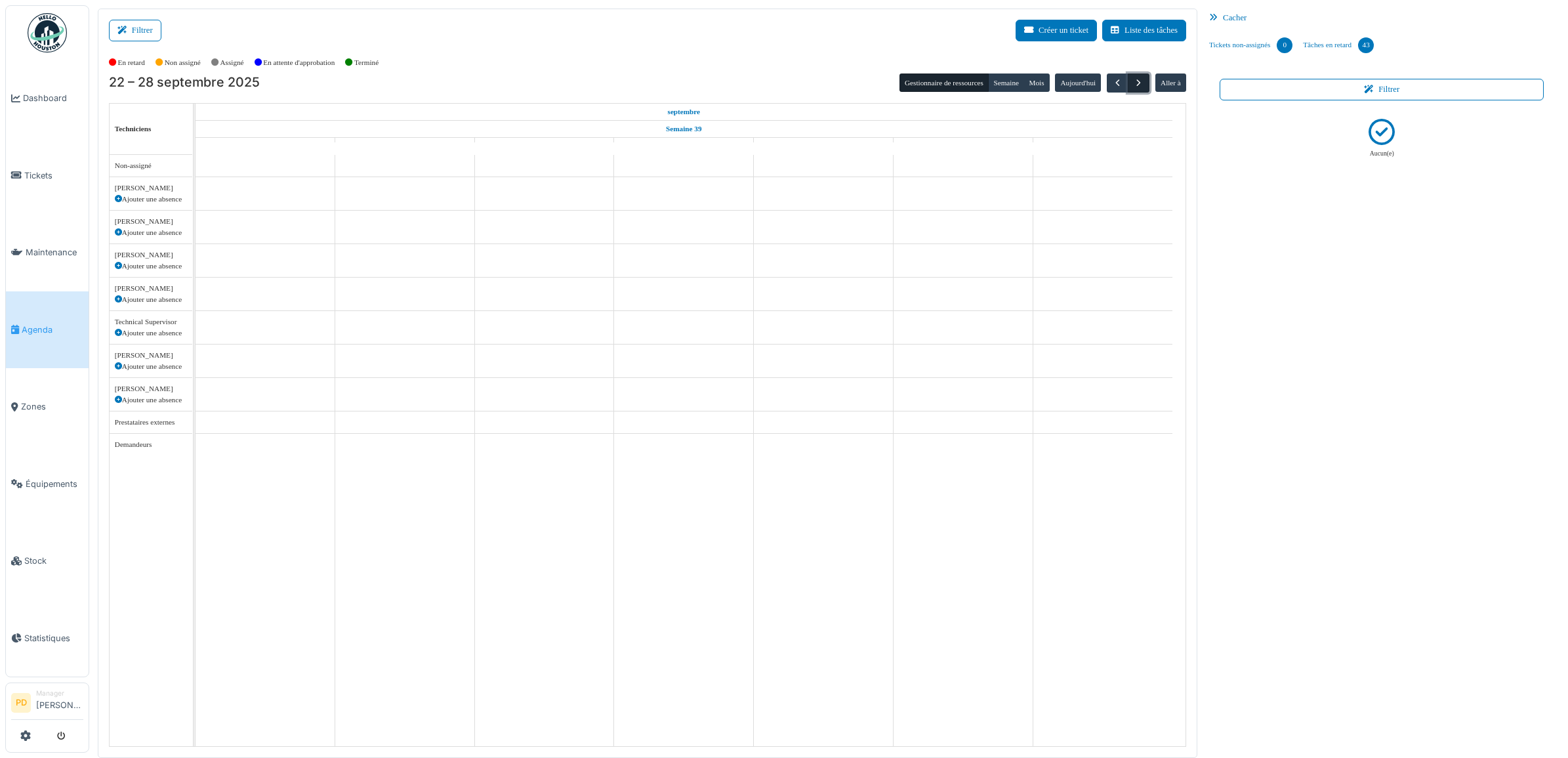
click at [1133, 81] on span "button" at bounding box center [1139, 83] width 11 height 11
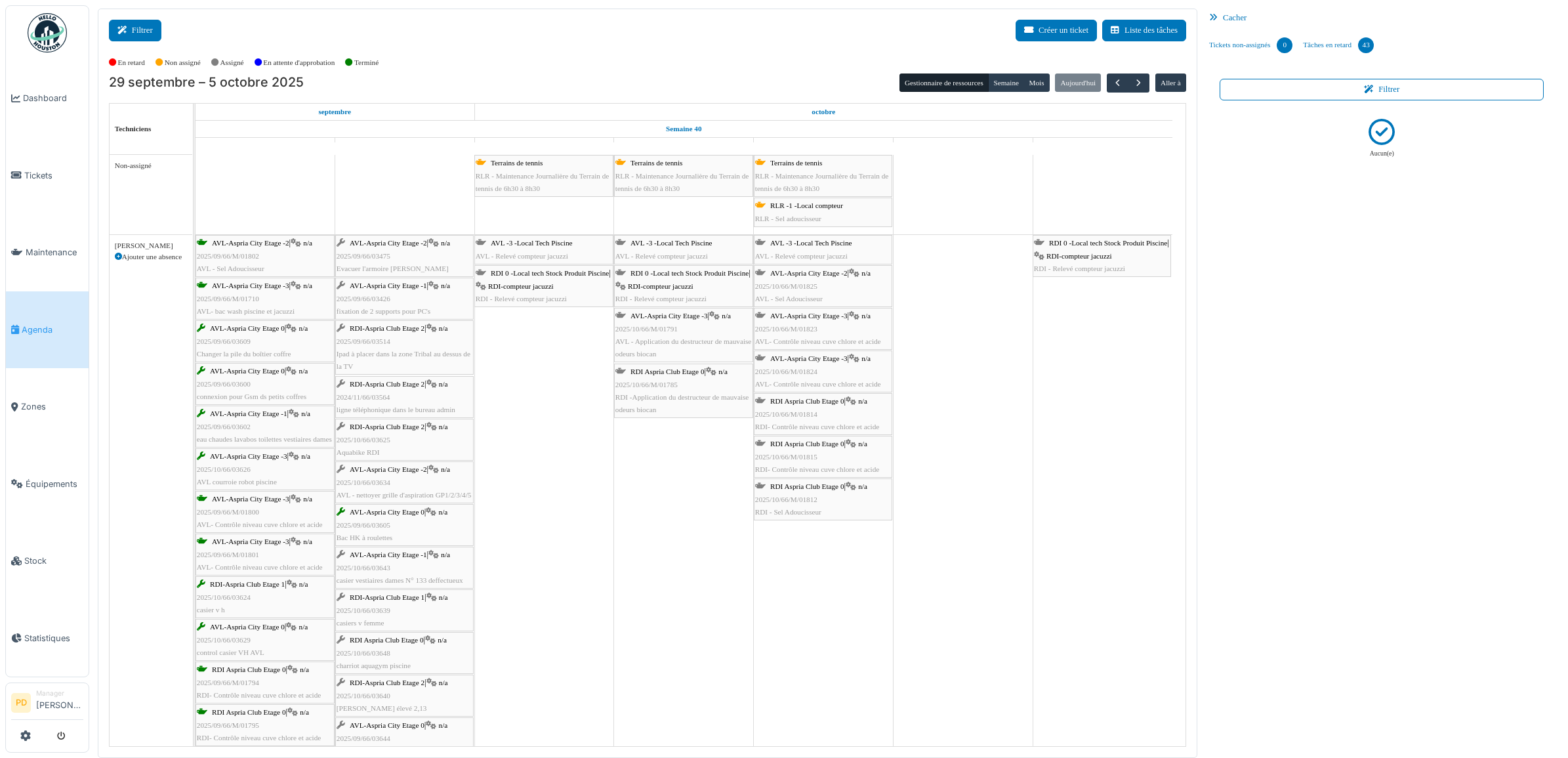
click at [139, 28] on button "Filtrer" at bounding box center [135, 30] width 53 height 22
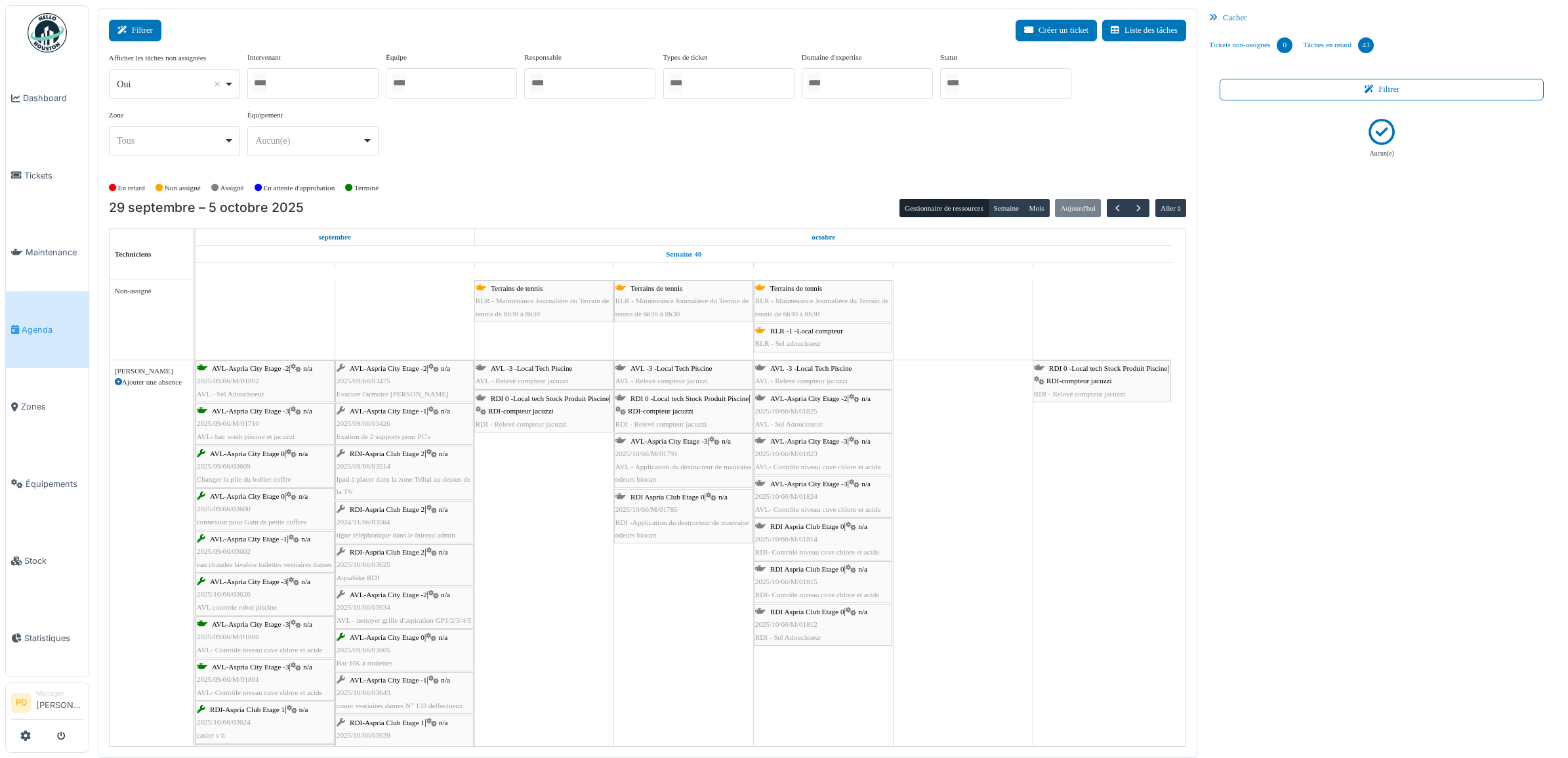
click at [135, 33] on button "Filtrer" at bounding box center [135, 30] width 53 height 22
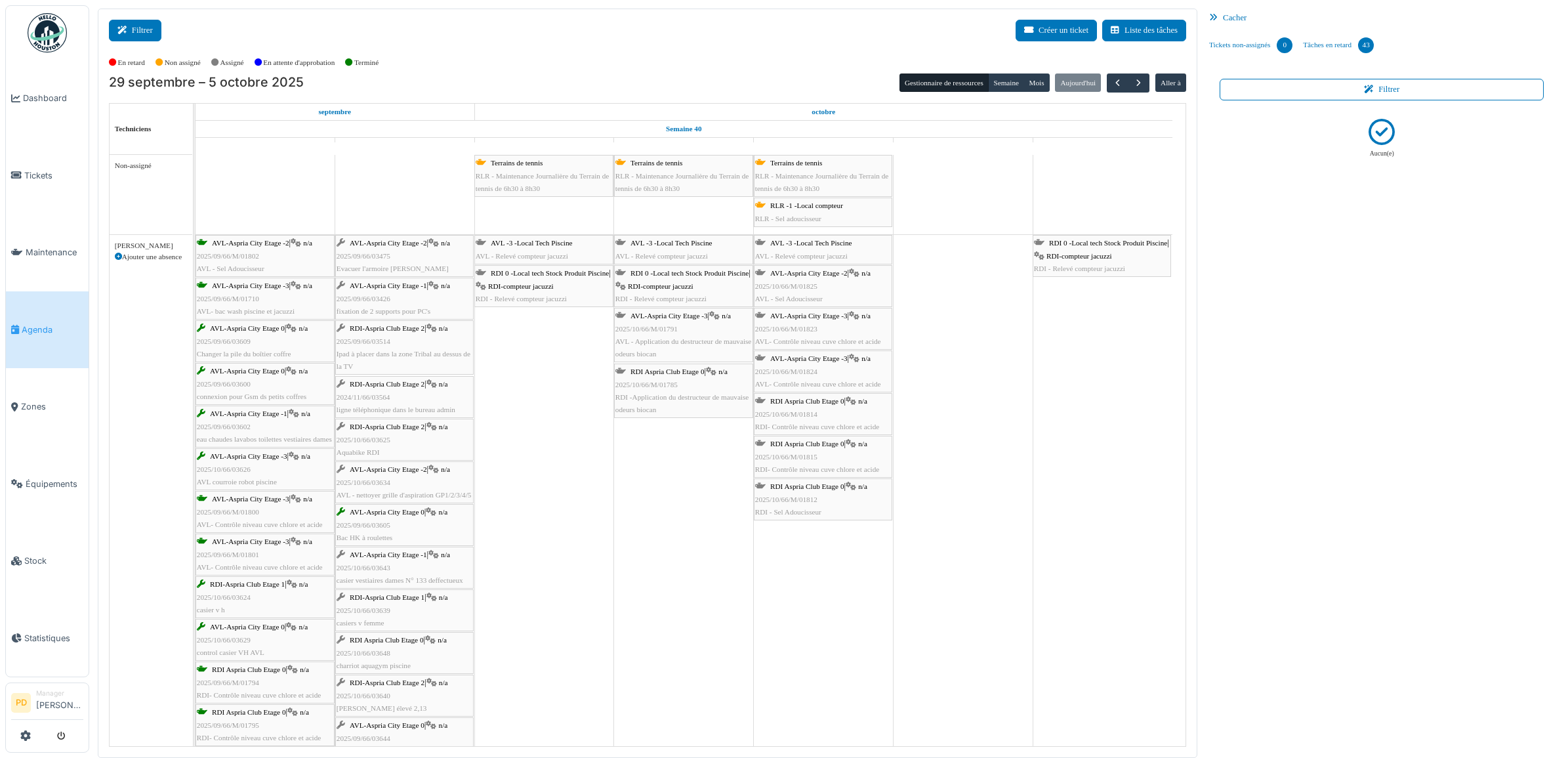
click at [156, 35] on button "Filtrer" at bounding box center [135, 30] width 53 height 22
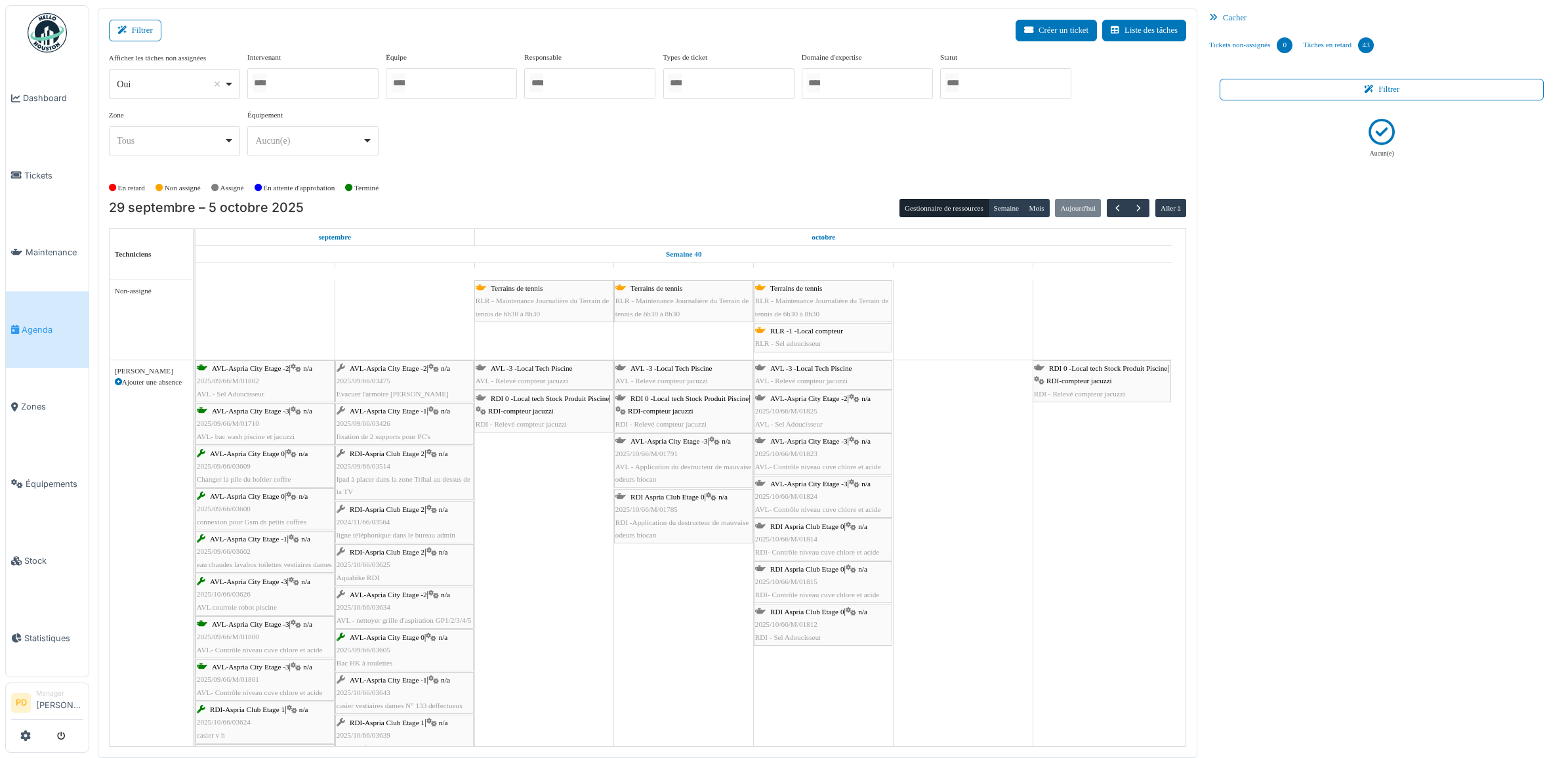
click at [976, 75] on div at bounding box center [1006, 84] width 131 height 31
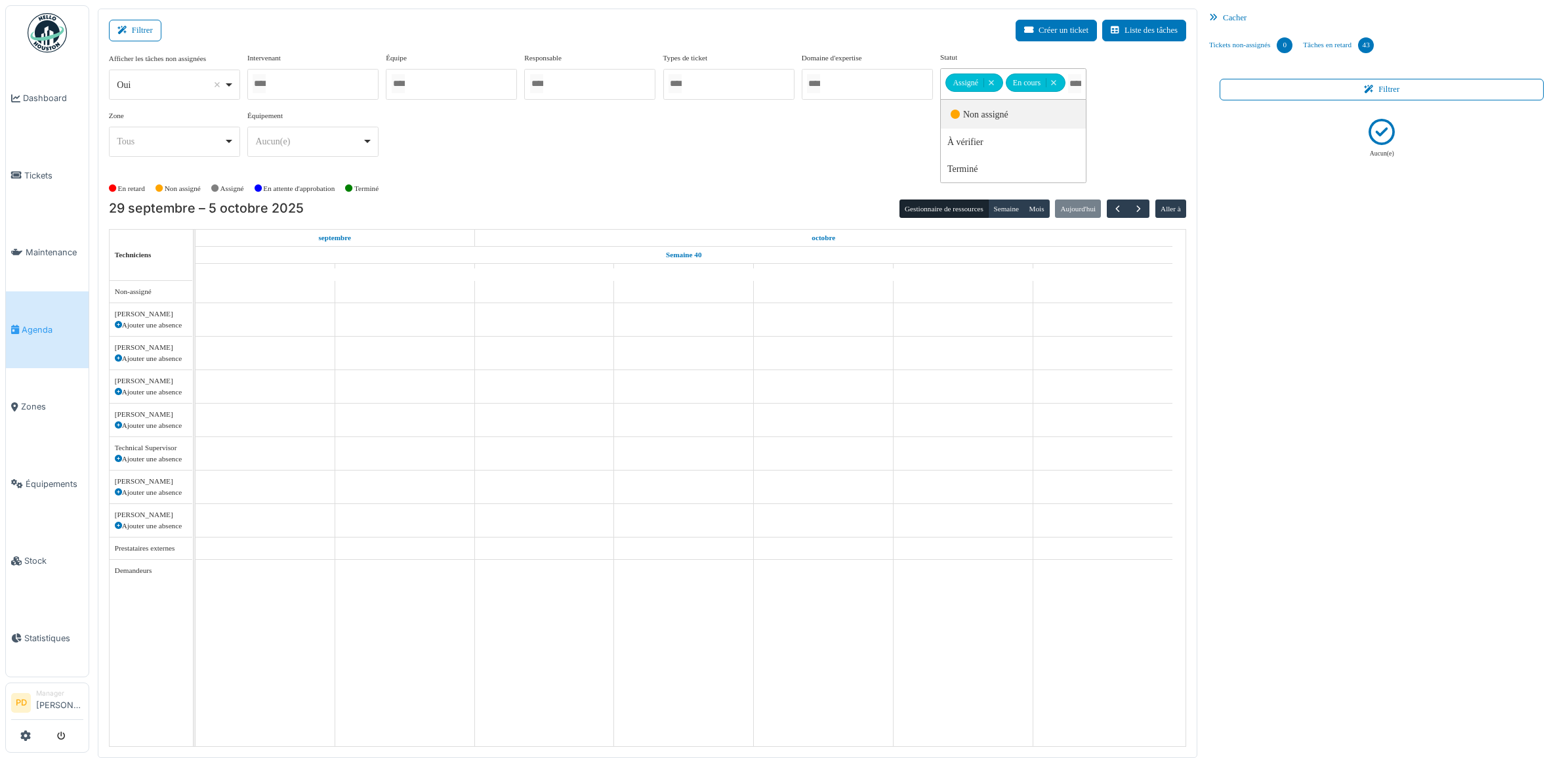
click at [904, 122] on div "Afficher les tâches non assignées *** Oui Remove item Oui Non Intervenant Alexa…" at bounding box center [647, 110] width 1077 height 116
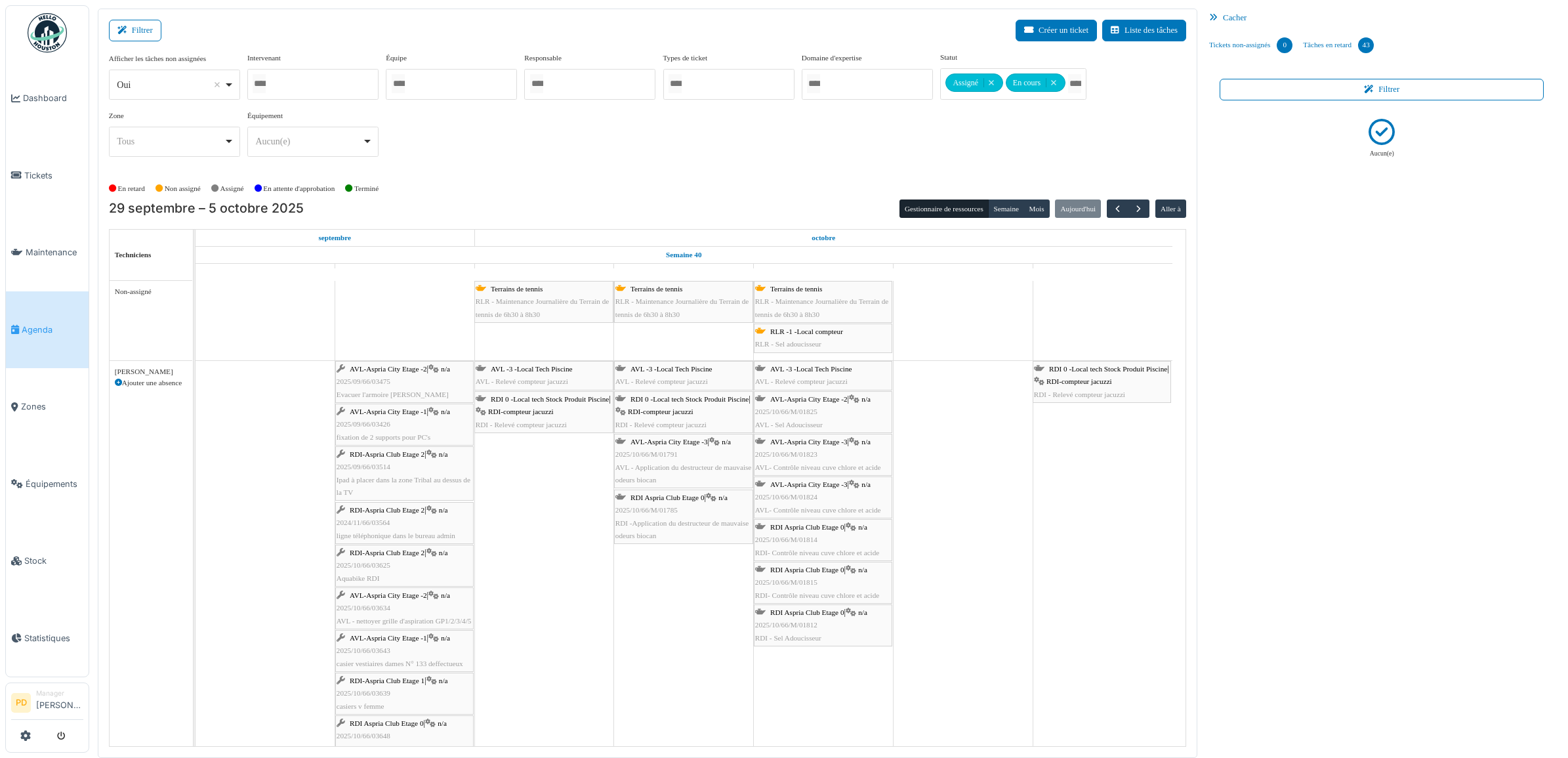
scroll to position [82, 0]
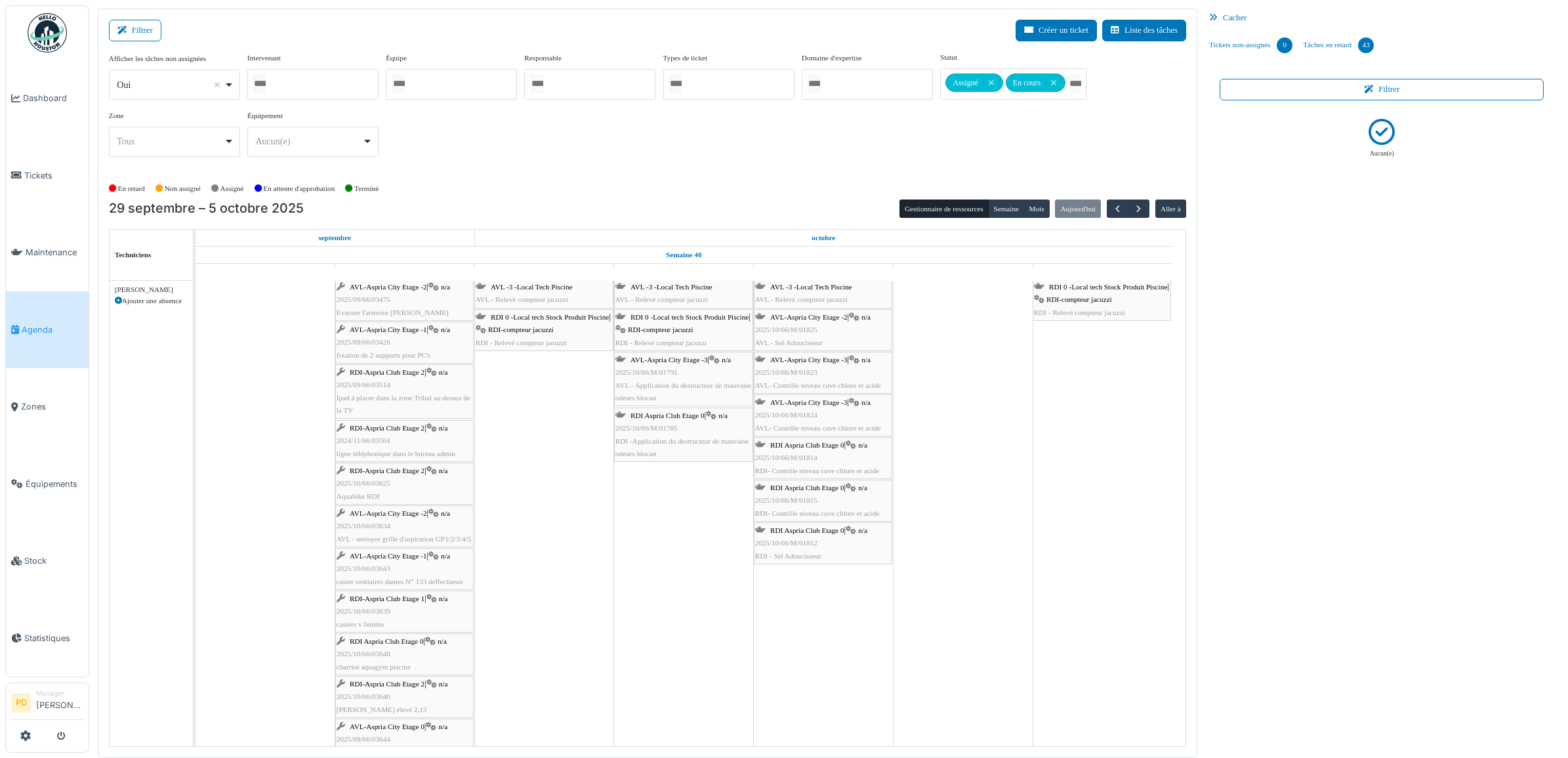
click at [408, 371] on span "RDI-Aspria Club Etage 2" at bounding box center [387, 373] width 74 height 8
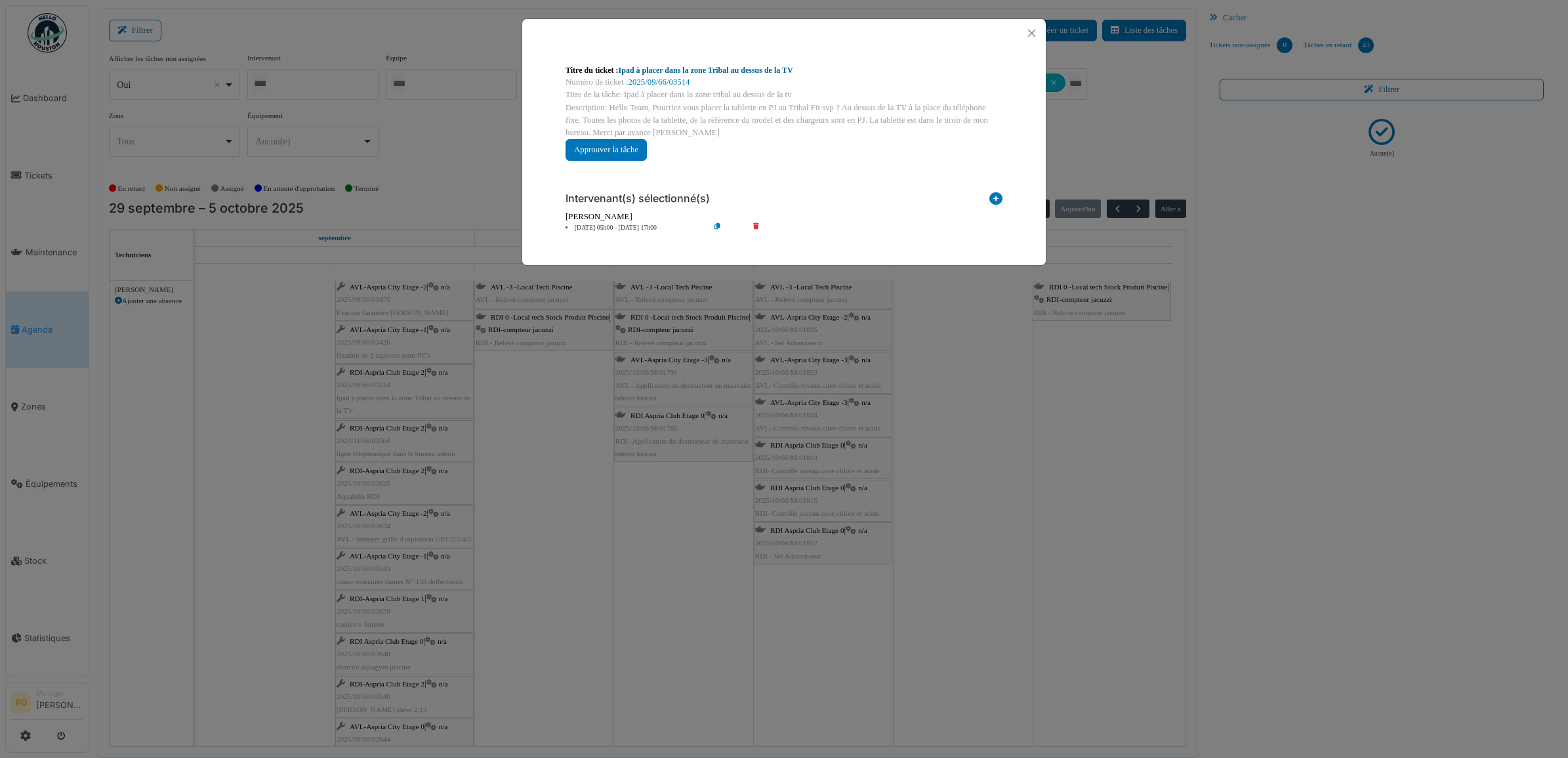
click at [686, 70] on link "Ipad à placer dans la zone Tribal au dessus de la TV" at bounding box center [706, 70] width 175 height 9
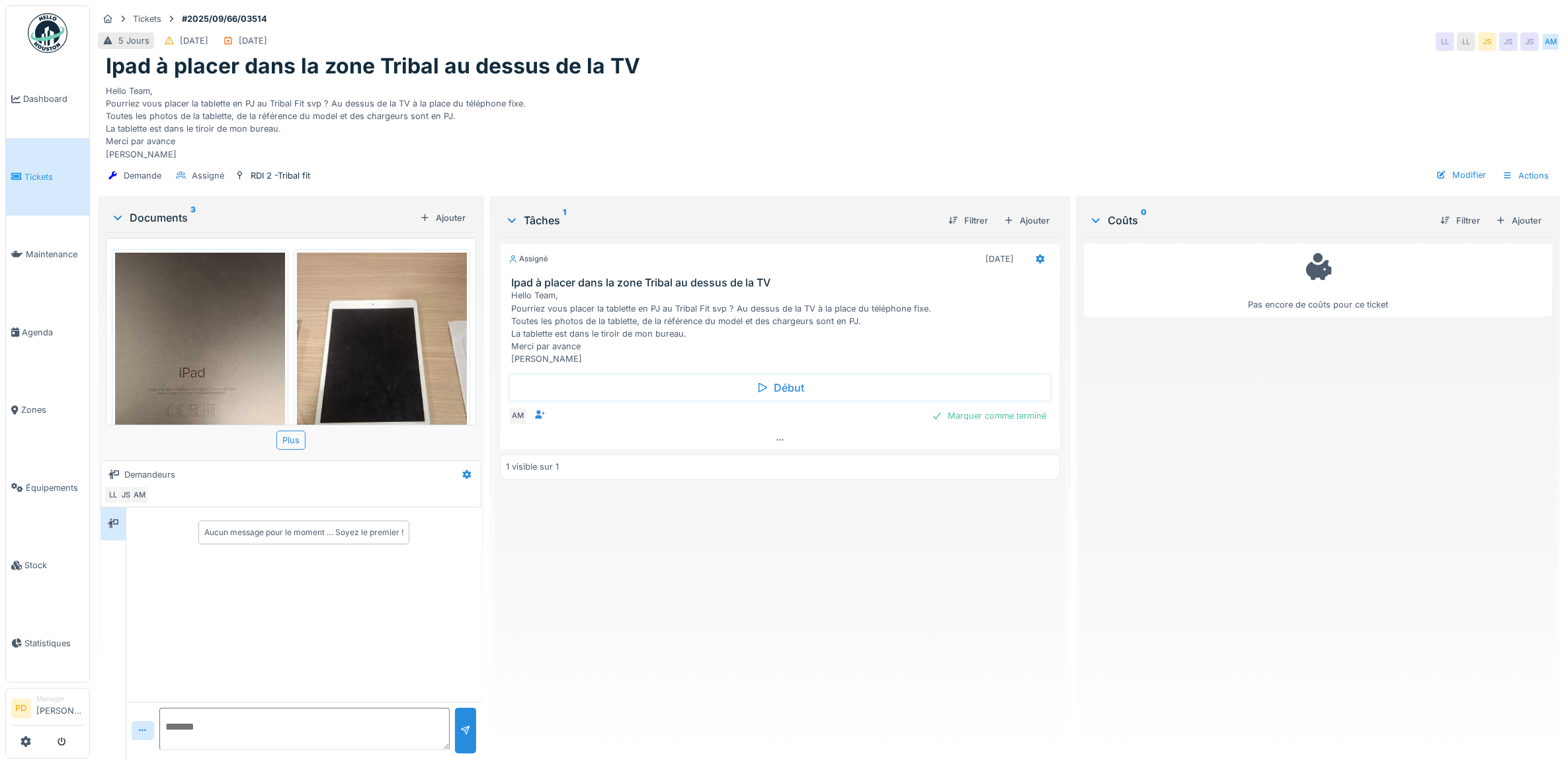
click at [381, 336] on img at bounding box center [381, 365] width 170 height 226
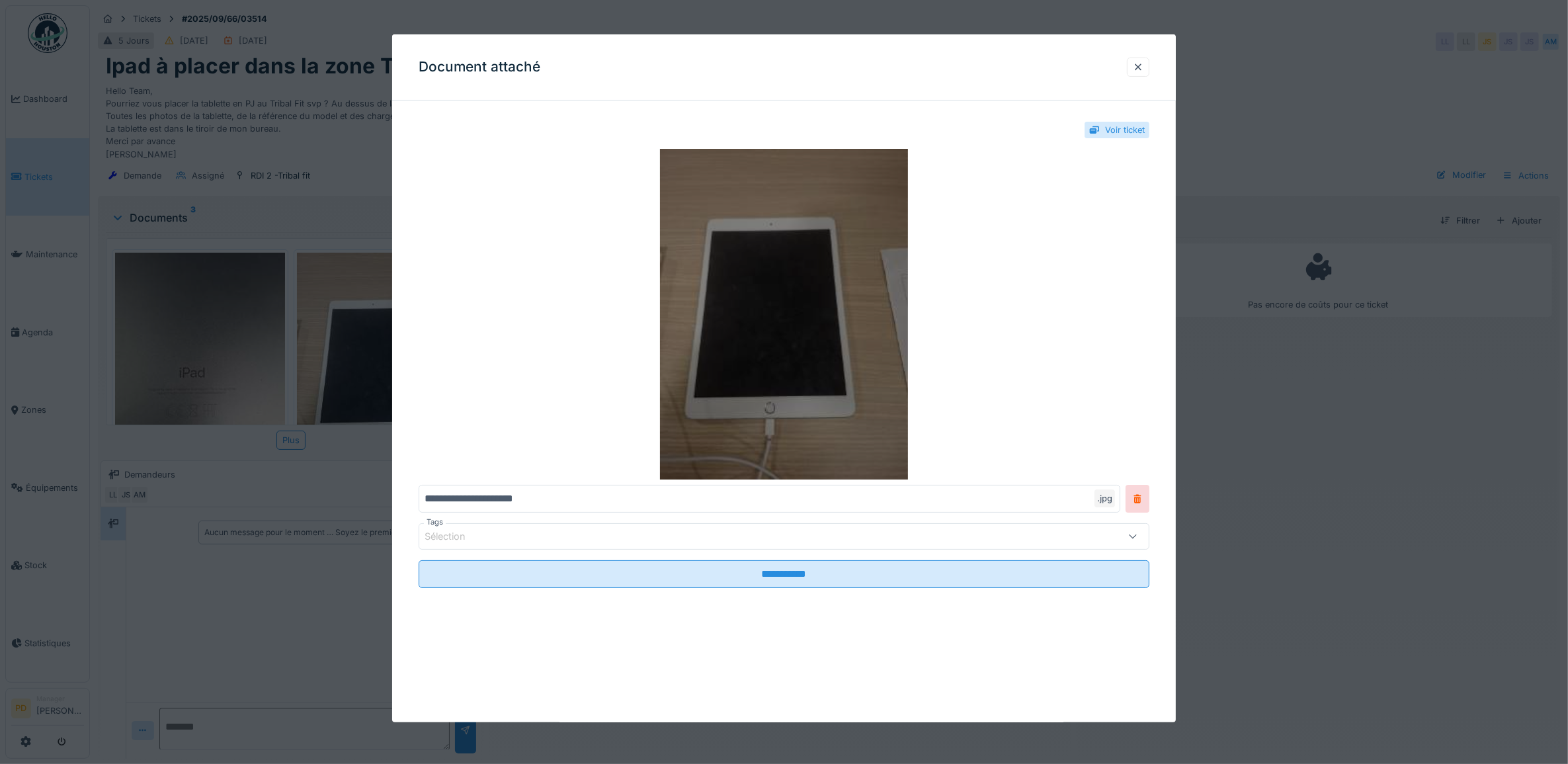
click at [781, 362] on img at bounding box center [784, 314] width 731 height 331
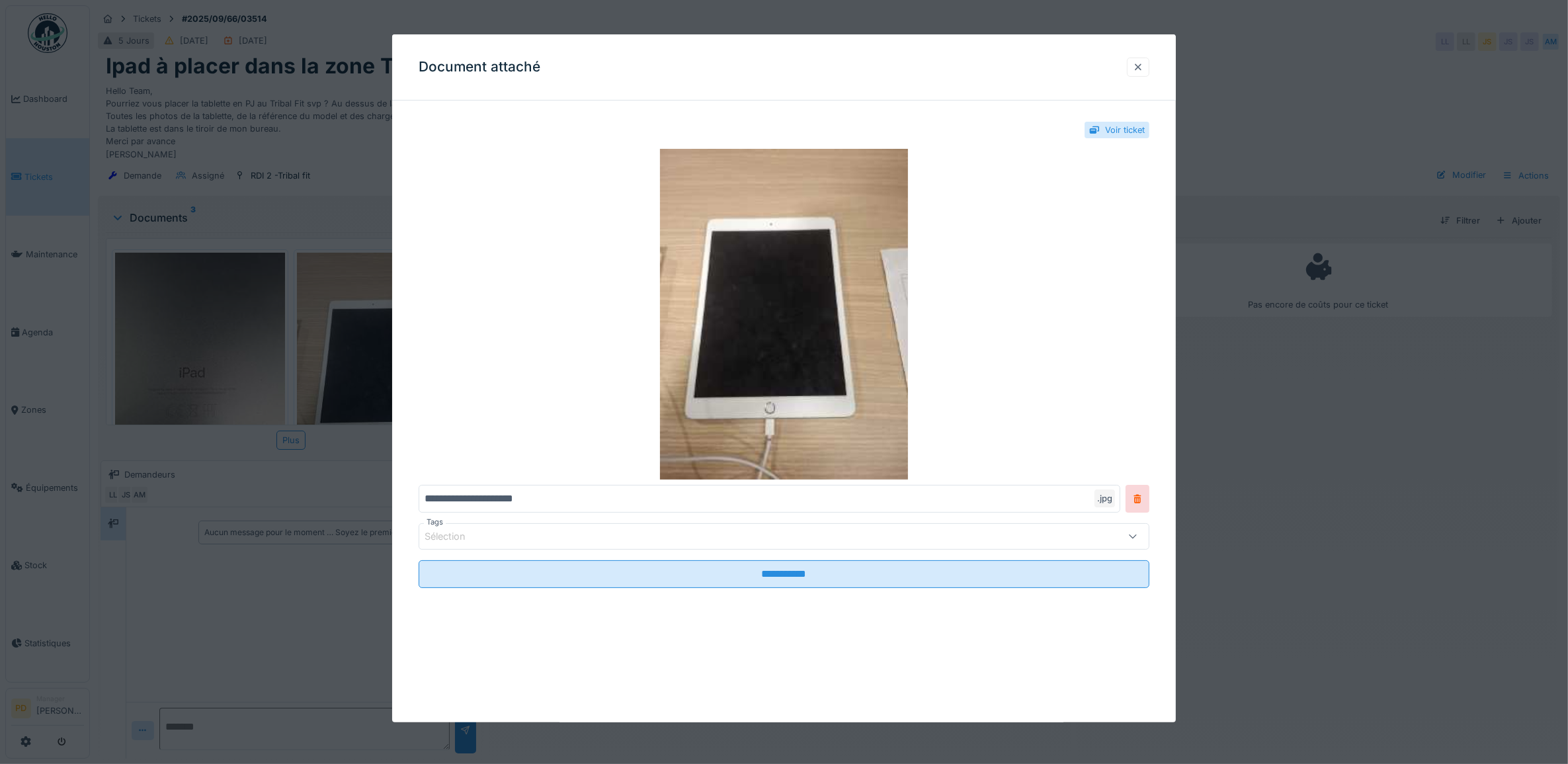
drag, startPoint x: 1145, startPoint y: 64, endPoint x: 914, endPoint y: 129, distance: 240.0
click at [1144, 66] on div at bounding box center [1138, 67] width 11 height 12
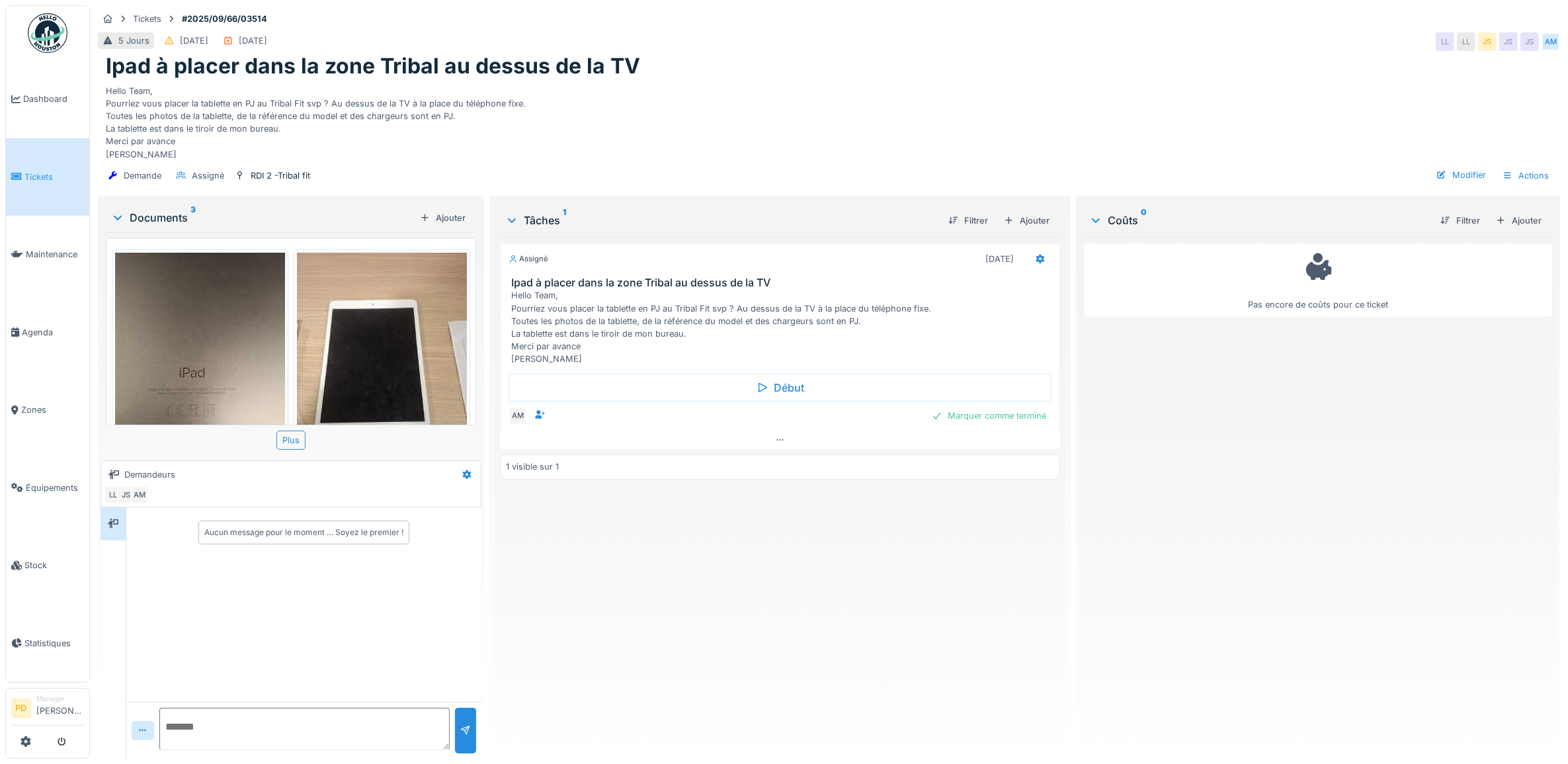
click at [238, 369] on img at bounding box center [200, 365] width 170 height 226
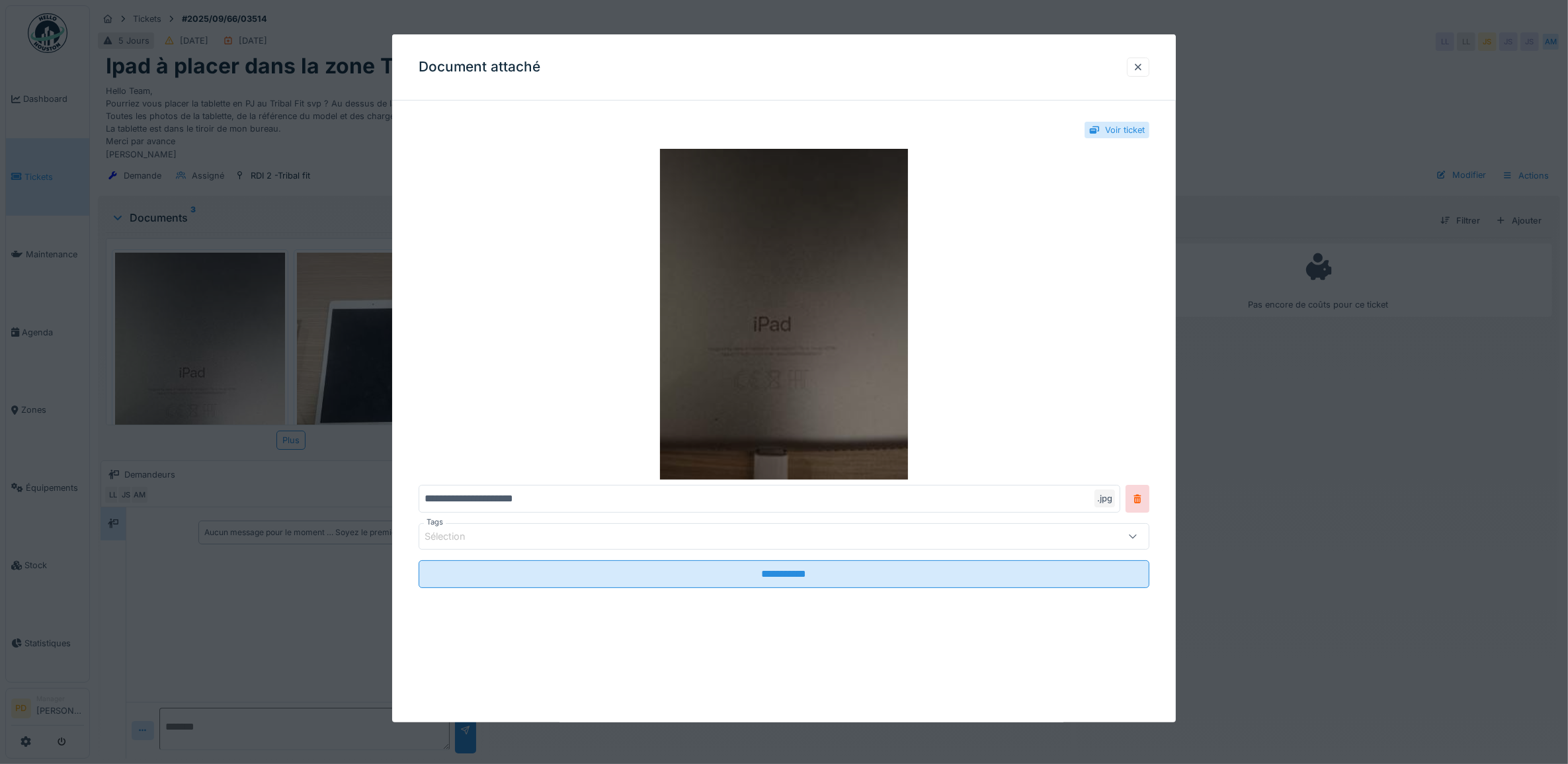
click at [738, 380] on img at bounding box center [784, 314] width 731 height 331
click at [746, 353] on img at bounding box center [784, 314] width 731 height 331
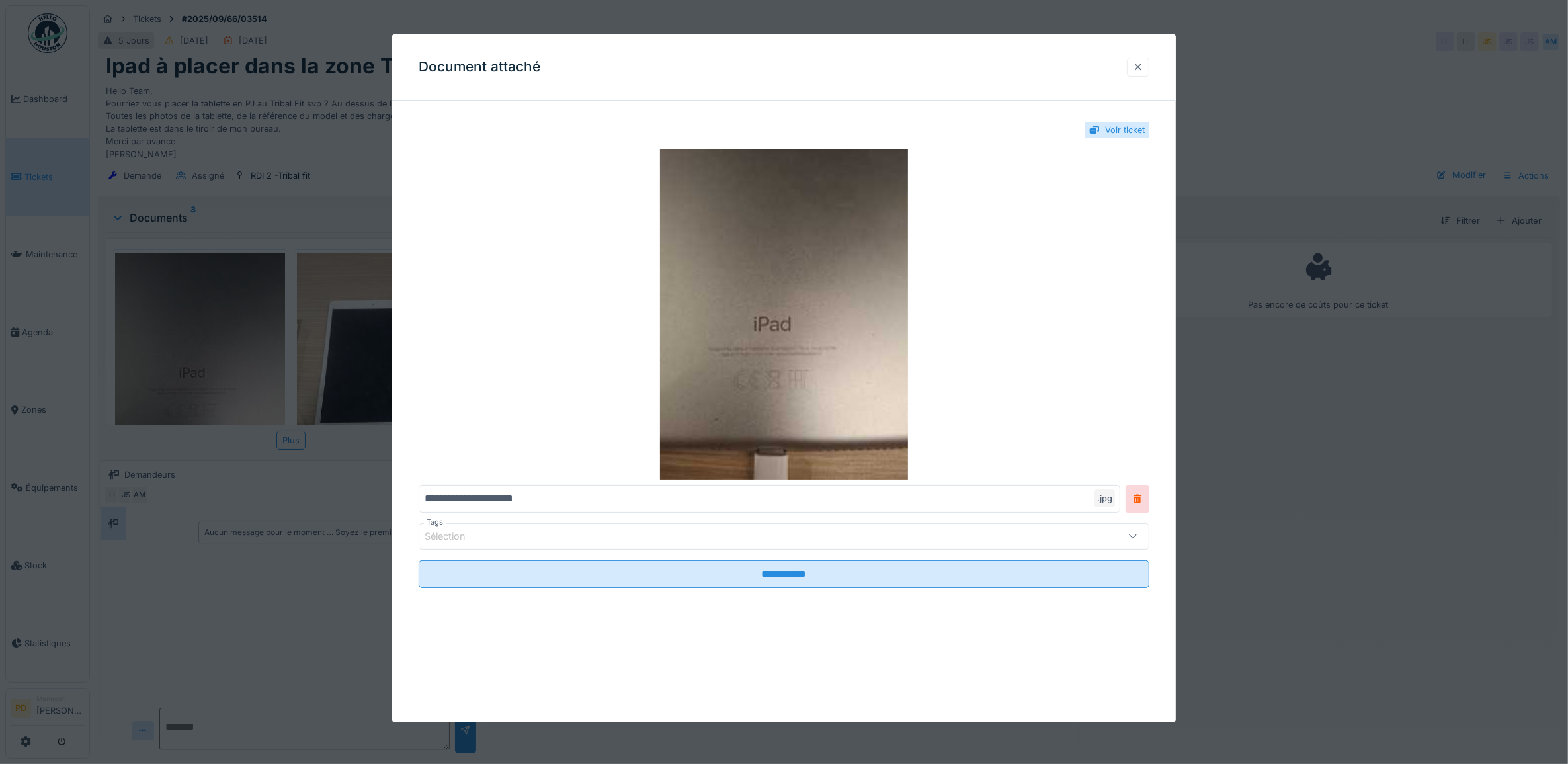
drag, startPoint x: 1147, startPoint y: 67, endPoint x: 1134, endPoint y: 70, distance: 13.3
click at [1143, 68] on div at bounding box center [1138, 67] width 11 height 12
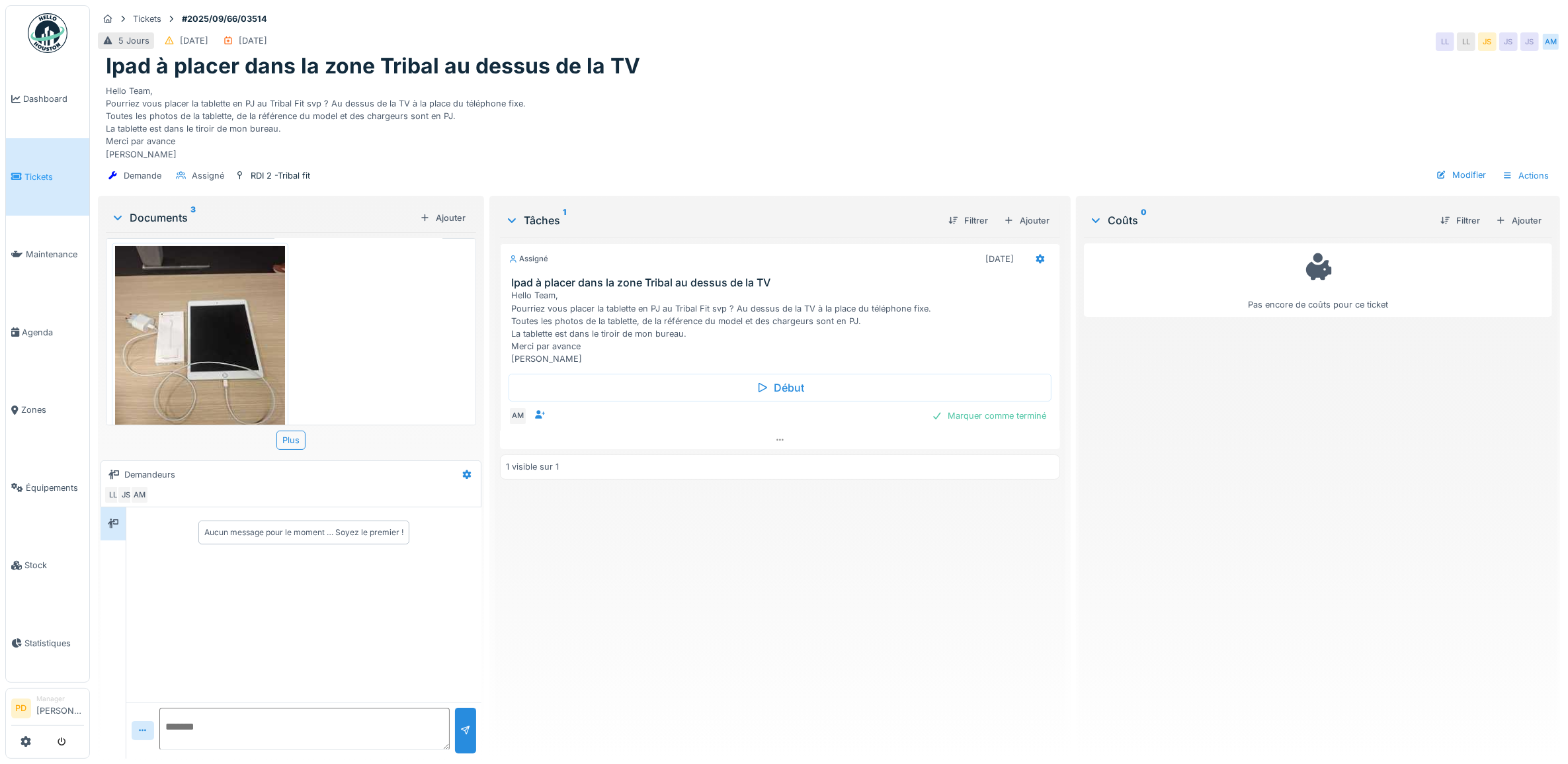
scroll to position [240, 0]
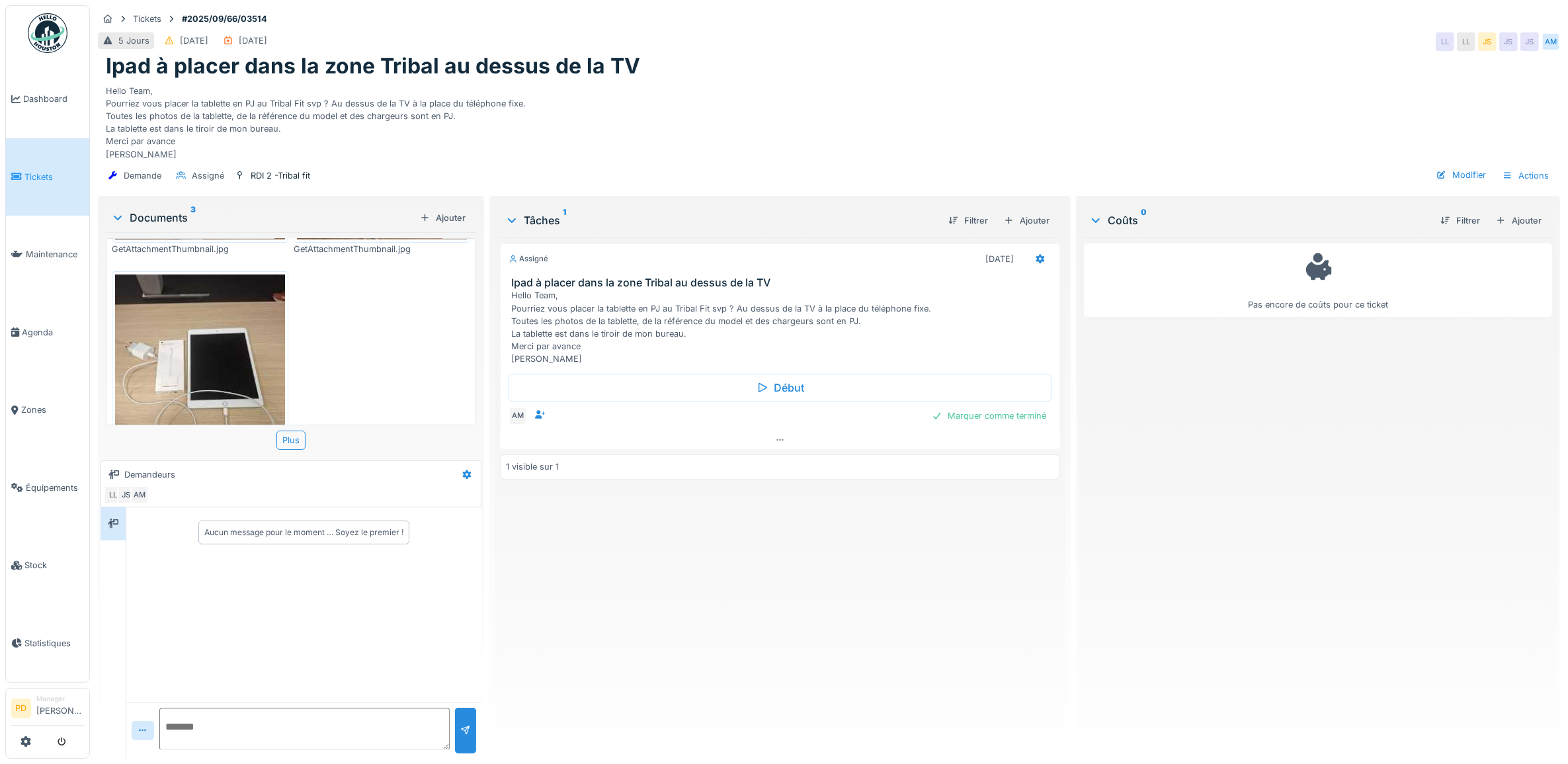
click at [216, 357] on img at bounding box center [200, 387] width 170 height 226
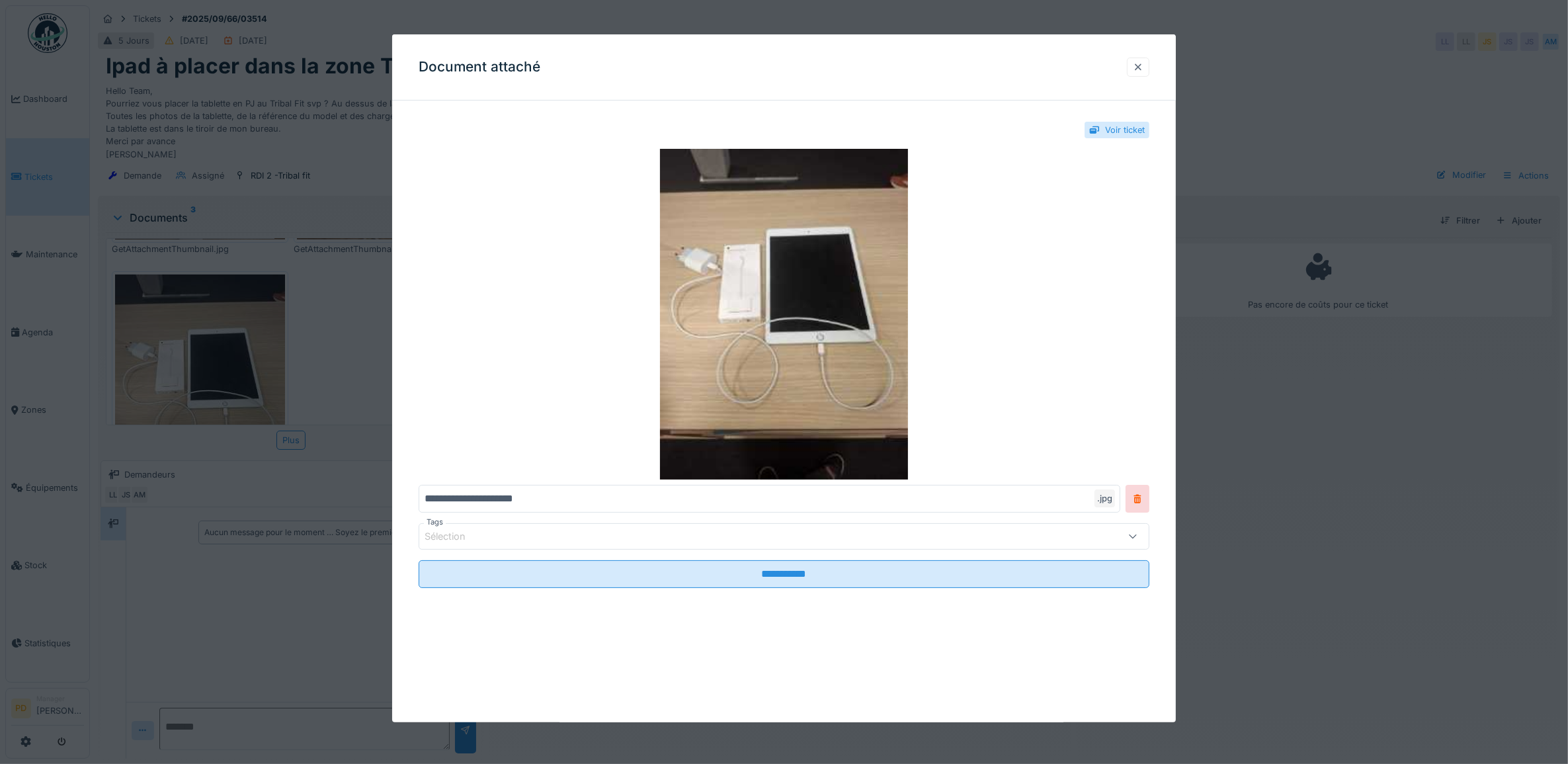
click at [1144, 70] on div at bounding box center [1138, 67] width 11 height 12
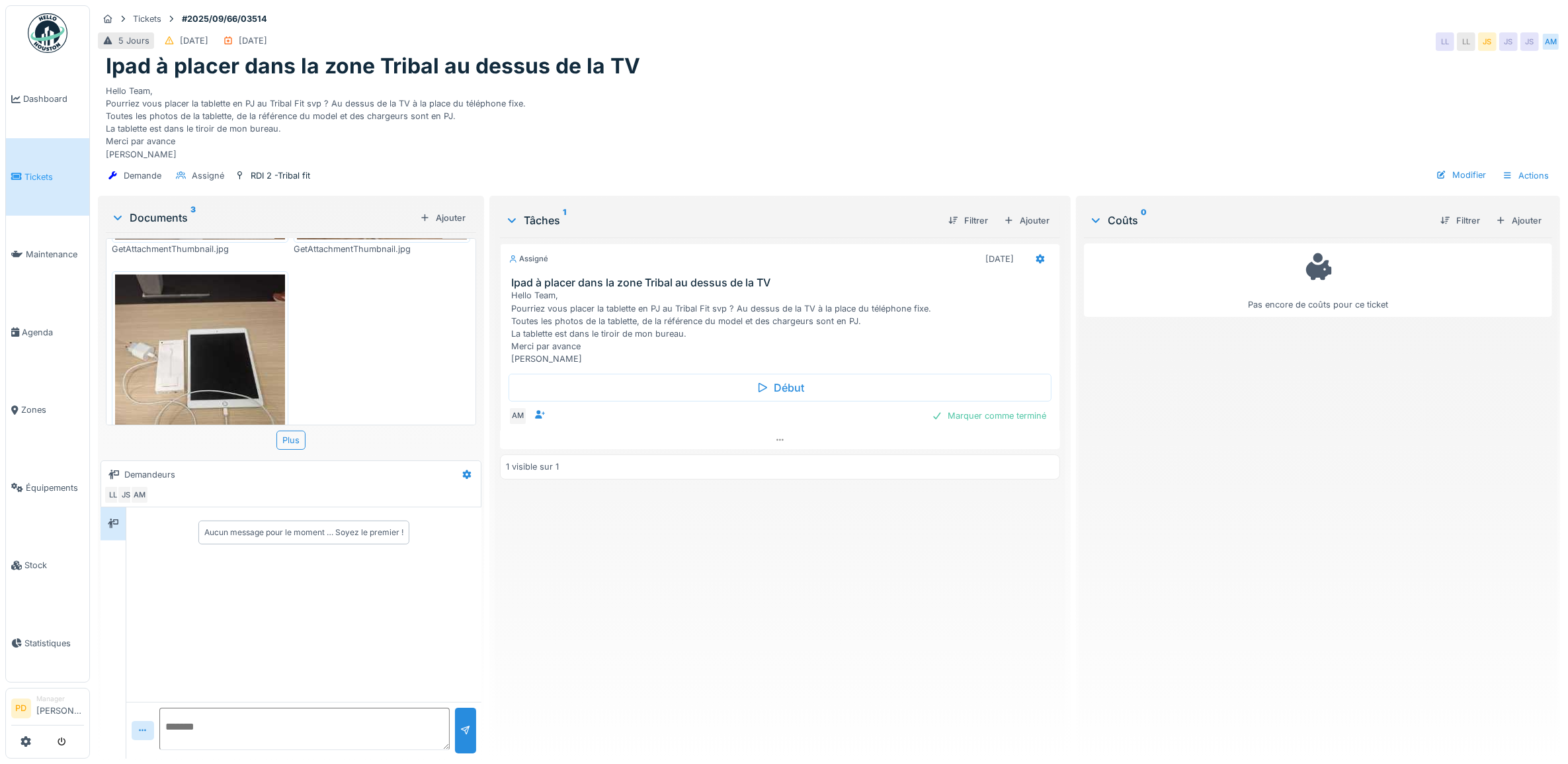
click at [306, 713] on textarea at bounding box center [304, 729] width 290 height 42
type textarea "**********"
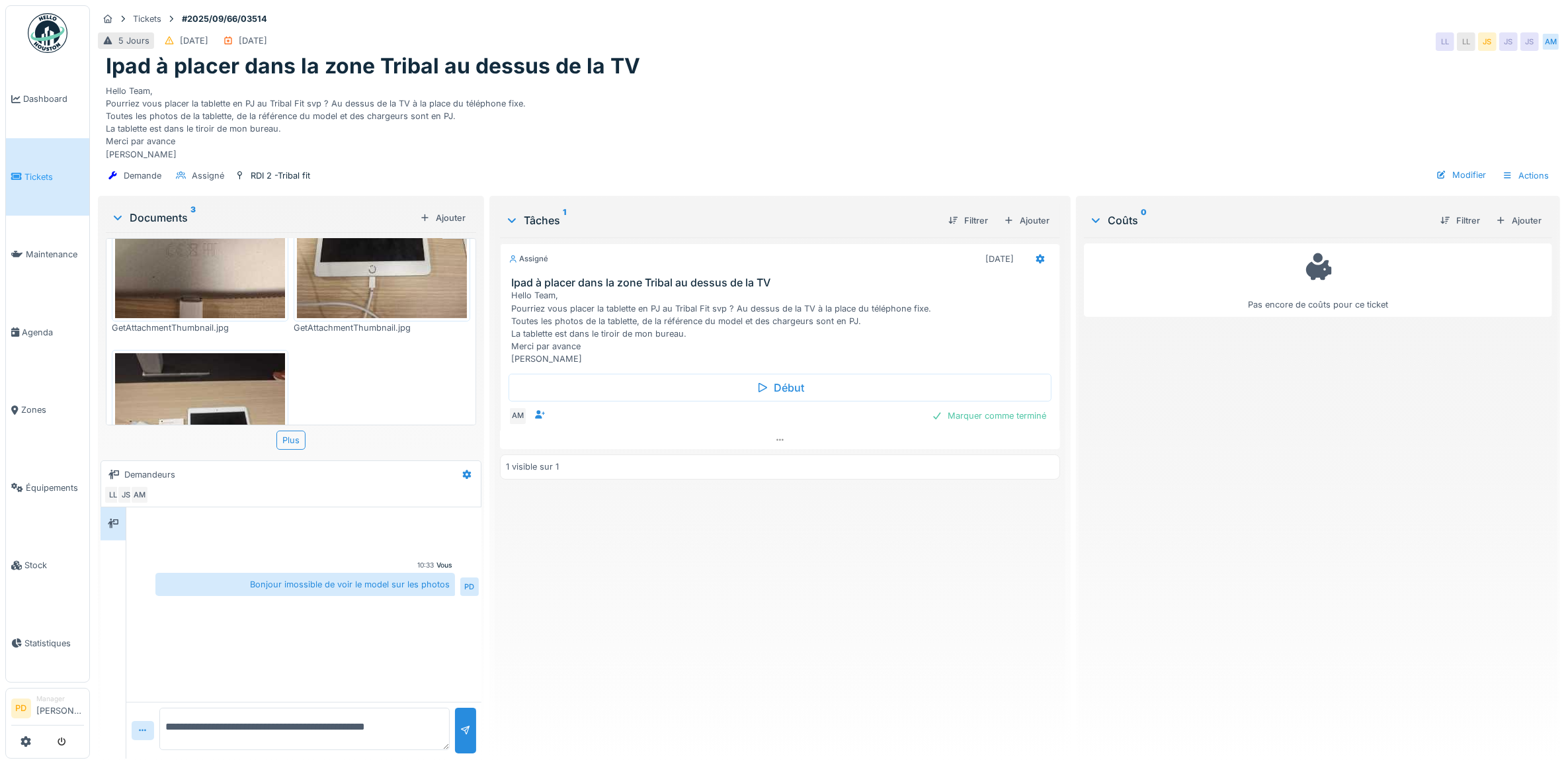
scroll to position [165, 0]
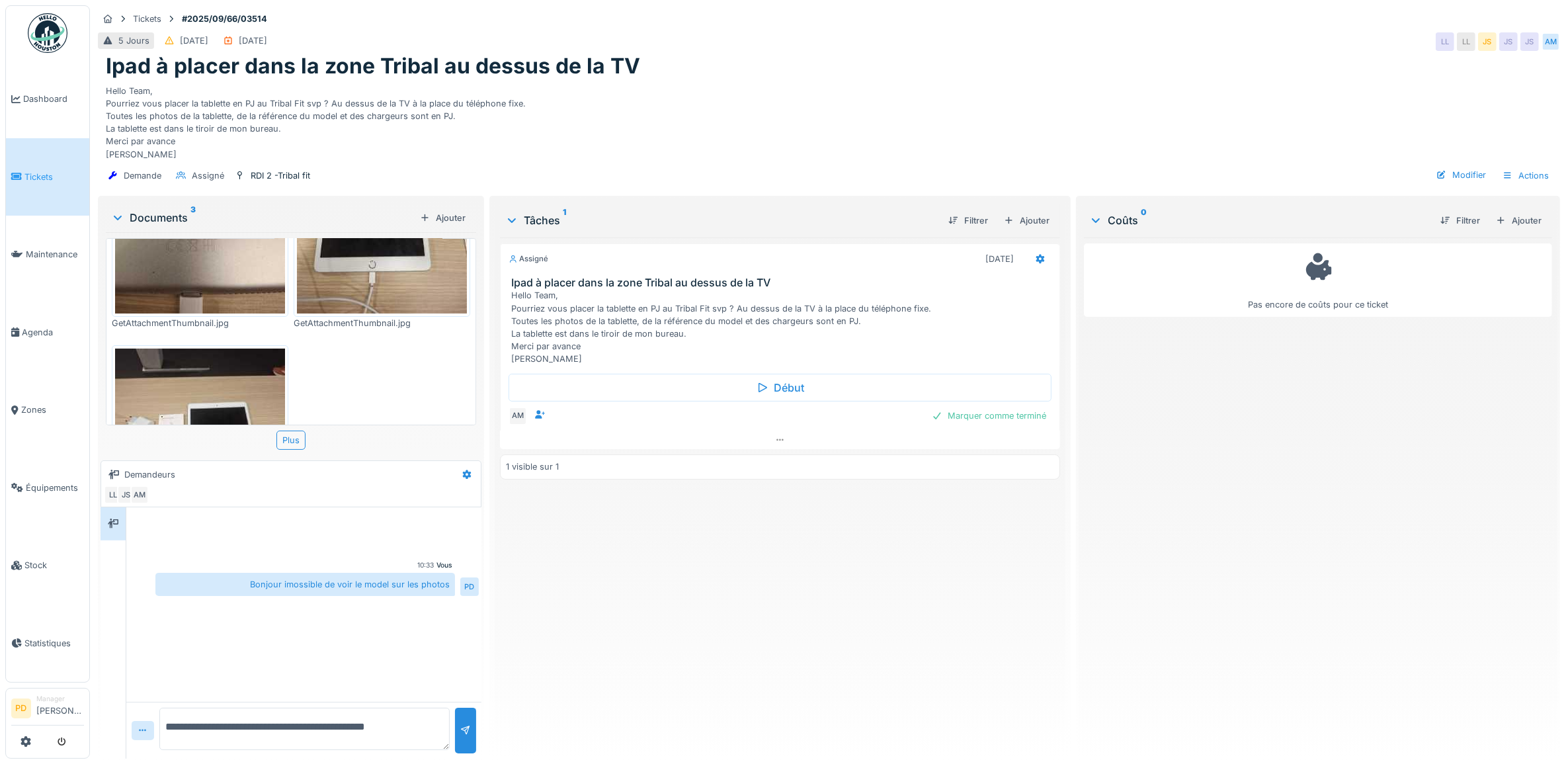
click at [40, 176] on span "Tickets" at bounding box center [54, 177] width 59 height 12
